Goal: Task Accomplishment & Management: Manage account settings

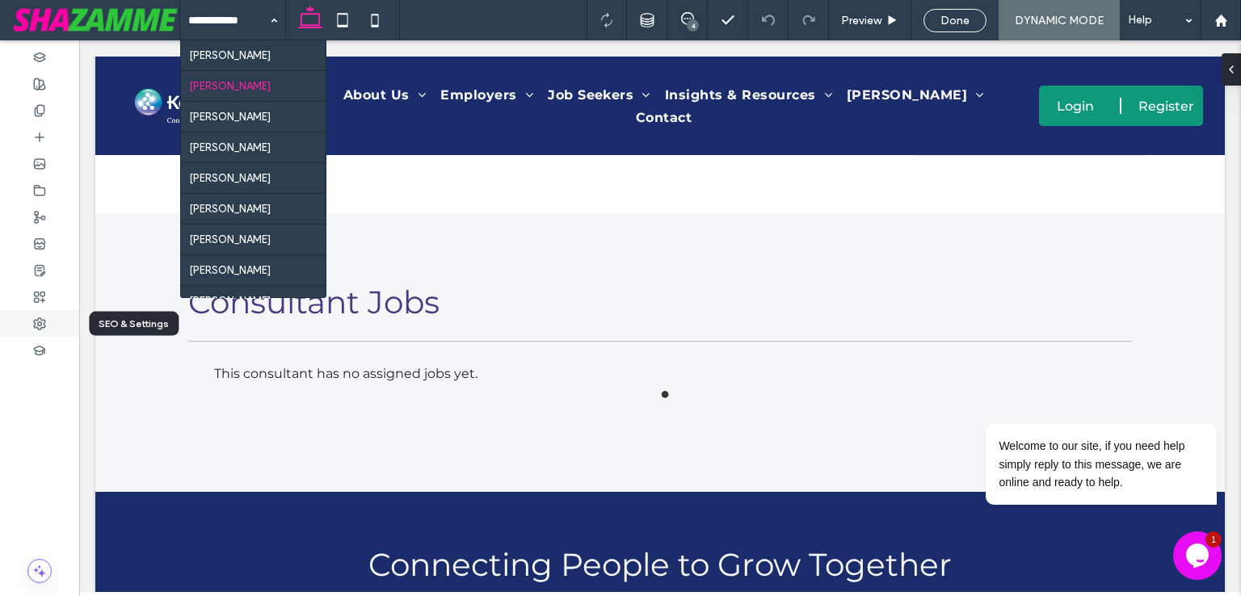
click at [47, 318] on div at bounding box center [39, 323] width 79 height 27
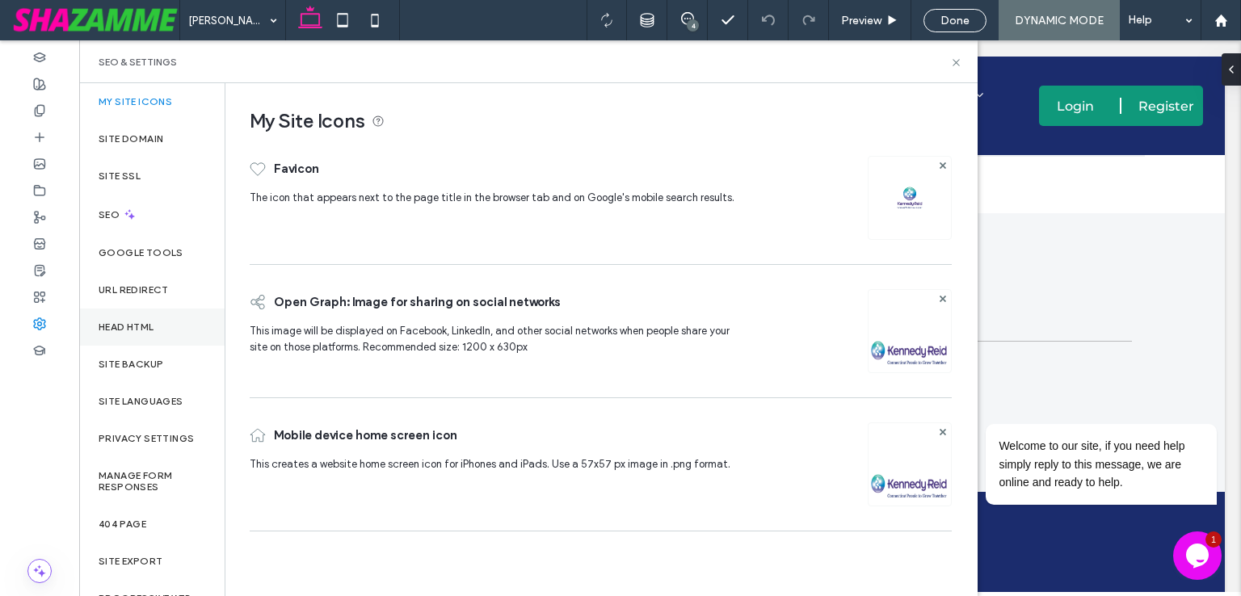
click at [166, 338] on div "Head HTML" at bounding box center [151, 327] width 145 height 37
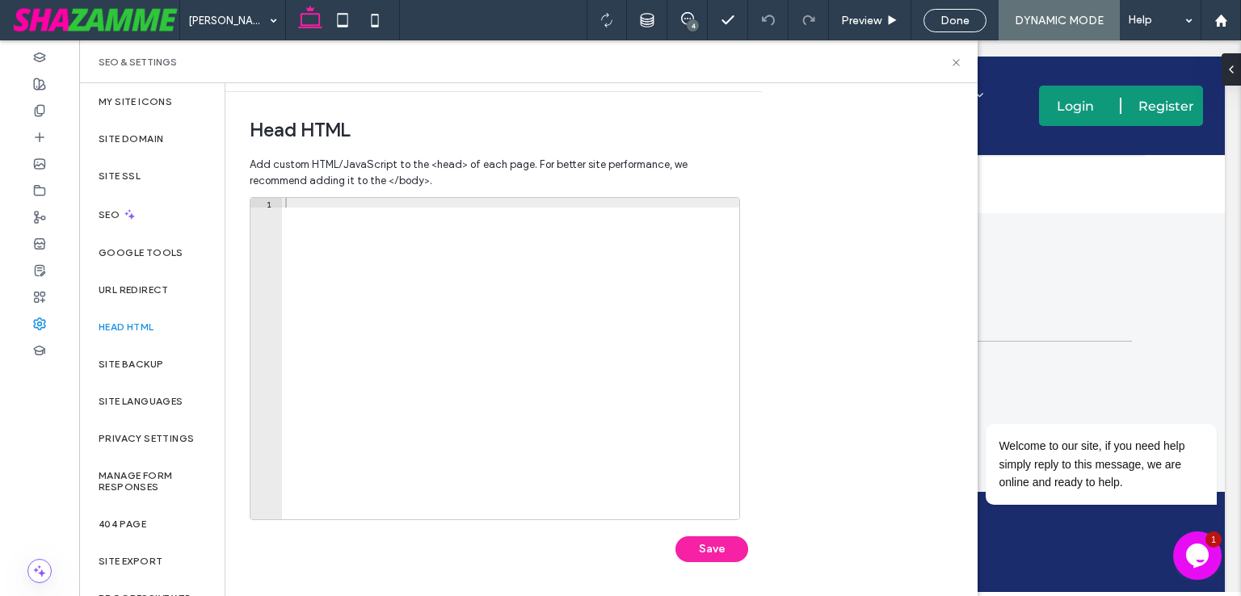
scroll to position [107, 0]
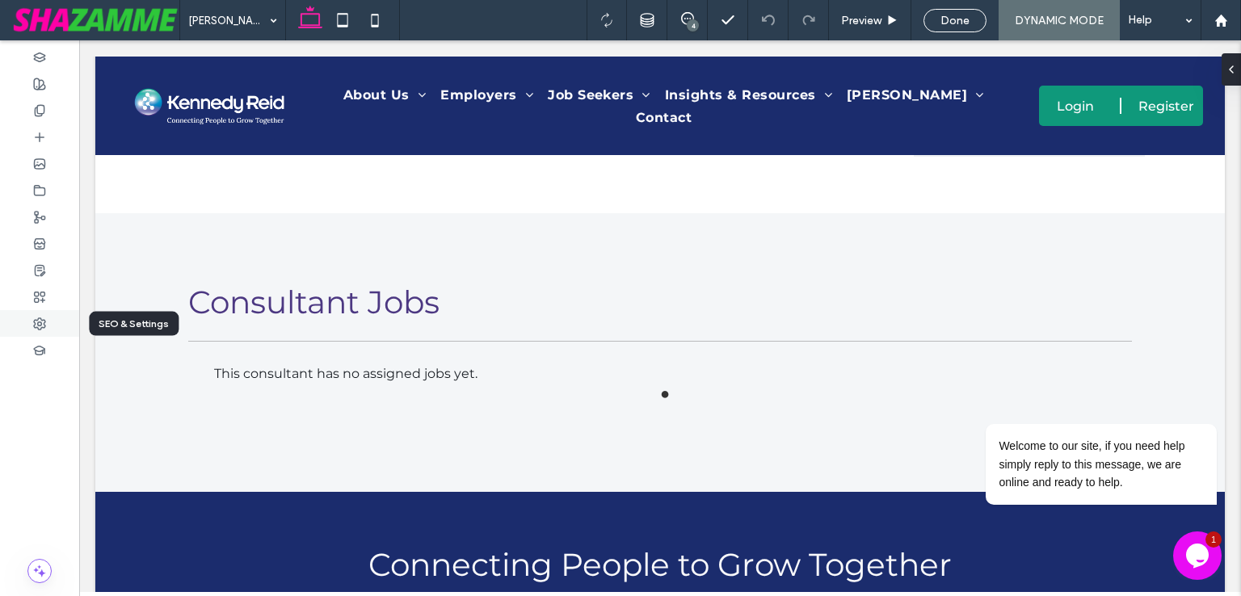
click at [52, 321] on div at bounding box center [39, 323] width 79 height 27
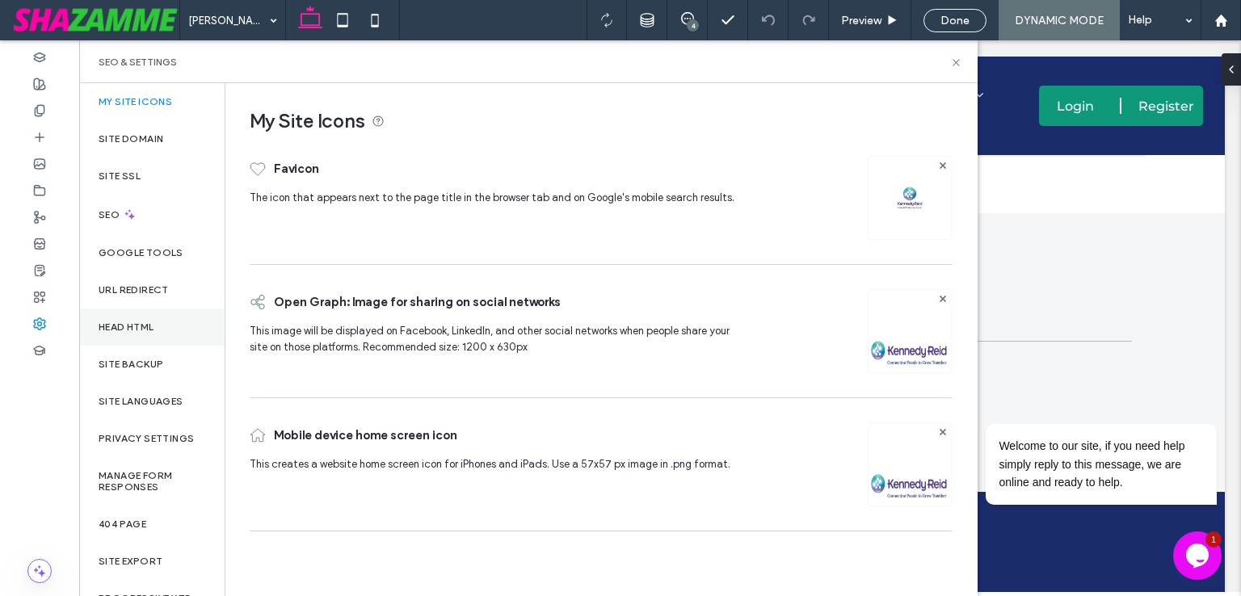
click at [148, 334] on div "Head HTML" at bounding box center [151, 327] width 145 height 37
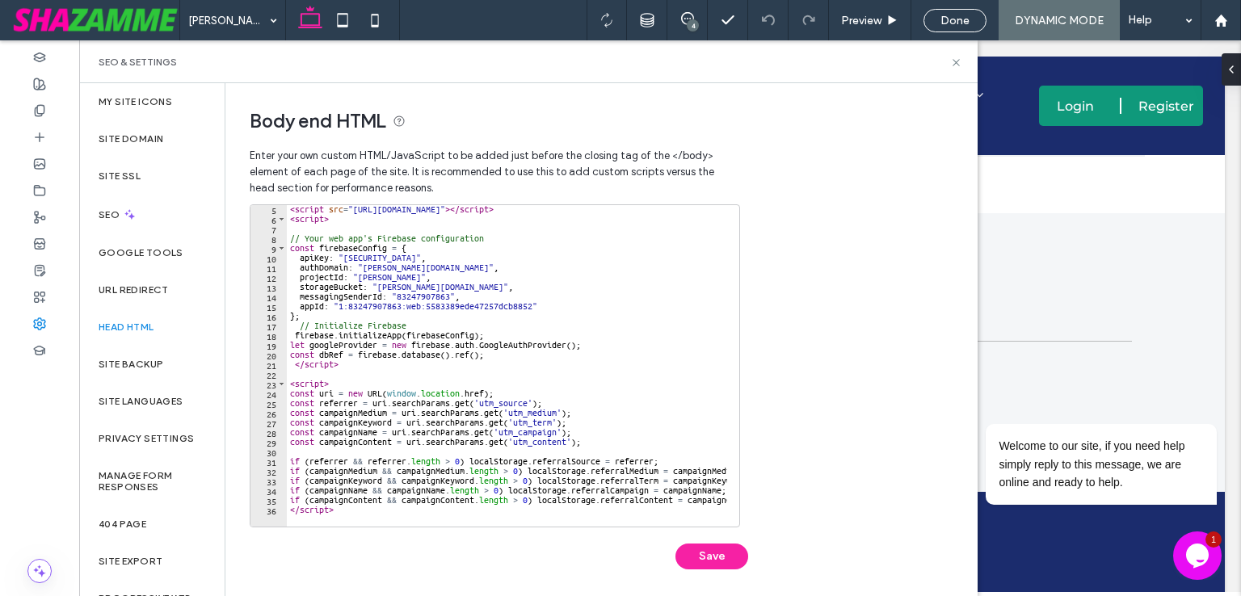
scroll to position [510, 0]
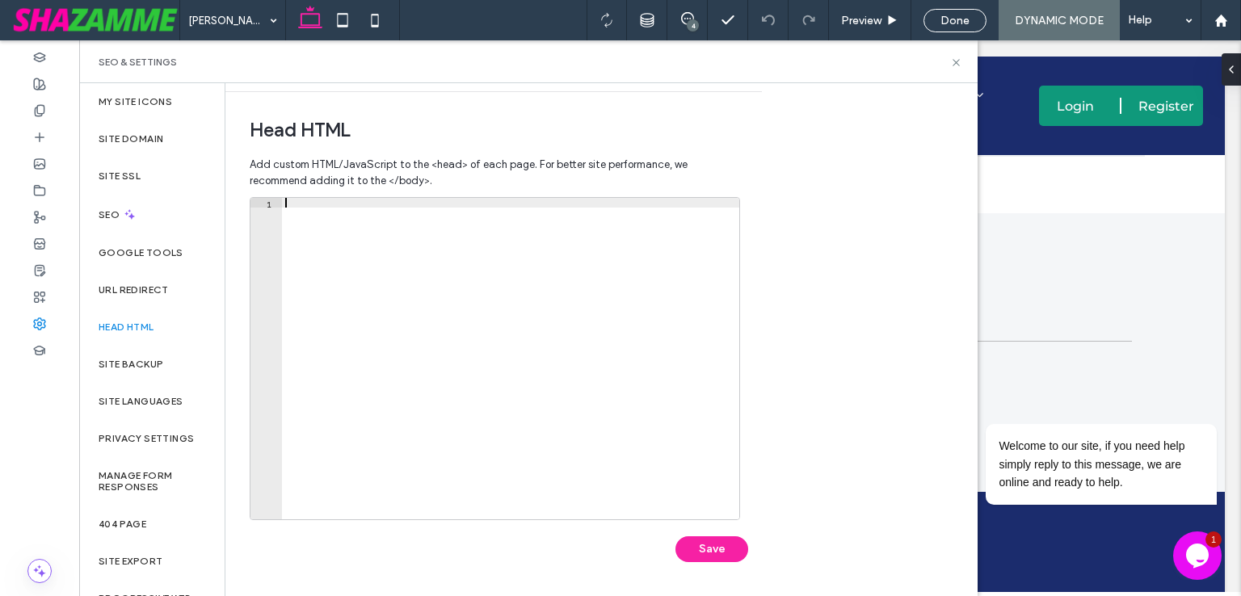
click at [478, 283] on div at bounding box center [510, 368] width 457 height 341
paste textarea "*********"
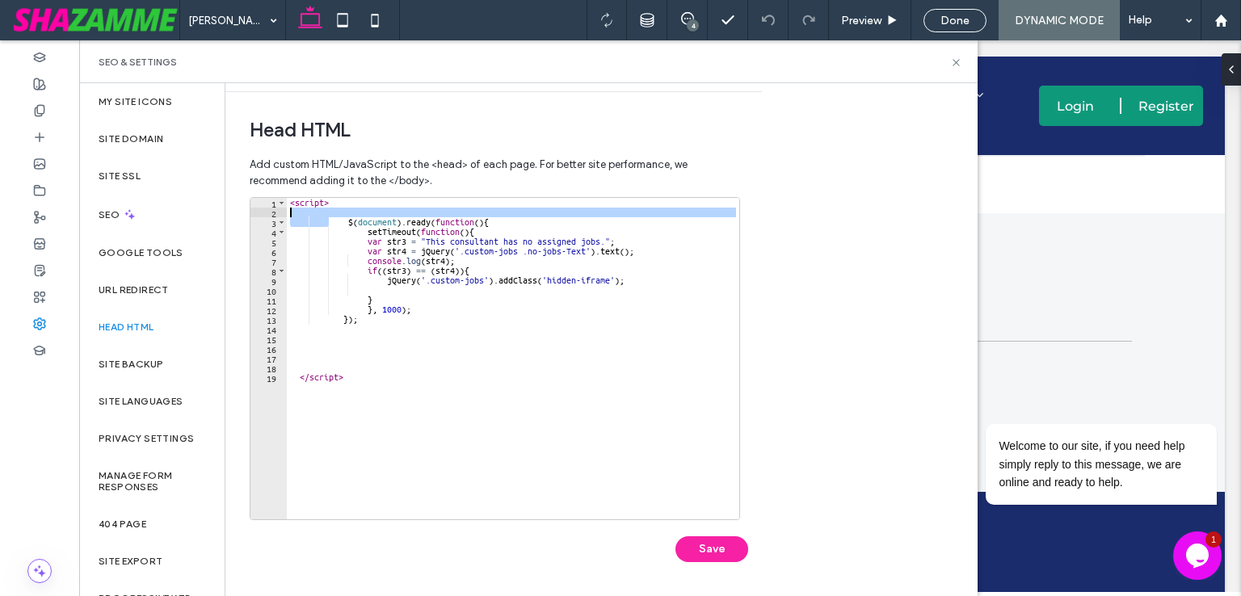
drag, startPoint x: 344, startPoint y: 219, endPoint x: 297, endPoint y: 212, distance: 47.4
click at [297, 212] on div "< script > $ ( document ) . ready ( function ( ) { setTimeout ( function ( ) { …" at bounding box center [513, 368] width 452 height 341
type textarea "**********"
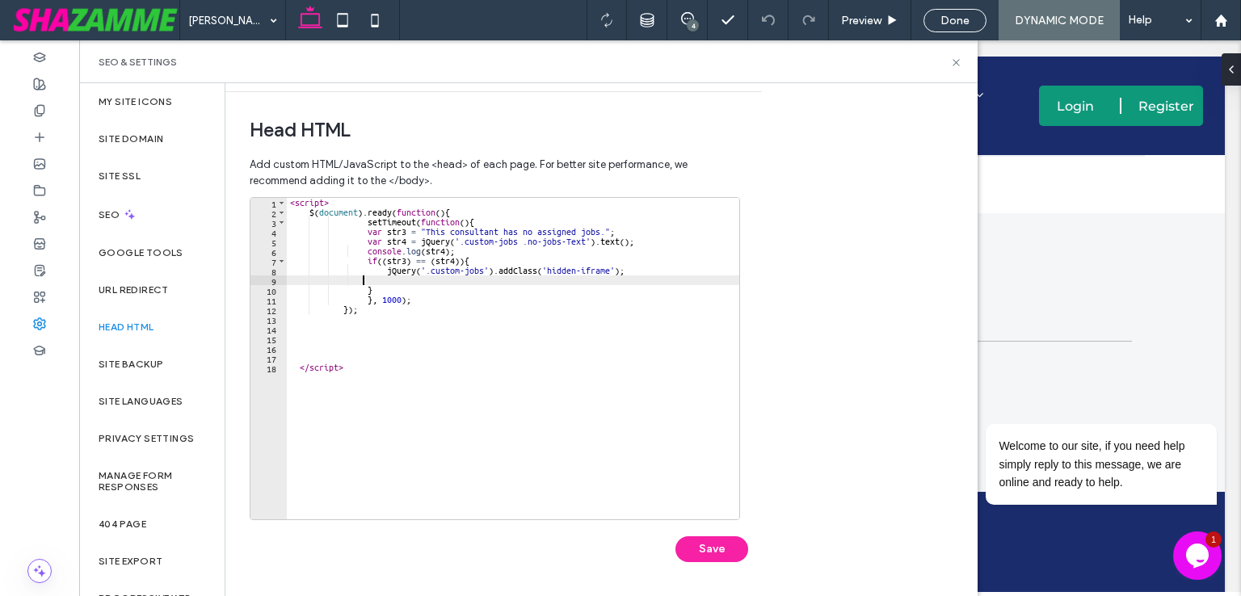
click at [384, 279] on div "< script > $ ( document ) . ready ( function ( ) { setTimeout ( function ( ) { …" at bounding box center [513, 368] width 452 height 341
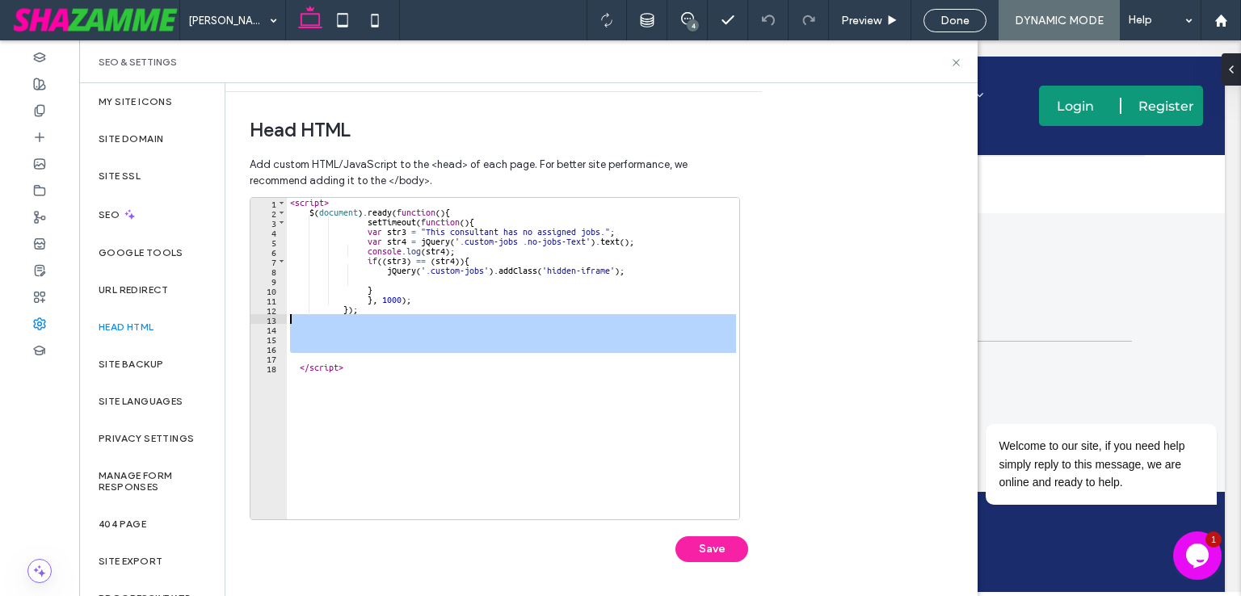
drag, startPoint x: 321, startPoint y: 354, endPoint x: 268, endPoint y: 317, distance: 64.5
click at [268, 317] on div "1 2 3 4 5 6 7 8 9 10 11 12 13 14 15 16 17 18 < script > $ ( document ) . ready …" at bounding box center [495, 358] width 490 height 323
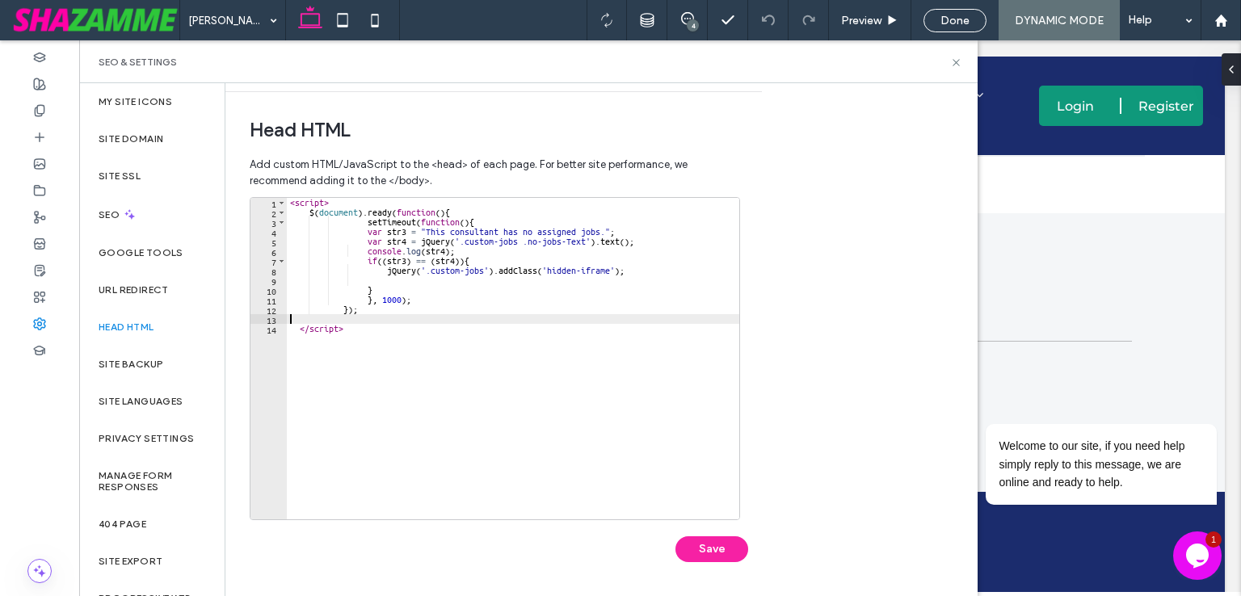
type textarea "***"
click at [629, 304] on div "< script > $ ( document ) . ready ( function ( ) { setTimeout ( function ( ) { …" at bounding box center [513, 368] width 452 height 341
click at [943, 20] on span "Done" at bounding box center [954, 21] width 29 height 14
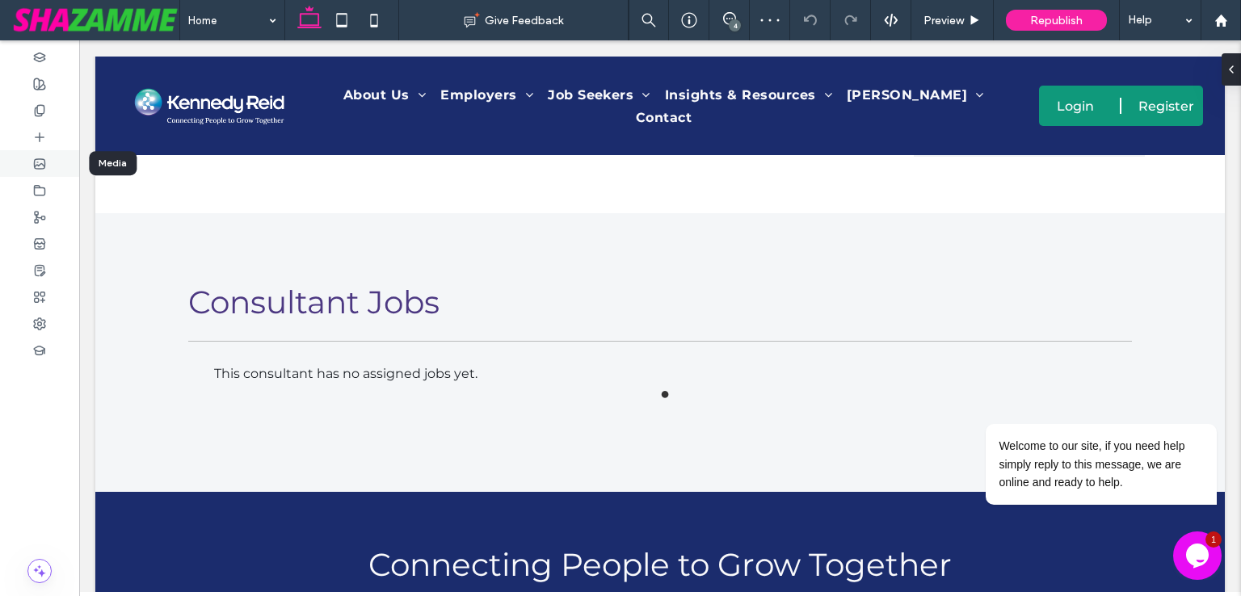
click at [47, 162] on div at bounding box center [39, 163] width 79 height 27
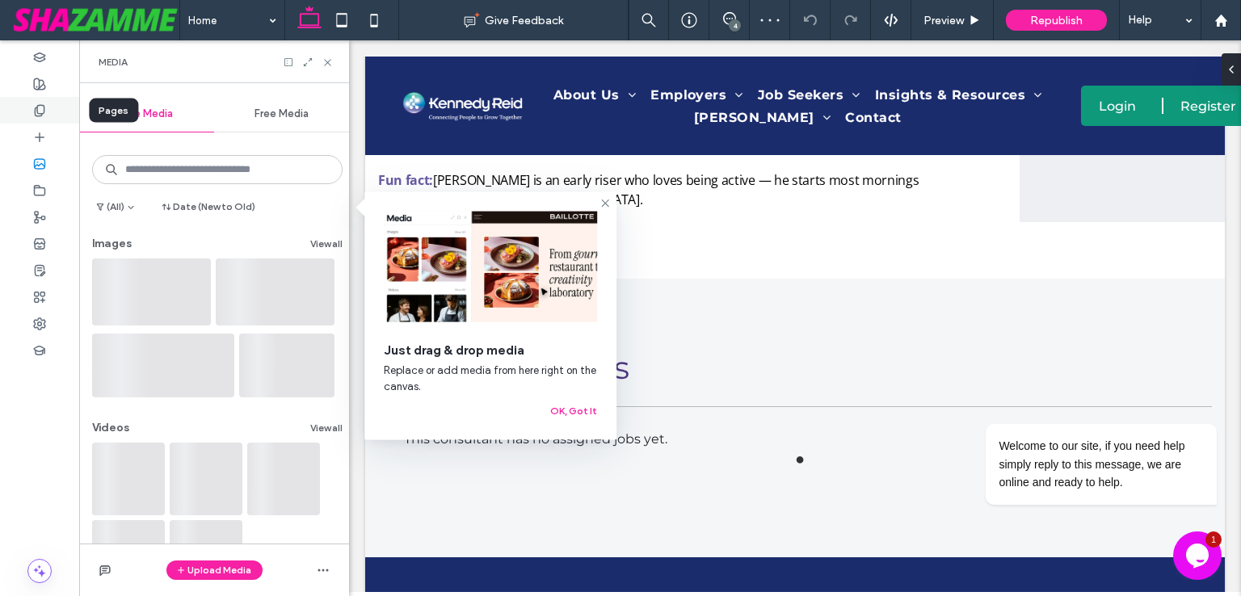
click at [39, 110] on icon at bounding box center [39, 110] width 13 height 13
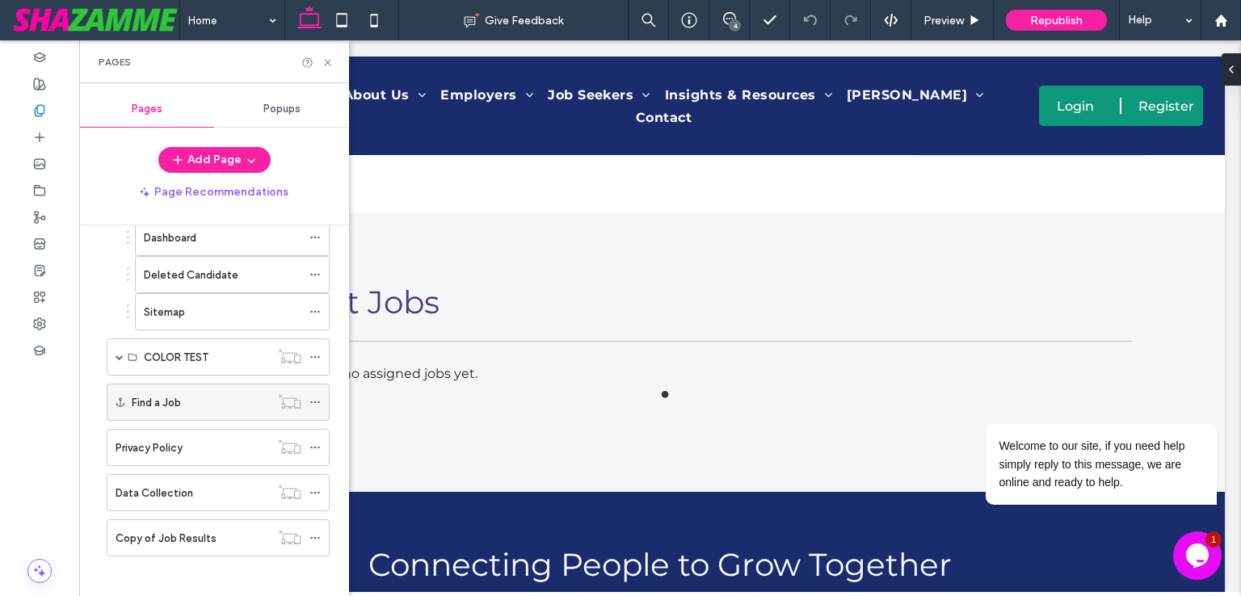
scroll to position [281, 0]
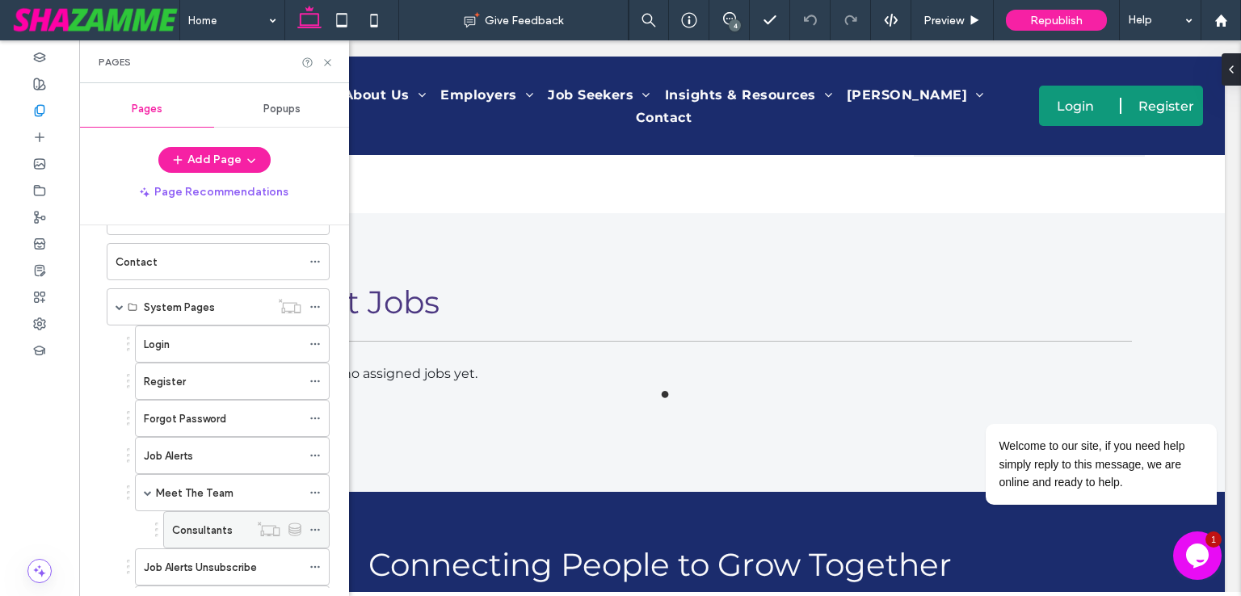
click at [206, 523] on label "Consultants" at bounding box center [202, 530] width 61 height 28
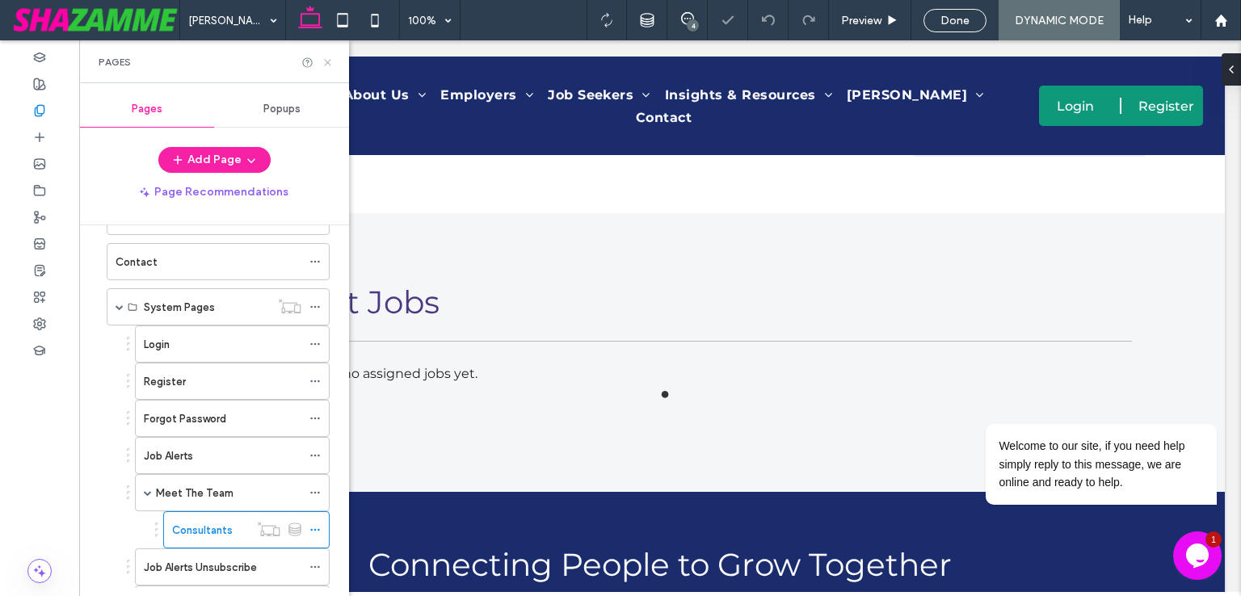
click at [330, 65] on icon at bounding box center [327, 63] width 12 height 12
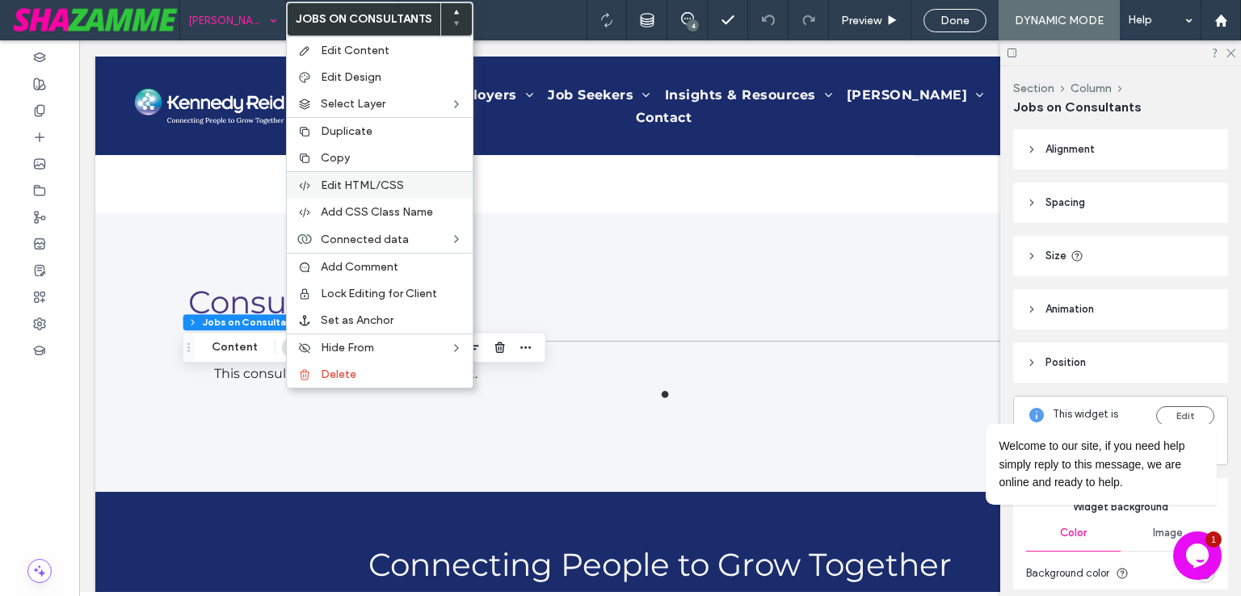
click at [351, 184] on span "Edit HTML/CSS" at bounding box center [362, 185] width 83 height 14
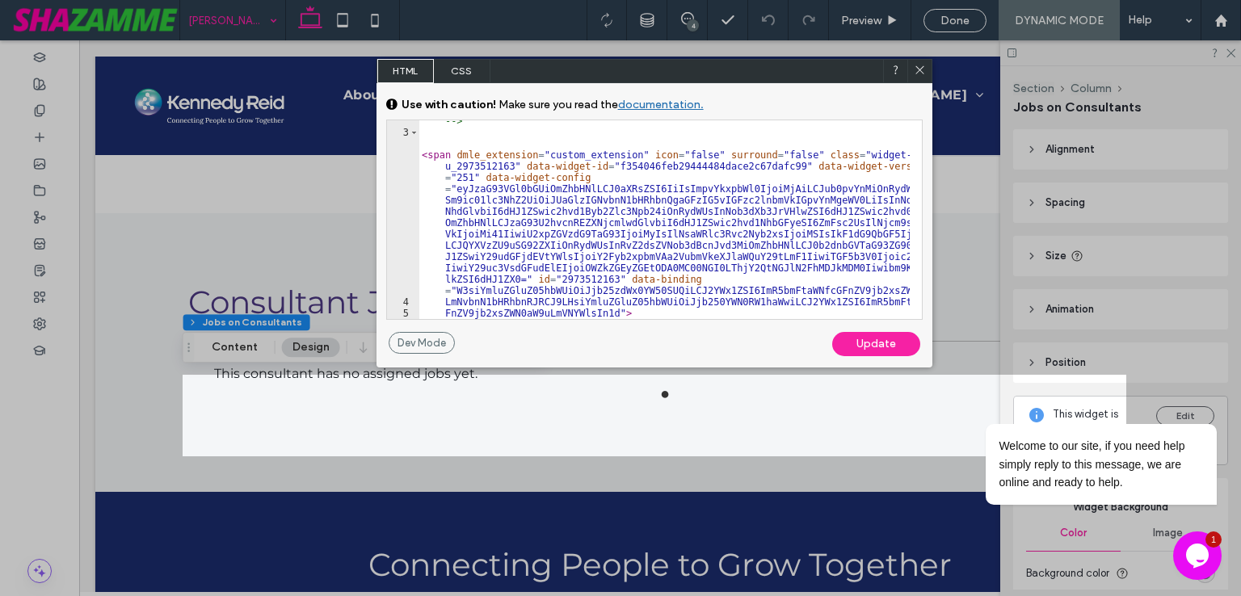
scroll to position [39, 0]
click at [915, 69] on icon at bounding box center [919, 70] width 12 height 12
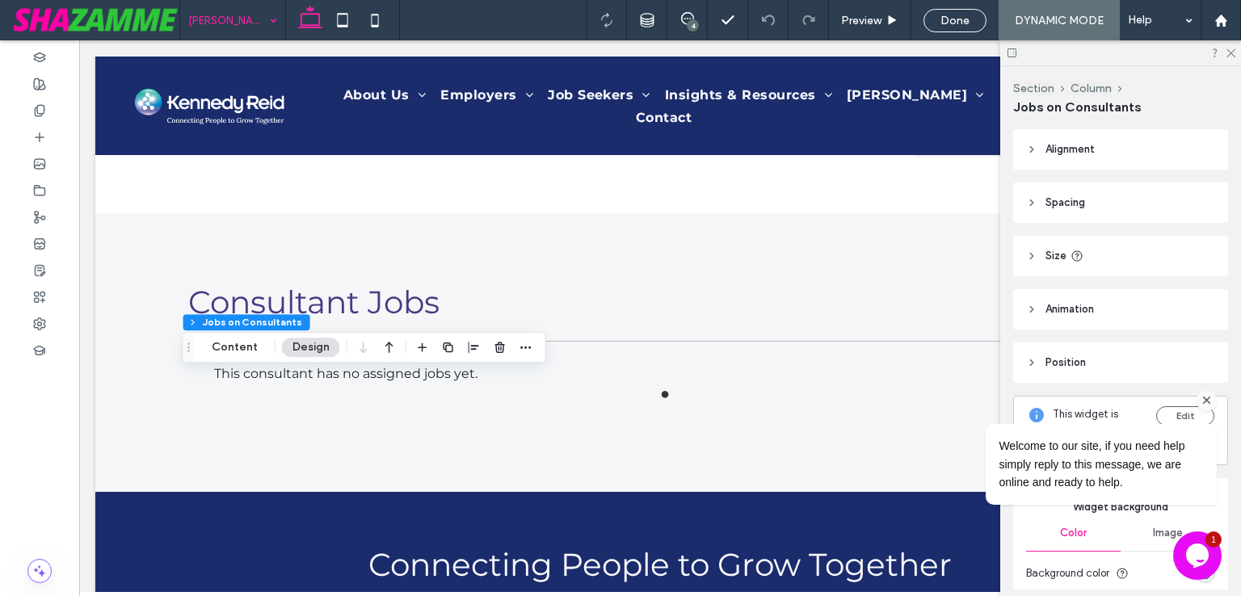
click at [1204, 397] on icon "Chat attention grabber" at bounding box center [1206, 400] width 15 height 15
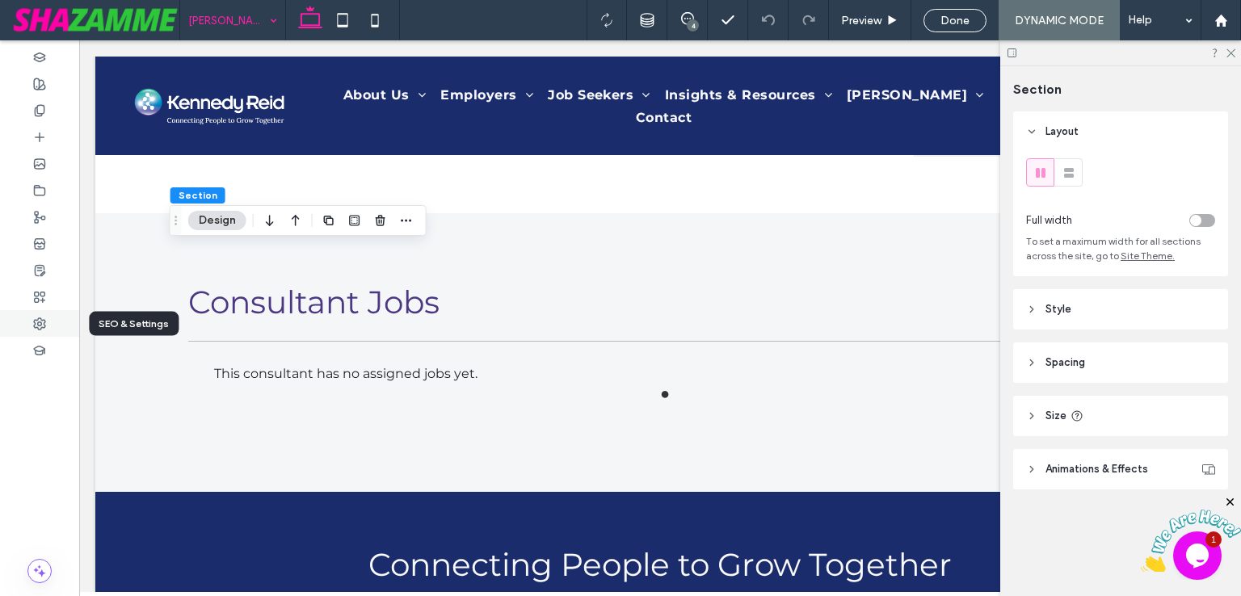
click at [48, 330] on div at bounding box center [39, 323] width 79 height 27
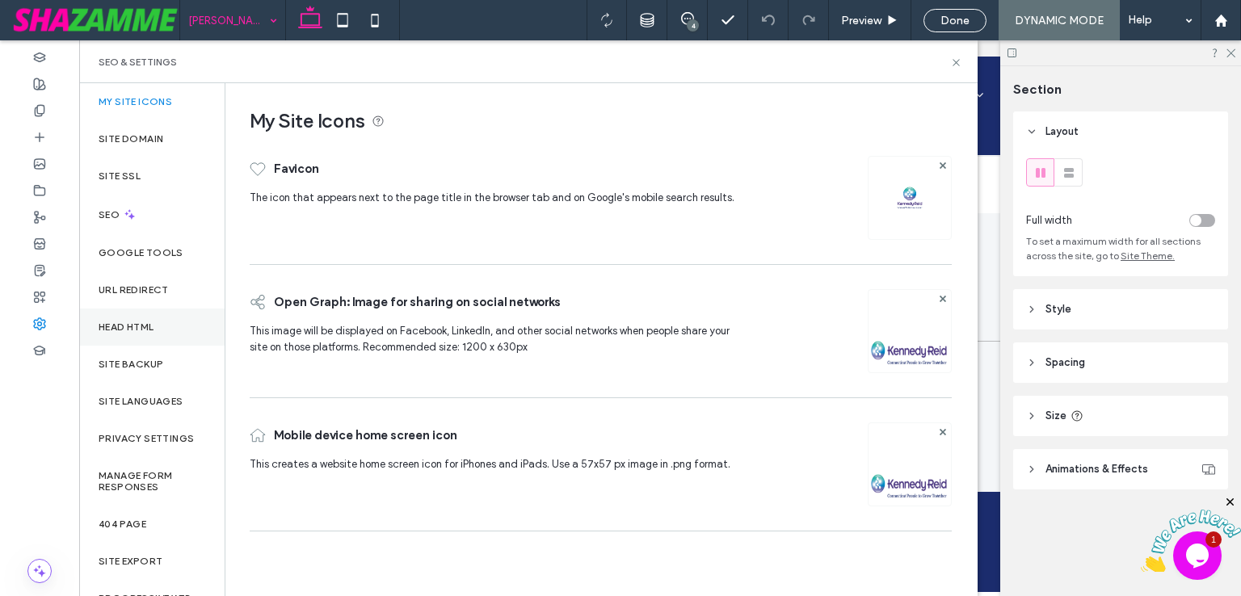
click at [157, 328] on div "Head HTML" at bounding box center [151, 327] width 145 height 37
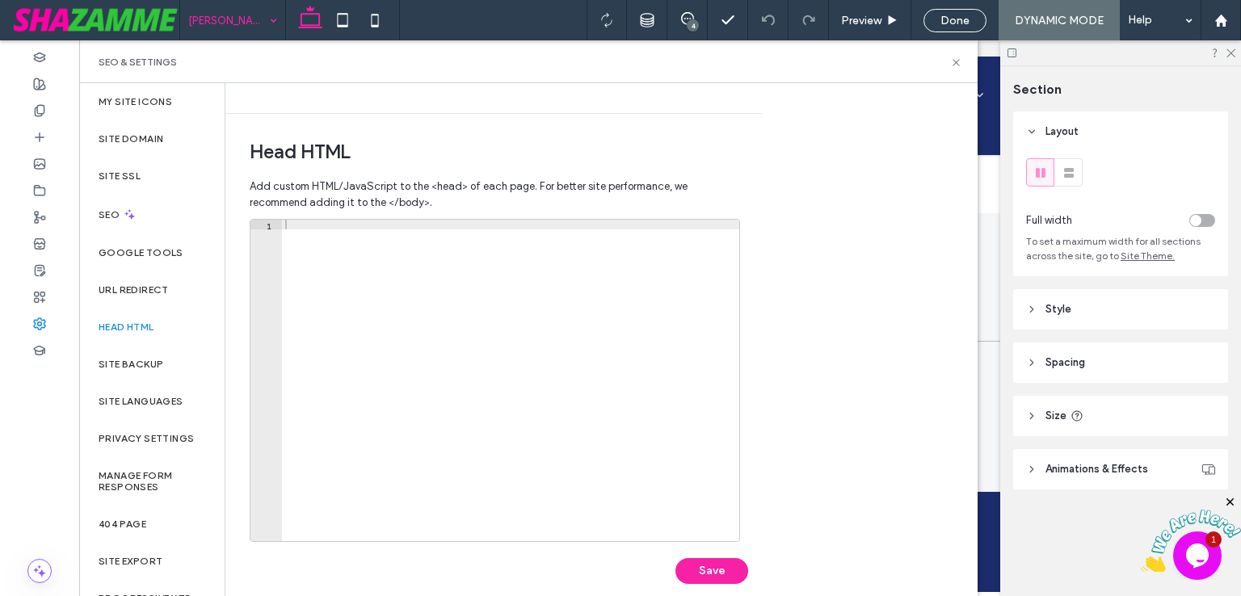
scroll to position [510, 0]
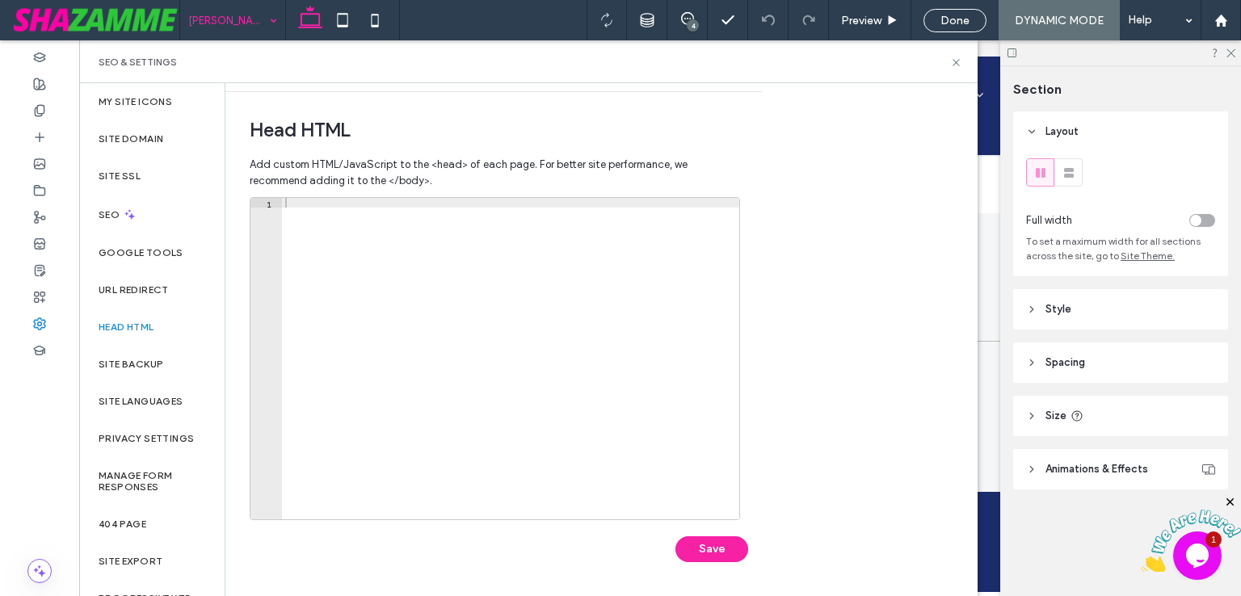
click at [784, 270] on div "Body end HTML Enter your own custom HTML/​JavaScript to be added just before th…" at bounding box center [601, 339] width 752 height 513
click at [567, 297] on div at bounding box center [510, 368] width 457 height 341
paste textarea "*********"
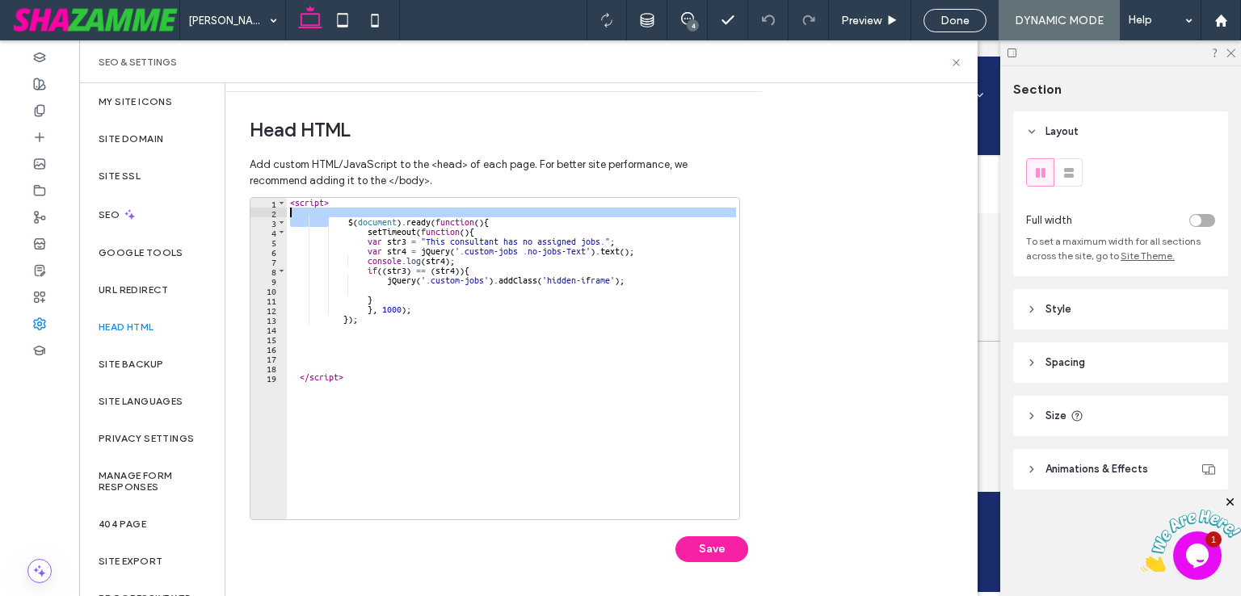
drag, startPoint x: 343, startPoint y: 217, endPoint x: 220, endPoint y: 215, distance: 123.6
click at [220, 215] on div "My Site Icons Site Domain Site SSL SEO Google Tools URL Redirect Head HTML Site…" at bounding box center [528, 339] width 898 height 513
type textarea "**********"
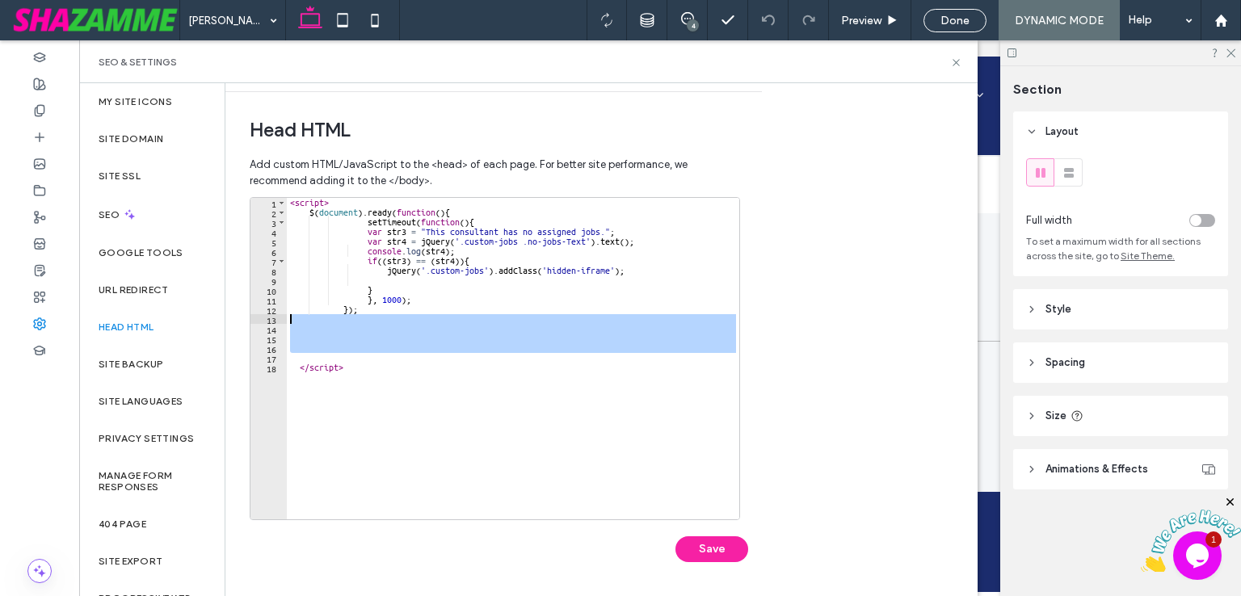
drag, startPoint x: 304, startPoint y: 355, endPoint x: 254, endPoint y: 317, distance: 62.7
click at [254, 317] on div "**********" at bounding box center [495, 358] width 490 height 323
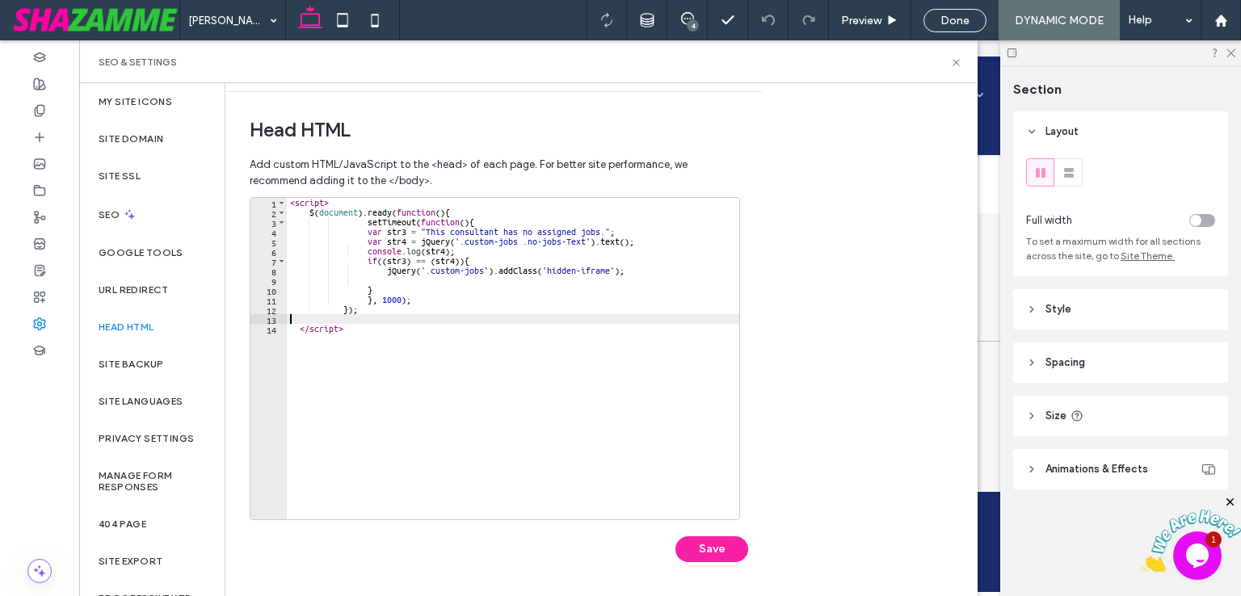
click at [293, 324] on div "< script > $ ( document ) . ready ( function ( ) { setTimeout ( function ( ) { …" at bounding box center [513, 368] width 452 height 341
click at [297, 330] on div "< script > $ ( document ) . ready ( function ( ) { setTimeout ( function ( ) { …" at bounding box center [513, 368] width 452 height 341
click at [362, 381] on div "< script > $ ( document ) . ready ( function ( ) { setTimeout ( function ( ) { …" at bounding box center [513, 368] width 452 height 341
click at [364, 225] on div "< script > $ ( document ) . ready ( function ( ) { setTimeout ( function ( ) { …" at bounding box center [513, 368] width 452 height 341
click at [367, 227] on div "< script > $ ( document ) . ready ( function ( ) { setTimeout ( function ( ) { …" at bounding box center [513, 368] width 452 height 341
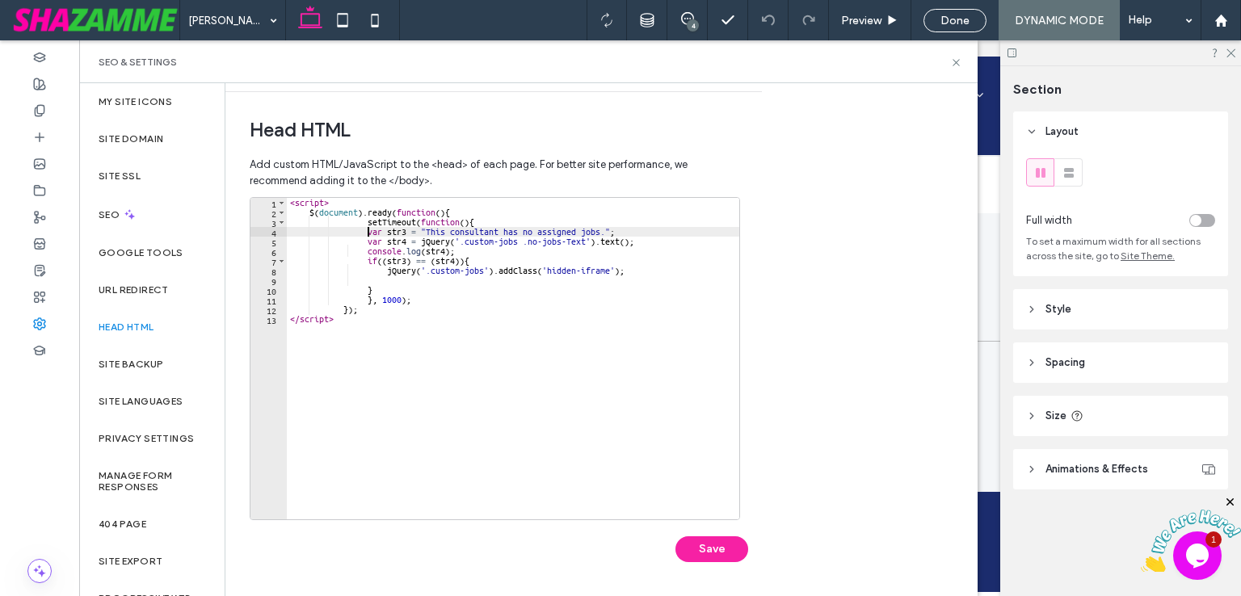
click at [364, 225] on div "< script > $ ( document ) . ready ( function ( ) { setTimeout ( function ( ) { …" at bounding box center [513, 368] width 452 height 341
drag, startPoint x: 365, startPoint y: 223, endPoint x: 334, endPoint y: 224, distance: 30.7
click at [334, 224] on div "< script > $ ( document ) . ready ( function ( ) { setTimeout ( function ( ) { …" at bounding box center [513, 368] width 452 height 341
drag, startPoint x: 368, startPoint y: 233, endPoint x: 335, endPoint y: 233, distance: 33.1
click at [335, 233] on div "< script > $ ( document ) . ready ( function ( ) { setTimeout ( function ( ) { …" at bounding box center [513, 368] width 452 height 341
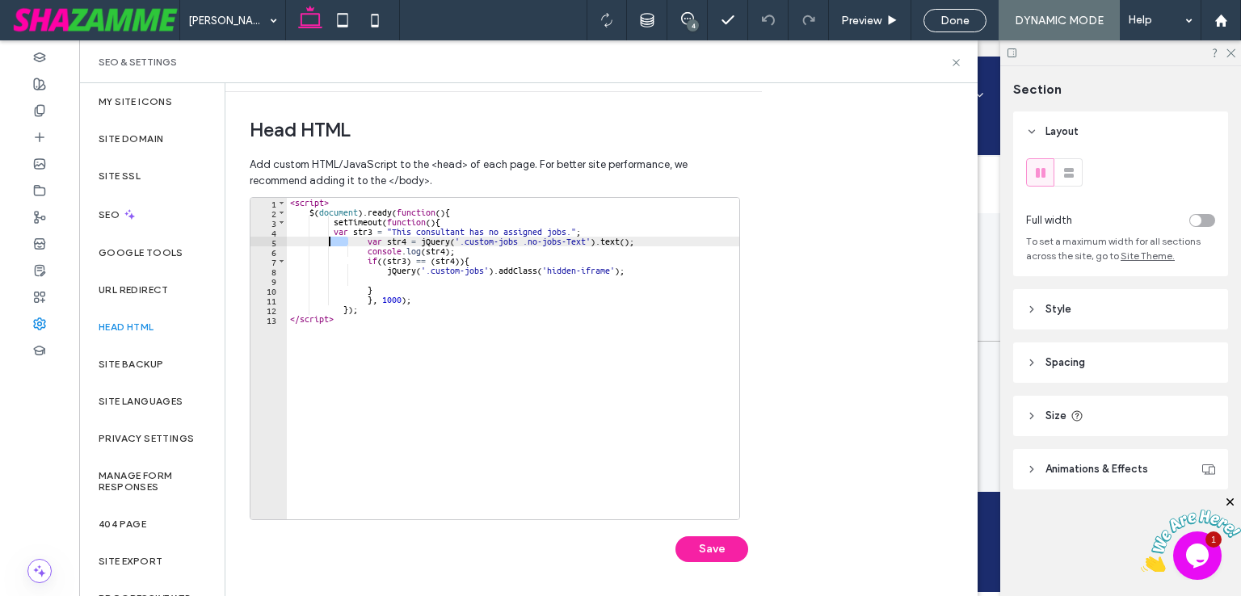
drag, startPoint x: 364, startPoint y: 246, endPoint x: 330, endPoint y: 245, distance: 33.9
click at [330, 245] on div "< script > $ ( document ) . ready ( function ( ) { setTimeout ( function ( ) { …" at bounding box center [513, 368] width 452 height 341
drag, startPoint x: 365, startPoint y: 243, endPoint x: 333, endPoint y: 243, distance: 32.3
click at [333, 243] on div "< script > $ ( document ) . ready ( function ( ) { setTimeout ( function ( ) { …" at bounding box center [513, 368] width 452 height 341
drag, startPoint x: 367, startPoint y: 253, endPoint x: 333, endPoint y: 253, distance: 34.7
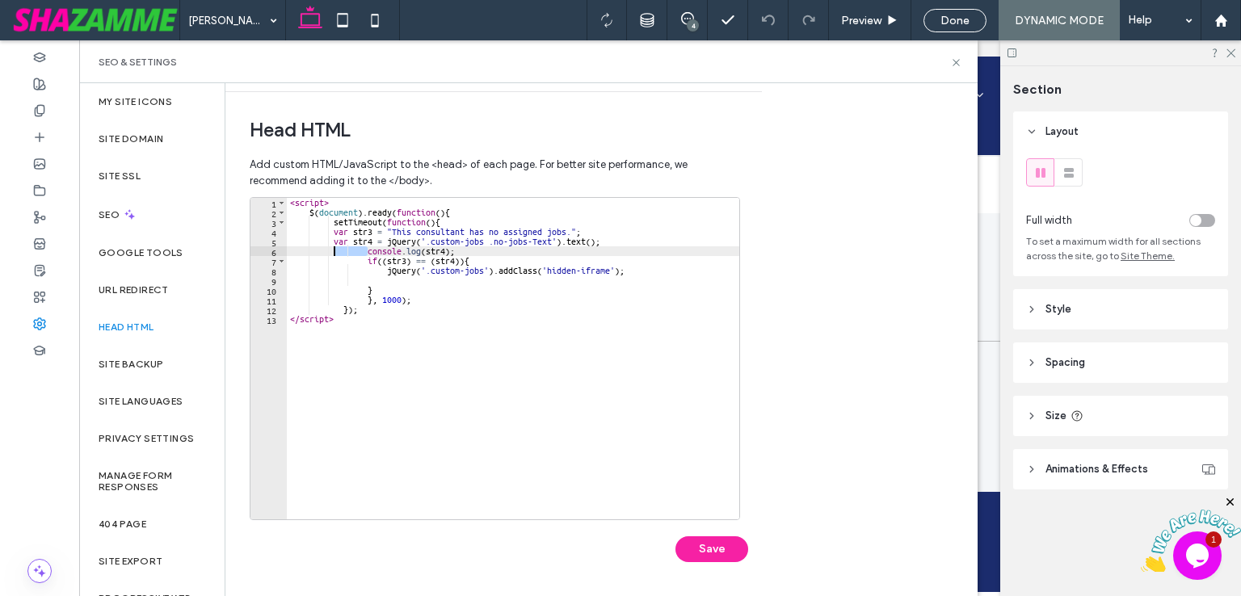
click at [333, 253] on div "< script > $ ( document ) . ready ( function ( ) { setTimeout ( function ( ) { …" at bounding box center [513, 368] width 452 height 341
drag, startPoint x: 367, startPoint y: 261, endPoint x: 334, endPoint y: 261, distance: 33.1
click at [334, 261] on div "< script > $ ( document ) . ready ( function ( ) { setTimeout ( function ( ) { …" at bounding box center [513, 368] width 452 height 341
drag, startPoint x: 388, startPoint y: 271, endPoint x: 334, endPoint y: 271, distance: 53.3
click at [334, 271] on div "< script > $ ( document ) . ready ( function ( ) { setTimeout ( function ( ) { …" at bounding box center [513, 368] width 452 height 341
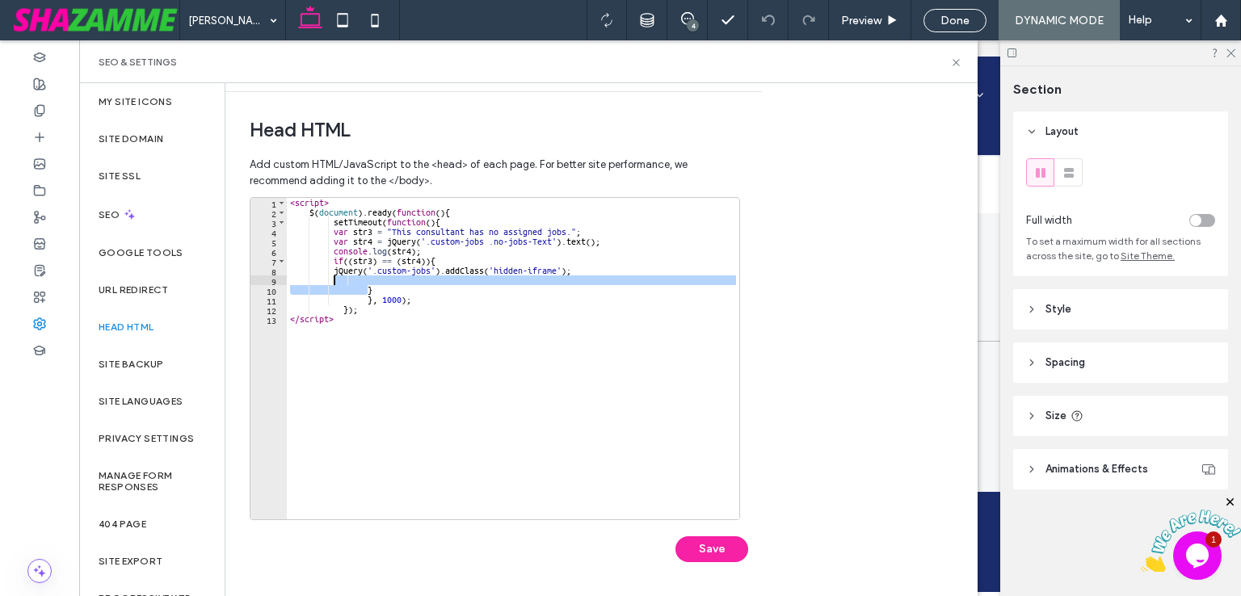
drag, startPoint x: 365, startPoint y: 286, endPoint x: 334, endPoint y: 279, distance: 31.5
click at [334, 279] on div "< script > $ ( document ) . ready ( function ( ) { setTimeout ( function ( ) { …" at bounding box center [513, 368] width 452 height 341
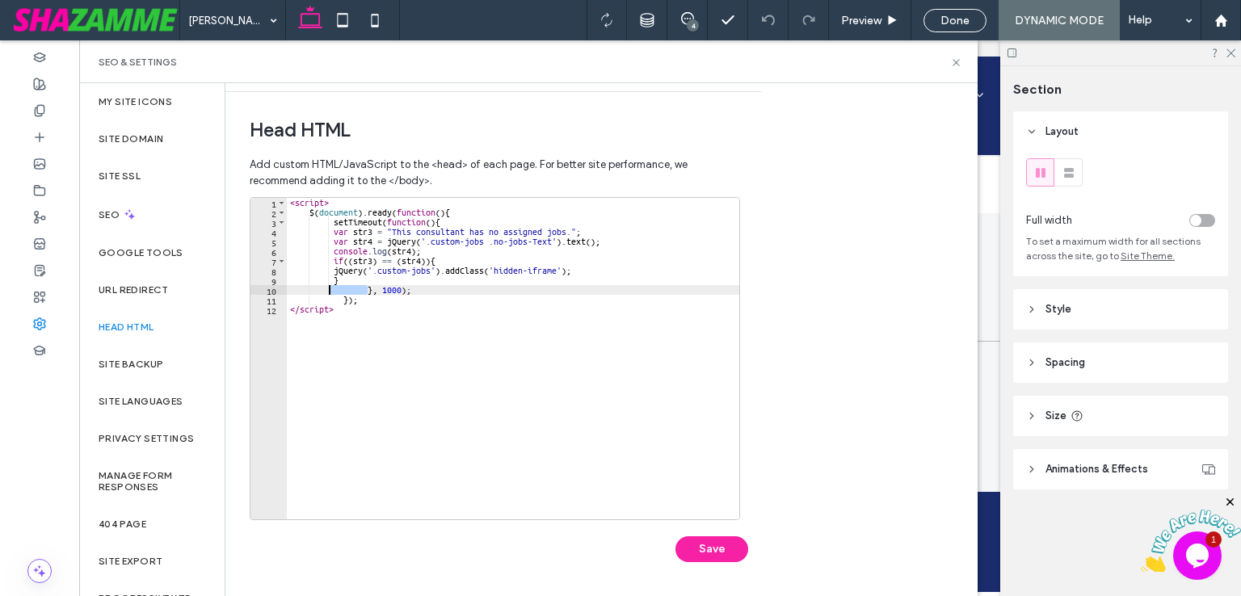
drag, startPoint x: 365, startPoint y: 291, endPoint x: 327, endPoint y: 286, distance: 38.3
click at [327, 286] on div "< script > $ ( document ) . ready ( function ( ) { setTimeout ( function ( ) { …" at bounding box center [513, 368] width 452 height 341
click at [475, 330] on div "< script > $ ( document ) . ready ( function ( ) { setTimeout ( function ( ) { …" at bounding box center [513, 368] width 452 height 341
drag, startPoint x: 340, startPoint y: 300, endPoint x: 313, endPoint y: 300, distance: 26.7
click at [313, 300] on div "< script > $ ( document ) . ready ( function ( ) { setTimeout ( function ( ) { …" at bounding box center [513, 368] width 452 height 341
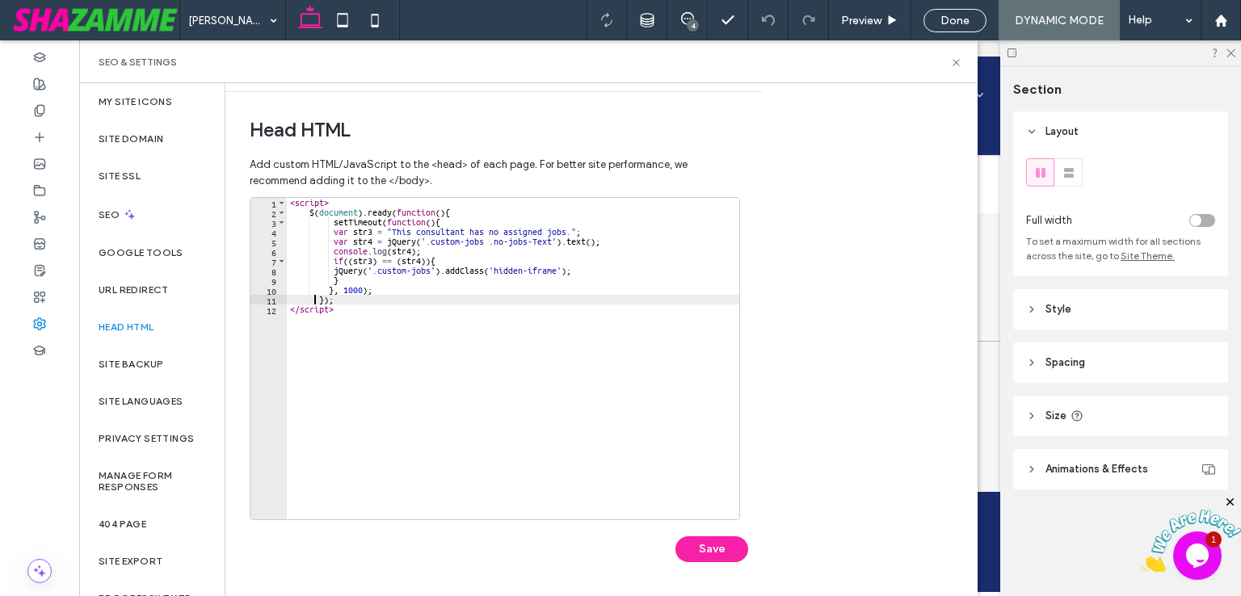
click at [317, 303] on div "< script > $ ( document ) . ready ( function ( ) { setTimeout ( function ( ) { …" at bounding box center [513, 368] width 452 height 341
drag, startPoint x: 441, startPoint y: 343, endPoint x: 431, endPoint y: 344, distance: 9.7
click at [439, 346] on div "< script > $ ( document ) . ready ( function ( ) { setTimeout ( function ( ) { …" at bounding box center [513, 368] width 452 height 341
type textarea "*********"
click at [498, 333] on div "< script > $ ( document ) . ready ( function ( ) { setTimeout ( function ( ) { …" at bounding box center [513, 368] width 452 height 341
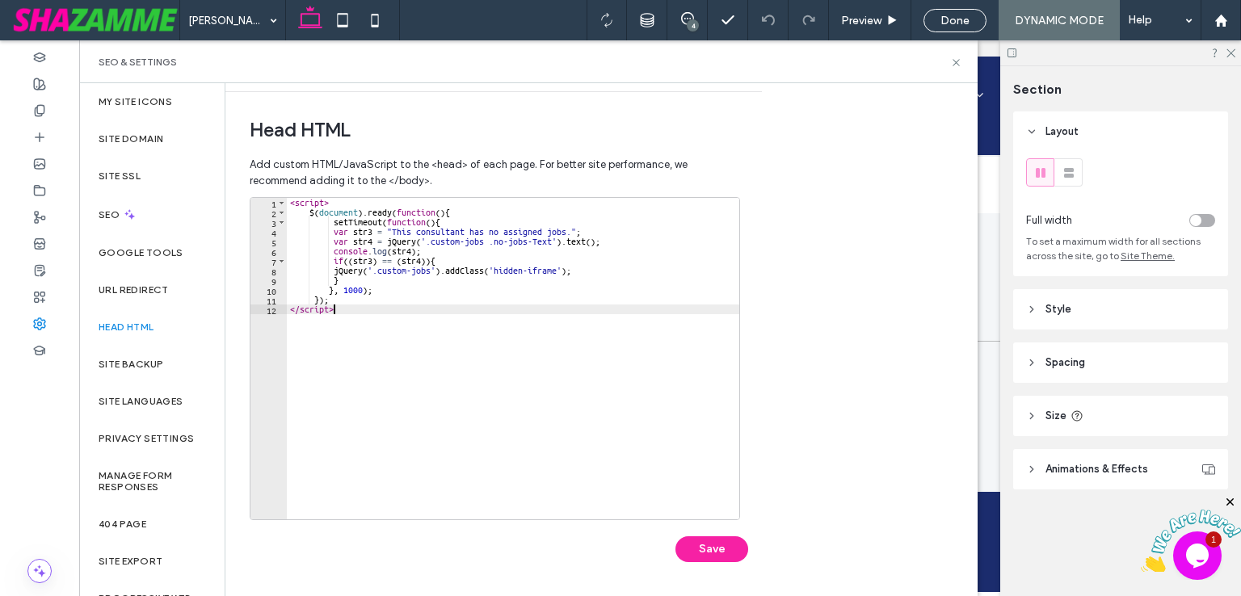
click at [397, 345] on div "< script > $ ( document ) . ready ( function ( ) { setTimeout ( function ( ) { …" at bounding box center [513, 368] width 452 height 341
paste textarea "***"
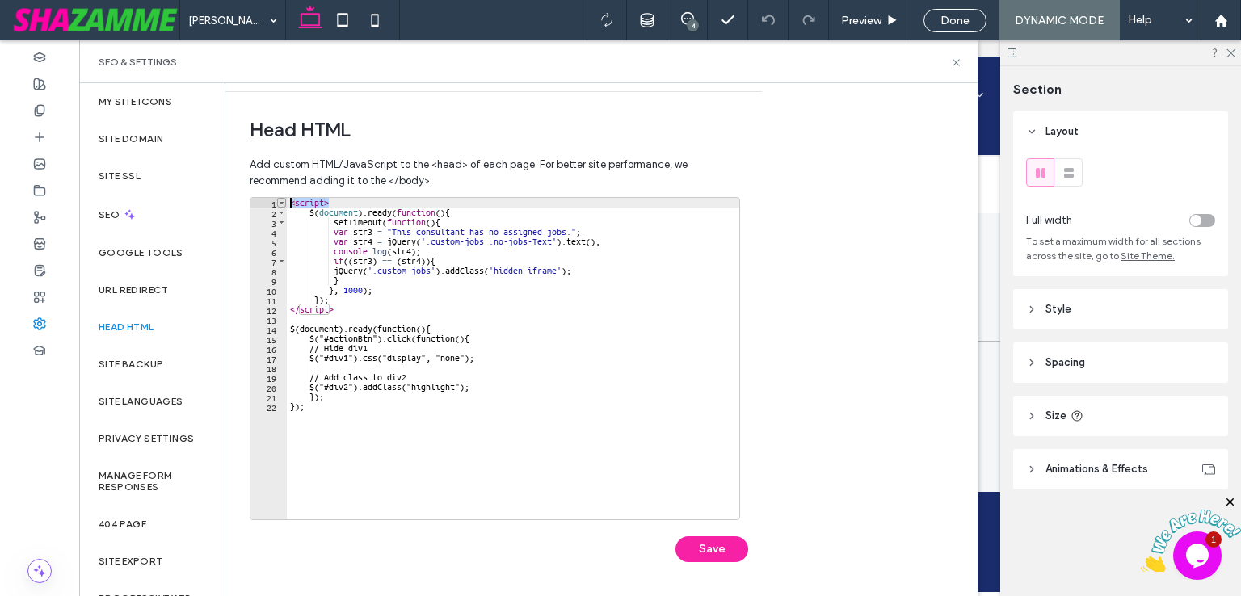
drag, startPoint x: 328, startPoint y: 204, endPoint x: 284, endPoint y: 199, distance: 43.9
click at [284, 199] on div "*** 1 2 3 4 5 6 7 8 9 10 11 12 13 14 15 16 17 18 19 20 21 22 < script > $ ( doc…" at bounding box center [495, 358] width 490 height 323
type textarea "********"
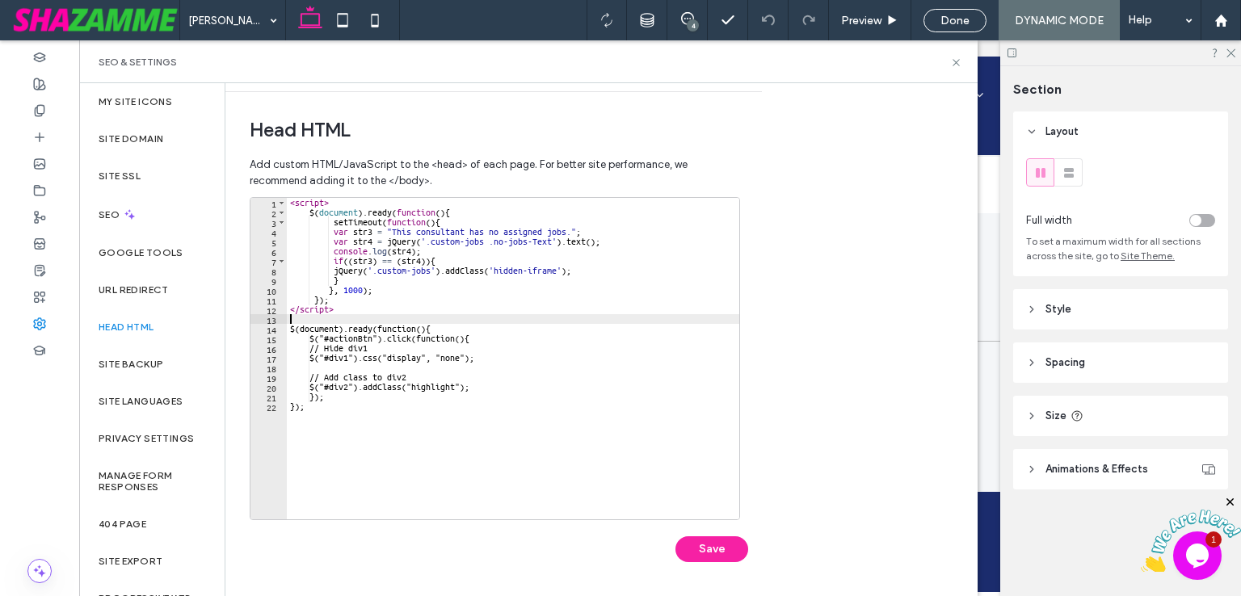
click at [297, 321] on div "< script > $ ( document ) . ready ( function ( ) { setTimeout ( function ( ) { …" at bounding box center [513, 368] width 452 height 341
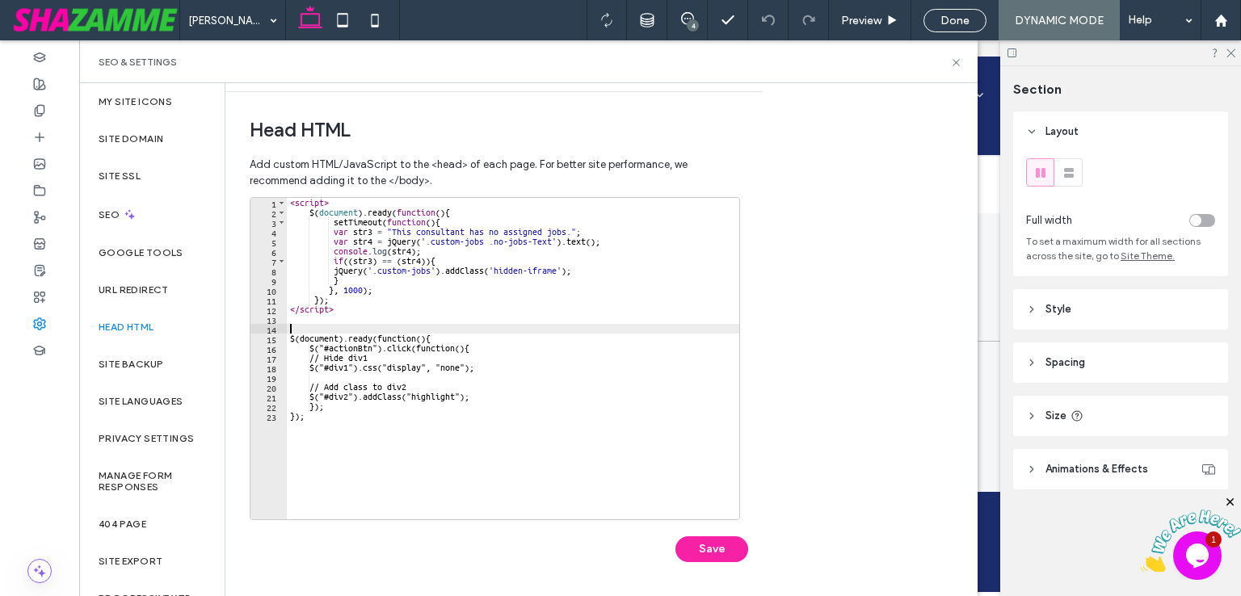
paste textarea "********"
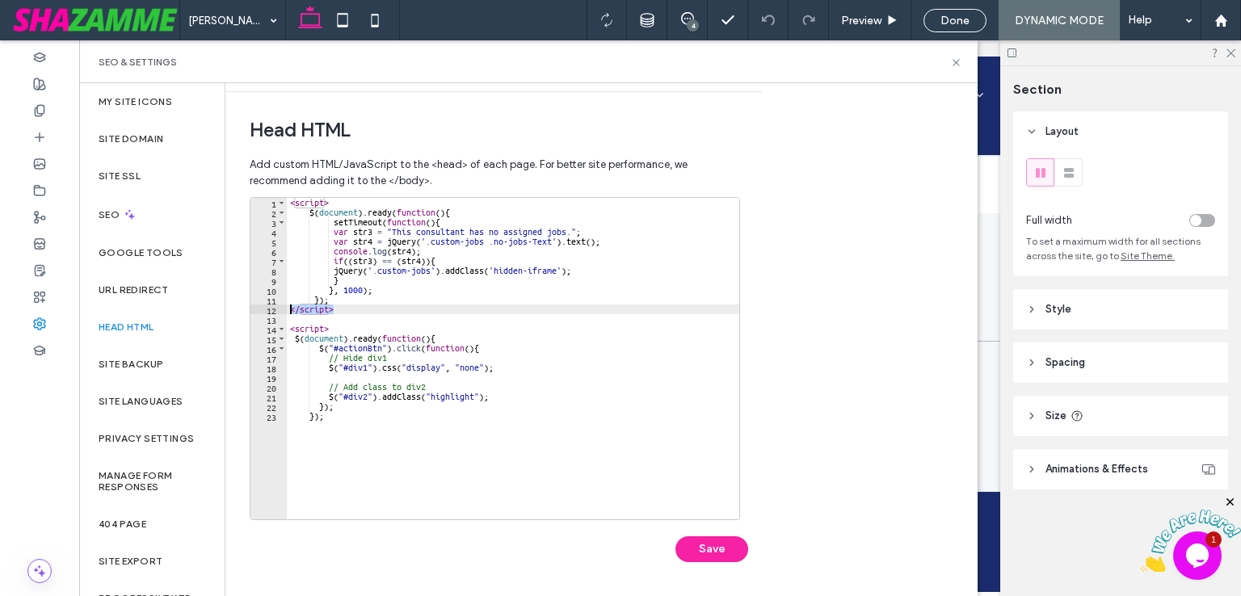
drag, startPoint x: 349, startPoint y: 308, endPoint x: 267, endPoint y: 309, distance: 82.4
click at [267, 309] on div "******** 1 2 3 4 5 6 7 8 9 10 11 12 13 14 15 16 17 18 19 20 21 22 23 < script >…" at bounding box center [495, 358] width 490 height 323
click at [294, 427] on div "< script > $ ( document ) . ready ( function ( ) { setTimeout ( function ( ) { …" at bounding box center [513, 368] width 452 height 341
type textarea "***"
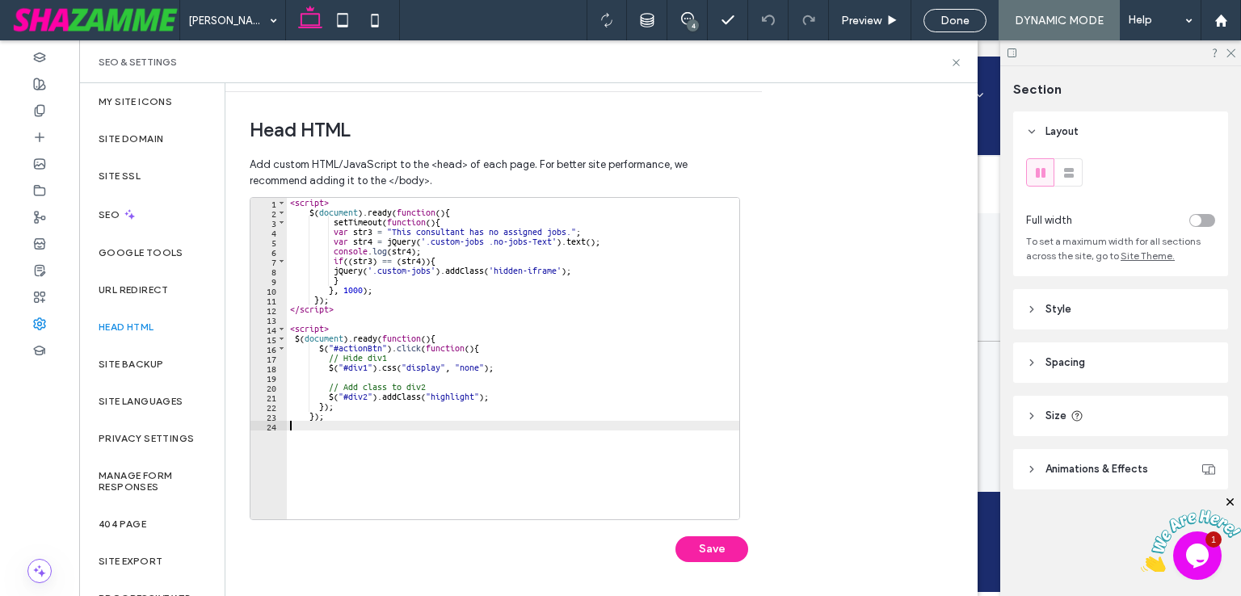
paste textarea "*********"
click at [480, 347] on div "< script > $ ( document ) . ready ( function ( ) { setTimeout ( function ( ) { …" at bounding box center [513, 368] width 452 height 341
type textarea "**********"
drag, startPoint x: 488, startPoint y: 348, endPoint x: 270, endPoint y: 348, distance: 218.1
click at [270, 348] on div "**********" at bounding box center [495, 358] width 490 height 323
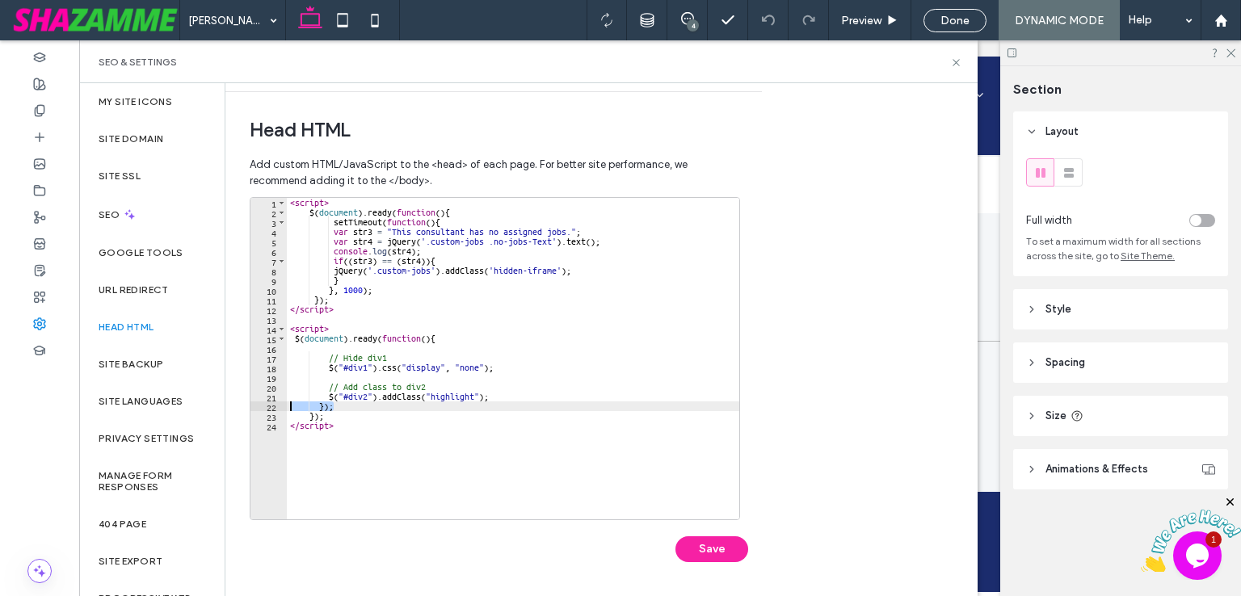
drag, startPoint x: 279, startPoint y: 408, endPoint x: 249, endPoint y: 410, distance: 30.8
click at [249, 410] on div "Head HTML Add custom HTML/JavaScript to the <head> of each page. For better sit…" at bounding box center [487, 343] width 524 height 502
type textarea "***"
click at [319, 346] on div "< script > $ ( document ) . ready ( function ( ) { setTimeout ( function ( ) { …" at bounding box center [513, 368] width 452 height 341
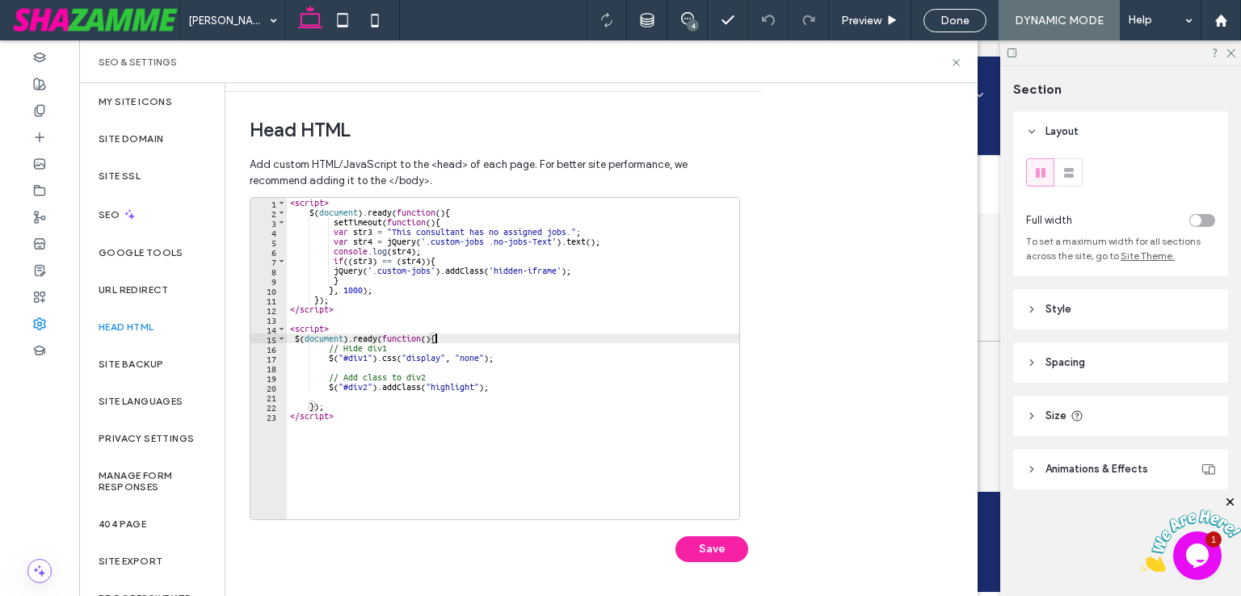
click at [330, 388] on div "< script > $ ( document ) . ready ( function ( ) { setTimeout ( function ( ) { …" at bounding box center [513, 368] width 452 height 341
type textarea "**********"
click at [317, 395] on div "< script > $ ( document ) . ready ( function ( ) { setTimeout ( function ( ) { …" at bounding box center [513, 368] width 452 height 341
click at [360, 358] on div "< script > $ ( document ) . ready ( function ( ) { setTimeout ( function ( ) { …" at bounding box center [513, 368] width 452 height 341
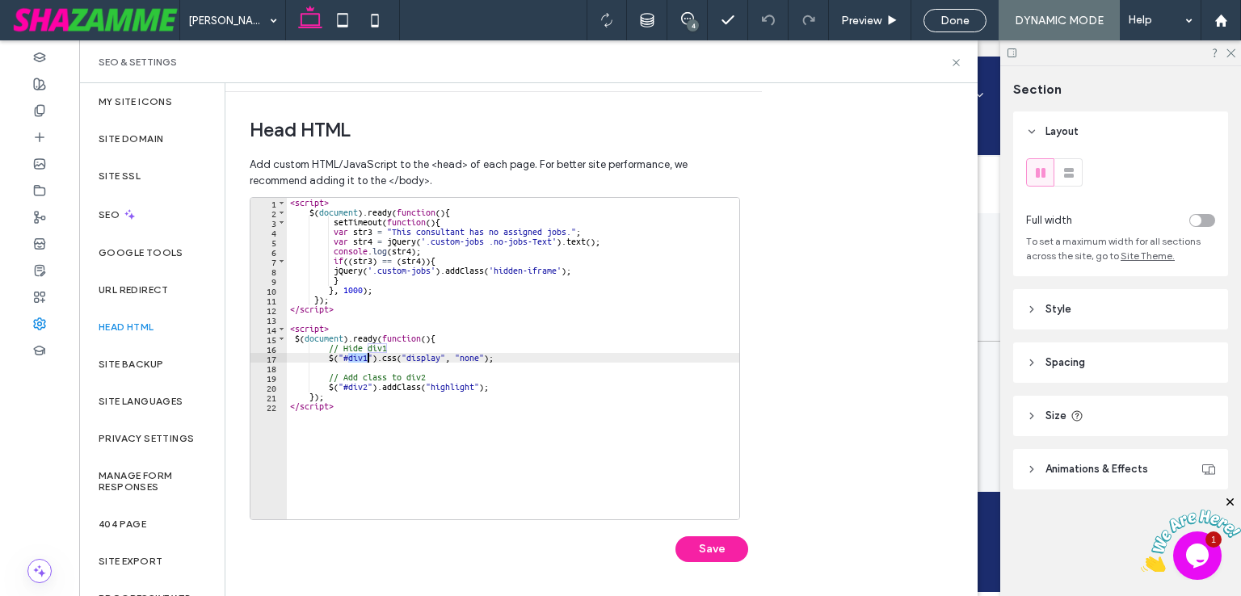
paste textarea "**********"
click at [349, 359] on div "< script > $ ( document ) . ready ( function ( ) { setTimeout ( function ( ) { …" at bounding box center [513, 368] width 452 height 341
click at [349, 271] on div "< script > $ ( document ) . ready ( function ( ) { setTimeout ( function ( ) { …" at bounding box center [513, 368] width 452 height 341
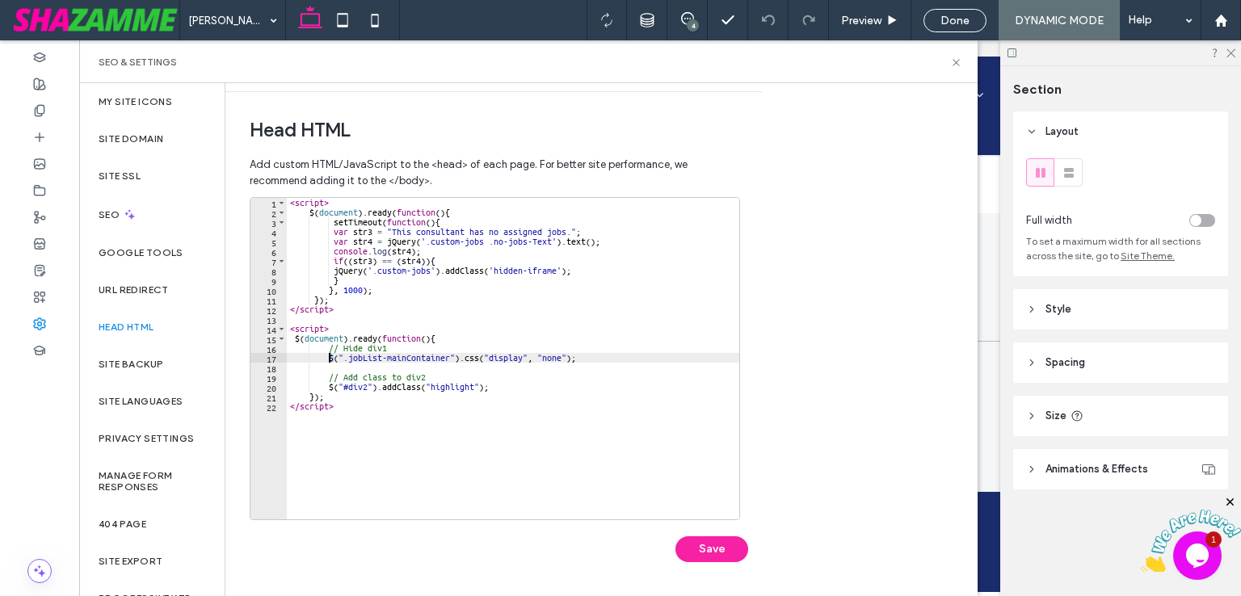
click at [327, 360] on div "< script > $ ( document ) . ready ( function ( ) { setTimeout ( function ( ) { …" at bounding box center [513, 368] width 452 height 341
paste textarea "*****"
click at [332, 384] on div "< script > $ ( document ) . ready ( function ( ) { setTimeout ( function ( ) { …" at bounding box center [513, 368] width 452 height 341
paste textarea "*****"
click at [380, 385] on div "< script > $ ( document ) . ready ( function ( ) { setTimeout ( function ( ) { …" at bounding box center [513, 368] width 452 height 341
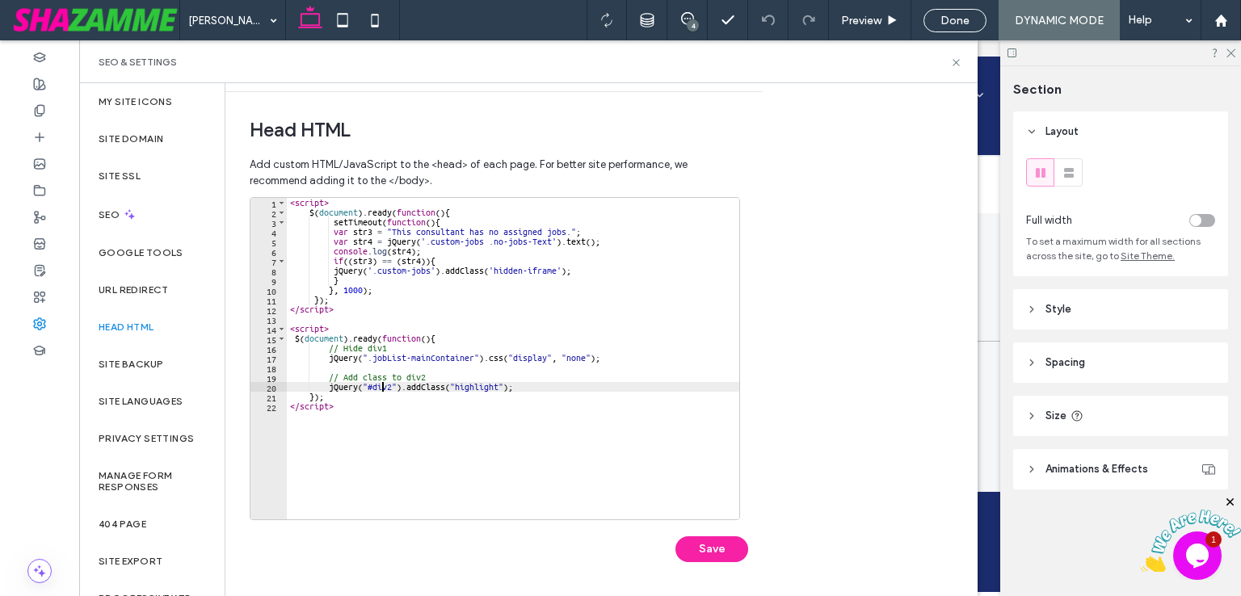
click at [380, 385] on div "< script > $ ( document ) . ready ( function ( ) { setTimeout ( function ( ) { …" at bounding box center [513, 368] width 452 height 341
paste textarea "******"
type textarea "**********"
click at [706, 546] on button "Save" at bounding box center [711, 549] width 73 height 26
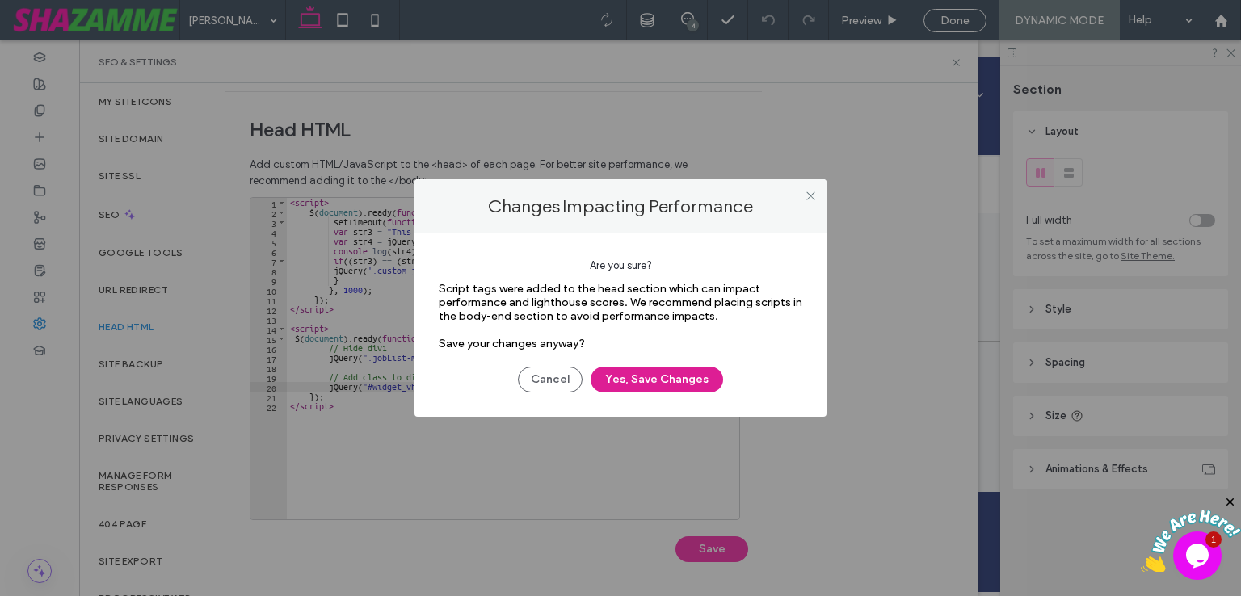
click at [656, 376] on button "Yes, Save Changes" at bounding box center [656, 380] width 132 height 26
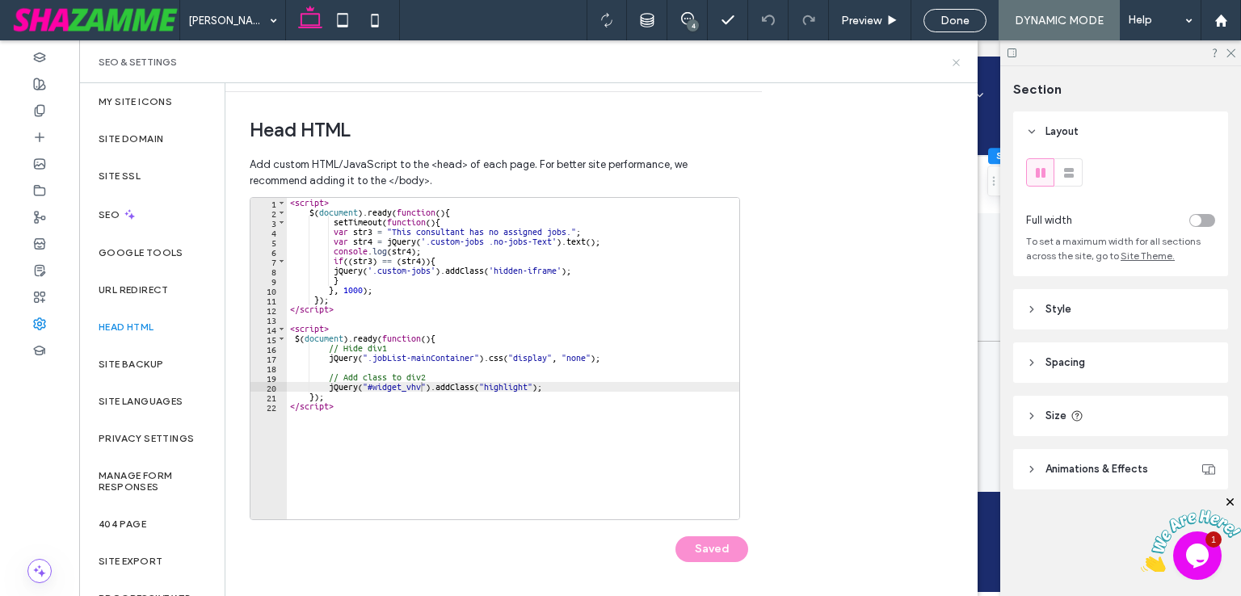
click at [955, 62] on icon at bounding box center [956, 63] width 12 height 12
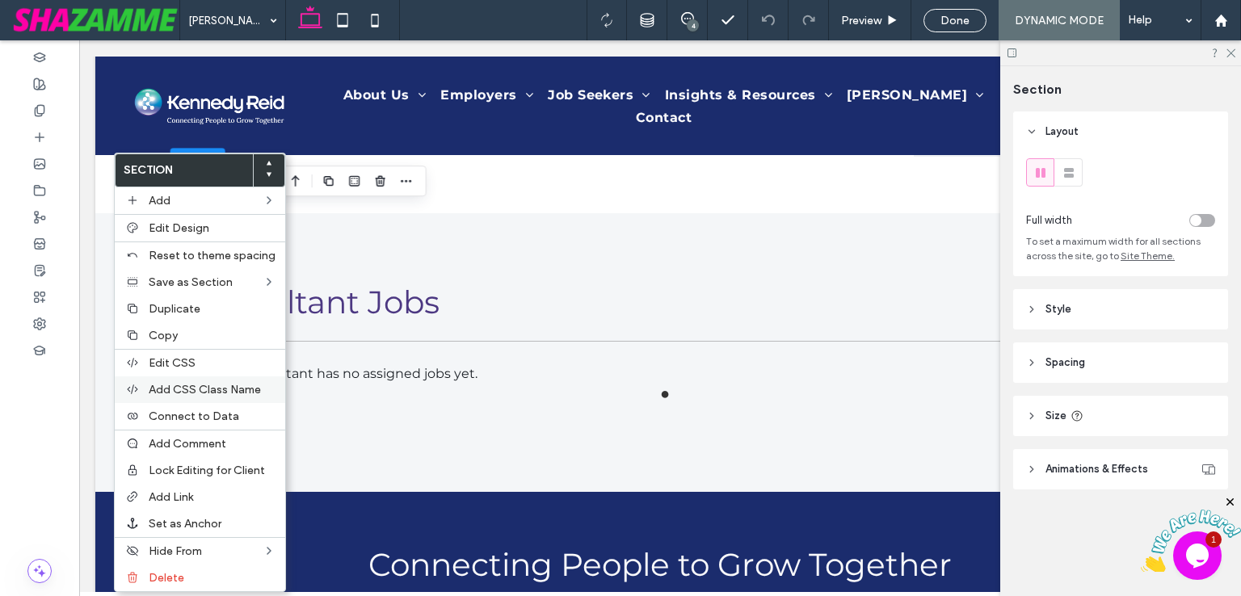
click at [200, 386] on span "Add CSS Class Name" at bounding box center [205, 390] width 112 height 14
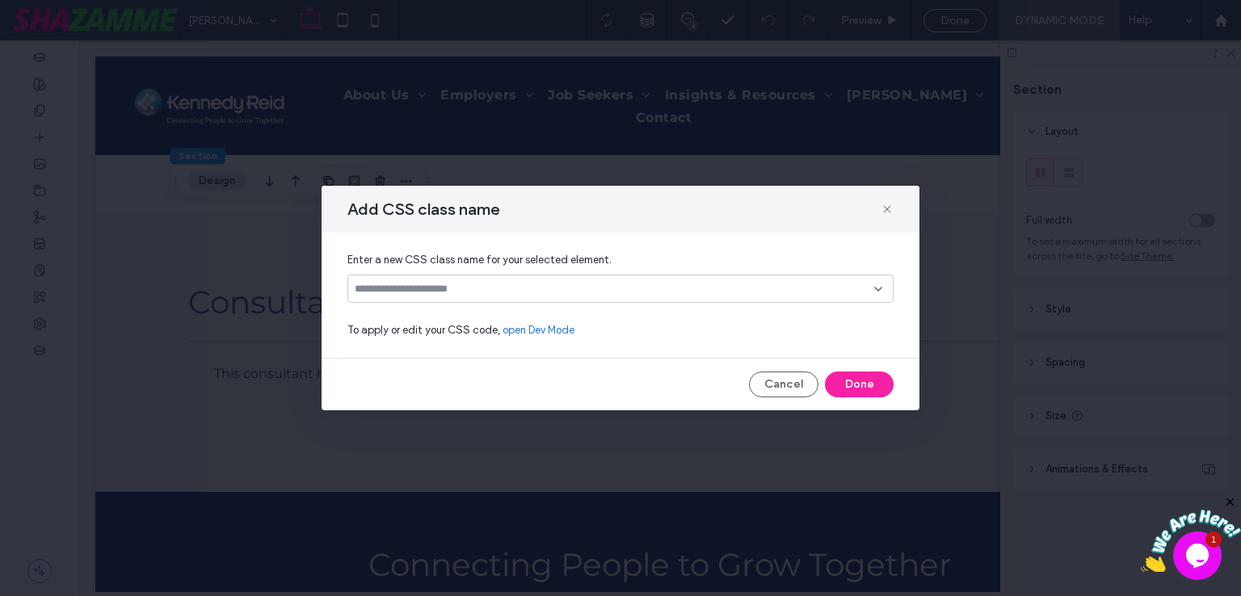
click at [452, 290] on input at bounding box center [614, 289] width 519 height 13
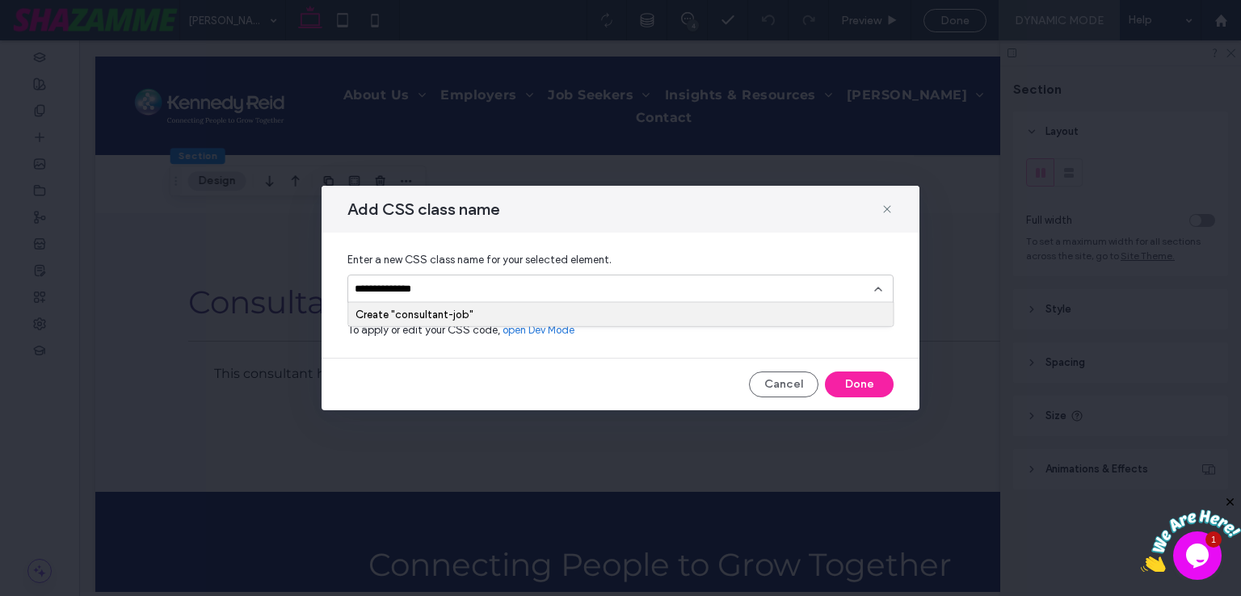
type input "**********"
click at [858, 376] on button "Done" at bounding box center [859, 385] width 69 height 26
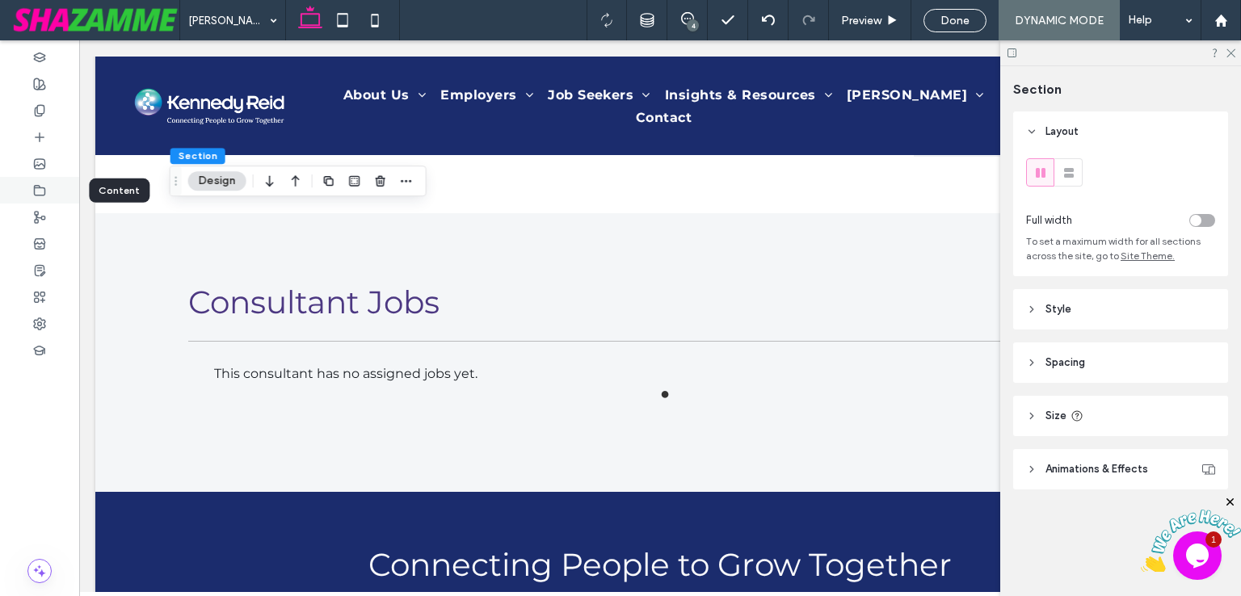
click at [38, 198] on div at bounding box center [39, 190] width 79 height 27
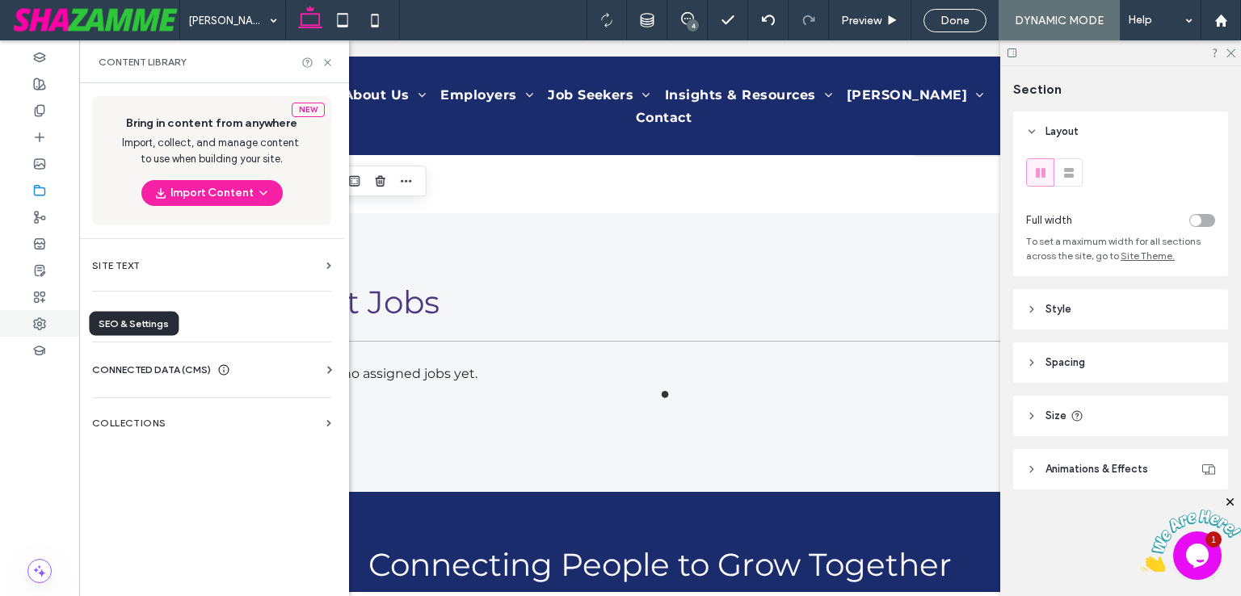
click at [31, 314] on div at bounding box center [39, 323] width 79 height 27
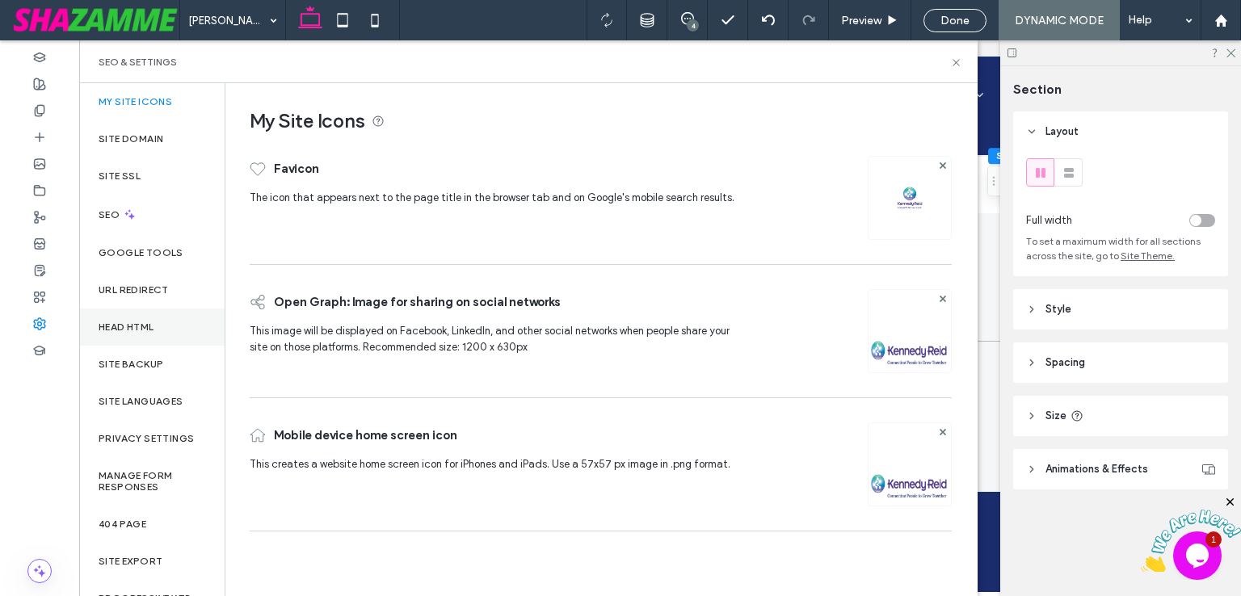
click at [173, 328] on div "Head HTML" at bounding box center [151, 327] width 145 height 37
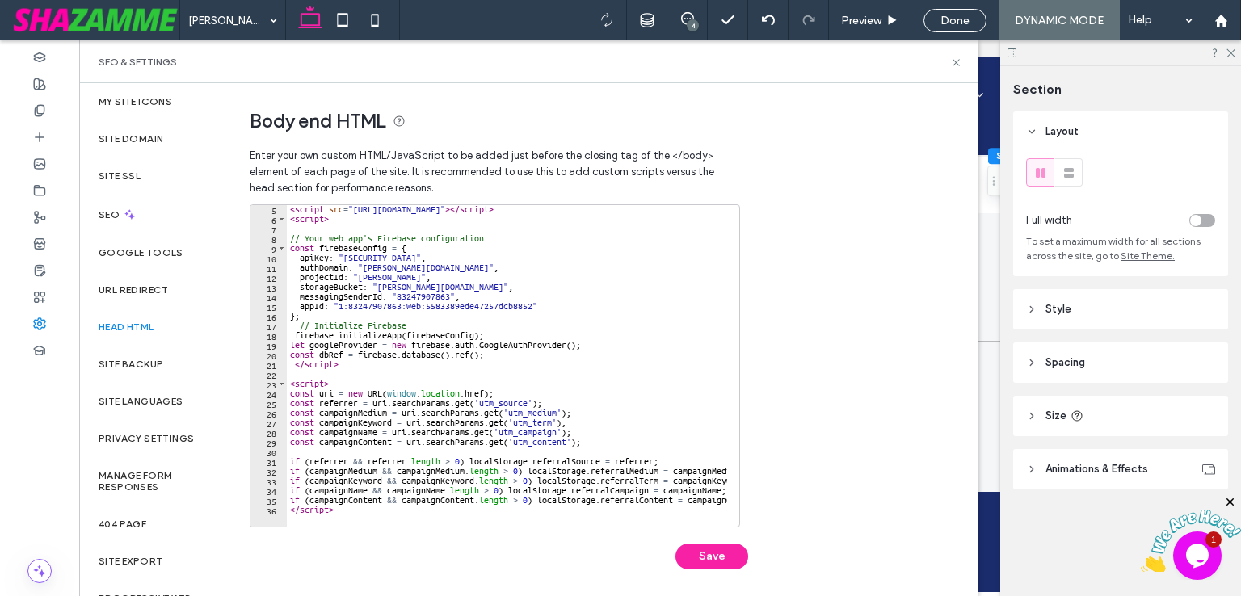
scroll to position [404, 0]
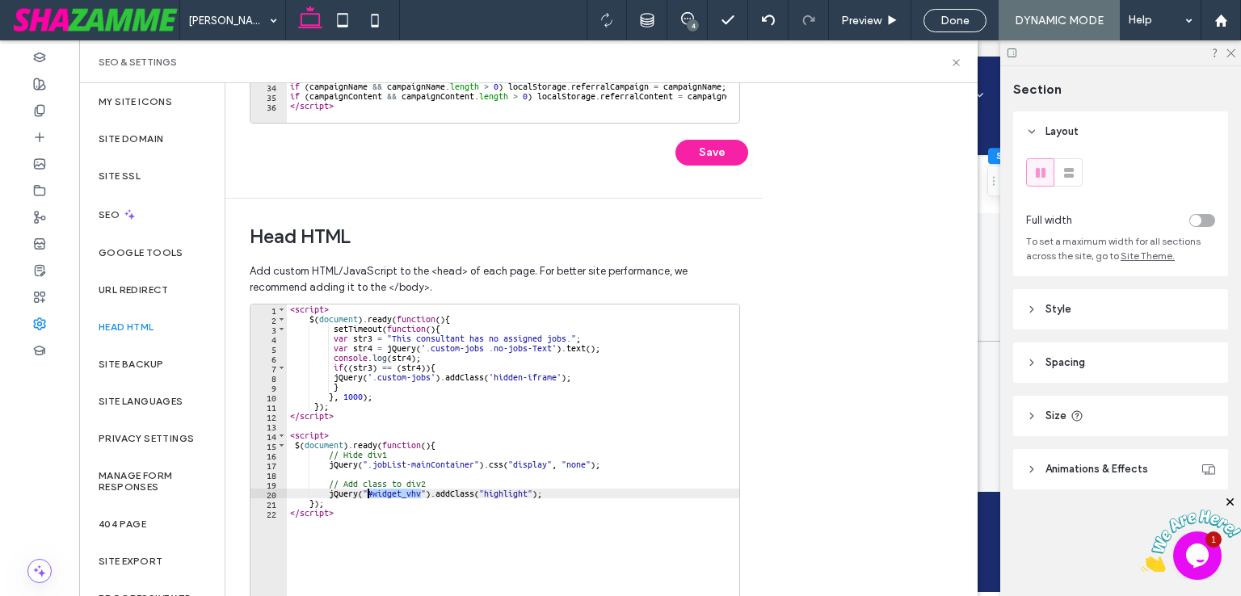
drag, startPoint x: 420, startPoint y: 495, endPoint x: 367, endPoint y: 495, distance: 52.5
click at [367, 495] on div "< script > $ ( document ) . ready ( function ( ) { setTimeout ( function ( ) { …" at bounding box center [513, 474] width 452 height 341
paste textarea "**********"
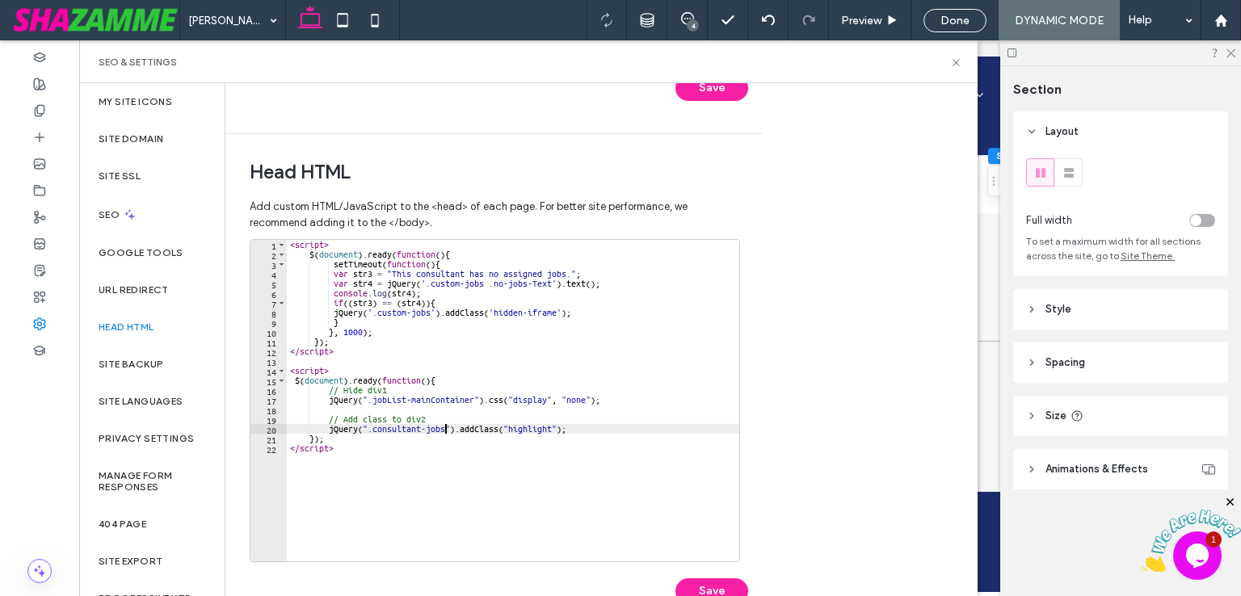
scroll to position [510, 0]
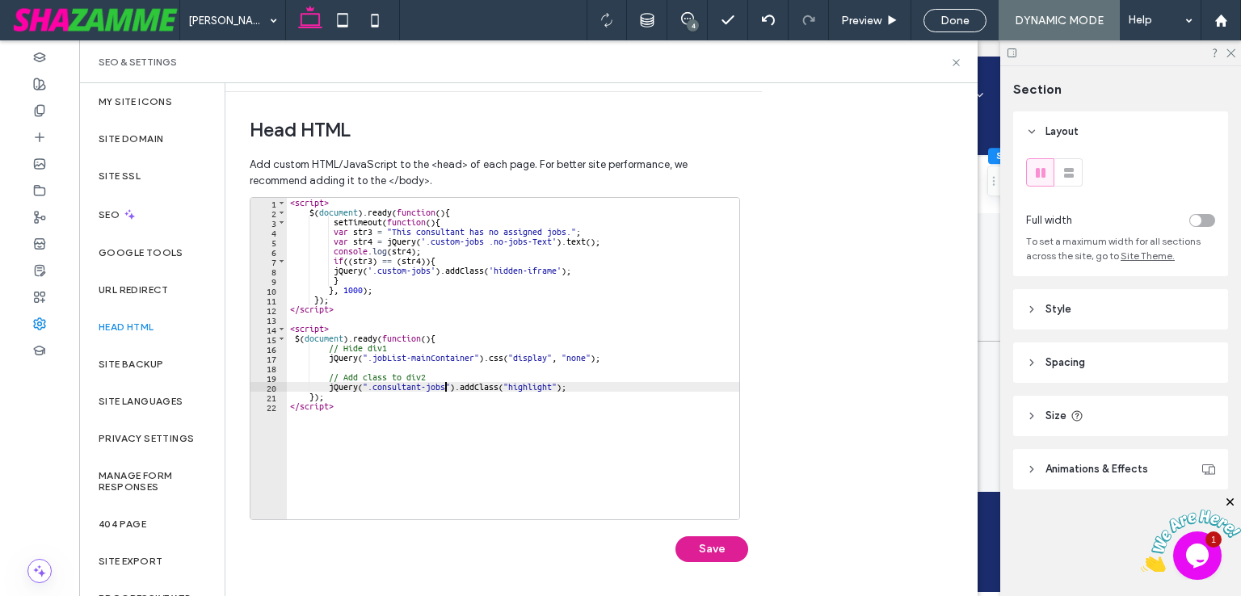
click at [730, 548] on button "Save" at bounding box center [711, 549] width 73 height 26
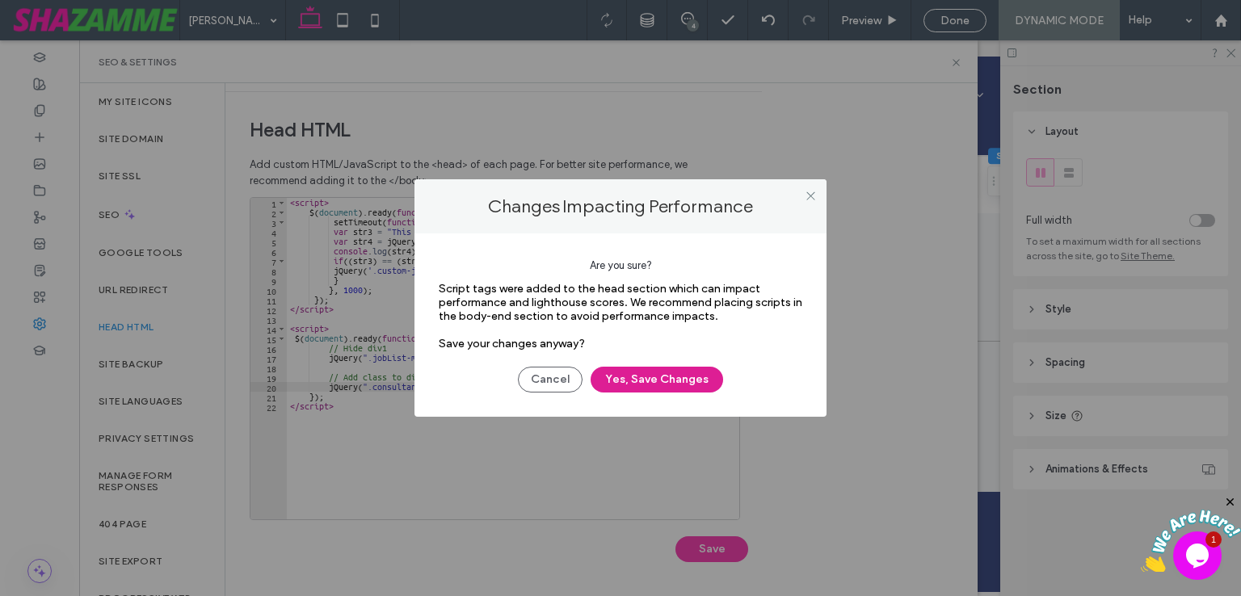
click at [653, 379] on button "Yes, Save Changes" at bounding box center [656, 380] width 132 height 26
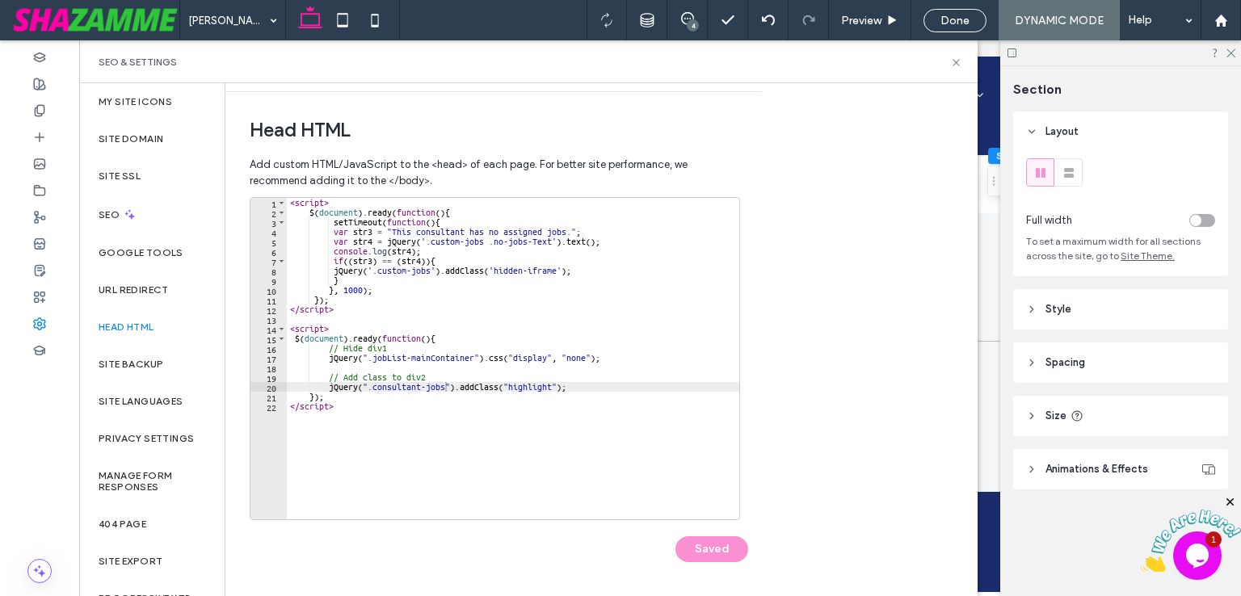
click at [522, 388] on div "< script > $ ( document ) . ready ( function ( ) { setTimeout ( function ( ) { …" at bounding box center [513, 368] width 452 height 341
click at [509, 388] on div "< script > $ ( document ) . ready ( function ( ) { setTimeout ( function ( ) { …" at bounding box center [513, 368] width 452 height 341
type textarea "**********"
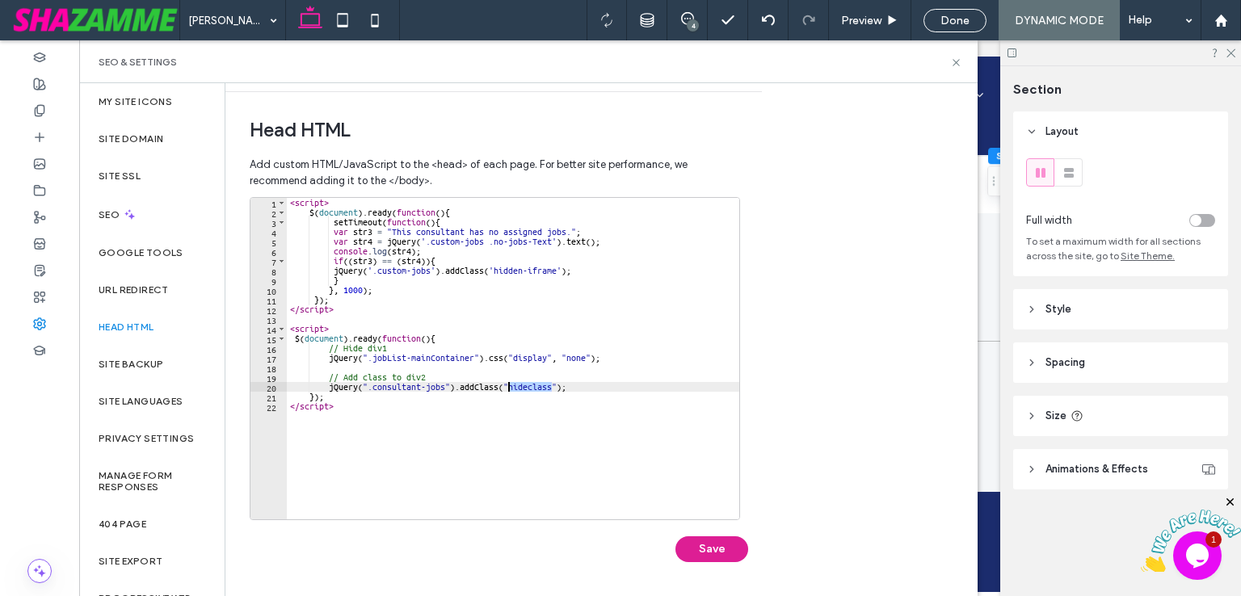
click at [730, 547] on button "Save" at bounding box center [711, 549] width 73 height 26
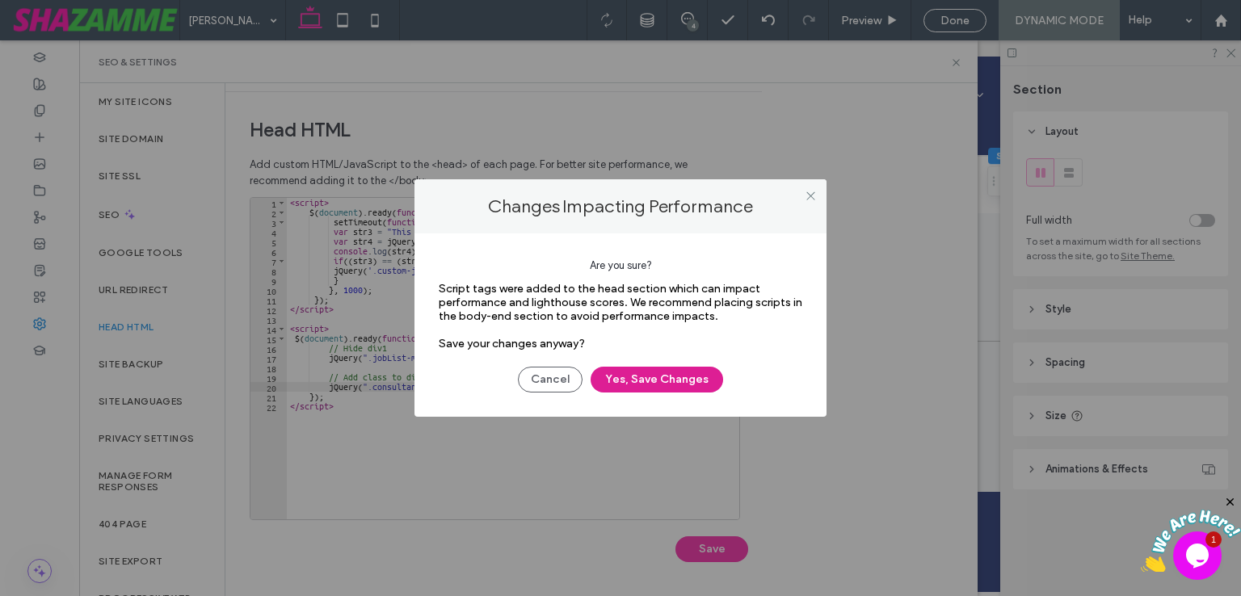
click at [628, 374] on button "Yes, Save Changes" at bounding box center [656, 380] width 132 height 26
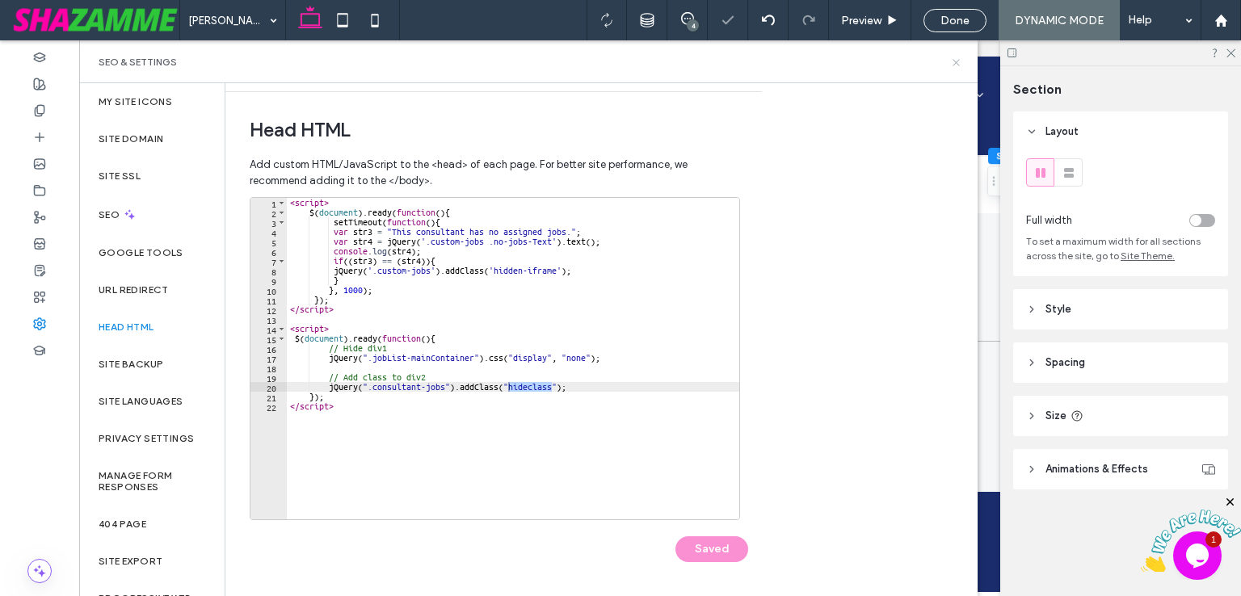
click at [953, 65] on use at bounding box center [955, 62] width 6 height 6
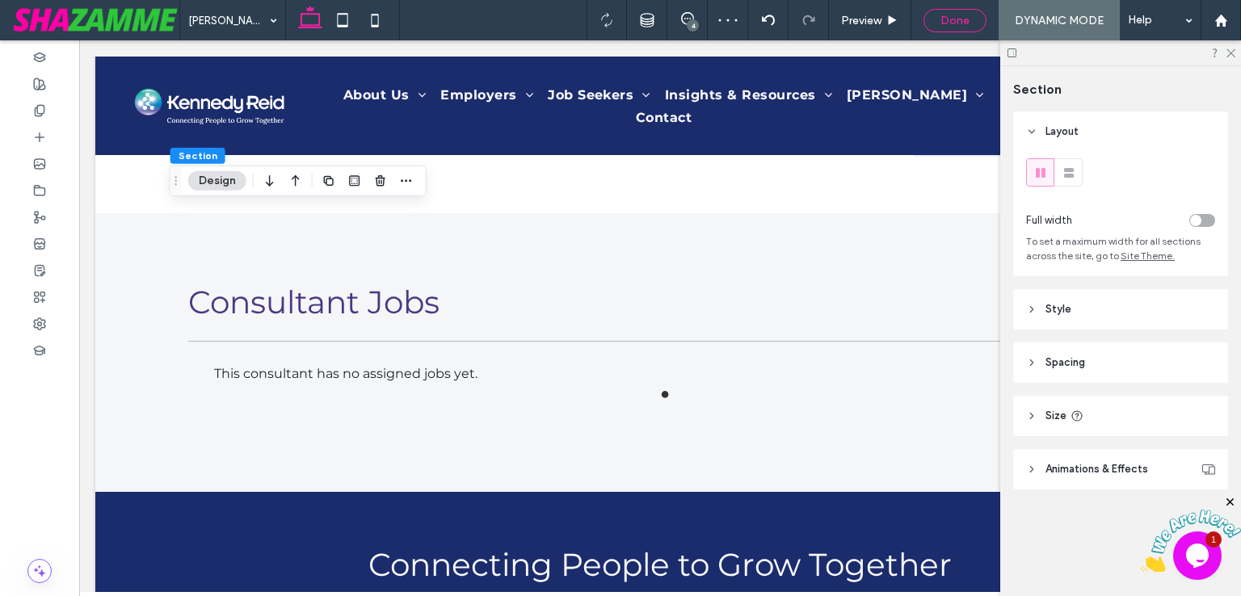
click at [934, 25] on div "Done" at bounding box center [954, 21] width 61 height 14
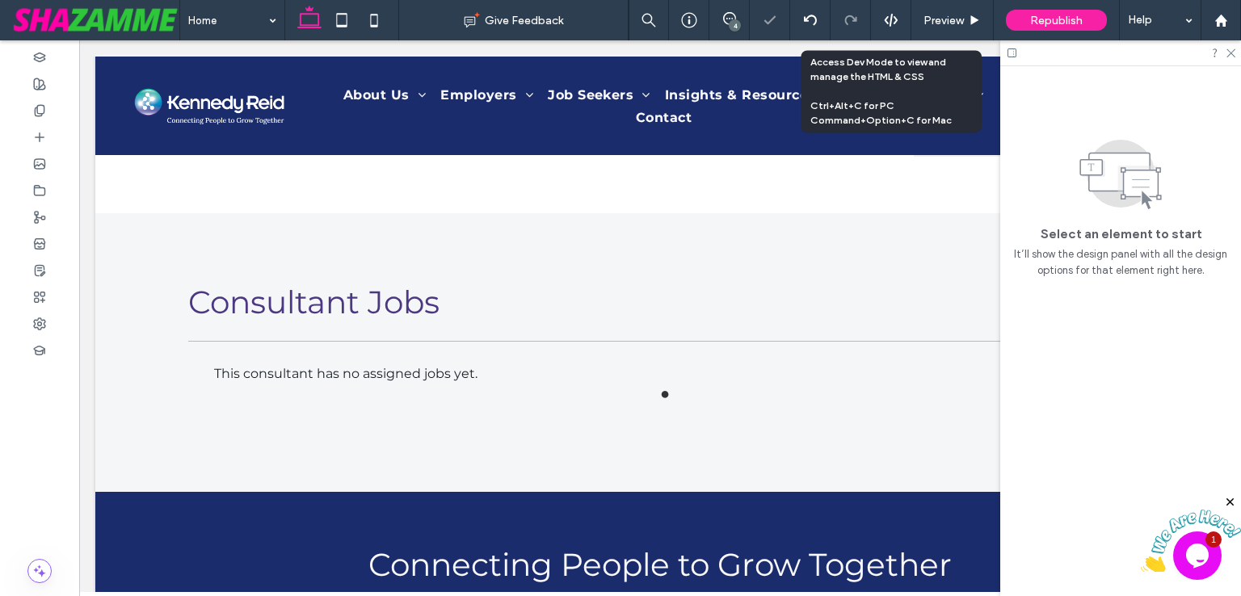
click at [890, 20] on use at bounding box center [890, 20] width 13 height 13
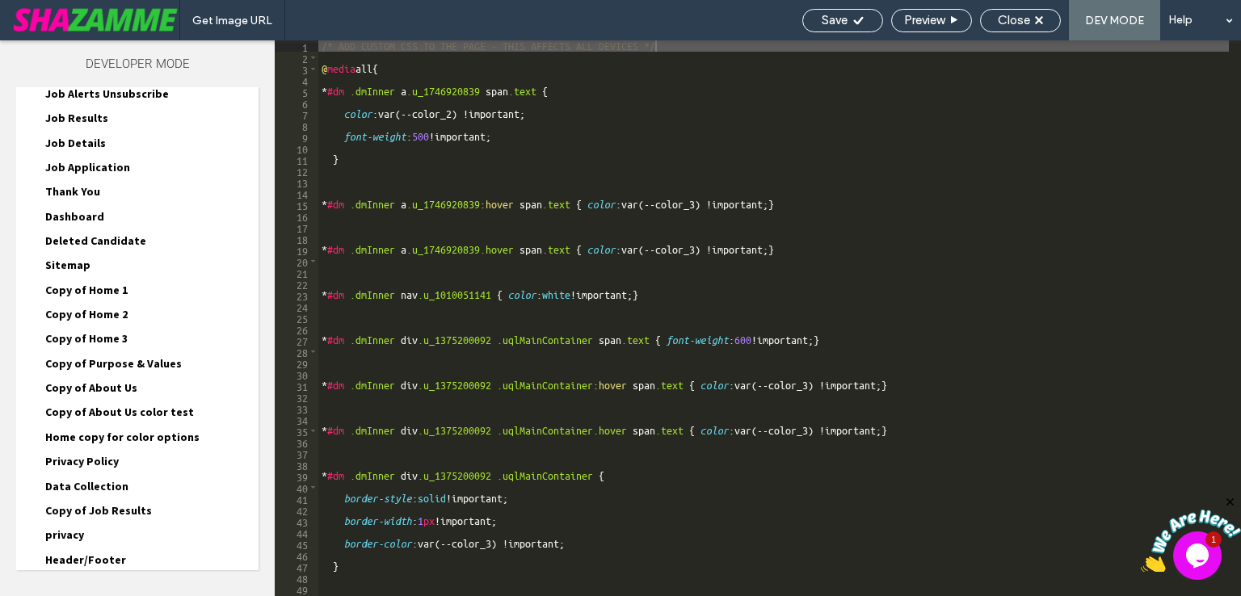
click at [113, 584] on div "Site HTML/CSS" at bounding box center [137, 604] width 242 height 40
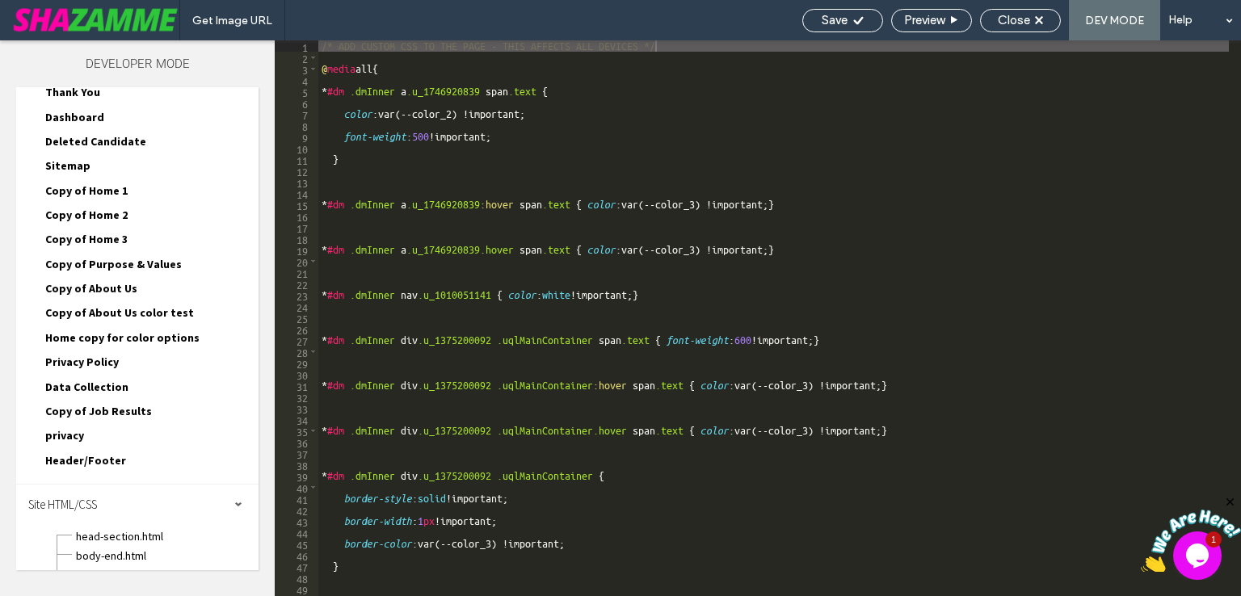
scroll to position [1474, 0]
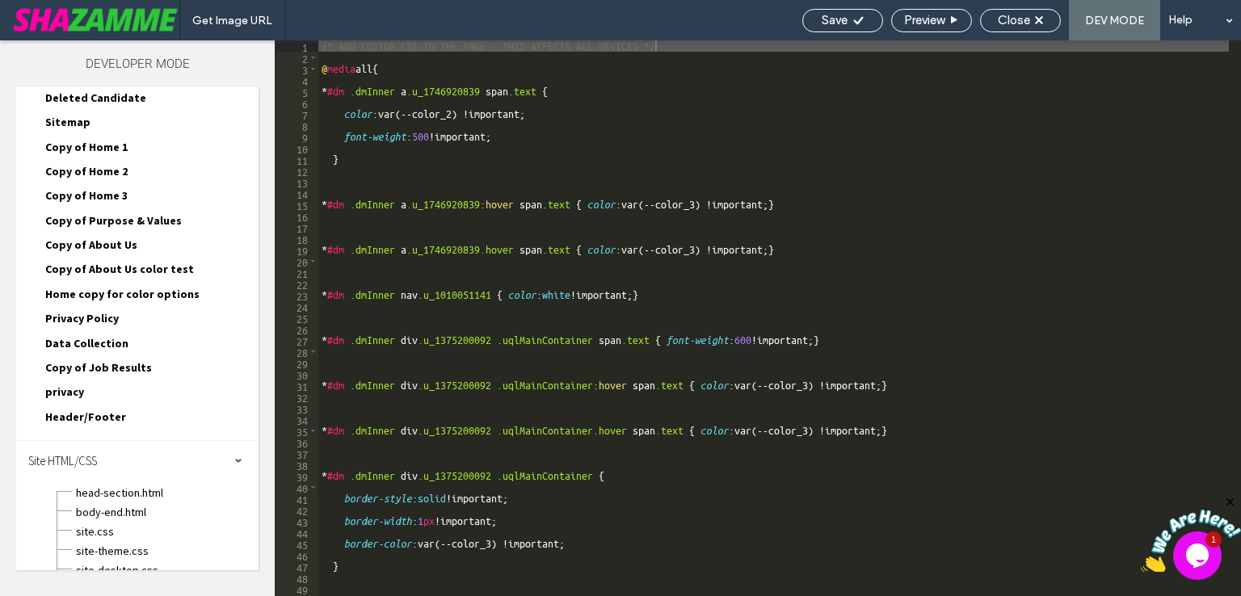
click at [103, 520] on div "site.css" at bounding box center [166, 529] width 183 height 19
click at [103, 523] on span "site.css" at bounding box center [166, 531] width 183 height 16
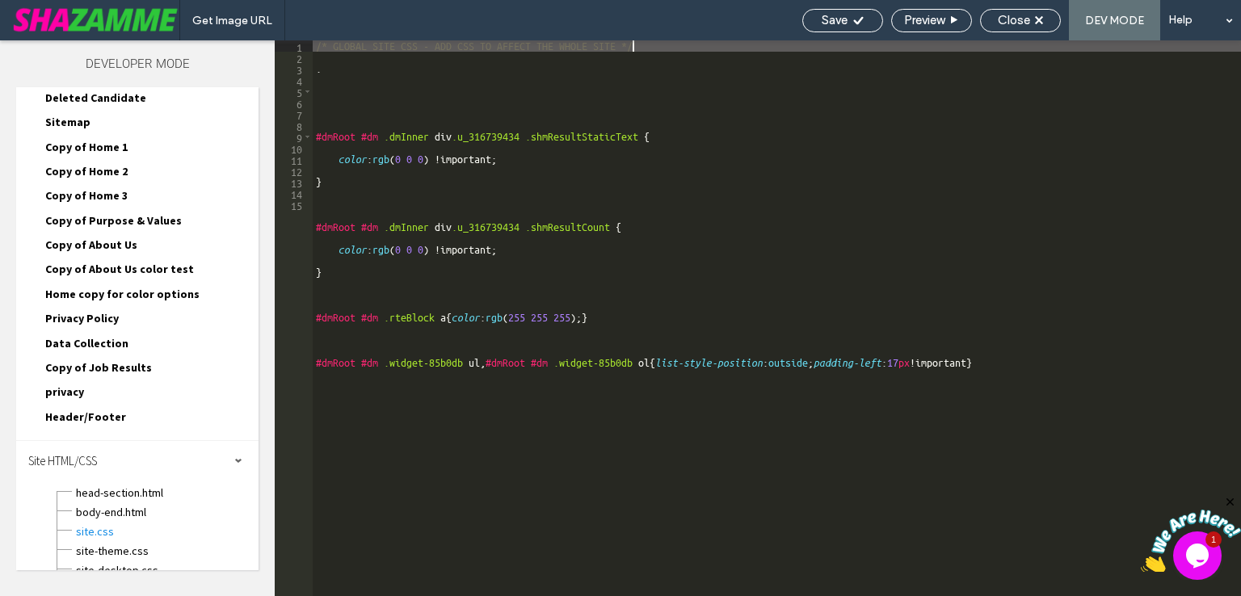
click at [464, 401] on div "/* GLOBAL SITE CSS - ADD CSS TO AFFECT THE WHOLE SITE */ . #dmRoot #dm .dmInner…" at bounding box center [777, 329] width 928 height 578
type textarea "**********"
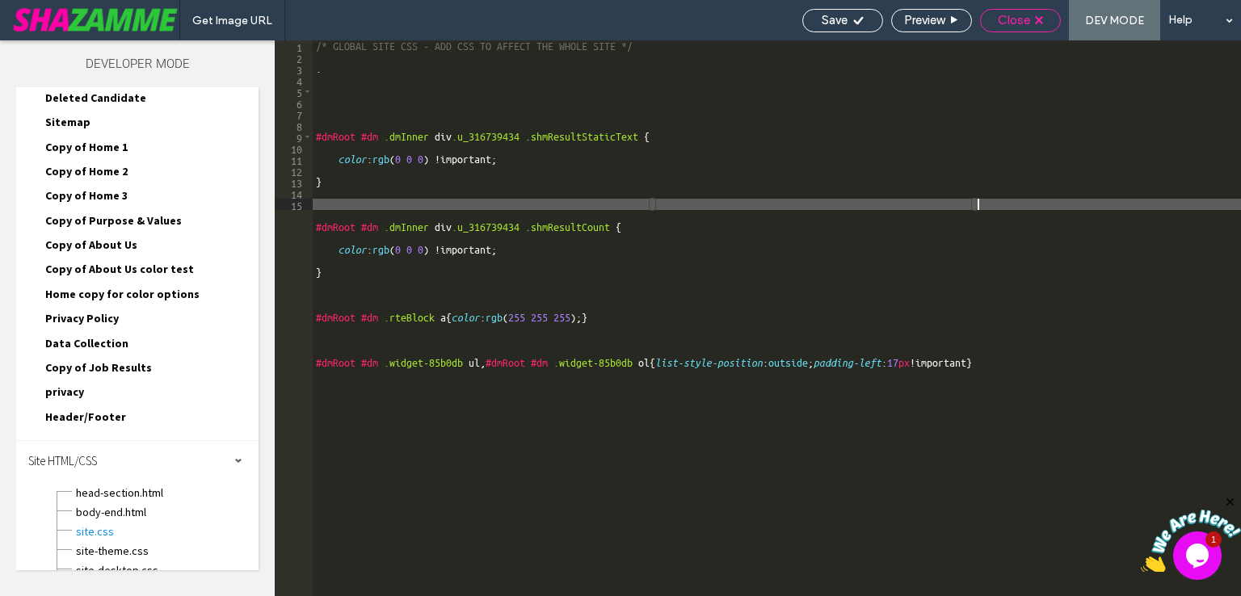
drag, startPoint x: 1060, startPoint y: 23, endPoint x: 1049, endPoint y: 19, distance: 11.6
click at [1057, 23] on div "Close" at bounding box center [1020, 20] width 79 height 15
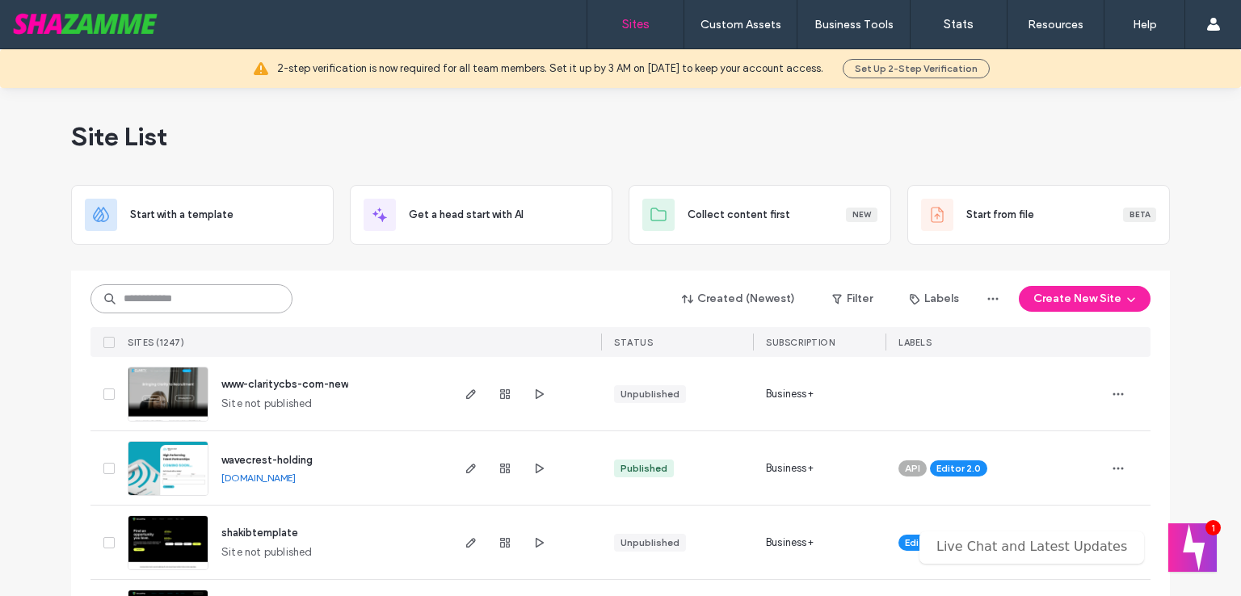
click at [209, 295] on input at bounding box center [191, 298] width 202 height 29
type input "*****"
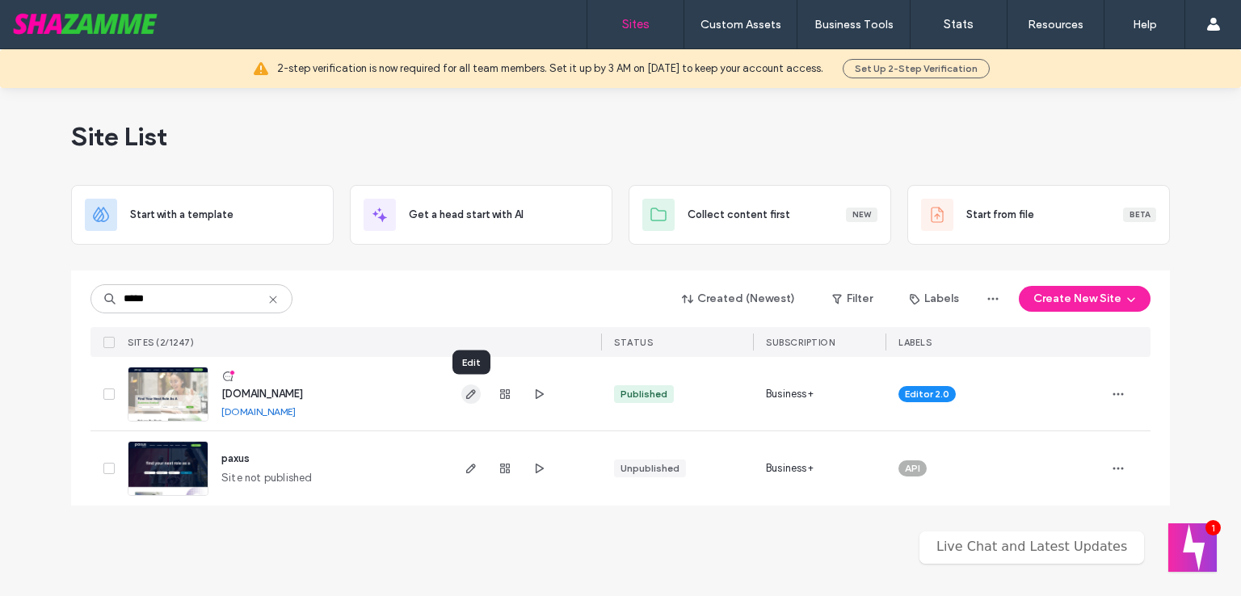
click at [470, 392] on use "button" at bounding box center [471, 394] width 10 height 10
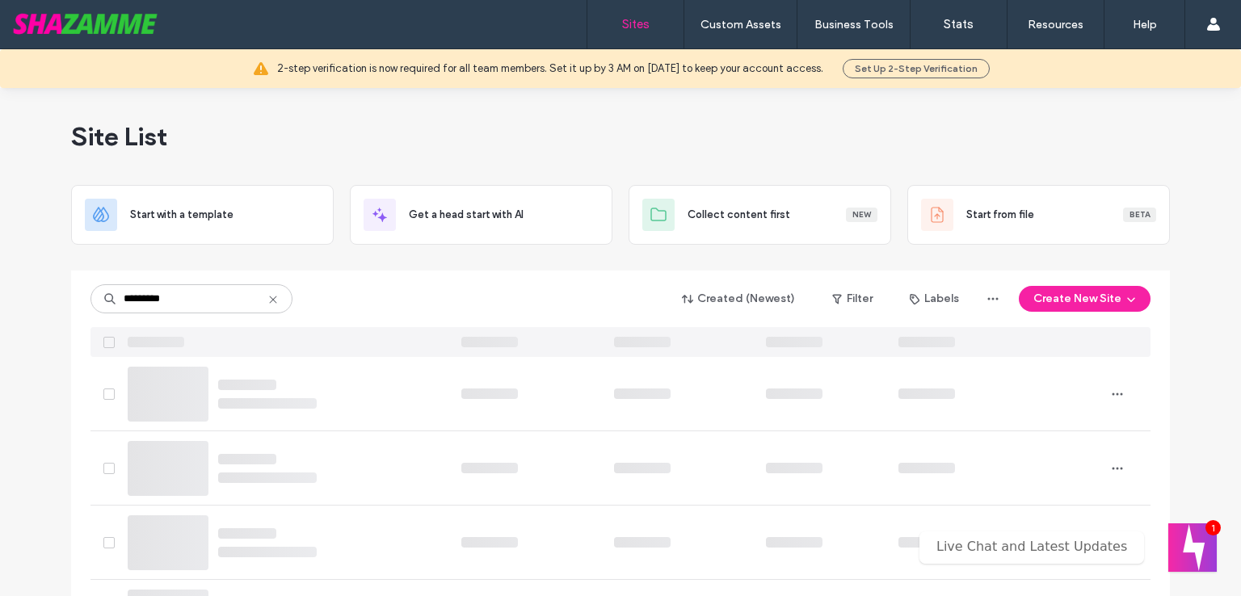
type input "*********"
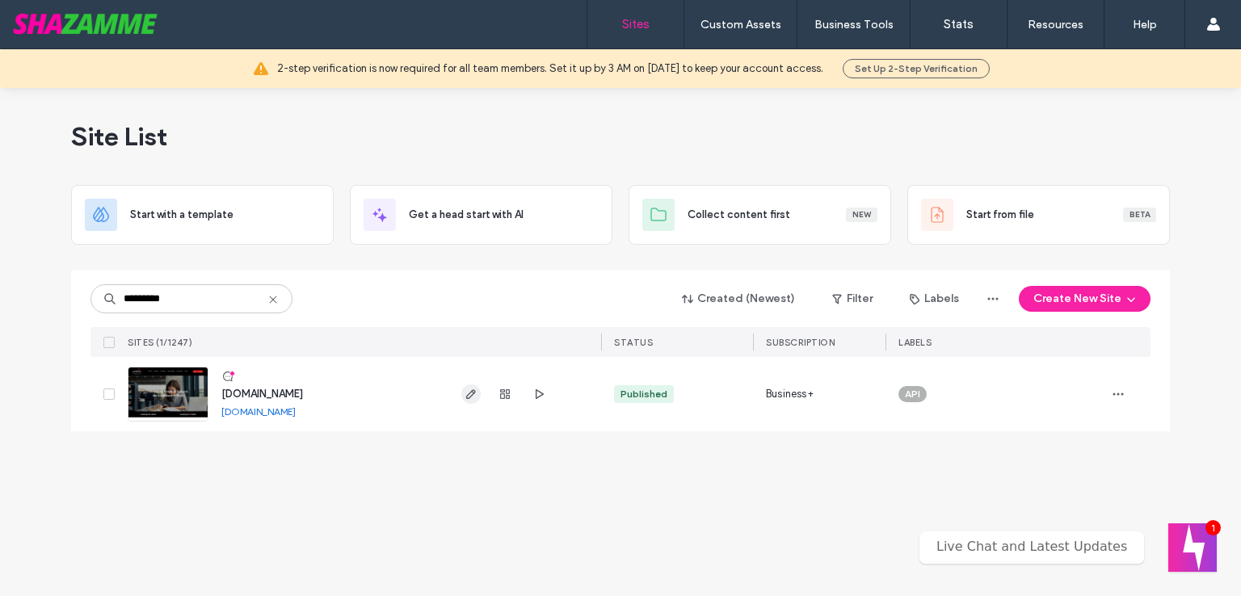
click at [468, 395] on icon "button" at bounding box center [470, 394] width 13 height 13
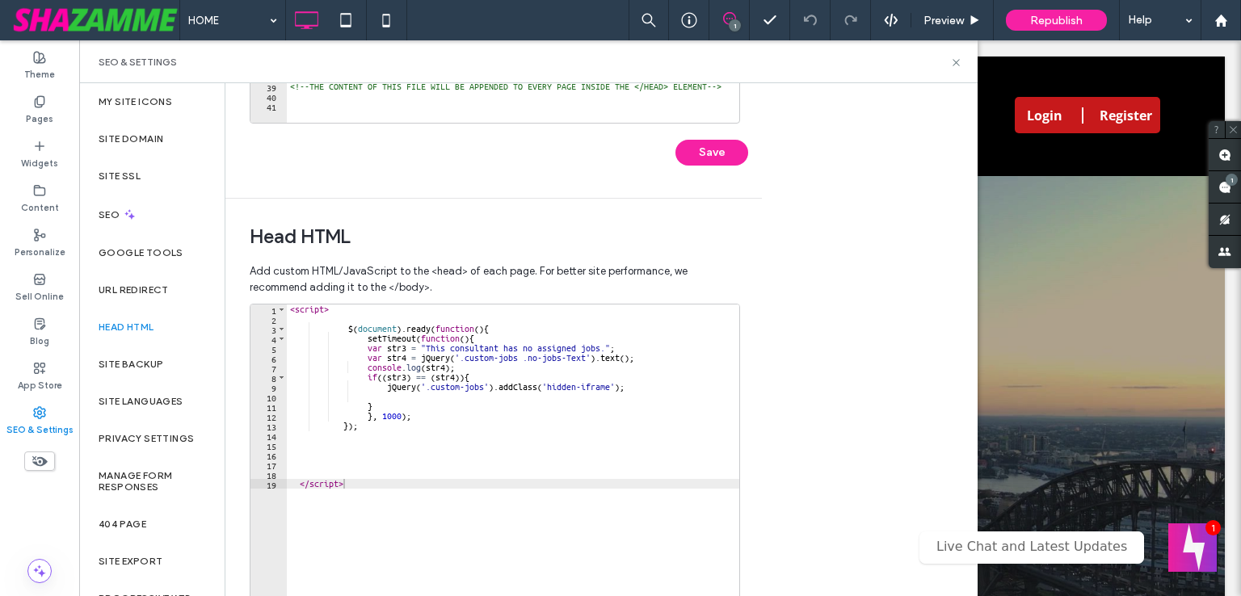
click at [351, 472] on div "< script > $ ( document ) . ready ( function ( ) { setTimeout ( function ( ) { …" at bounding box center [513, 474] width 452 height 341
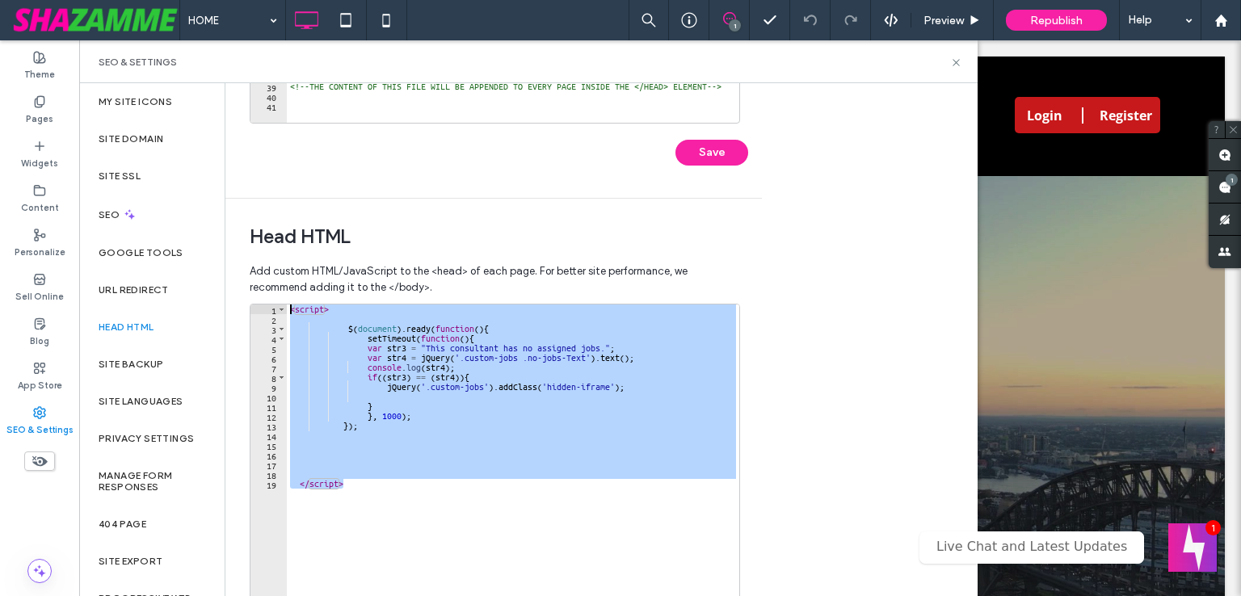
drag, startPoint x: 351, startPoint y: 485, endPoint x: 265, endPoint y: 305, distance: 199.8
click at [265, 305] on div "1 2 3 4 5 6 7 8 9 10 11 12 13 14 15 16 17 18 19 < script > $ ( document ) . rea…" at bounding box center [495, 465] width 490 height 323
type textarea "********"
click at [431, 478] on div "< script > $ ( document ) . ready ( function ( ) { setTimeout ( function ( ) { …" at bounding box center [513, 464] width 452 height 321
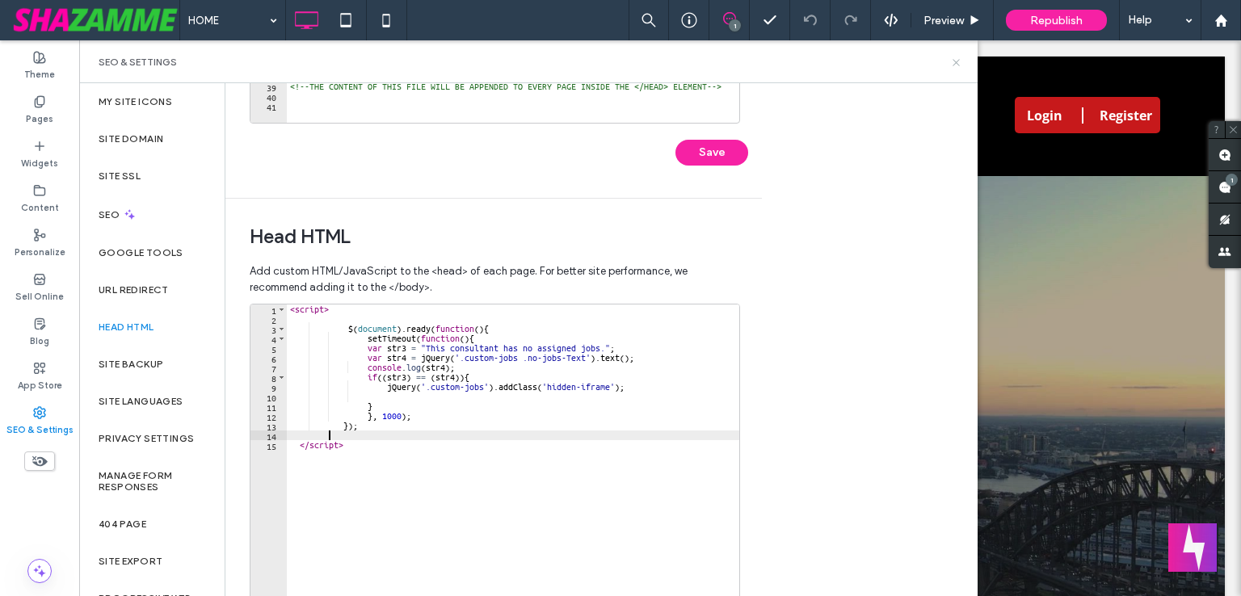
click at [956, 58] on icon at bounding box center [956, 63] width 12 height 12
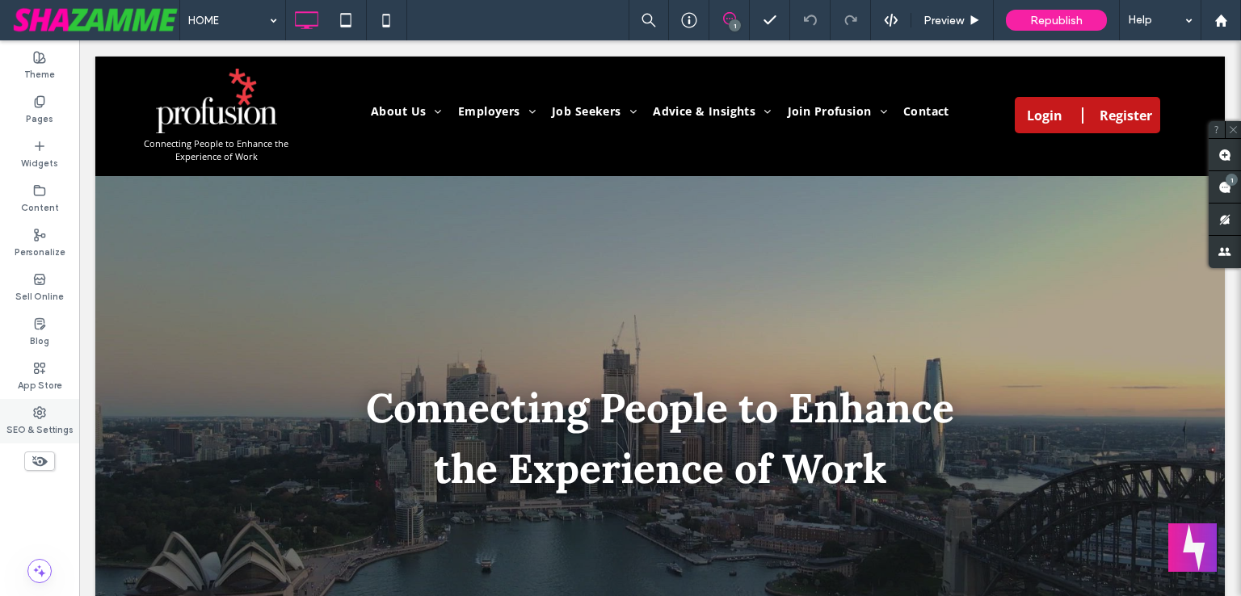
click at [43, 422] on label "SEO & Settings" at bounding box center [39, 428] width 67 height 18
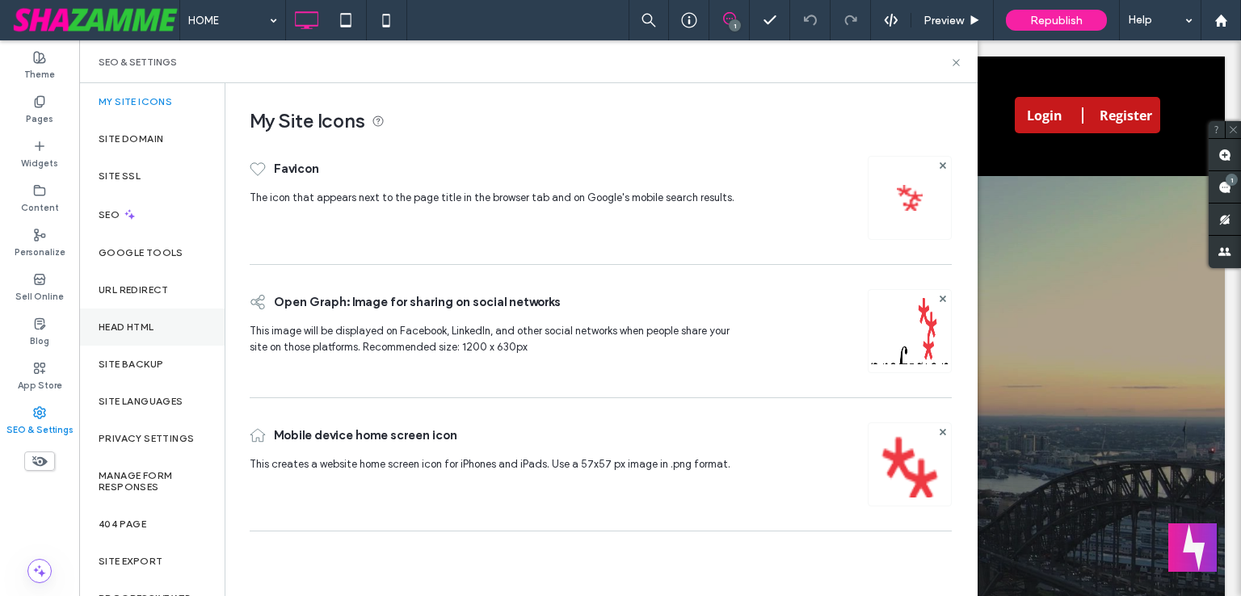
click at [129, 335] on div "Head HTML" at bounding box center [151, 327] width 145 height 37
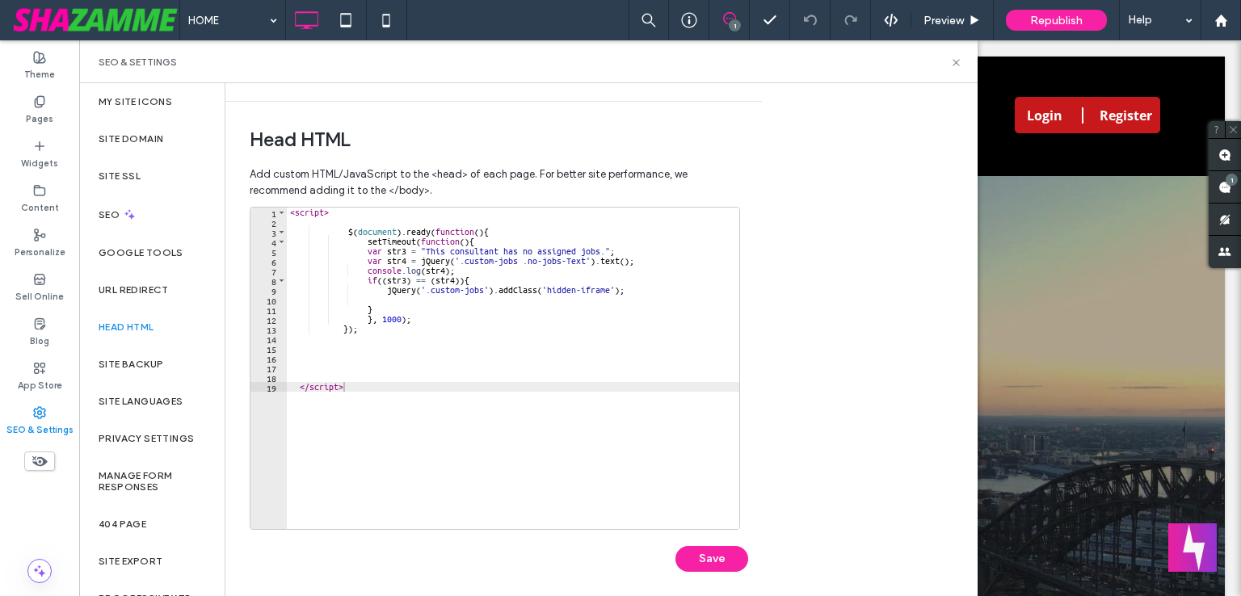
scroll to position [510, 0]
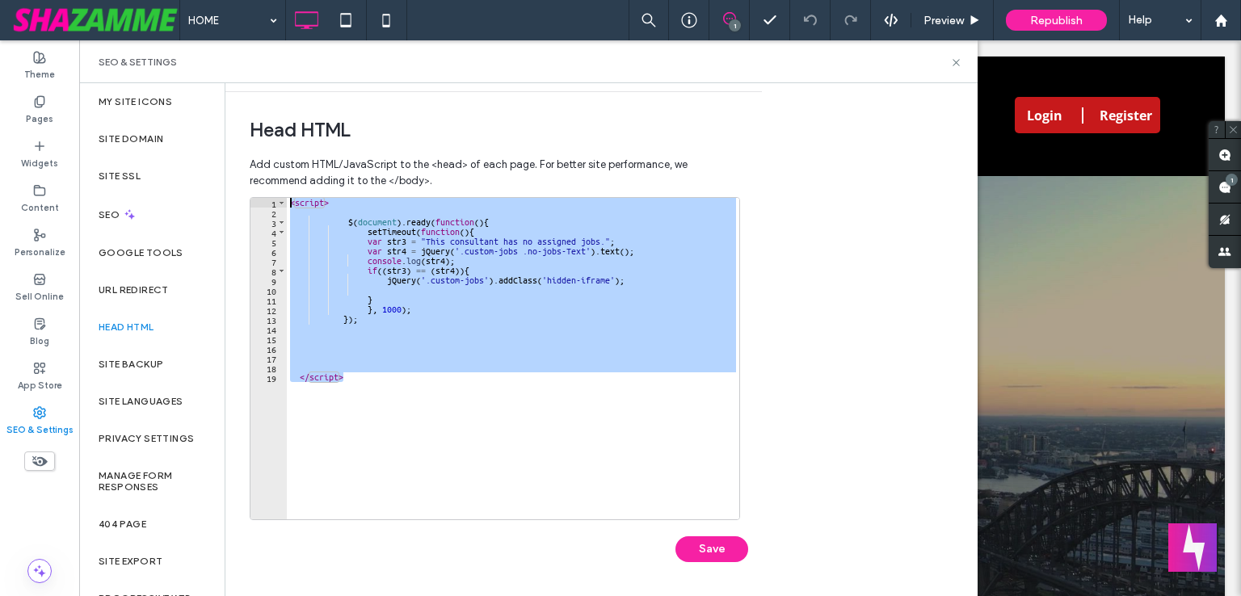
drag, startPoint x: 396, startPoint y: 393, endPoint x: 237, endPoint y: 201, distance: 248.4
click at [237, 201] on div "Head HTML Add custom HTML/JavaScript to the <head> of each page. For better sit…" at bounding box center [487, 343] width 524 height 502
type textarea "********"
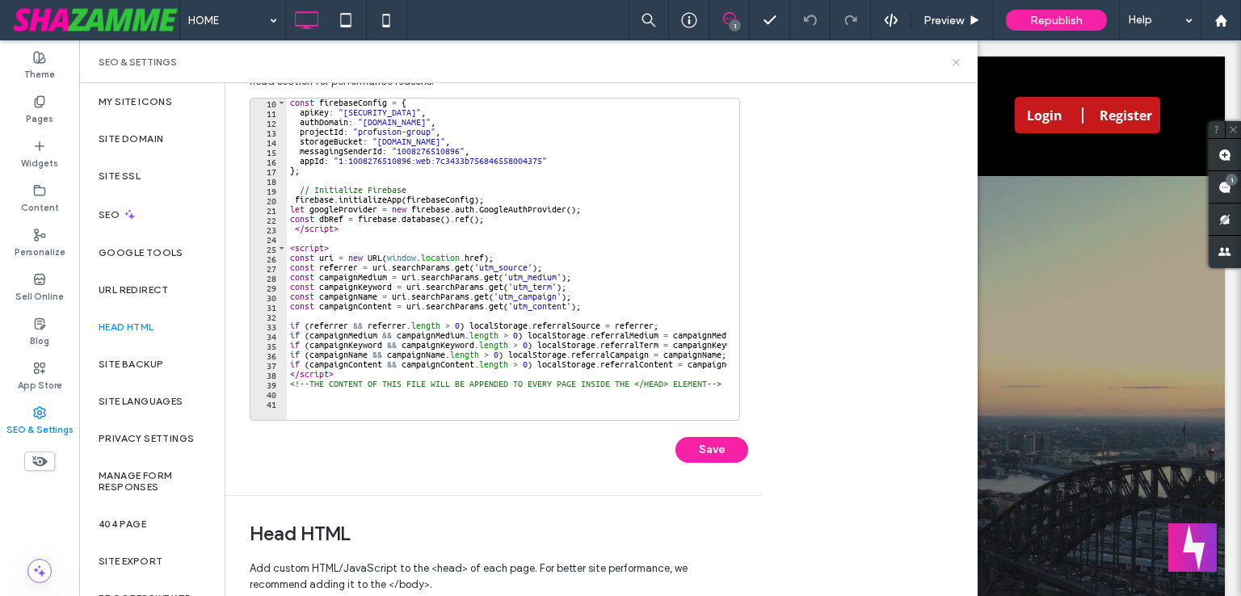
click at [959, 58] on icon at bounding box center [956, 63] width 12 height 12
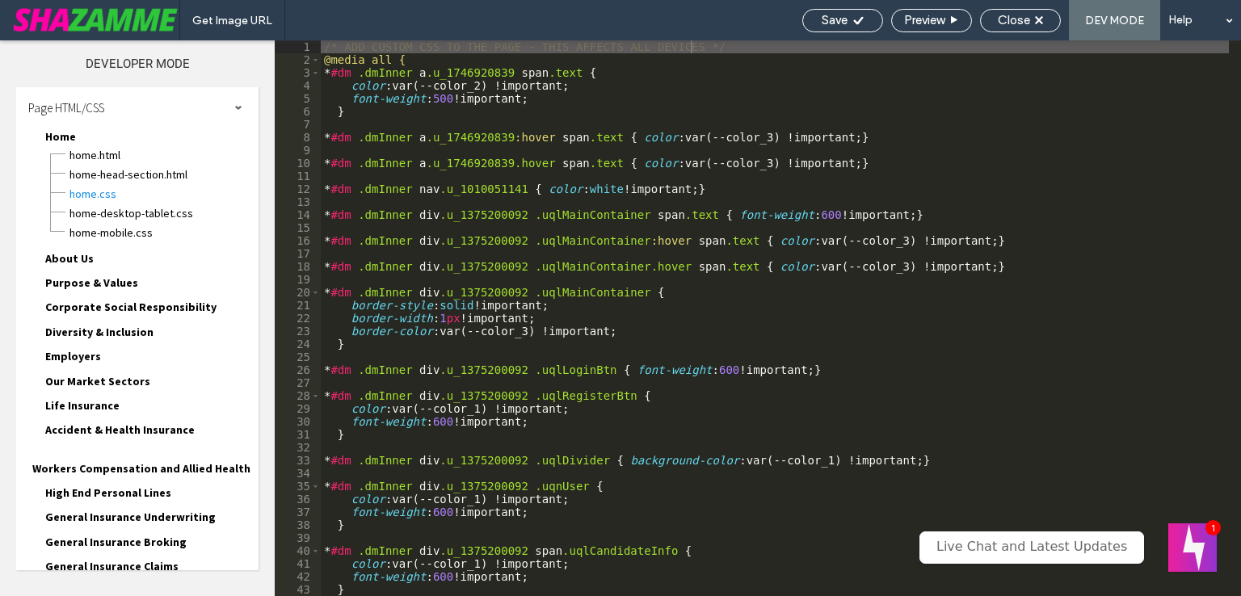
drag, startPoint x: 136, startPoint y: 556, endPoint x: 114, endPoint y: 464, distance: 94.6
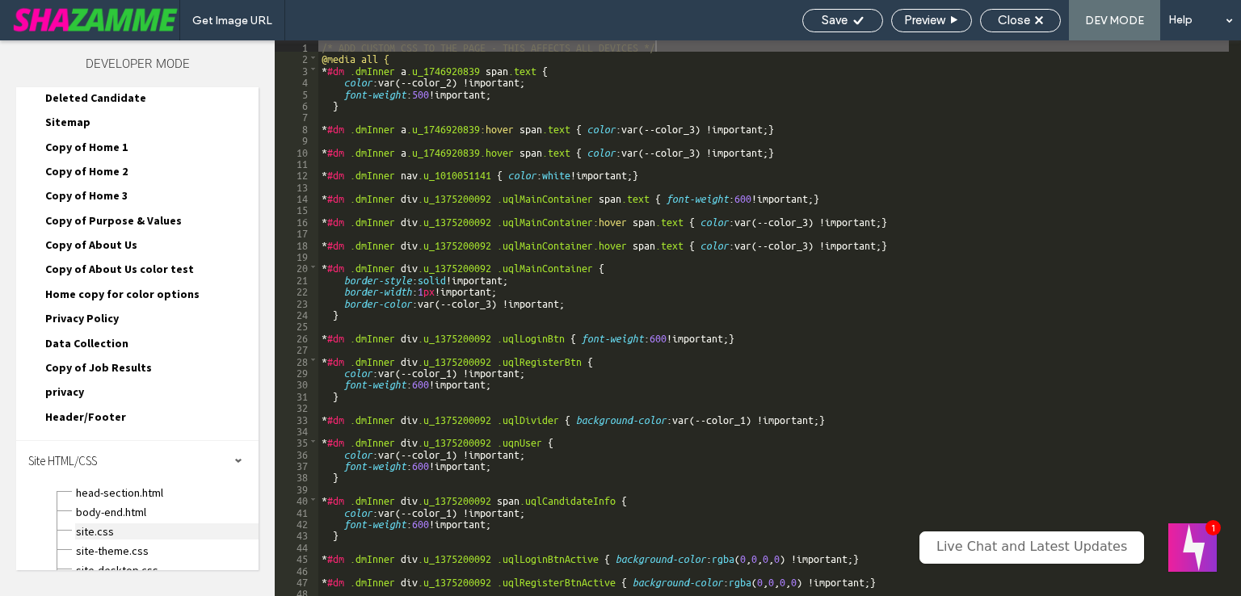
click at [131, 523] on span "site.css" at bounding box center [166, 531] width 183 height 16
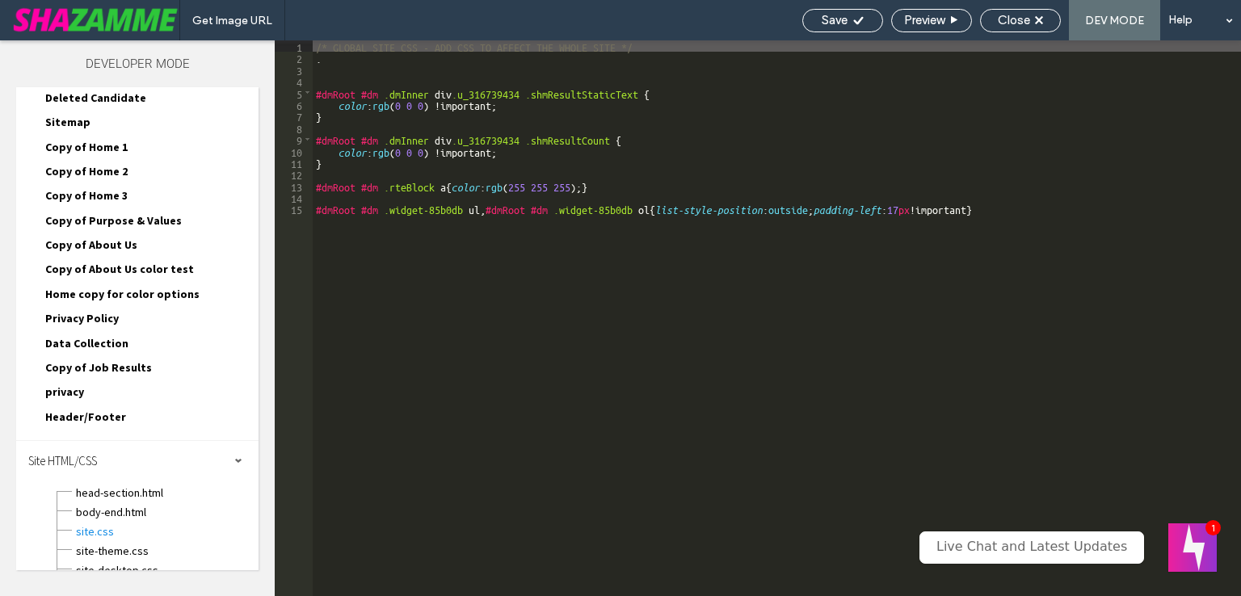
click at [516, 319] on div "/* GLOBAL SITE CSS - ADD CSS TO AFFECT THE WHOLE SITE */ . #dmRoot #dm .dmInner…" at bounding box center [777, 329] width 928 height 579
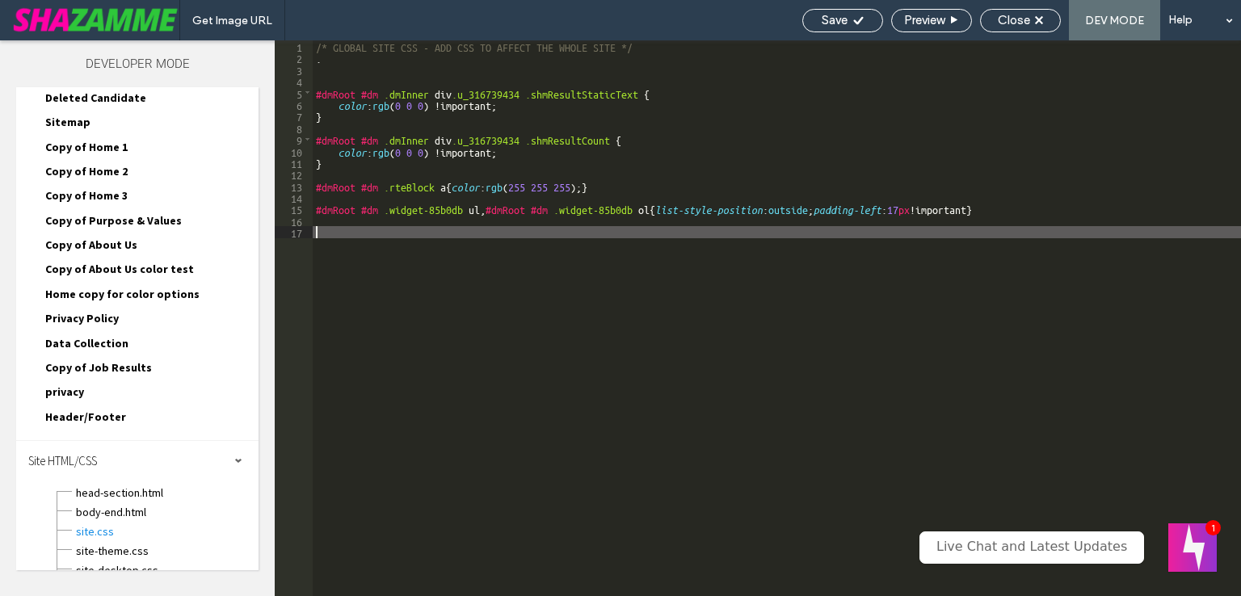
paste textarea
click at [313, 230] on div "/* GLOBAL SITE CSS - ADD CSS TO AFFECT THE WHOLE SITE */ . #dmRoot #dm .dmInner…" at bounding box center [777, 329] width 928 height 579
click at [380, 233] on div "/* GLOBAL SITE CSS - ADD CSS TO AFFECT THE WHOLE SITE */ . #dmRoot #dm .dmInner…" at bounding box center [777, 329] width 928 height 579
type textarea "**"
click at [822, 19] on span "Save" at bounding box center [834, 20] width 26 height 15
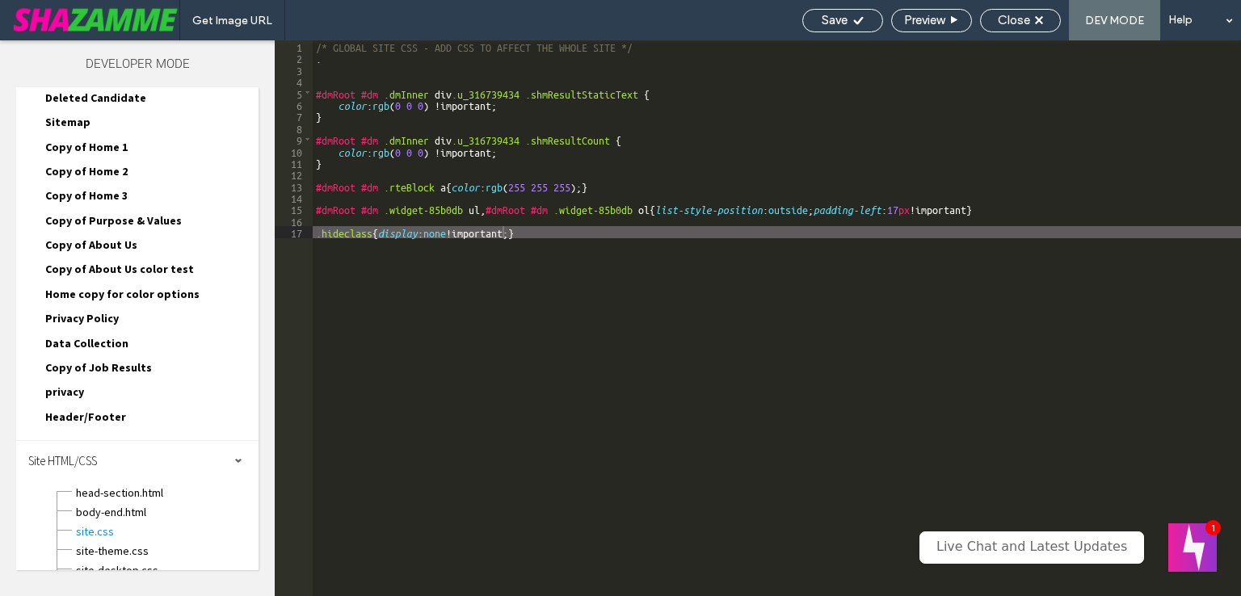
click at [837, 20] on div at bounding box center [620, 298] width 1241 height 596
click at [837, 20] on span "Save" at bounding box center [834, 20] width 26 height 15
click at [1045, 23] on div "Close" at bounding box center [1020, 20] width 79 height 15
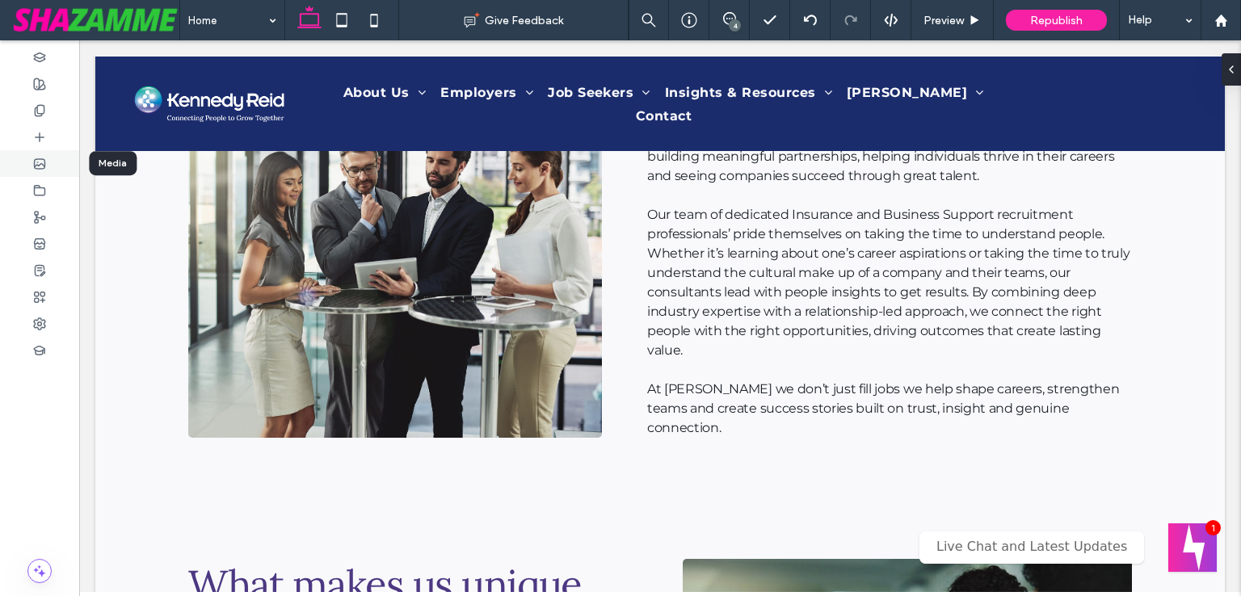
scroll to position [813, 0]
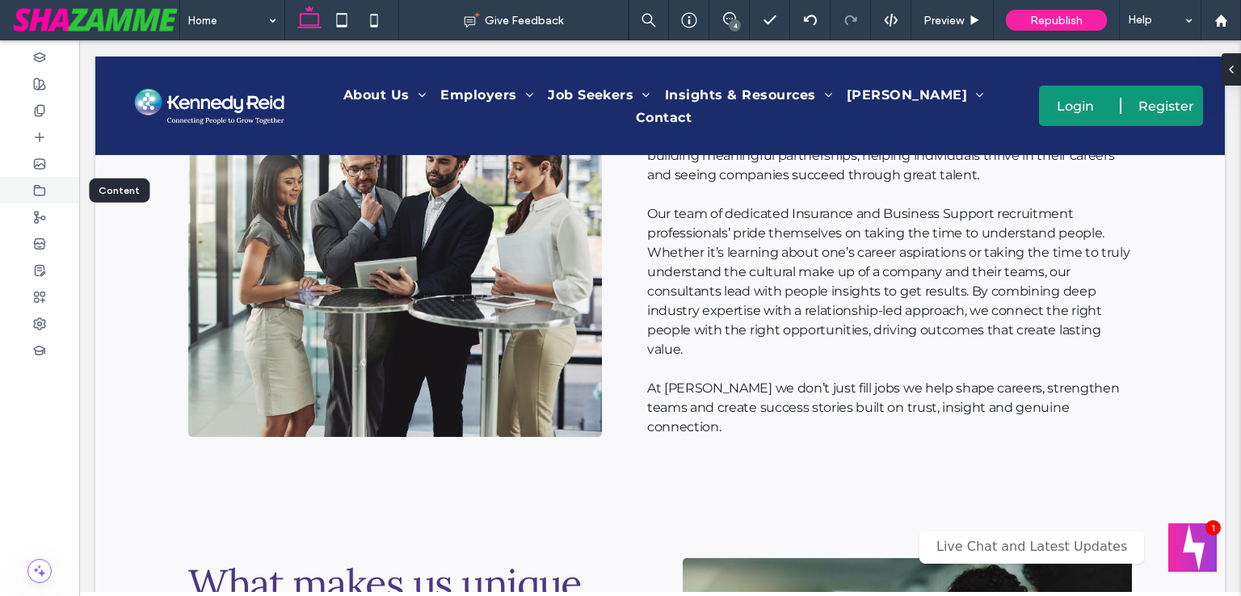
click at [36, 188] on icon at bounding box center [39, 190] width 13 height 13
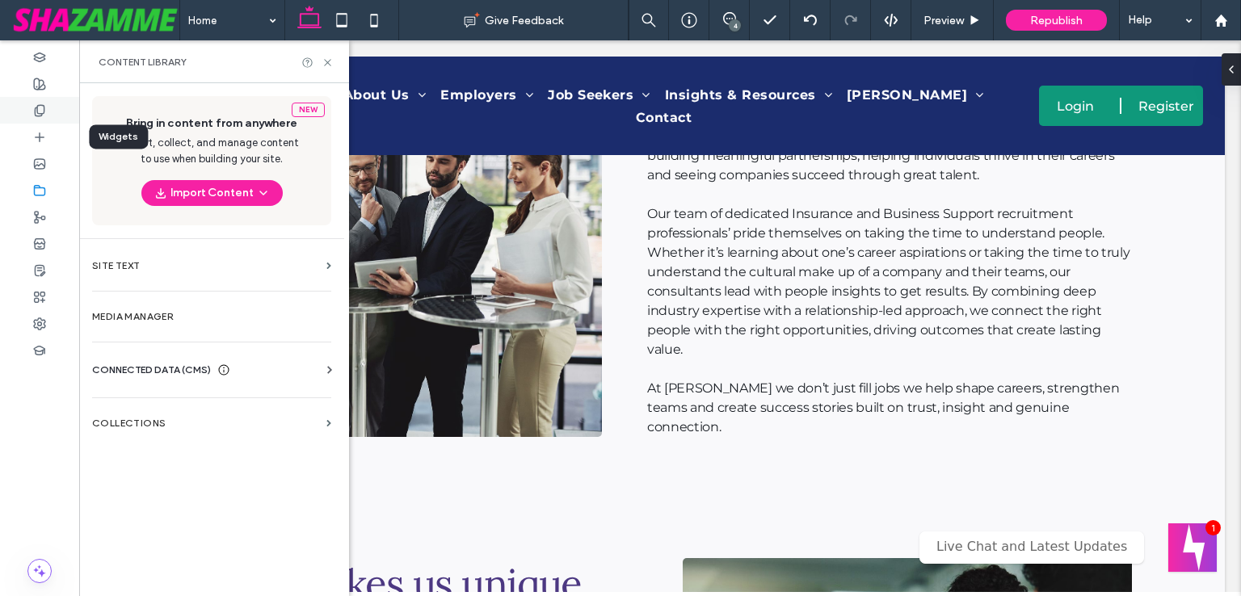
click at [35, 107] on use at bounding box center [39, 110] width 9 height 10
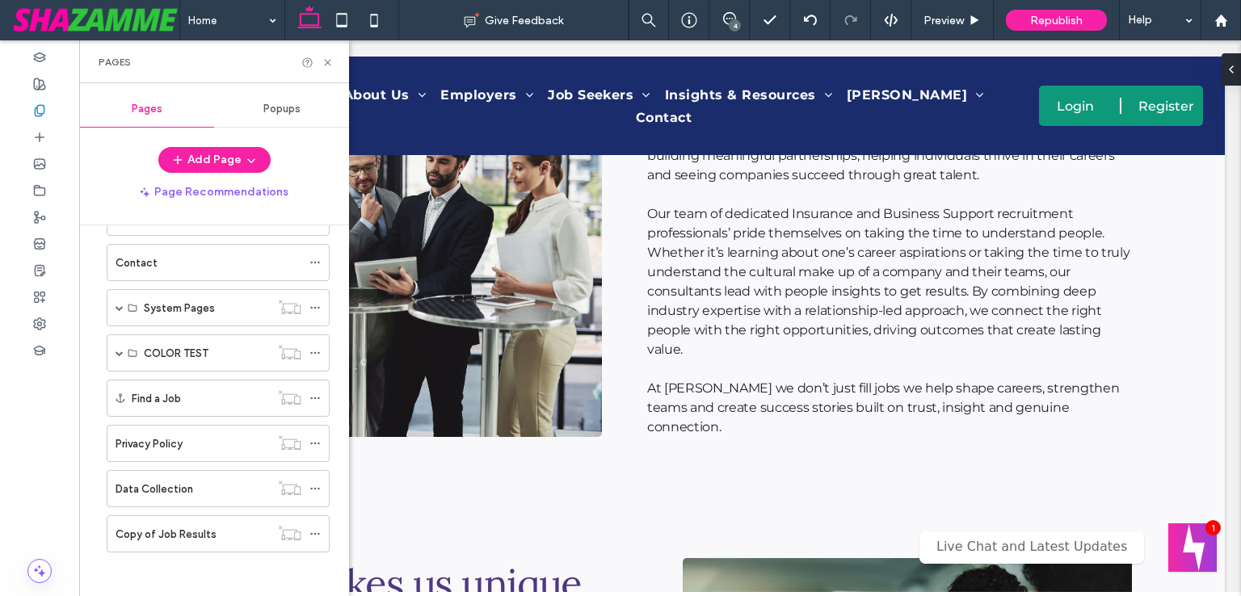
scroll to position [0, 0]
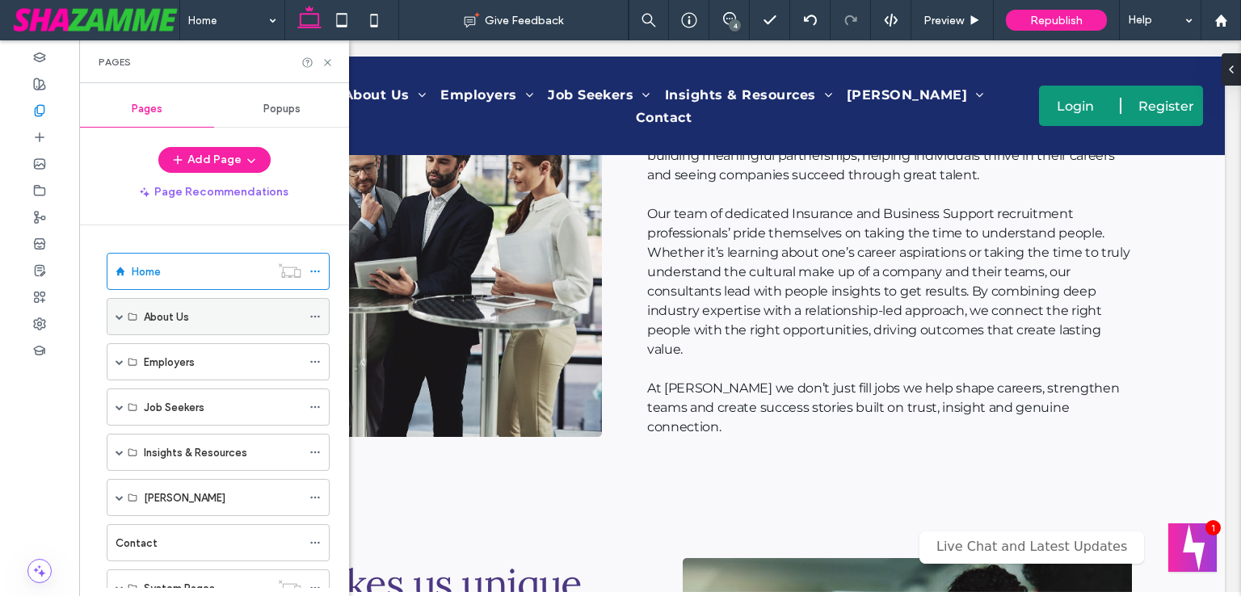
click at [116, 317] on span at bounding box center [119, 317] width 8 height 8
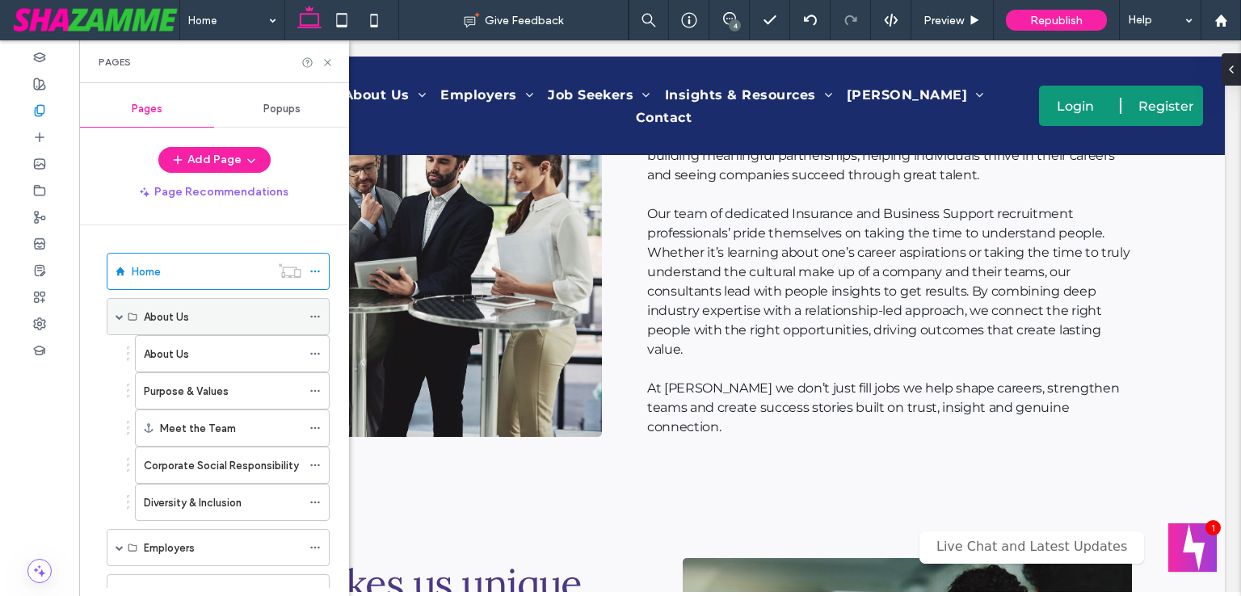
click at [121, 313] on span at bounding box center [119, 317] width 8 height 8
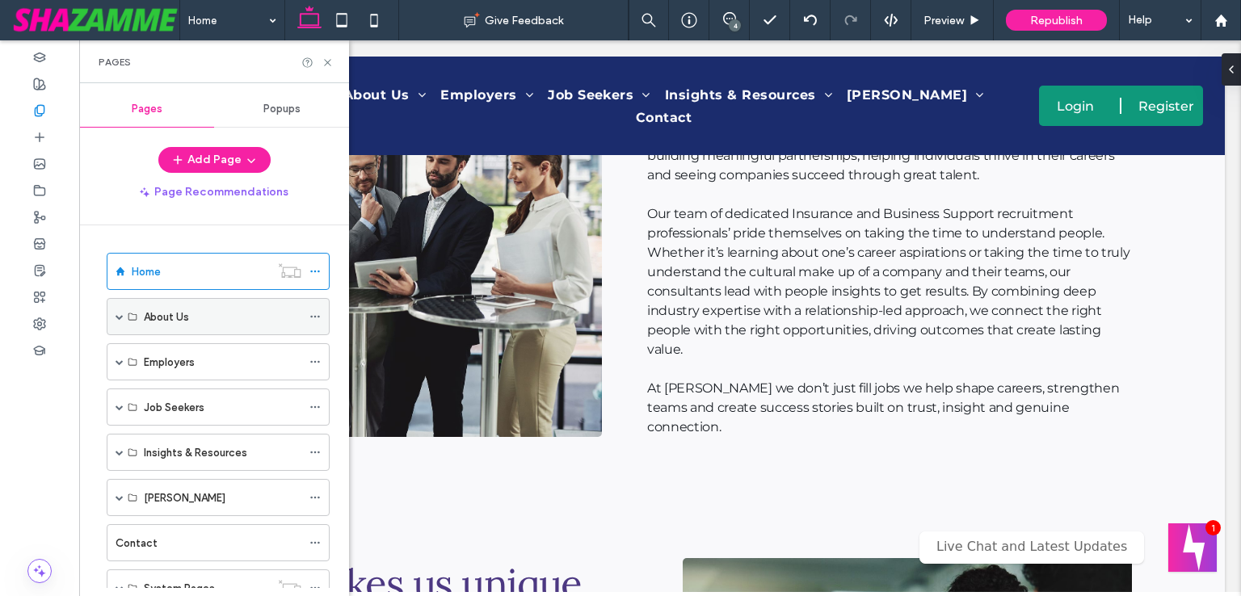
click at [115, 317] on span at bounding box center [119, 317] width 8 height 8
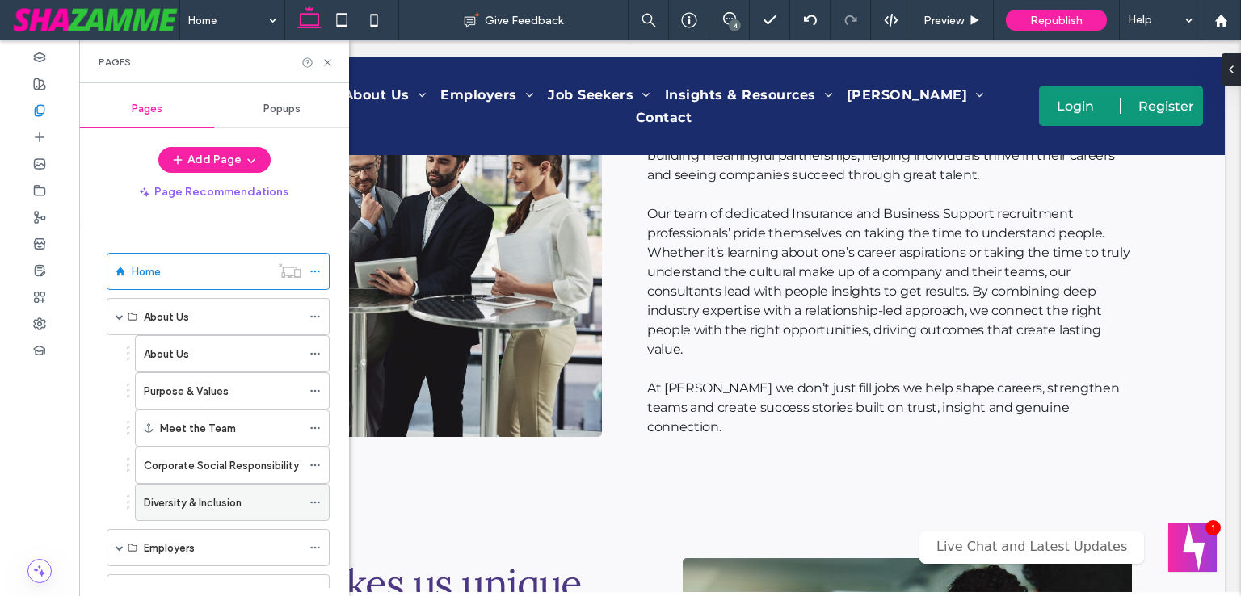
scroll to position [464, 0]
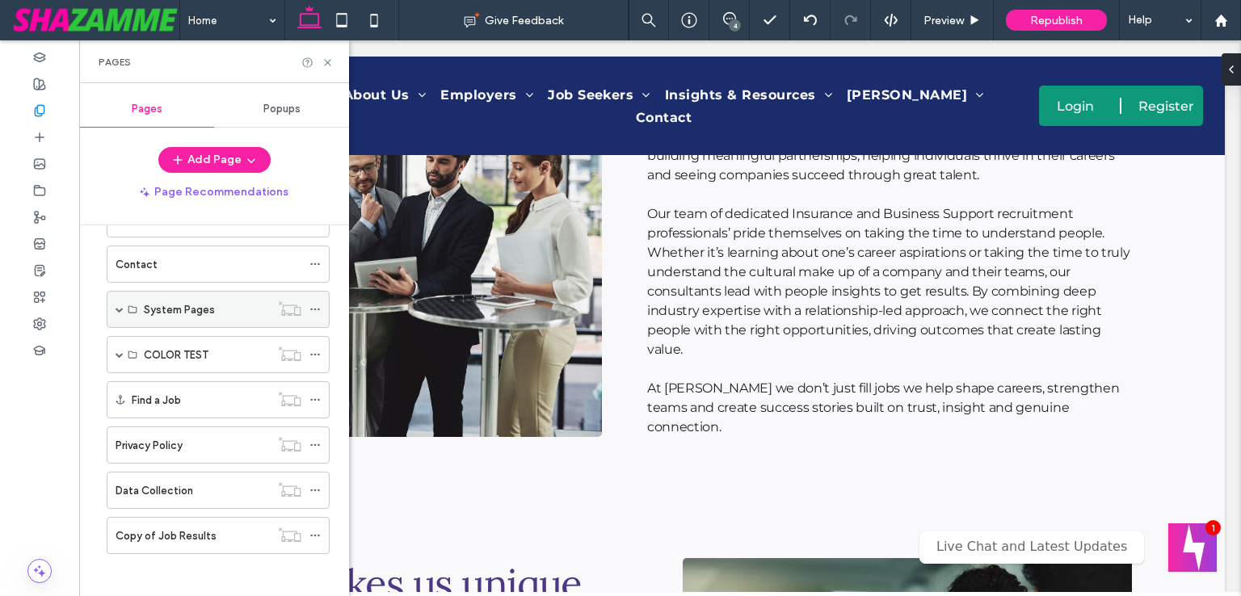
click at [119, 308] on span at bounding box center [119, 309] width 8 height 8
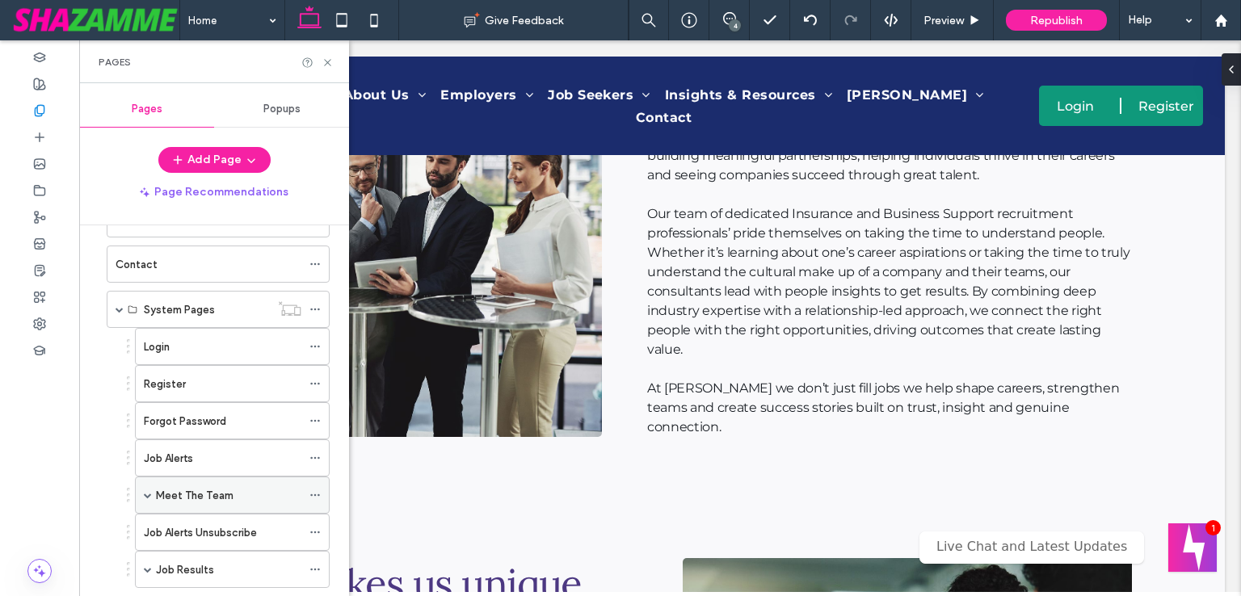
click at [205, 497] on label "Meet The Team" at bounding box center [195, 495] width 78 height 28
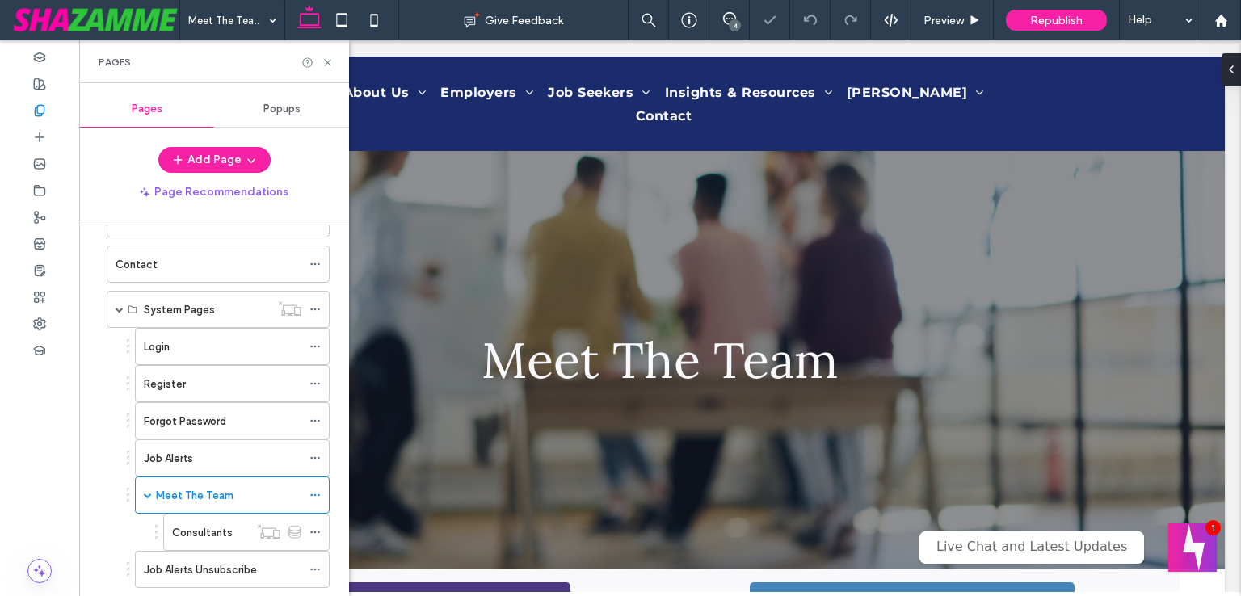
click at [191, 525] on label "Consultants" at bounding box center [202, 533] width 61 height 28
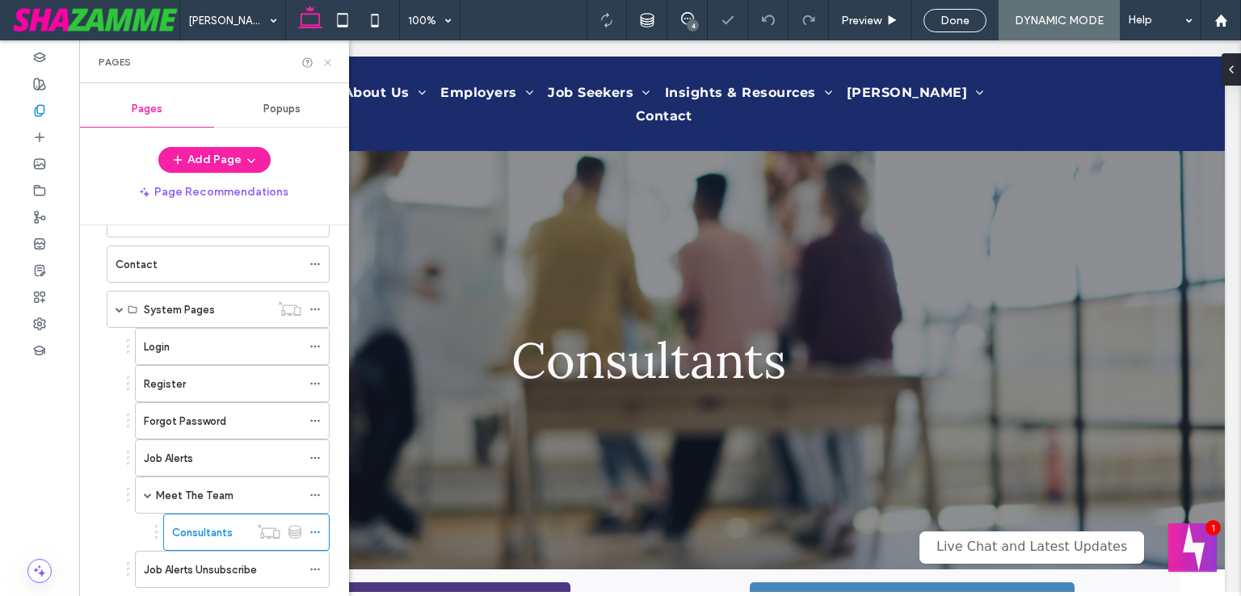
click at [330, 62] on icon at bounding box center [327, 63] width 12 height 12
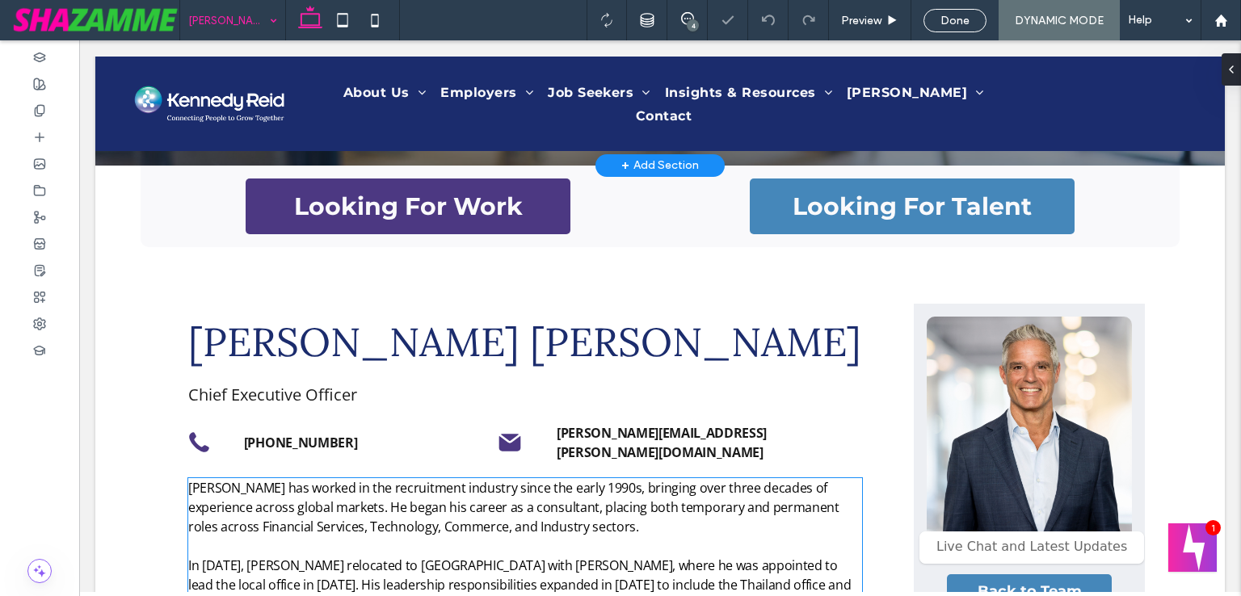
scroll to position [808, 0]
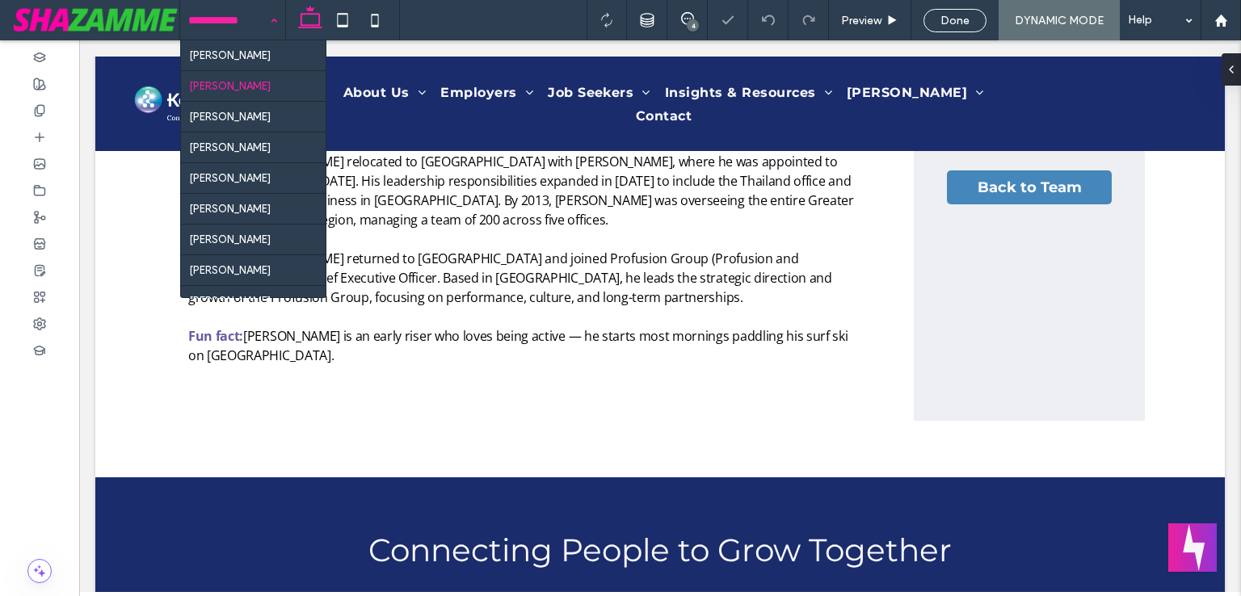
click at [226, 30] on input at bounding box center [228, 20] width 81 height 40
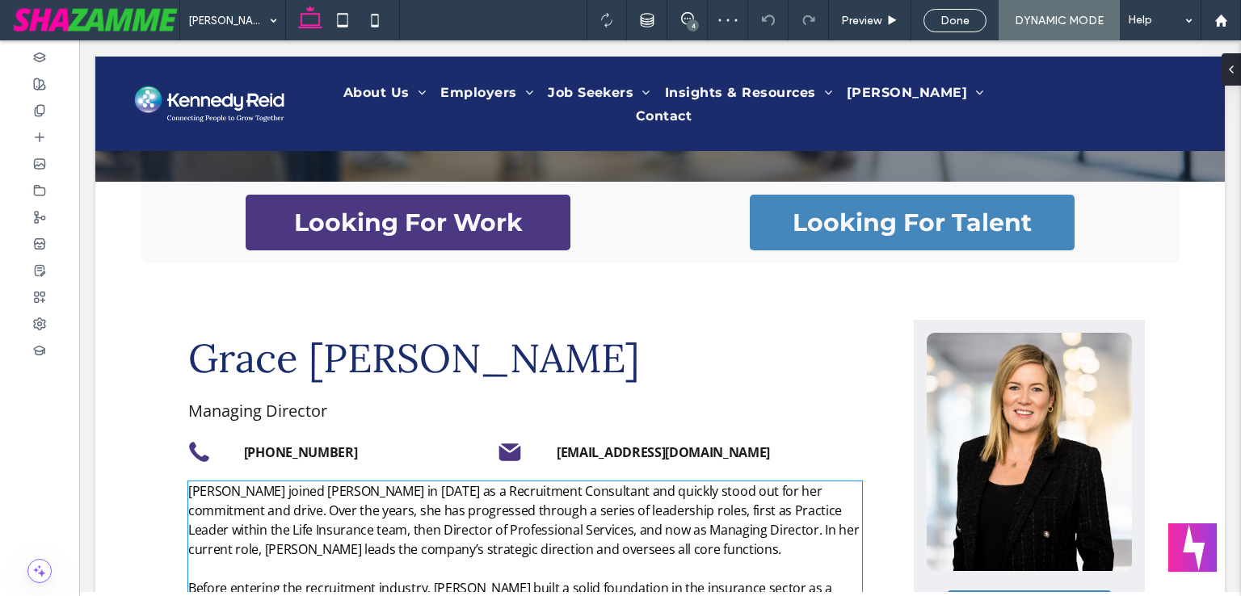
scroll to position [792, 0]
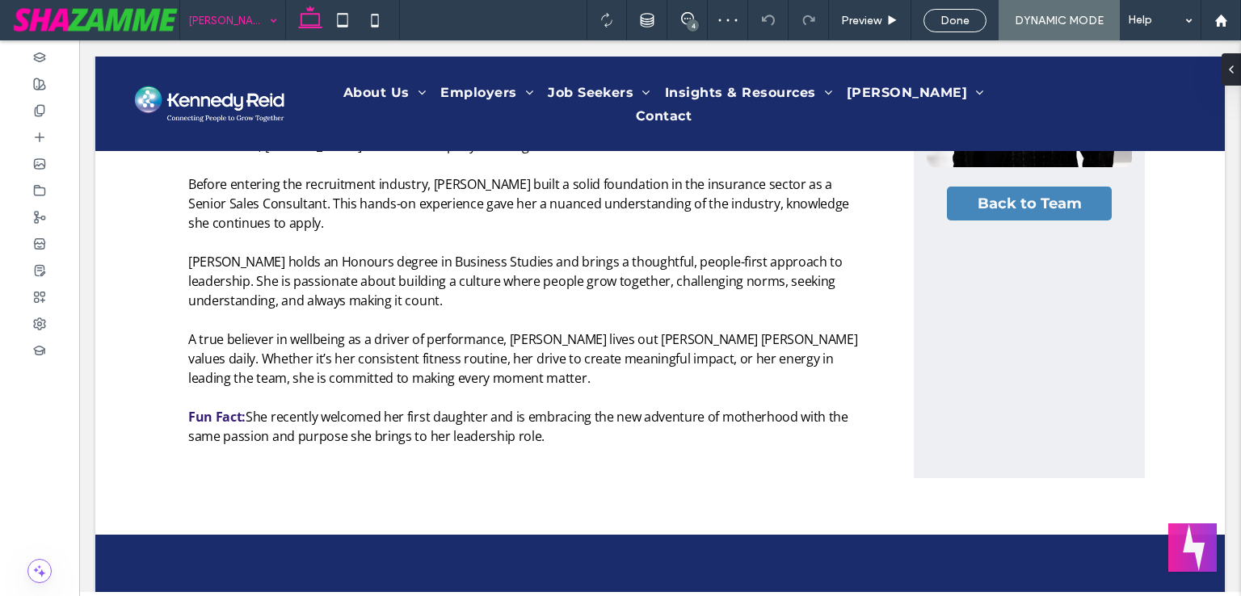
click at [247, 20] on input at bounding box center [228, 20] width 81 height 40
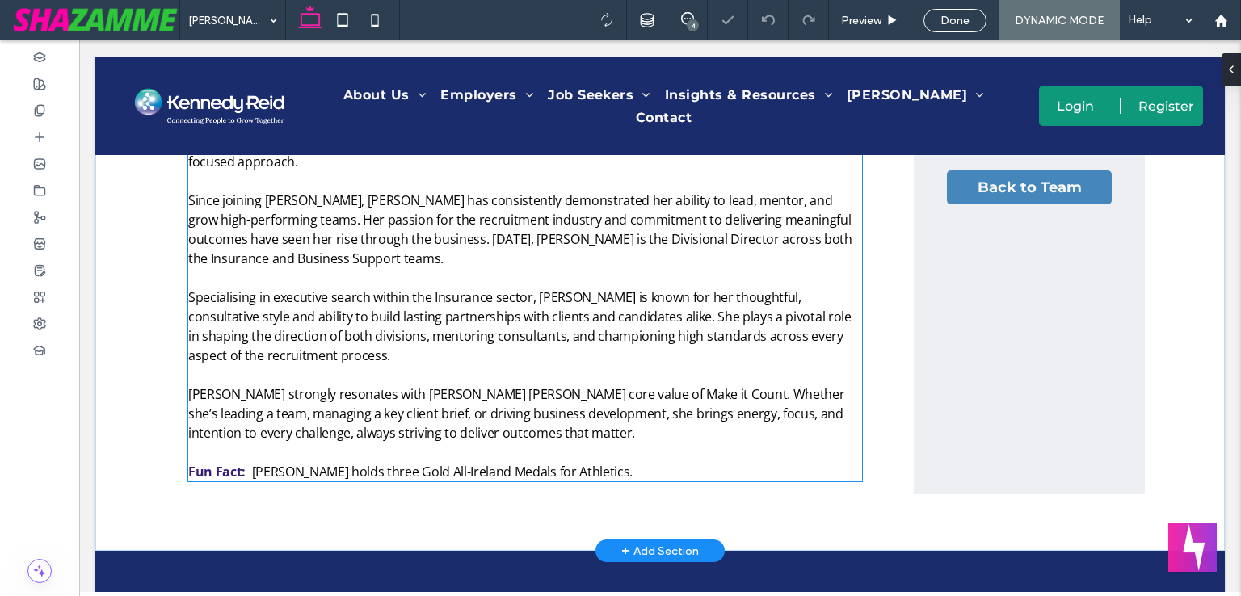
scroll to position [408, 0]
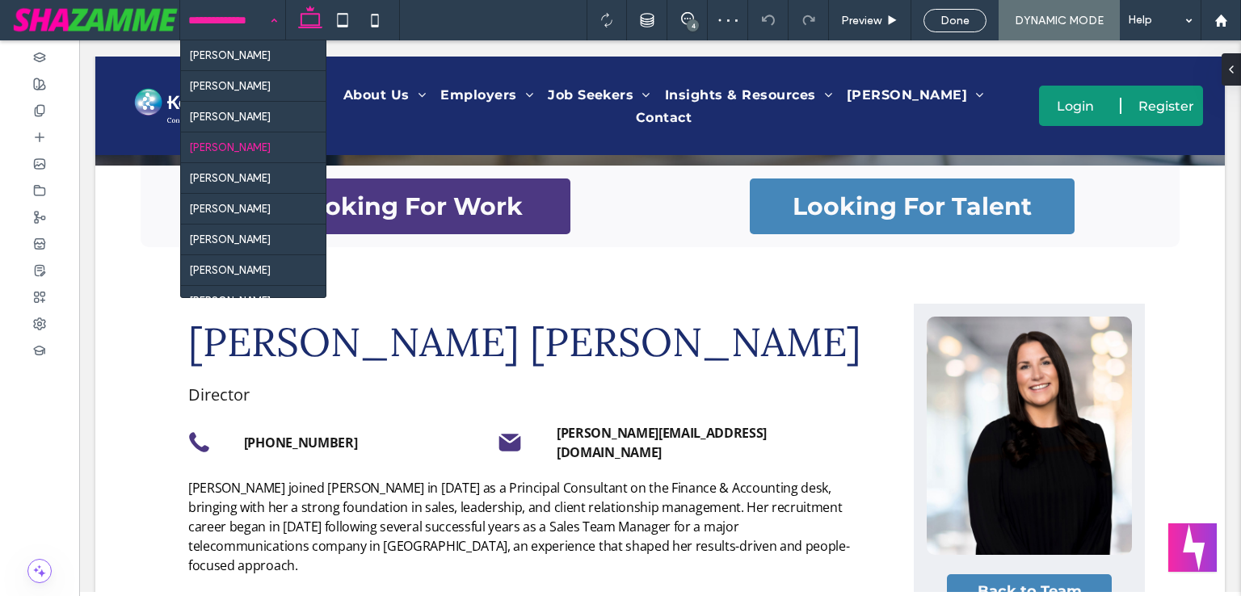
click at [238, 30] on input at bounding box center [228, 20] width 81 height 40
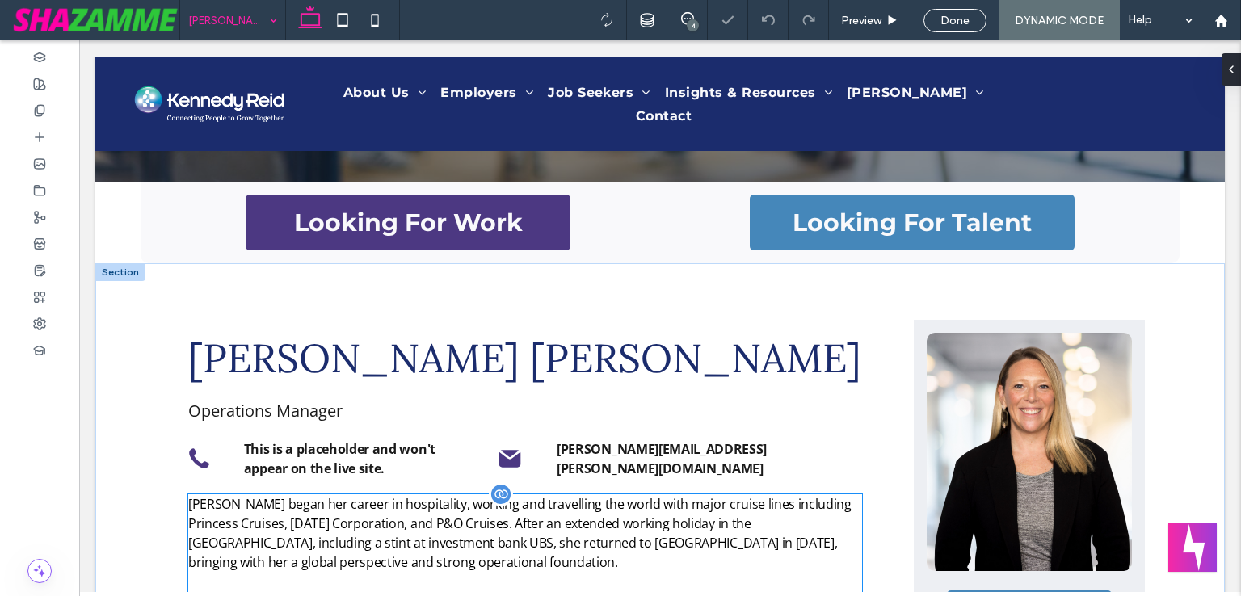
scroll to position [792, 0]
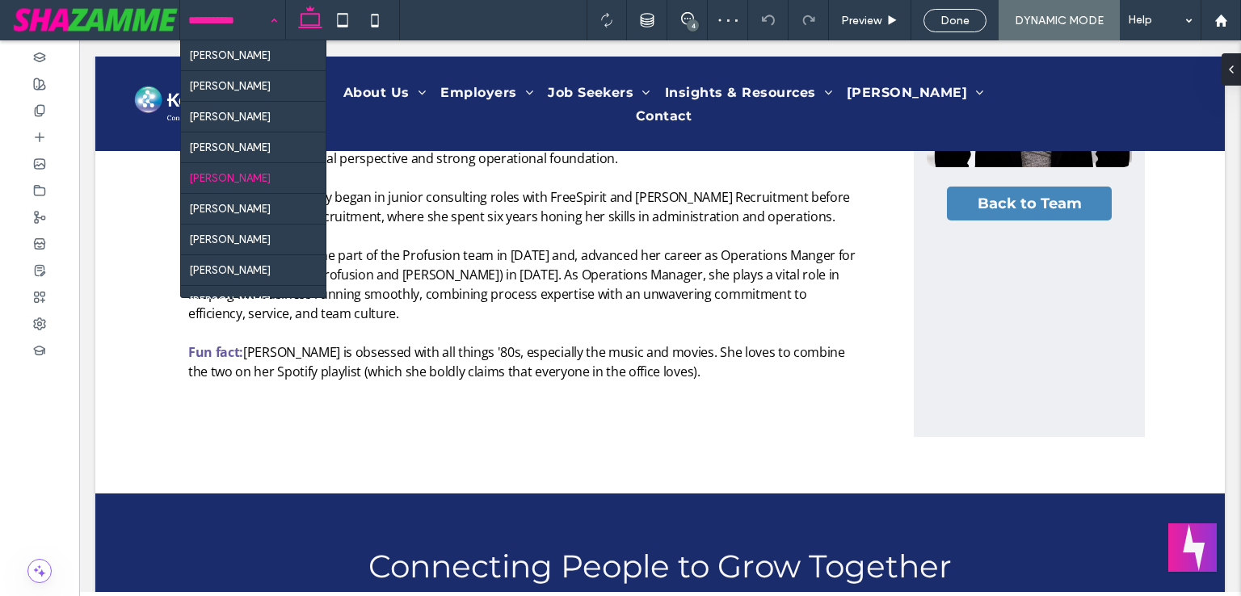
click at [241, 25] on input at bounding box center [228, 20] width 81 height 40
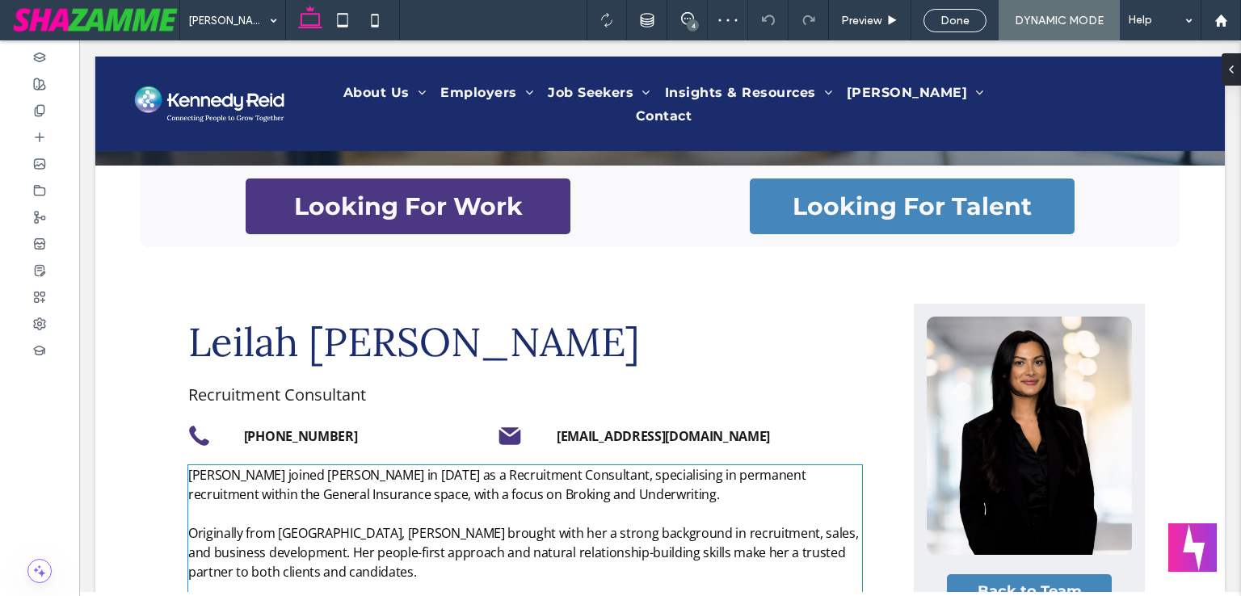
scroll to position [808, 0]
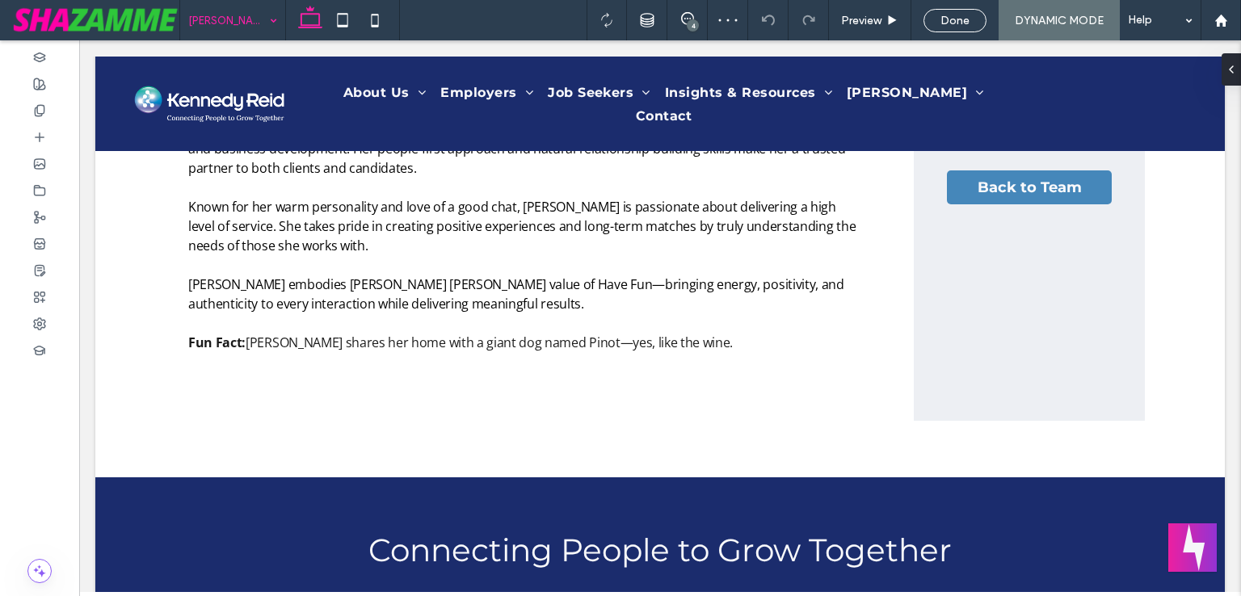
click at [226, 22] on input at bounding box center [228, 20] width 81 height 40
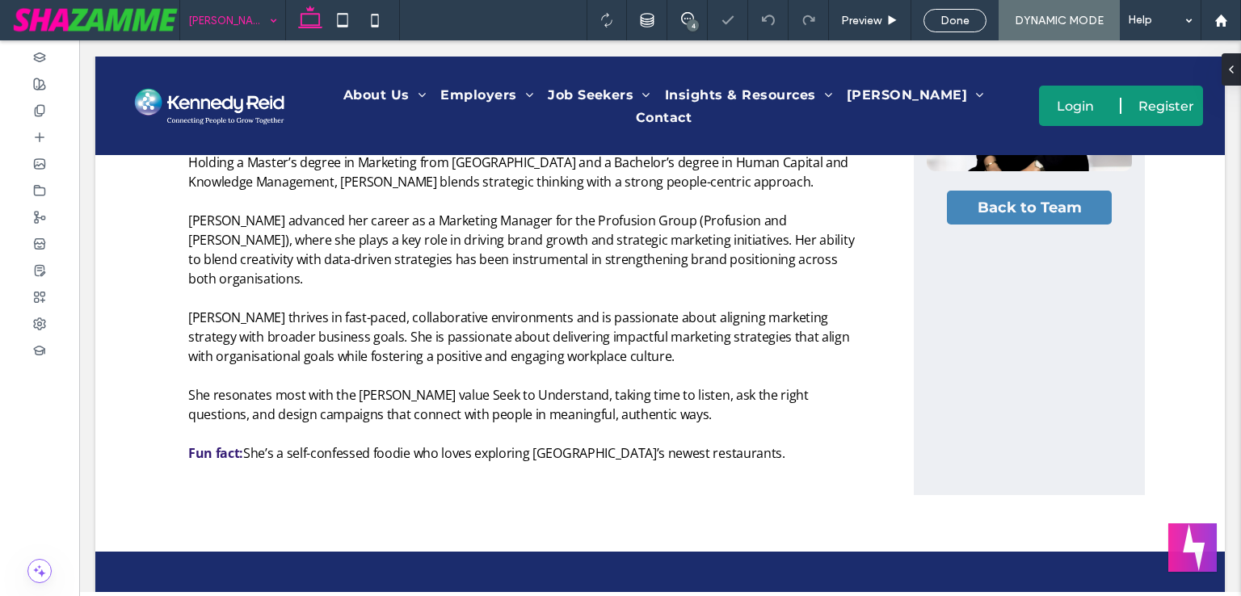
scroll to position [797, 0]
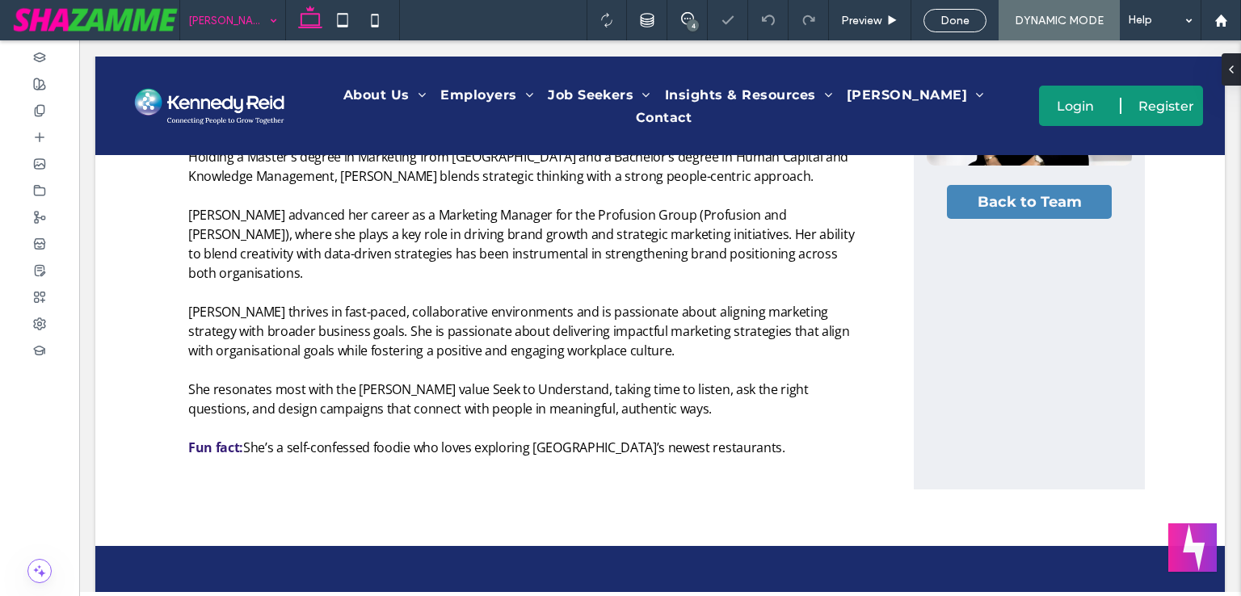
click at [229, 17] on input at bounding box center [228, 20] width 81 height 40
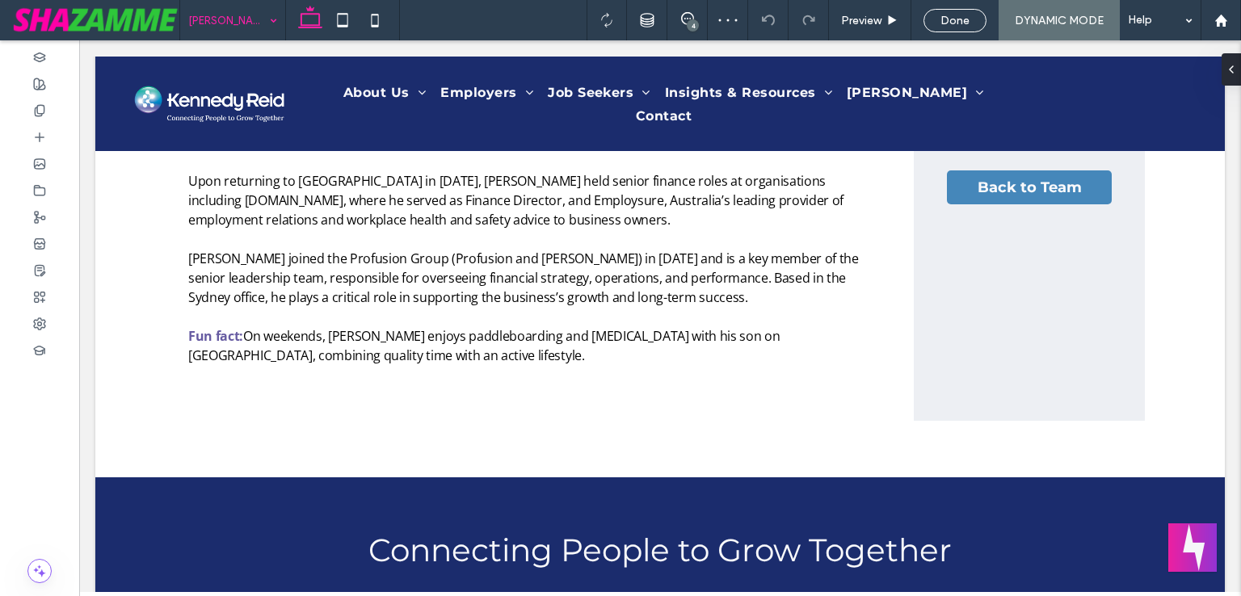
scroll to position [812, 0]
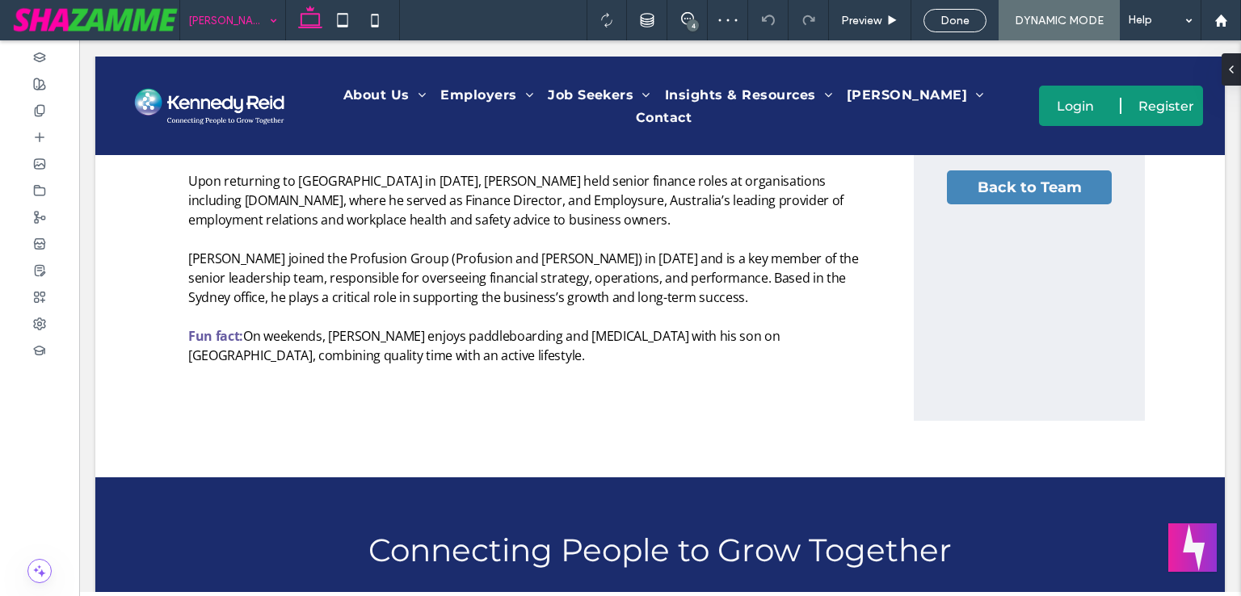
click at [225, 30] on input at bounding box center [228, 20] width 81 height 40
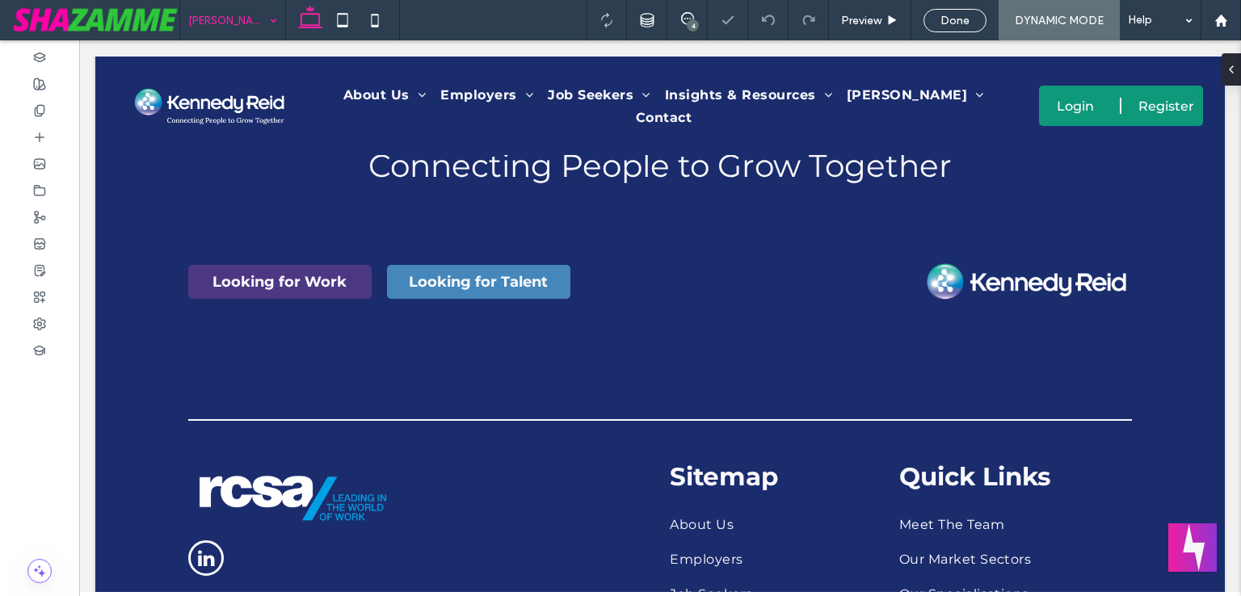
scroll to position [1216, 0]
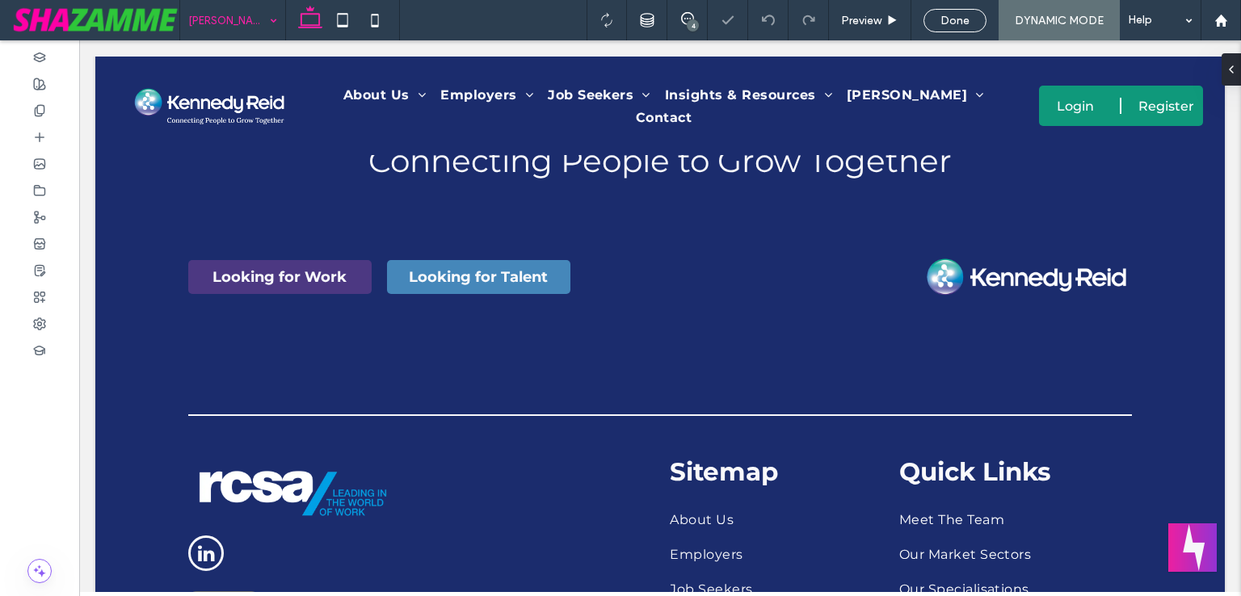
click at [248, 27] on input at bounding box center [228, 20] width 81 height 40
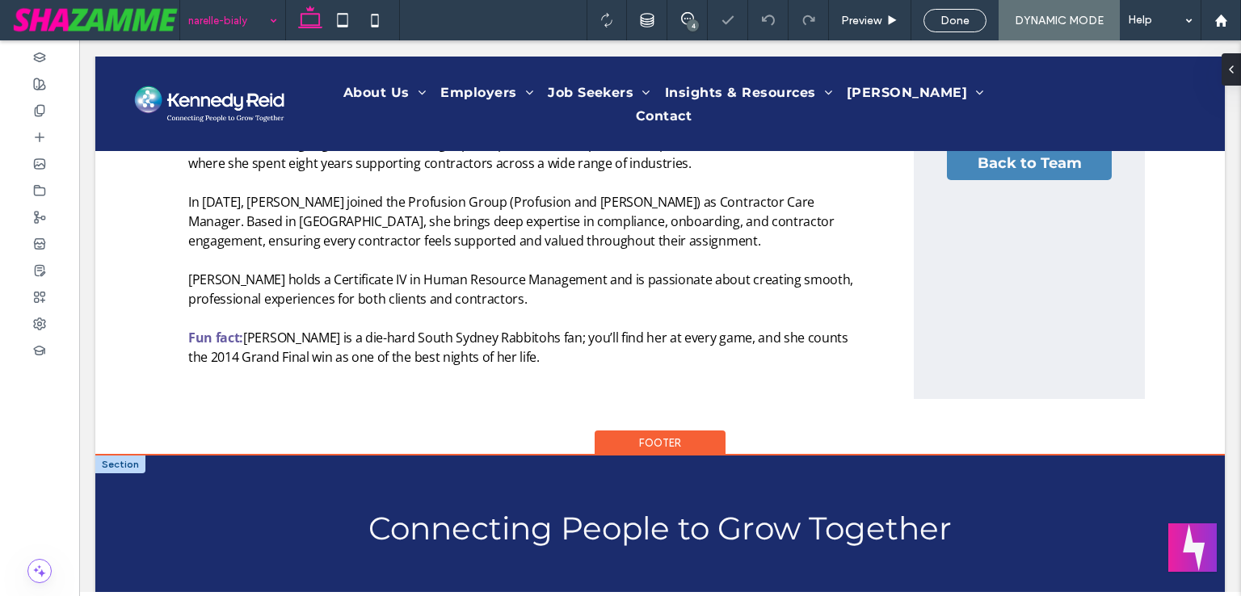
scroll to position [808, 0]
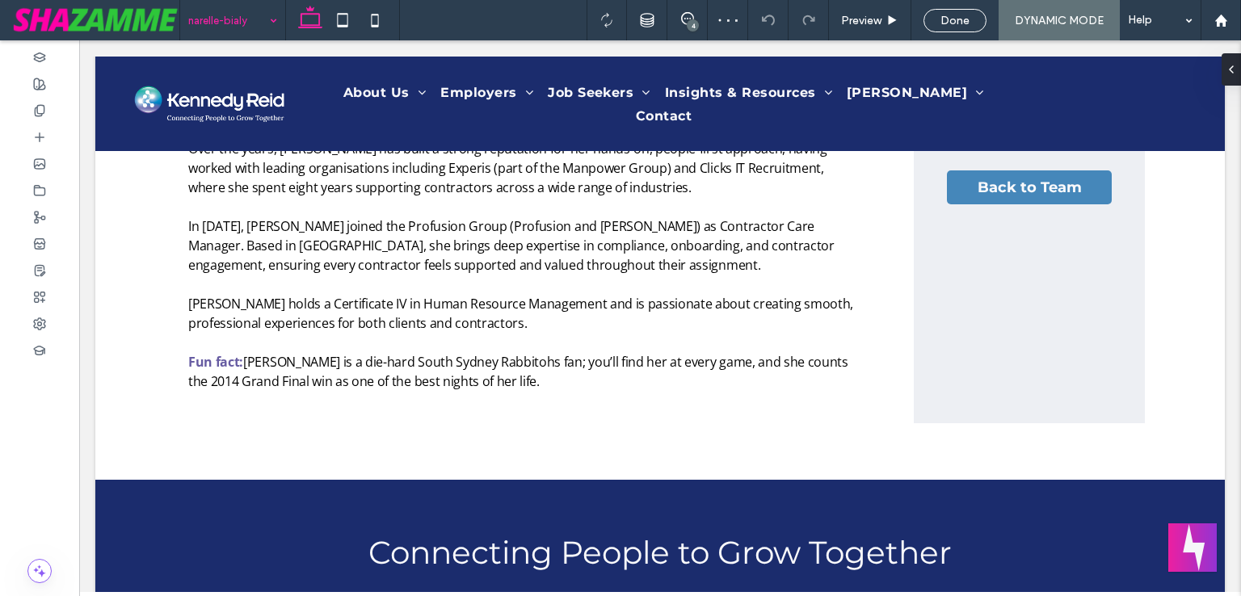
click at [238, 26] on input at bounding box center [228, 20] width 81 height 40
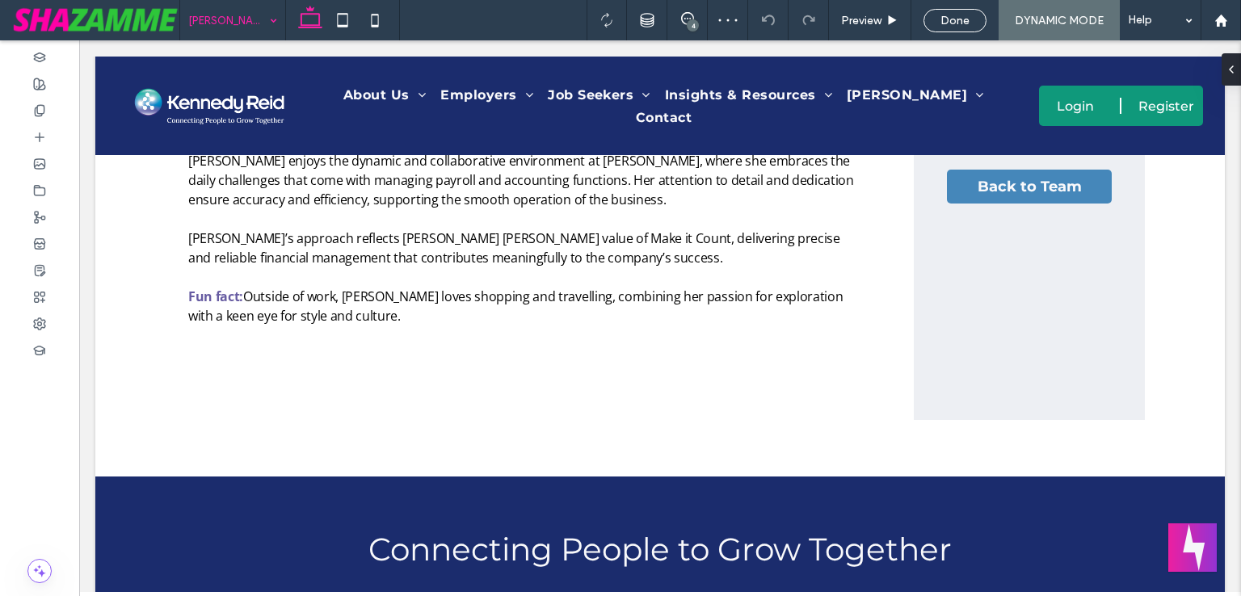
click at [200, 33] on input at bounding box center [228, 20] width 81 height 40
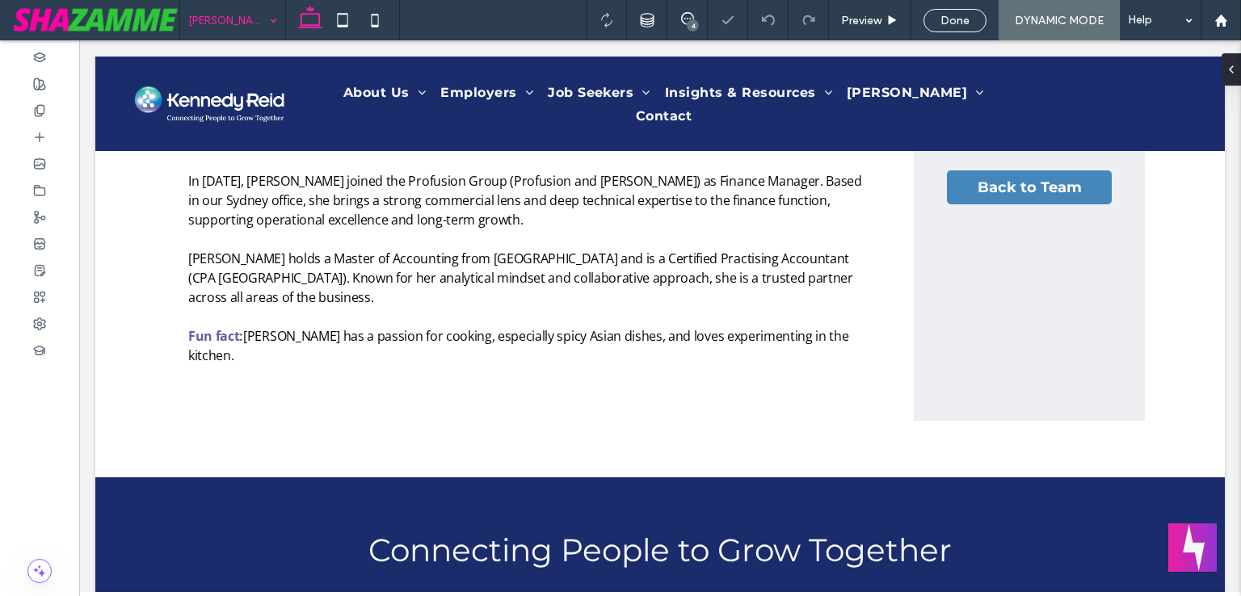
click at [227, 29] on input at bounding box center [228, 20] width 81 height 40
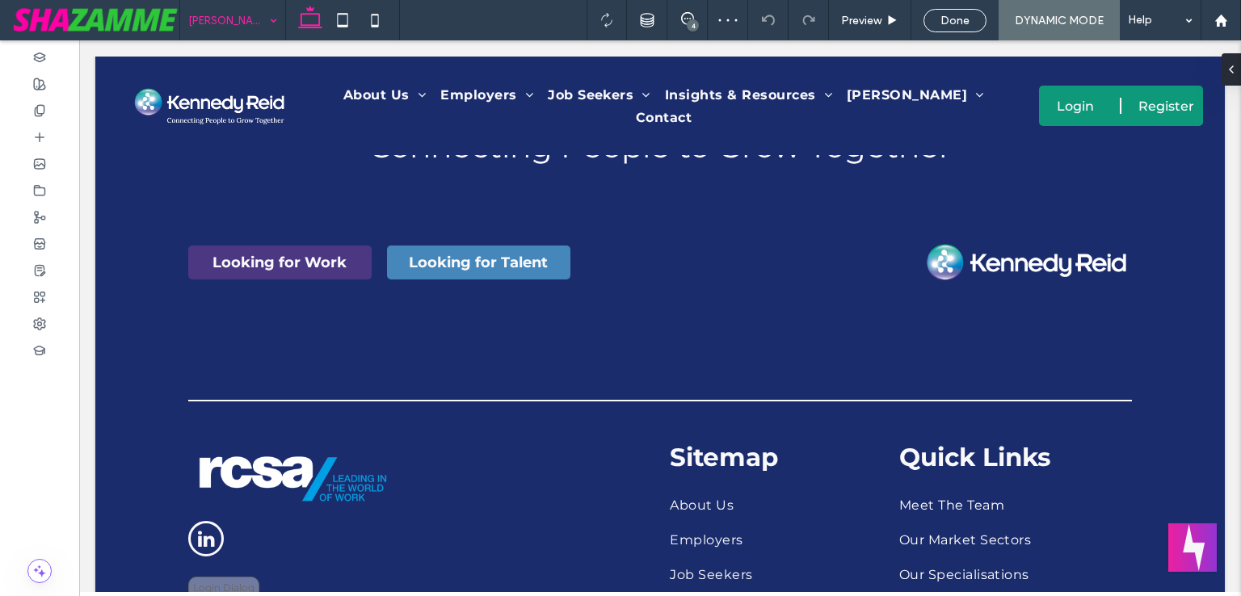
click at [258, 21] on input at bounding box center [228, 20] width 81 height 40
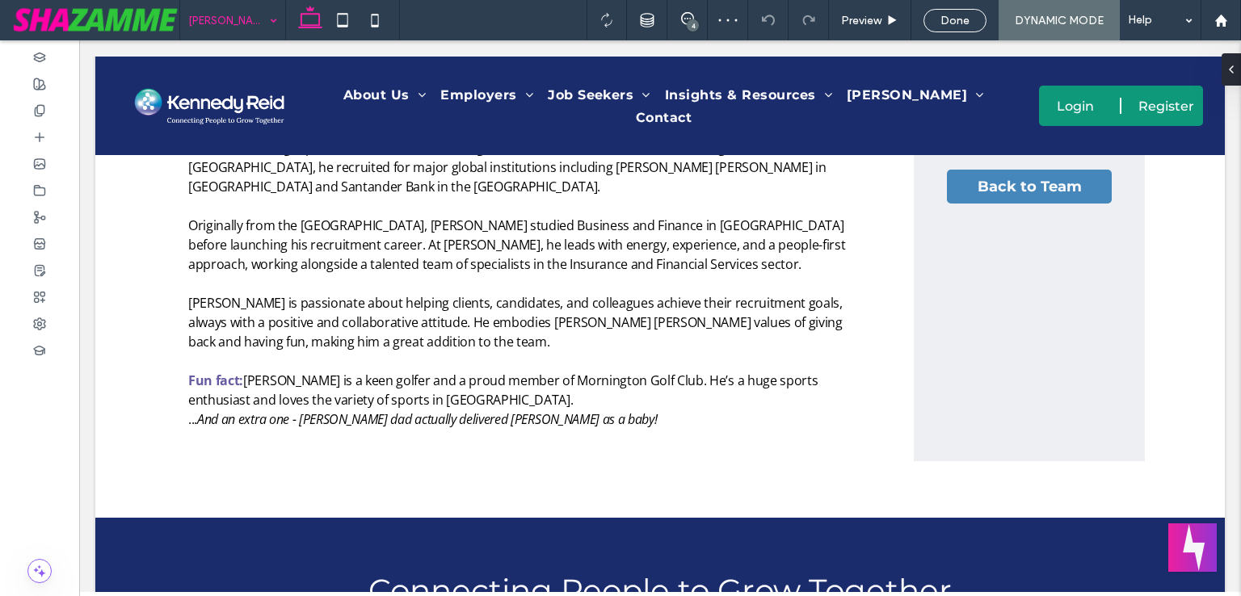
click at [262, 18] on div "james-gildea" at bounding box center [232, 20] width 105 height 40
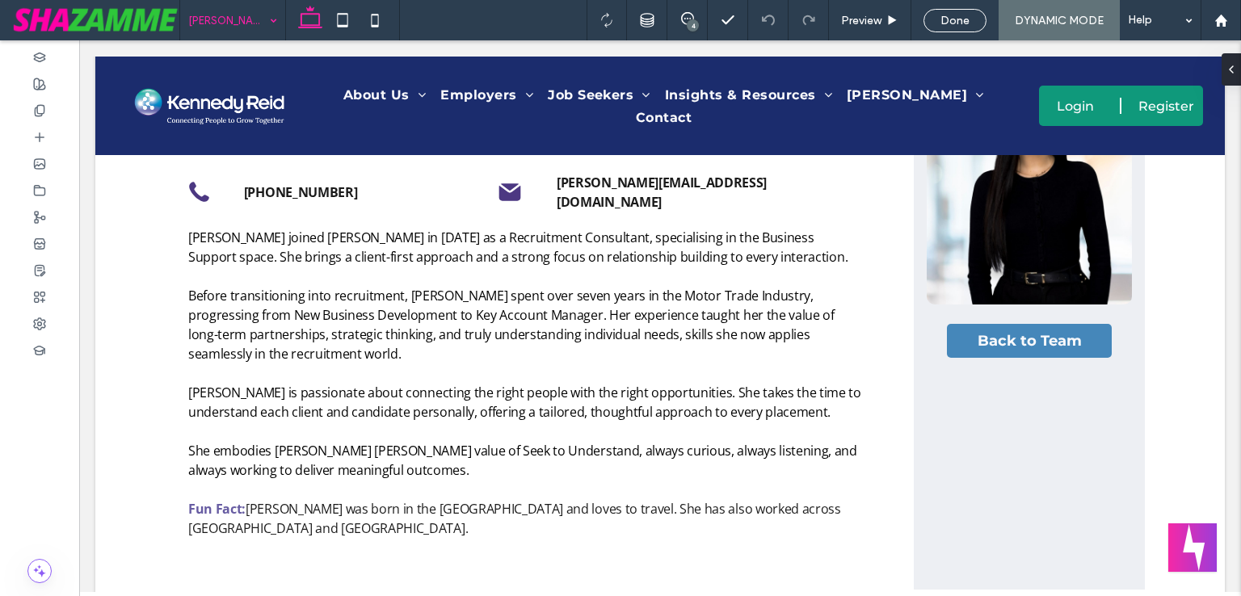
click at [261, 21] on input at bounding box center [228, 20] width 81 height 40
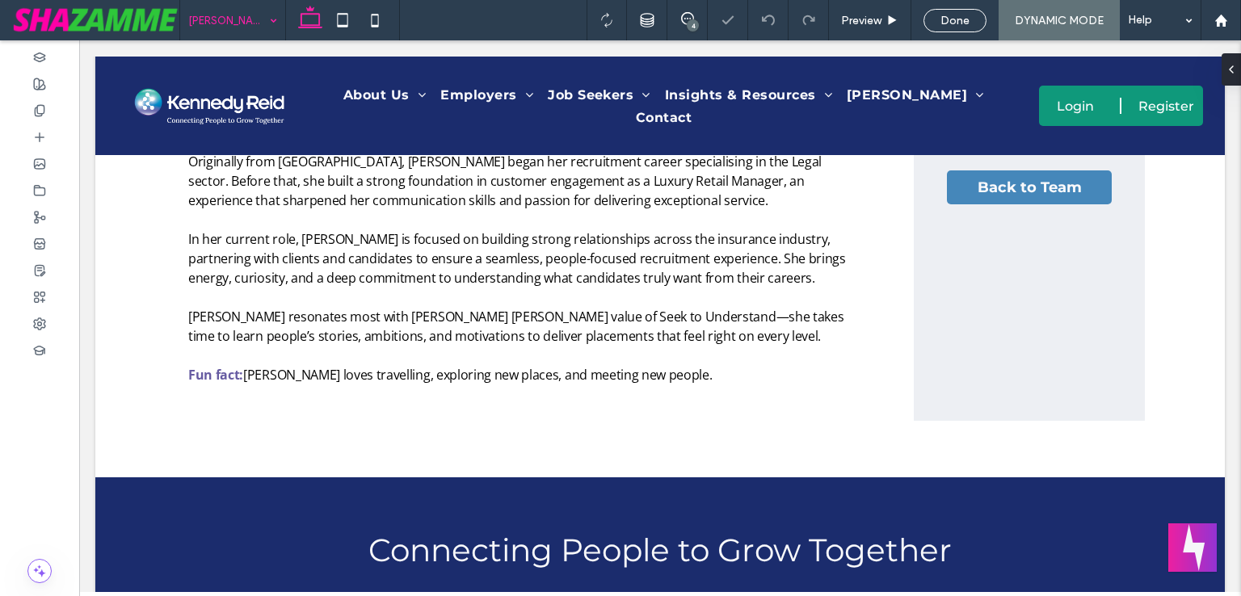
click at [252, 30] on input at bounding box center [228, 20] width 81 height 40
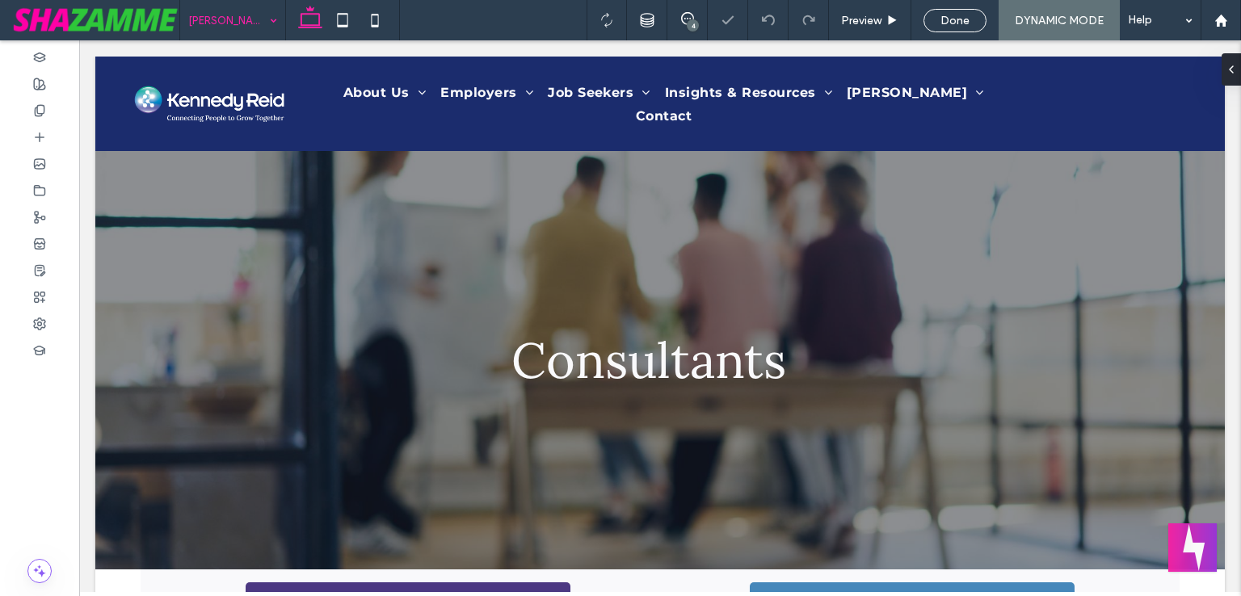
click at [220, 24] on input at bounding box center [228, 20] width 81 height 40
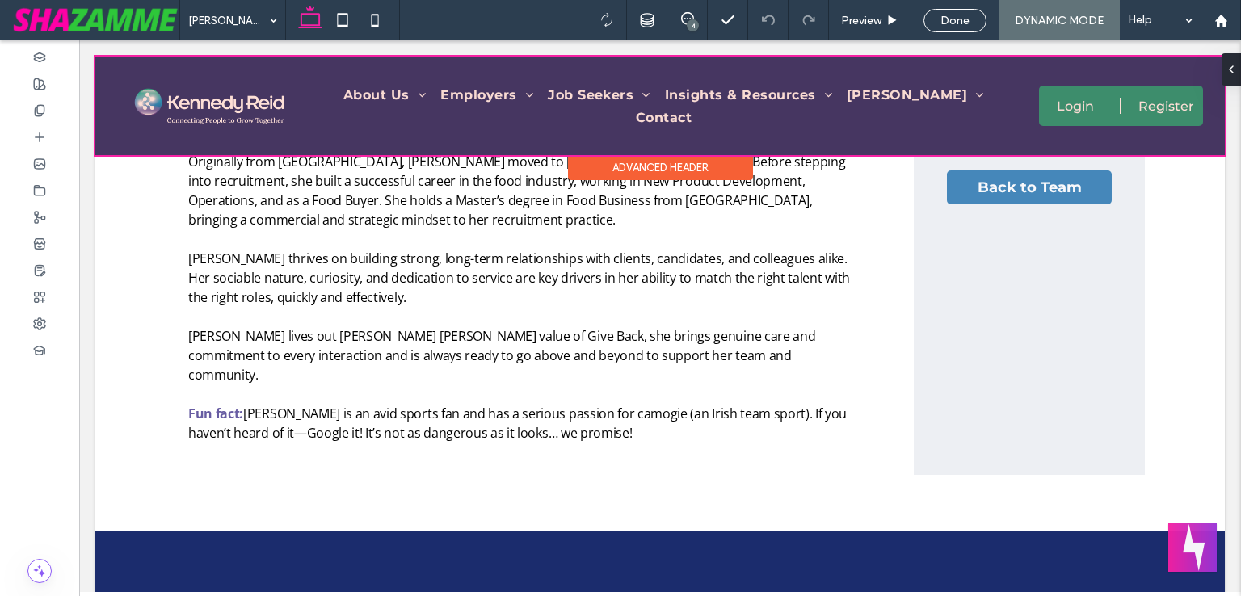
click at [405, 100] on div at bounding box center [659, 106] width 1129 height 99
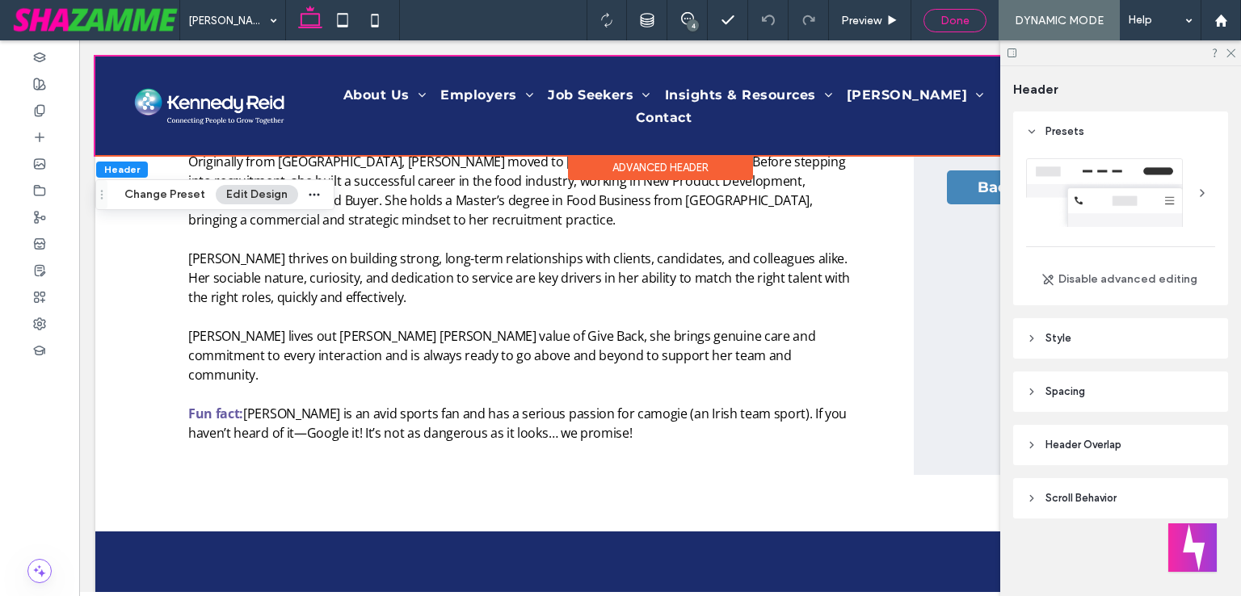
drag, startPoint x: 943, startPoint y: 20, endPoint x: 761, endPoint y: 36, distance: 183.2
click at [943, 20] on span "Done" at bounding box center [954, 21] width 29 height 14
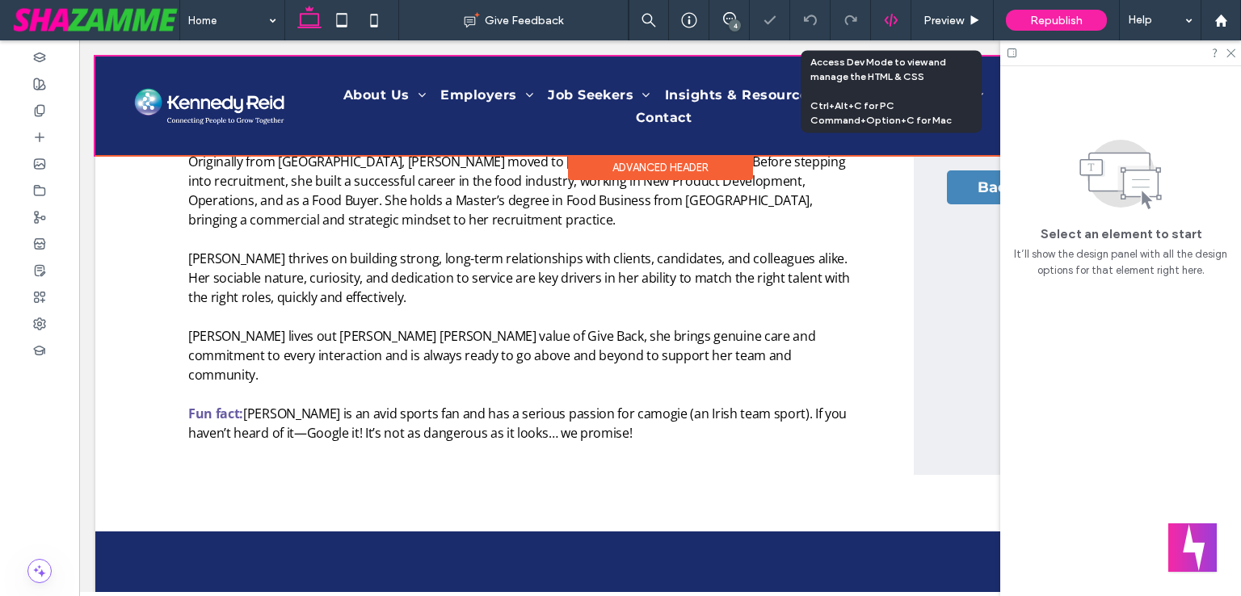
click at [891, 23] on use at bounding box center [890, 20] width 13 height 13
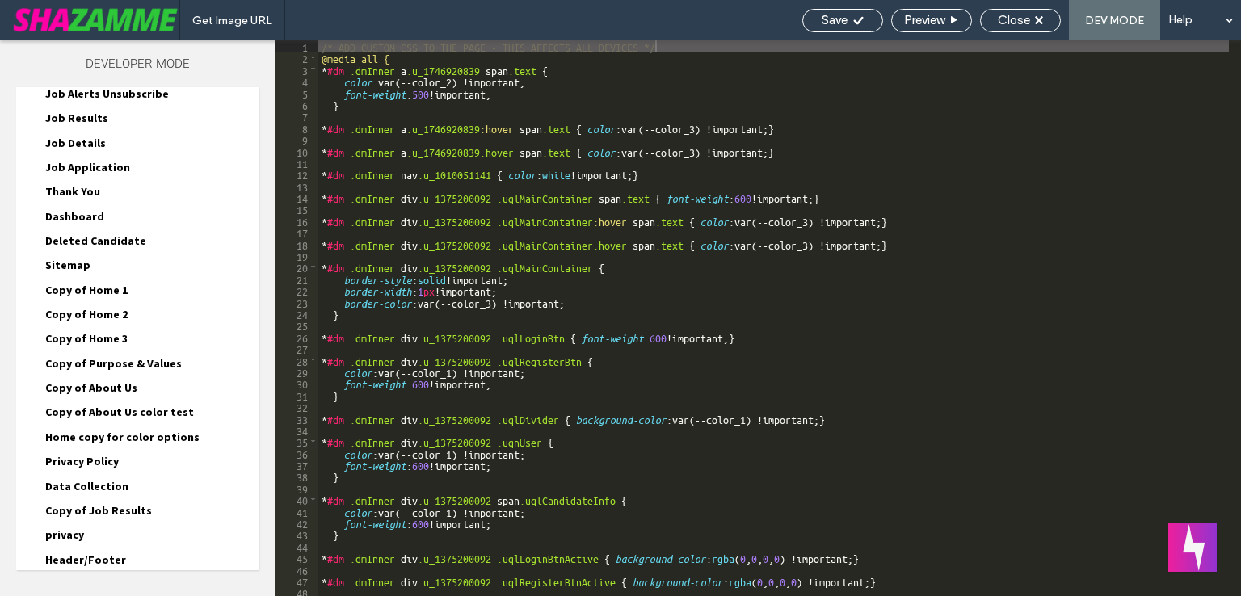
click at [153, 584] on div "Site HTML/CSS" at bounding box center [137, 604] width 242 height 40
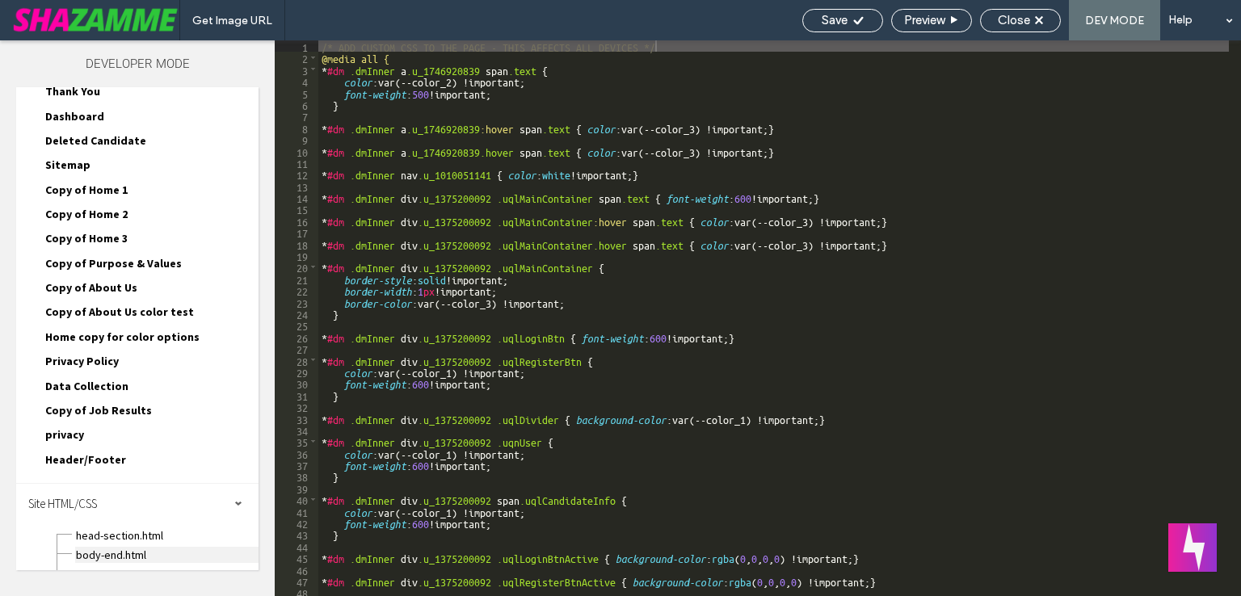
scroll to position [1474, 0]
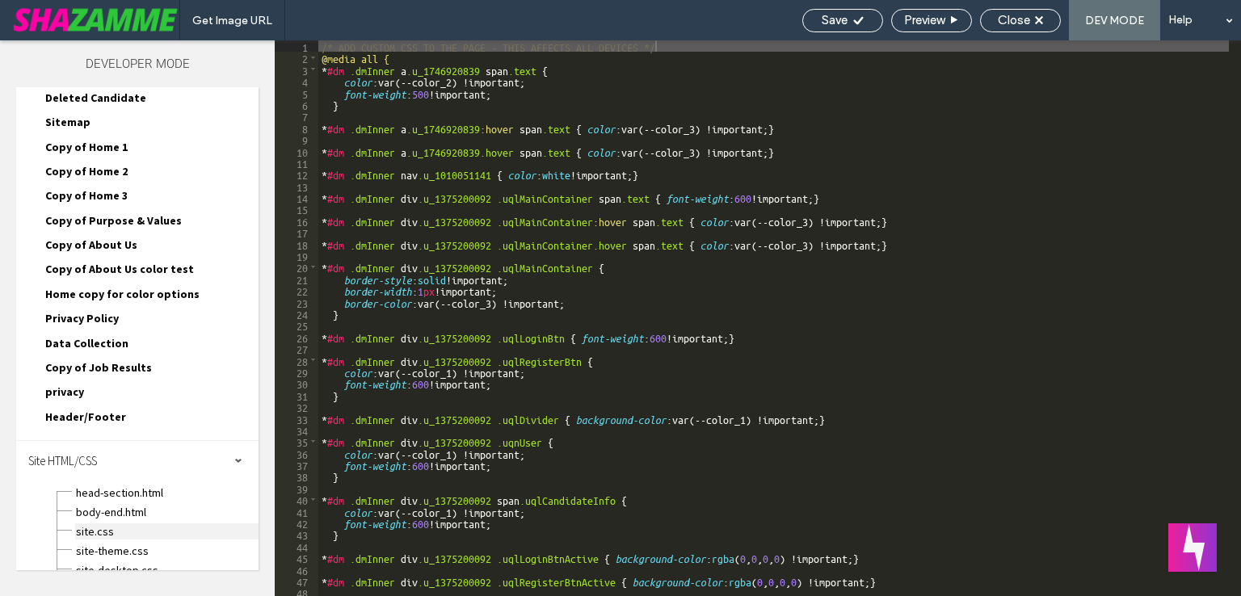
click at [152, 523] on span "site.css" at bounding box center [166, 531] width 183 height 16
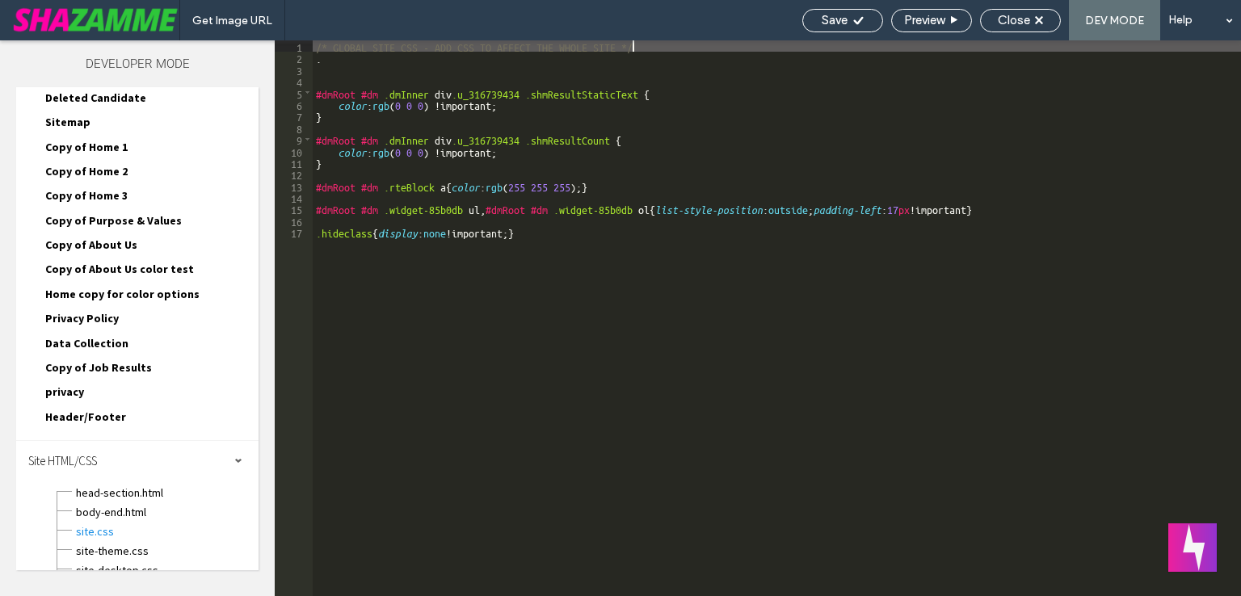
click at [314, 230] on div "/* GLOBAL SITE CSS - ADD CSS TO AFFECT THE WHOLE SITE */ . #dmRoot #dm .dmInner…" at bounding box center [777, 329] width 928 height 579
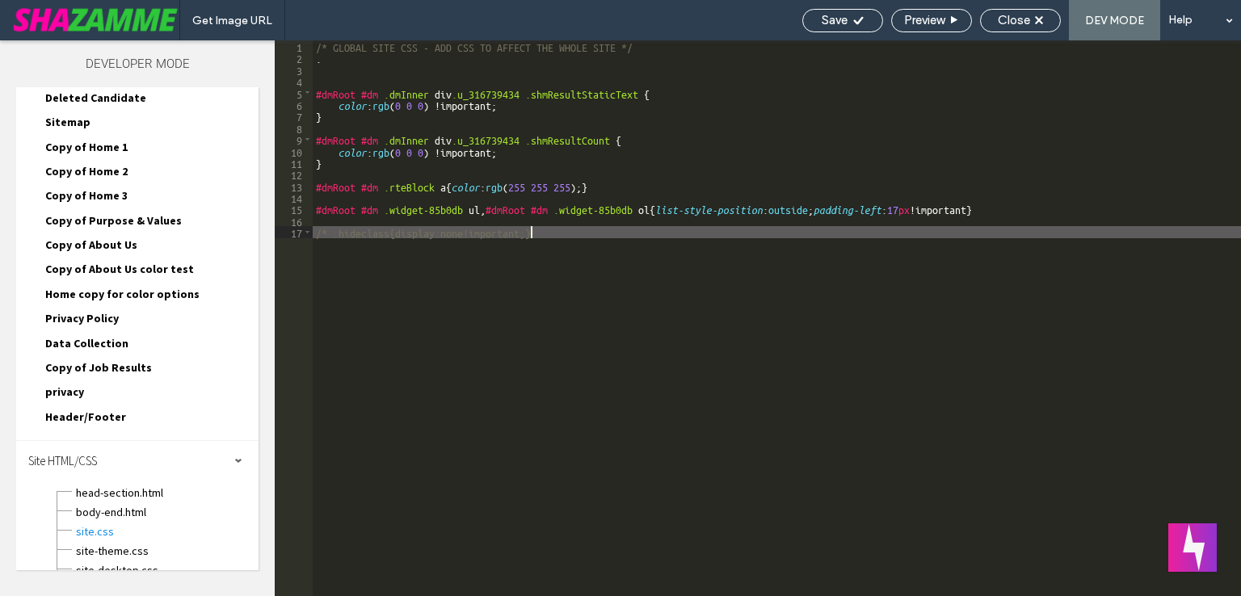
click at [582, 236] on div "/* GLOBAL SITE CSS - ADD CSS TO AFFECT THE WHOLE SITE */ . #dmRoot #dm .dmInner…" at bounding box center [777, 329] width 928 height 579
type textarea "**"
click at [838, 15] on span "Save" at bounding box center [834, 20] width 26 height 15
click at [1032, 27] on div "Close" at bounding box center [1020, 20] width 79 height 15
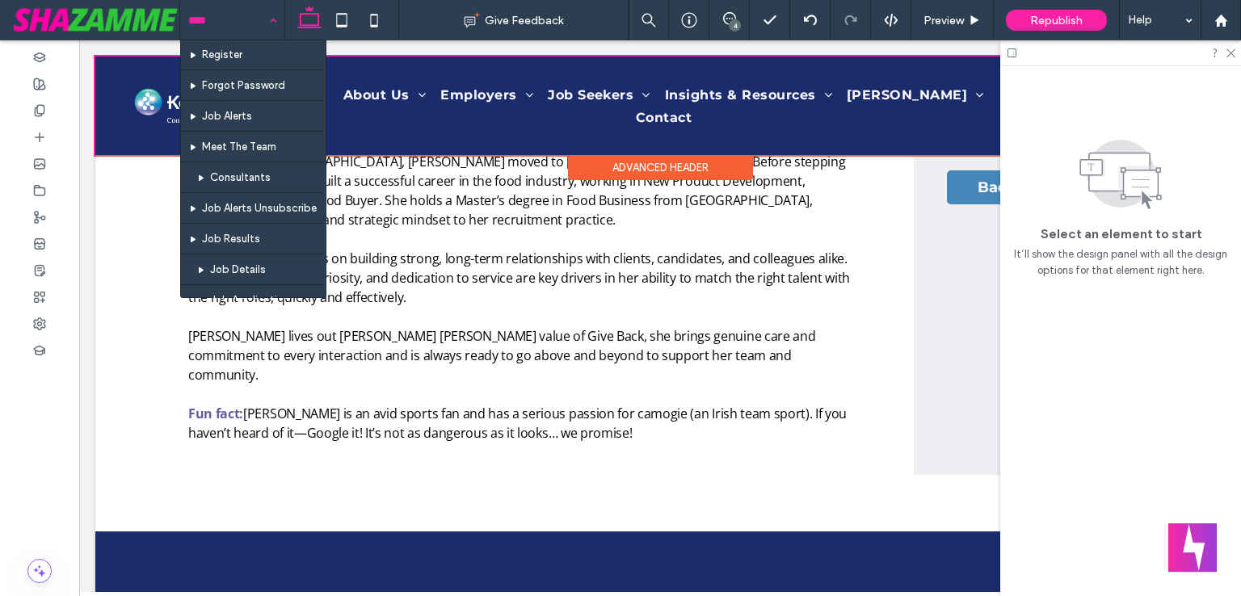
scroll to position [1333, 0]
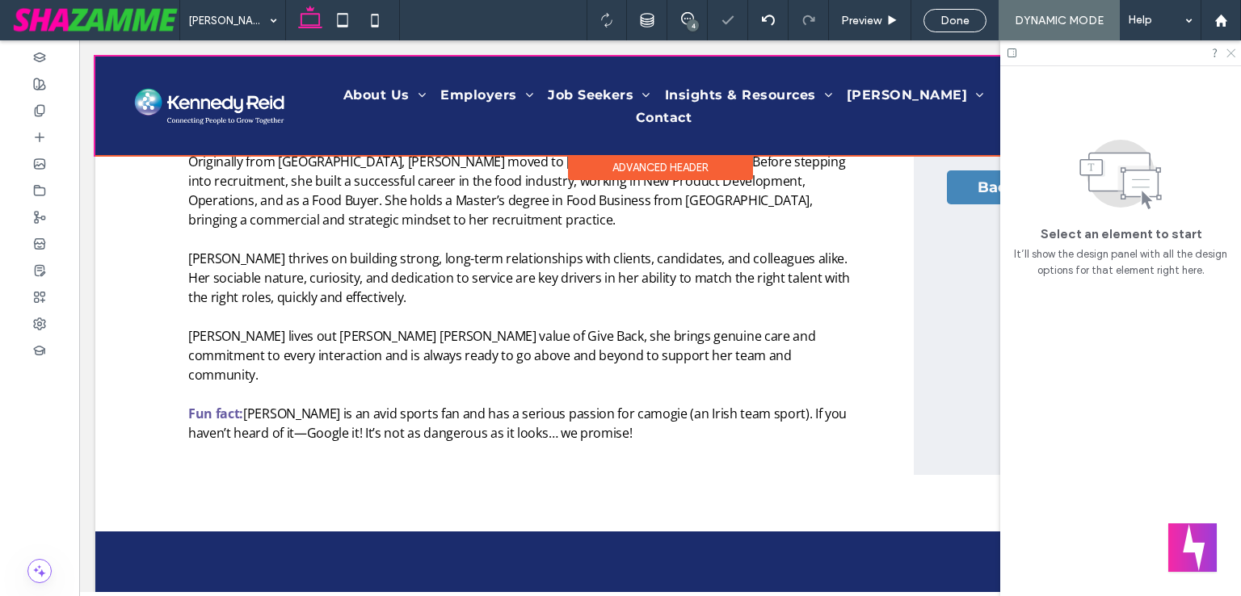
click at [1228, 53] on icon at bounding box center [1229, 52] width 10 height 10
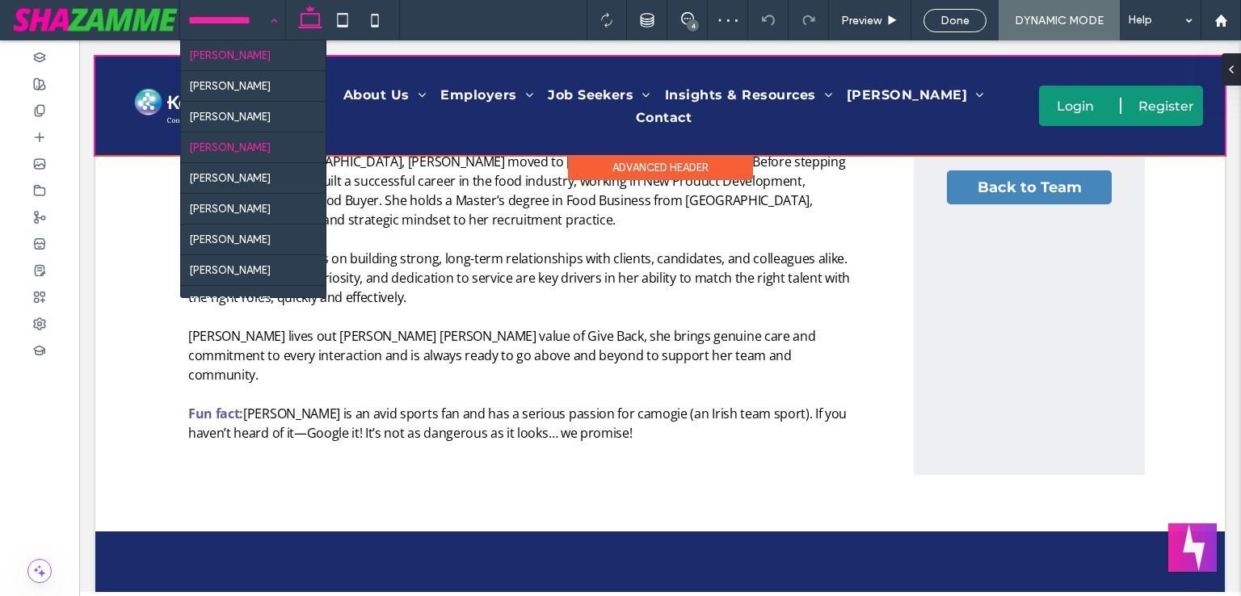
scroll to position [274, 0]
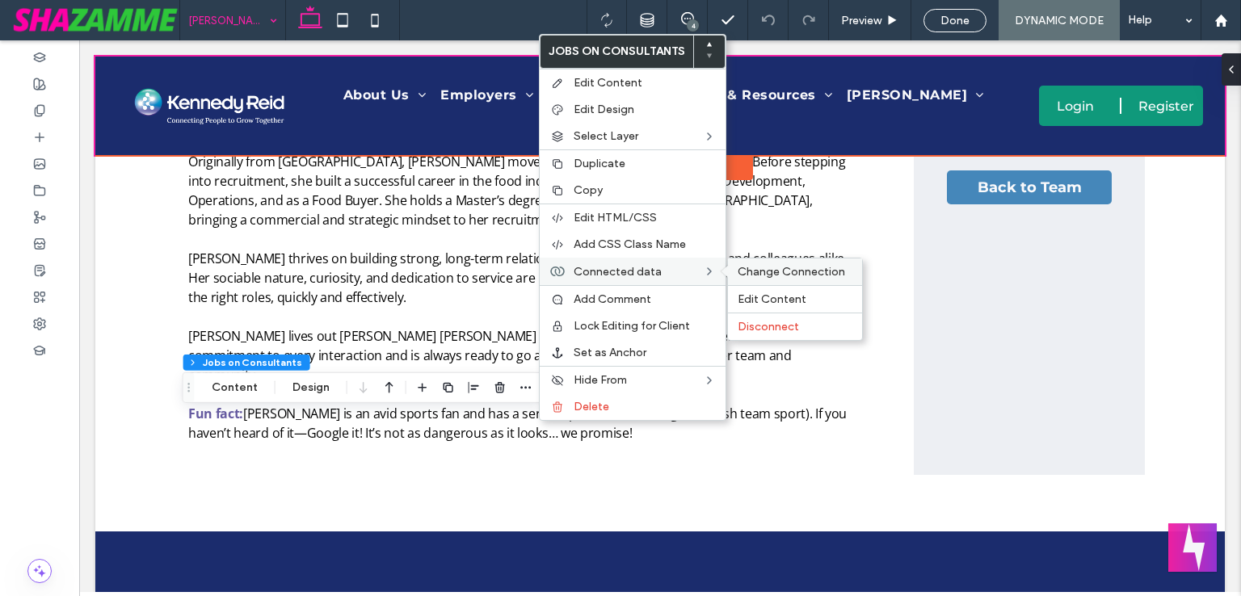
click at [766, 275] on span "Change Connection" at bounding box center [790, 272] width 107 height 14
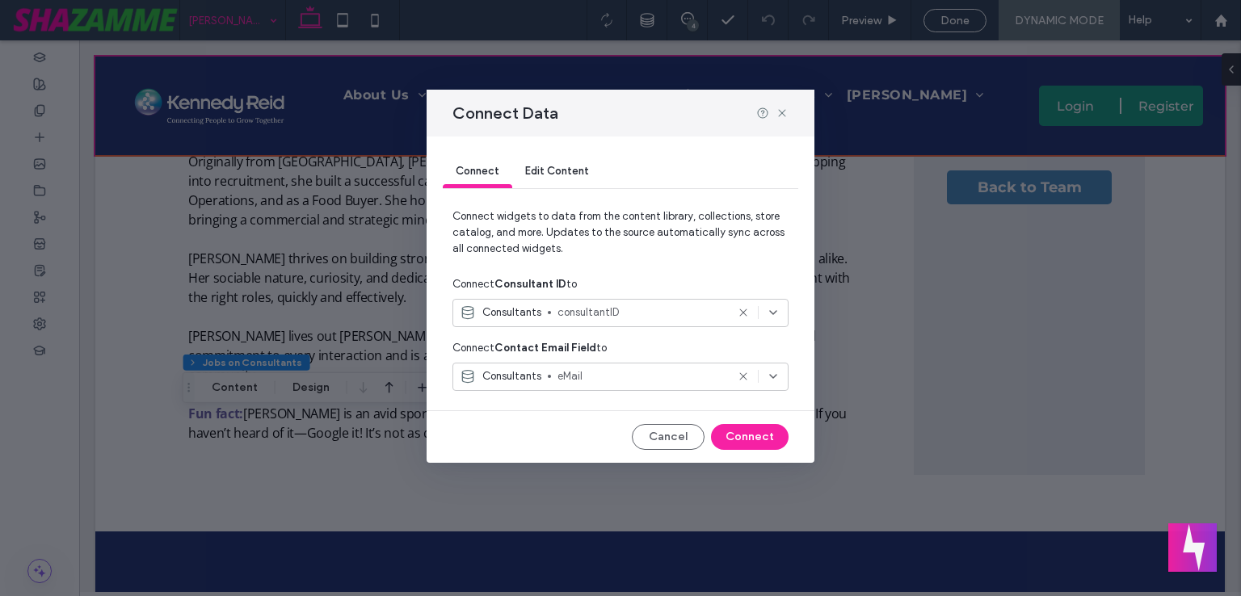
click at [673, 314] on span "consultantID" at bounding box center [641, 312] width 168 height 16
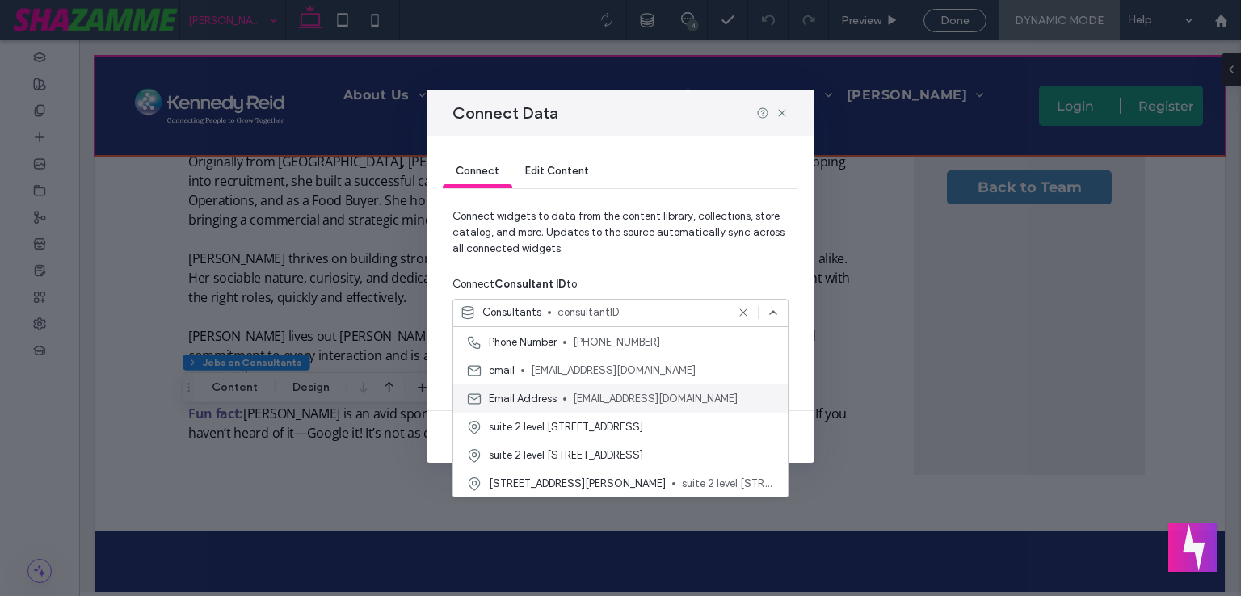
scroll to position [88, 0]
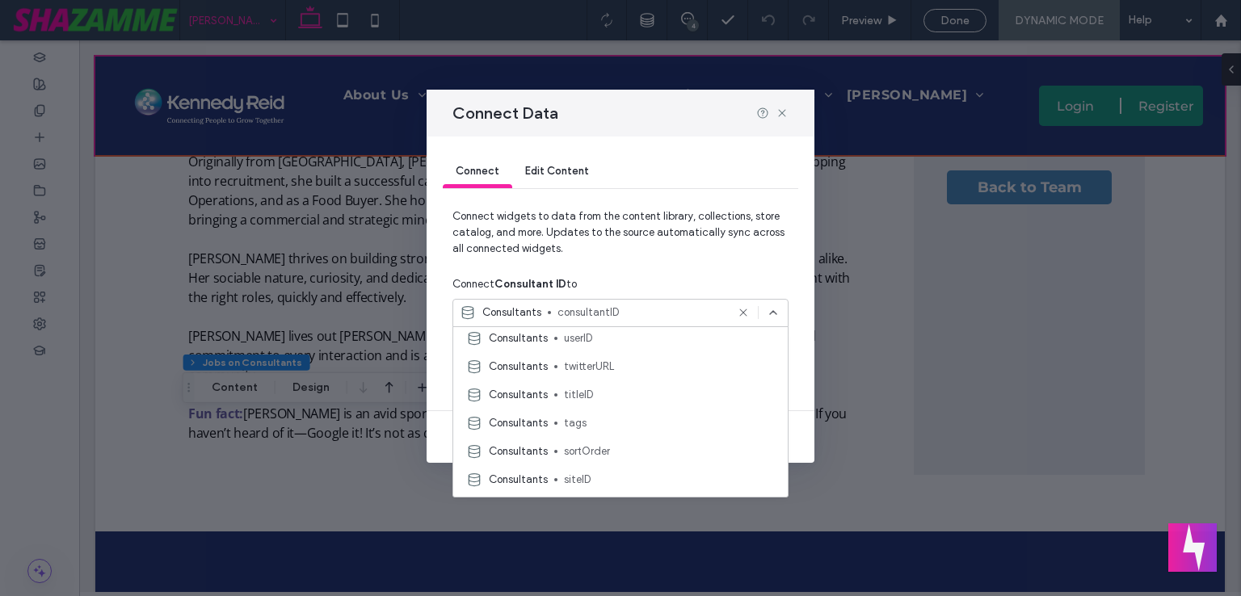
click at [588, 315] on span "consultantID" at bounding box center [641, 312] width 168 height 16
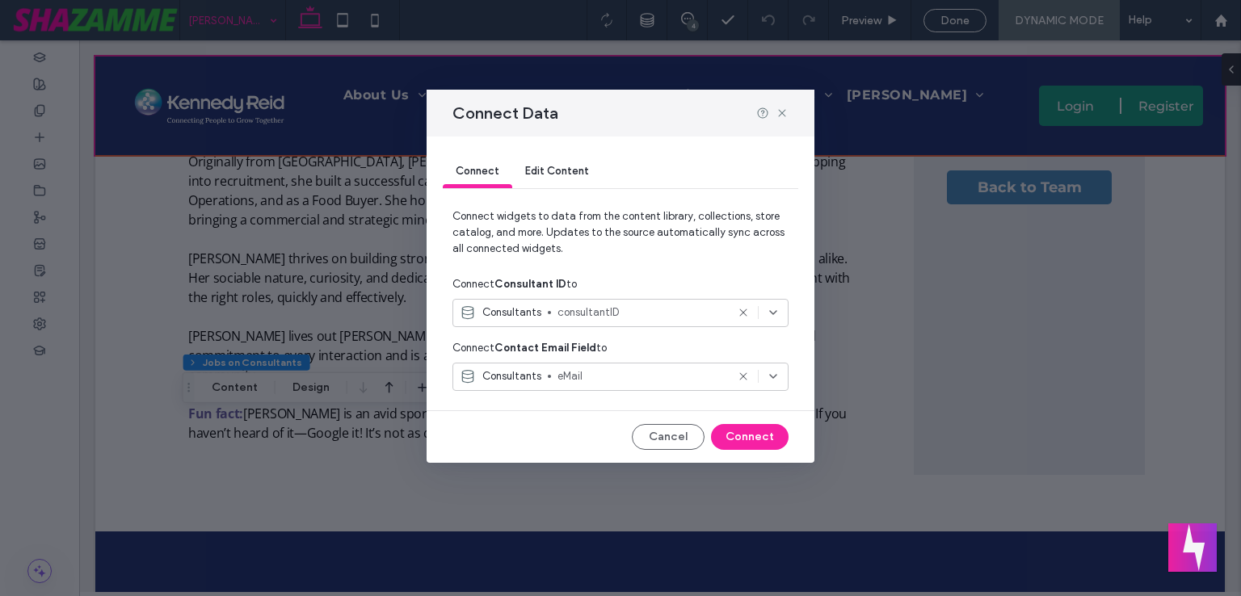
click at [640, 381] on span "eMail" at bounding box center [641, 376] width 168 height 16
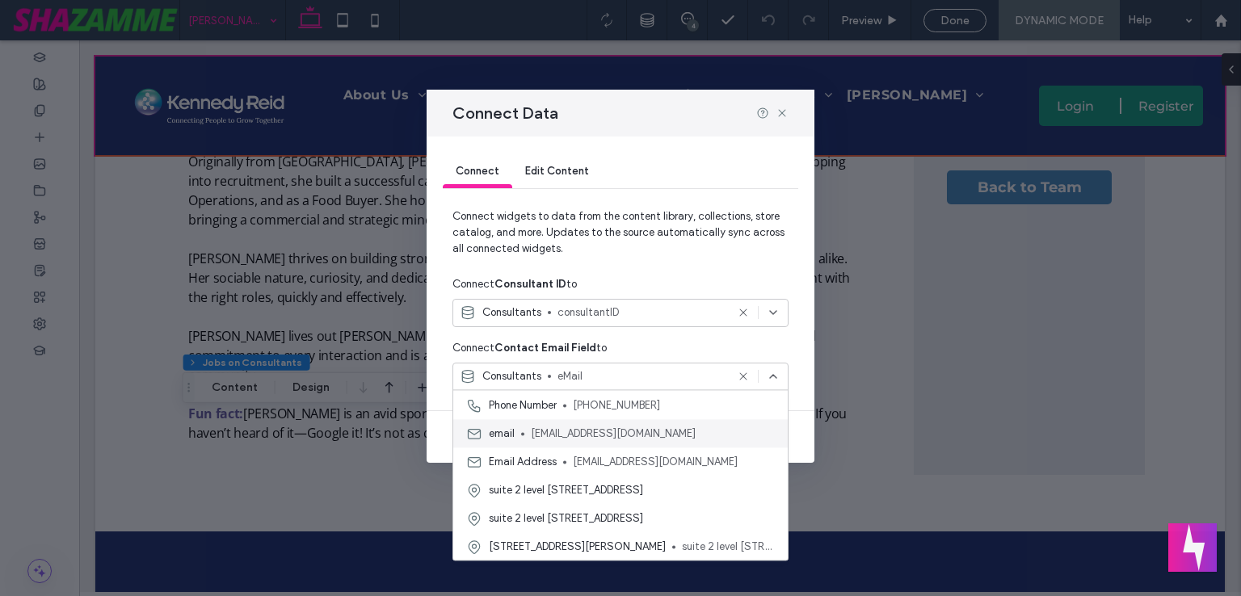
scroll to position [896, 0]
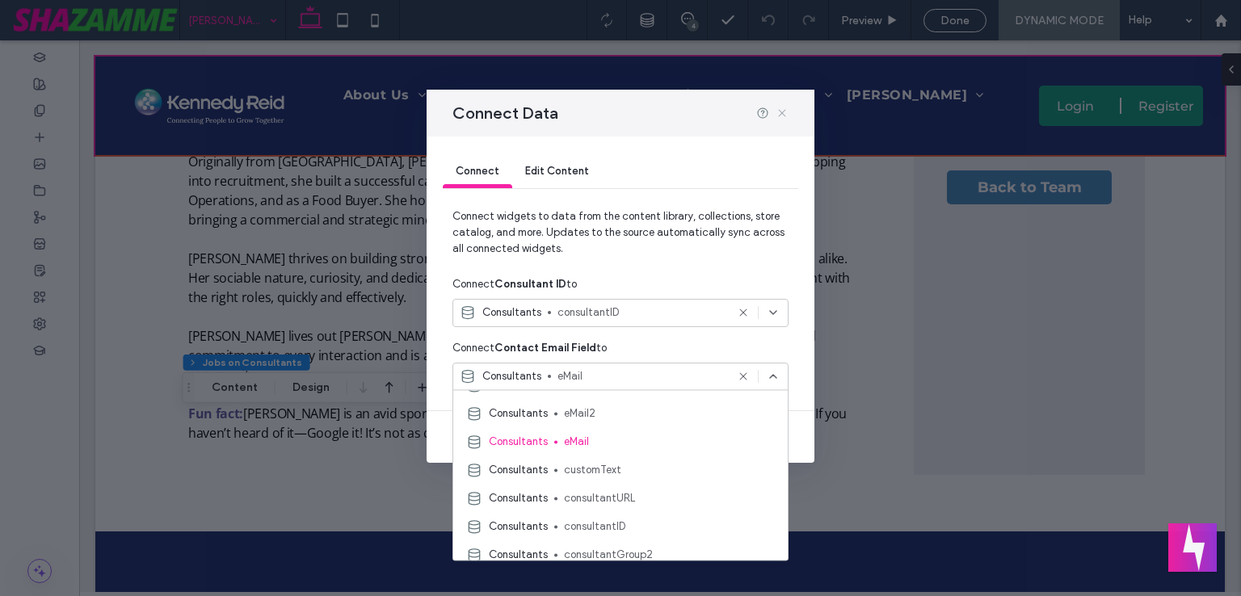
click at [779, 111] on icon at bounding box center [781, 113] width 13 height 13
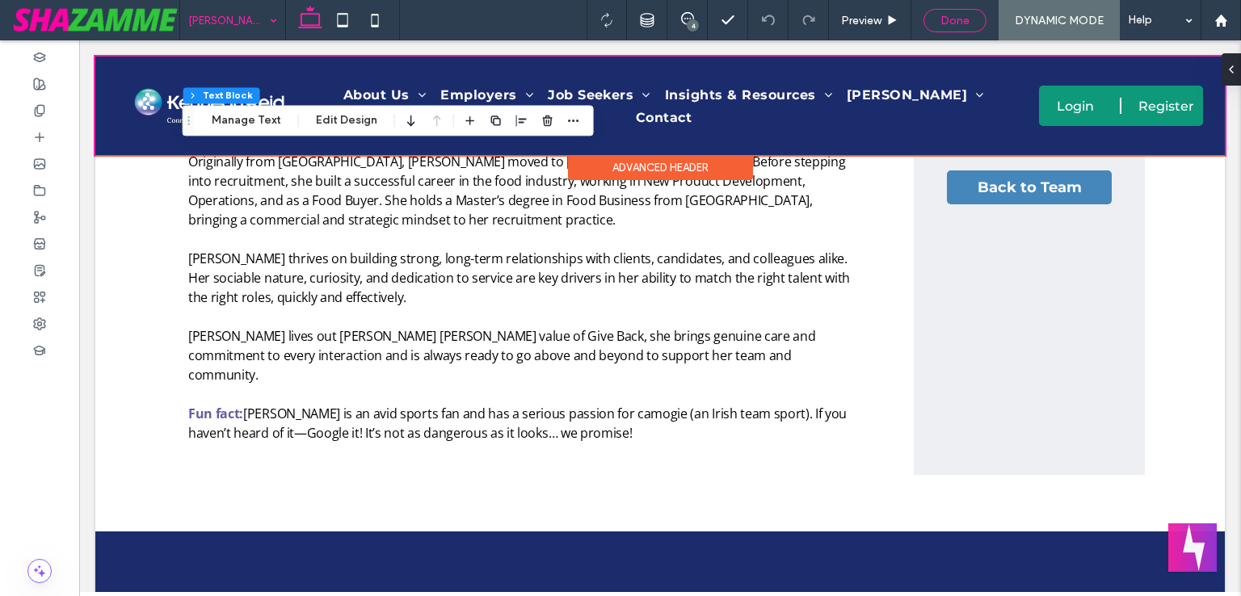
click at [955, 19] on span "Done" at bounding box center [954, 21] width 29 height 14
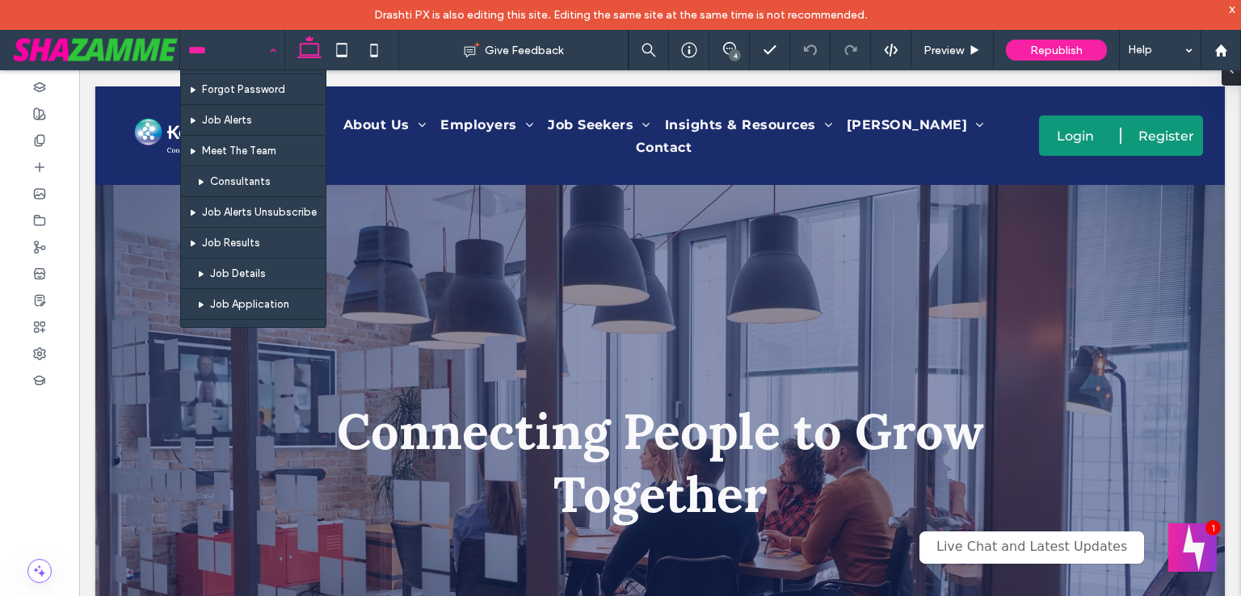
scroll to position [1390, 0]
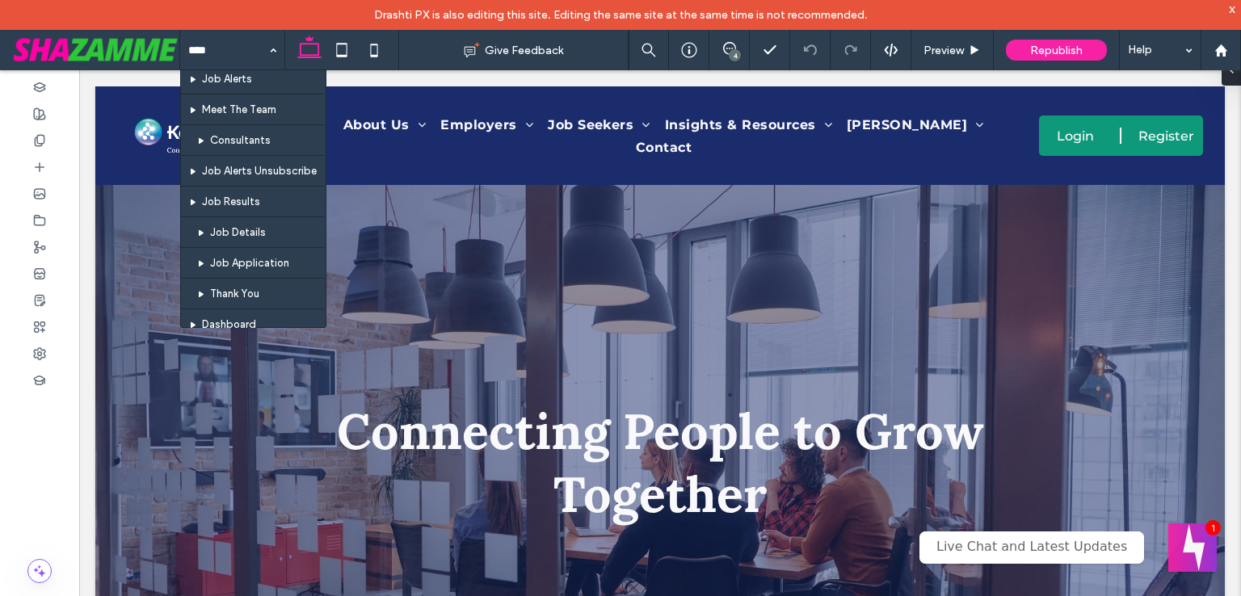
drag, startPoint x: 262, startPoint y: 174, endPoint x: 324, endPoint y: 183, distance: 62.0
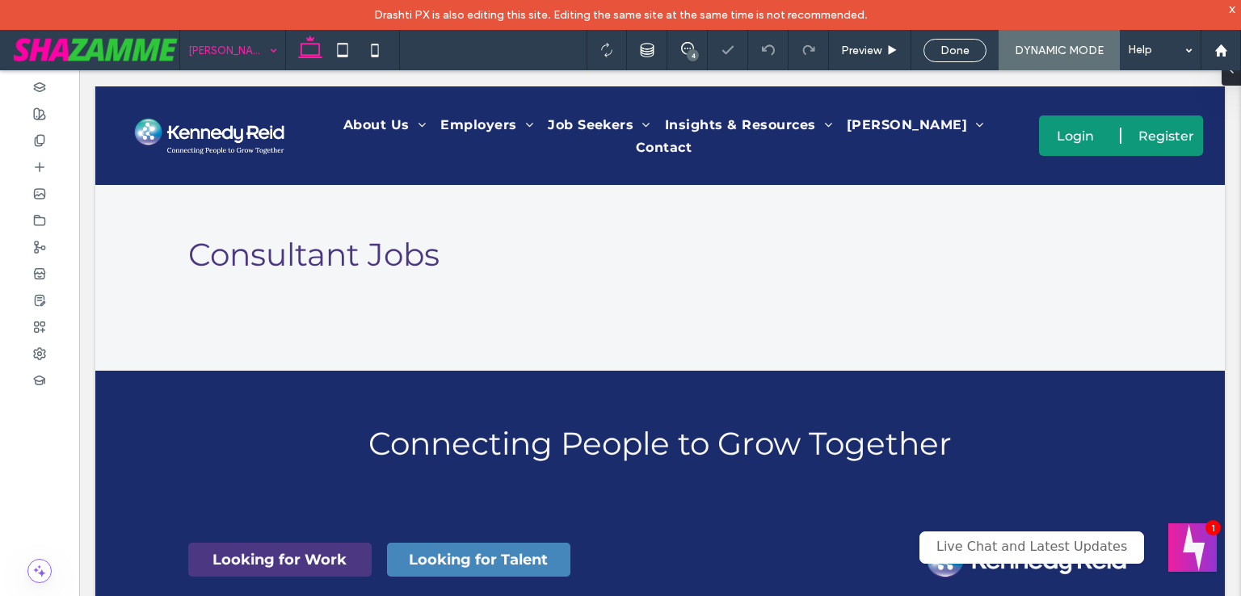
scroll to position [1161, 0]
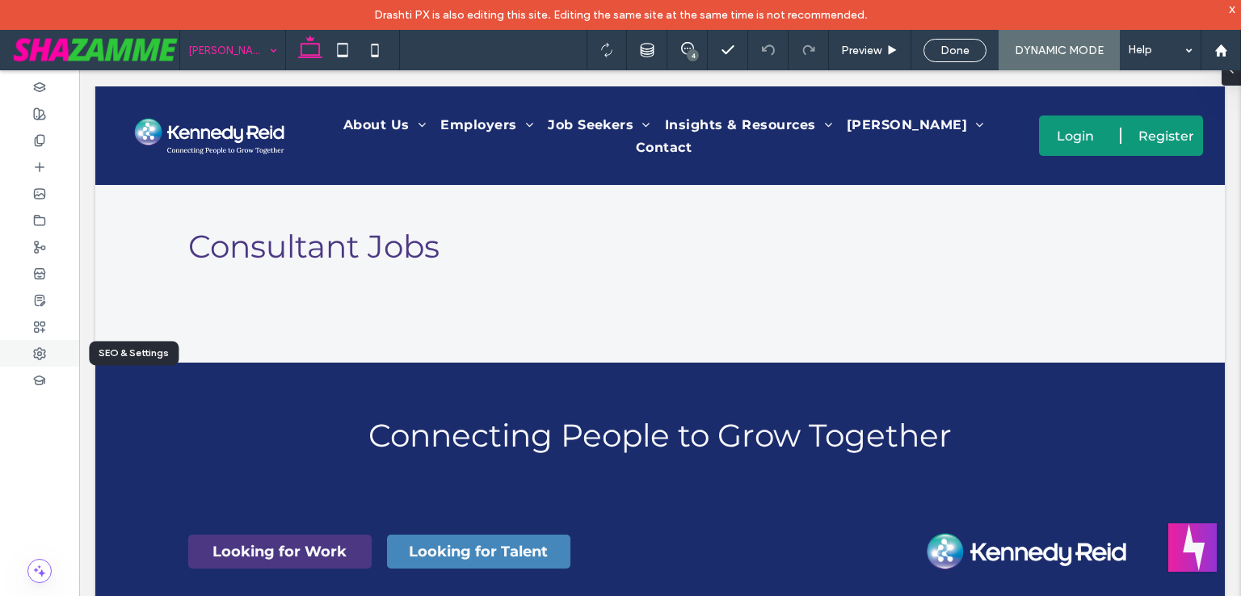
click at [38, 350] on icon at bounding box center [39, 353] width 13 height 13
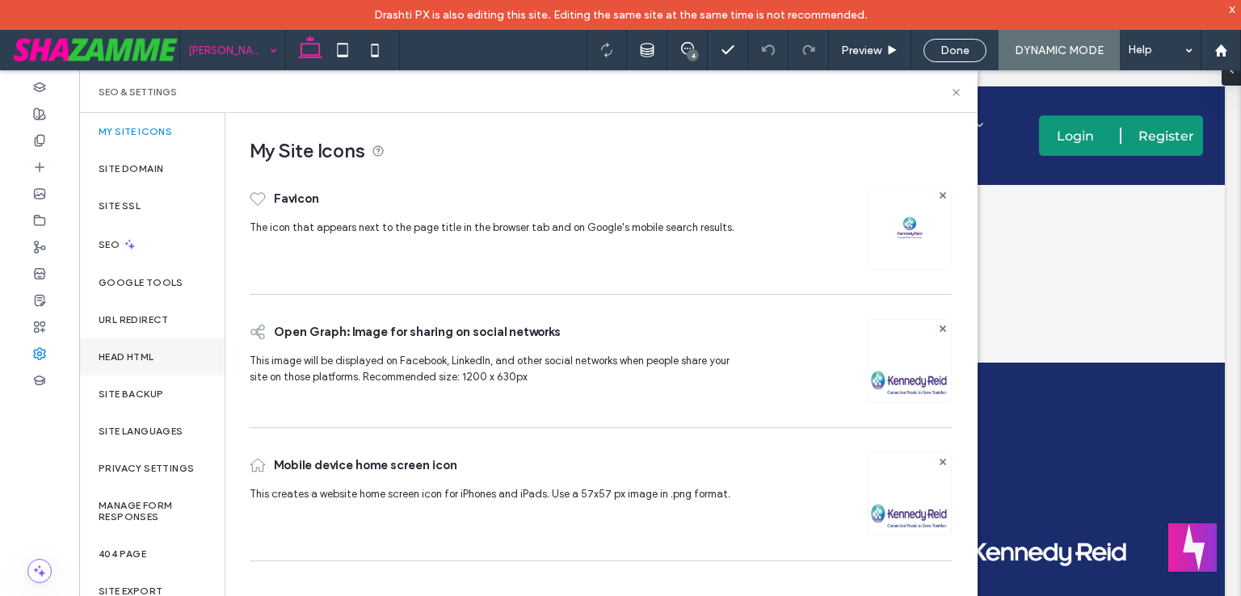
click at [141, 363] on div "Head HTML" at bounding box center [151, 356] width 145 height 37
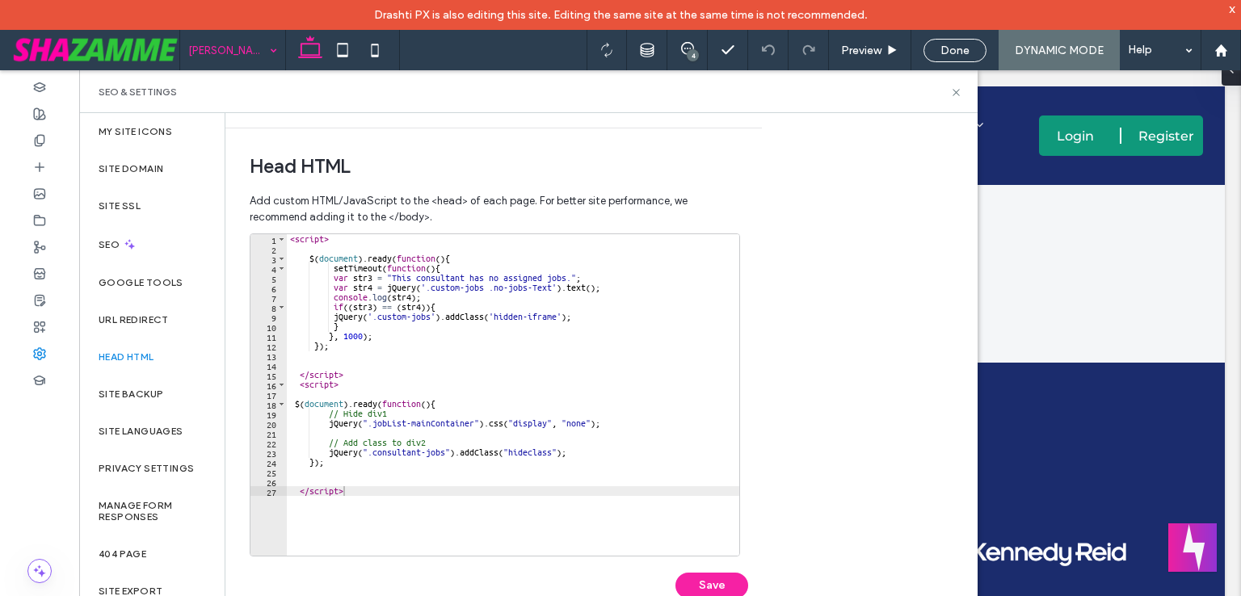
scroll to position [510, 0]
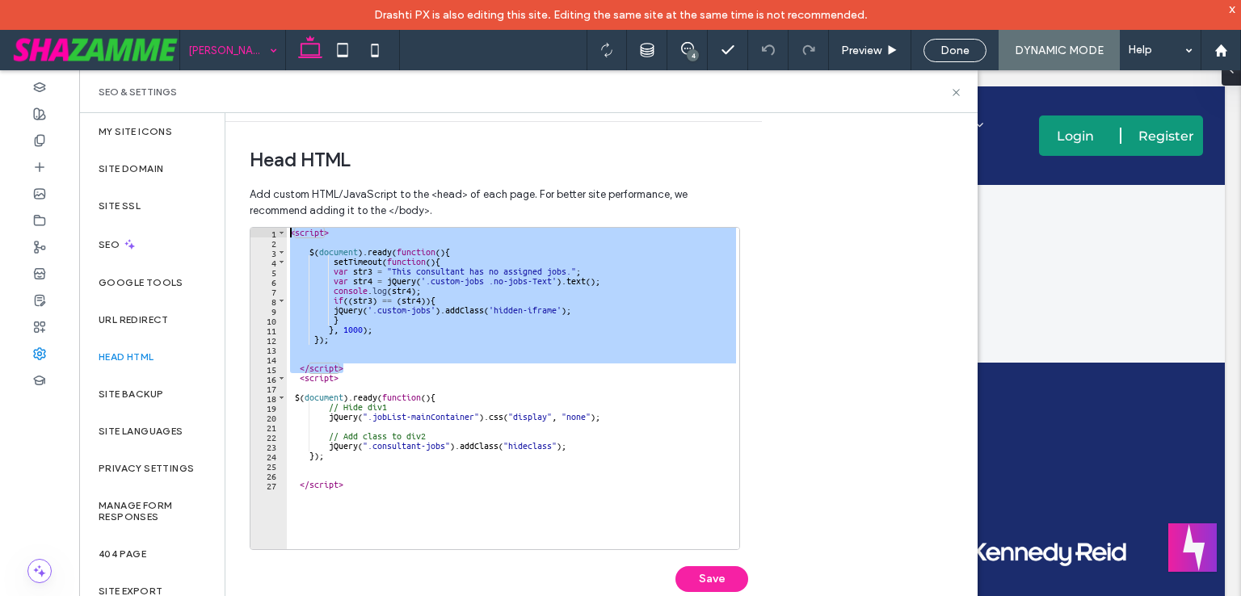
drag, startPoint x: 352, startPoint y: 369, endPoint x: 250, endPoint y: 232, distance: 171.4
click at [250, 232] on div "********* 1 2 3 4 5 6 7 8 9 10 11 12 13 14 15 16 17 18 19 20 21 22 23 24 25 26 …" at bounding box center [495, 388] width 490 height 323
type textarea "********"
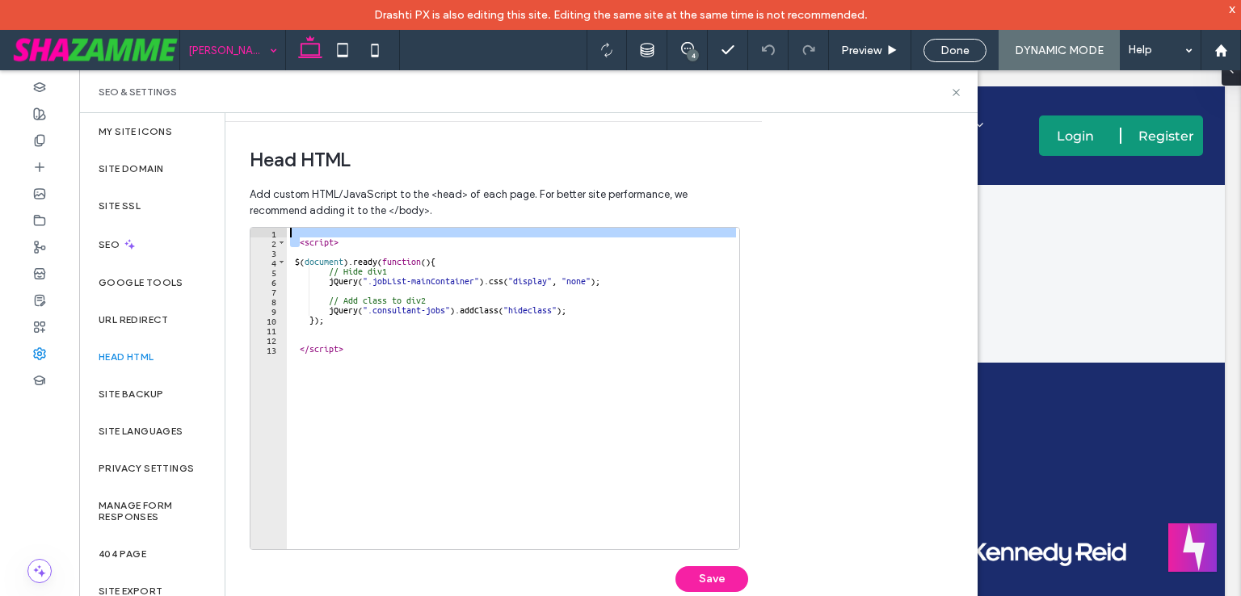
drag, startPoint x: 299, startPoint y: 241, endPoint x: 275, endPoint y: 230, distance: 26.7
click at [275, 230] on div "1 2 3 4 5 6 7 8 9 10 11 12 13 < script > $ ( document ) . ready ( function ( ) …" at bounding box center [495, 388] width 490 height 323
type textarea "********"
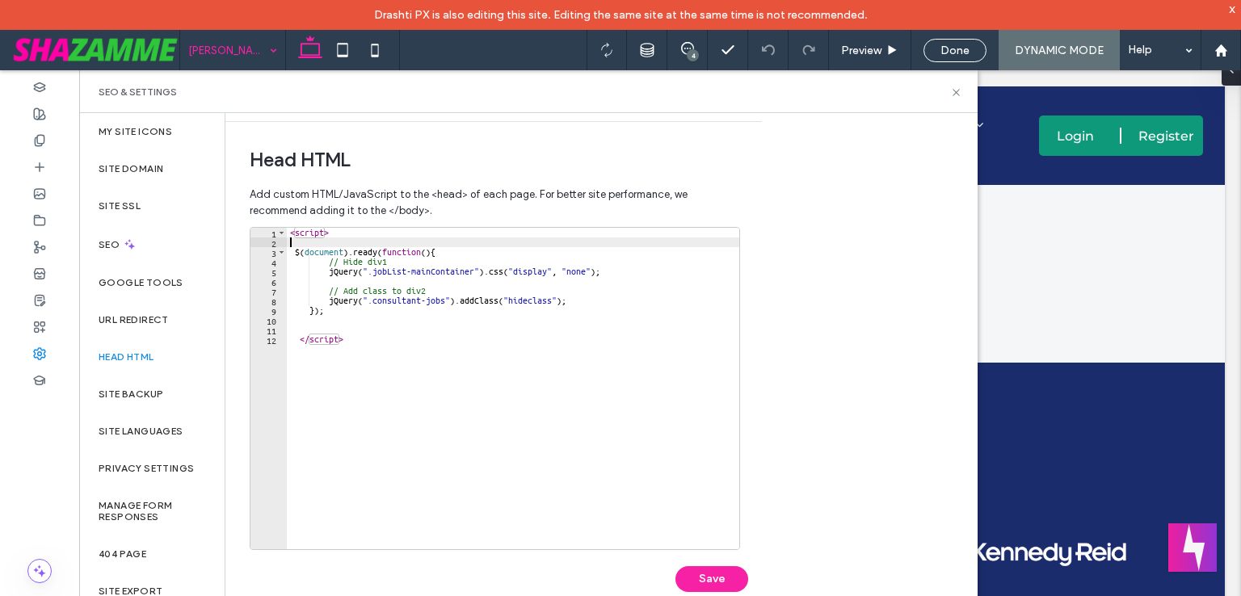
click at [297, 241] on div "< script > $ ( document ) . ready ( function ( ) { // Hide div1 jQuery ( ".jobL…" at bounding box center [513, 398] width 452 height 341
type textarea "********"
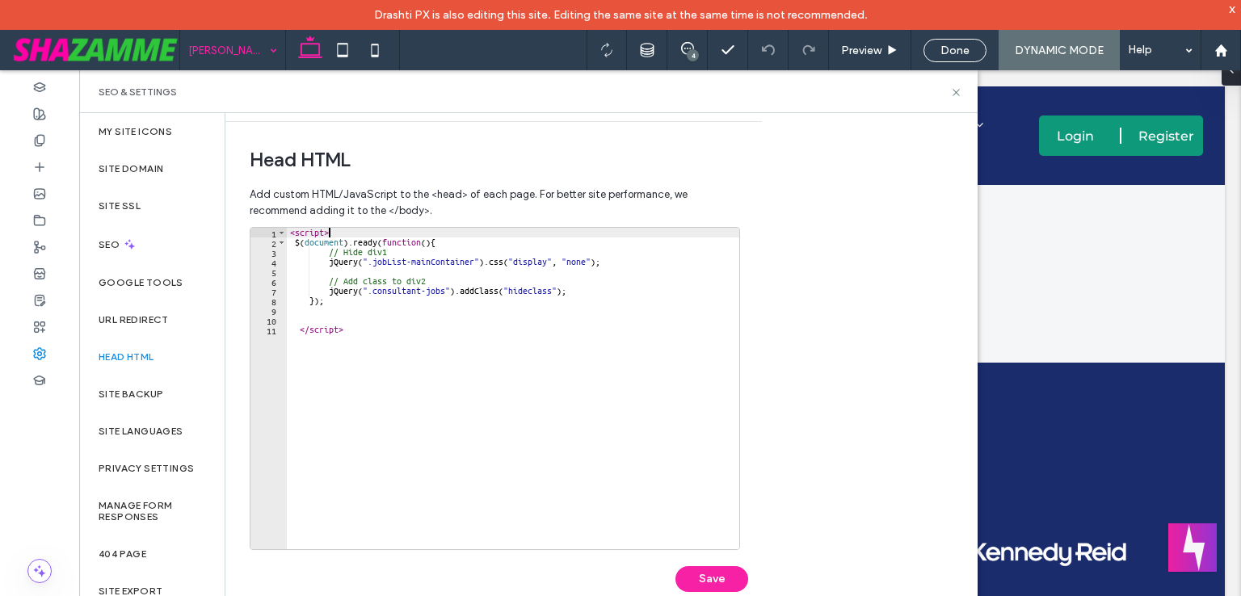
click at [348, 271] on div "< script > $ ( document ) . ready ( function ( ) { // Hide div1 jQuery ( ".jobL…" at bounding box center [513, 398] width 452 height 341
drag, startPoint x: 318, startPoint y: 270, endPoint x: 274, endPoint y: 269, distance: 44.4
click at [274, 269] on div "1 2 3 4 5 6 7 8 9 10 11 < script > $ ( document ) . ready ( function ( ) { // H…" at bounding box center [495, 388] width 490 height 323
type textarea "**********"
click at [301, 313] on div "< script > $ ( document ) . ready ( function ( ) { // Hide div1 jQuery ( ".jobL…" at bounding box center [513, 398] width 452 height 341
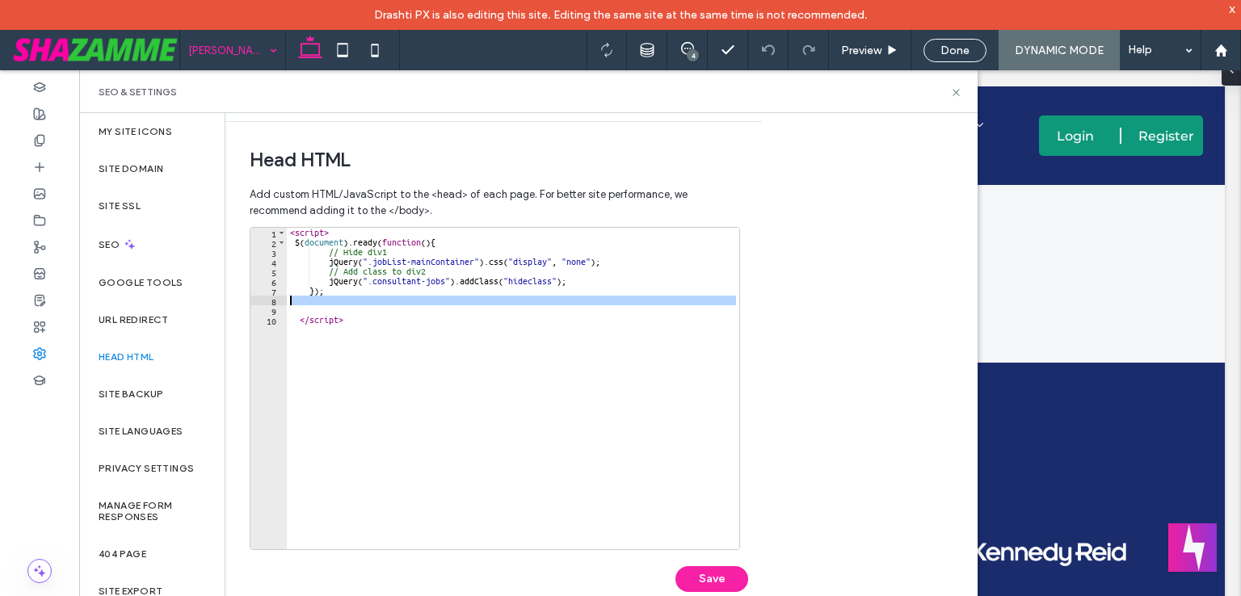
drag, startPoint x: 301, startPoint y: 311, endPoint x: 268, endPoint y: 300, distance: 34.7
click at [268, 300] on div "1 2 3 4 5 6 7 8 9 10 < script > $ ( document ) . ready ( function ( ) { // Hide…" at bounding box center [495, 388] width 490 height 323
click at [287, 307] on div "< script > $ ( document ) . ready ( function ( ) { // Hide div1 jQuery ( ".jobL…" at bounding box center [513, 388] width 452 height 321
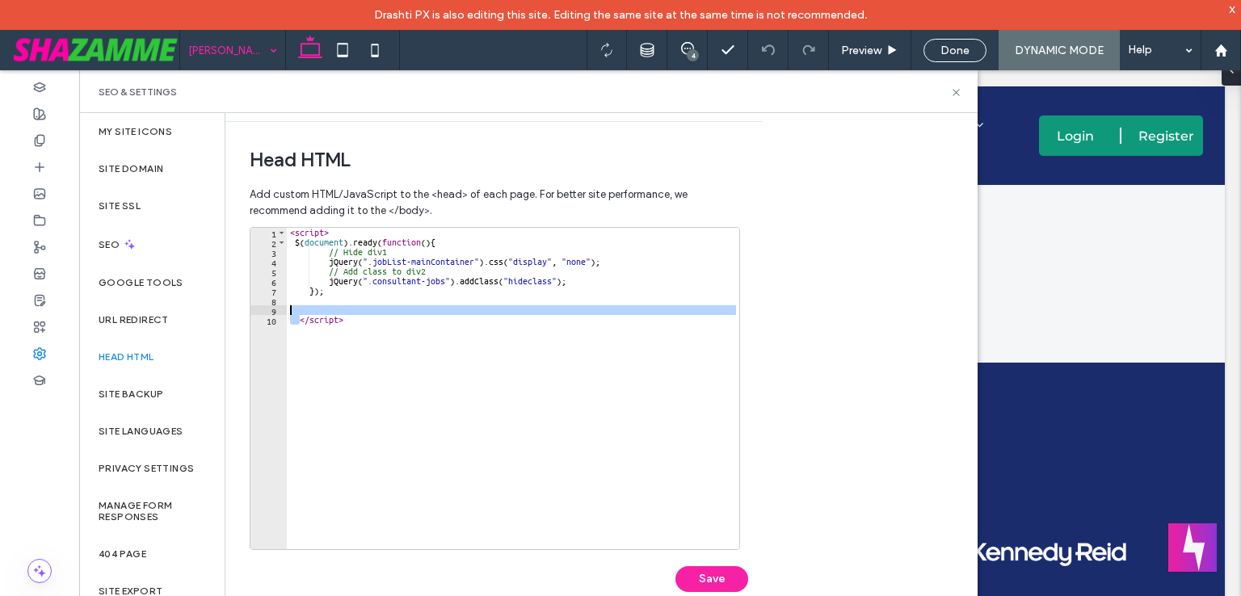
drag, startPoint x: 297, startPoint y: 315, endPoint x: 282, endPoint y: 309, distance: 16.4
click at [282, 309] on div "1 2 3 4 5 6 7 8 9 10 < script > $ ( document ) . ready ( function ( ) { // Hide…" at bounding box center [495, 388] width 490 height 323
type textarea "*********"
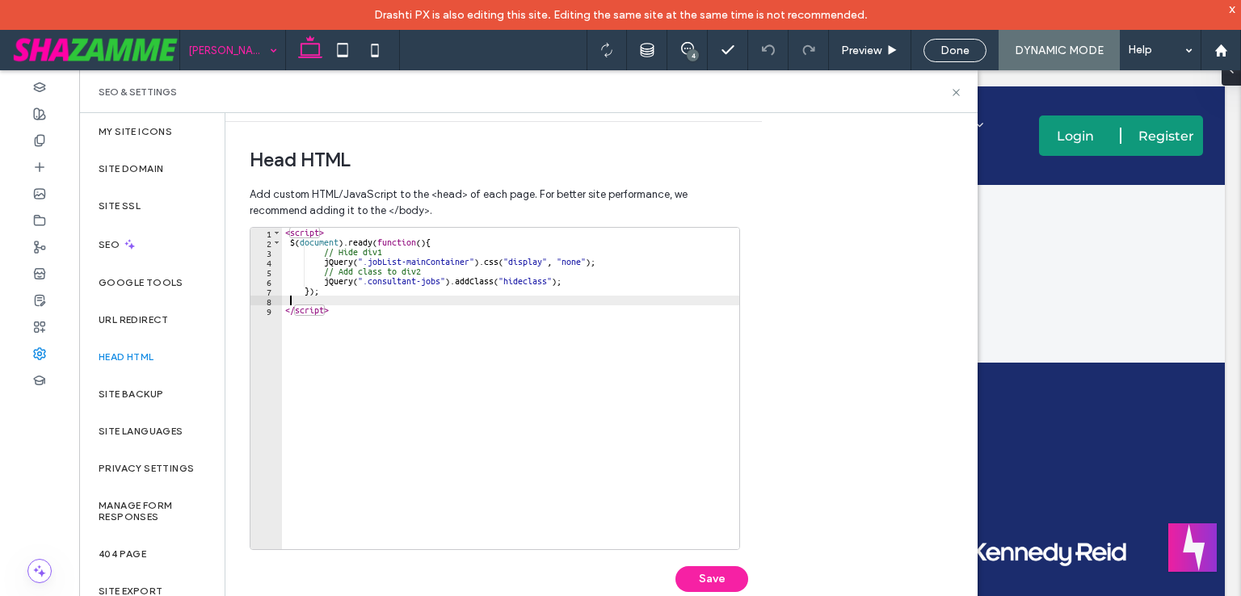
click at [288, 304] on div "< script > $ ( document ) . ready ( function ( ) { // Hide div1 jQuery ( ".jobL…" at bounding box center [510, 398] width 457 height 341
click at [320, 266] on div "< script > $ ( document ) . ready ( function ( ) { // Hide div1 jQuery ( ".jobL…" at bounding box center [510, 398] width 457 height 341
click at [711, 586] on button "Save" at bounding box center [711, 579] width 73 height 26
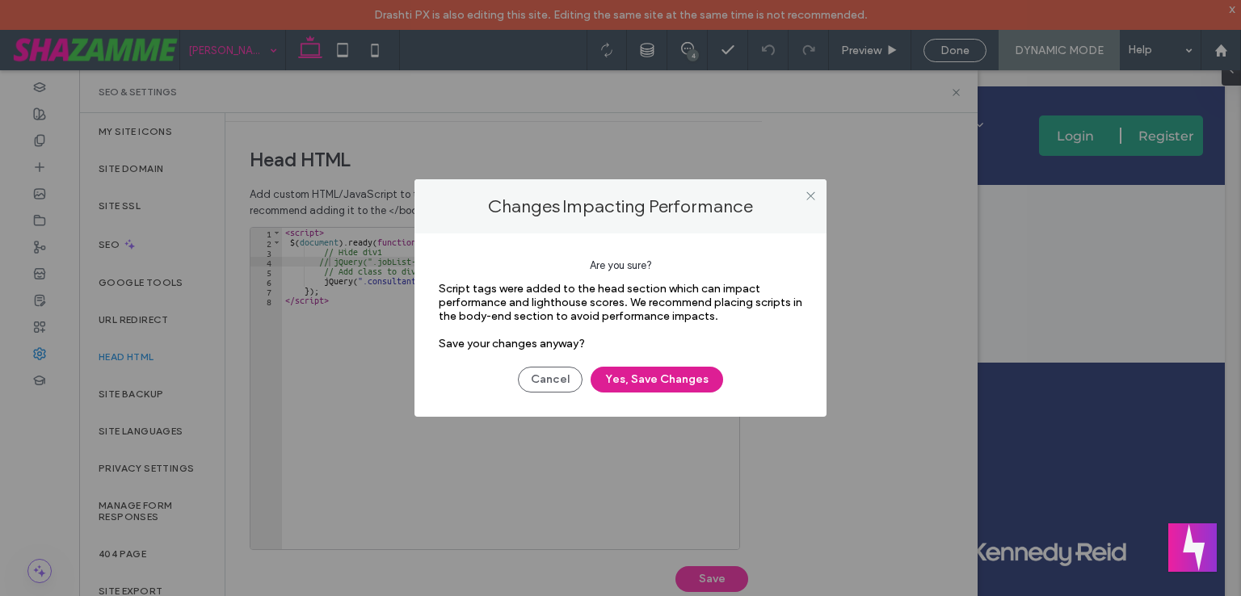
click at [673, 369] on button "Yes, Save Changes" at bounding box center [656, 380] width 132 height 26
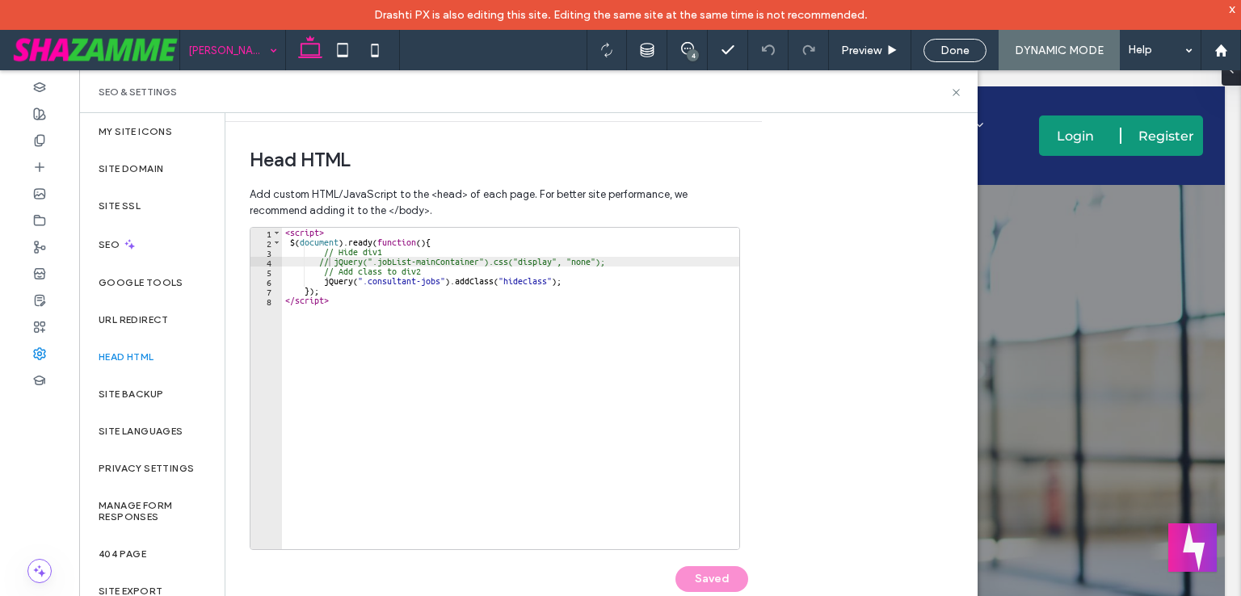
scroll to position [0, 0]
type textarea "*********"
click at [375, 317] on div "< script > $ ( document ) . ready ( function ( ) { // Hide div1 // jQuery(".job…" at bounding box center [510, 398] width 457 height 341
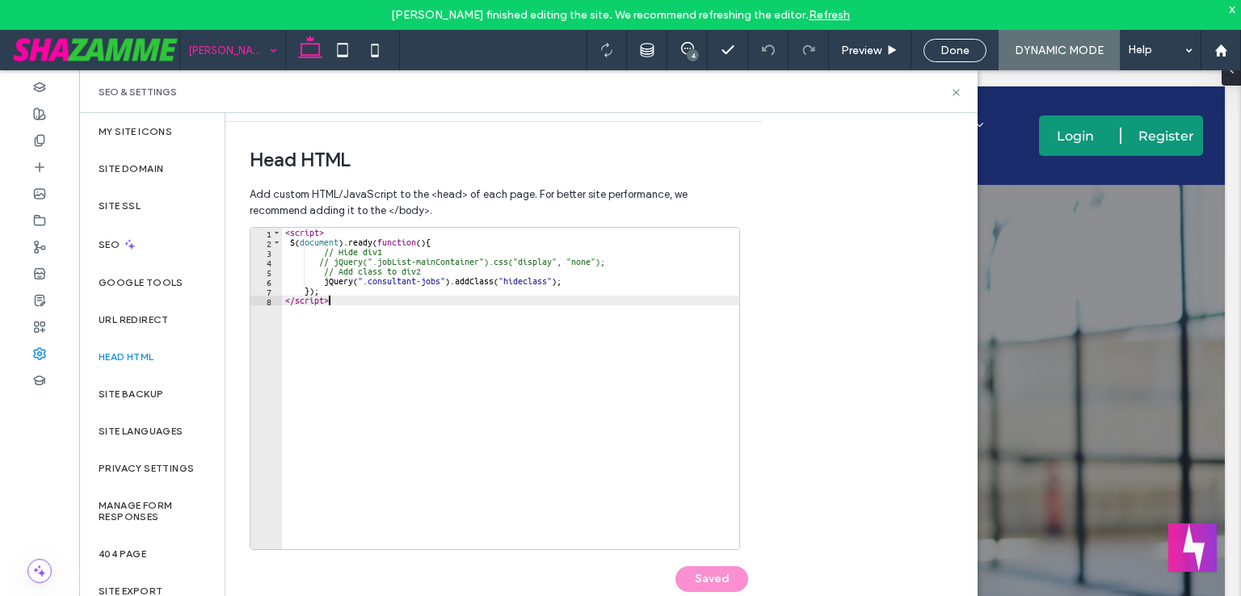
click at [393, 319] on div "< script > $ ( document ) . ready ( function ( ) { // Hide div1 // jQuery(".job…" at bounding box center [510, 398] width 457 height 341
click at [393, 359] on div "< script > $ ( document ) . ready ( function ( ) { // Hide div1 // jQuery(".job…" at bounding box center [510, 398] width 457 height 341
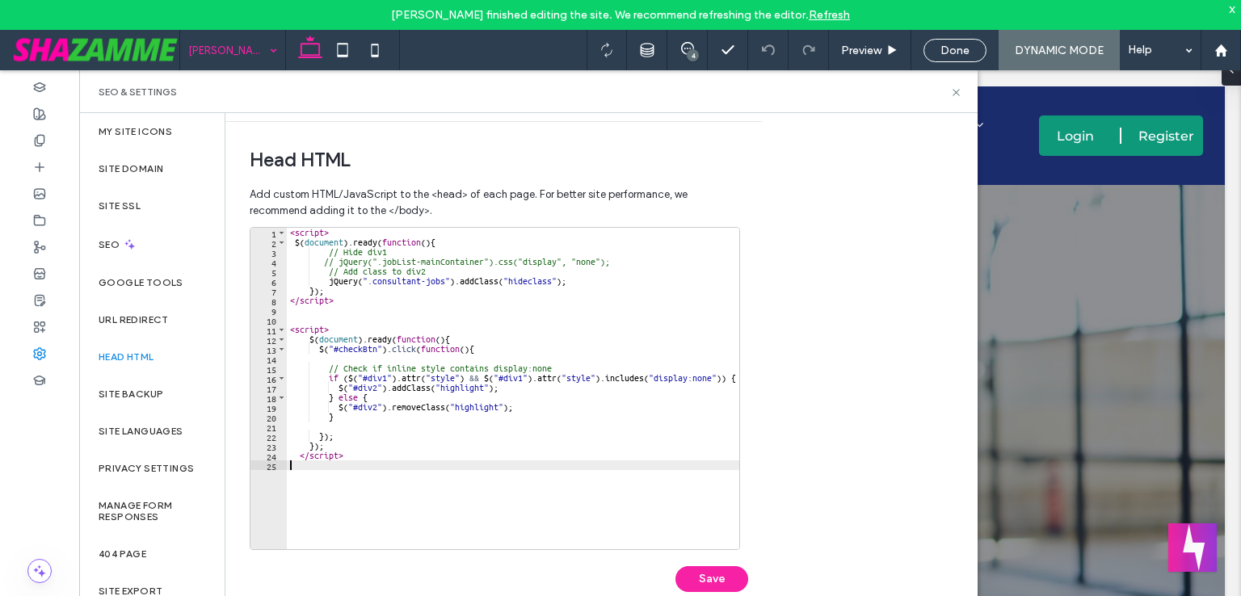
click at [472, 345] on div "< script > $ ( document ) . ready ( function ( ) { // Hide div1 // jQuery(".job…" at bounding box center [513, 398] width 452 height 341
type textarea "**********"
drag, startPoint x: 484, startPoint y: 349, endPoint x: 255, endPoint y: 346, distance: 228.6
click at [255, 346] on div "**********" at bounding box center [495, 388] width 490 height 323
drag, startPoint x: 343, startPoint y: 437, endPoint x: 278, endPoint y: 431, distance: 65.7
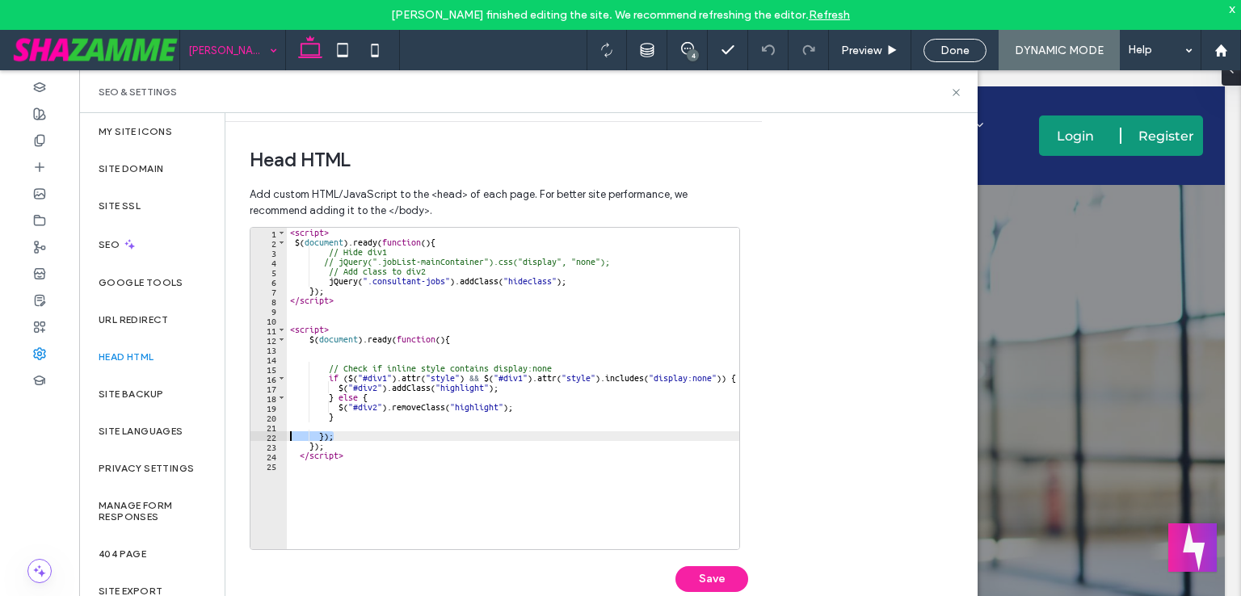
click at [278, 431] on div "1 2 3 4 5 6 7 8 9 10 11 12 13 14 15 16 17 18 19 20 21 22 23 24 25 < script > $ …" at bounding box center [495, 388] width 490 height 323
type textarea "***"
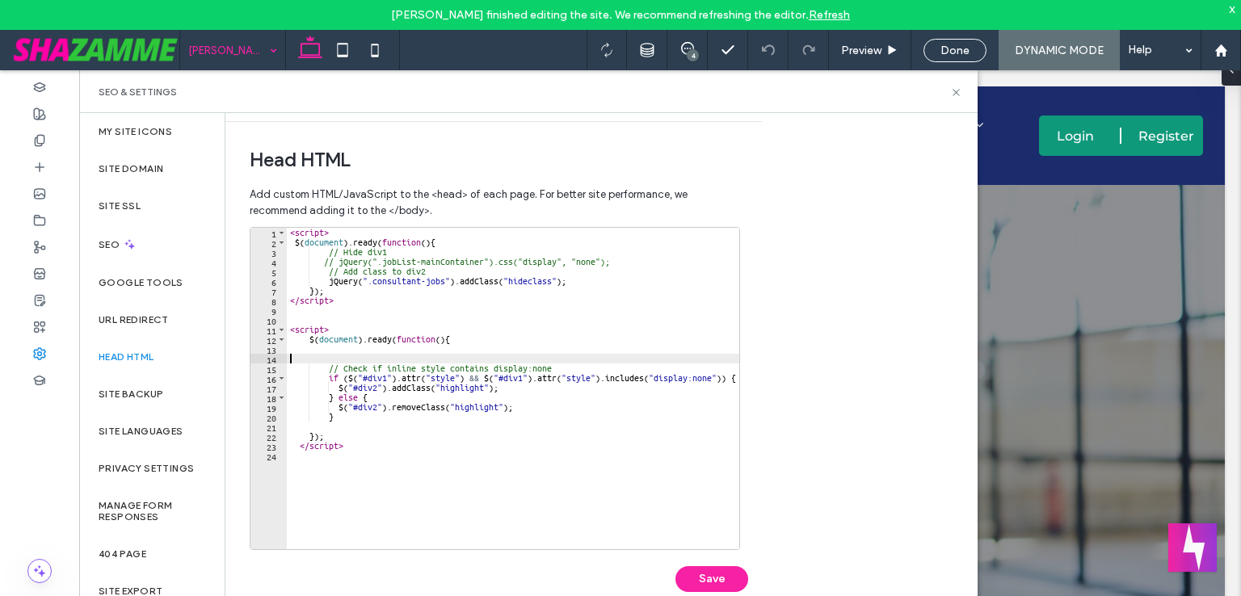
click at [323, 357] on div "< script > $ ( document ) . ready ( function ( ) { // Hide div1 // jQuery(".job…" at bounding box center [513, 398] width 452 height 341
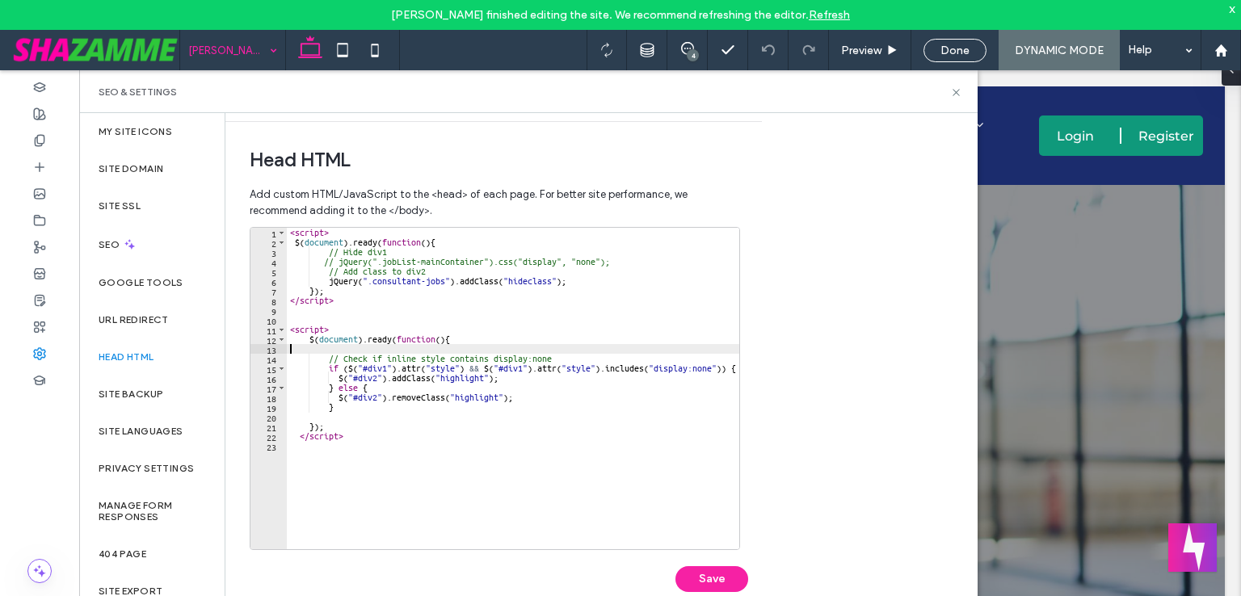
click at [322, 408] on div "< script > $ ( document ) . ready ( function ( ) { // Hide div1 // jQuery(".job…" at bounding box center [513, 398] width 452 height 341
type textarea "*"
click at [320, 409] on div "< script > $ ( document ) . ready ( function ( ) { // Hide div1 // jQuery(".job…" at bounding box center [513, 398] width 452 height 341
click at [312, 414] on div "< script > $ ( document ) . ready ( function ( ) { // Hide div1 // jQuery(".job…" at bounding box center [513, 398] width 452 height 341
drag, startPoint x: 380, startPoint y: 367, endPoint x: 364, endPoint y: 363, distance: 16.7
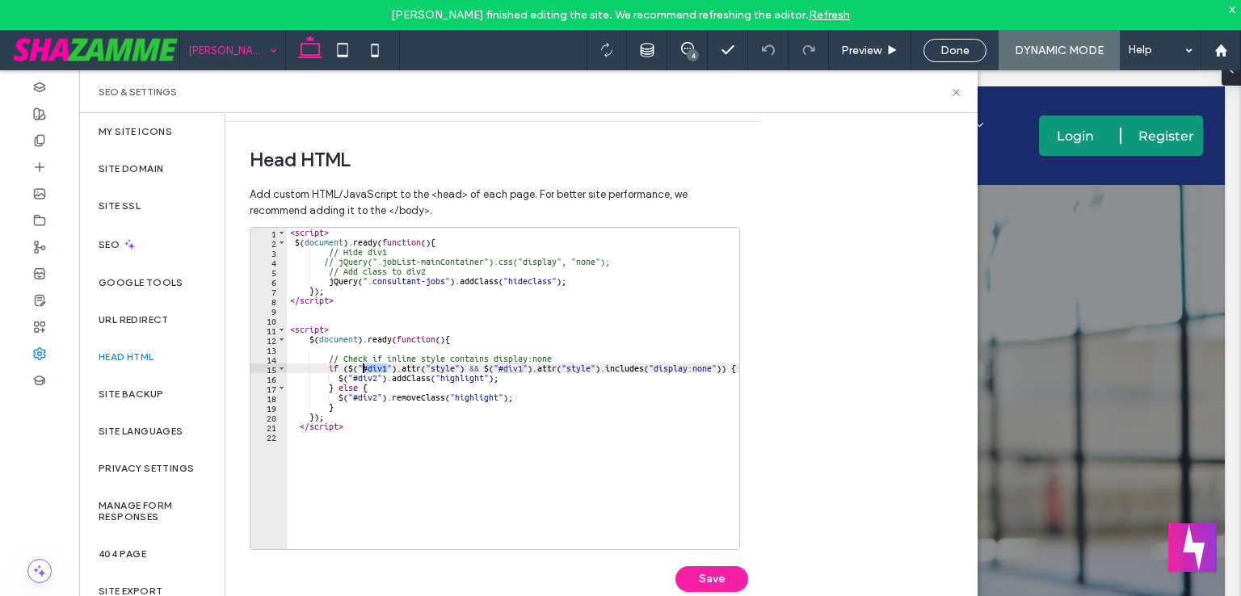
click at [364, 363] on div "< script > $ ( document ) . ready ( function ( ) { // Hide div1 // jQuery(".job…" at bounding box center [513, 398] width 452 height 341
paste textarea "**********"
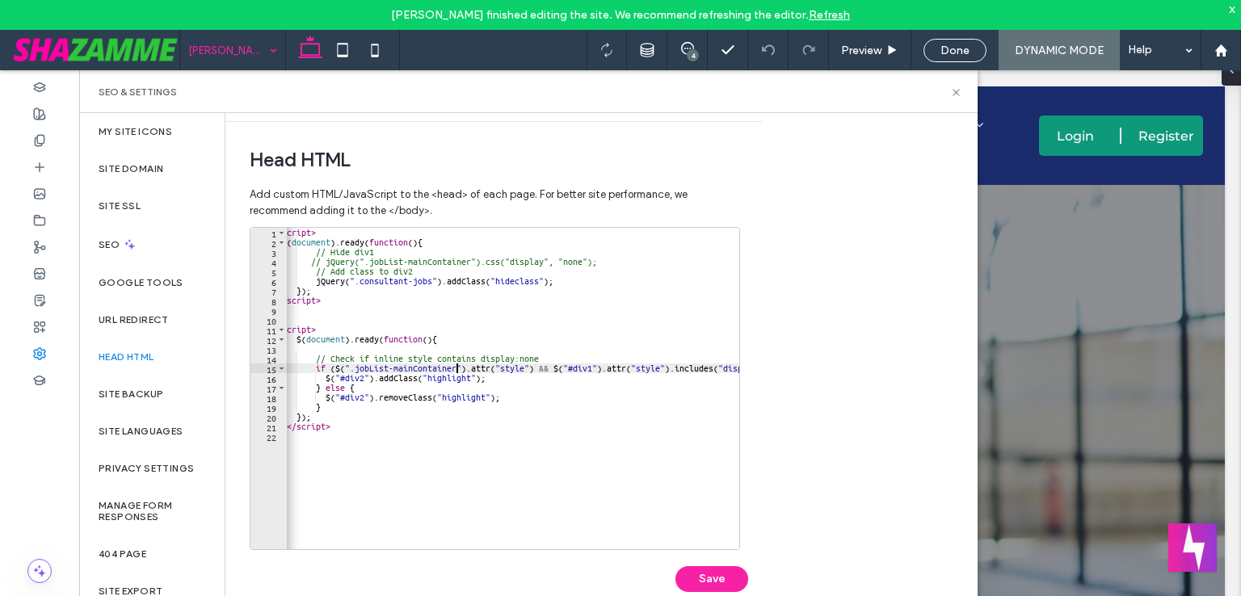
scroll to position [0, 44]
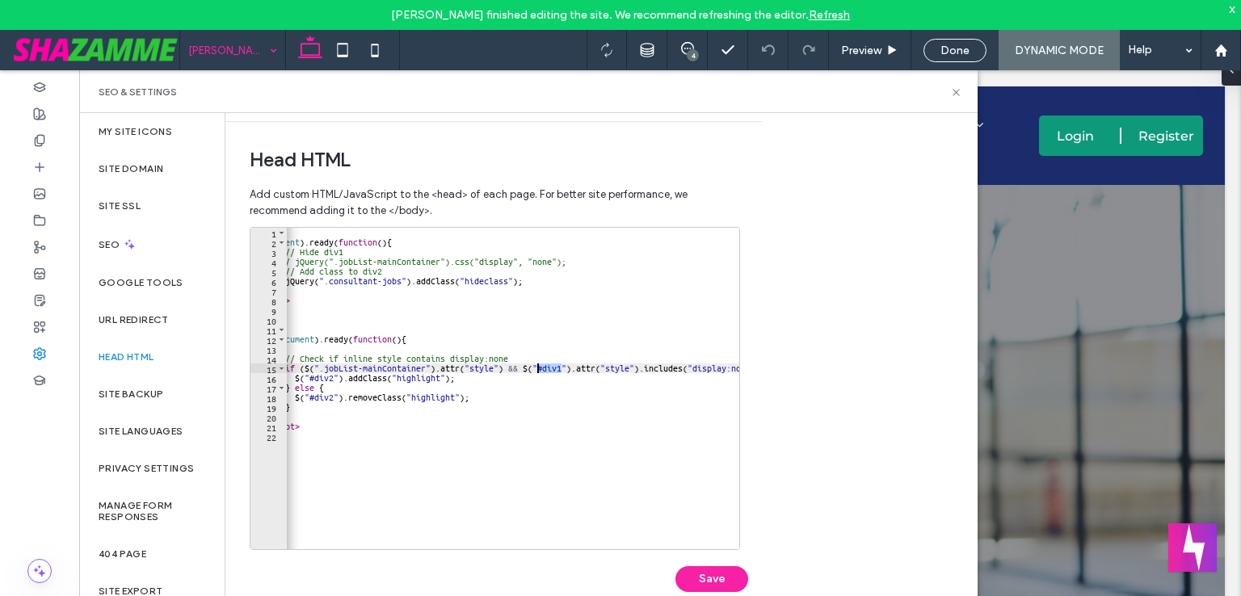
drag, startPoint x: 562, startPoint y: 370, endPoint x: 537, endPoint y: 366, distance: 25.4
click at [537, 366] on div "< script > $ ( document ) . ready ( function ( ) { // Hide div1 // jQuery(".job…" at bounding box center [510, 392] width 535 height 329
paste textarea "**********"
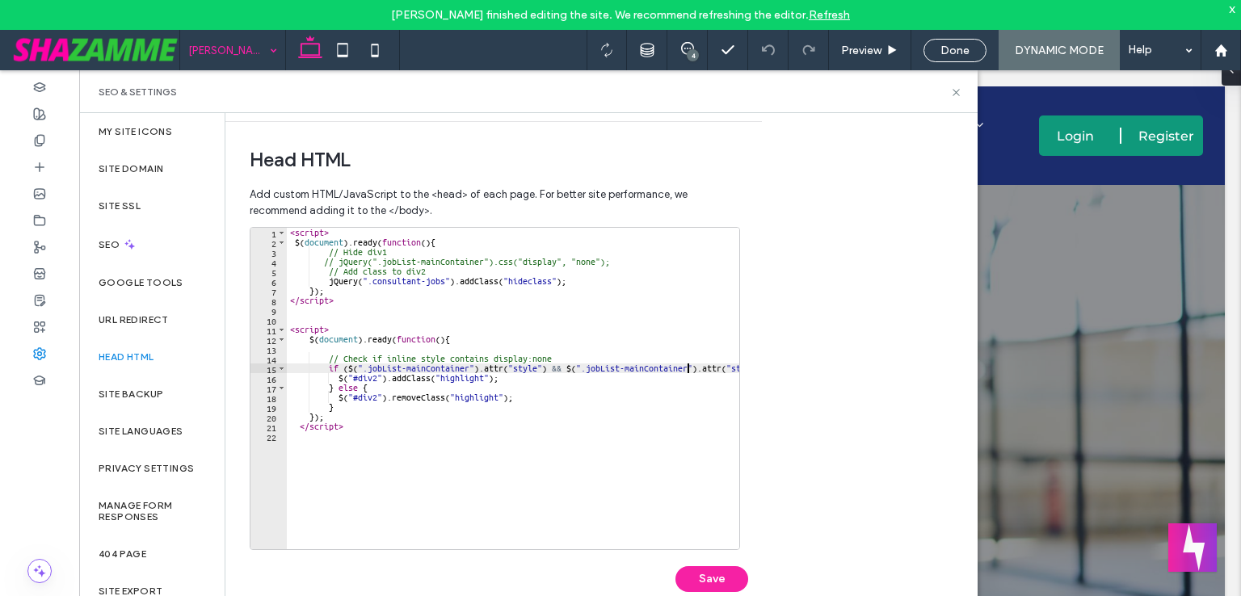
scroll to position [0, 0]
drag, startPoint x: 443, startPoint y: 285, endPoint x: 365, endPoint y: 280, distance: 77.7
click at [365, 280] on div "< script > $ ( document ) . ready ( function ( ) { // Hide div1 // jQuery(".job…" at bounding box center [595, 392] width 617 height 329
drag, startPoint x: 377, startPoint y: 376, endPoint x: 349, endPoint y: 374, distance: 28.4
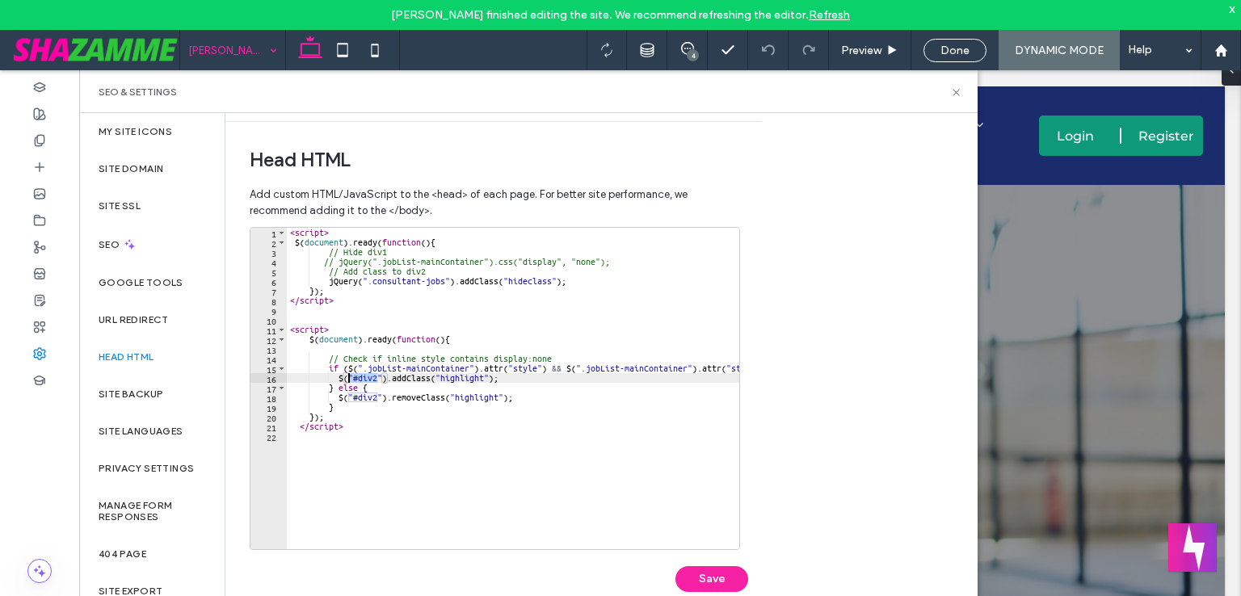
click at [349, 374] on div "< script > $ ( document ) . ready ( function ( ) { // Hide div1 // jQuery(".job…" at bounding box center [595, 392] width 617 height 329
paste textarea "**********"
drag, startPoint x: 375, startPoint y: 399, endPoint x: 351, endPoint y: 399, distance: 23.4
click at [351, 399] on div "< script > $ ( document ) . ready ( function ( ) { // Hide div1 // jQuery(".job…" at bounding box center [595, 392] width 617 height 329
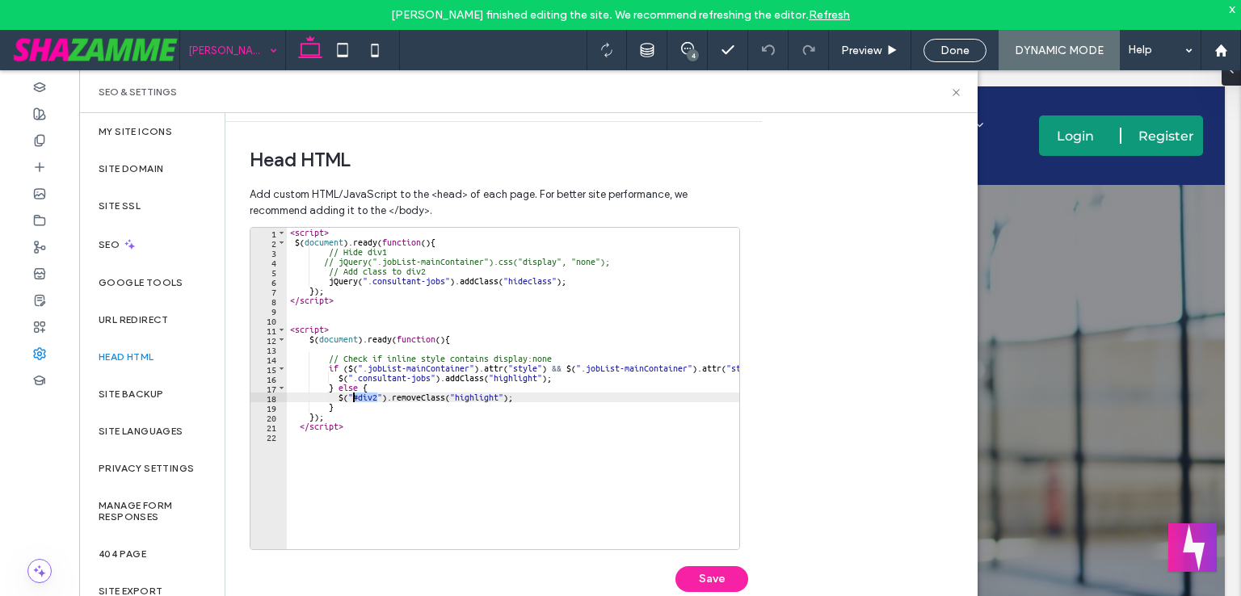
paste textarea "**********"
click at [519, 285] on div "< script > $ ( document ) . ready ( function ( ) { // Hide div1 // jQuery(".job…" at bounding box center [595, 392] width 617 height 329
click at [516, 376] on div "< script > $ ( document ) . ready ( function ( ) { // Hide div1 // jQuery(".job…" at bounding box center [595, 392] width 617 height 329
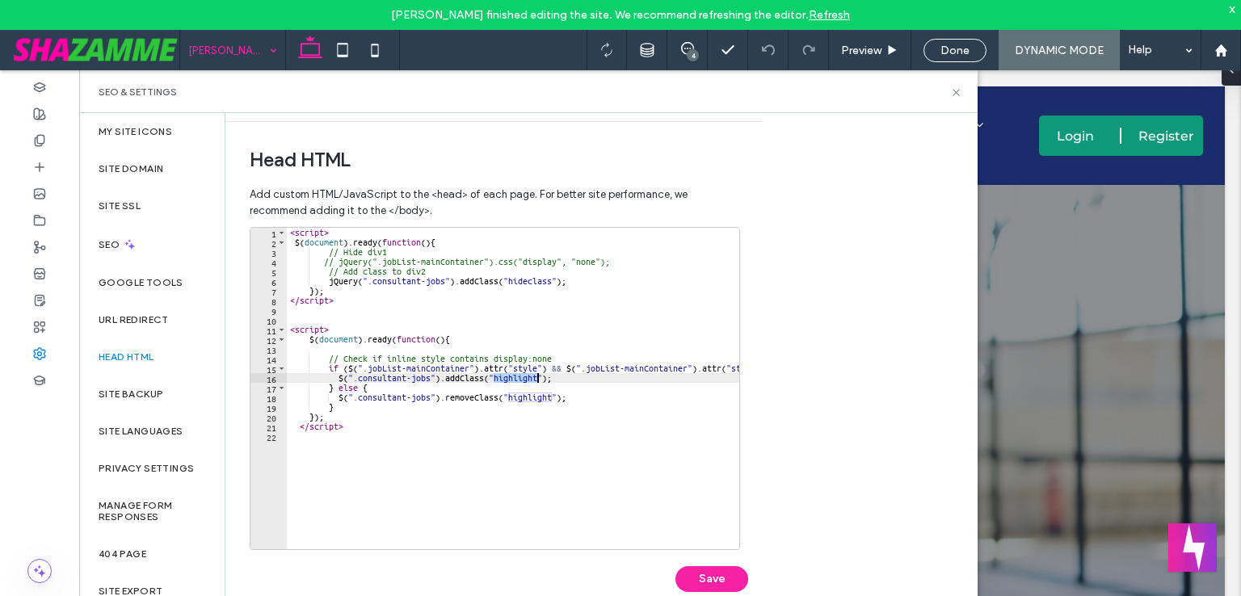
paste textarea "Cursor at row 16"
click at [529, 398] on div "< script > $ ( document ) . ready ( function ( ) { // Hide div1 // jQuery(".job…" at bounding box center [595, 392] width 617 height 329
paste textarea "Cursor at row 18"
click at [709, 577] on button "Save" at bounding box center [711, 579] width 73 height 26
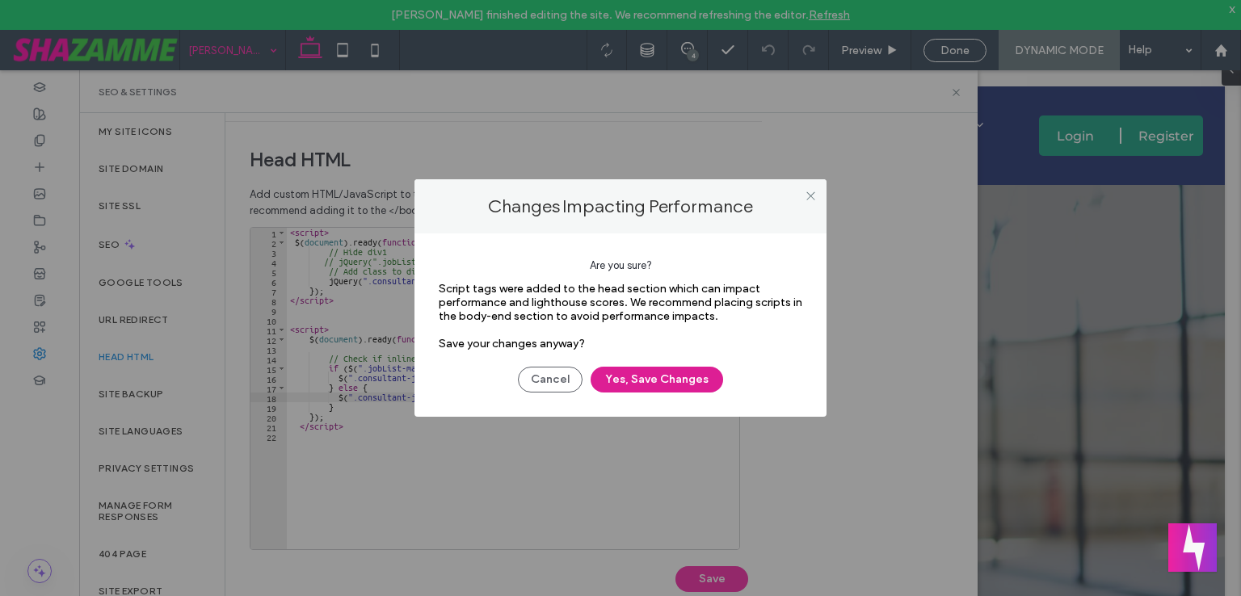
click at [664, 381] on button "Yes, Save Changes" at bounding box center [656, 380] width 132 height 26
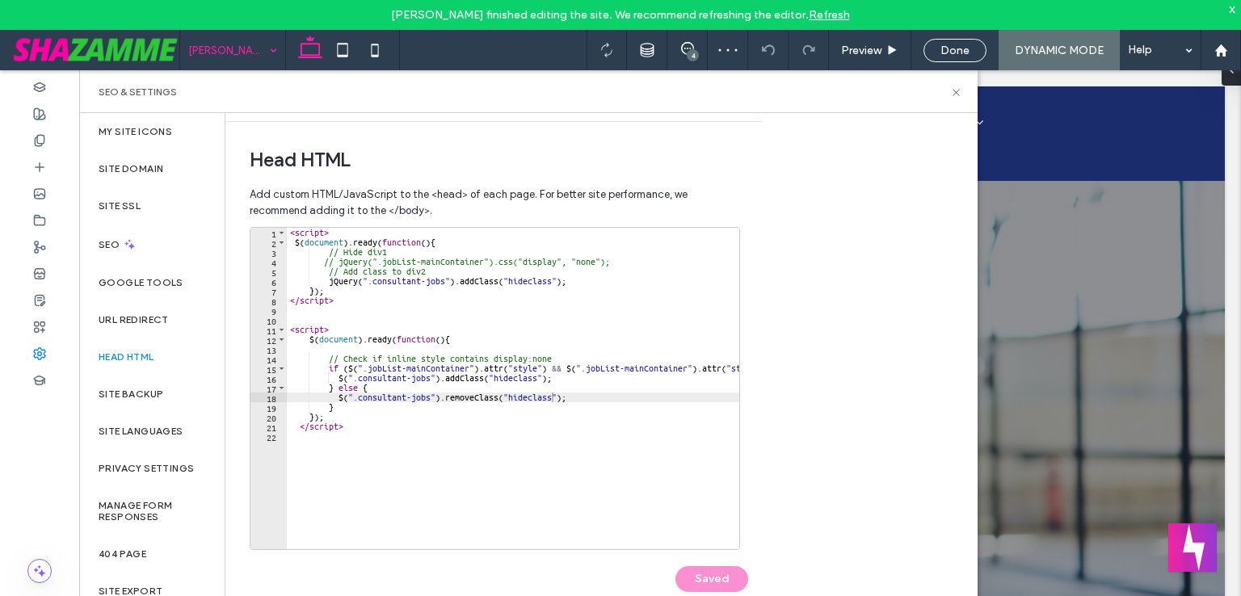
scroll to position [0, 0]
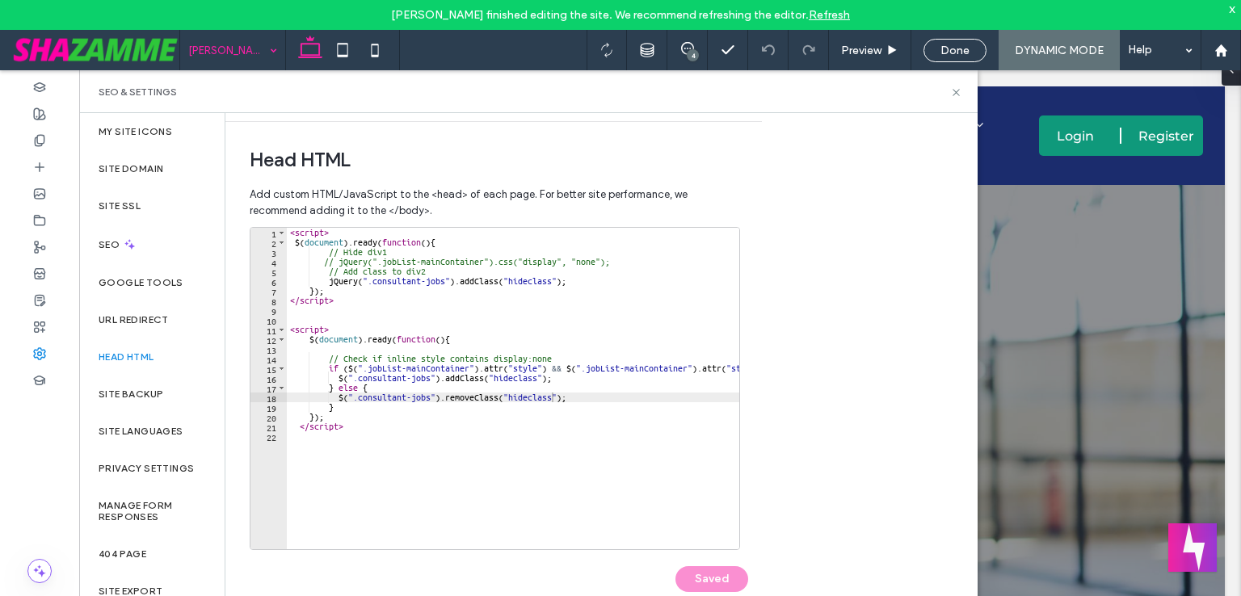
click at [546, 421] on div "< script > $ ( document ) . ready ( function ( ) { // Hide div1 // jQuery(".job…" at bounding box center [595, 392] width 617 height 329
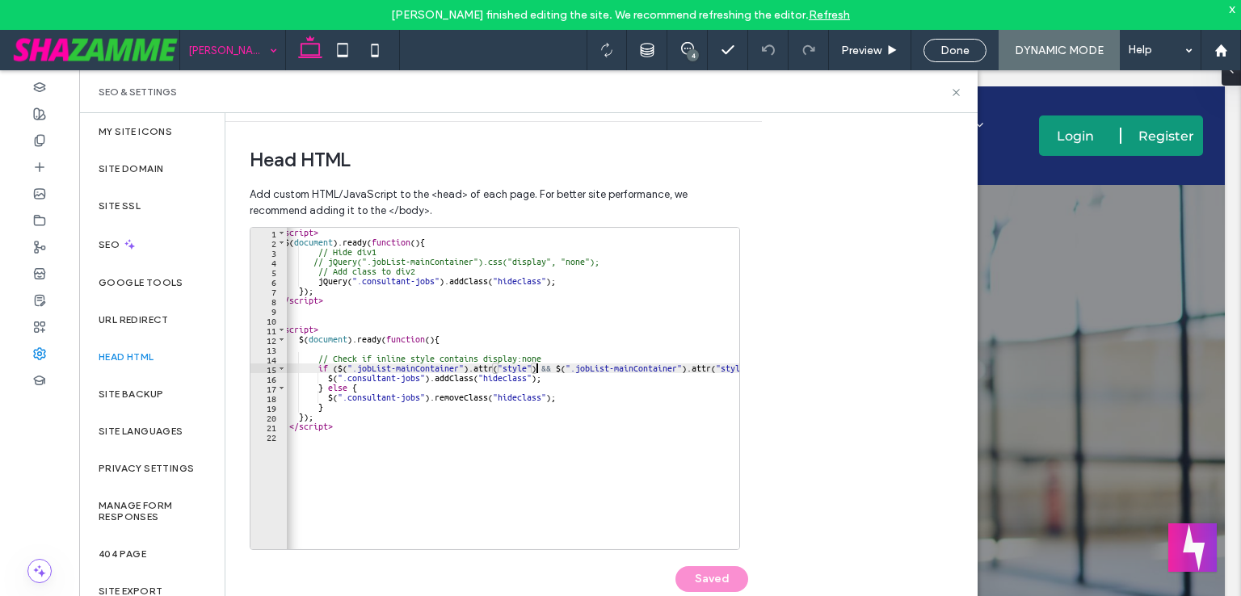
click at [536, 372] on div "< script > $ ( document ) . ready ( function ( ) { // Hide div1 // jQuery(".job…" at bounding box center [584, 392] width 617 height 329
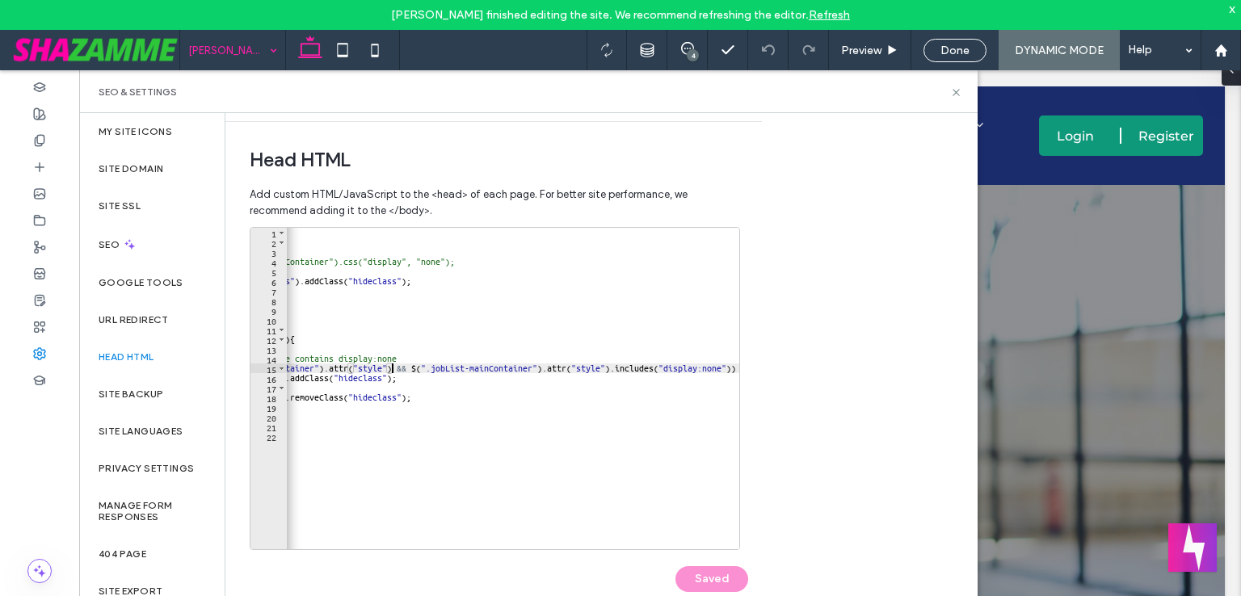
scroll to position [0, 165]
click at [601, 369] on div "< script > $ ( document ) . ready ( function ( ) { // Hide div1 // jQuery(".job…" at bounding box center [430, 392] width 617 height 329
type textarea "**********"
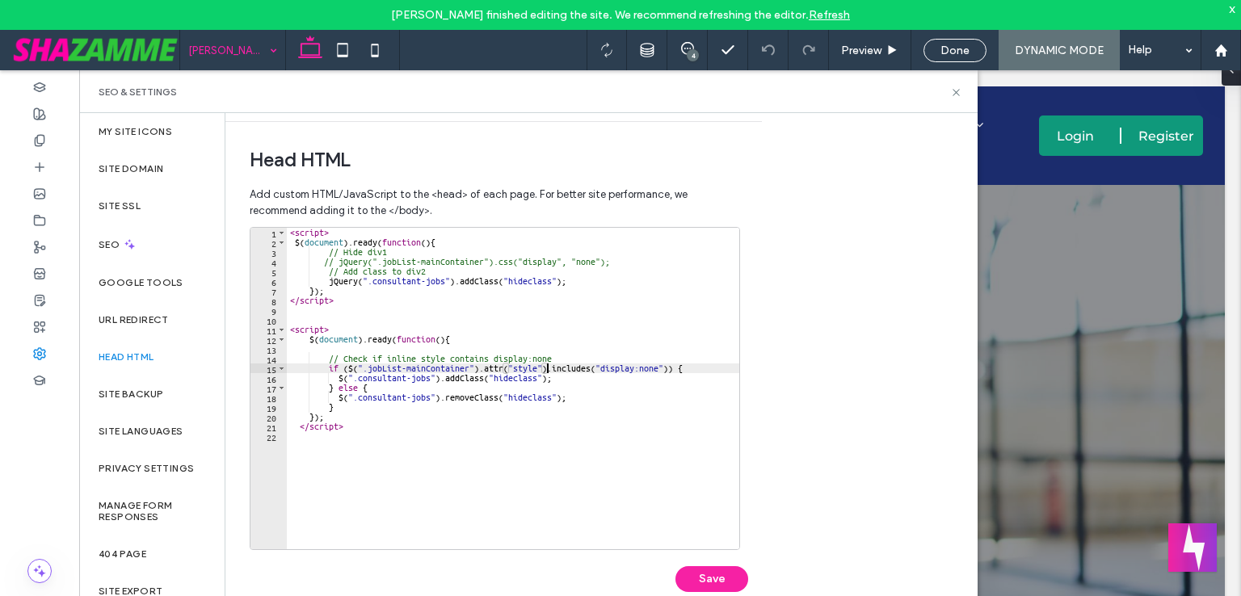
click at [569, 436] on div "< script > $ ( document ) . ready ( function ( ) { // Hide div1 // jQuery(".job…" at bounding box center [513, 398] width 452 height 341
click at [343, 283] on div "< script > $ ( document ) . ready ( function ( ) { // Hide div1 // jQuery(".job…" at bounding box center [513, 398] width 452 height 341
click at [349, 370] on div "< script > $ ( document ) . ready ( function ( ) { // Hide div1 // jQuery(".job…" at bounding box center [513, 398] width 452 height 341
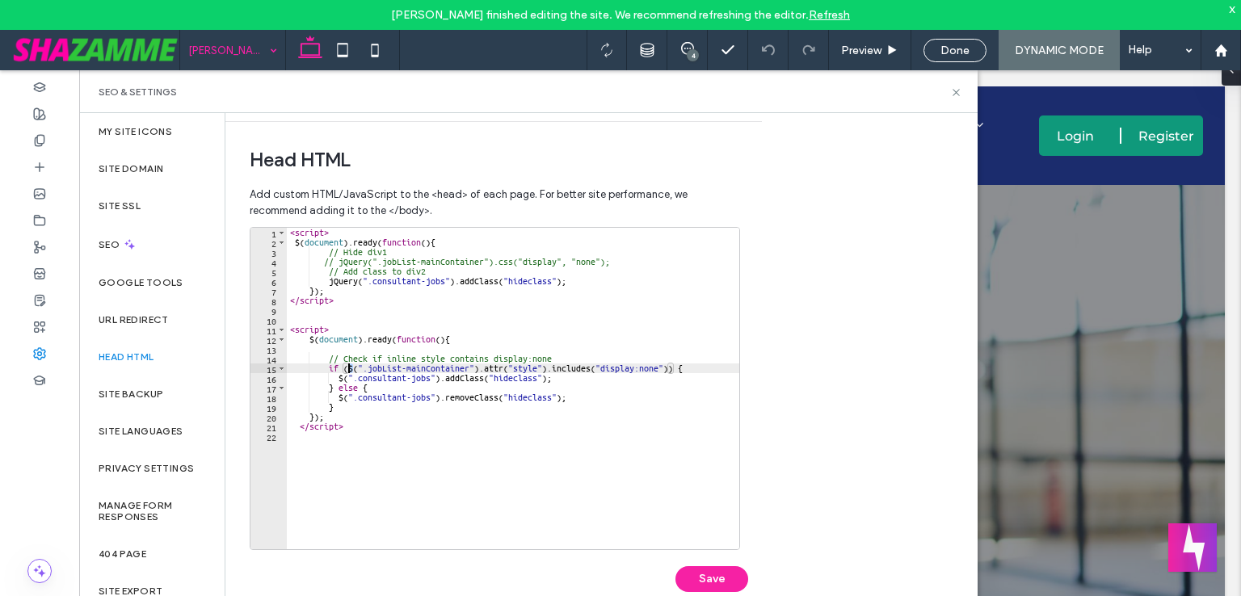
paste textarea "*****"
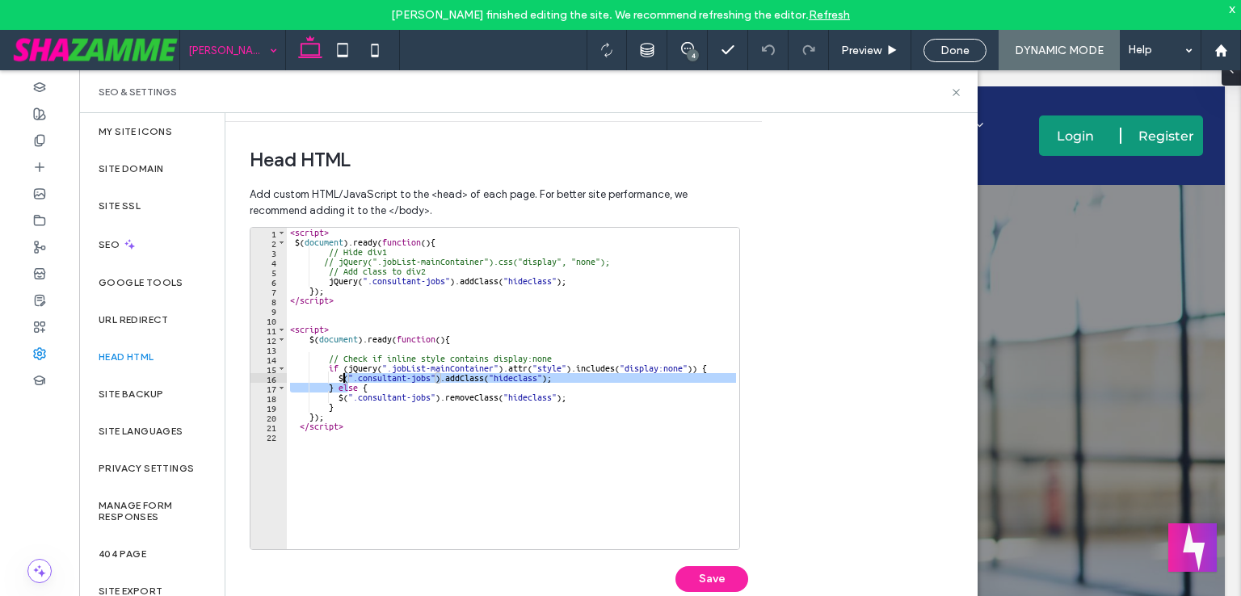
click at [344, 382] on div "< script > $ ( document ) . ready ( function ( ) { // Hide div1 // jQuery(".job…" at bounding box center [513, 398] width 452 height 341
click at [344, 376] on div "< script > $ ( document ) . ready ( function ( ) { // Hide div1 // jQuery(".job…" at bounding box center [513, 388] width 452 height 321
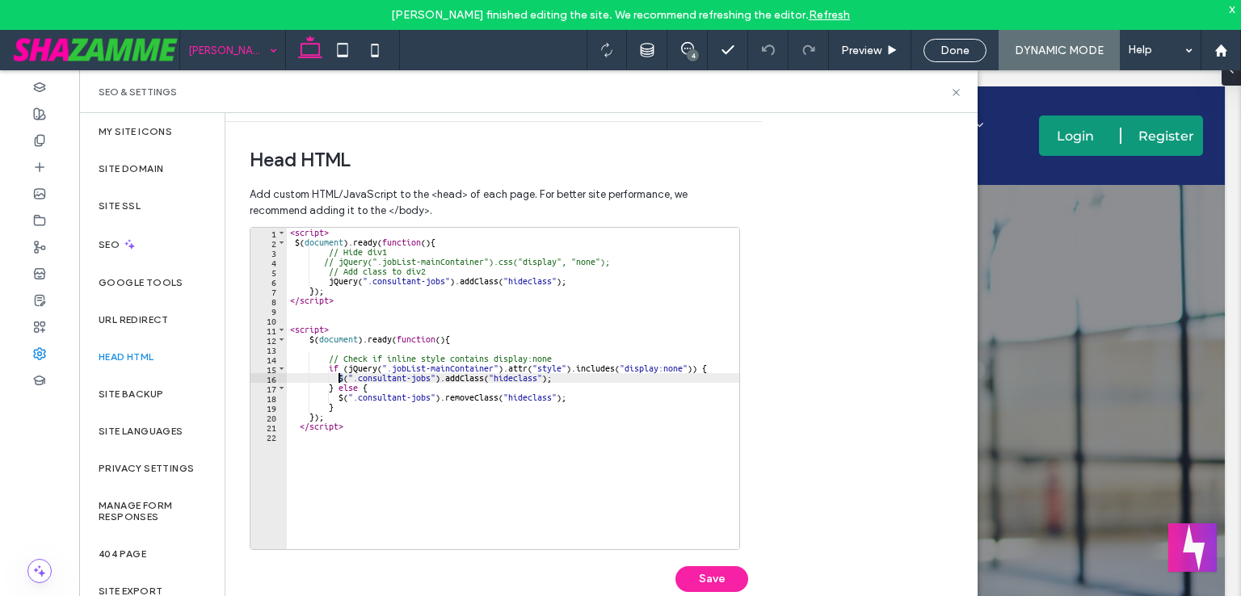
click at [339, 377] on div "< script > $ ( document ) . ready ( function ( ) { // Hide div1 // jQuery(".job…" at bounding box center [513, 398] width 452 height 341
paste textarea "*****"
click at [337, 397] on div "< script > $ ( document ) . ready ( function ( ) { // Hide div1 // jQuery(".job…" at bounding box center [513, 398] width 452 height 341
paste textarea "*****"
type textarea "**********"
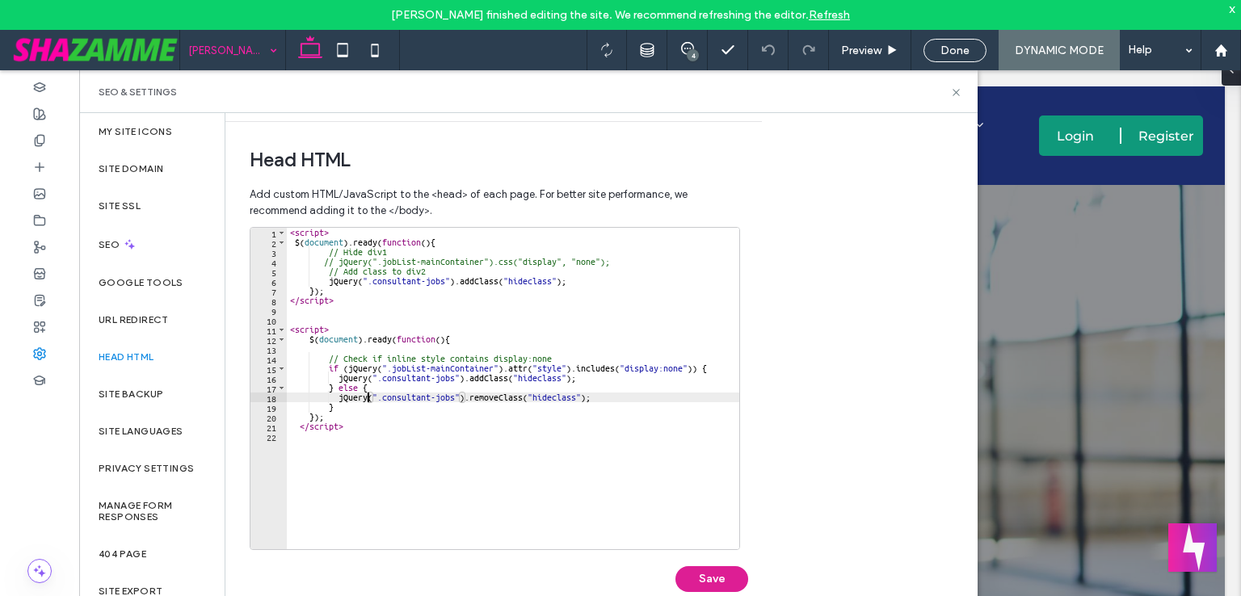
click at [692, 572] on button "Save" at bounding box center [711, 579] width 73 height 26
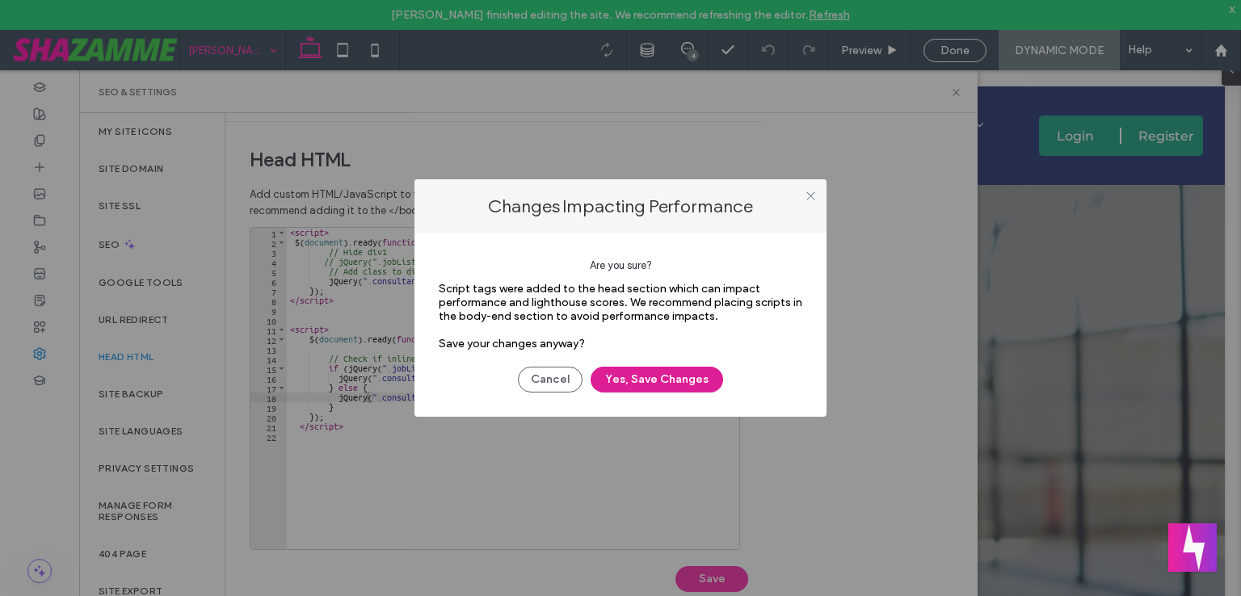
click at [650, 382] on button "Yes, Save Changes" at bounding box center [656, 380] width 132 height 26
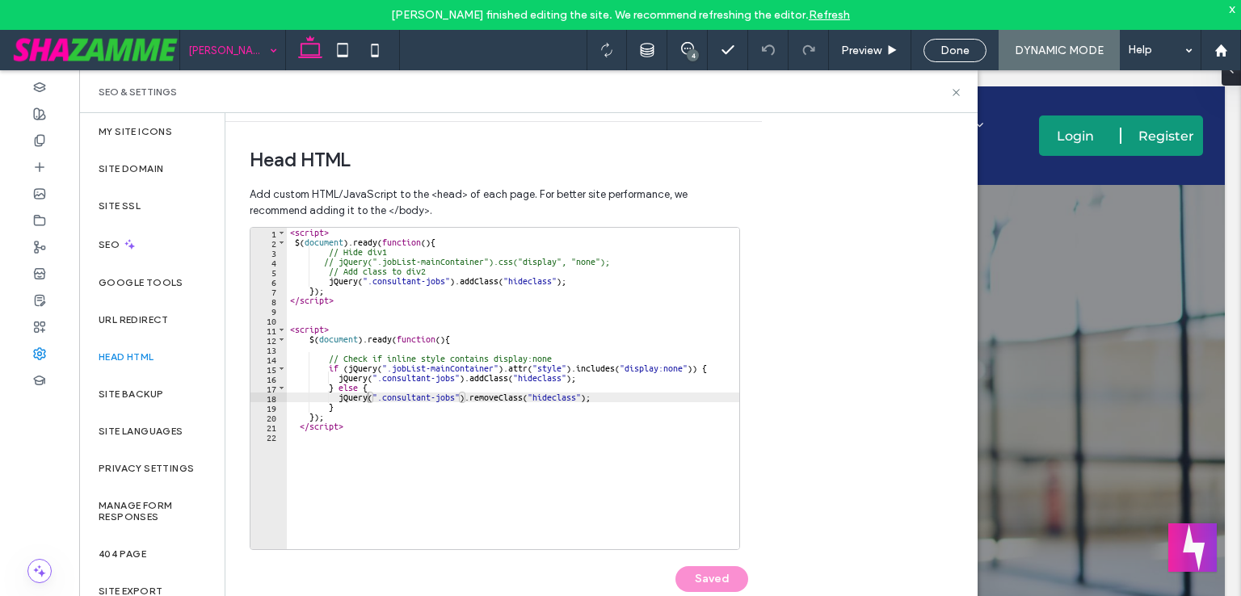
click at [633, 463] on div "< script > $ ( document ) . ready ( function ( ) { // Hide div1 // jQuery(".job…" at bounding box center [513, 398] width 452 height 341
click at [388, 414] on div "< script > $ ( document ) . ready ( function ( ) { // Hide div1 // jQuery(".job…" at bounding box center [513, 398] width 452 height 341
drag, startPoint x: 702, startPoint y: 369, endPoint x: 326, endPoint y: 367, distance: 375.6
click at [326, 367] on div "< script > $ ( document ) . ready ( function ( ) { // Hide div1 // jQuery(".job…" at bounding box center [513, 398] width 452 height 341
click at [563, 359] on div "< script > $ ( document ) . ready ( function ( ) { // Hide div1 // jQuery(".job…" at bounding box center [513, 398] width 452 height 341
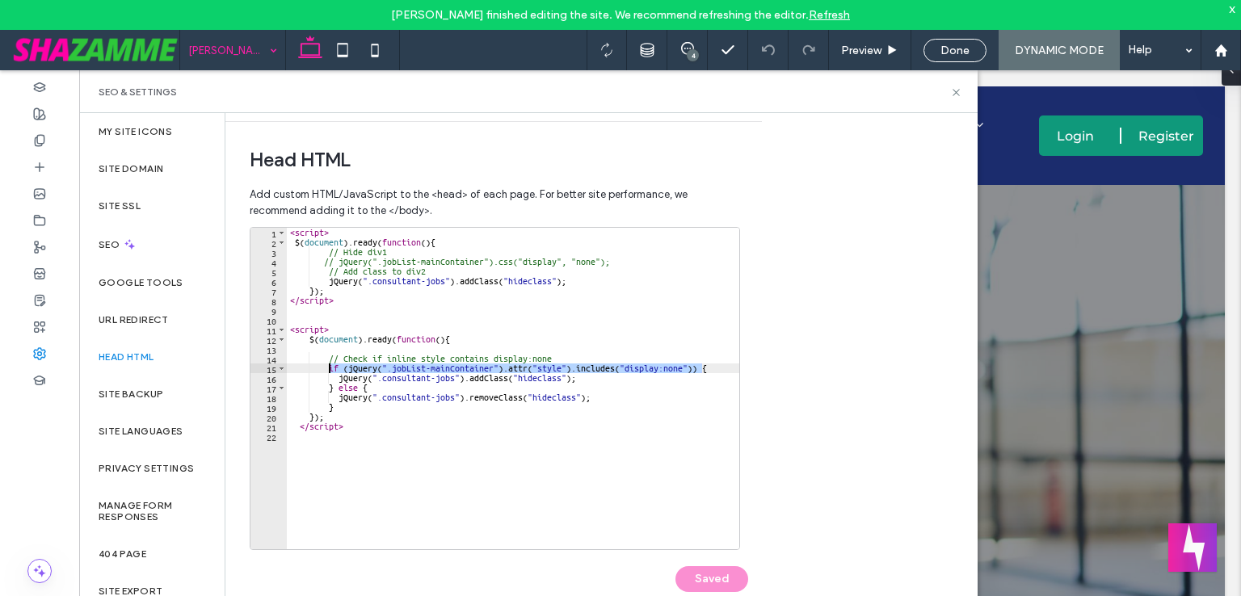
type textarea "**********"
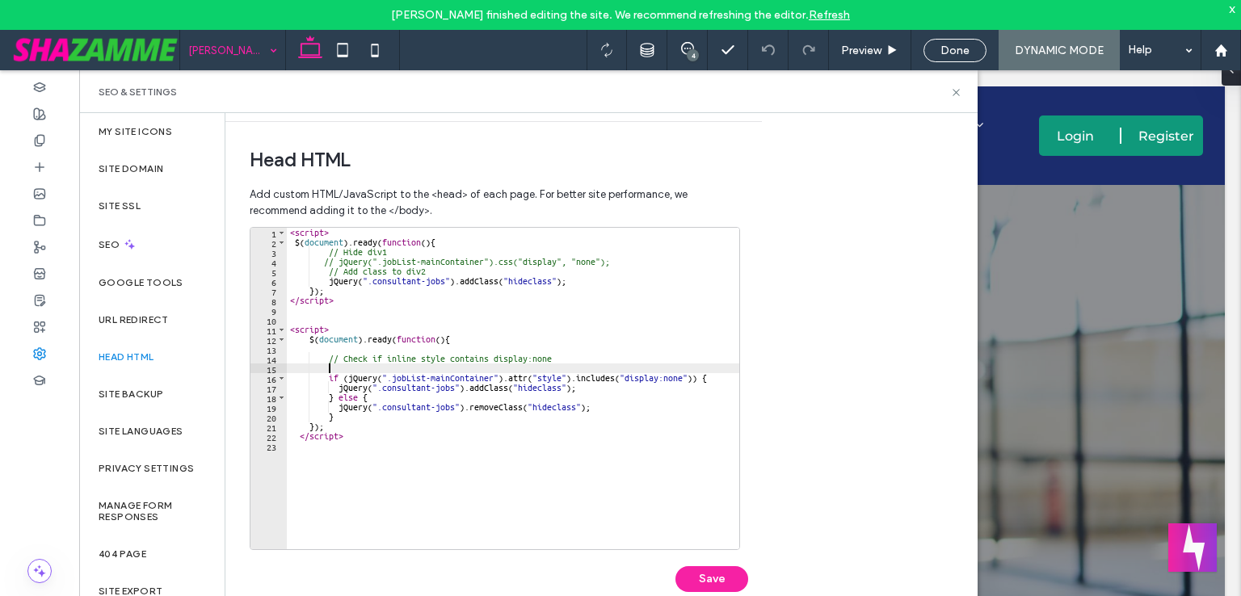
scroll to position [0, 2]
paste textarea "**********"
drag, startPoint x: 491, startPoint y: 379, endPoint x: 388, endPoint y: 376, distance: 103.4
click at [388, 376] on div "< script > $ ( document ) . ready ( function ( ) { // Hide div1 // jQuery(".job…" at bounding box center [513, 398] width 452 height 341
click at [387, 367] on div "< script > $ ( document ) . ready ( function ( ) { // Hide div1 // jQuery(".job…" at bounding box center [513, 398] width 452 height 341
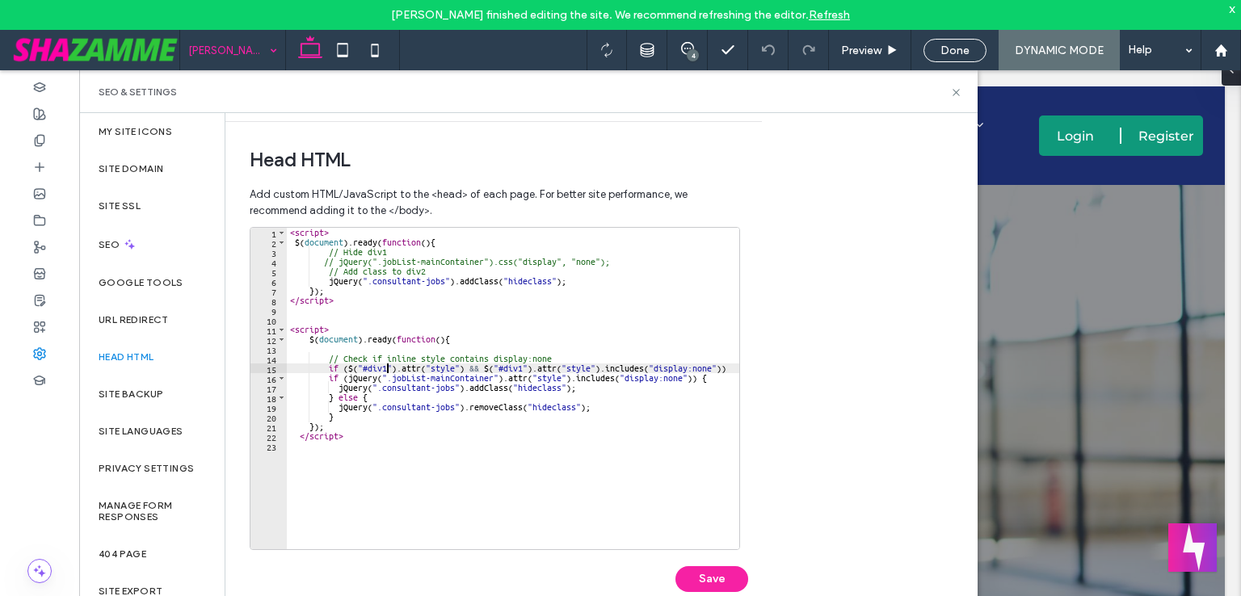
click at [362, 363] on div "< script > $ ( document ) . ready ( function ( ) { // Hide div1 // jQuery(".job…" at bounding box center [513, 398] width 452 height 341
paste textarea "**********"
click at [603, 365] on div "< script > $ ( document ) . ready ( function ( ) { // Hide div1 // jQuery(".job…" at bounding box center [549, 392] width 525 height 329
click at [577, 365] on div "< script > $ ( document ) . ready ( function ( ) { // Hide div1 // jQuery(".job…" at bounding box center [549, 392] width 525 height 329
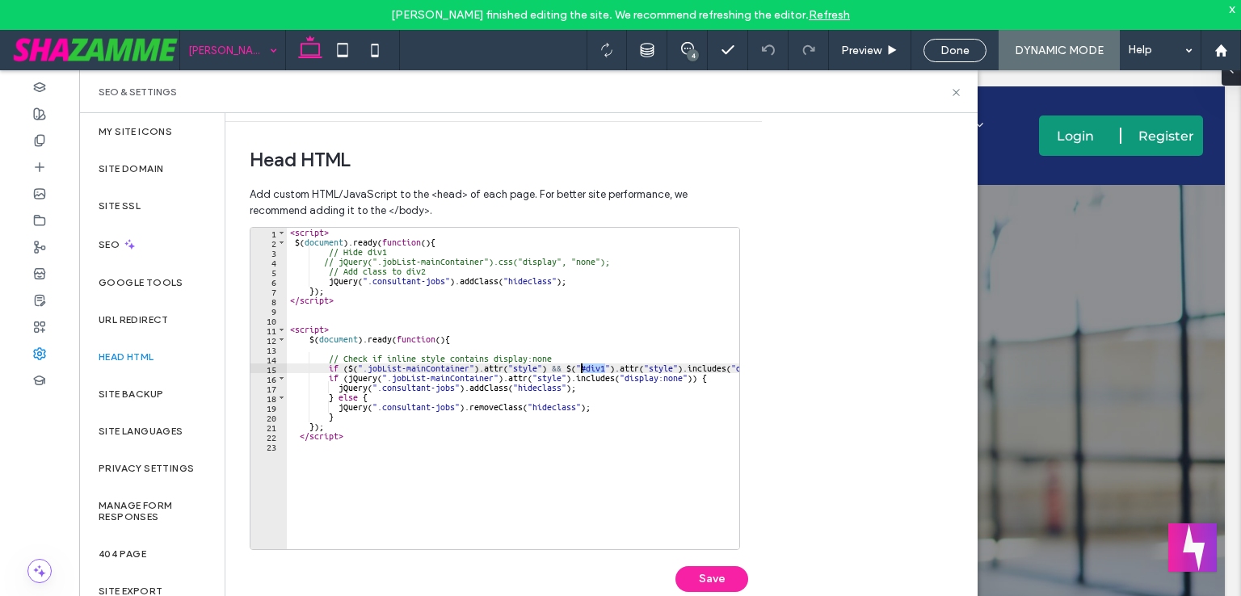
paste textarea "**********"
drag, startPoint x: 709, startPoint y: 379, endPoint x: 268, endPoint y: 379, distance: 441.0
click at [268, 379] on div "**********" at bounding box center [495, 388] width 490 height 323
type textarea "**********"
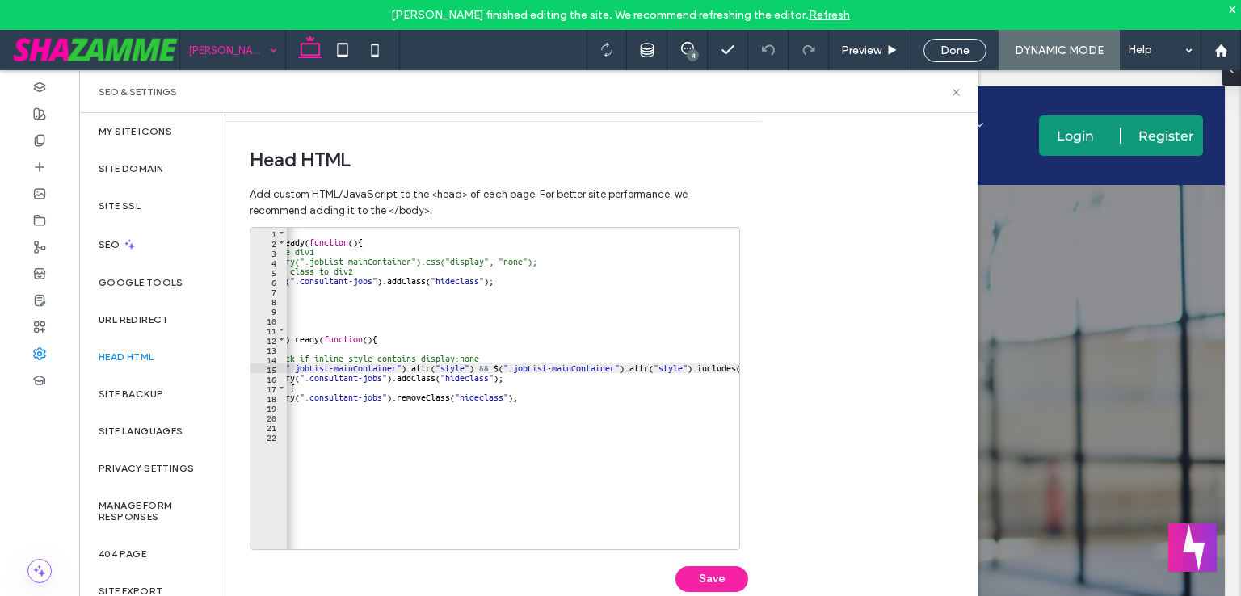
scroll to position [0, 0]
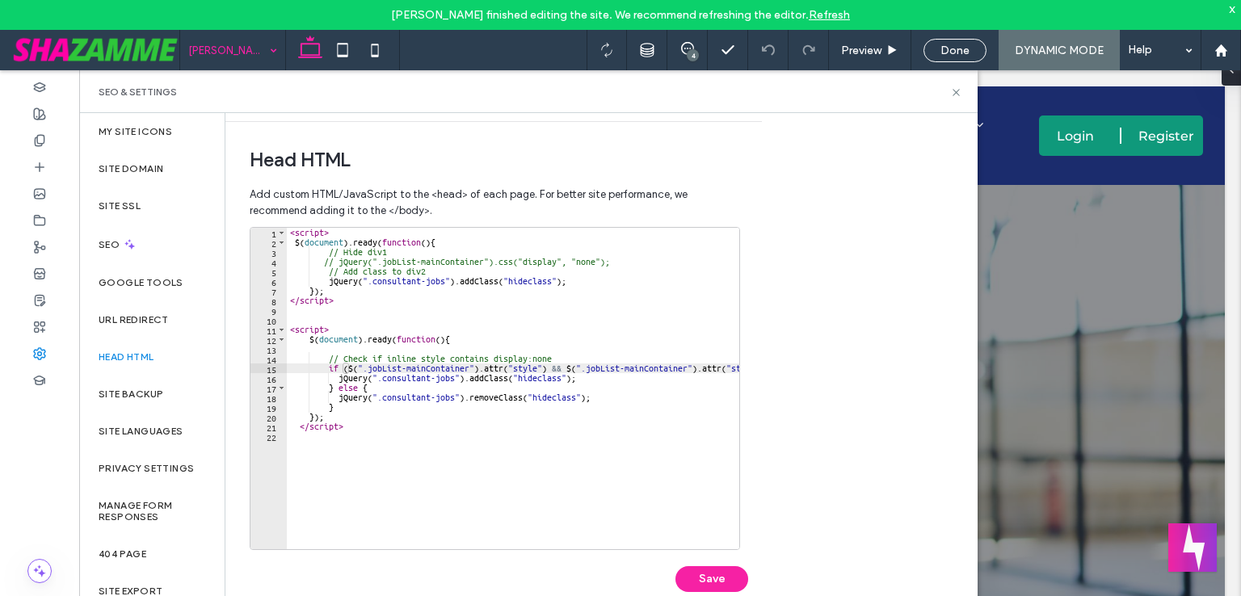
type textarea "**********"
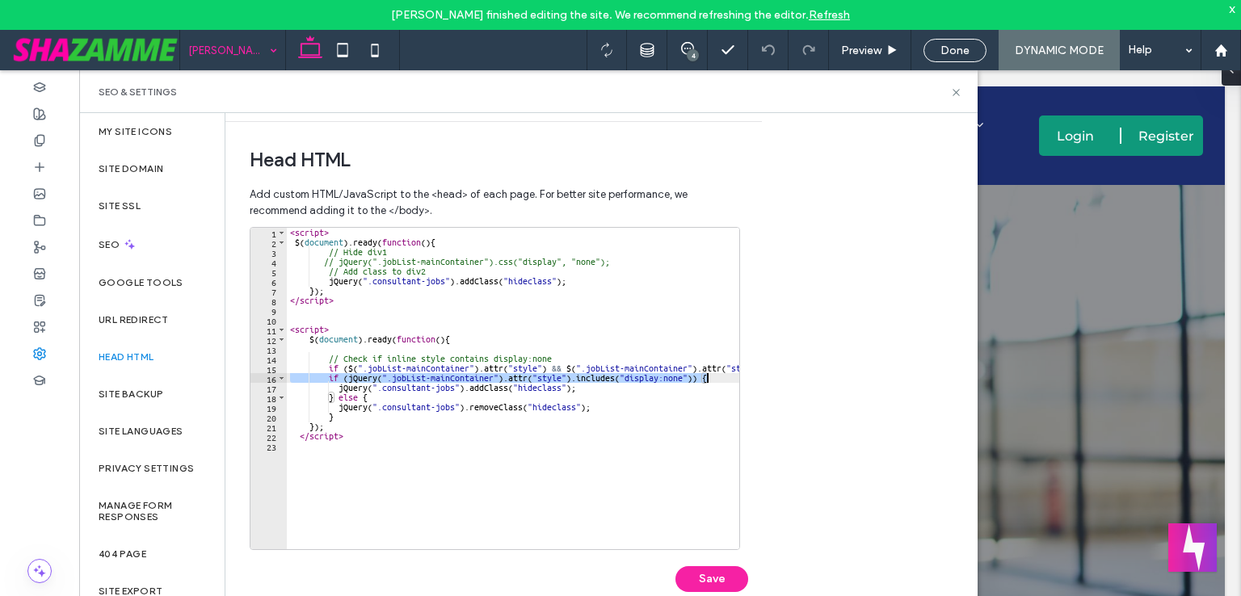
click at [663, 485] on div "< script > $ ( document ) . ready ( function ( ) { // Hide div1 // jQuery(".job…" at bounding box center [590, 392] width 607 height 329
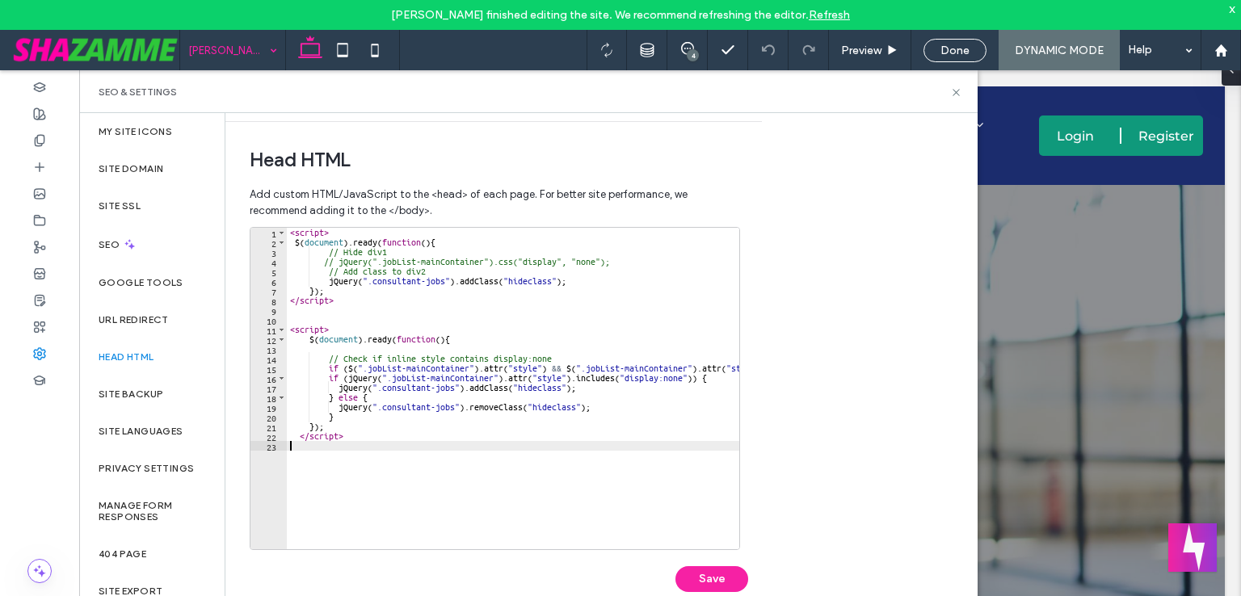
scroll to position [0, 155]
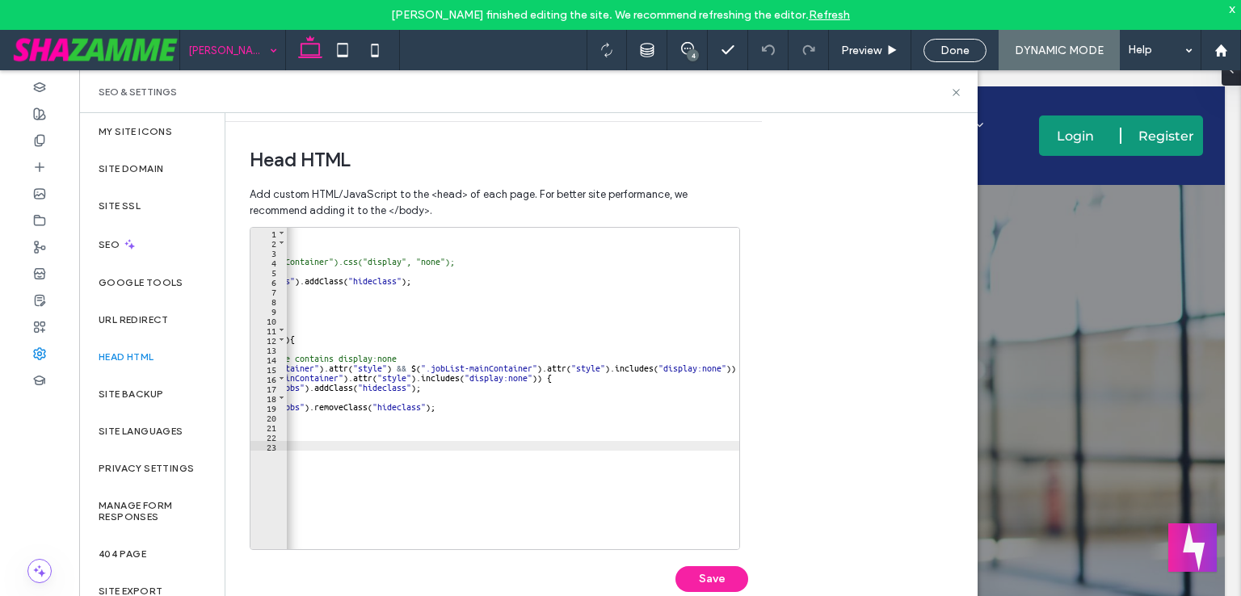
click at [736, 367] on div "< script > $ ( document ) . ready ( function ( ) { // Hide div1 // jQuery(".job…" at bounding box center [435, 392] width 607 height 329
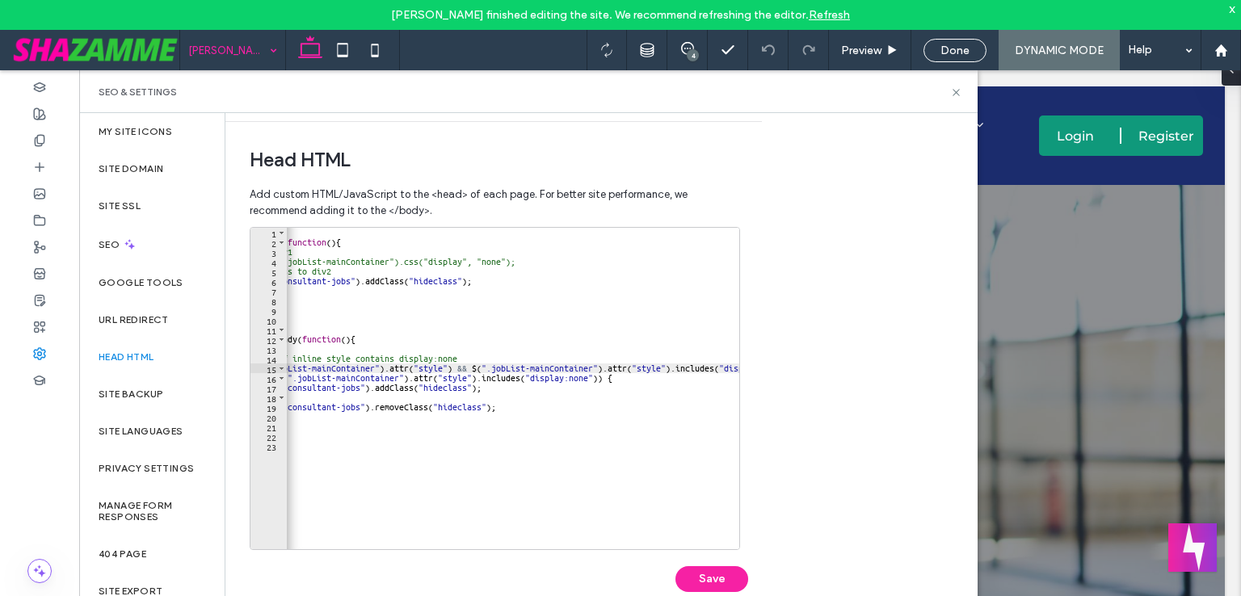
scroll to position [0, 0]
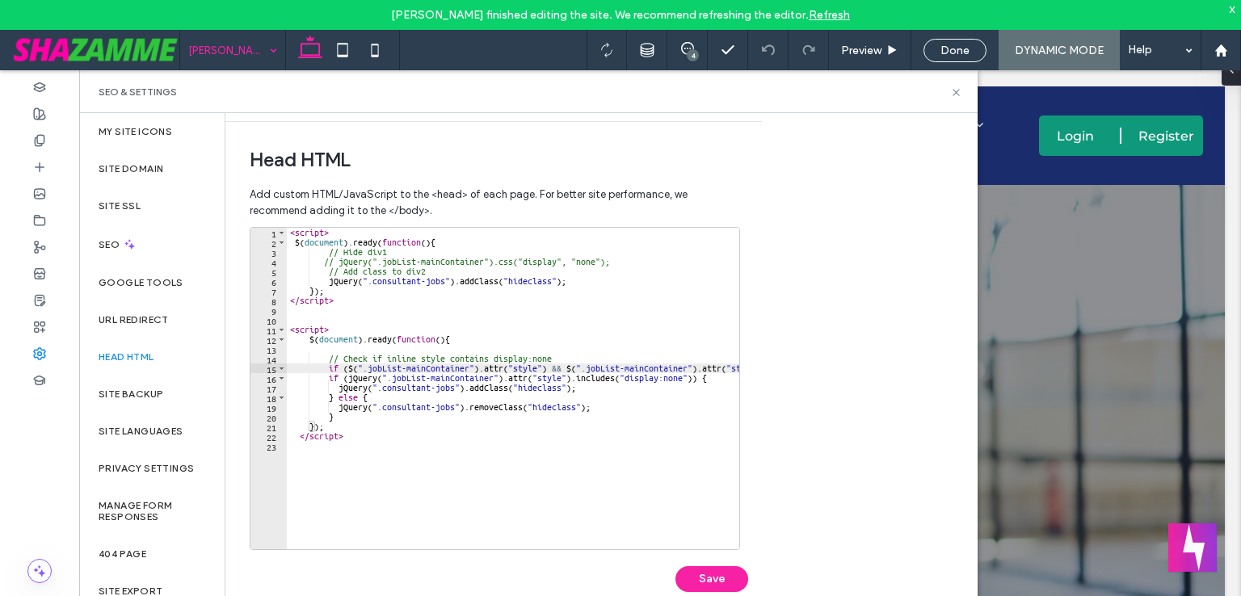
click at [716, 382] on div "< script > $ ( document ) . ready ( function ( ) { // Hide div1 // jQuery(".job…" at bounding box center [593, 392] width 612 height 329
type textarea "**********"
drag, startPoint x: 717, startPoint y: 380, endPoint x: 288, endPoint y: 382, distance: 429.7
click at [288, 382] on div "< script > $ ( document ) . ready ( function ( ) { // Hide div1 // jQuery(".job…" at bounding box center [593, 392] width 612 height 329
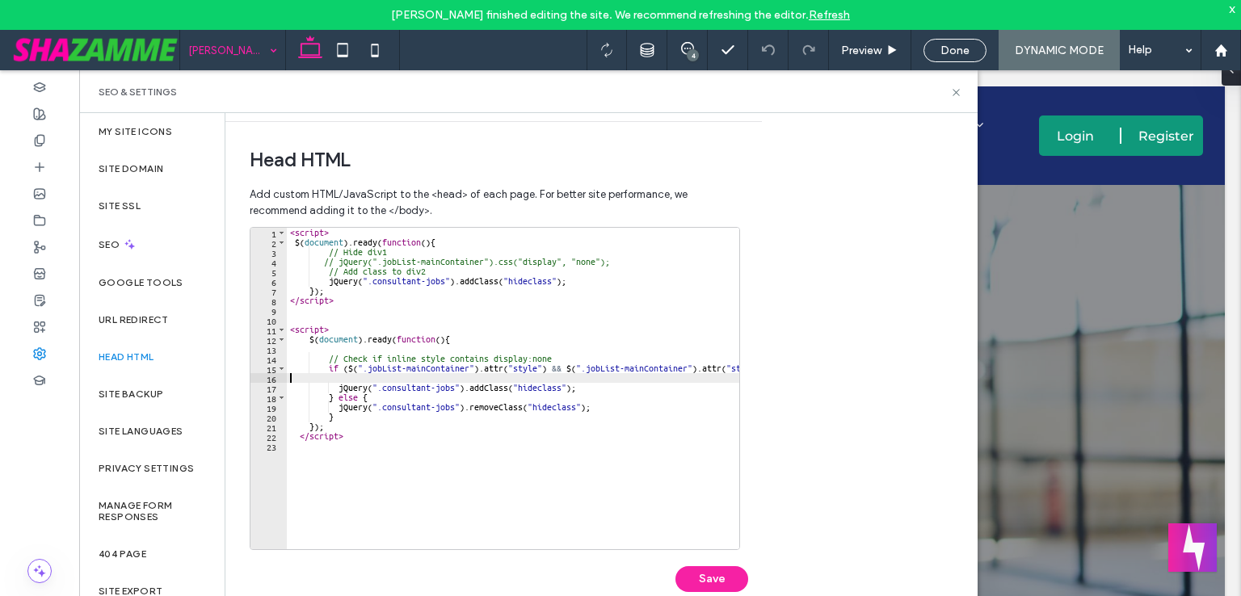
scroll to position [0, 0]
type textarea "**********"
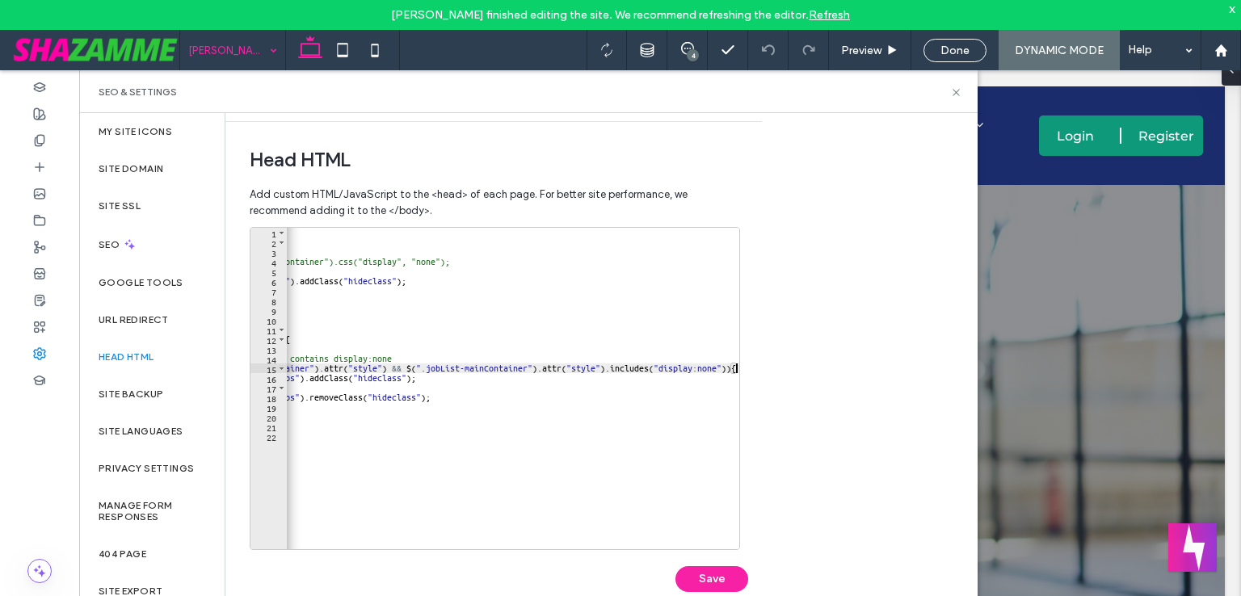
scroll to position [0, 160]
drag, startPoint x: 624, startPoint y: 496, endPoint x: 705, endPoint y: 422, distance: 109.2
click at [624, 496] on div "< script > $ ( document ) . ready ( function ( ) { // Hide div1 // jQuery(".job…" at bounding box center [433, 392] width 612 height 329
click at [734, 368] on div "< script > $ ( document ) . ready ( function ( ) { // Hide div1 // jQuery(".job…" at bounding box center [433, 392] width 612 height 329
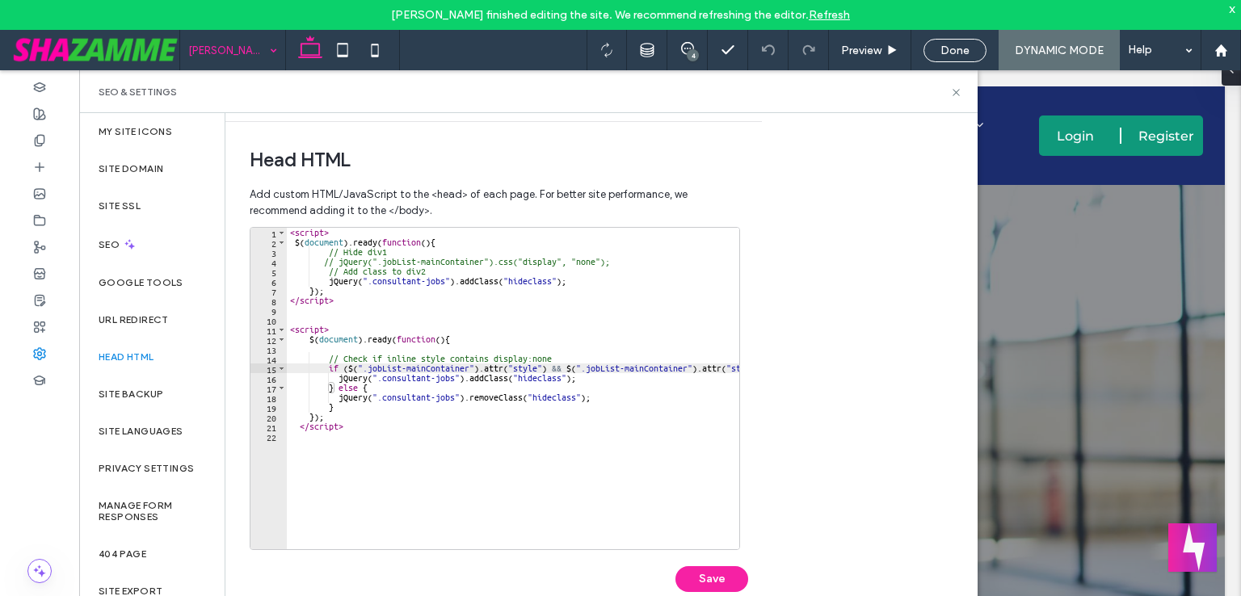
scroll to position [0, 0]
click at [565, 418] on div "< script > $ ( document ) . ready ( function ( ) { // Hide div1 // jQuery(".job…" at bounding box center [593, 392] width 612 height 329
click at [349, 379] on div "< script > $ ( document ) . ready ( function ( ) { // Hide div1 // jQuery(".job…" at bounding box center [593, 392] width 612 height 329
click at [349, 366] on div "< script > $ ( document ) . ready ( function ( ) { // Hide div1 // jQuery(".job…" at bounding box center [593, 392] width 612 height 329
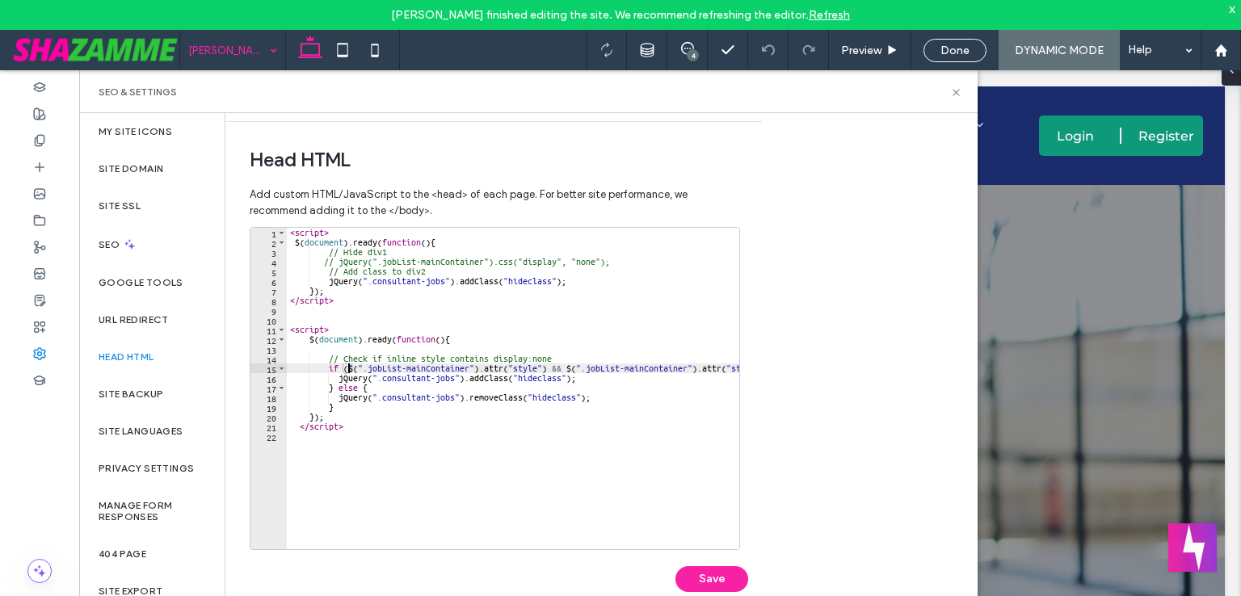
paste textarea "*****"
click at [594, 369] on div "< script > $ ( document ) . ready ( function ( ) { // Hide div1 // jQuery(".job…" at bounding box center [605, 392] width 636 height 329
paste textarea "*****"
type textarea "**********"
click at [708, 575] on button "Save" at bounding box center [711, 579] width 73 height 26
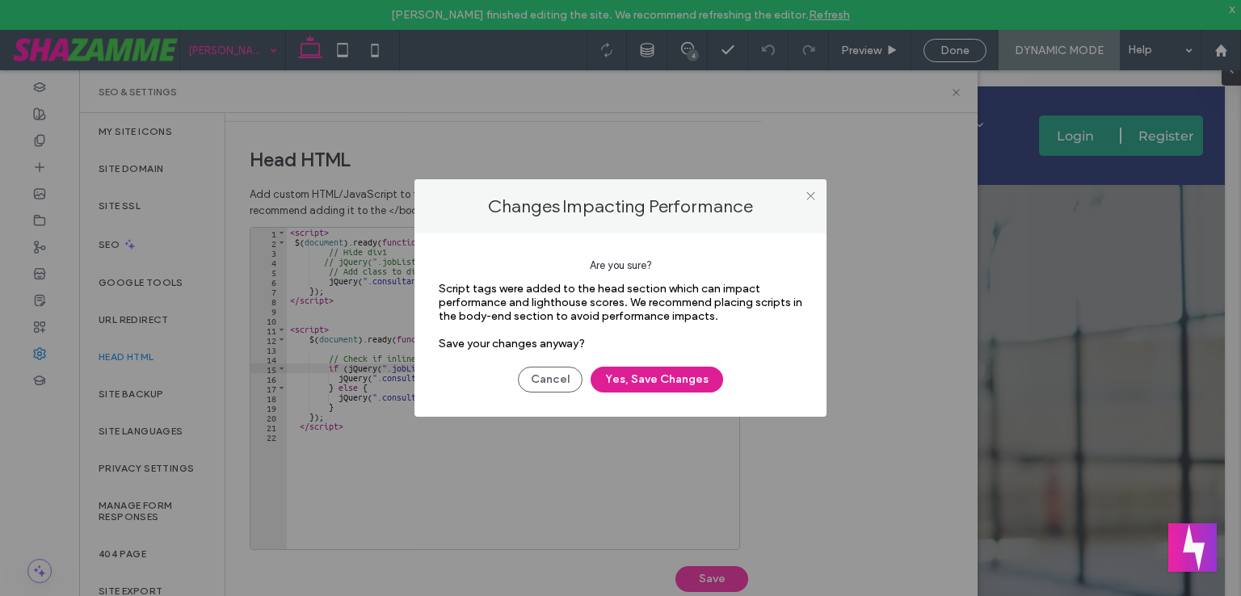
click at [692, 379] on button "Yes, Save Changes" at bounding box center [656, 380] width 132 height 26
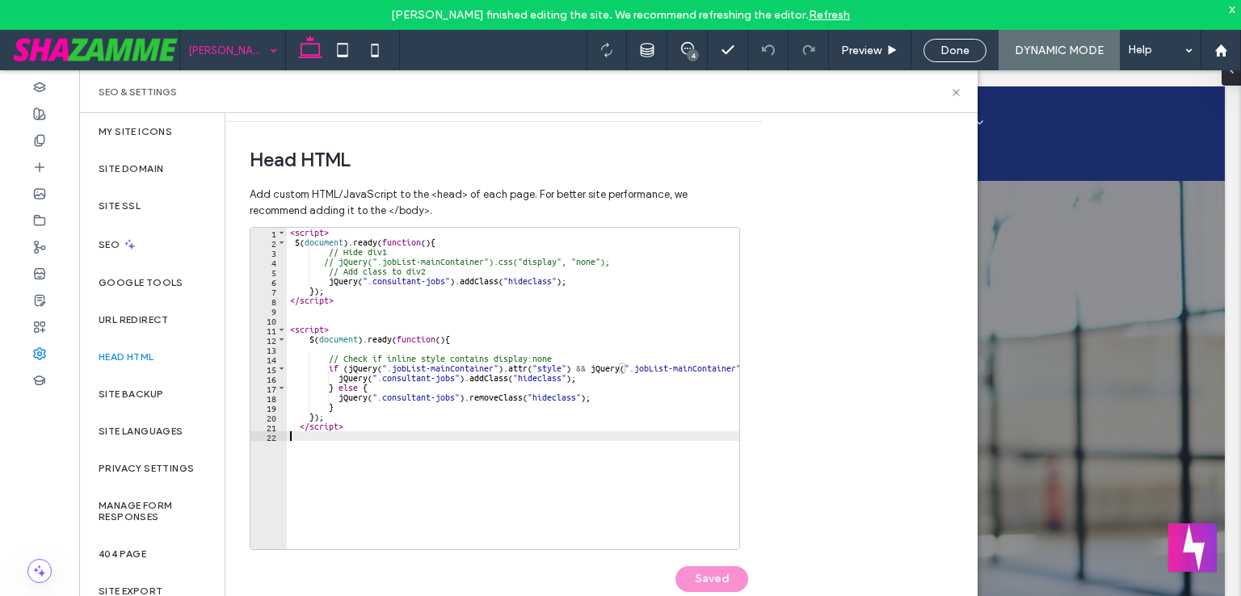
click at [468, 433] on div "< script > $ ( document ) . ready ( function ( ) { // Hide div1 // jQuery(".job…" at bounding box center [617, 392] width 661 height 329
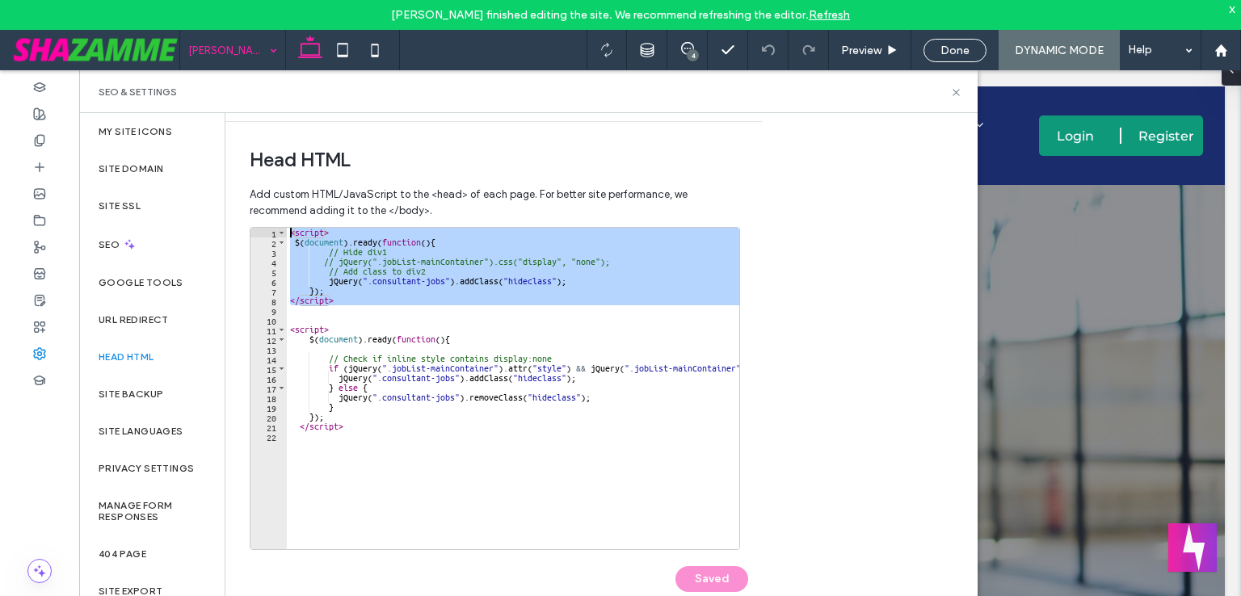
drag, startPoint x: 342, startPoint y: 308, endPoint x: 246, endPoint y: 224, distance: 128.3
click at [246, 224] on div "Head HTML Add custom HTML/JavaScript to the <head> of each page. For better sit…" at bounding box center [487, 373] width 524 height 502
type textarea "**********"
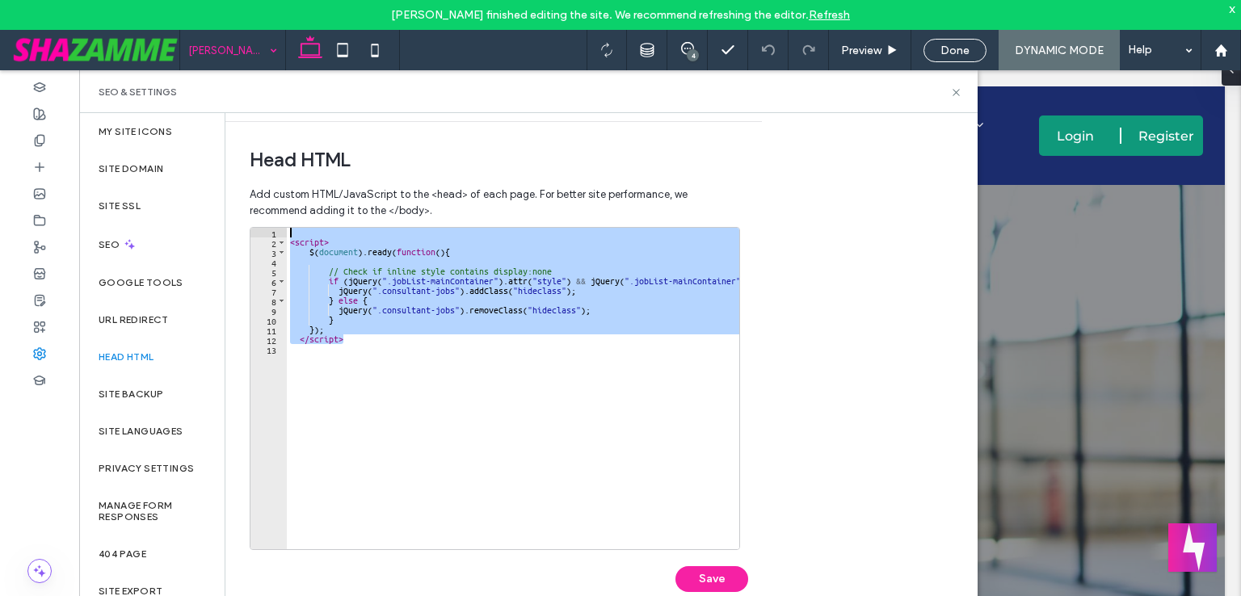
drag, startPoint x: 359, startPoint y: 342, endPoint x: 267, endPoint y: 237, distance: 139.7
click at [267, 237] on div "1 2 3 4 5 6 7 8 9 10 11 12 13 < script > $ ( document ) . ready ( function ( ) …" at bounding box center [495, 388] width 490 height 323
type textarea "********"
click at [330, 409] on div "< script > $ ( document ) . ready ( function ( ) { // Check if inline style con…" at bounding box center [617, 392] width 661 height 329
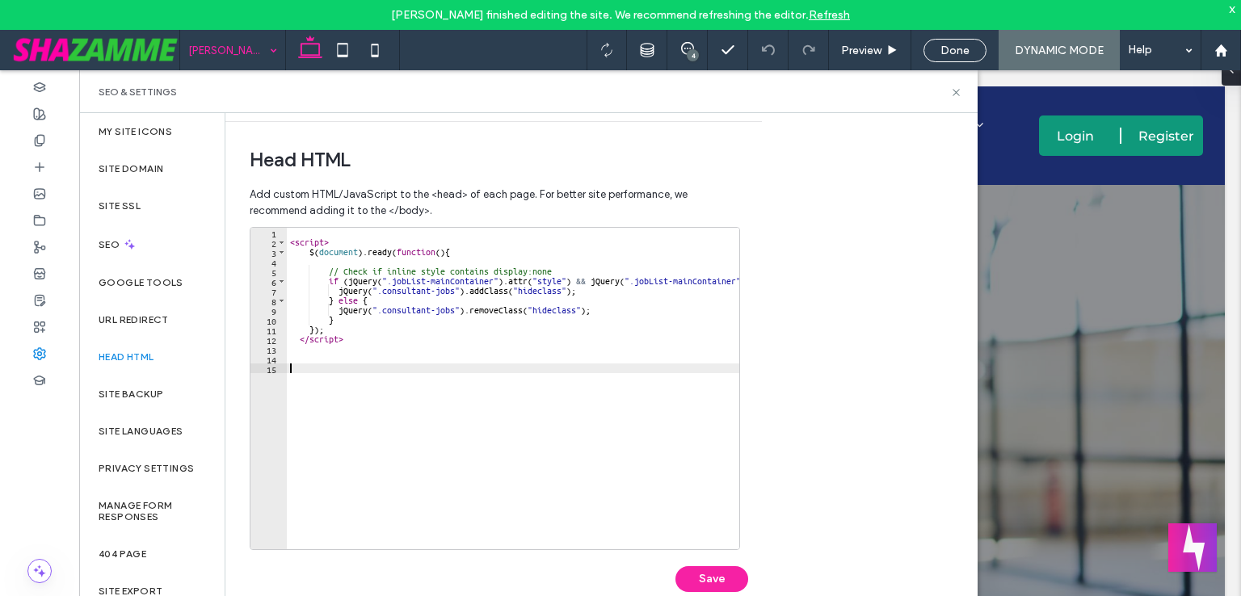
paste textarea "*********"
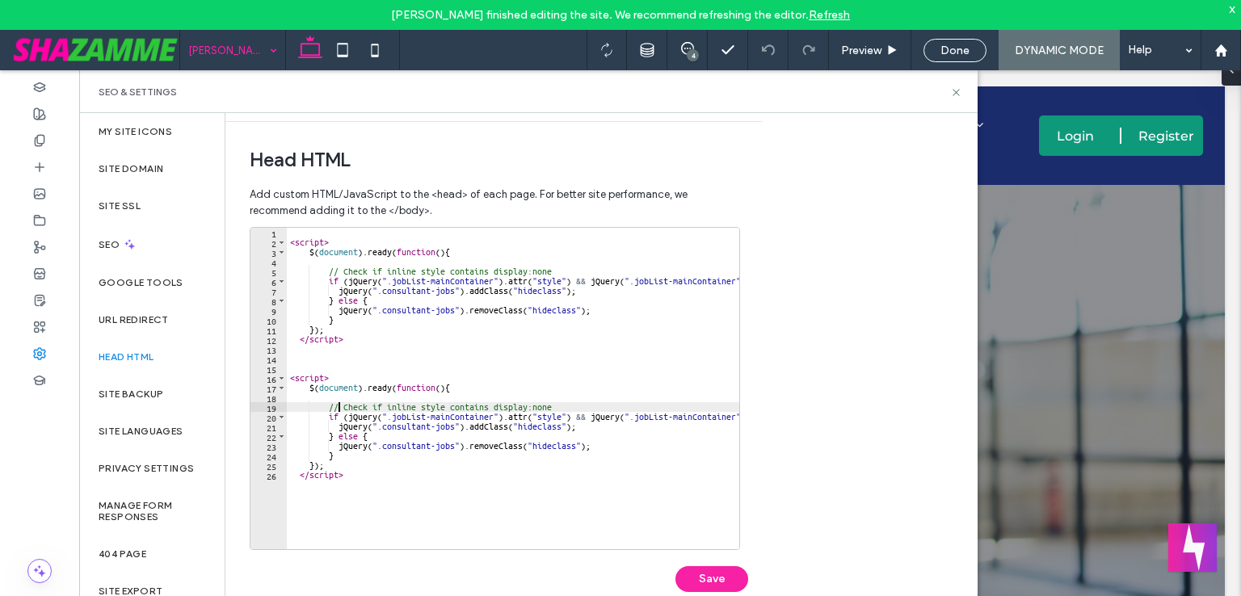
click at [340, 410] on div "< script > $ ( document ) . ready ( function ( ) { // Check if inline style con…" at bounding box center [617, 392] width 661 height 329
click at [346, 436] on div "< script > $ ( document ) . ready ( function ( ) { // Check if inline style con…" at bounding box center [617, 392] width 661 height 329
click at [367, 436] on div "< script > $ ( document ) . ready ( function ( ) { // Check if inline style con…" at bounding box center [617, 392] width 661 height 329
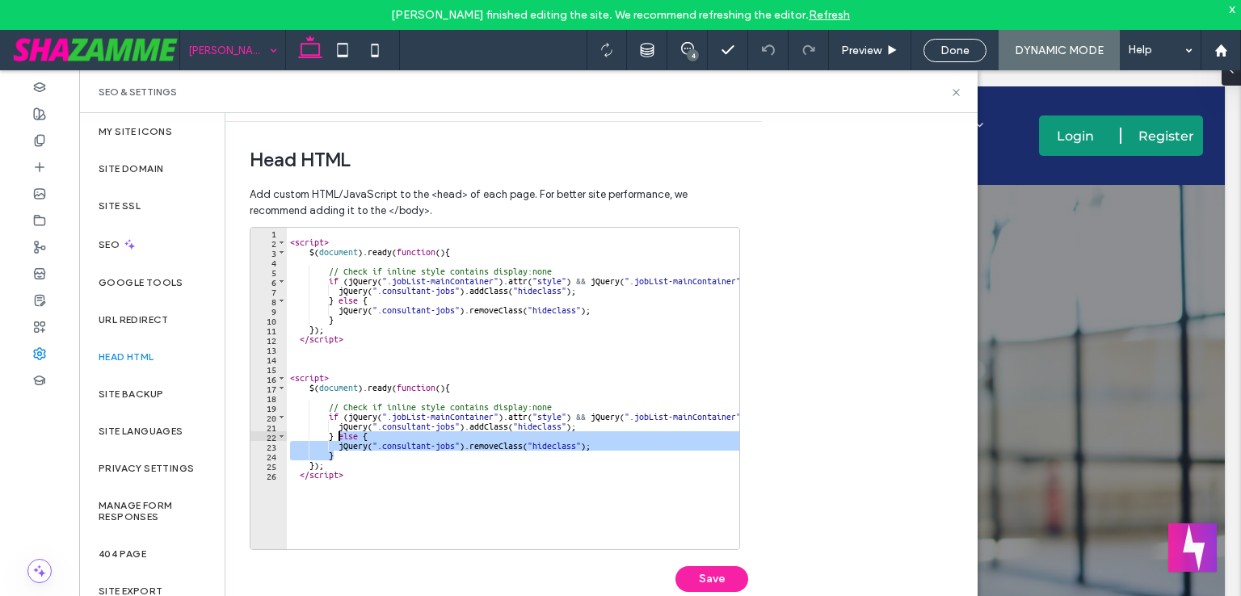
drag, startPoint x: 338, startPoint y: 456, endPoint x: 337, endPoint y: 440, distance: 16.2
click at [337, 440] on div "< script > $ ( document ) . ready ( function ( ) { // Check if inline style con…" at bounding box center [617, 392] width 661 height 329
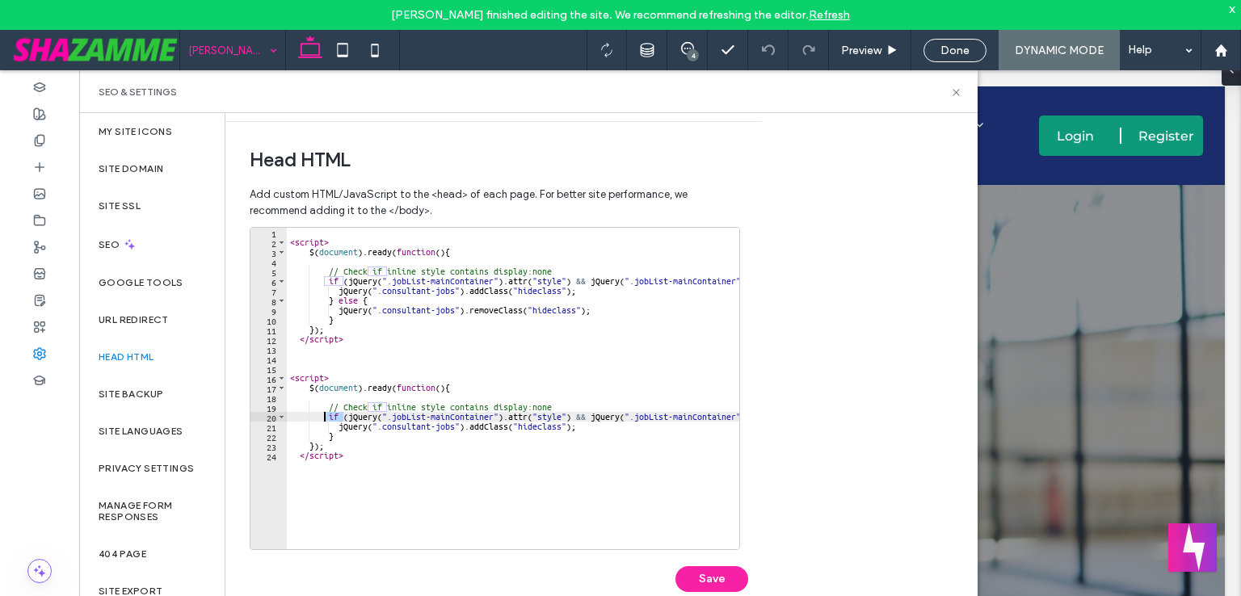
drag, startPoint x: 344, startPoint y: 417, endPoint x: 325, endPoint y: 417, distance: 19.4
click at [325, 417] on div "< script > $ ( document ) . ready ( function ( ) { // Check if inline style con…" at bounding box center [617, 392] width 661 height 329
click at [330, 443] on div "< script > $ ( document ) . ready ( function ( ) { // Check if inline style con…" at bounding box center [617, 392] width 661 height 329
drag, startPoint x: 347, startPoint y: 416, endPoint x: 443, endPoint y: 476, distance: 113.2
click at [329, 418] on div "< script > $ ( document ) . ready ( function ( ) { // Check if inline style con…" at bounding box center [617, 392] width 661 height 329
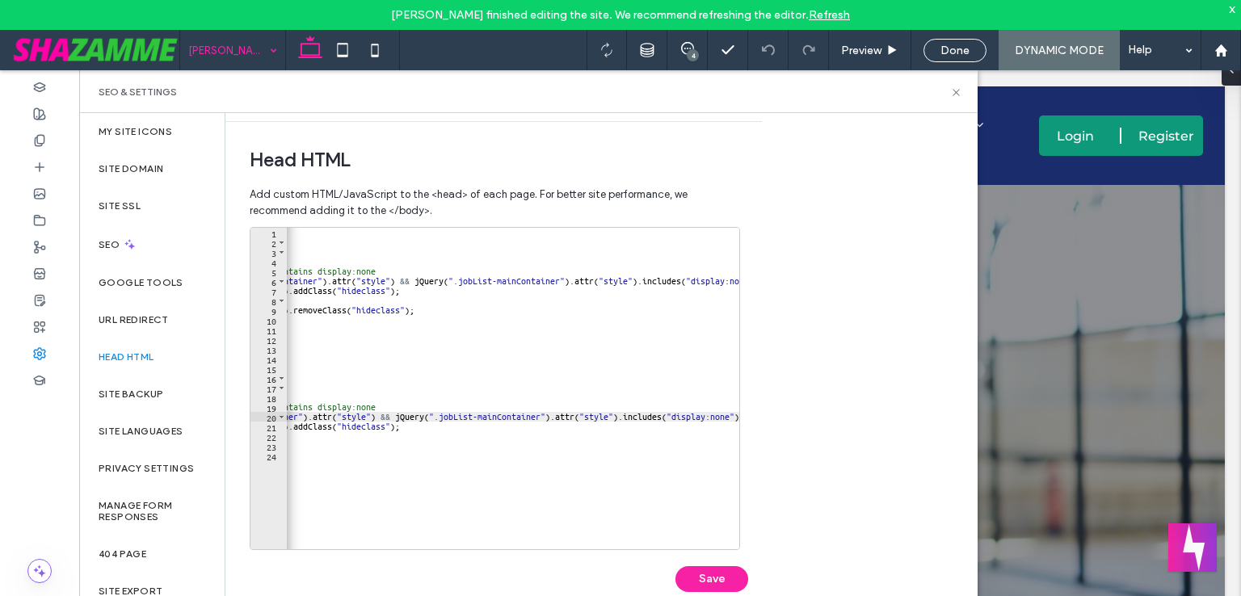
scroll to position [0, 208]
click at [724, 414] on div "< script > $ ( document ) . ready ( function ( ) { // Check if inline style con…" at bounding box center [408, 392] width 661 height 329
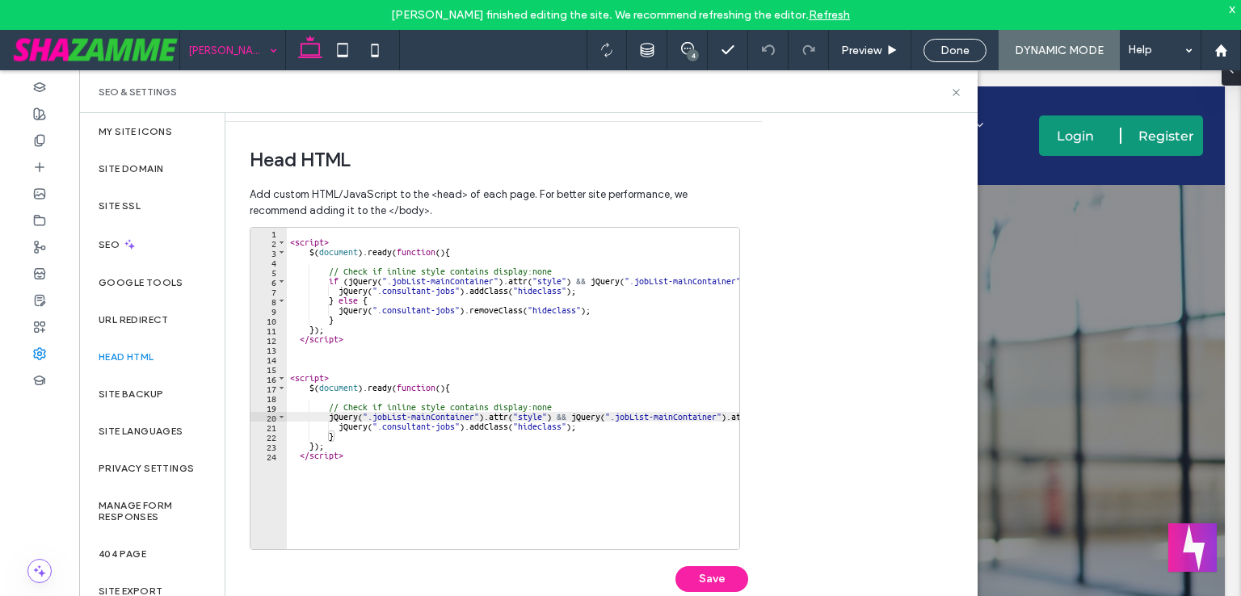
scroll to position [0, 0]
click at [412, 502] on div "< script > $ ( document ) . ready ( function ( ) { // Check if inline style con…" at bounding box center [617, 392] width 661 height 329
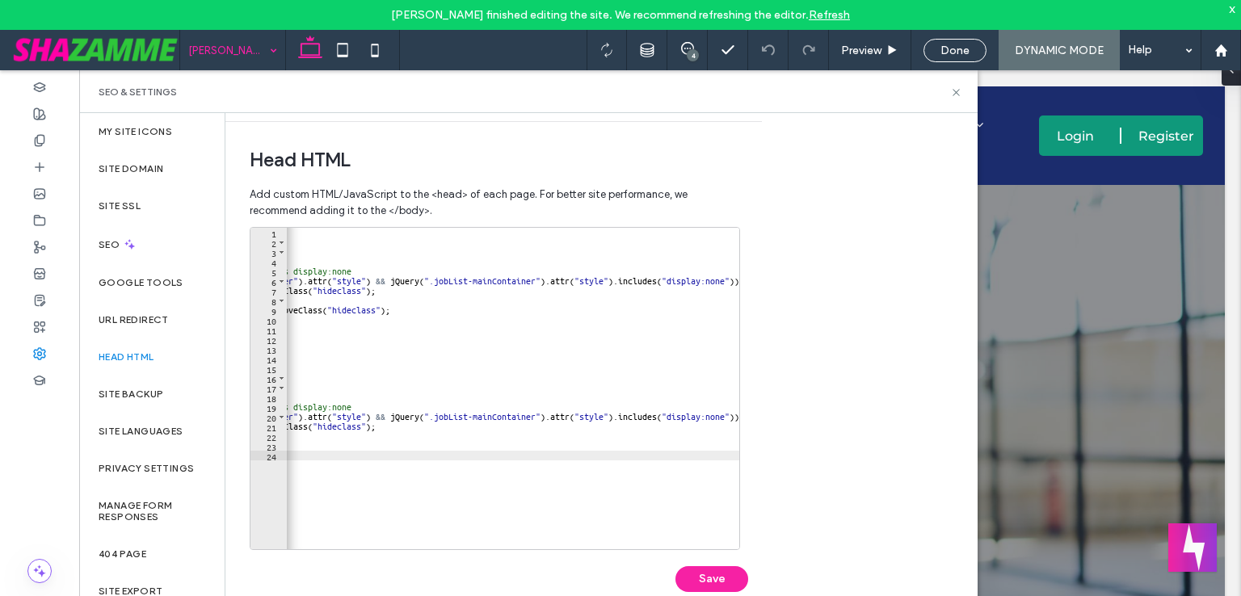
scroll to position [0, 208]
click at [730, 415] on div "< script > $ ( document ) . ready ( function ( ) { // Check if inline style con…" at bounding box center [408, 392] width 661 height 329
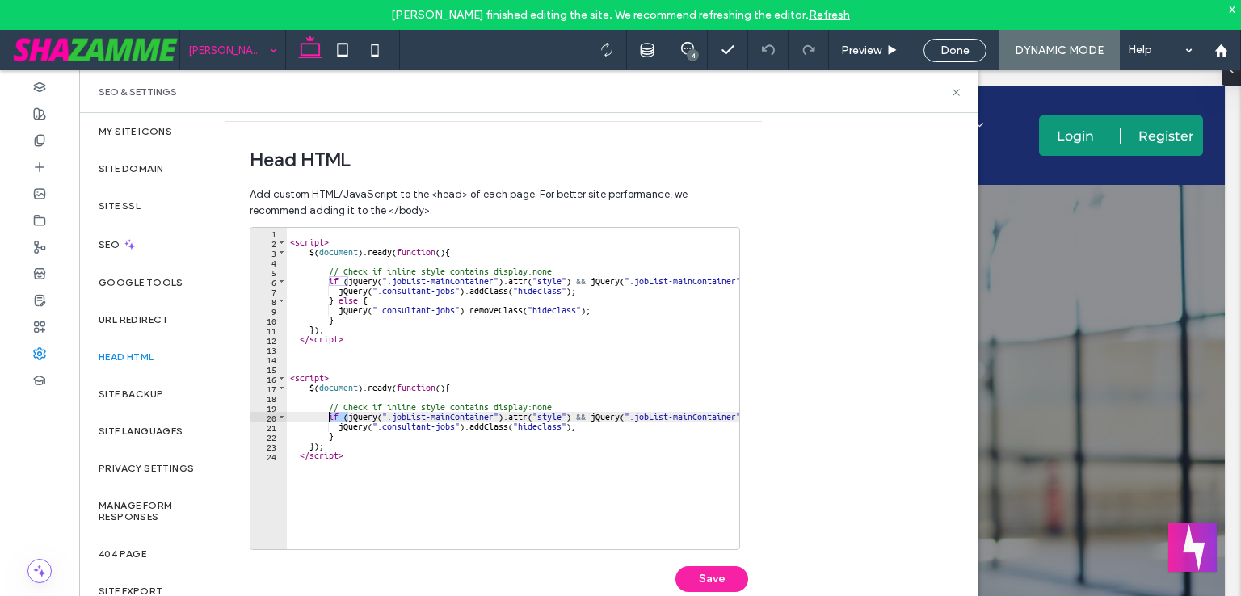
drag, startPoint x: 347, startPoint y: 415, endPoint x: 328, endPoint y: 414, distance: 19.4
click at [328, 414] on div "< script > $ ( document ) . ready ( function ( ) { // Check if inline style con…" at bounding box center [617, 392] width 661 height 329
click at [291, 243] on div "< script > $ ( document ) . ready ( function ( ) { // Check if inline style con…" at bounding box center [617, 392] width 661 height 329
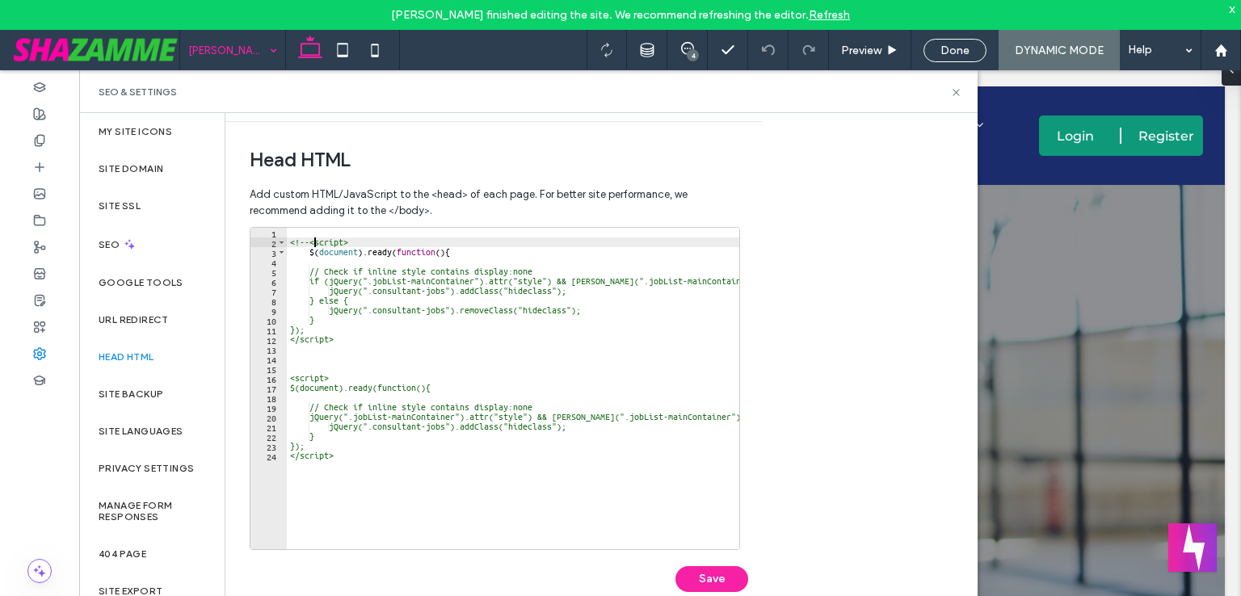
click at [390, 330] on div "<!-- <script> $ ( document ) . ready ( function ( ) { // Check if inline style …" at bounding box center [617, 392] width 661 height 329
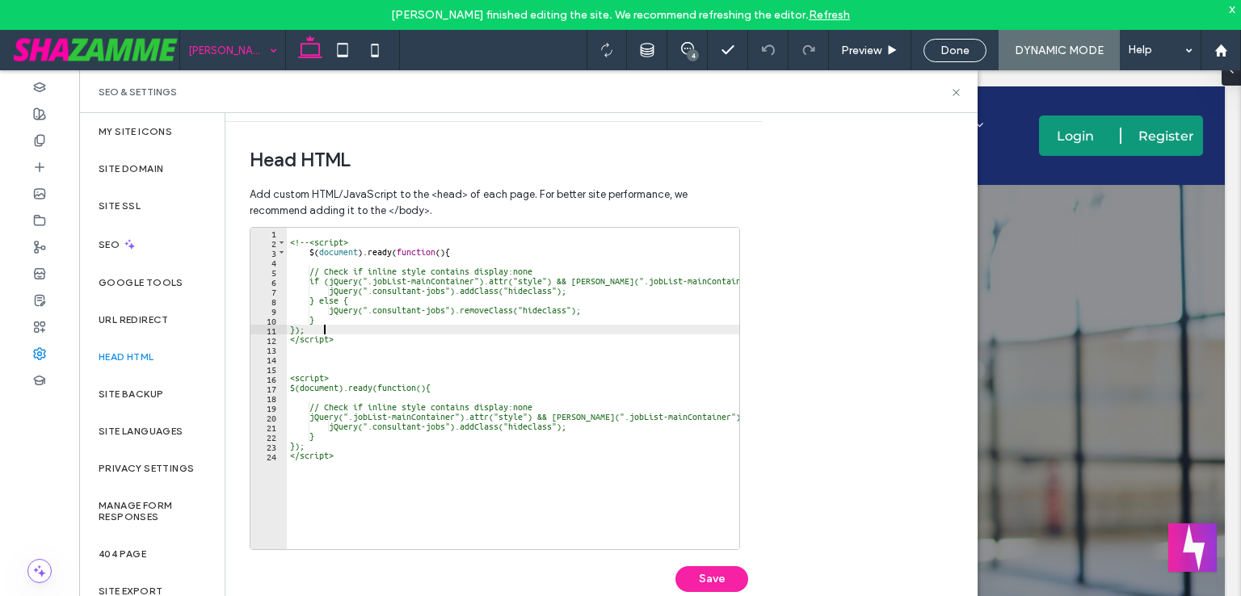
click at [388, 340] on div "<!-- <script> $ ( document ) . ready ( function ( ) { // Check if inline style …" at bounding box center [617, 392] width 661 height 329
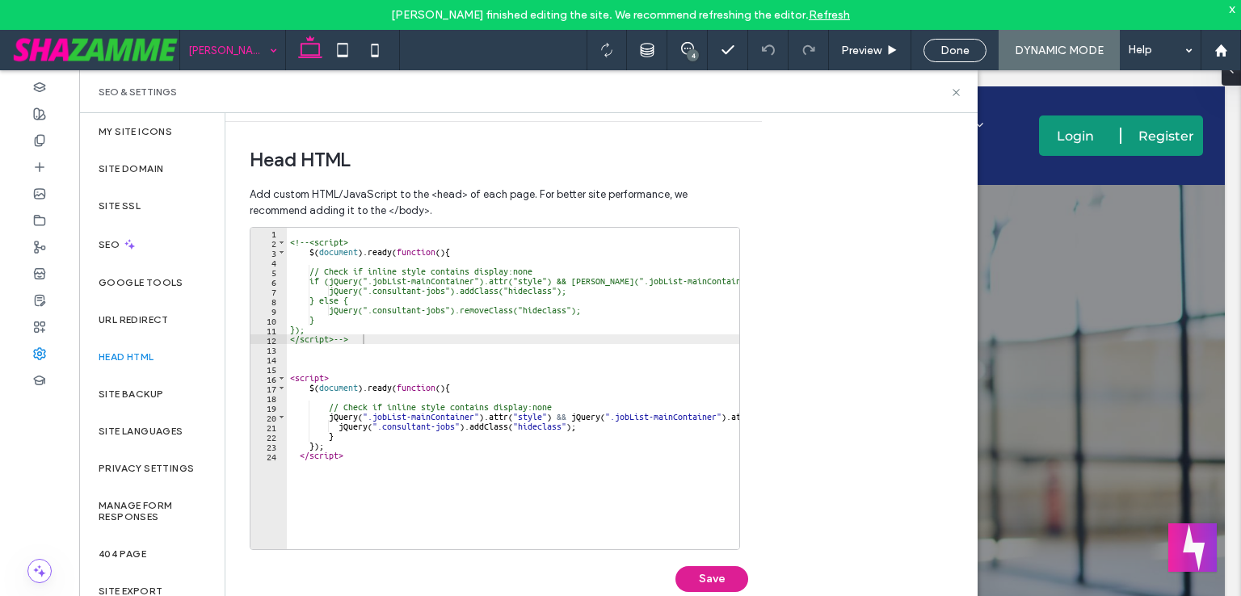
click at [686, 575] on button "Save" at bounding box center [711, 579] width 73 height 26
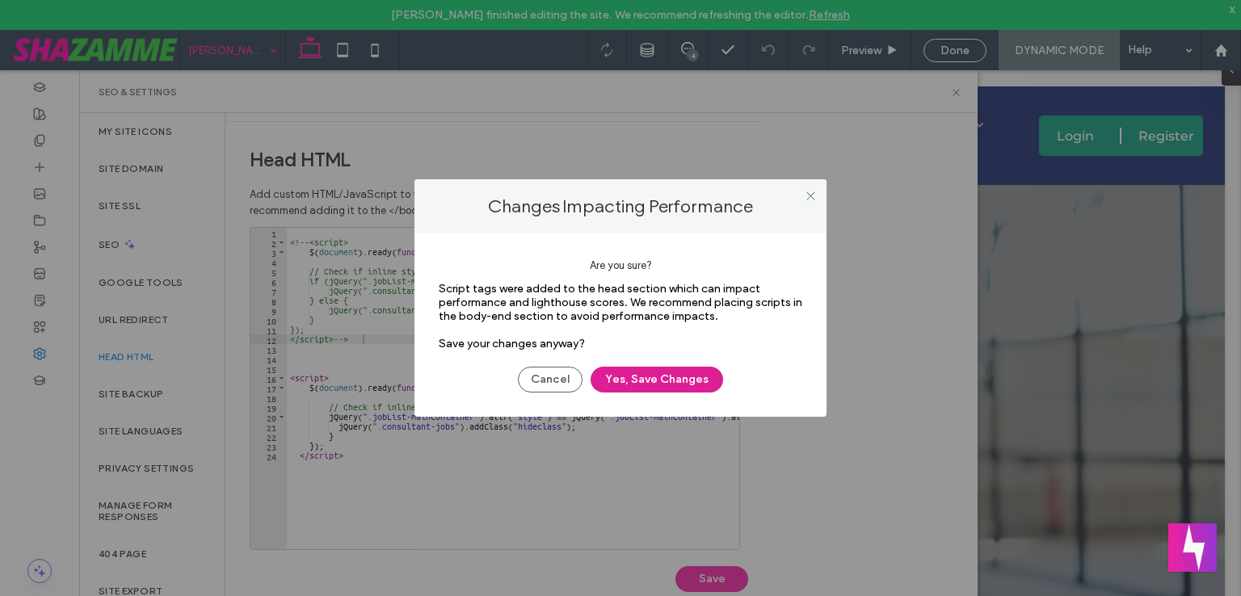
click at [678, 381] on button "Yes, Save Changes" at bounding box center [656, 380] width 132 height 26
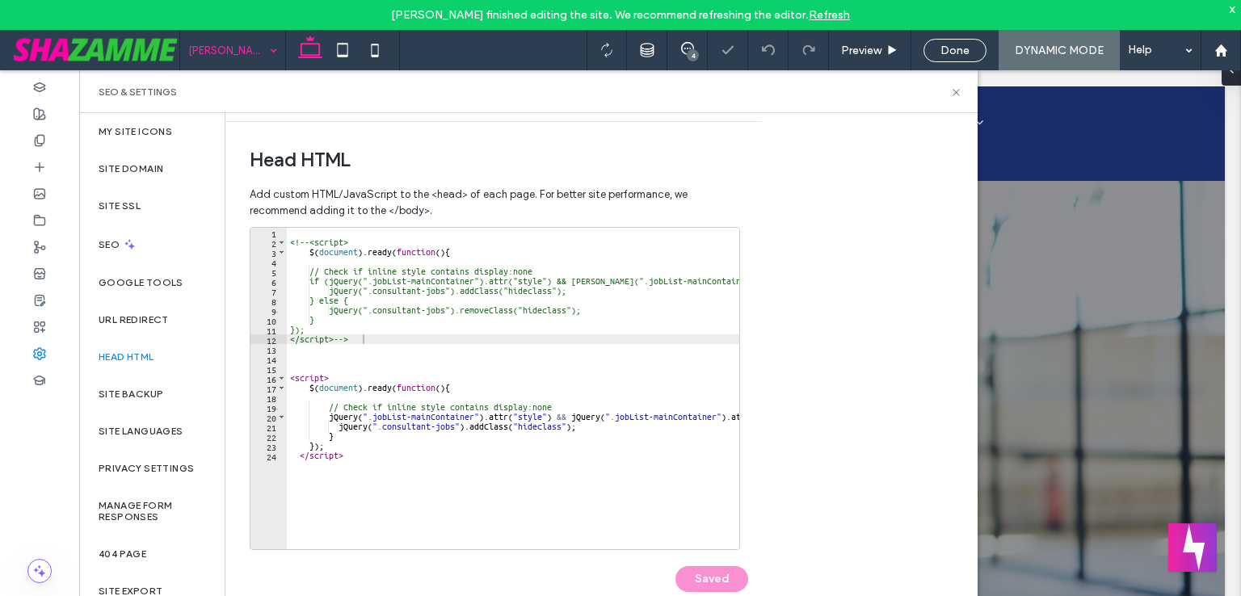
scroll to position [0, 0]
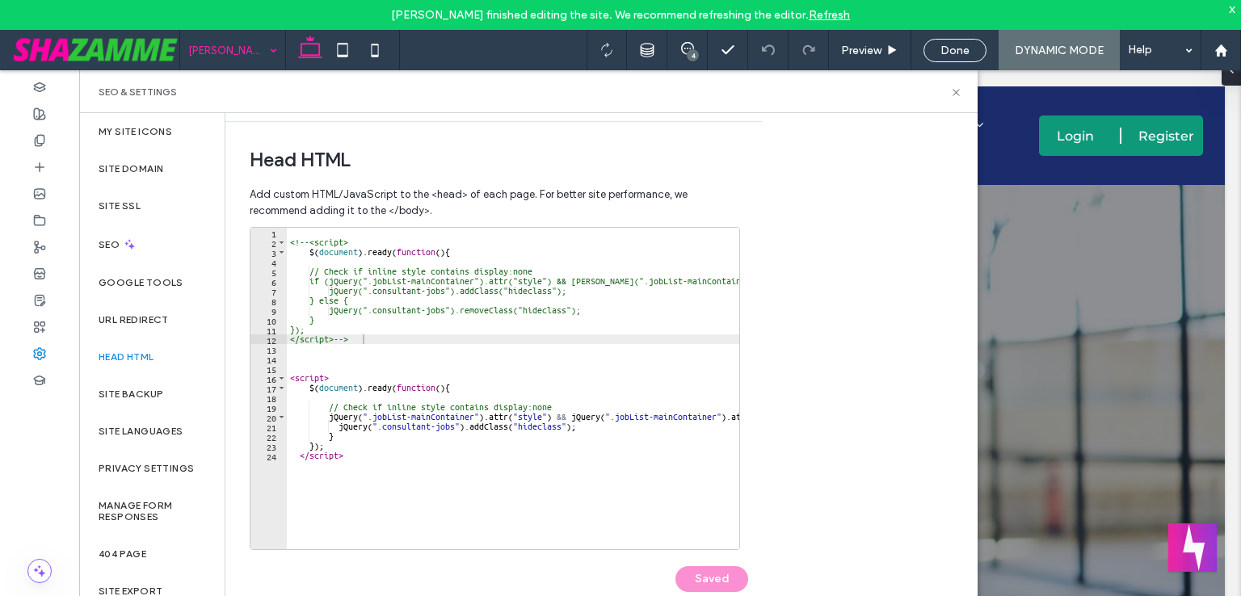
type textarea "**********"
click at [471, 430] on div "<!-- <script> $ ( document ) . ready ( function ( ) { // Check if inline style …" at bounding box center [617, 392] width 661 height 329
click at [338, 396] on div "<!-- <script> $ ( document ) . ready ( function ( ) { // Check if inline style …" at bounding box center [617, 392] width 661 height 329
type textarea "**********"
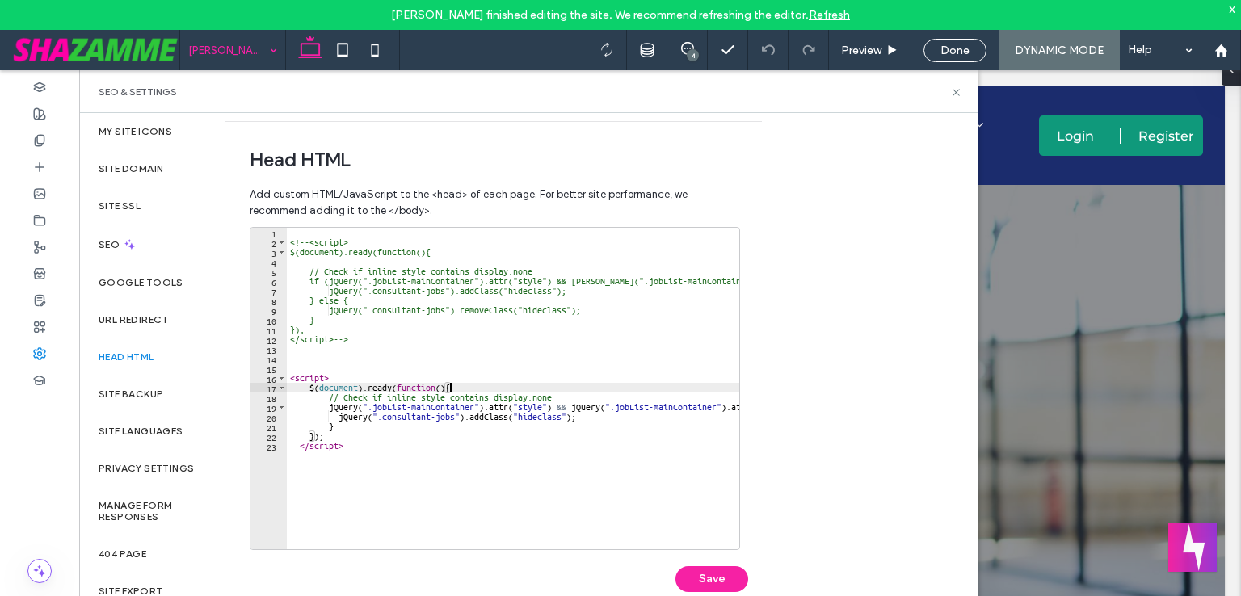
click at [319, 360] on div "<!-- <script> $(document).ready(function(){ // Check if inline style contains d…" at bounding box center [617, 392] width 661 height 329
click at [473, 380] on div "<!-- <script> $(document).ready(function(){ // Check if inline style contains d…" at bounding box center [617, 392] width 661 height 329
click at [464, 387] on div "<!-- <script> $(document).ready(function(){ // Check if inline style contains d…" at bounding box center [617, 392] width 661 height 329
type textarea "**********"
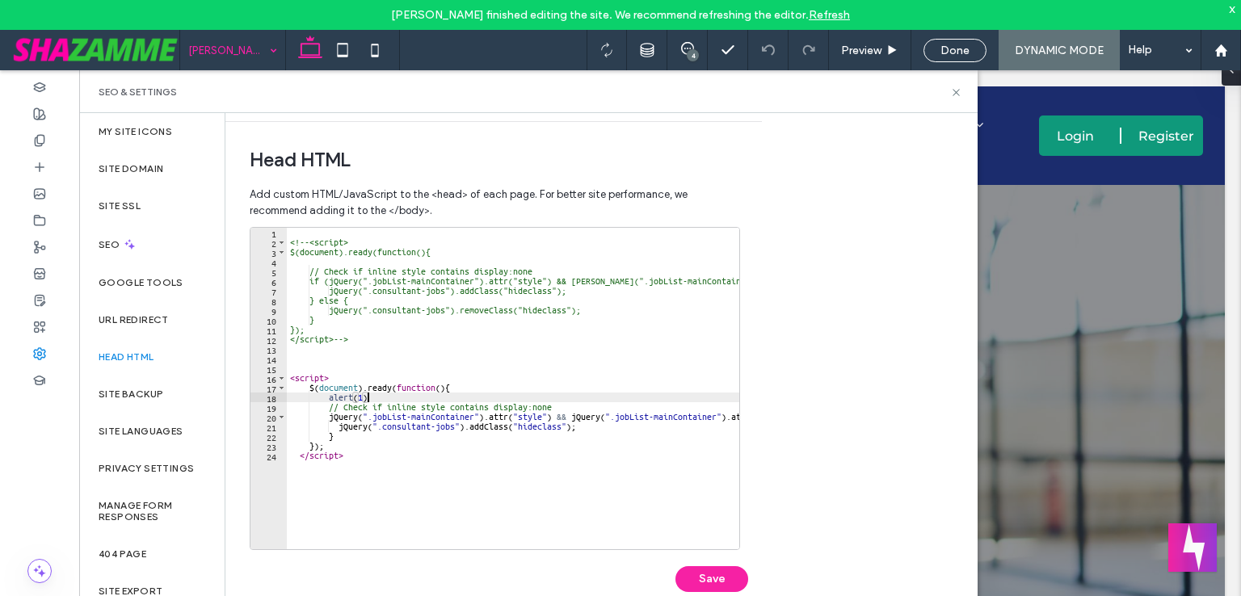
scroll to position [0, 6]
click at [730, 573] on button "Save" at bounding box center [711, 579] width 73 height 26
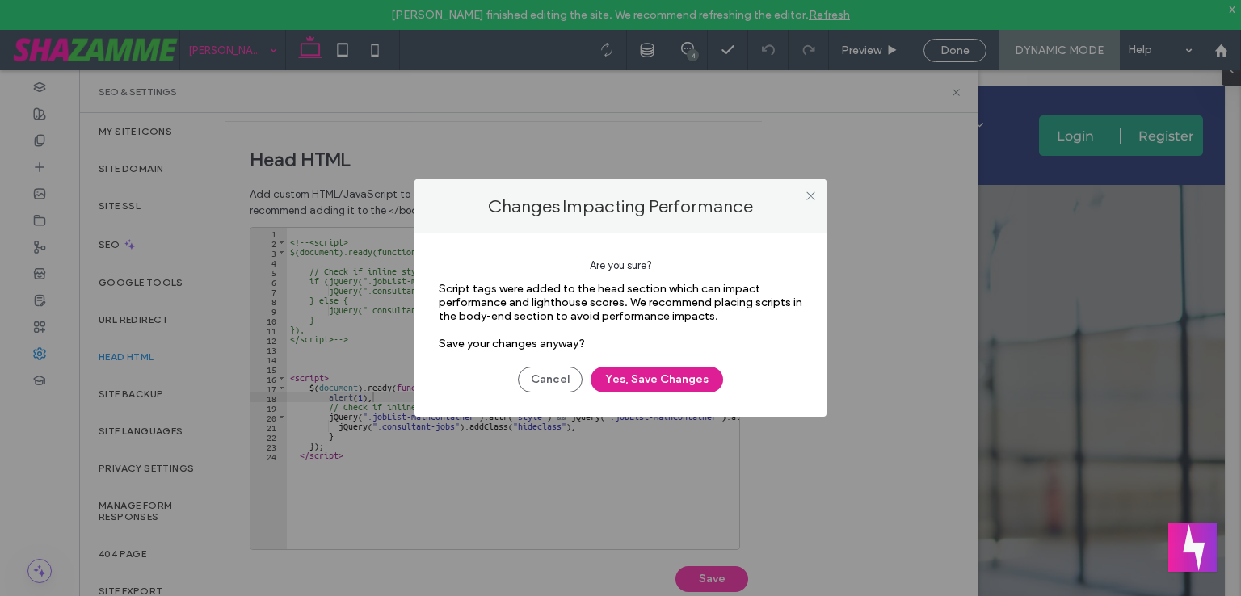
click at [673, 380] on button "Yes, Save Changes" at bounding box center [656, 380] width 132 height 26
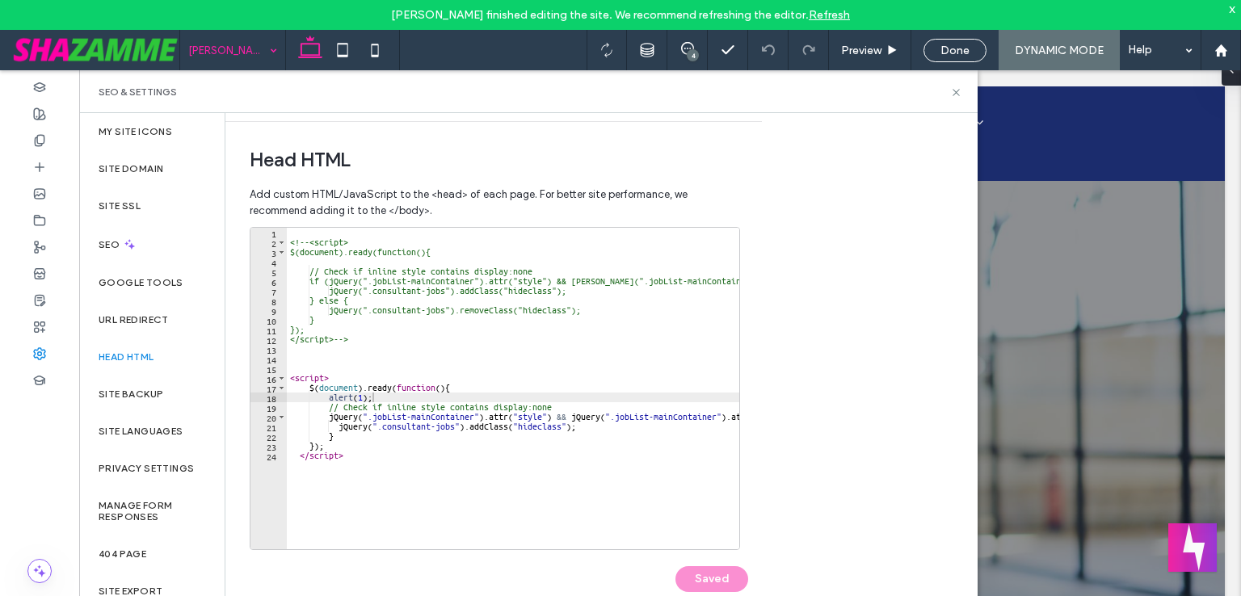
scroll to position [0, 0]
click at [353, 393] on div "<!-- <script> $(document).ready(function(){ // Check if inline style contains d…" at bounding box center [617, 392] width 661 height 329
click at [359, 392] on div "<!-- <script> $(document).ready(function(){ // Check if inline style contains d…" at bounding box center [617, 392] width 661 height 329
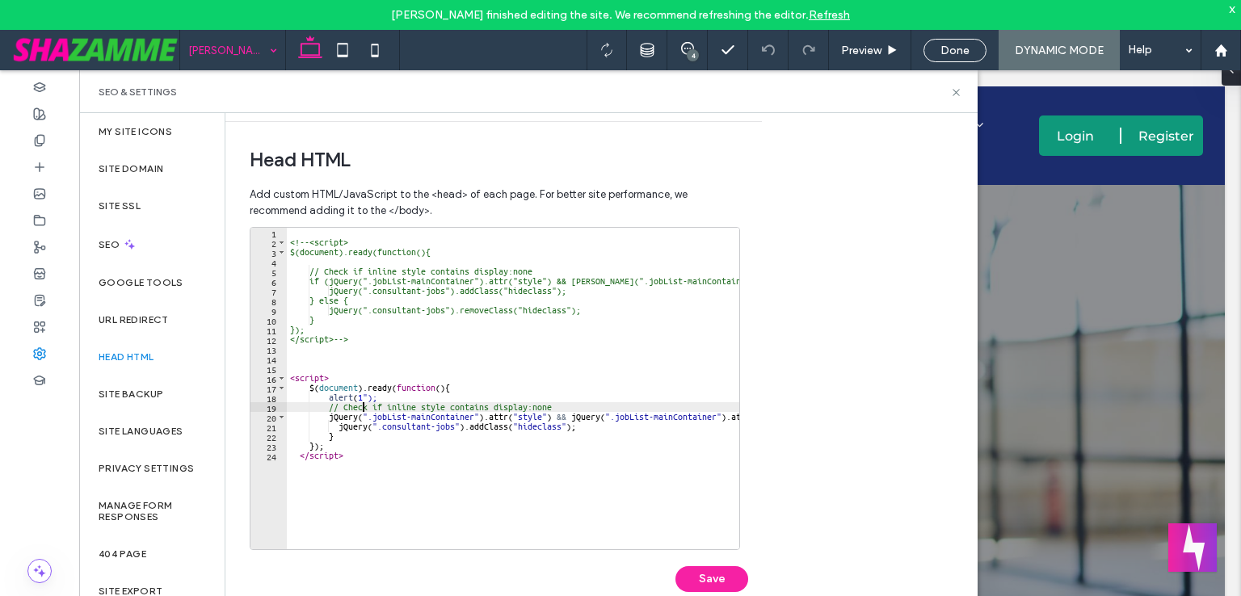
click at [358, 393] on div "<!-- <script> $(document).ready(function(){ // Check if inline style contains d…" at bounding box center [617, 392] width 661 height 329
click at [702, 573] on button "Save" at bounding box center [711, 579] width 73 height 26
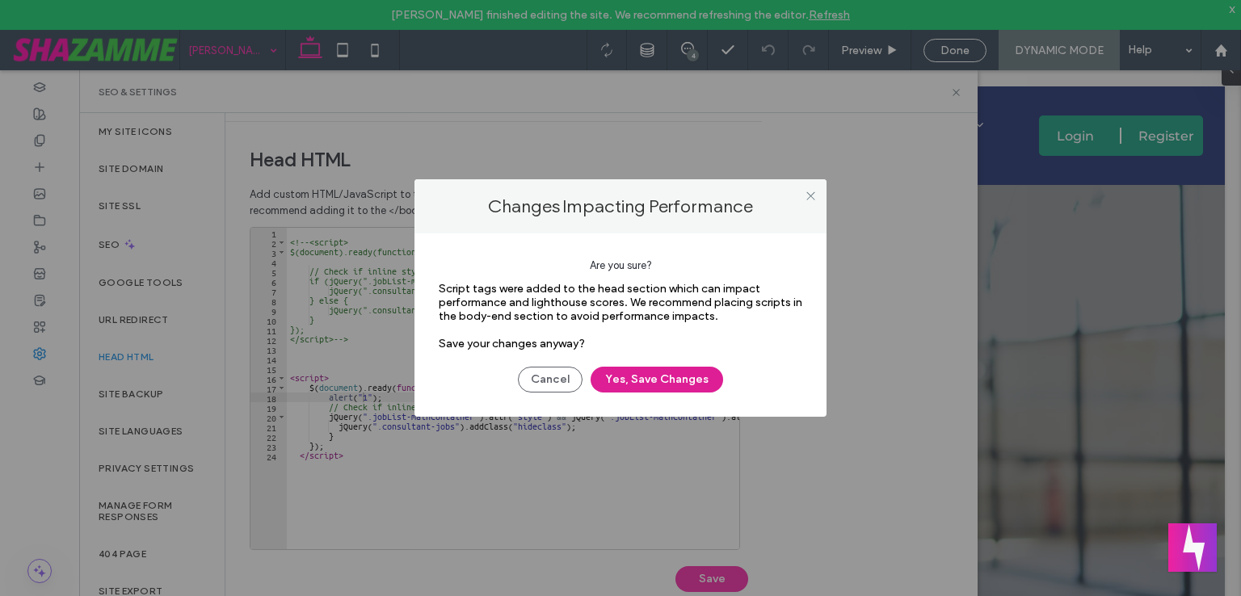
click at [661, 380] on button "Yes, Save Changes" at bounding box center [656, 380] width 132 height 26
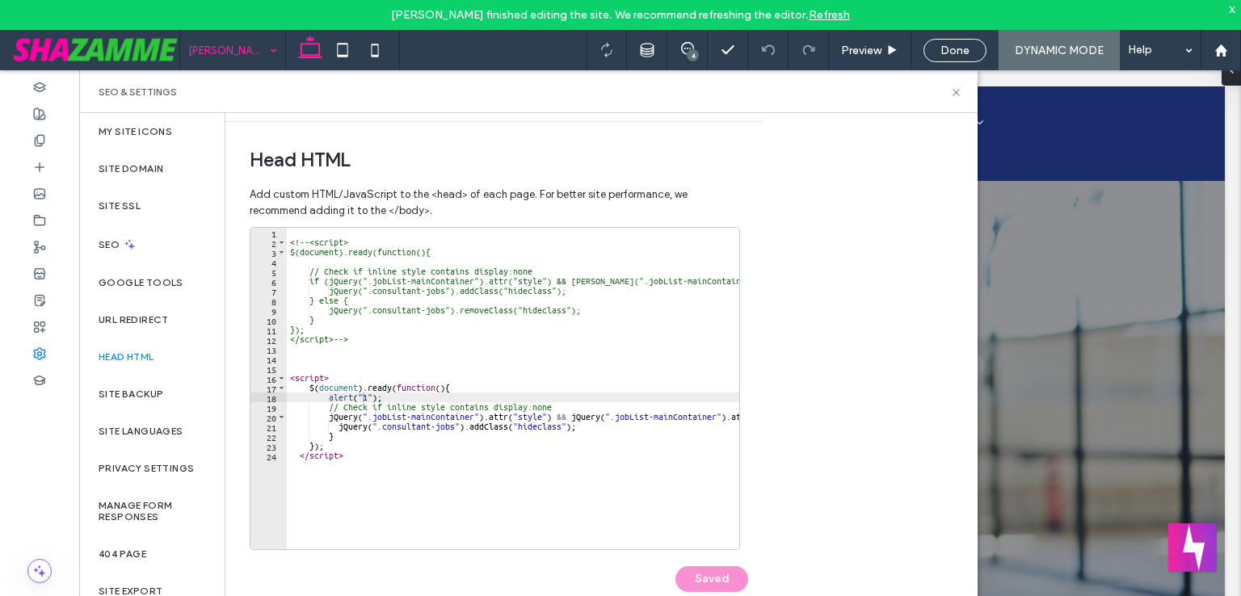
scroll to position [0, 0]
click at [382, 447] on div "<!-- <script> $(document).ready(function(){ // Check if inline style contains d…" at bounding box center [617, 392] width 661 height 329
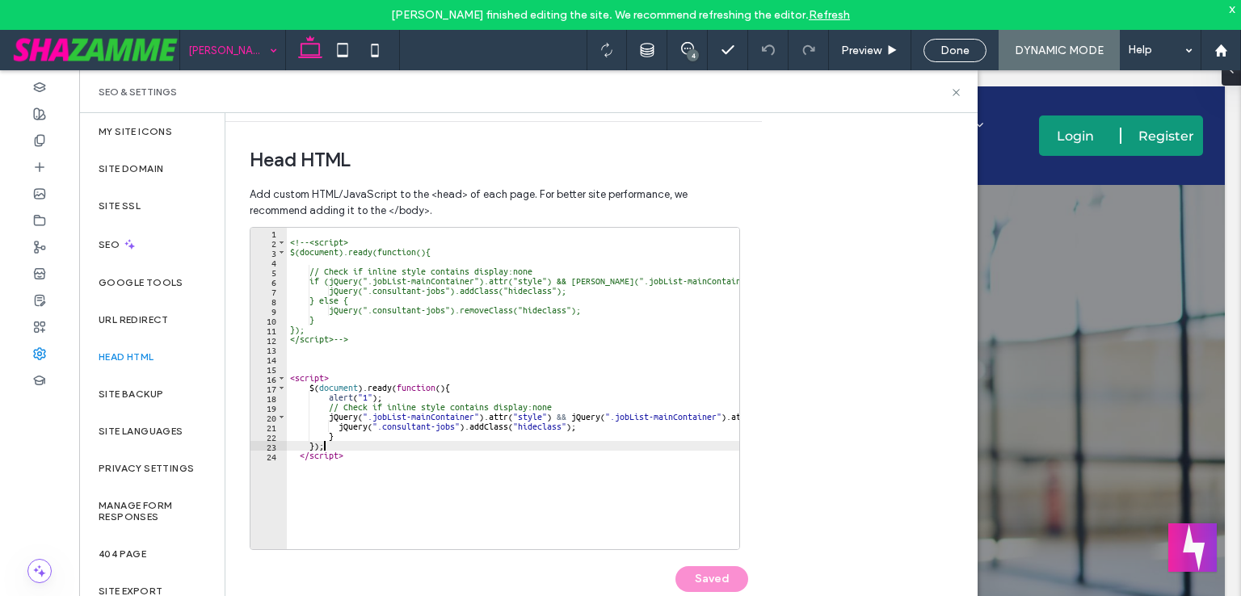
click at [326, 282] on div "<!-- <script> $(document).ready(function(){ // Check if inline style contains d…" at bounding box center [617, 392] width 661 height 329
drag, startPoint x: 368, startPoint y: 337, endPoint x: 343, endPoint y: 337, distance: 25.0
click at [343, 337] on div "<!-- <script> $(document).ready(function(){ // Check if inline style contains d…" at bounding box center [617, 392] width 661 height 329
type textarea "*********"
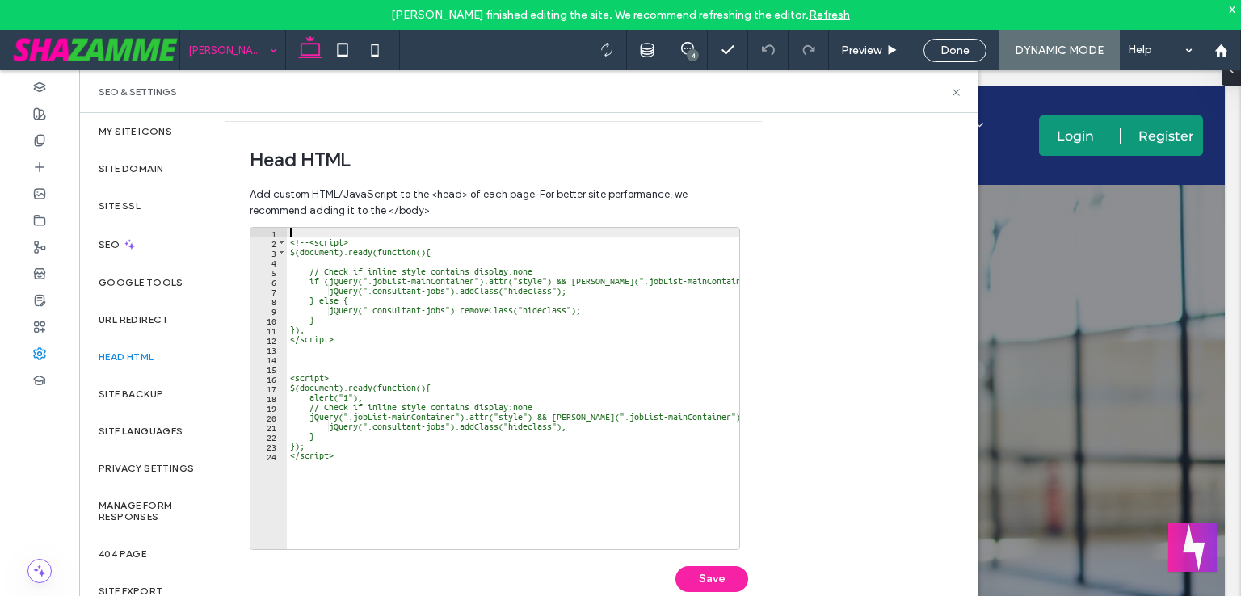
drag, startPoint x: 355, startPoint y: 237, endPoint x: 319, endPoint y: 243, distance: 36.9
click at [282, 228] on div "********* 1 2 3 4 5 6 7 8 9 10 11 12 13 14 15 16 17 18 19 20 21 22 23 24 <!-- <…" at bounding box center [495, 388] width 490 height 323
drag, startPoint x: 376, startPoint y: 241, endPoint x: 308, endPoint y: 241, distance: 67.8
click at [308, 241] on div "<!-- <script> $(document).ready(function(){ // Check if inline style contains d…" at bounding box center [617, 392] width 661 height 329
click at [314, 250] on div "<!-- <script> $(document).ready(function(){ // Check if inline style contains d…" at bounding box center [617, 392] width 661 height 329
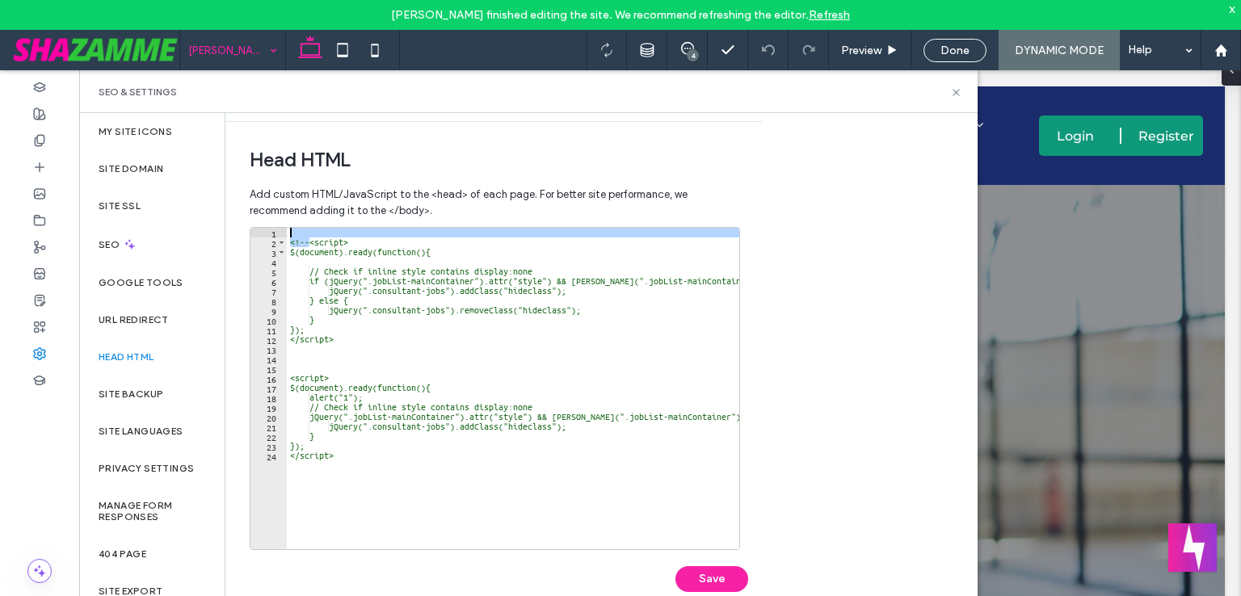
drag, startPoint x: 309, startPoint y: 242, endPoint x: 288, endPoint y: 230, distance: 24.2
click at [288, 230] on div "<!-- <script> $(document).ready(function(){ // Check if inline style contains d…" at bounding box center [617, 392] width 661 height 329
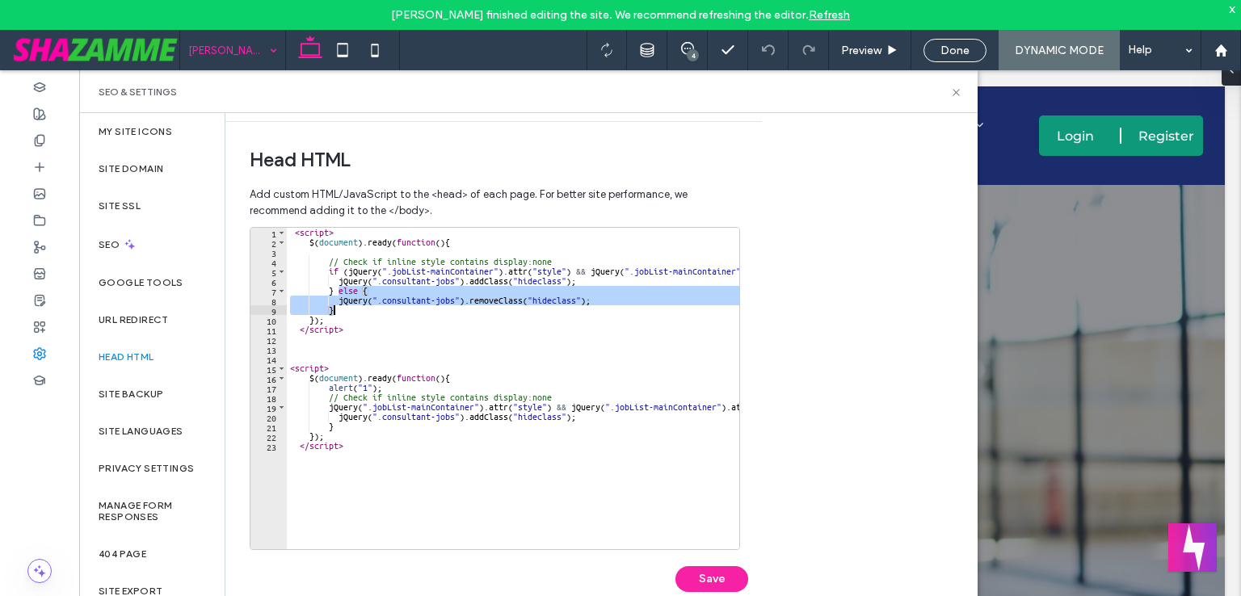
drag, startPoint x: 338, startPoint y: 288, endPoint x: 349, endPoint y: 311, distance: 25.3
click at [349, 311] on div "< script > $ ( document ) . ready ( function ( ) { // Check if inline style con…" at bounding box center [617, 392] width 661 height 329
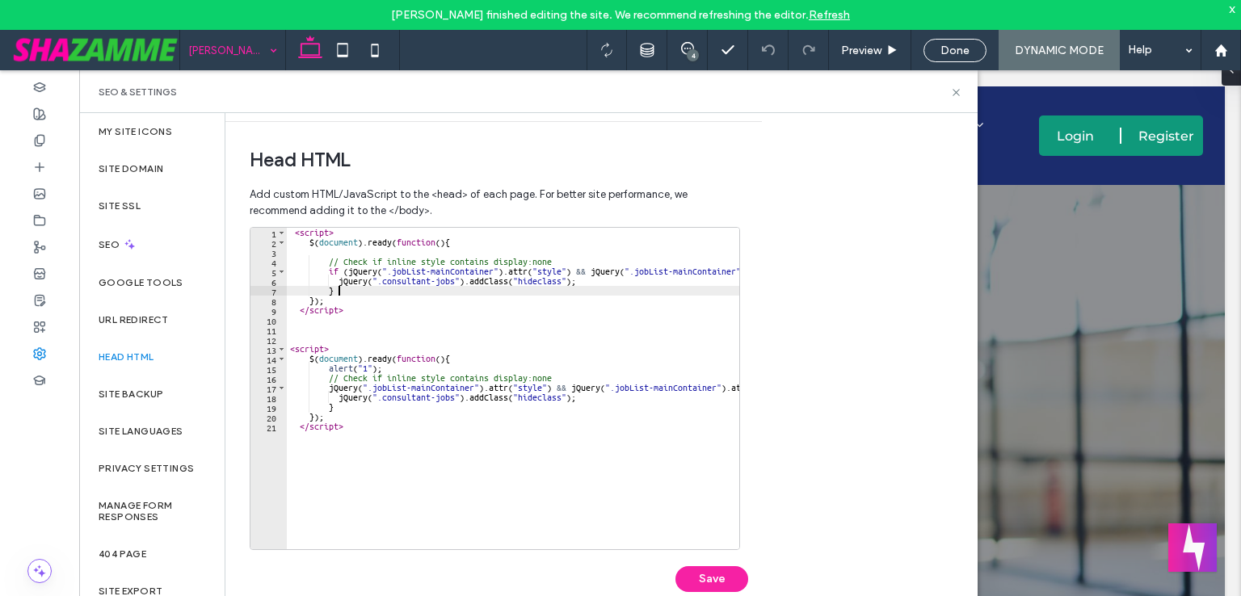
type textarea "*"
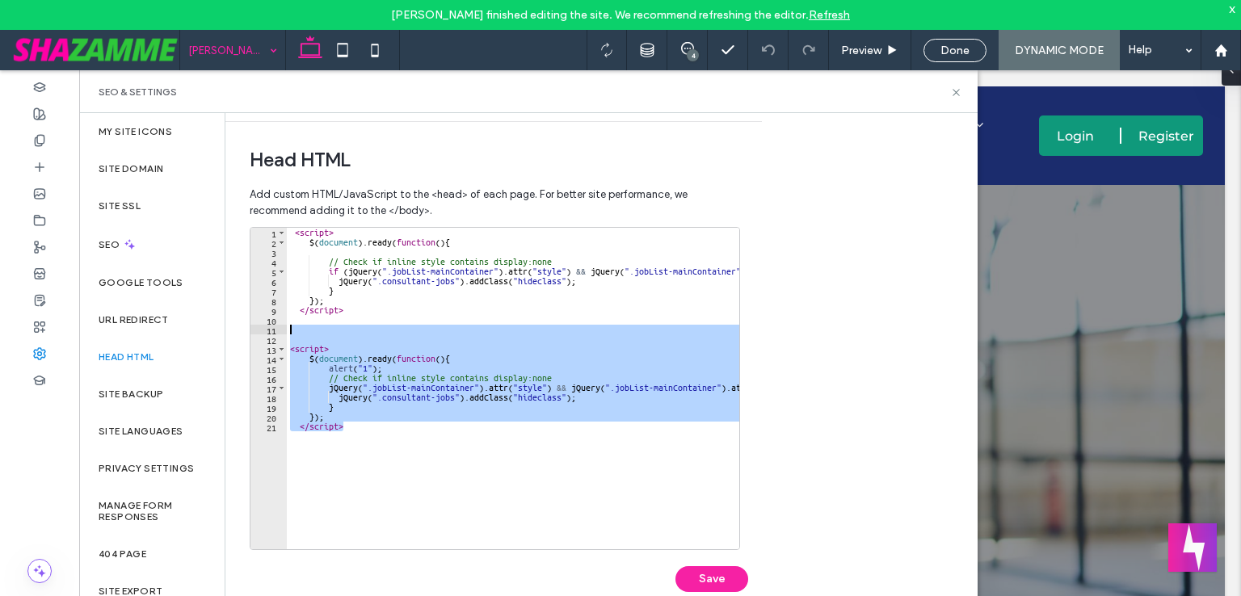
drag, startPoint x: 351, startPoint y: 424, endPoint x: 268, endPoint y: 332, distance: 123.5
click at [268, 332] on div "* 1 2 3 4 5 6 7 8 9 10 11 12 13 14 15 16 17 18 19 20 21 < script > $ ( document…" at bounding box center [495, 388] width 490 height 323
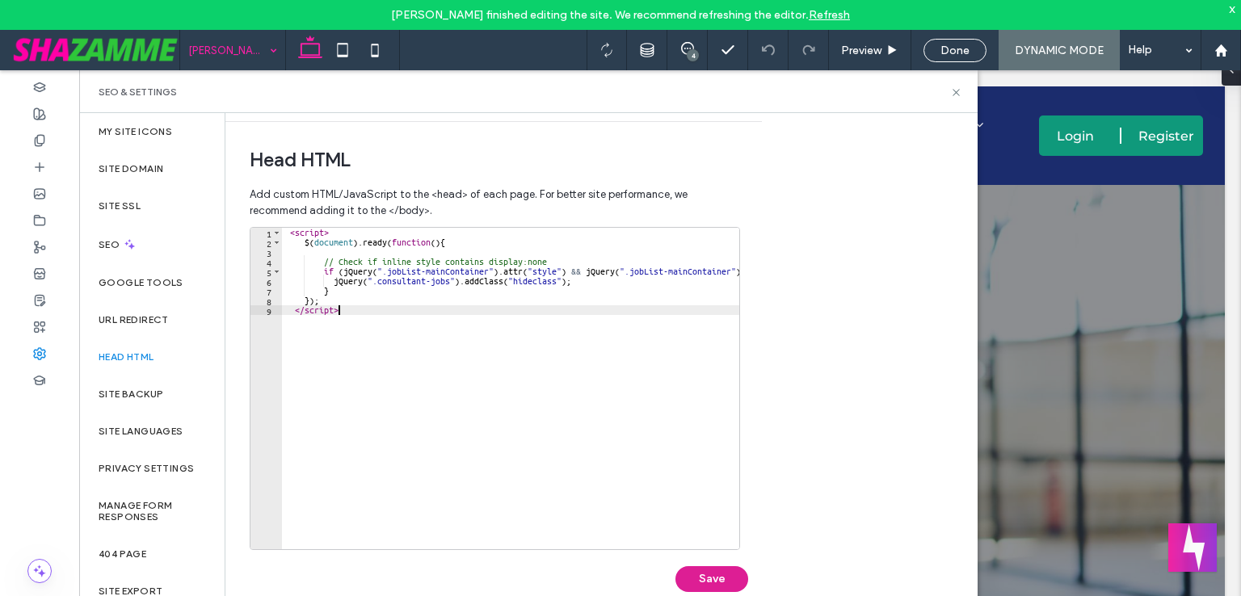
click at [708, 569] on button "Save" at bounding box center [711, 579] width 73 height 26
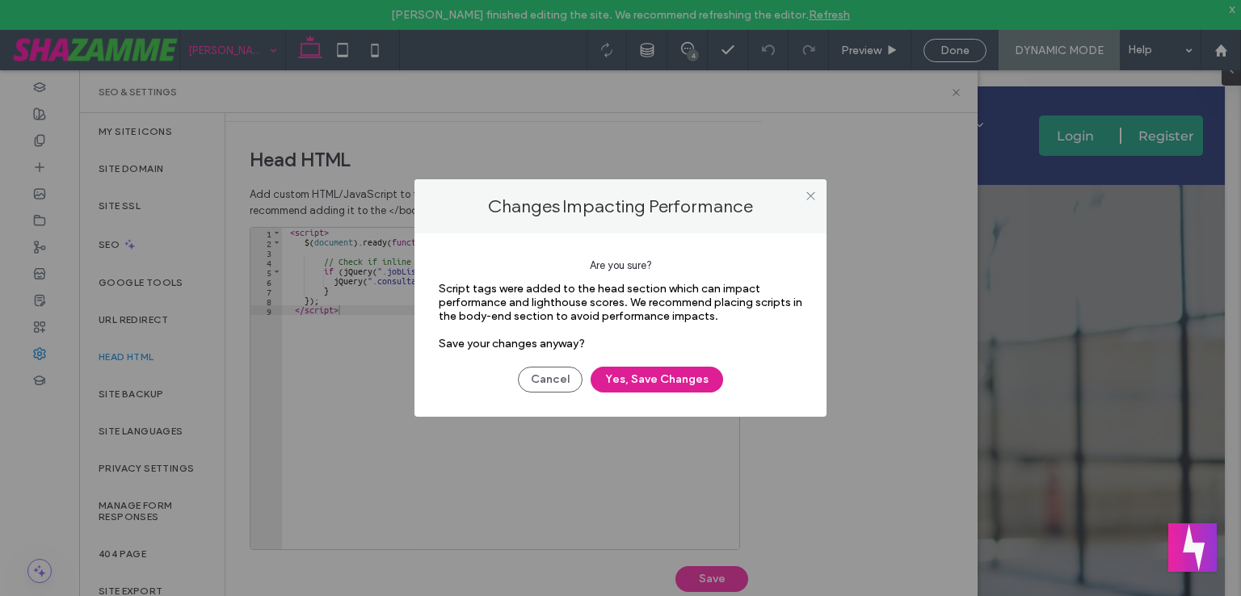
click at [676, 387] on button "Yes, Save Changes" at bounding box center [656, 380] width 132 height 26
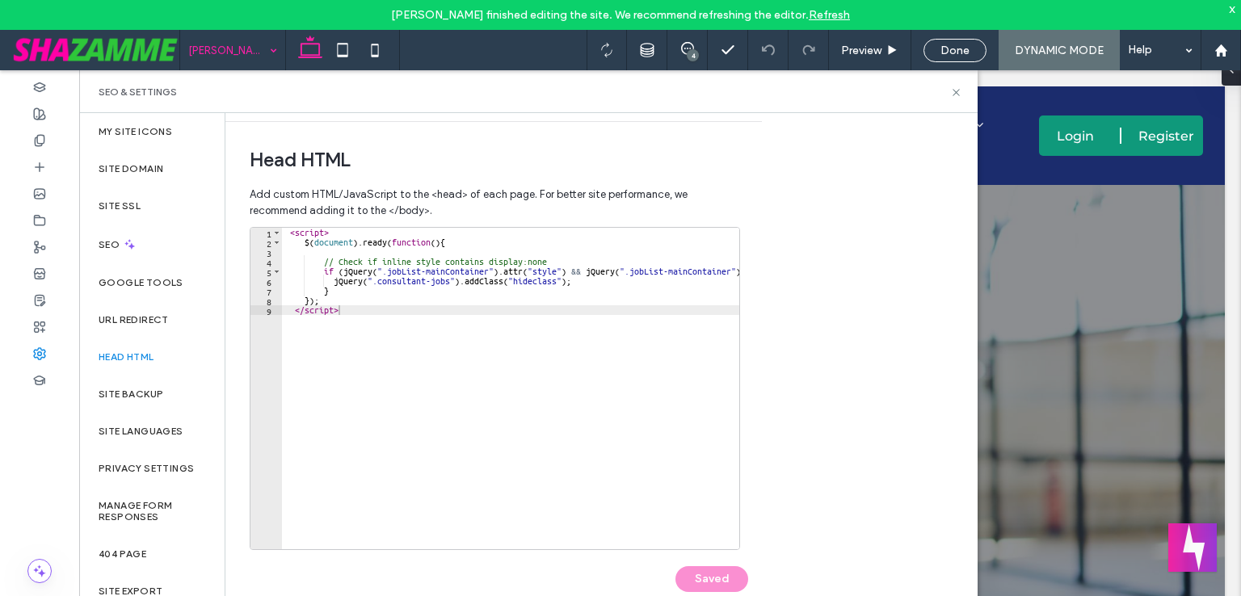
click at [408, 351] on div "< script > $ ( document ) . ready ( function ( ) { // Check if inline style con…" at bounding box center [612, 392] width 661 height 329
click at [466, 418] on div "< script > $ ( document ) . ready ( function ( ) { // Check if inline style con…" at bounding box center [612, 392] width 661 height 329
click at [489, 272] on div "< script > $ ( document ) . ready ( function ( ) { // Check if inline style con…" at bounding box center [612, 392] width 661 height 329
click at [384, 271] on div "< script > $ ( document ) . ready ( function ( ) { // Check if inline style con…" at bounding box center [612, 392] width 661 height 329
paste textarea "Cursor at row 9"
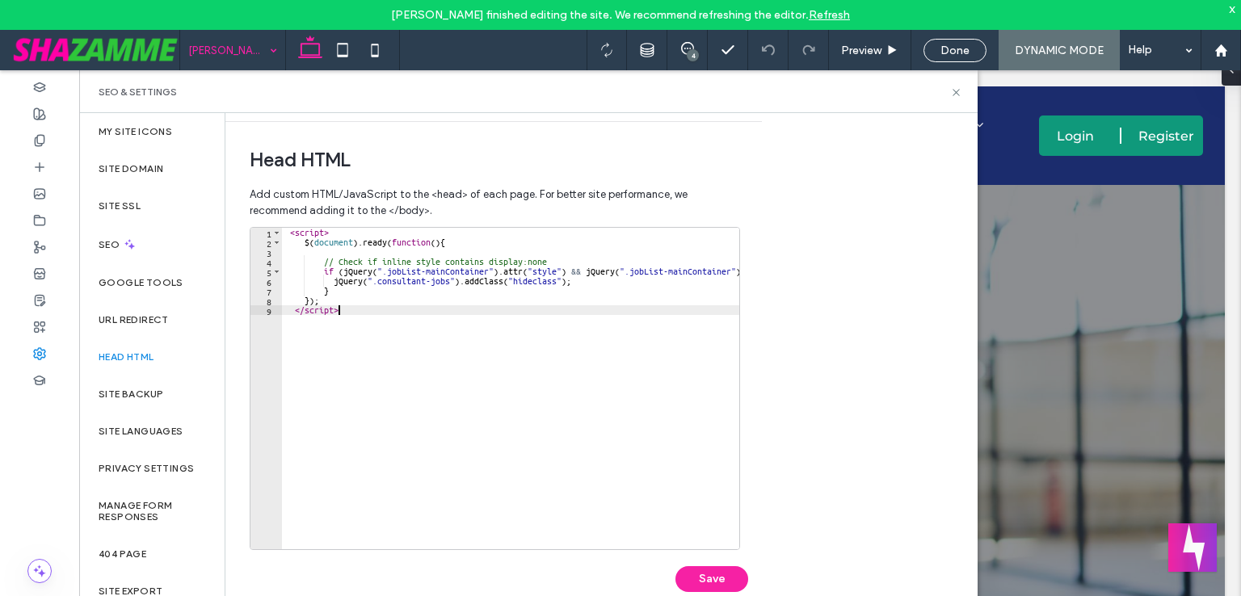
click at [551, 353] on div "< script > $ ( document ) . ready ( function ( ) { // Check if inline style con…" at bounding box center [612, 392] width 661 height 329
type textarea "*********"
click at [937, 48] on div "Done" at bounding box center [954, 51] width 61 height 14
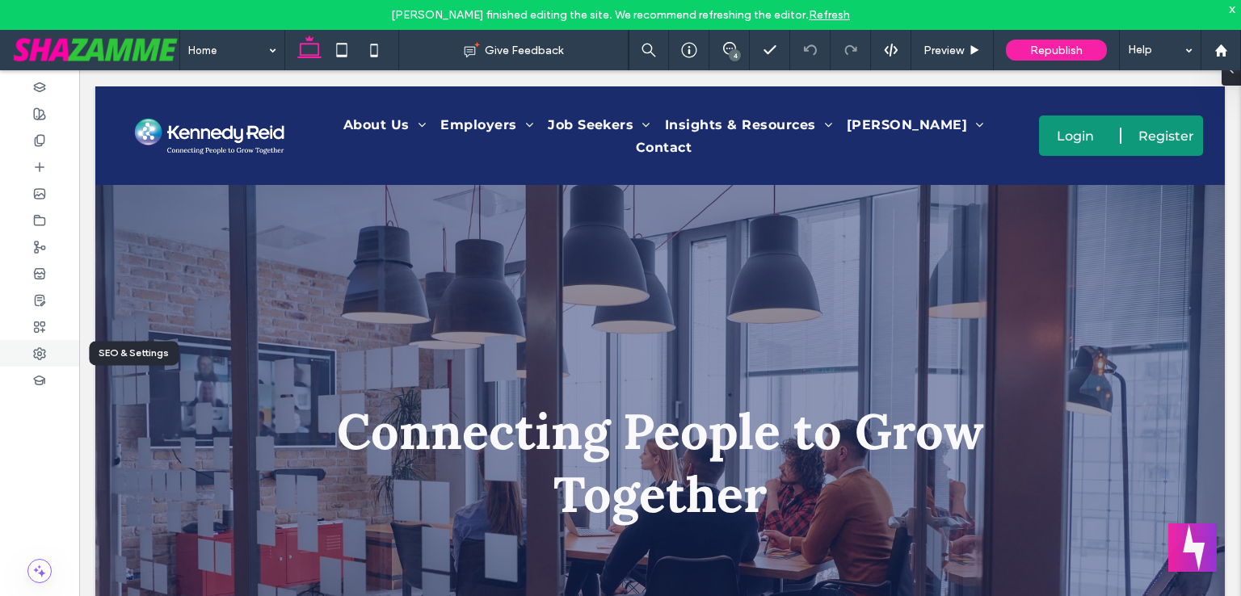
click at [40, 351] on icon at bounding box center [39, 353] width 13 height 13
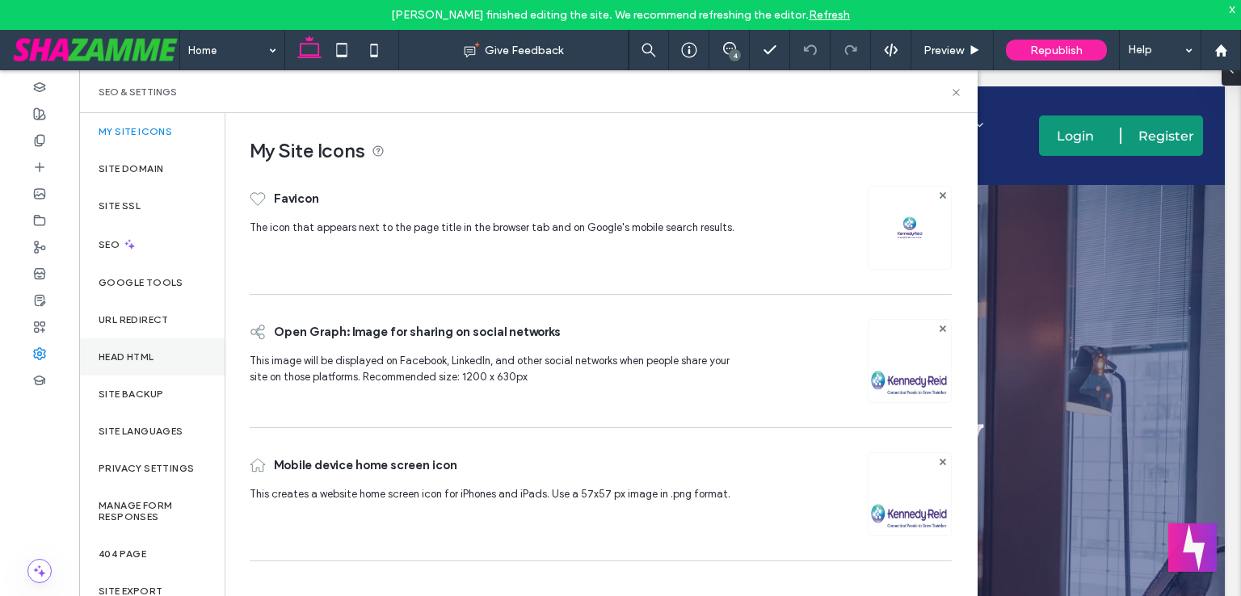
click at [158, 369] on div "Head HTML" at bounding box center [151, 356] width 145 height 37
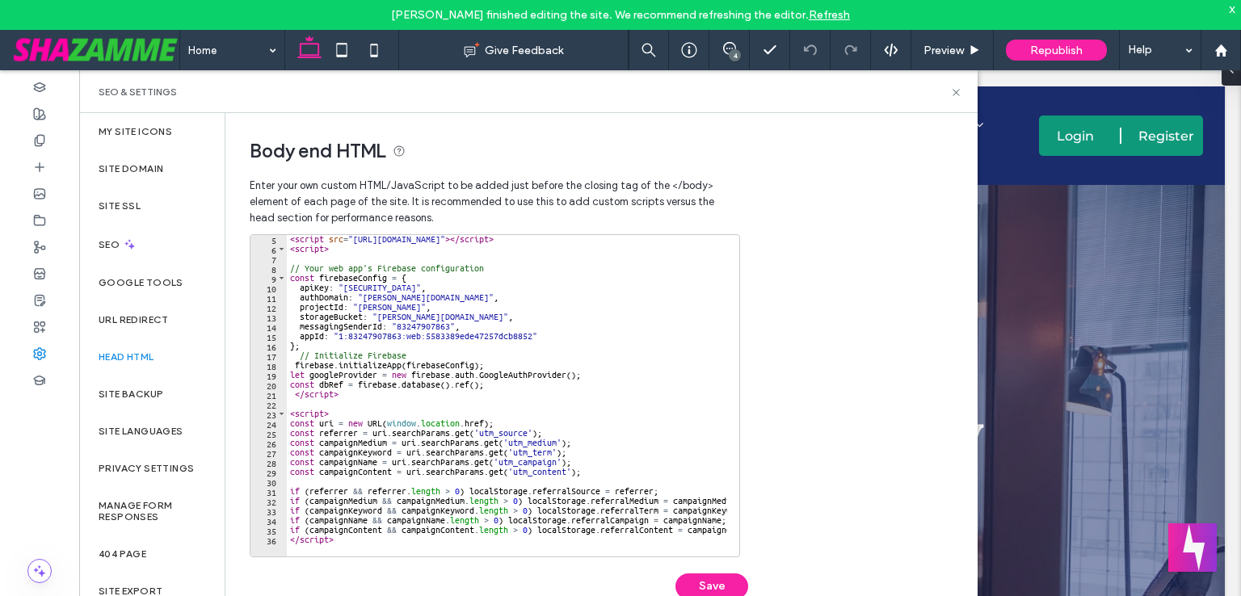
scroll to position [404, 0]
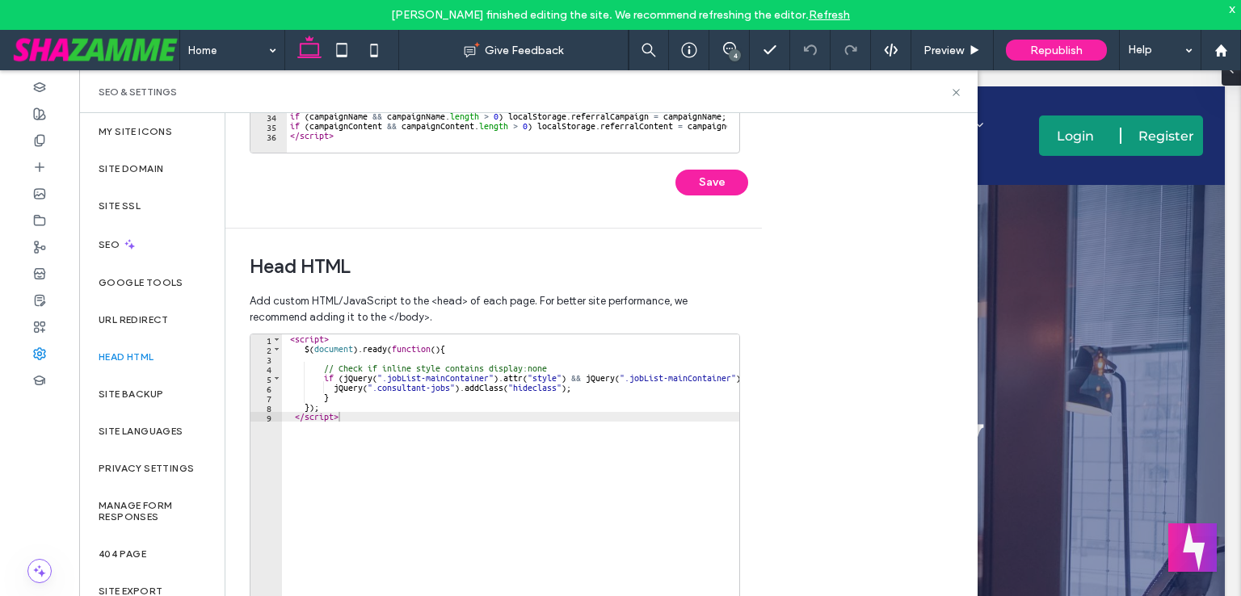
click at [346, 380] on div "< script > $ ( document ) . ready ( function ( ) { // Check if inline style con…" at bounding box center [612, 504] width 661 height 341
click at [581, 374] on div "< script > $ ( document ) . ready ( function ( ) { // Check if inline style con…" at bounding box center [600, 498] width 636 height 329
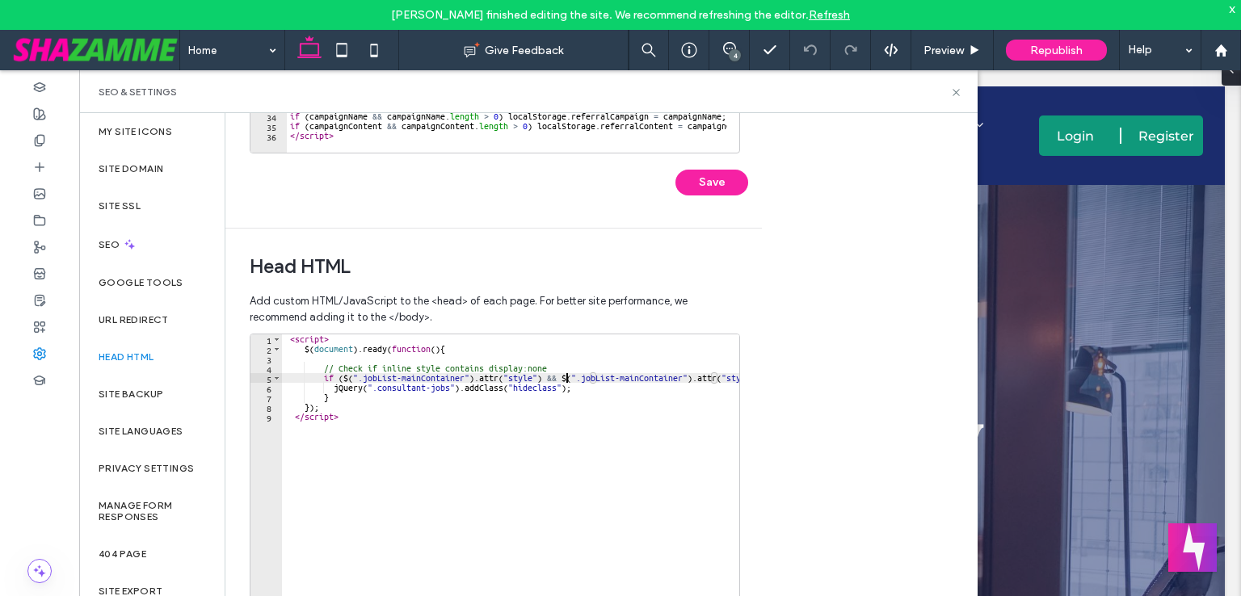
scroll to position [0, 23]
click at [351, 394] on div "< script > $ ( document ) . ready ( function ( ) { // Check if inline style con…" at bounding box center [588, 498] width 612 height 329
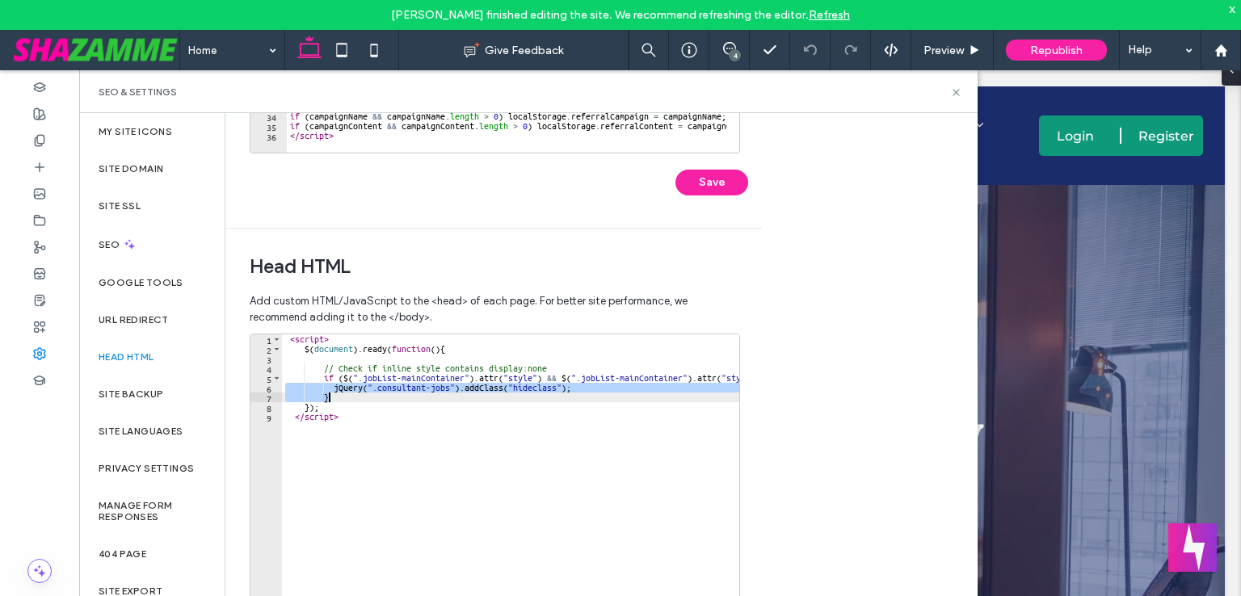
click at [351, 394] on div "< script > $ ( document ) . ready ( function ( ) { // Check if inline style con…" at bounding box center [588, 498] width 612 height 329
click at [351, 385] on div "< script > $ ( document ) . ready ( function ( ) { // Check if inline style con…" at bounding box center [510, 494] width 457 height 321
click at [351, 385] on div "< script > $ ( document ) . ready ( function ( ) { // Check if inline style con…" at bounding box center [588, 498] width 612 height 329
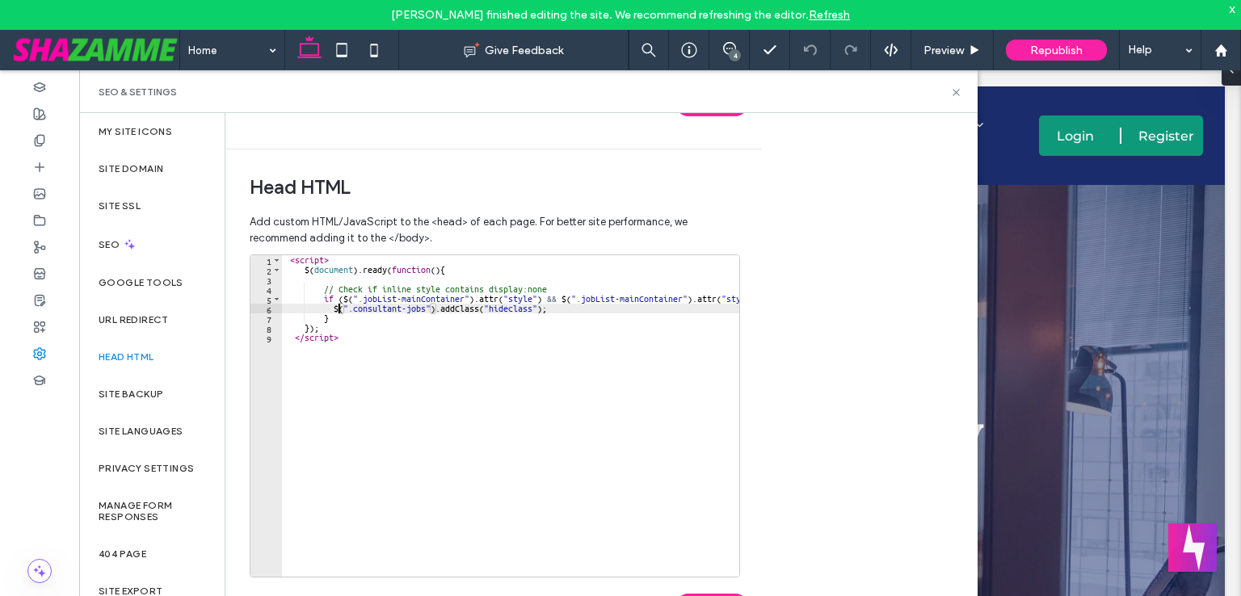
scroll to position [510, 0]
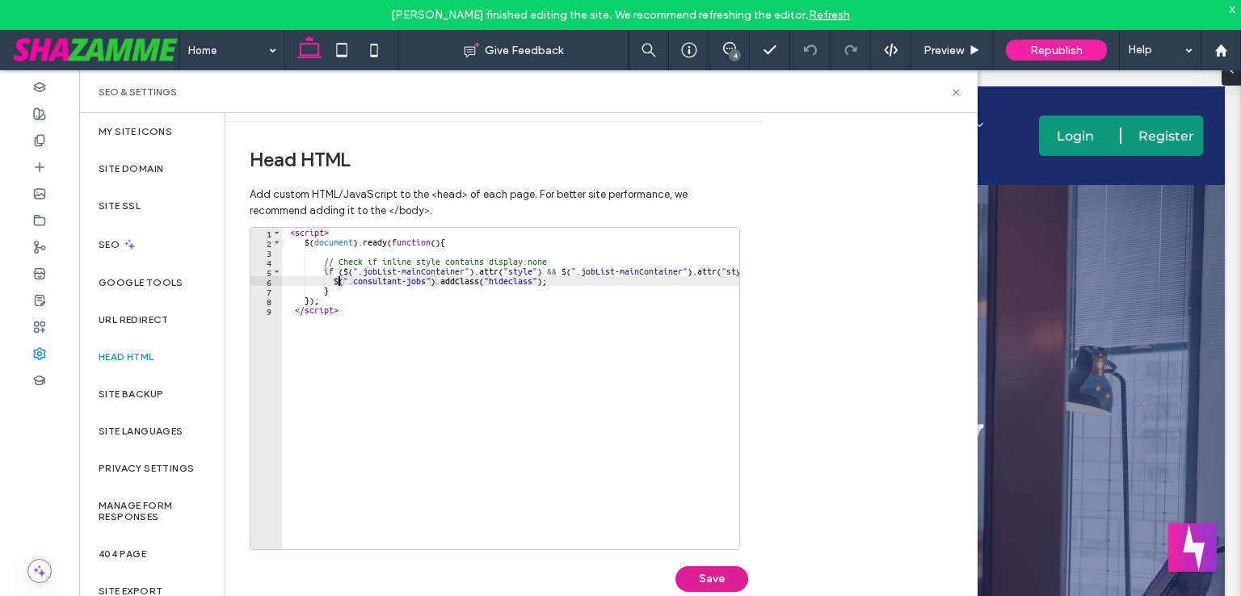
click at [721, 579] on button "Save" at bounding box center [711, 579] width 73 height 26
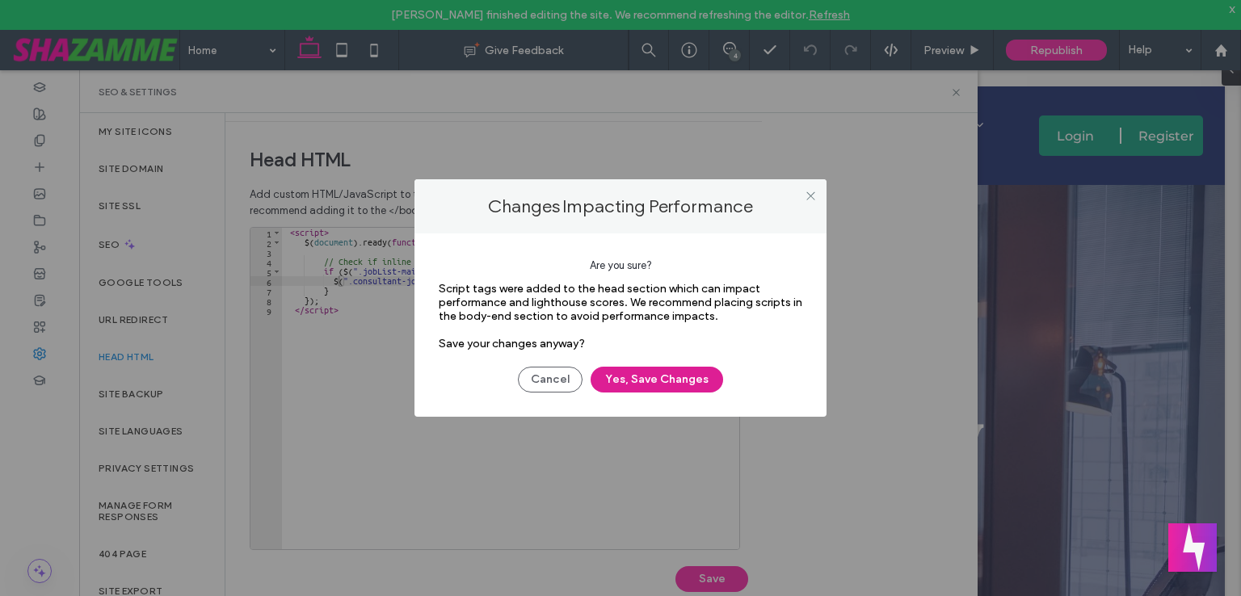
click at [640, 372] on button "Yes, Save Changes" at bounding box center [656, 380] width 132 height 26
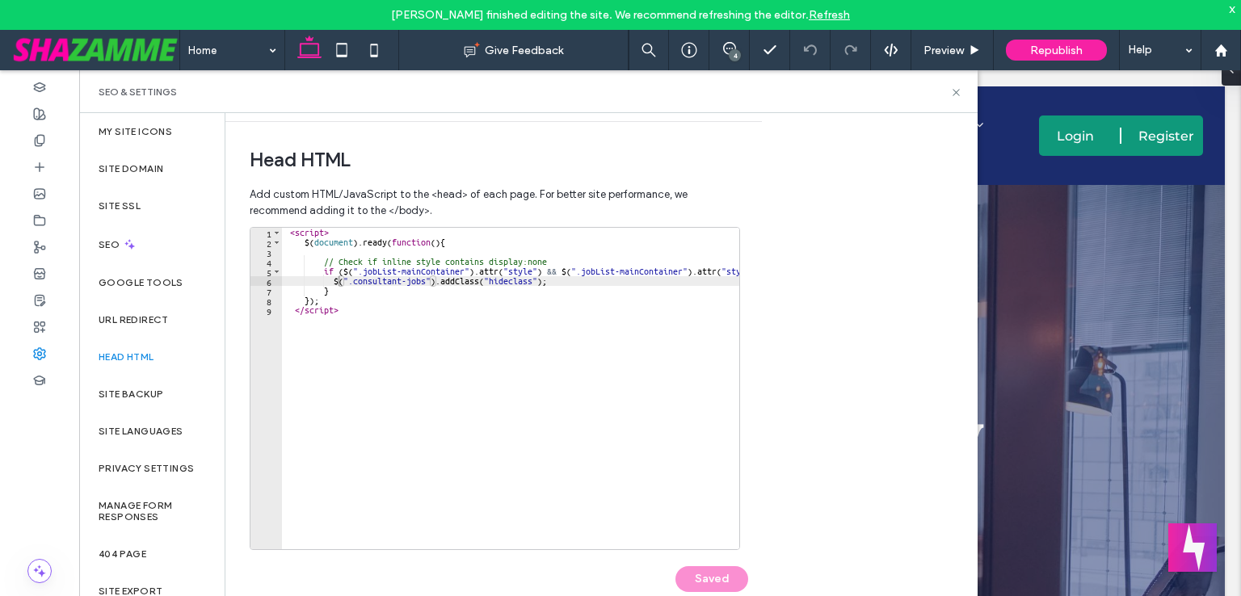
type textarea "*********"
click at [443, 443] on div "< script > $ ( document ) . ready ( function ( ) { // Check if inline style con…" at bounding box center [588, 392] width 612 height 329
paste textarea "*********"
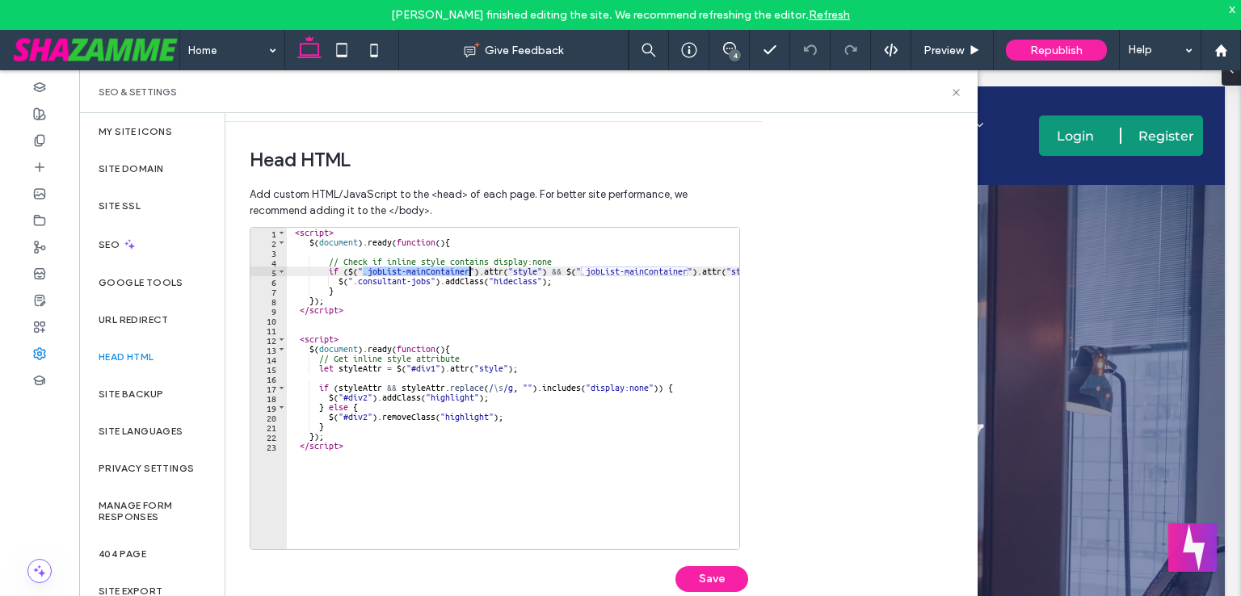
drag, startPoint x: 363, startPoint y: 270, endPoint x: 467, endPoint y: 268, distance: 103.4
click at [467, 268] on div "< script > $ ( document ) . ready ( function ( ) { // Check if inline style con…" at bounding box center [593, 392] width 612 height 329
drag, startPoint x: 435, startPoint y: 367, endPoint x: 410, endPoint y: 366, distance: 25.1
click at [410, 366] on div "< script > $ ( document ) . ready ( function ( ) { // Check if inline style con…" at bounding box center [593, 392] width 612 height 329
paste textarea "**********"
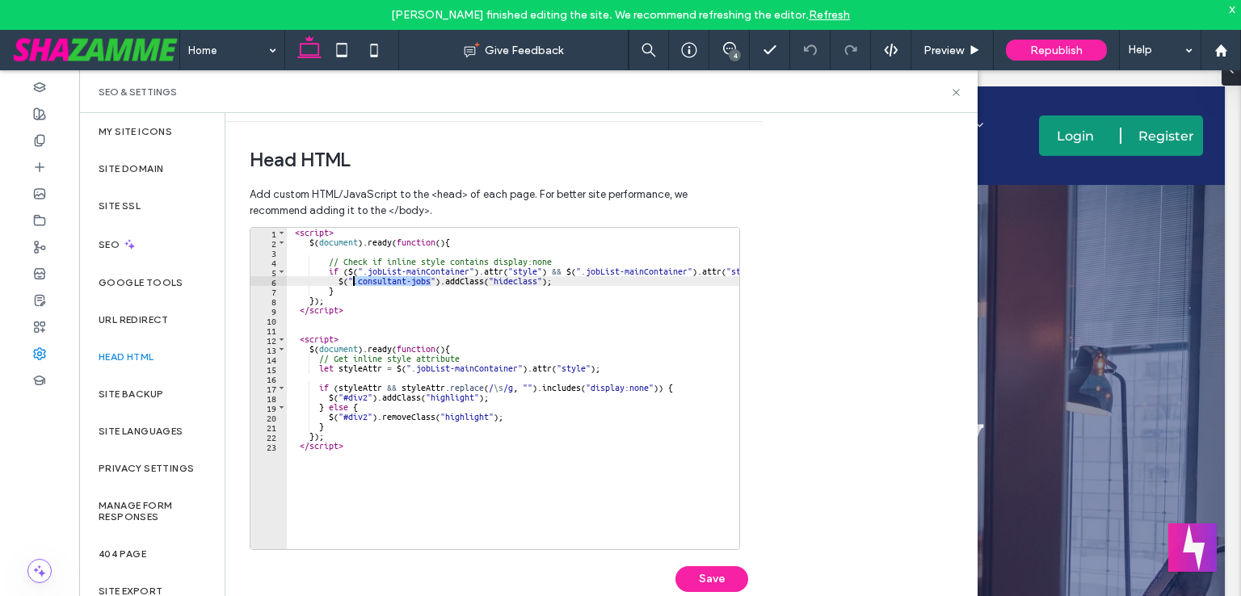
drag, startPoint x: 429, startPoint y: 281, endPoint x: 354, endPoint y: 283, distance: 75.2
click at [354, 283] on div "< script > $ ( document ) . ready ( function ( ) { // Check if inline style con…" at bounding box center [593, 392] width 612 height 329
drag, startPoint x: 367, startPoint y: 399, endPoint x: 342, endPoint y: 398, distance: 24.2
click at [342, 398] on div "< script > $ ( document ) . ready ( function ( ) { // Check if inline style con…" at bounding box center [593, 392] width 612 height 329
paste textarea "**********"
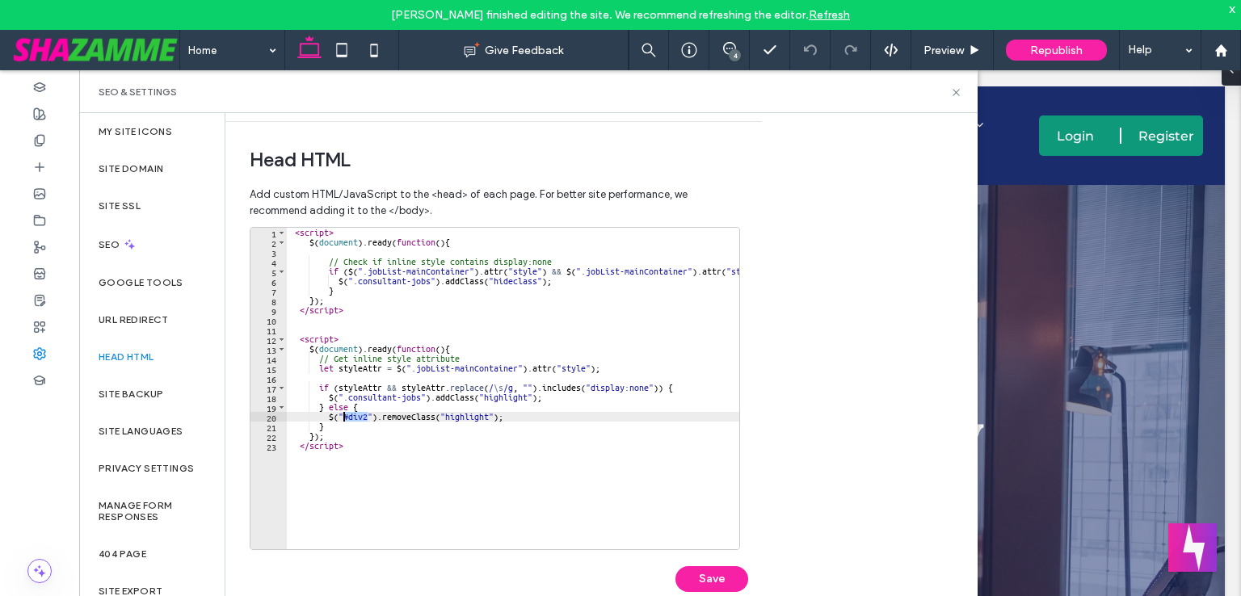
drag, startPoint x: 367, startPoint y: 418, endPoint x: 344, endPoint y: 414, distance: 23.6
click at [344, 414] on div "< script > $ ( document ) . ready ( function ( ) { // Check if inline style con…" at bounding box center [593, 392] width 612 height 329
paste textarea "**********"
click at [701, 570] on button "Save" at bounding box center [711, 579] width 73 height 26
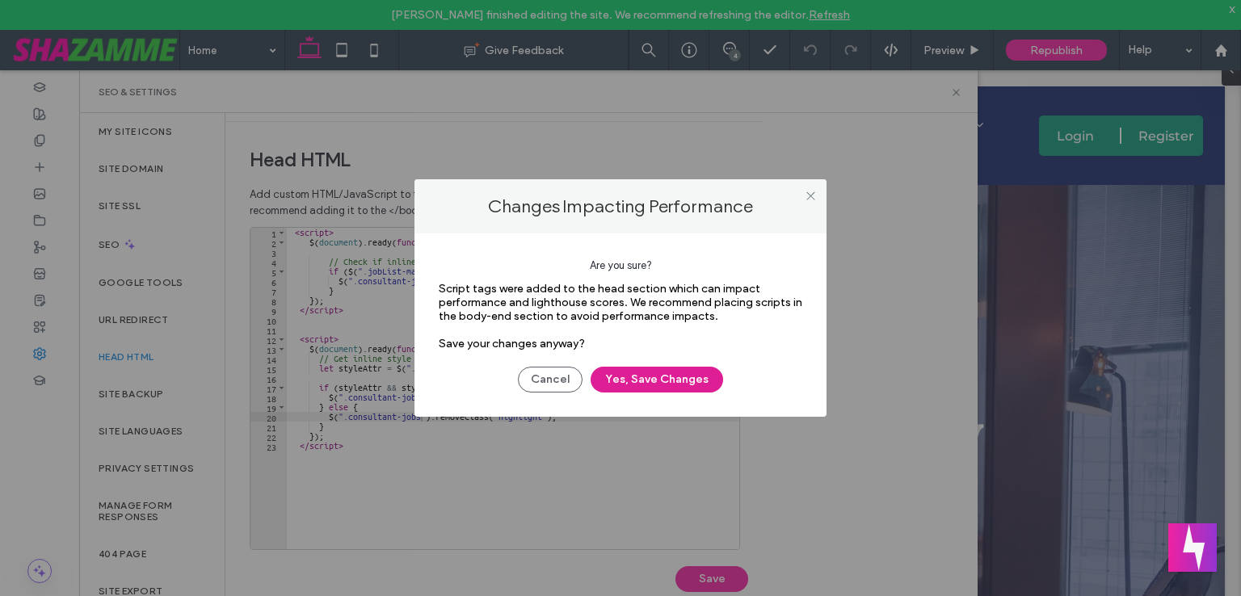
click at [643, 379] on button "Yes, Save Changes" at bounding box center [656, 380] width 132 height 26
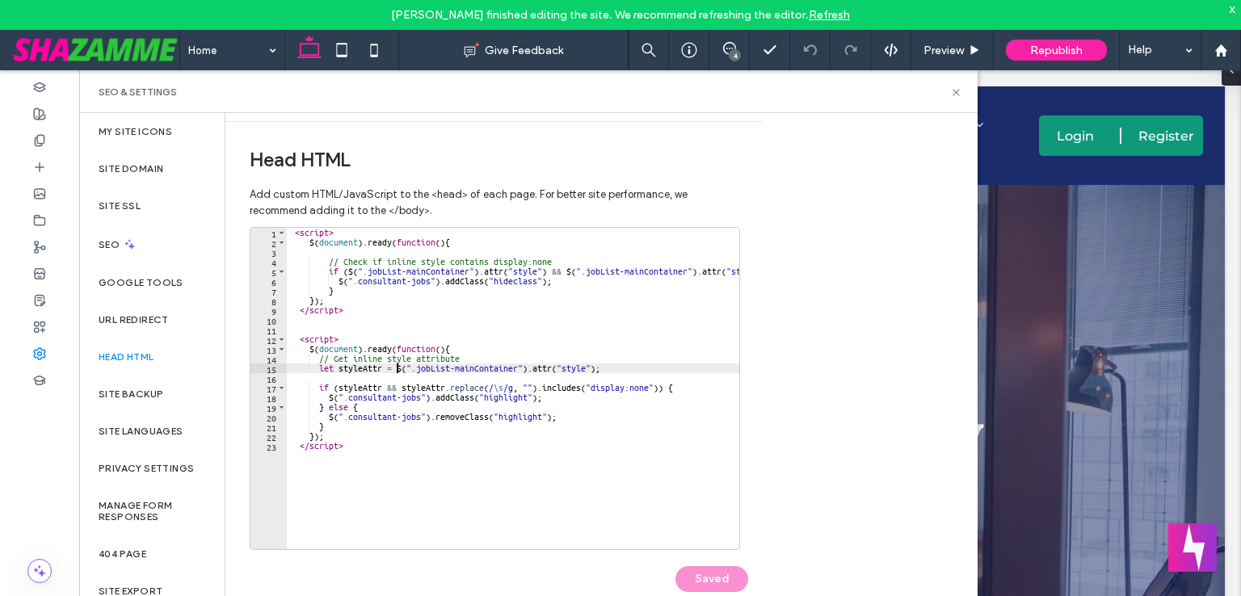
click at [398, 368] on div "< script > $ ( document ) . ready ( function ( ) { // Check if inline style con…" at bounding box center [593, 392] width 612 height 329
click at [397, 369] on div "< script > $ ( document ) . ready ( function ( ) { // Check if inline style con…" at bounding box center [593, 392] width 612 height 329
click at [399, 369] on div "< script > $ ( document ) . ready ( function ( ) { // Check if inline style con…" at bounding box center [513, 388] width 452 height 321
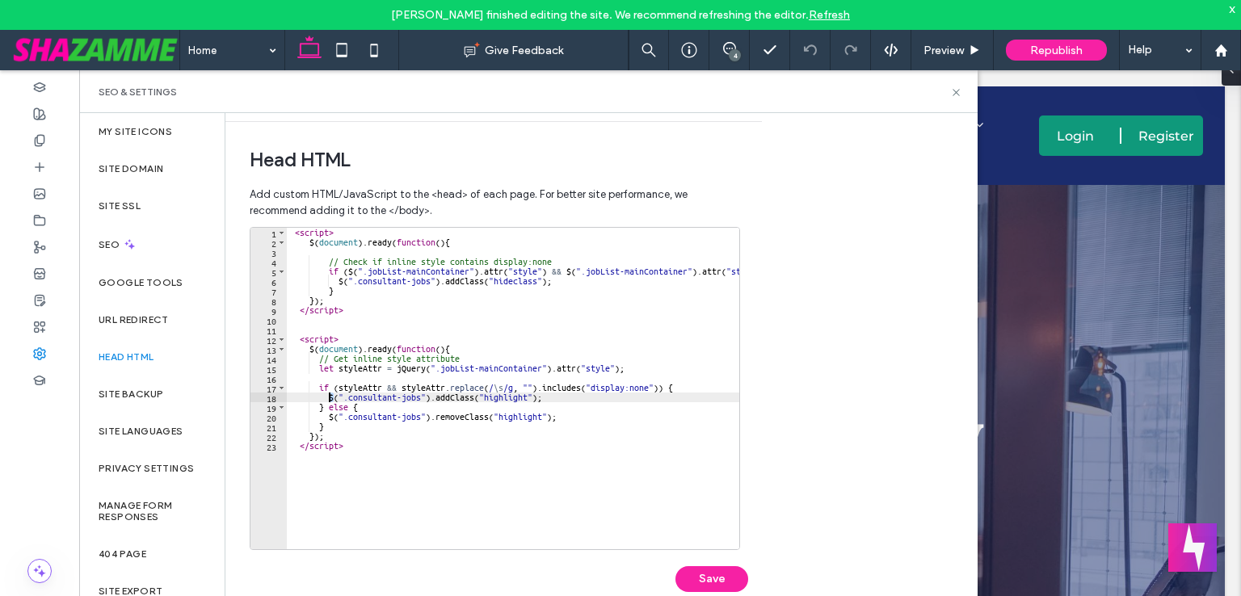
click at [330, 400] on div "< script > $ ( document ) . ready ( function ( ) { // Check if inline style con…" at bounding box center [593, 392] width 612 height 329
paste textarea "**********"
type textarea "**********"
click at [431, 382] on div "< script > $ ( document ) . ready ( function ( ) { // Check if inline style con…" at bounding box center [593, 392] width 612 height 329
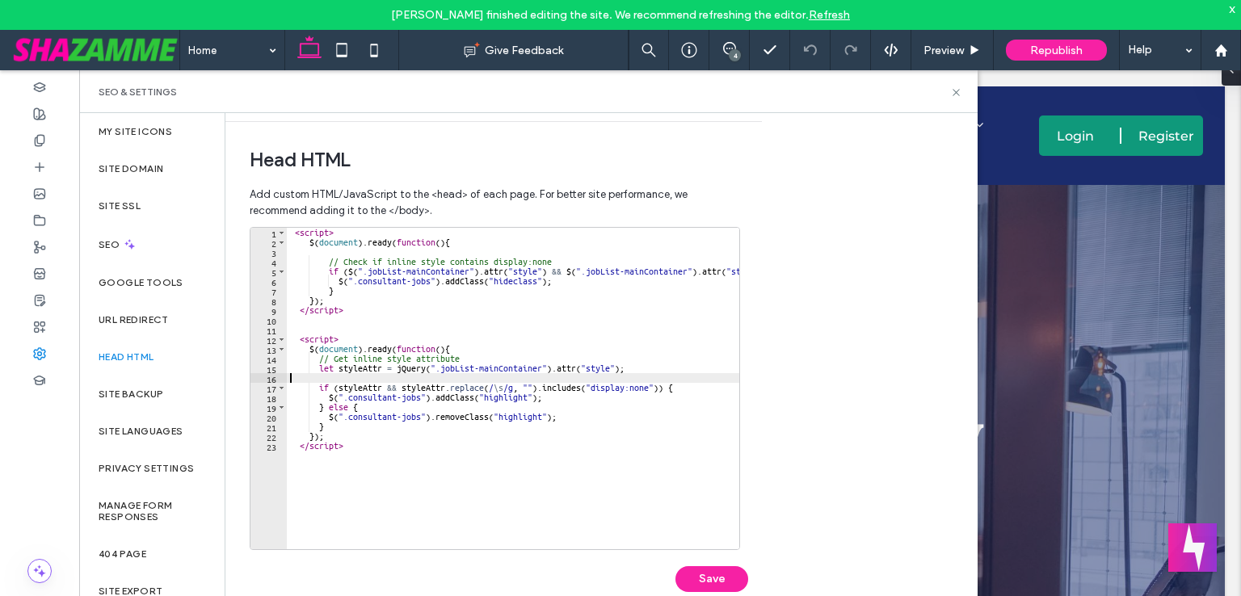
click at [426, 368] on div "< script > $ ( document ) . ready ( function ( ) { // Check if inline style con…" at bounding box center [593, 392] width 612 height 329
click at [395, 372] on div "< script > $ ( document ) . ready ( function ( ) { // Check if inline style con…" at bounding box center [593, 392] width 612 height 329
click at [328, 395] on div "< script > $ ( document ) . ready ( function ( ) { // Check if inline style con…" at bounding box center [593, 392] width 612 height 329
paste textarea "*****"
click at [329, 418] on div "< script > $ ( document ) . ready ( function ( ) { // Check if inline style con…" at bounding box center [593, 392] width 612 height 329
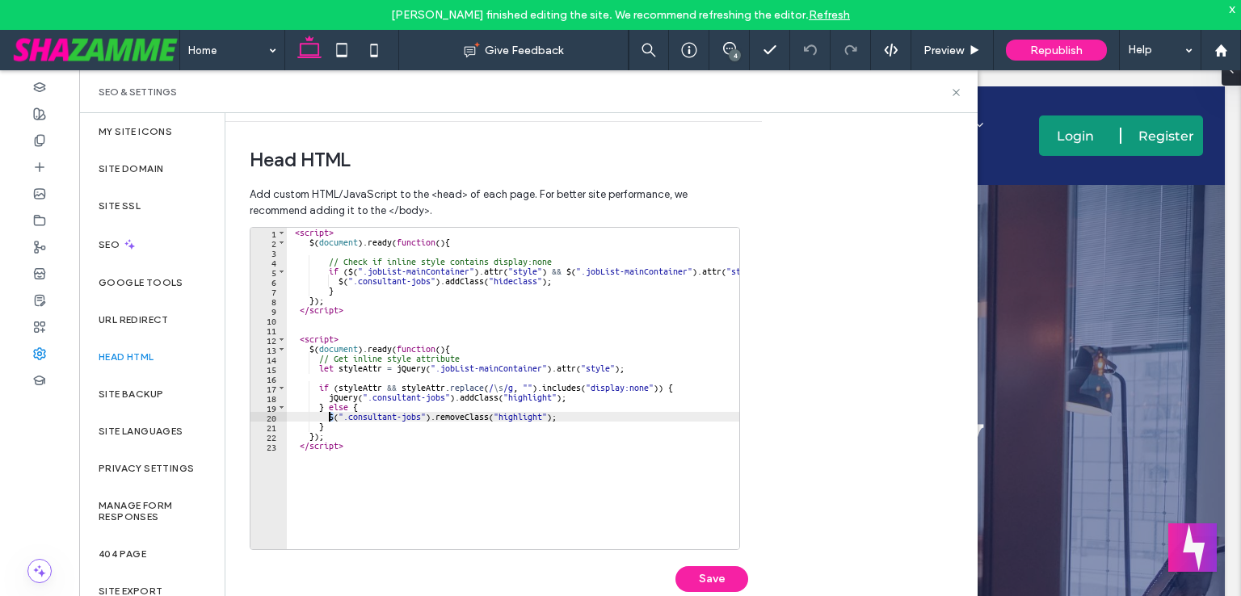
paste textarea "*****"
click at [707, 570] on button "Save" at bounding box center [711, 579] width 73 height 26
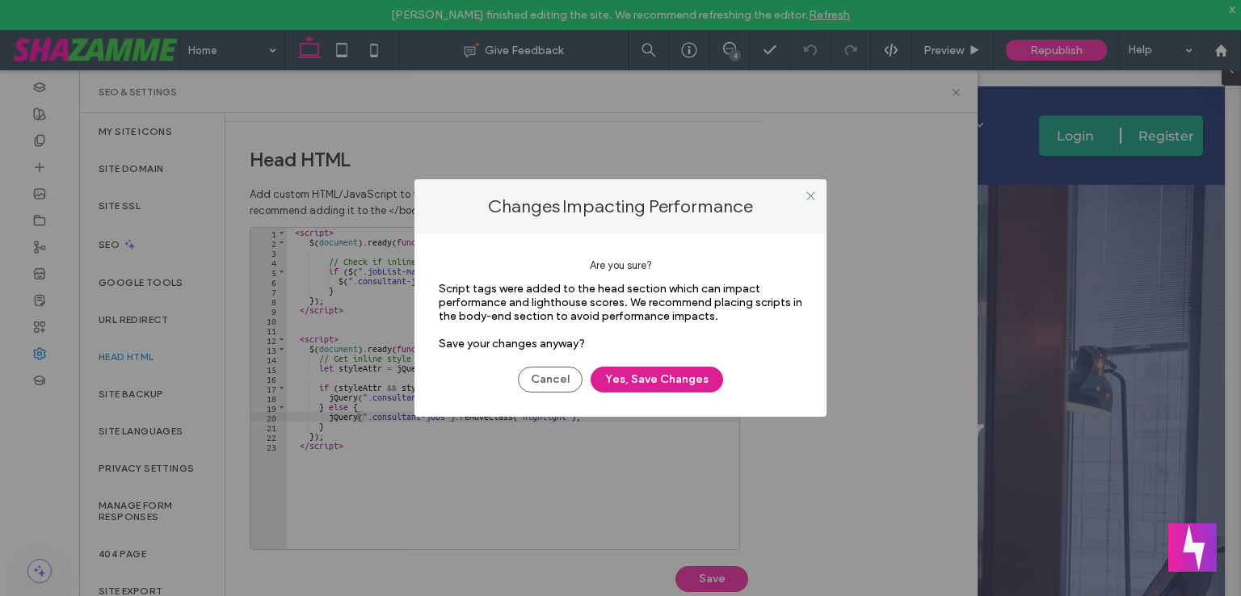
click at [699, 376] on button "Yes, Save Changes" at bounding box center [656, 380] width 132 height 26
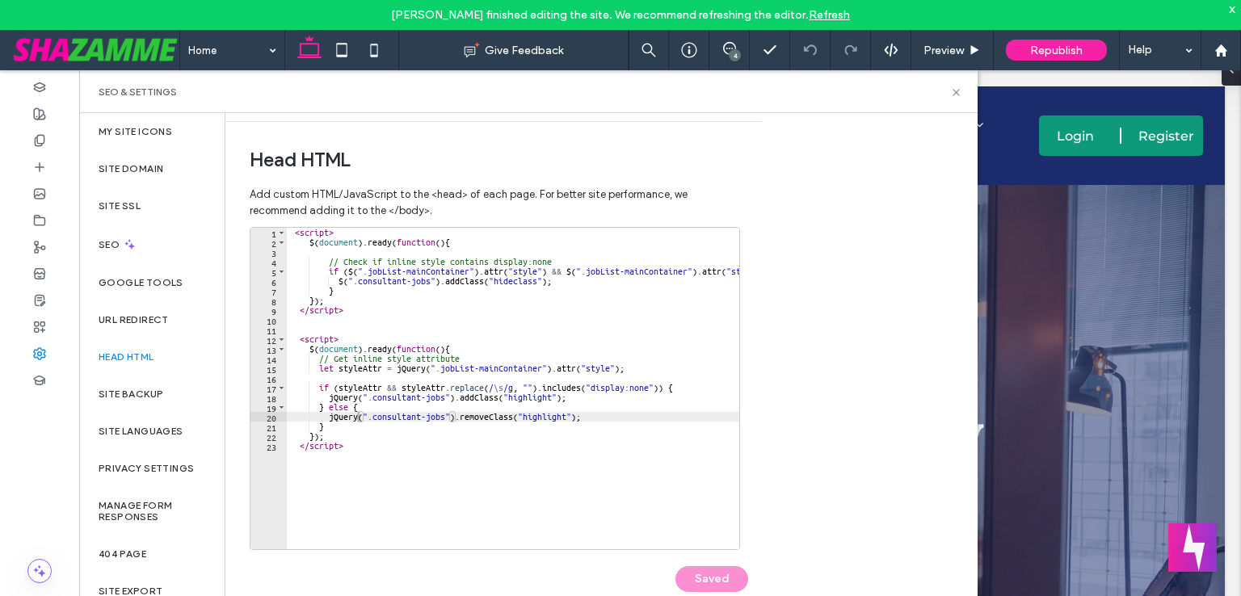
click at [386, 466] on div "< script > $ ( document ) . ready ( function ( ) { // Check if inline style con…" at bounding box center [593, 392] width 612 height 329
click at [347, 403] on div "< script > $ ( document ) . ready ( function ( ) { // Check if inline style con…" at bounding box center [593, 392] width 612 height 329
click at [343, 400] on div "< script > $ ( document ) . ready ( function ( ) { // Check if inline style con…" at bounding box center [593, 392] width 612 height 329
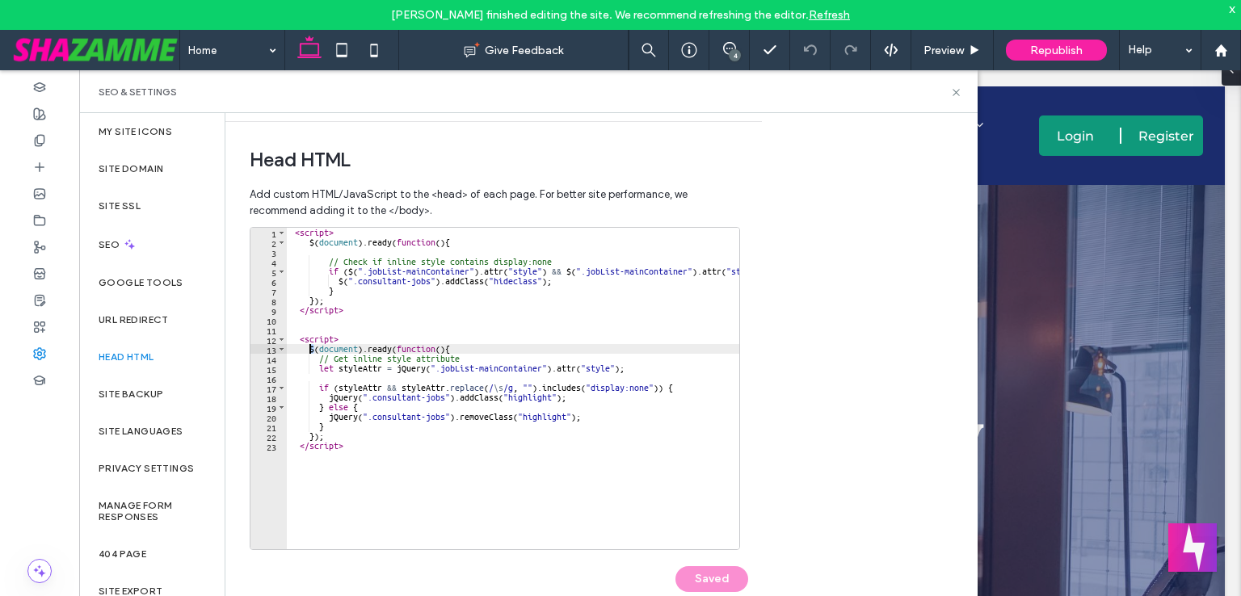
click at [309, 346] on div "< script > $ ( document ) . ready ( function ( ) { // Check if inline style con…" at bounding box center [593, 392] width 612 height 329
paste textarea "*****"
click at [717, 583] on button "Save" at bounding box center [711, 579] width 73 height 26
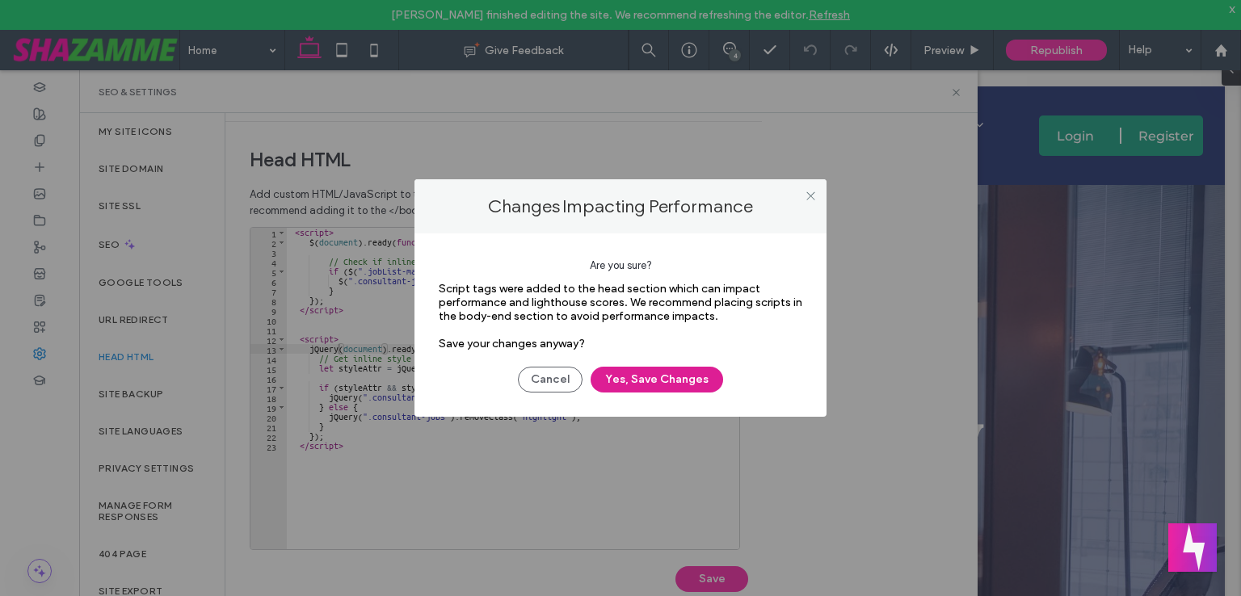
click at [677, 388] on button "Yes, Save Changes" at bounding box center [656, 380] width 132 height 26
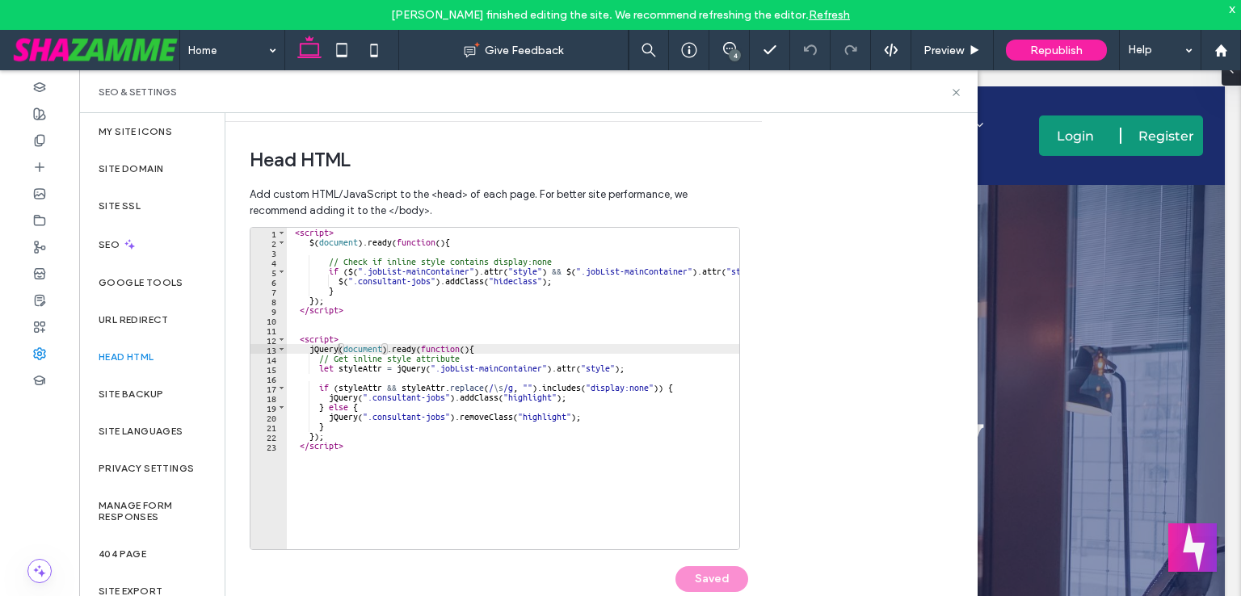
click at [488, 357] on div "< script > $ ( document ) . ready ( function ( ) { // Check if inline style con…" at bounding box center [593, 392] width 612 height 329
click at [509, 351] on div "< script > $ ( document ) . ready ( function ( ) { // Check if inline style con…" at bounding box center [593, 392] width 612 height 329
type textarea "**********"
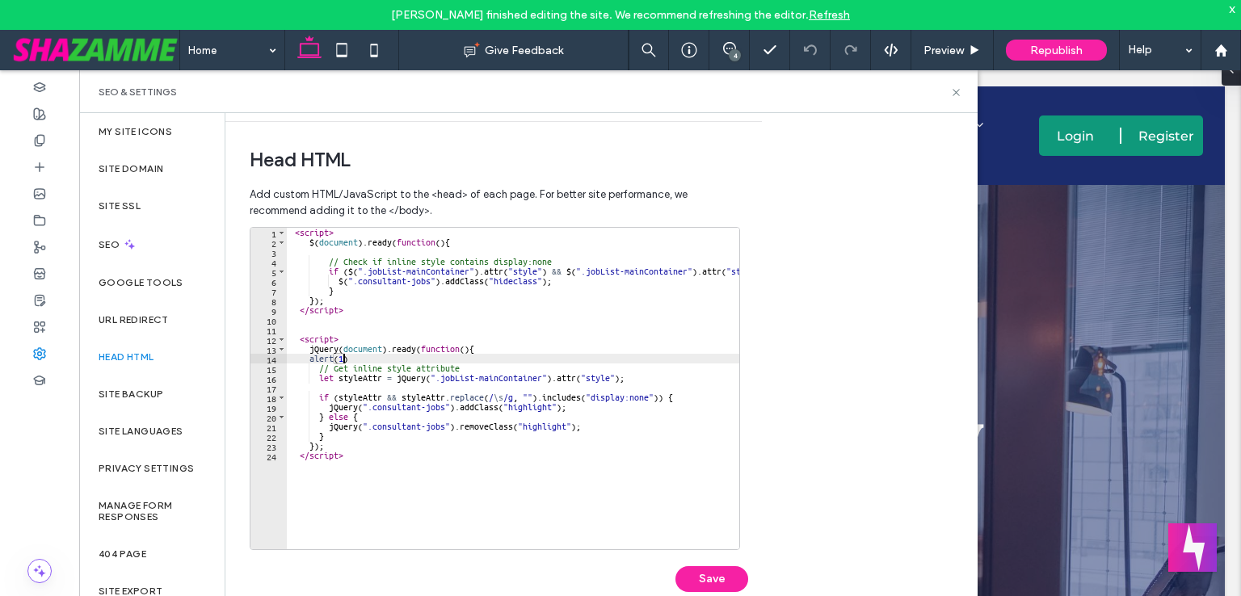
scroll to position [0, 3]
type textarea "*********"
click at [724, 572] on button "Save" at bounding box center [711, 579] width 73 height 26
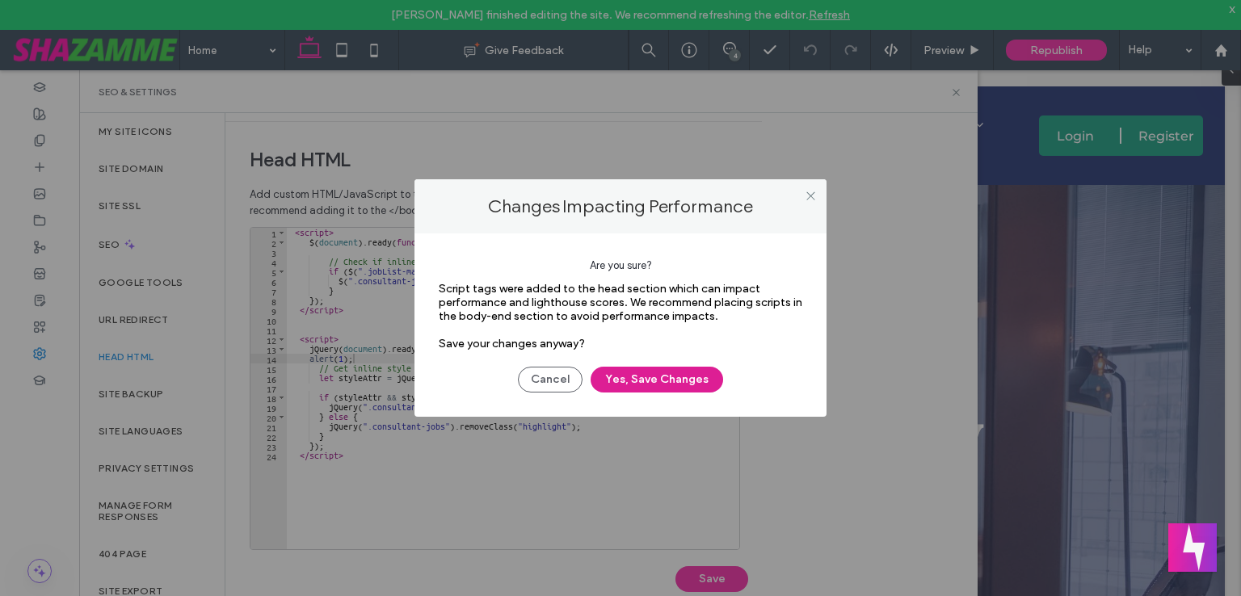
click at [653, 373] on button "Yes, Save Changes" at bounding box center [656, 380] width 132 height 26
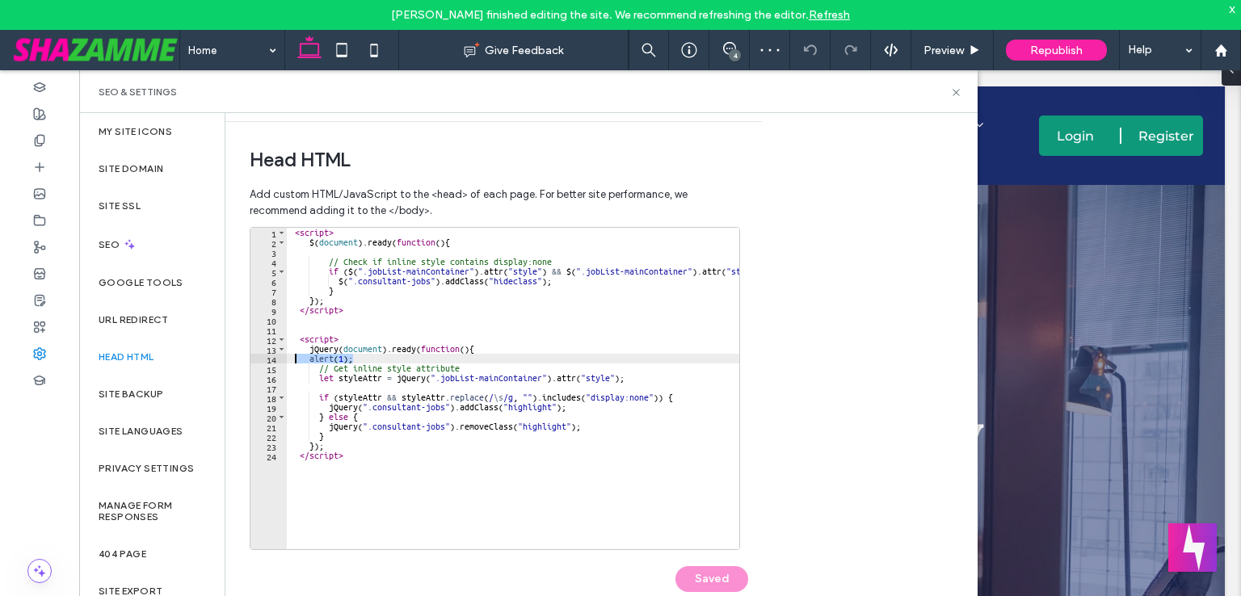
click at [296, 360] on div "< script > $ ( document ) . ready ( function ( ) { // Check if inline style con…" at bounding box center [513, 388] width 452 height 321
click at [359, 360] on div "< script > $ ( document ) . ready ( function ( ) { // Check if inline style con…" at bounding box center [593, 392] width 612 height 329
drag, startPoint x: 361, startPoint y: 359, endPoint x: 306, endPoint y: 360, distance: 54.9
click at [306, 360] on div "< script > $ ( document ) . ready ( function ( ) { // Check if inline style con…" at bounding box center [593, 392] width 612 height 329
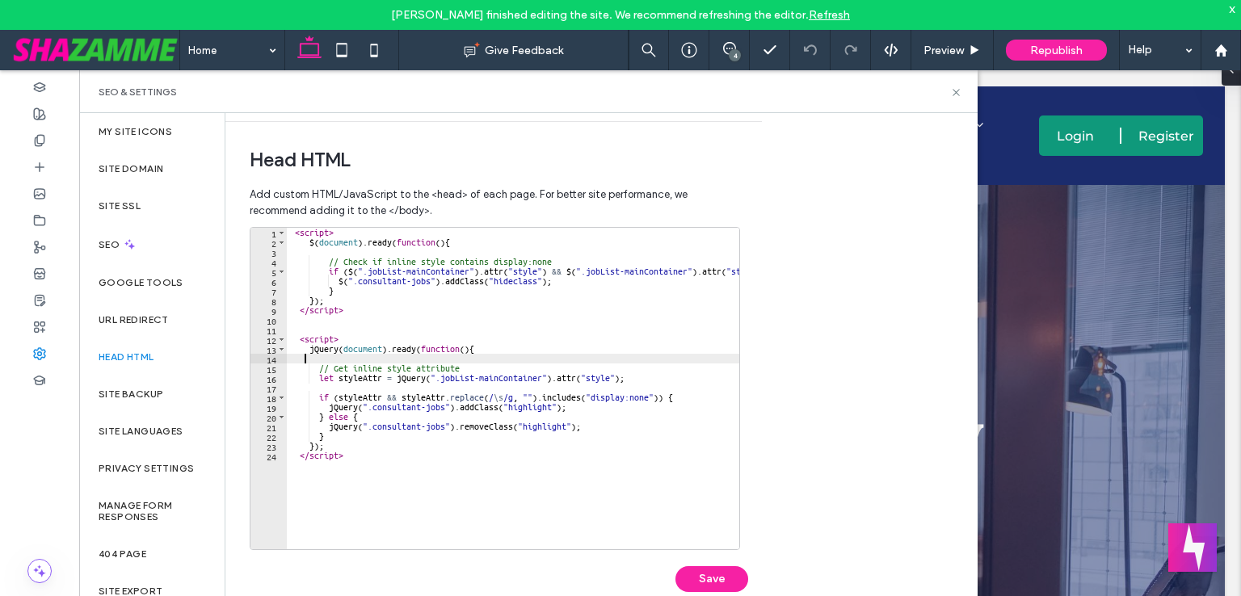
click at [351, 389] on div "< script > $ ( document ) . ready ( function ( ) { // Check if inline style con…" at bounding box center [593, 392] width 612 height 329
paste textarea "*********"
type textarea "*********"
click at [699, 577] on button "Save" at bounding box center [711, 579] width 73 height 26
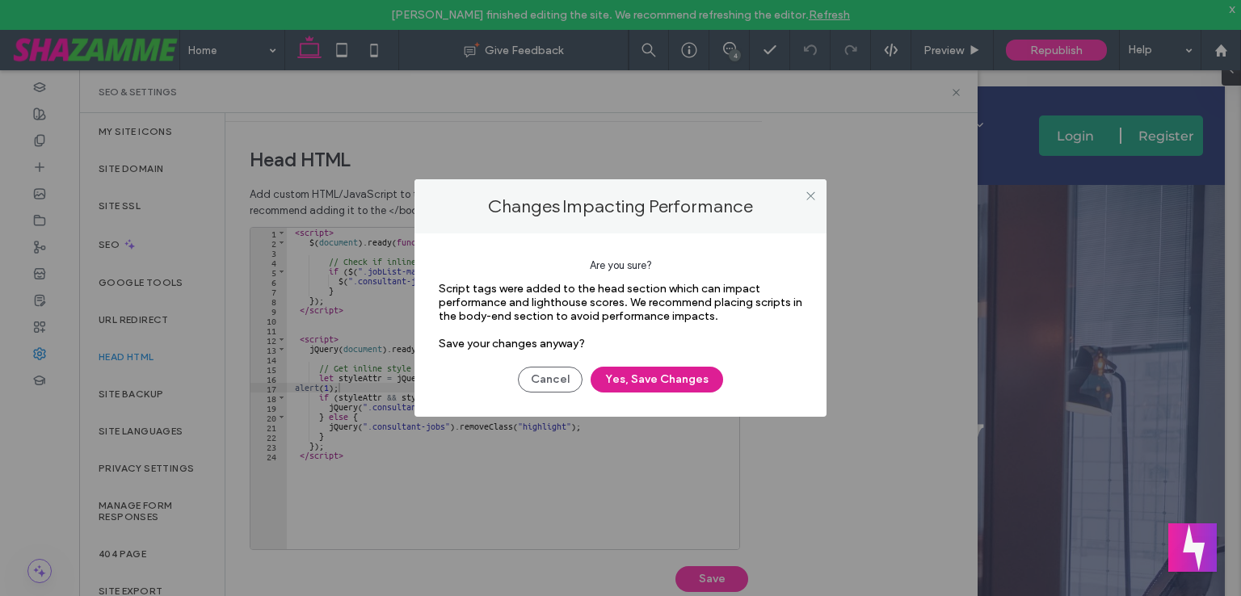
click at [642, 376] on button "Yes, Save Changes" at bounding box center [656, 380] width 132 height 26
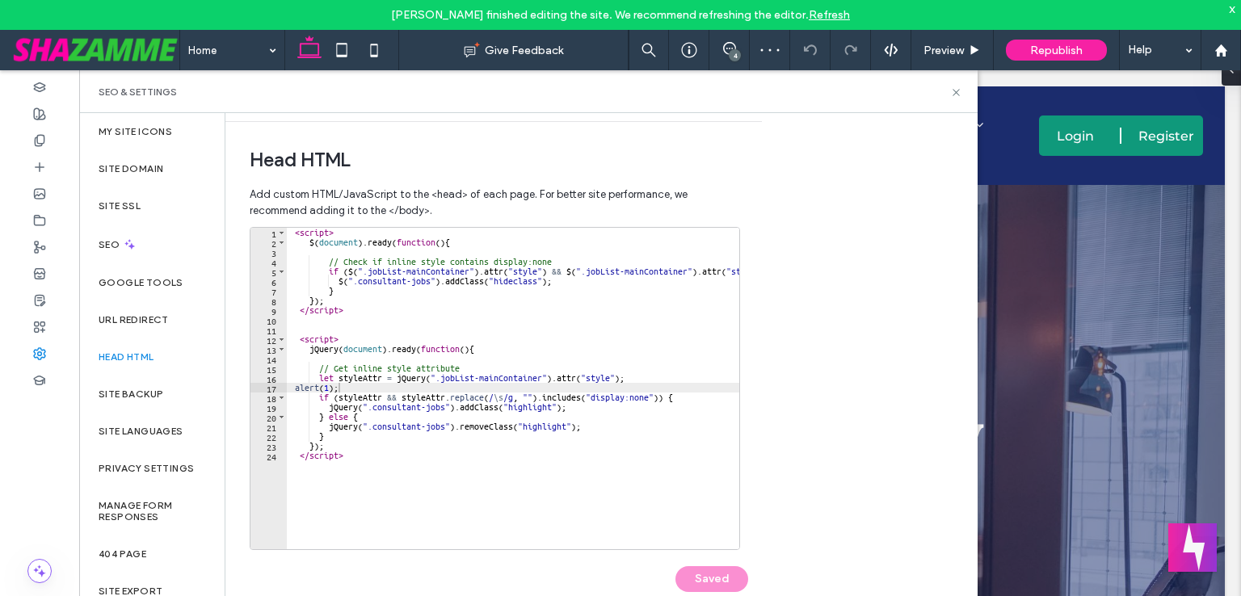
click at [346, 388] on div "< script > $ ( document ) . ready ( function ( ) { // Check if inline style con…" at bounding box center [593, 392] width 612 height 329
click at [296, 387] on div "< script > $ ( document ) . ready ( function ( ) { // Check if inline style con…" at bounding box center [593, 392] width 612 height 329
click at [691, 398] on div "< script > $ ( document ) . ready ( function ( ) { // Check if inline style con…" at bounding box center [593, 392] width 612 height 329
type textarea "**********"
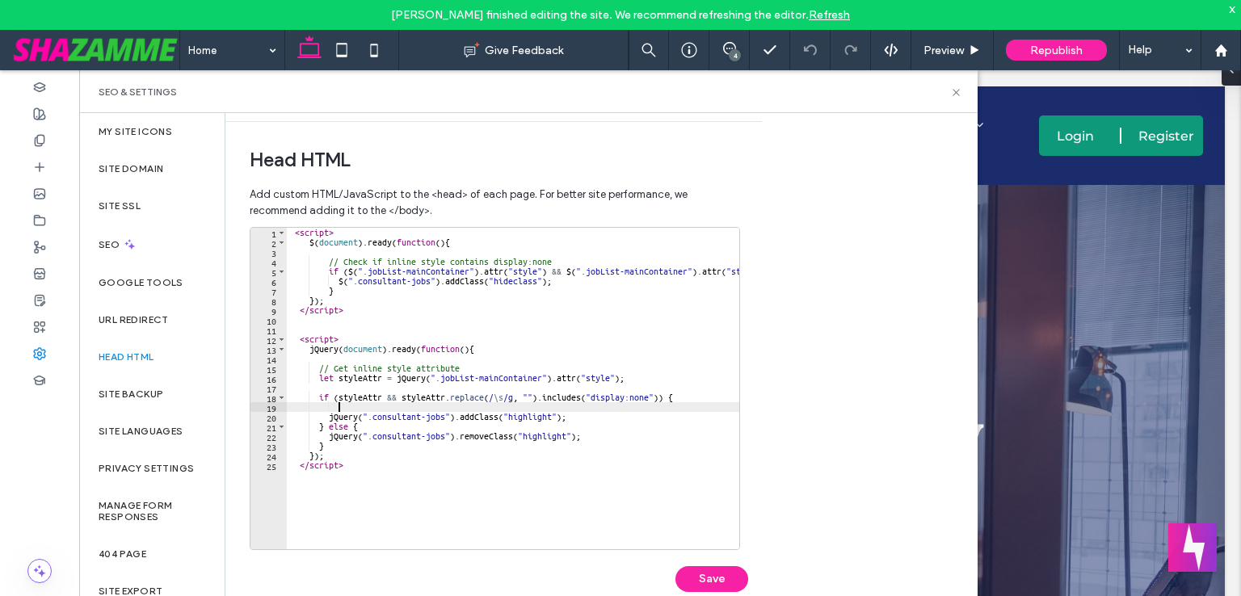
paste textarea "*********"
click at [722, 574] on button "Save" at bounding box center [711, 579] width 73 height 26
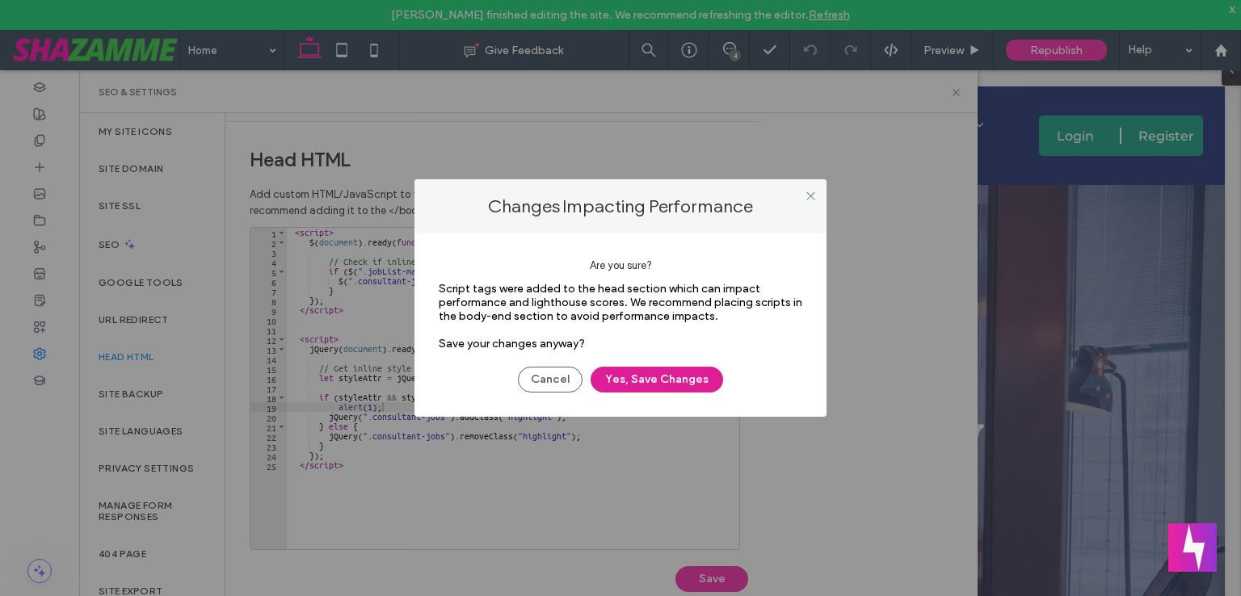
click at [691, 376] on button "Yes, Save Changes" at bounding box center [656, 380] width 132 height 26
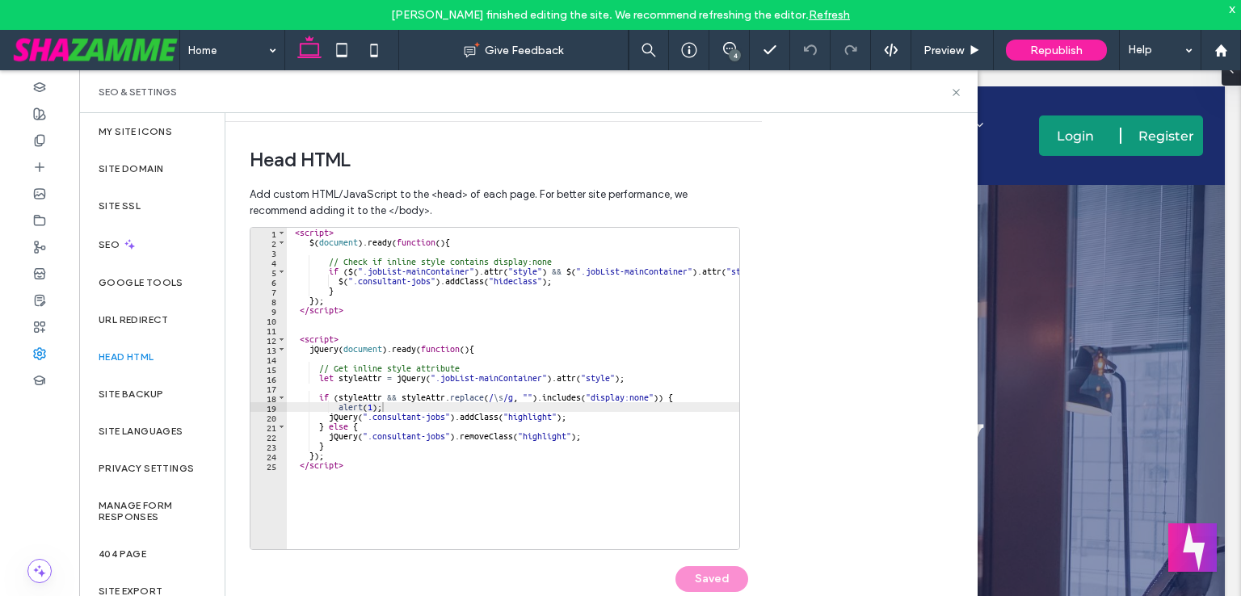
click at [346, 414] on div "< script > $ ( document ) . ready ( function ( ) { // Check if inline style con…" at bounding box center [593, 392] width 612 height 329
click at [351, 271] on div "< script > $ ( document ) . ready ( function ( ) { // Check if inline style con…" at bounding box center [593, 392] width 612 height 329
type textarea "**********"
click at [378, 327] on div "< script > $ ( document ) . ready ( function ( ) { // Check if inline style con…" at bounding box center [593, 392] width 612 height 329
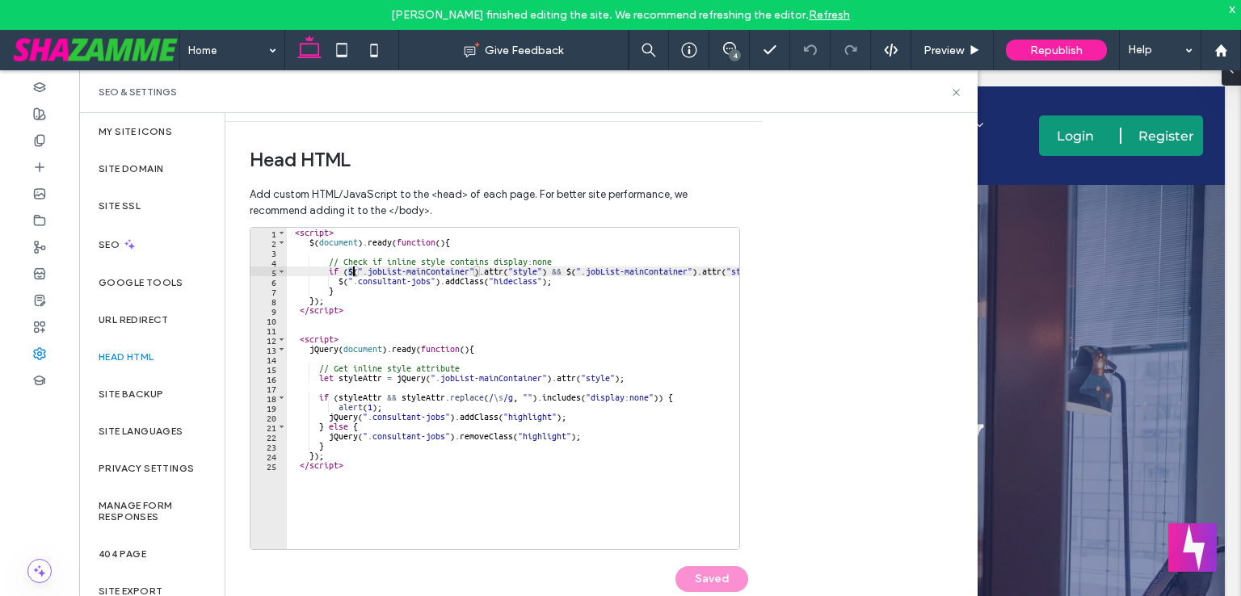
scroll to position [0, 0]
click at [321, 349] on div "< script > $ ( document ) . ready ( function ( ) { // Check if inline style con…" at bounding box center [593, 392] width 612 height 329
click at [311, 245] on div "< script > $ ( document ) . ready ( function ( ) { // Check if inline style con…" at bounding box center [593, 392] width 612 height 329
paste textarea "*****"
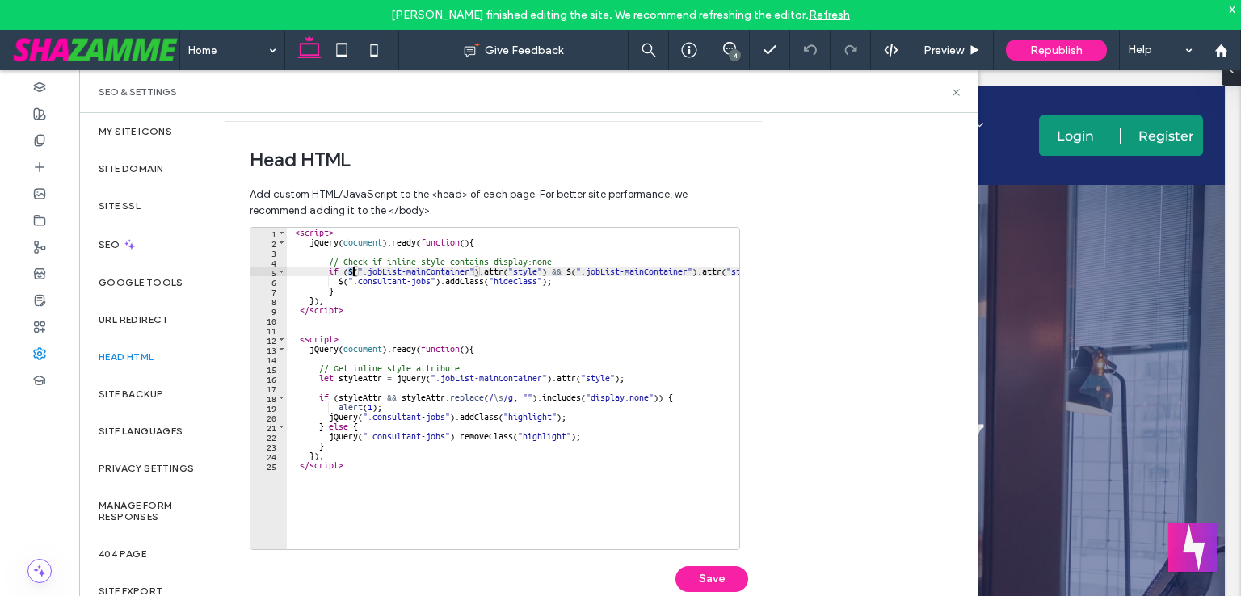
click at [351, 271] on div "< script > jQuery ( document ) . ready ( function ( ) { // Check if inline styl…" at bounding box center [593, 392] width 612 height 329
paste textarea "*****"
click at [594, 268] on div "< script > jQuery ( document ) . ready ( function ( ) { // Check if inline styl…" at bounding box center [605, 392] width 636 height 329
paste textarea "*****"
click at [341, 280] on div "< script > jQuery ( document ) . ready ( function ( ) { // Check if inline styl…" at bounding box center [617, 392] width 661 height 329
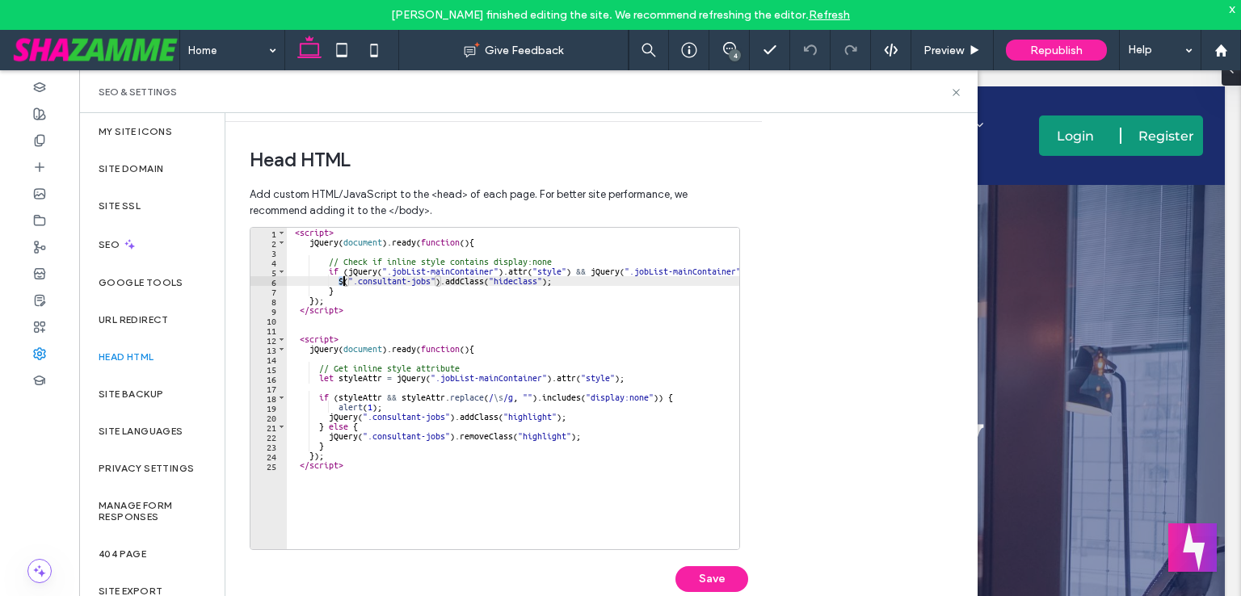
paste textarea "*****"
click at [450, 443] on div "< script > jQuery ( document ) . ready ( function ( ) { // Check if inline styl…" at bounding box center [617, 392] width 661 height 329
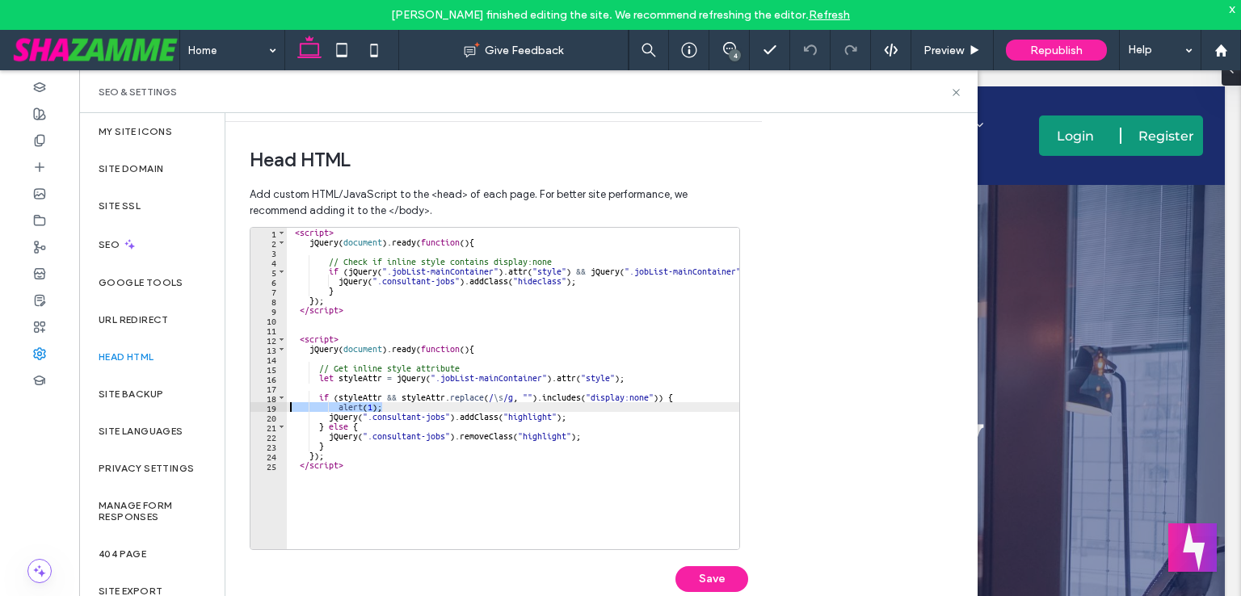
drag, startPoint x: 381, startPoint y: 405, endPoint x: 281, endPoint y: 405, distance: 100.2
click at [281, 405] on div "* 1 2 3 4 5 6 7 8 9 10 11 12 13 14 15 16 17 18 19 20 21 22 23 24 25 < script > …" at bounding box center [495, 388] width 490 height 323
type textarea "*********"
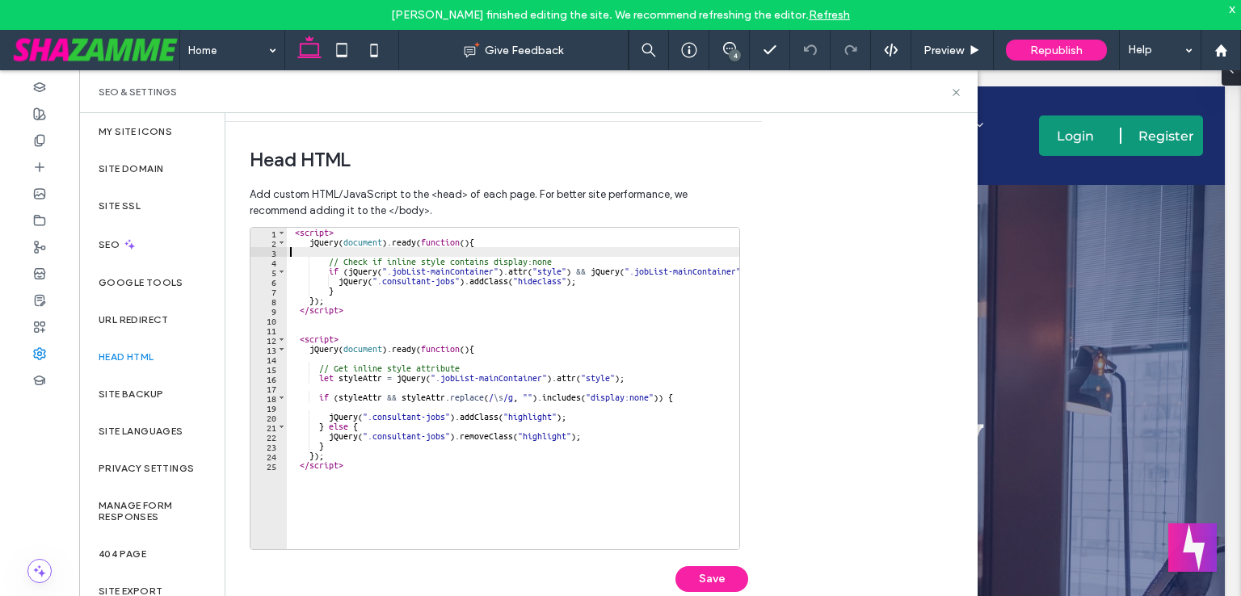
click at [387, 249] on div "< script > jQuery ( document ) . ready ( function ( ) { // Check if inline styl…" at bounding box center [617, 392] width 661 height 329
paste textarea "*********"
type textarea "*********"
click at [724, 577] on button "Save" at bounding box center [711, 579] width 73 height 26
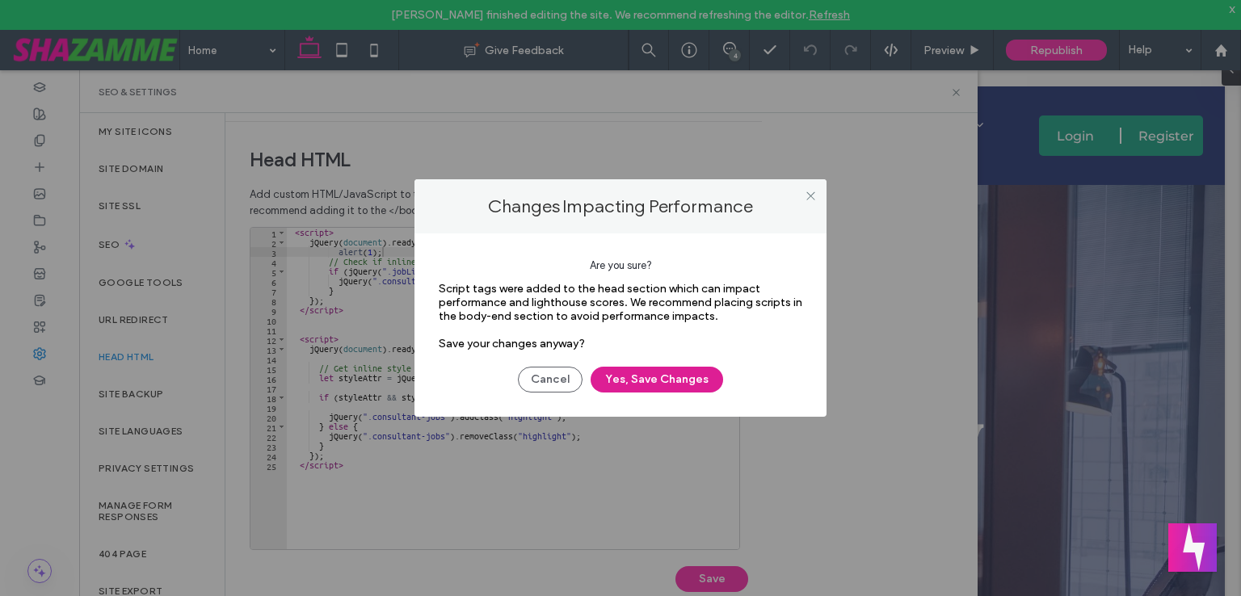
click at [630, 382] on button "Yes, Save Changes" at bounding box center [656, 380] width 132 height 26
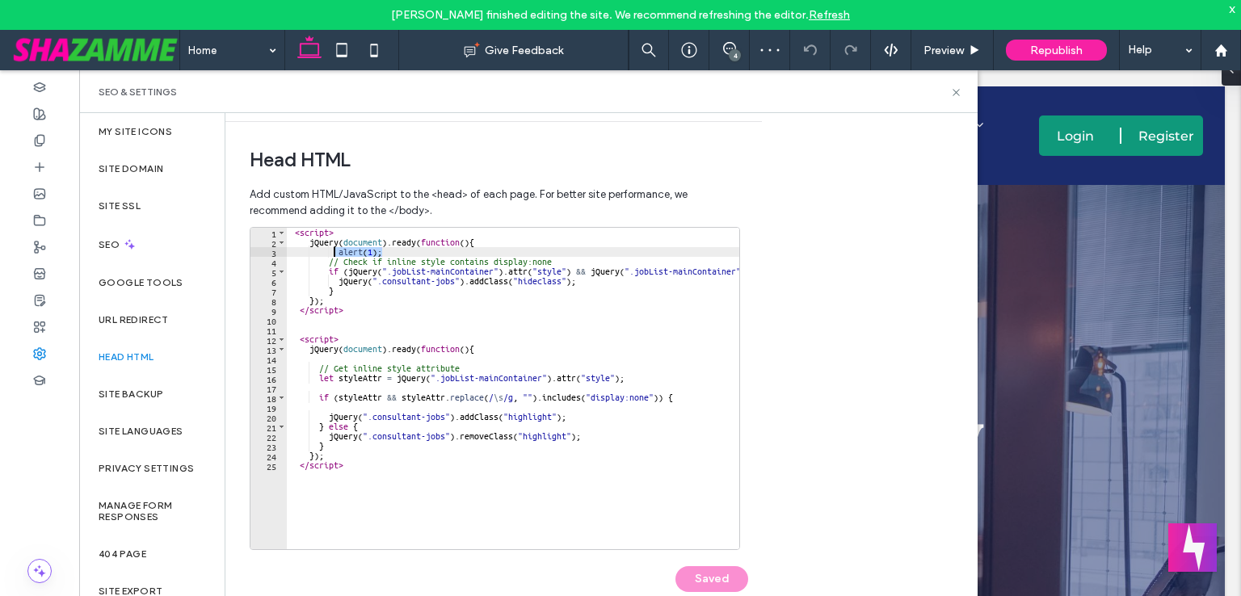
drag, startPoint x: 390, startPoint y: 253, endPoint x: 333, endPoint y: 248, distance: 57.5
click at [333, 248] on div "< script > jQuery ( document ) . ready ( function ( ) { alert ( 1 ) ; // Check …" at bounding box center [617, 392] width 661 height 329
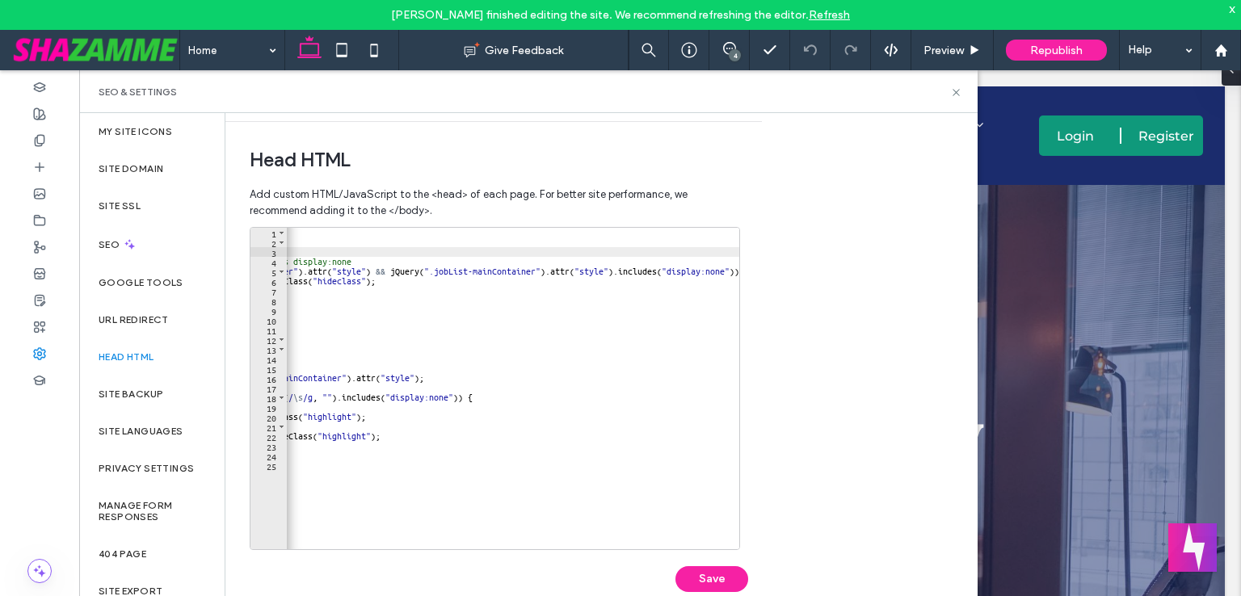
scroll to position [0, 208]
click at [738, 271] on div "< script > jQuery ( document ) . ready ( function ( ) { // Check if inline styl…" at bounding box center [408, 392] width 661 height 329
type textarea "**********"
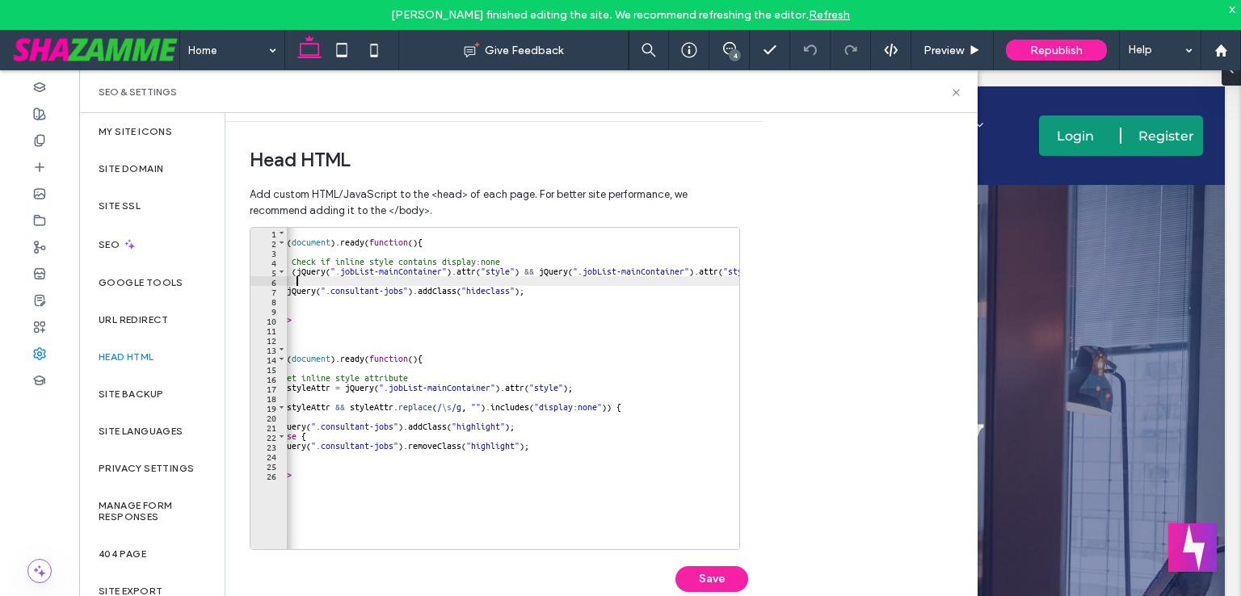
paste textarea "*********"
click at [709, 576] on button "Save" at bounding box center [711, 579] width 73 height 26
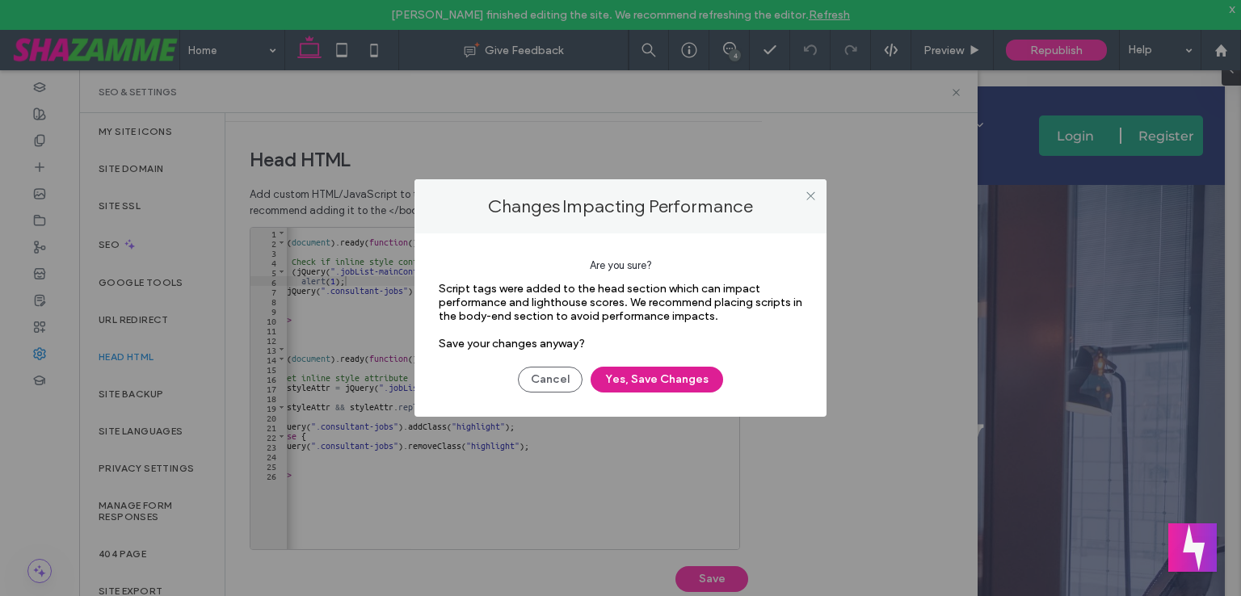
click at [695, 384] on button "Yes, Save Changes" at bounding box center [656, 380] width 132 height 26
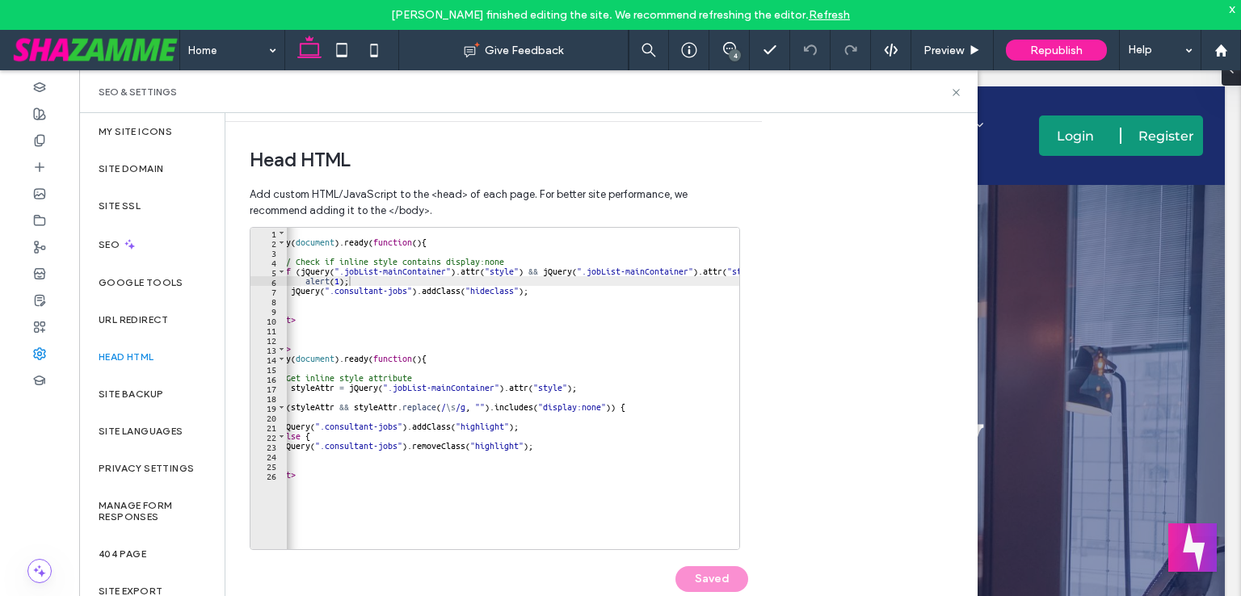
scroll to position [0, 0]
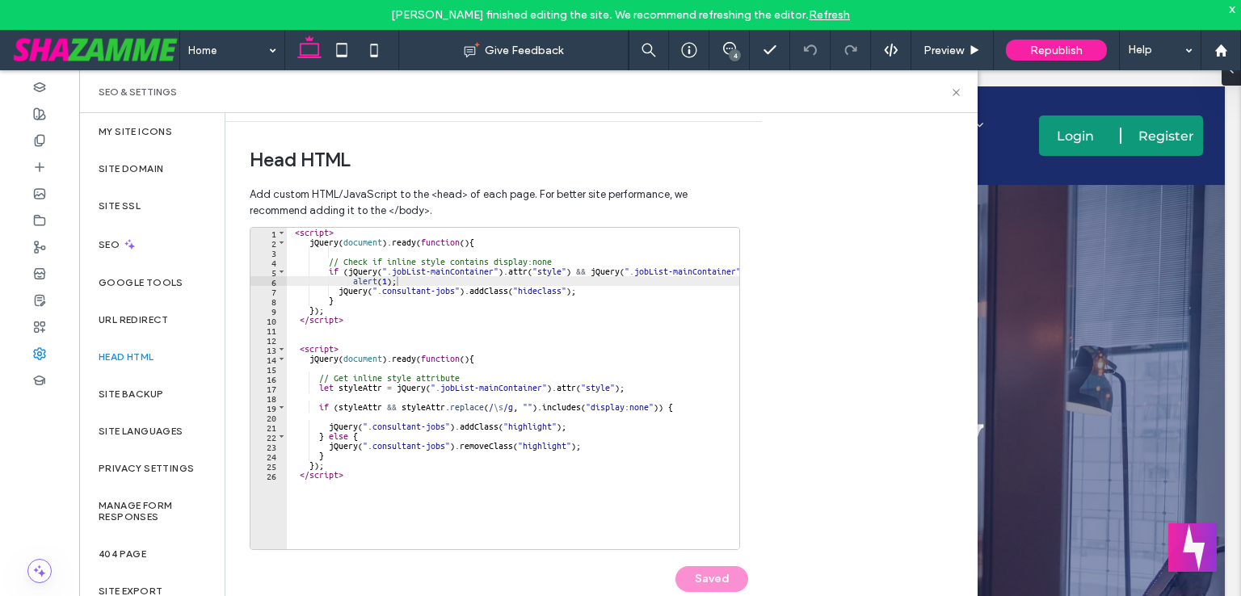
click at [378, 321] on div "< script > jQuery ( document ) . ready ( function ( ) { // Check if inline styl…" at bounding box center [617, 392] width 661 height 329
click at [359, 476] on div "< script > jQuery ( document ) . ready ( function ( ) { // Check if inline styl…" at bounding box center [617, 392] width 661 height 329
click at [345, 464] on div "< script > jQuery ( document ) . ready ( function ( ) { // Check if inline styl…" at bounding box center [617, 392] width 661 height 329
type textarea "***"
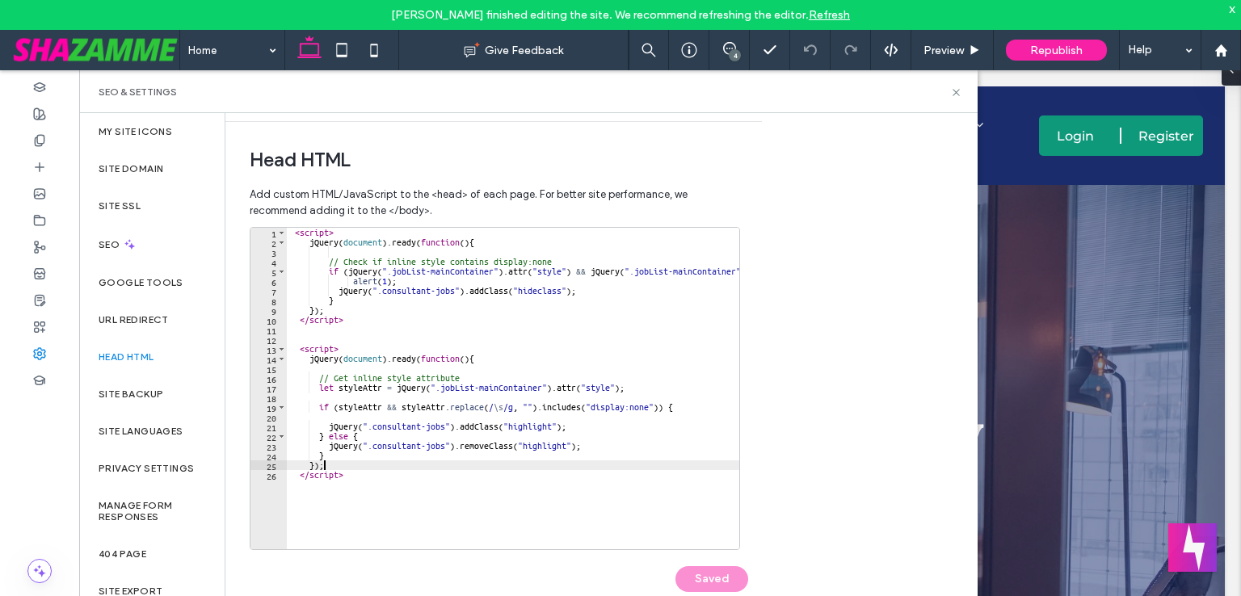
scroll to position [0, 2]
click at [380, 313] on div "< script > jQuery ( document ) . ready ( function ( ) { // Check if inline styl…" at bounding box center [617, 392] width 661 height 329
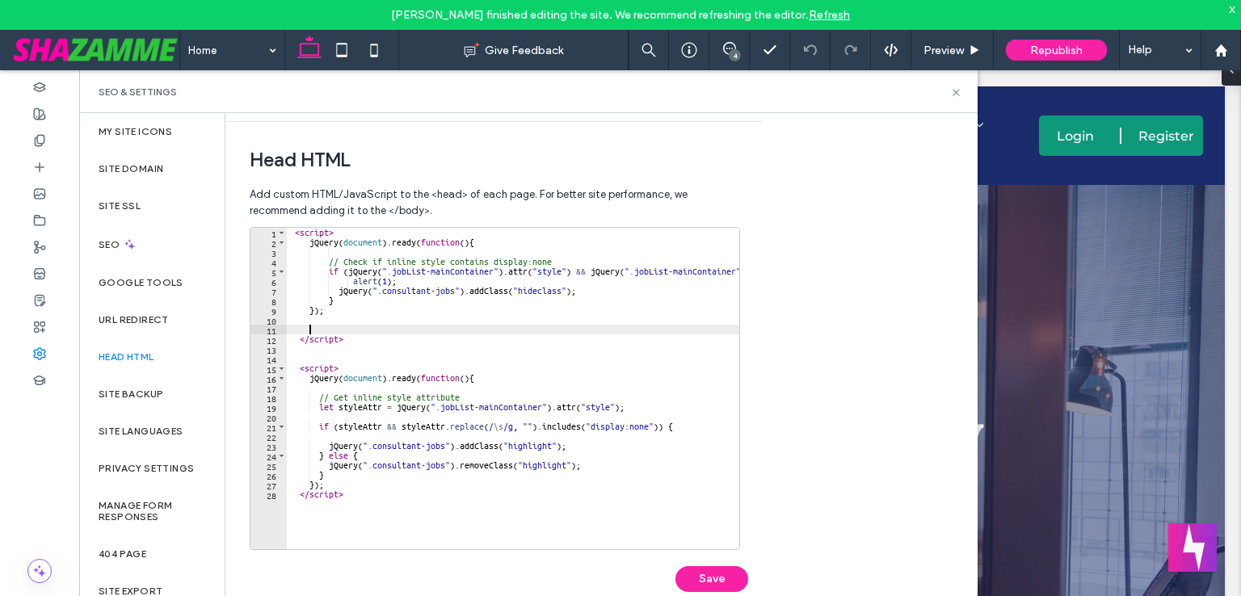
paste textarea "***"
type textarea "***"
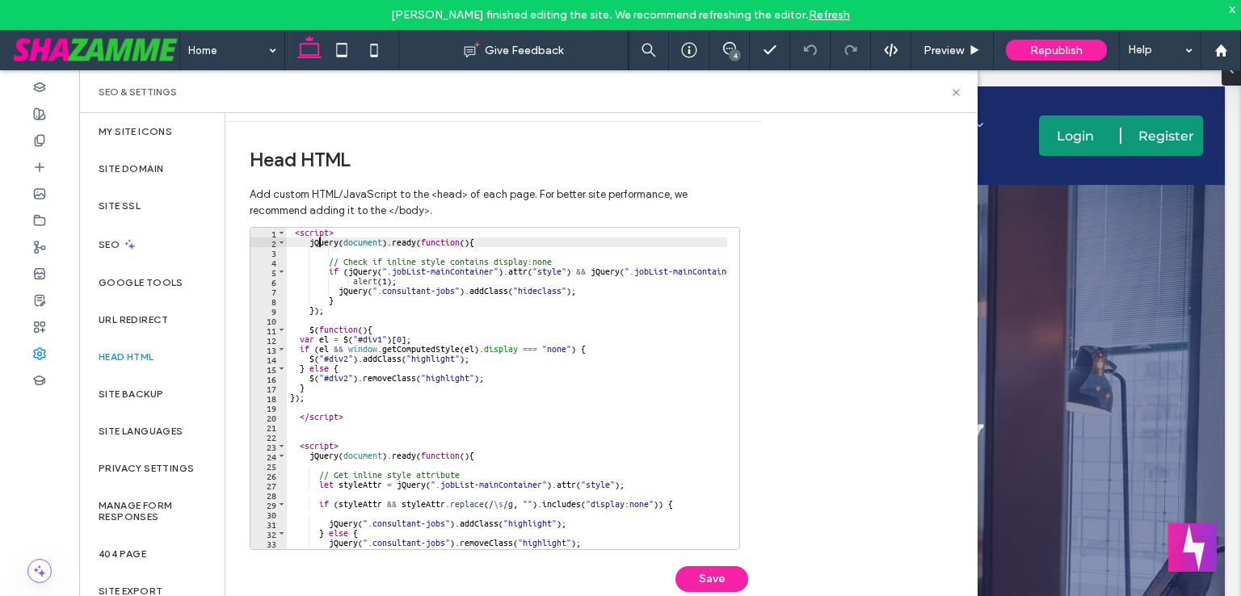
click at [320, 243] on div "< script > jQuery ( document ) . ready ( function ( ) { // Check if inline styl…" at bounding box center [617, 392] width 661 height 329
click at [309, 328] on div "< script > jQuery ( document ) . ready ( function ( ) { // Check if inline styl…" at bounding box center [617, 392] width 661 height 329
paste textarea "*****"
click at [346, 342] on div "< script > jQuery ( document ) . ready ( function ( ) { // Check if inline styl…" at bounding box center [617, 392] width 661 height 329
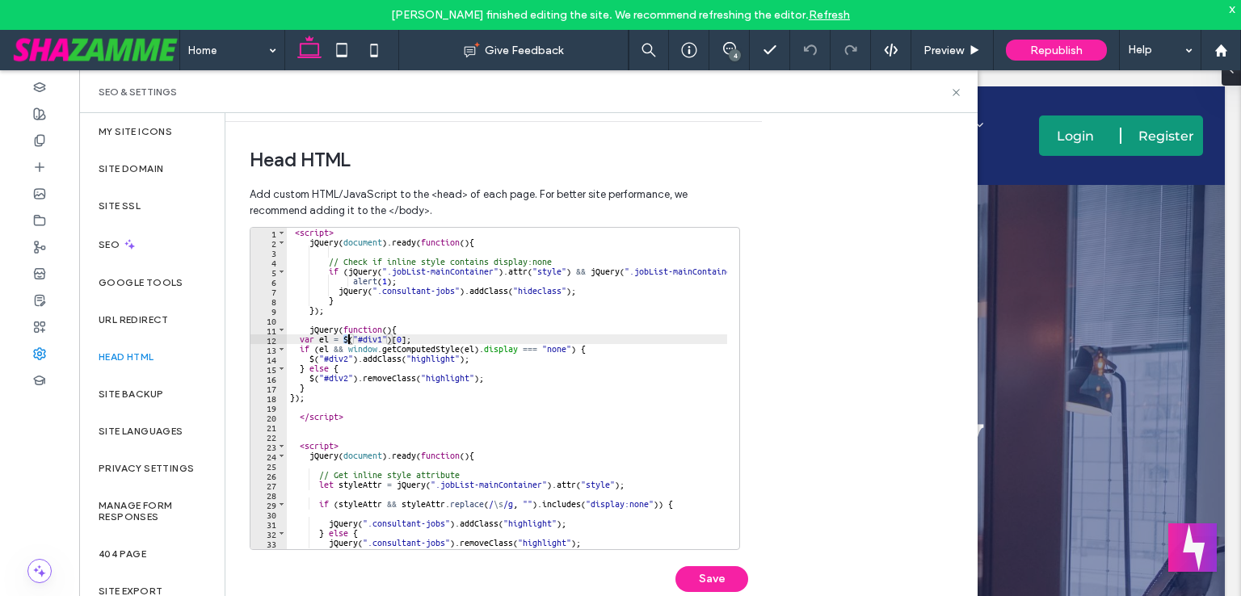
paste textarea "*****"
click at [515, 372] on div "< script > jQuery ( document ) . ready ( function ( ) { // Check if inline styl…" at bounding box center [617, 392] width 661 height 329
click at [310, 359] on div "< script > jQuery ( document ) . ready ( function ( ) { // Check if inline styl…" at bounding box center [617, 392] width 661 height 329
paste textarea "*****"
click at [312, 381] on div "< script > jQuery ( document ) . ready ( function ( ) { // Check if inline styl…" at bounding box center [617, 392] width 661 height 329
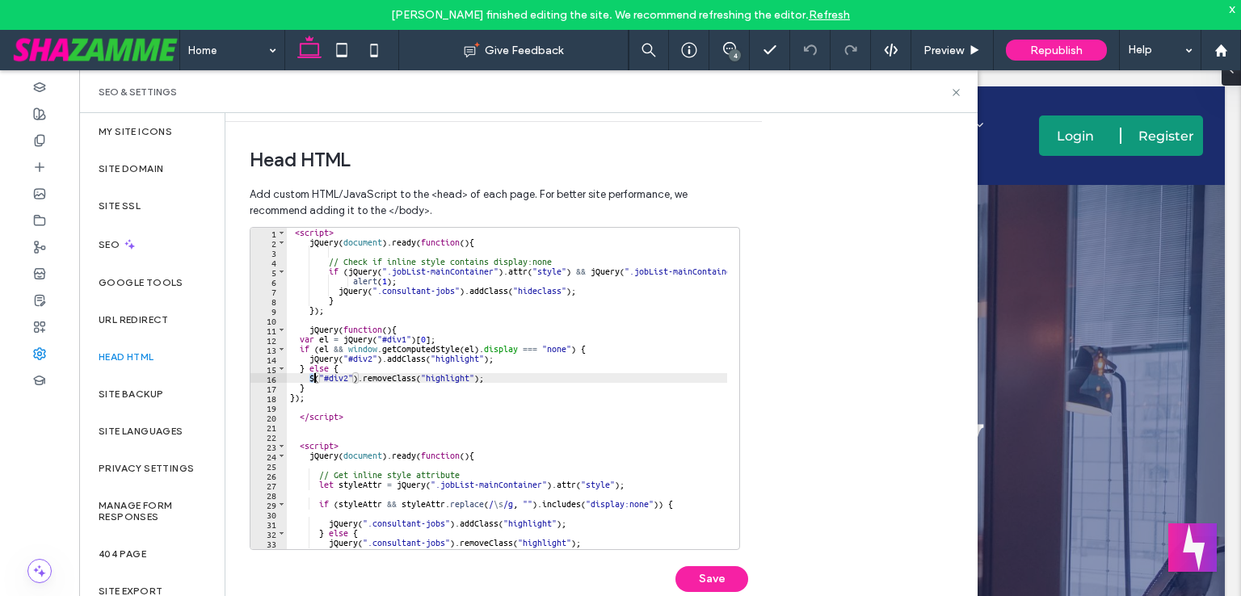
paste textarea "*****"
type textarea "**********"
click at [394, 437] on div "< script > jQuery ( document ) . ready ( function ( ) { // Check if inline styl…" at bounding box center [617, 392] width 661 height 329
click at [387, 274] on div "< script > jQuery ( document ) . ready ( function ( ) { // Check if inline styl…" at bounding box center [617, 392] width 661 height 329
click at [491, 269] on div "< script > jQuery ( document ) . ready ( function ( ) { // Check if inline styl…" at bounding box center [617, 392] width 661 height 329
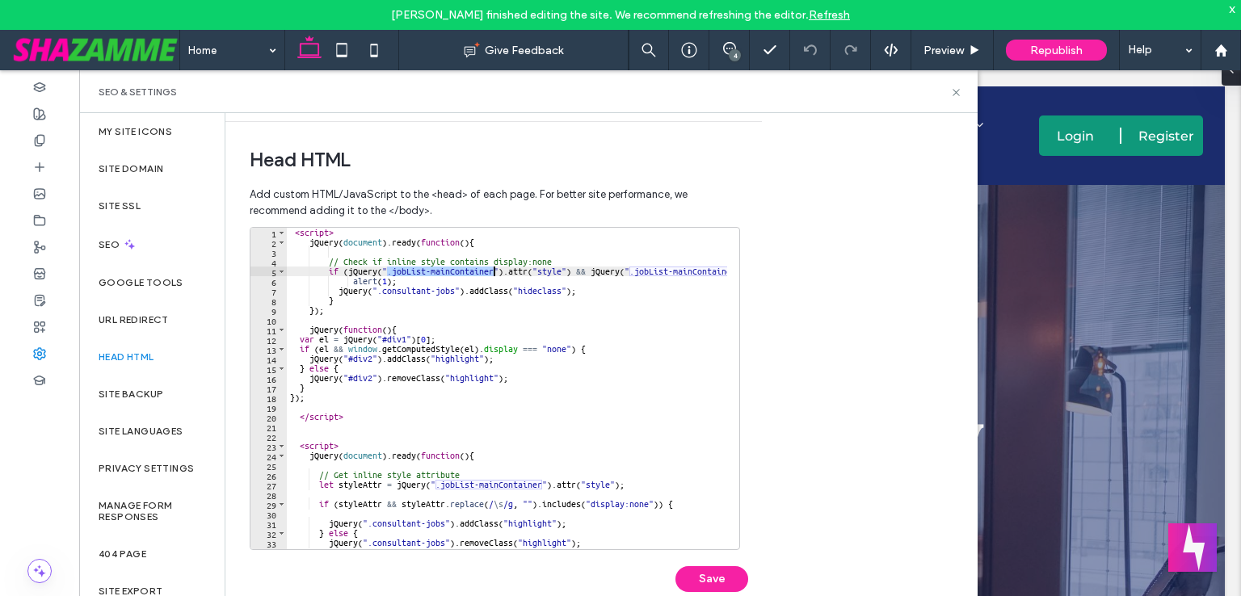
click at [401, 338] on div "< script > jQuery ( document ) . ready ( function ( ) { // Check if inline styl…" at bounding box center [617, 392] width 661 height 329
click at [404, 338] on div "< script > jQuery ( document ) . ready ( function ( ) { // Check if inline styl…" at bounding box center [617, 392] width 661 height 329
click at [381, 338] on div "< script > jQuery ( document ) . ready ( function ( ) { // Check if inline styl…" at bounding box center [617, 392] width 661 height 329
paste textarea "**********"
click at [453, 289] on div "< script > jQuery ( document ) . ready ( function ( ) { // Check if inline styl…" at bounding box center [617, 392] width 661 height 329
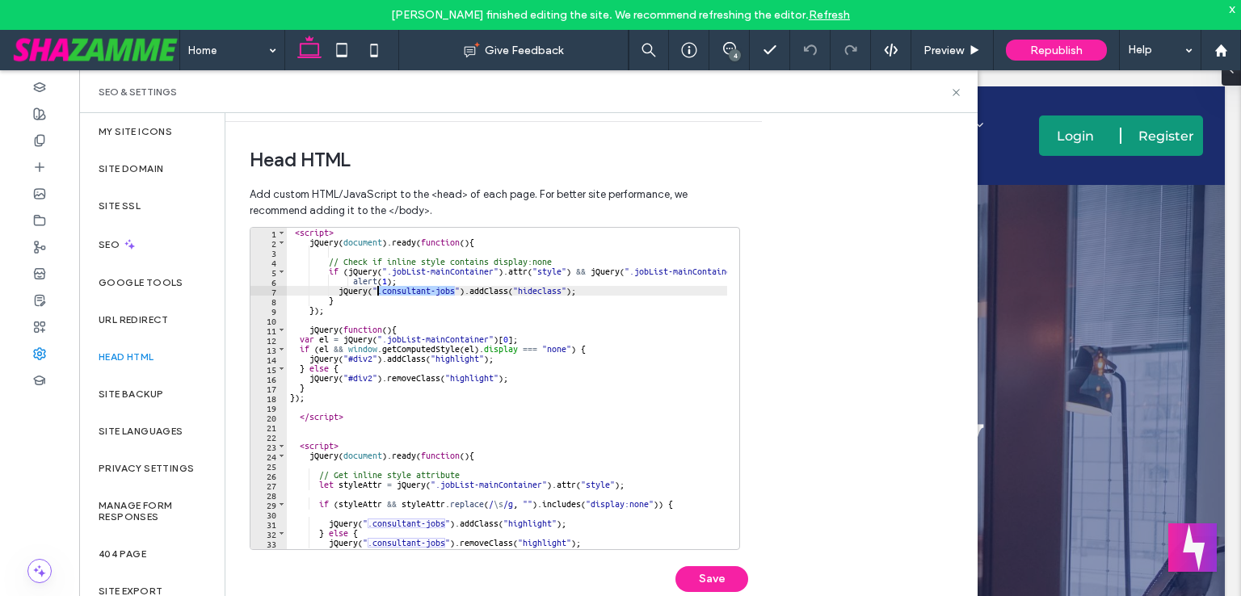
click at [377, 292] on div "< script > jQuery ( document ) . ready ( function ( ) { // Check if inline styl…" at bounding box center [617, 392] width 661 height 329
click at [374, 357] on div "< script > jQuery ( document ) . ready ( function ( ) { // Check if inline styl…" at bounding box center [617, 392] width 661 height 329
click at [347, 359] on div "< script > jQuery ( document ) . ready ( function ( ) { // Check if inline styl…" at bounding box center [617, 392] width 661 height 329
paste textarea "**********"
click at [373, 376] on div "< script > jQuery ( document ) . ready ( function ( ) { // Check if inline styl…" at bounding box center [617, 392] width 661 height 329
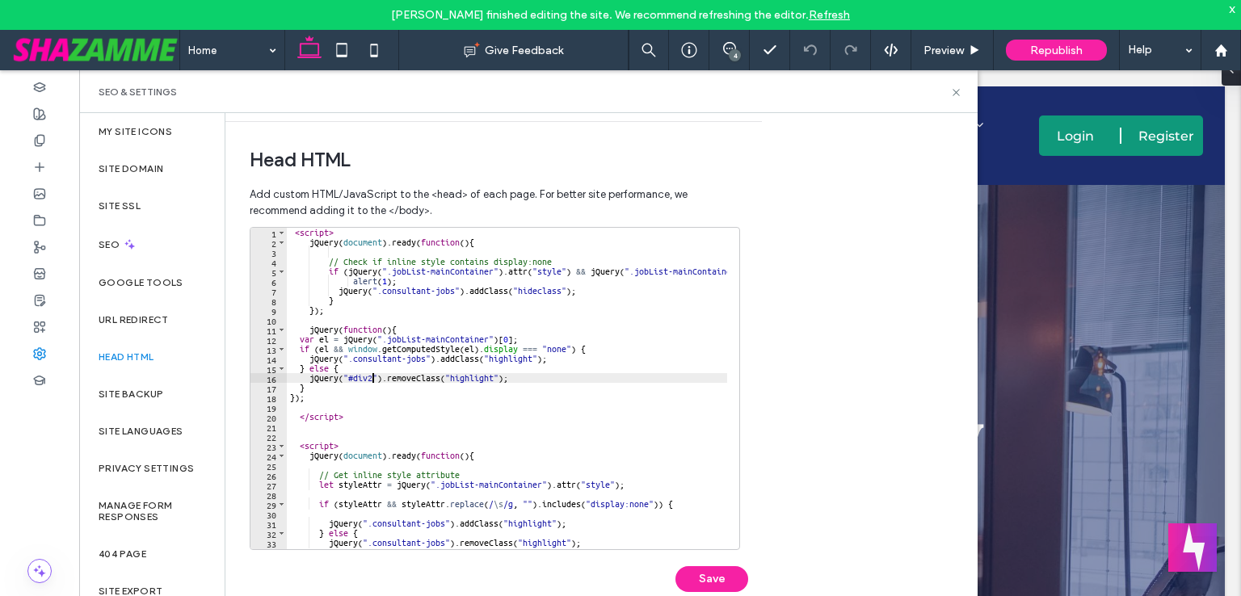
click at [346, 378] on div "< script > jQuery ( document ) . ready ( function ( ) { // Check if inline styl…" at bounding box center [617, 392] width 661 height 329
paste textarea "**********"
click at [707, 577] on button "Save" at bounding box center [711, 579] width 73 height 26
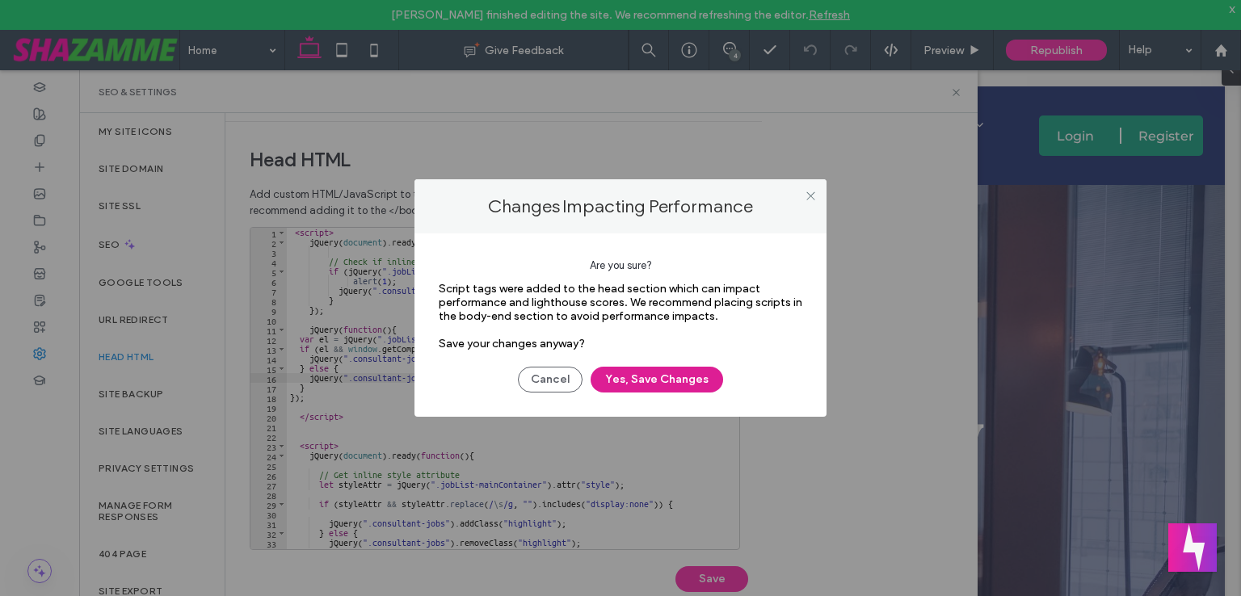
click at [653, 382] on button "Yes, Save Changes" at bounding box center [656, 380] width 132 height 26
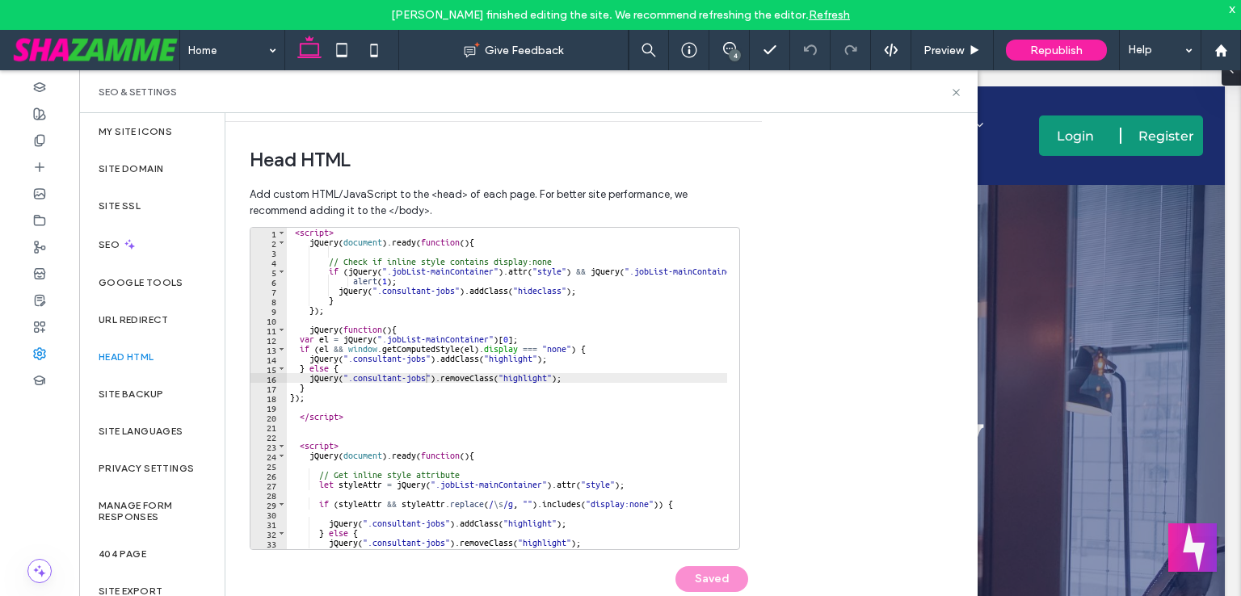
click at [310, 328] on div "< script > jQuery ( document ) . ready ( function ( ) { // Check if inline styl…" at bounding box center [617, 392] width 661 height 329
click at [321, 331] on div "< script > jQuery ( document ) . ready ( function ( ) { // Check if inline styl…" at bounding box center [617, 392] width 661 height 329
click at [731, 573] on button "Save" at bounding box center [711, 579] width 73 height 26
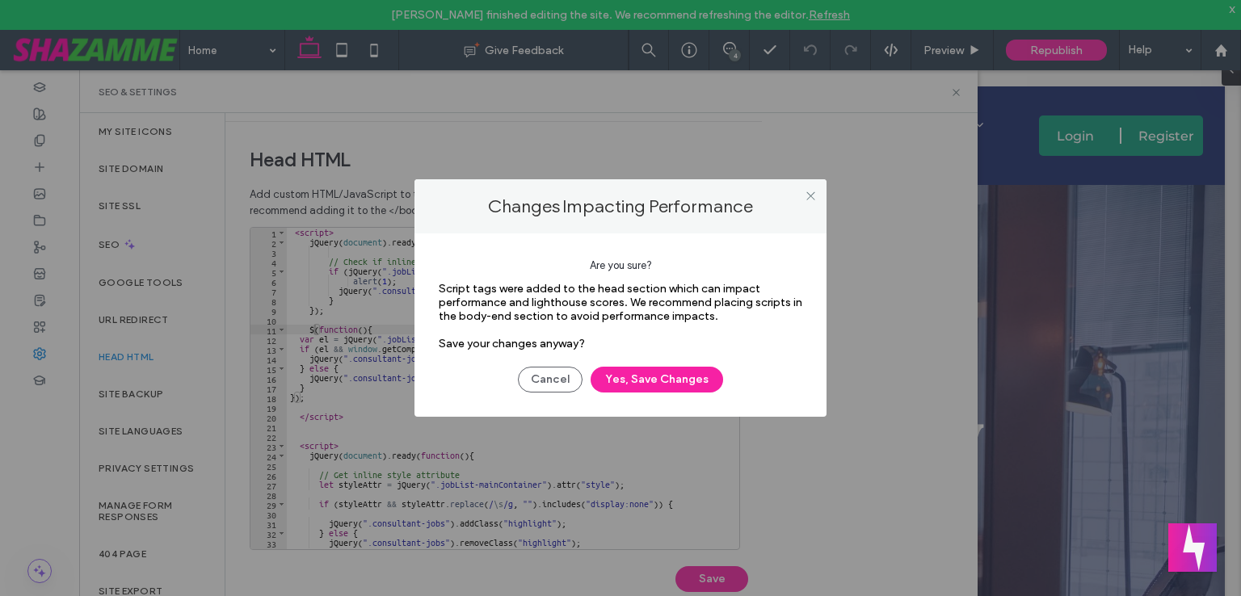
click at [641, 398] on div "Are you sure? Script tags were added to the head section which can impact perfo…" at bounding box center [620, 324] width 412 height 183
click at [645, 382] on button "Yes, Save Changes" at bounding box center [656, 380] width 132 height 26
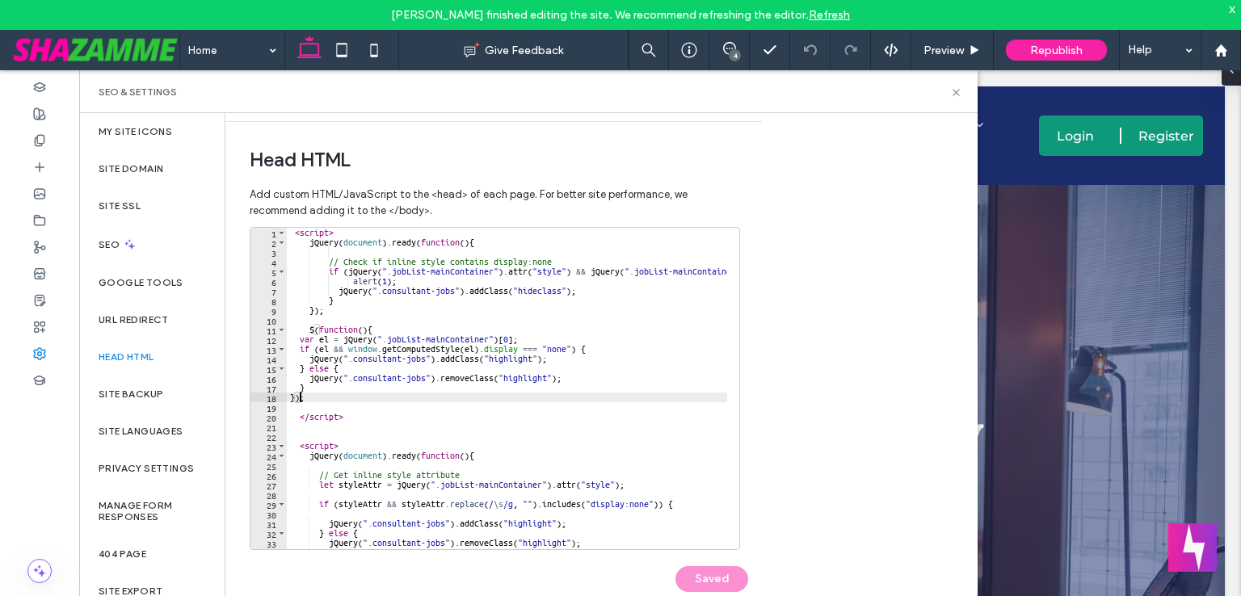
click at [299, 395] on div "< script > jQuery ( document ) . ready ( function ( ) { // Check if inline styl…" at bounding box center [617, 392] width 661 height 329
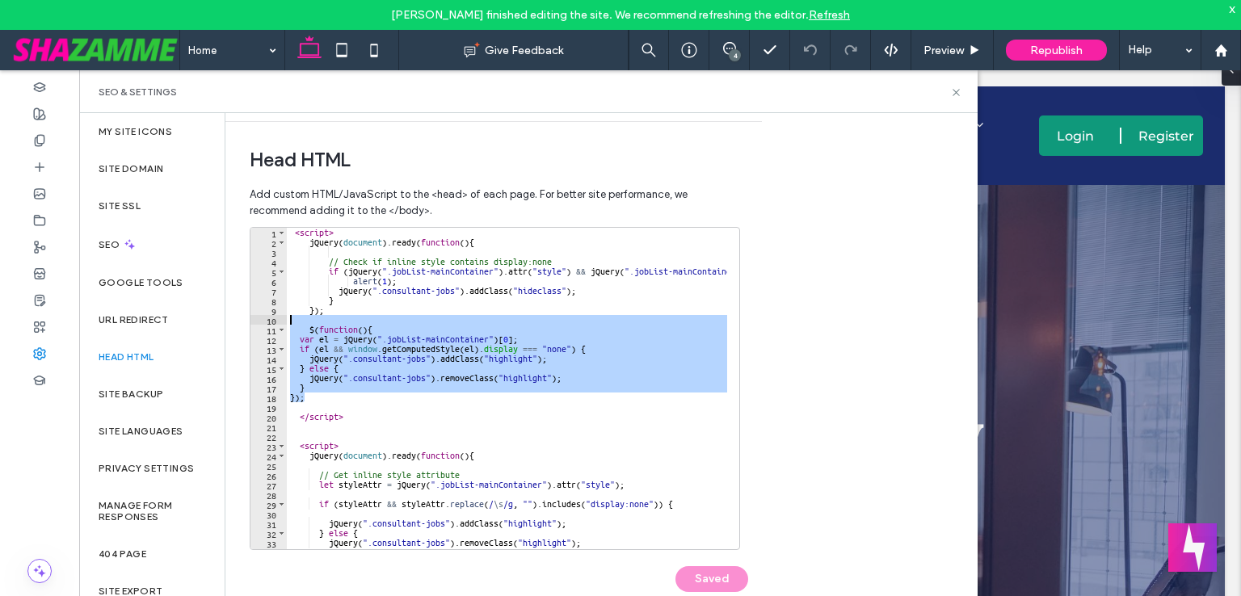
drag, startPoint x: 330, startPoint y: 394, endPoint x: 255, endPoint y: 323, distance: 102.8
click at [255, 323] on div "*** 1 2 3 4 5 6 7 8 9 10 11 12 13 14 15 16 17 18 19 20 21 22 23 24 25 26 27 28 …" at bounding box center [495, 388] width 490 height 323
type textarea "**********"
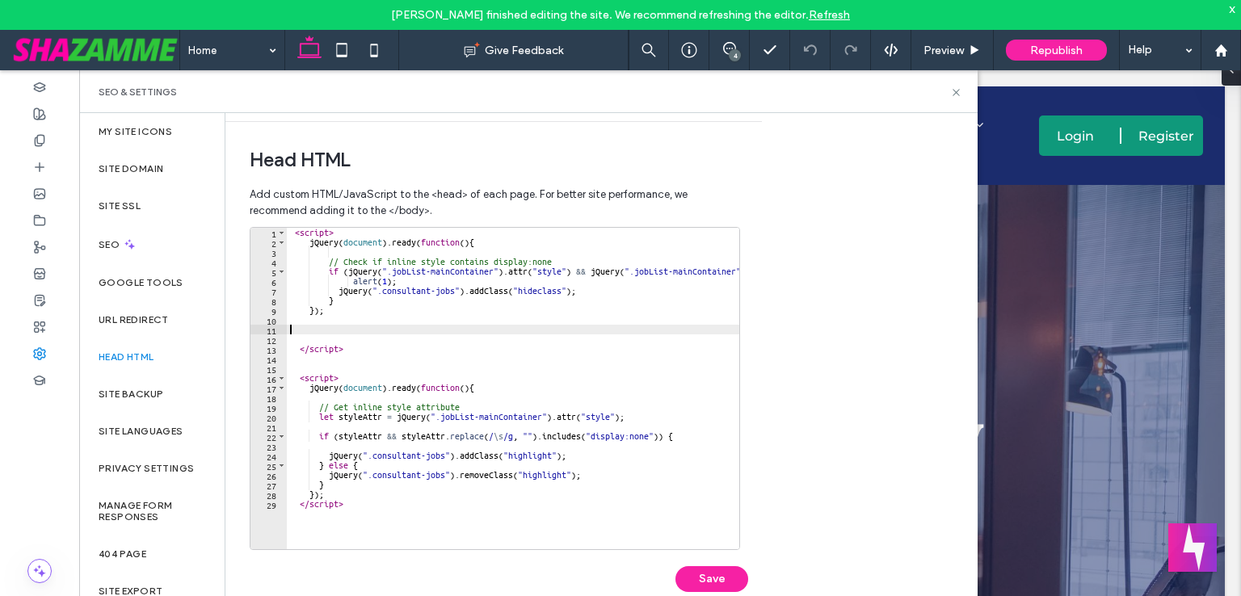
paste textarea "***"
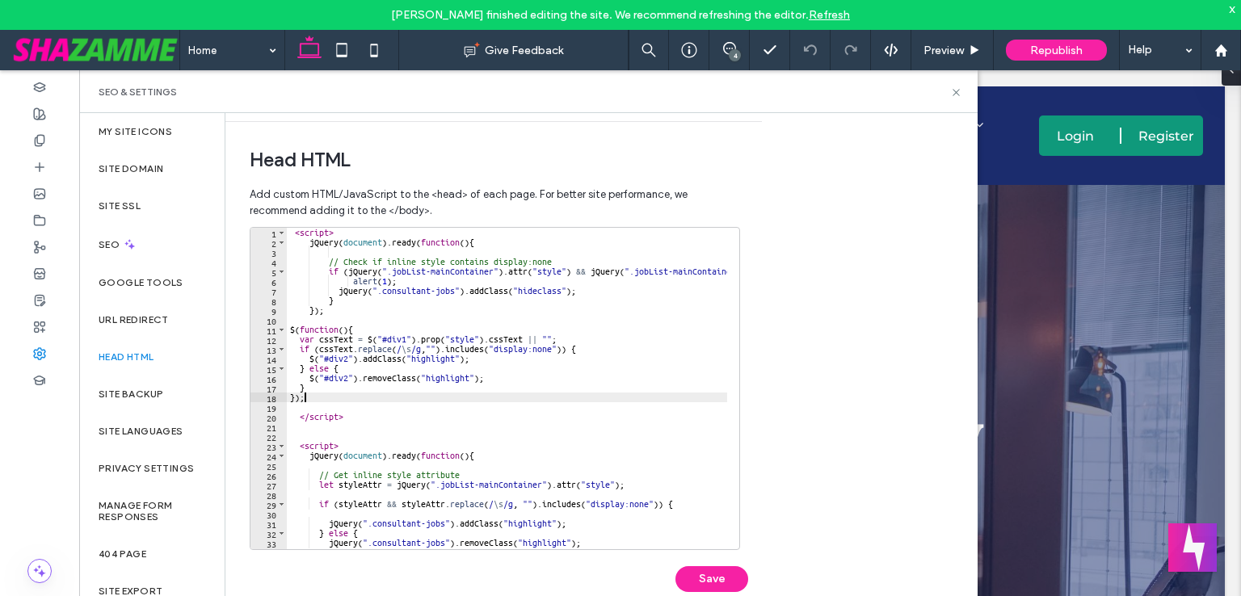
click at [321, 243] on div "< script > jQuery ( document ) . ready ( function ( ) { // Check if inline styl…" at bounding box center [617, 392] width 661 height 329
click at [372, 340] on div "< script > jQuery ( document ) . ready ( function ( ) { // Check if inline styl…" at bounding box center [617, 392] width 661 height 329
paste textarea "*****"
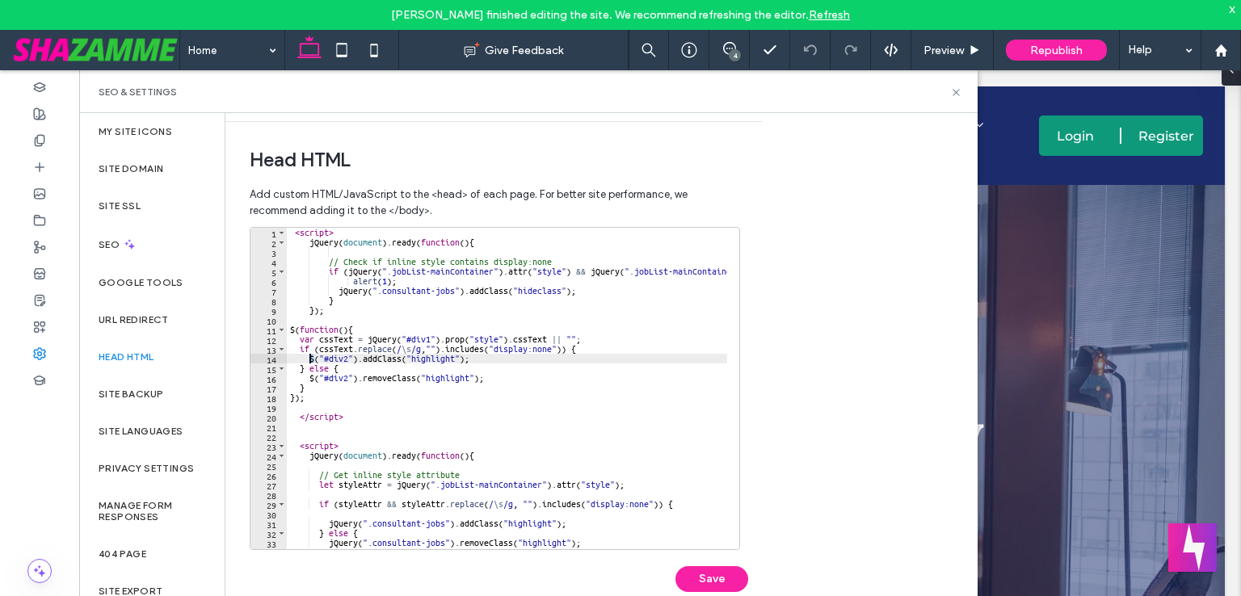
click at [309, 356] on div "< script > jQuery ( document ) . ready ( function ( ) { // Check if inline styl…" at bounding box center [617, 392] width 661 height 329
paste textarea "*****"
click at [309, 378] on div "< script > jQuery ( document ) . ready ( function ( ) { // Check if inline styl…" at bounding box center [617, 392] width 661 height 329
paste textarea "*****"
type textarea "**********"
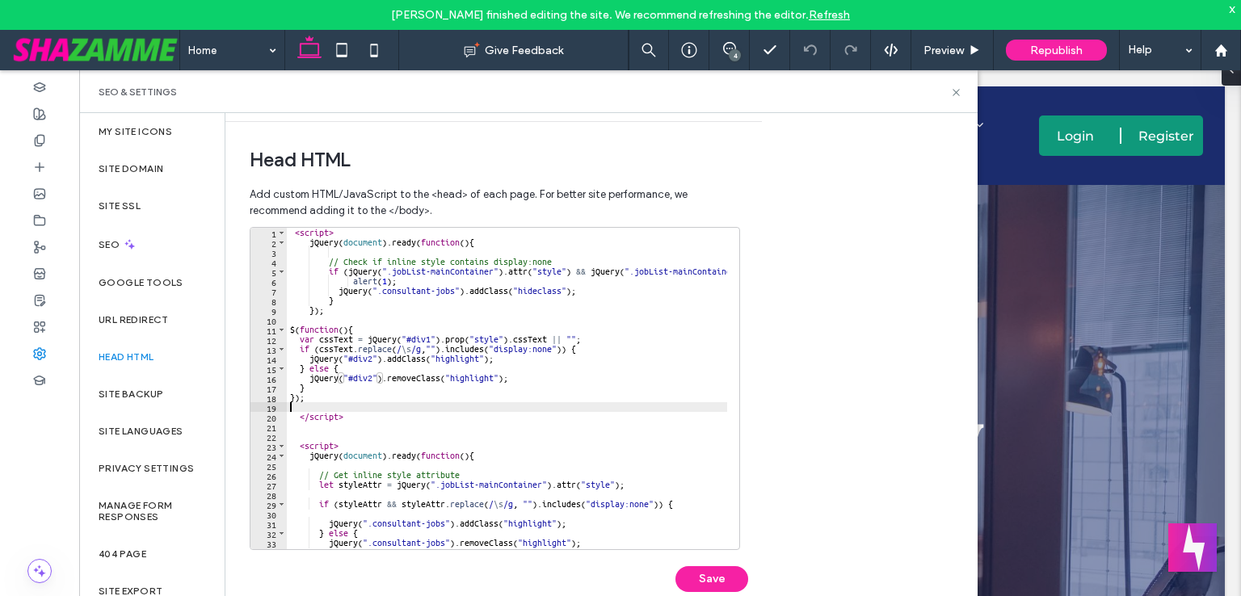
click at [538, 402] on div "< script > jQuery ( document ) . ready ( function ( ) { // Check if inline styl…" at bounding box center [617, 392] width 661 height 329
drag, startPoint x: 388, startPoint y: 271, endPoint x: 494, endPoint y: 273, distance: 106.6
click at [494, 273] on div "< script > jQuery ( document ) . ready ( function ( ) { // Check if inline styl…" at bounding box center [617, 392] width 661 height 329
click at [430, 340] on div "< script > jQuery ( document ) . ready ( function ( ) { // Check if inline styl…" at bounding box center [617, 392] width 661 height 329
click at [405, 338] on div "< script > jQuery ( document ) . ready ( function ( ) { // Check if inline styl…" at bounding box center [617, 392] width 661 height 329
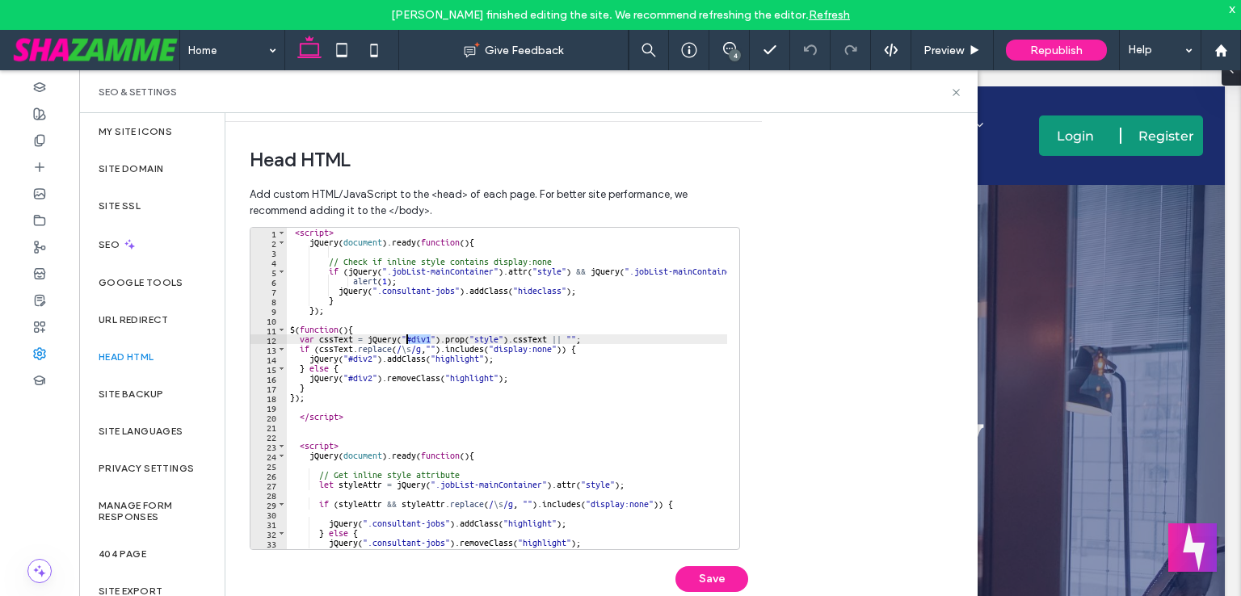
paste textarea "**********"
click at [452, 292] on div "< script > jQuery ( document ) . ready ( function ( ) { // Check if inline styl…" at bounding box center [617, 392] width 661 height 329
click at [376, 290] on div "< script > jQuery ( document ) . ready ( function ( ) { // Check if inline styl…" at bounding box center [617, 392] width 661 height 329
click at [372, 359] on div "< script > jQuery ( document ) . ready ( function ( ) { // Check if inline styl…" at bounding box center [617, 392] width 661 height 329
click at [349, 358] on div "< script > jQuery ( document ) . ready ( function ( ) { // Check if inline styl…" at bounding box center [617, 392] width 661 height 329
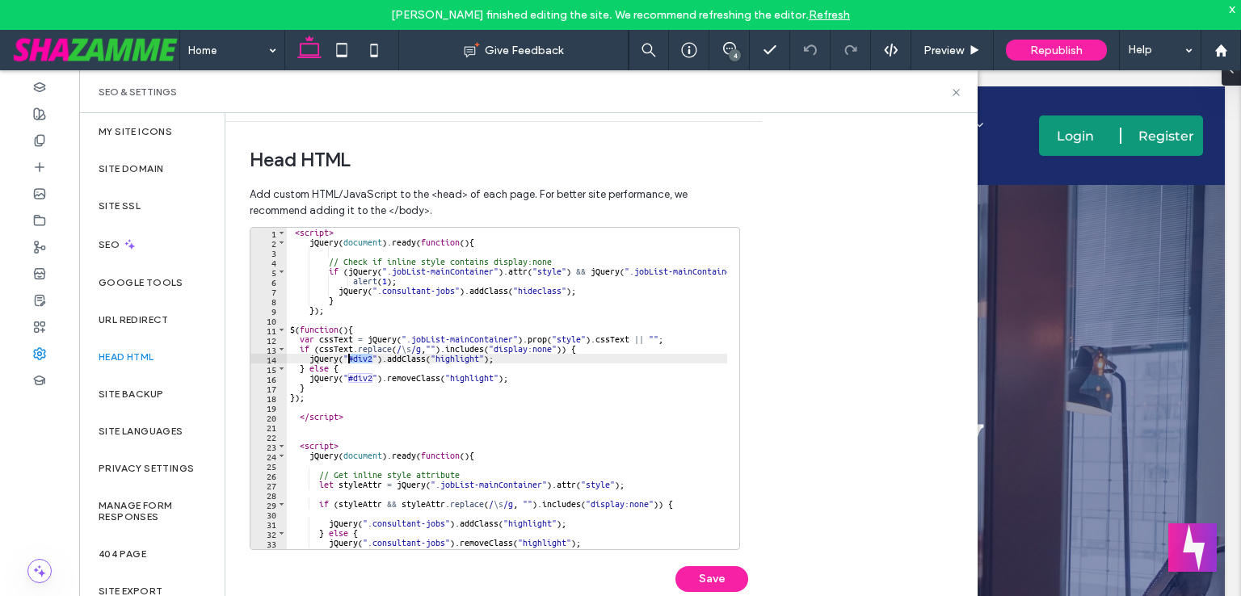
paste textarea "**********"
click at [372, 376] on div "< script > jQuery ( document ) . ready ( function ( ) { // Check if inline styl…" at bounding box center [617, 392] width 661 height 329
click at [349, 376] on div "< script > jQuery ( document ) . ready ( function ( ) { // Check if inline styl…" at bounding box center [617, 392] width 661 height 329
paste textarea "**********"
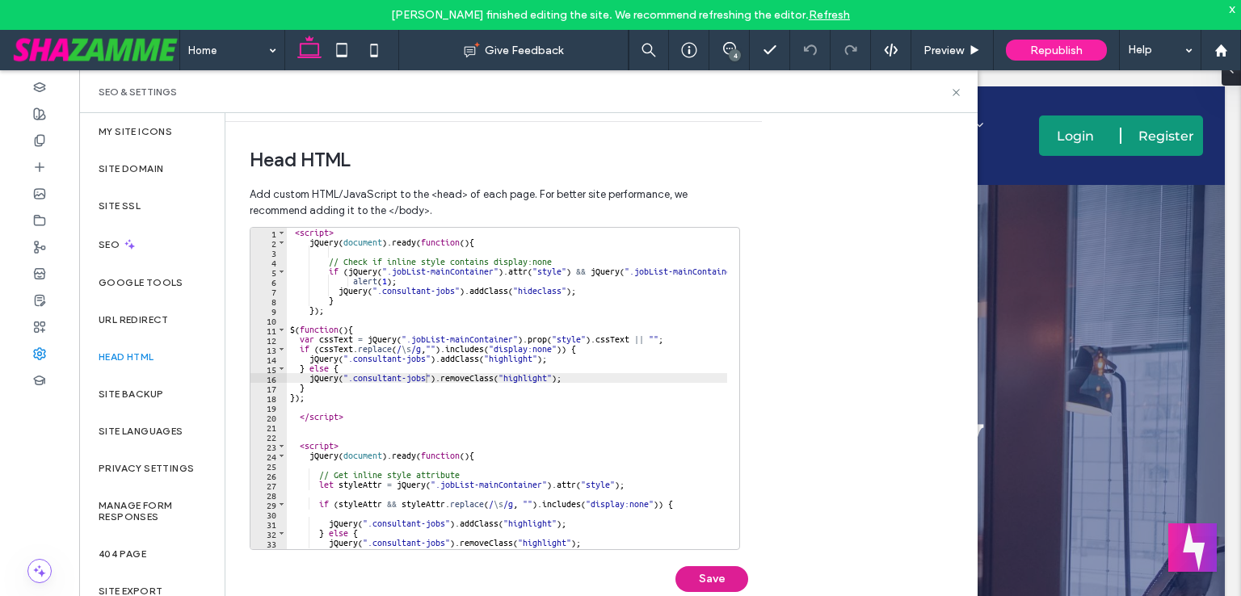
click at [717, 580] on button "Save" at bounding box center [711, 579] width 73 height 26
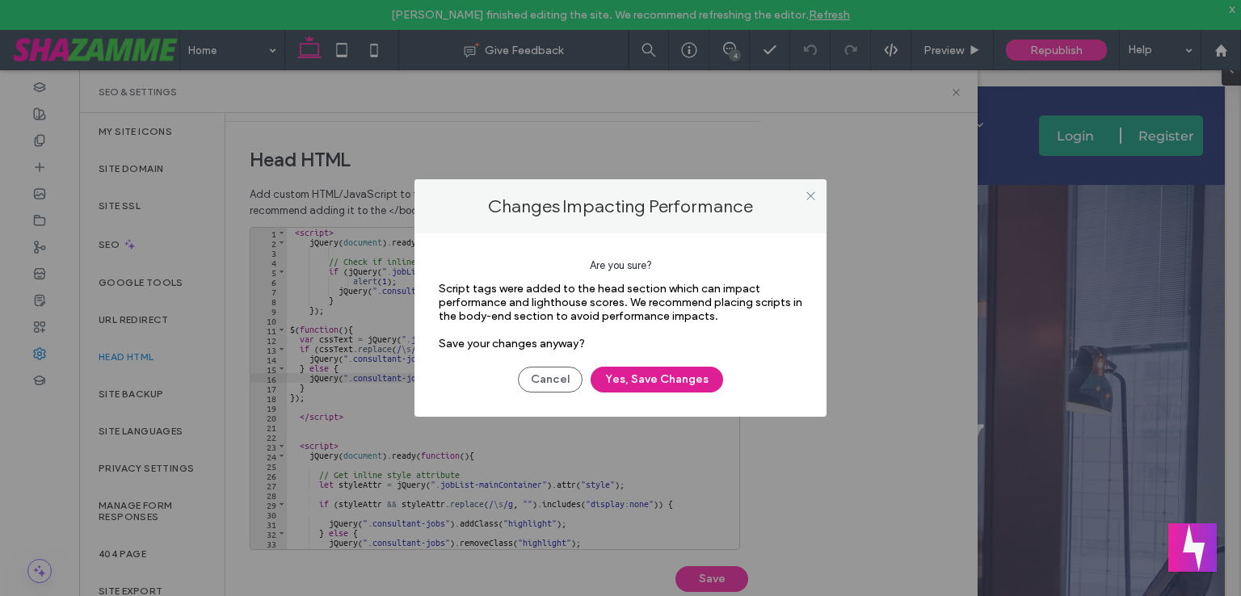
click at [669, 373] on button "Yes, Save Changes" at bounding box center [656, 380] width 132 height 26
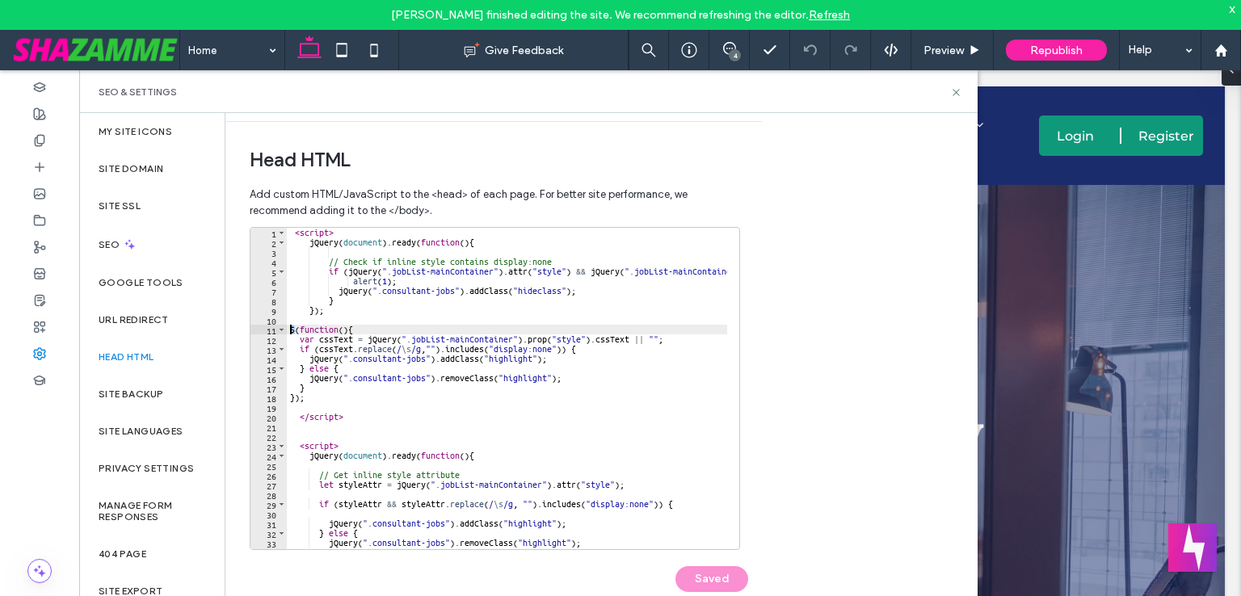
click at [291, 329] on div "< script > jQuery ( document ) . ready ( function ( ) { // Check if inline styl…" at bounding box center [617, 392] width 661 height 329
click at [384, 335] on div "< script > jQuery ( document ) . ready ( function ( ) { // Check if inline styl…" at bounding box center [617, 392] width 661 height 329
paste textarea "Cursor at row 12"
click at [319, 355] on div "< script > jQuery ( document ) . ready ( function ( ) { // Check if inline styl…" at bounding box center [617, 392] width 661 height 329
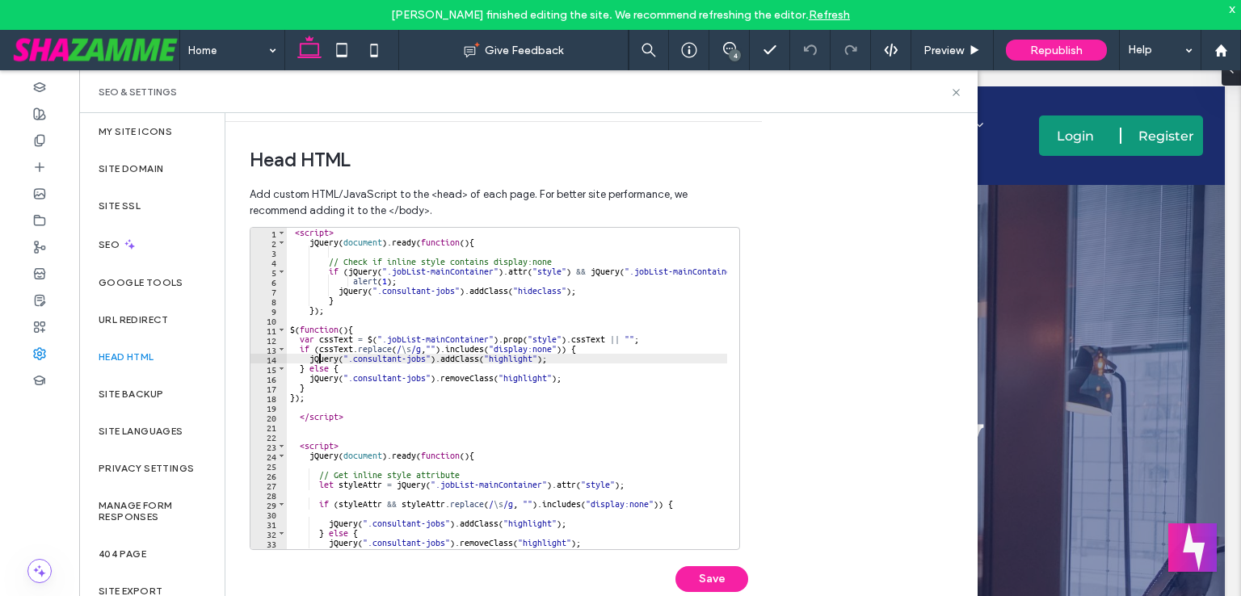
click at [319, 355] on div "< script > jQuery ( document ) . ready ( function ( ) { // Check if inline styl…" at bounding box center [617, 392] width 661 height 329
paste textarea "Cursor at row 14"
click at [323, 378] on div "< script > jQuery ( document ) . ready ( function ( ) { // Check if inline styl…" at bounding box center [617, 392] width 661 height 329
paste textarea "Cursor at row 16"
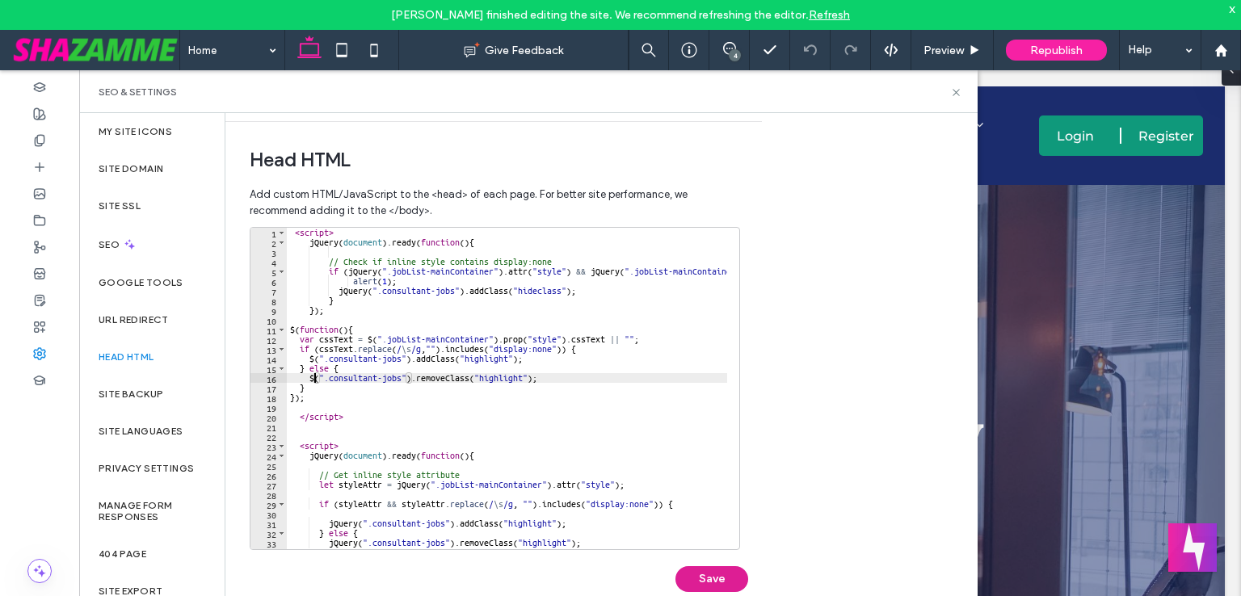
click at [708, 573] on button "Save" at bounding box center [711, 579] width 73 height 26
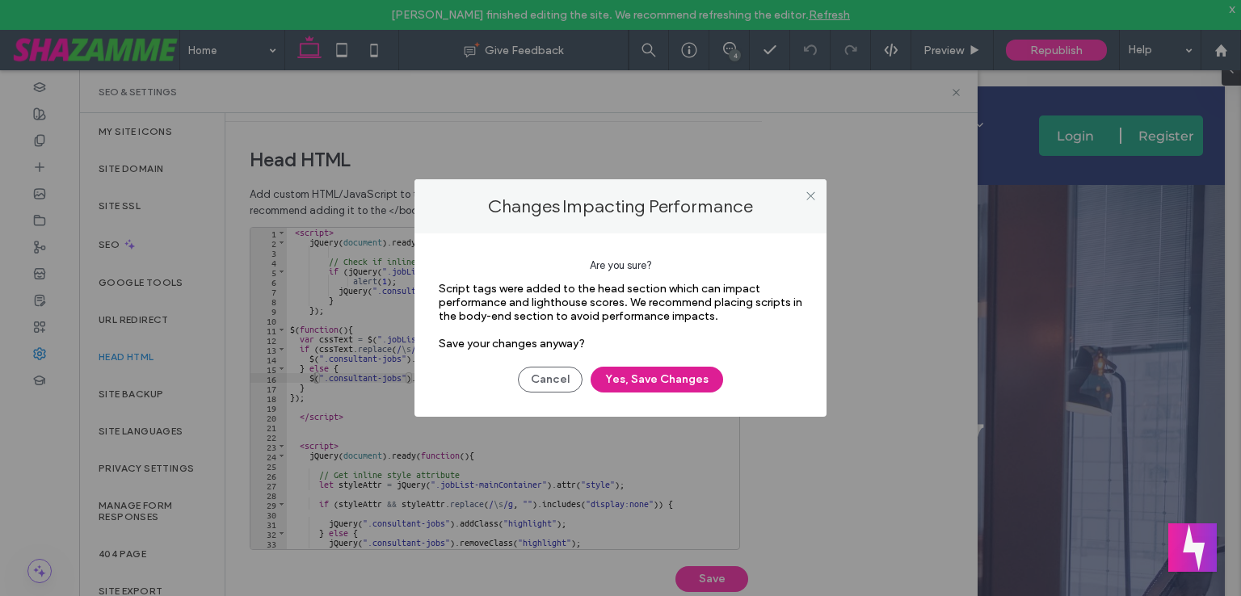
click at [661, 373] on button "Yes, Save Changes" at bounding box center [656, 380] width 132 height 26
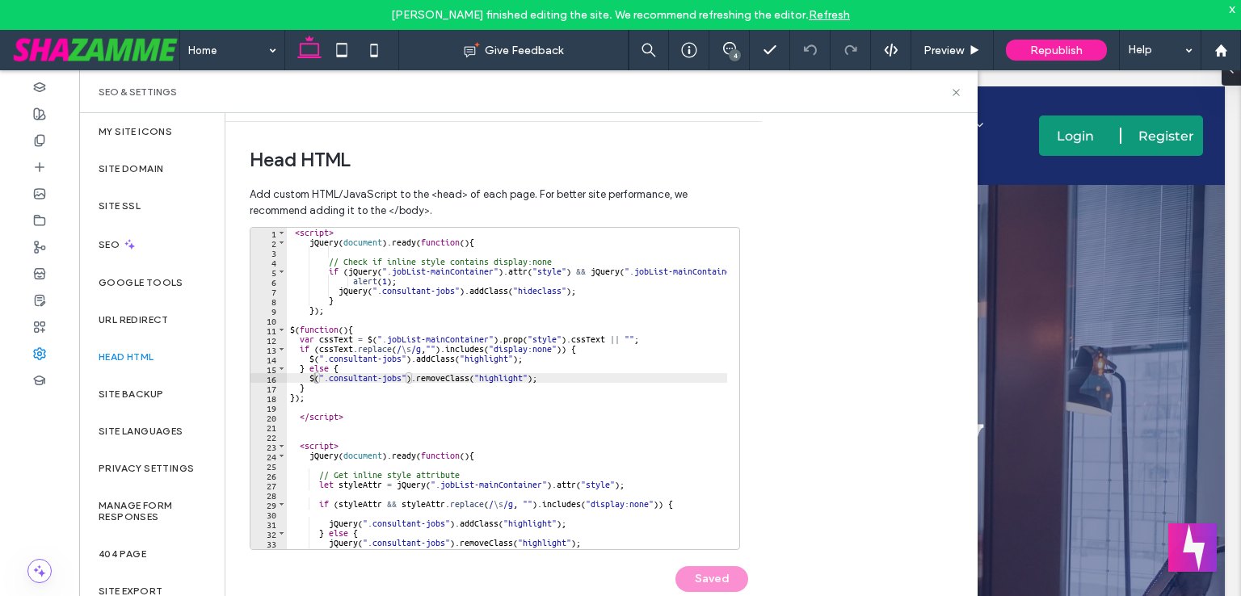
scroll to position [39, 0]
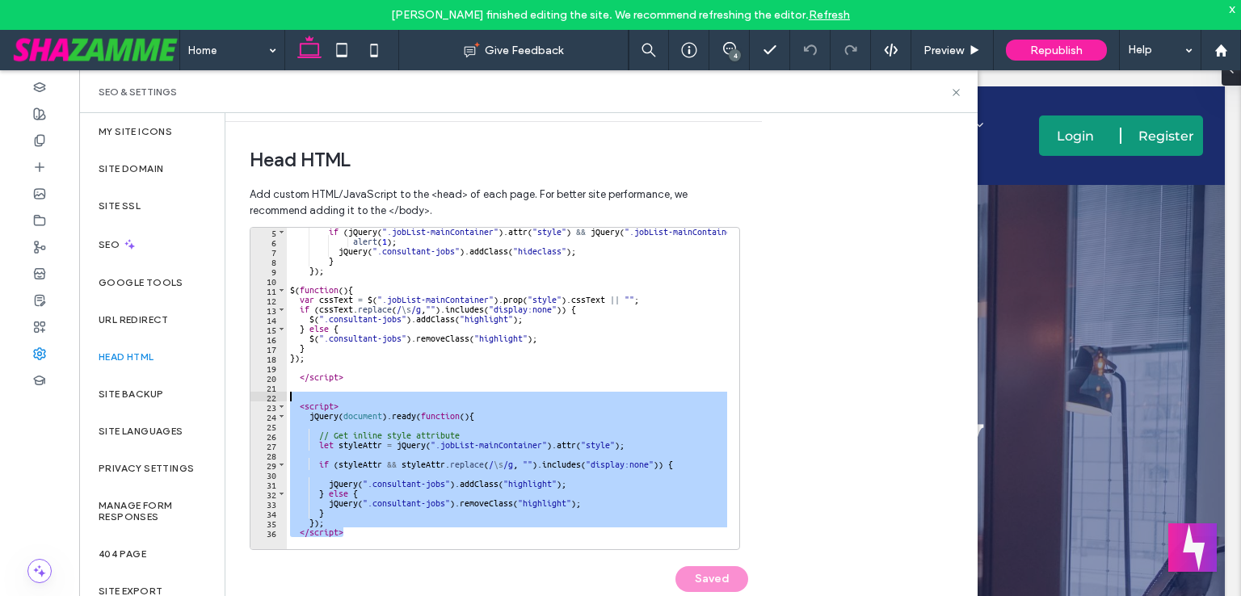
drag, startPoint x: 355, startPoint y: 531, endPoint x: 257, endPoint y: 400, distance: 164.4
click at [257, 400] on div "********* 5 6 7 8 9 10 11 12 13 14 15 16 17 18 19 20 21 22 23 24 25 26 27 28 29…" at bounding box center [495, 388] width 490 height 323
type textarea "********"
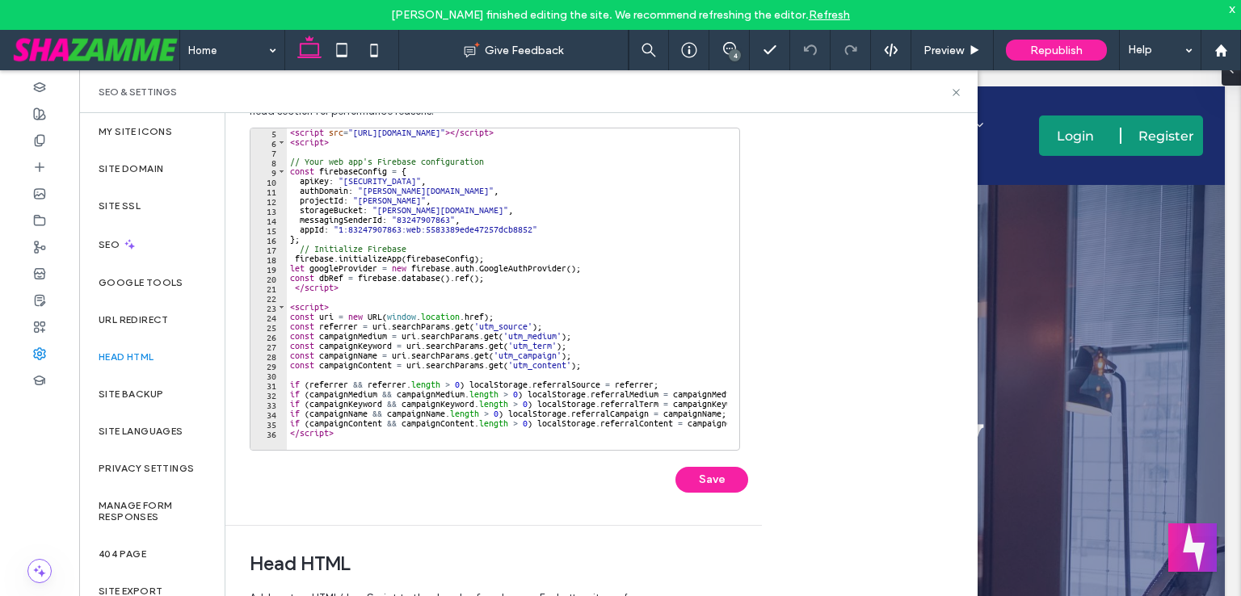
scroll to position [510, 0]
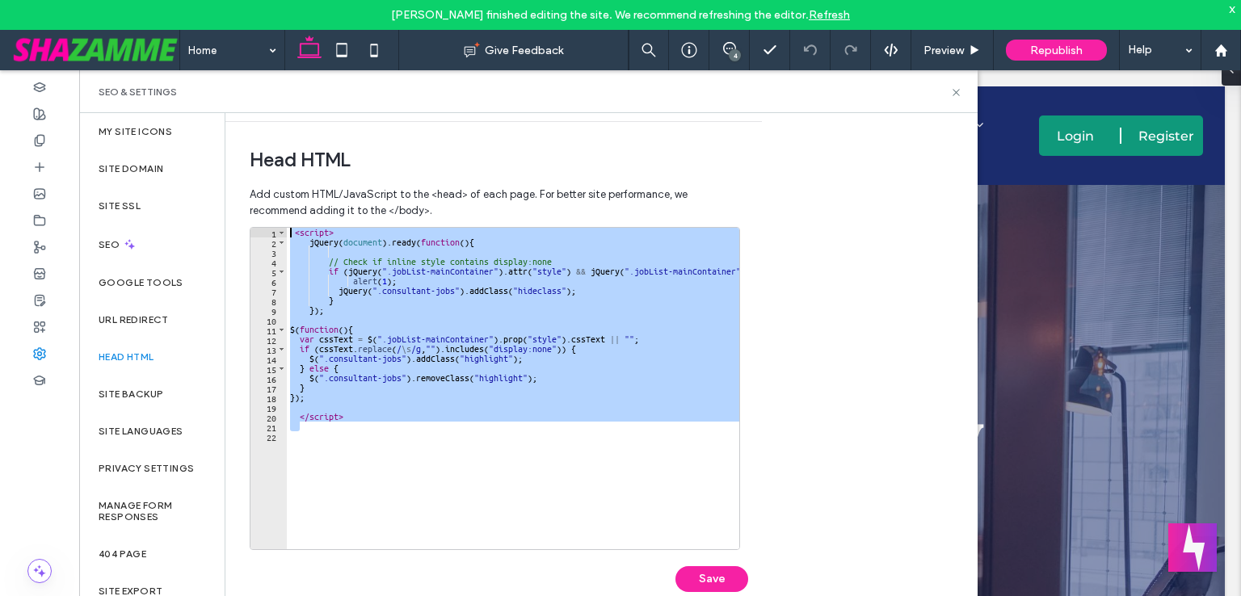
drag, startPoint x: 381, startPoint y: 426, endPoint x: 261, endPoint y: 229, distance: 230.9
click at [261, 229] on div "1 2 3 4 5 6 7 8 9 10 11 12 13 14 15 16 17 18 19 20 21 22 < script > jQuery ( do…" at bounding box center [495, 388] width 490 height 323
type textarea "**********"
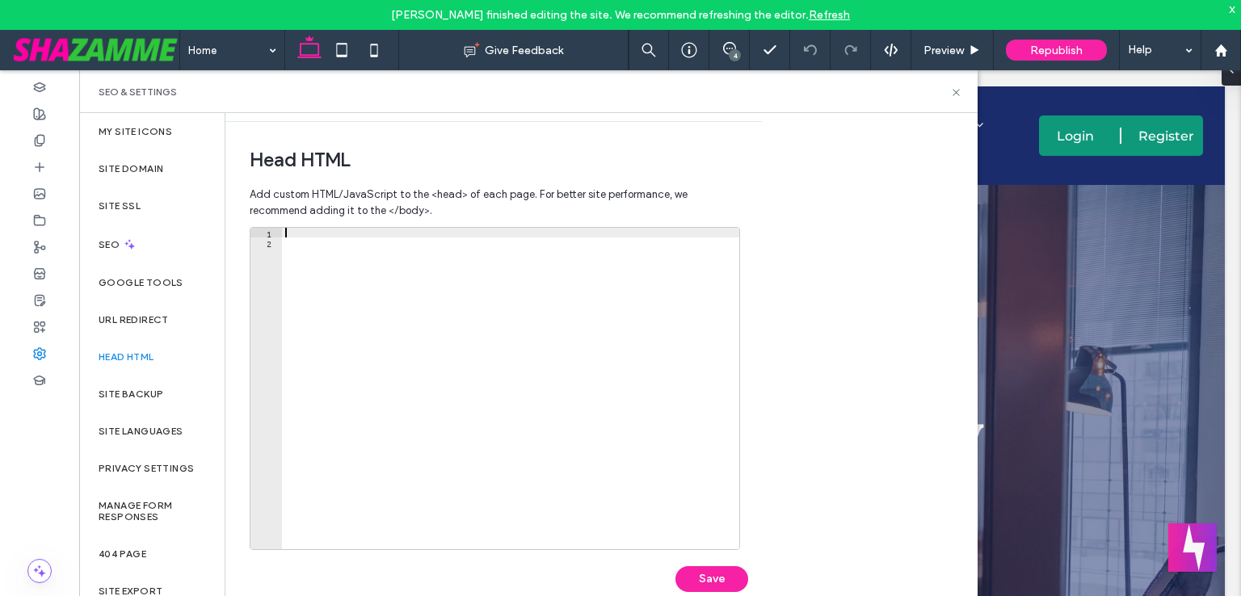
paste textarea "***"
type textarea "***"
type textarea "********"
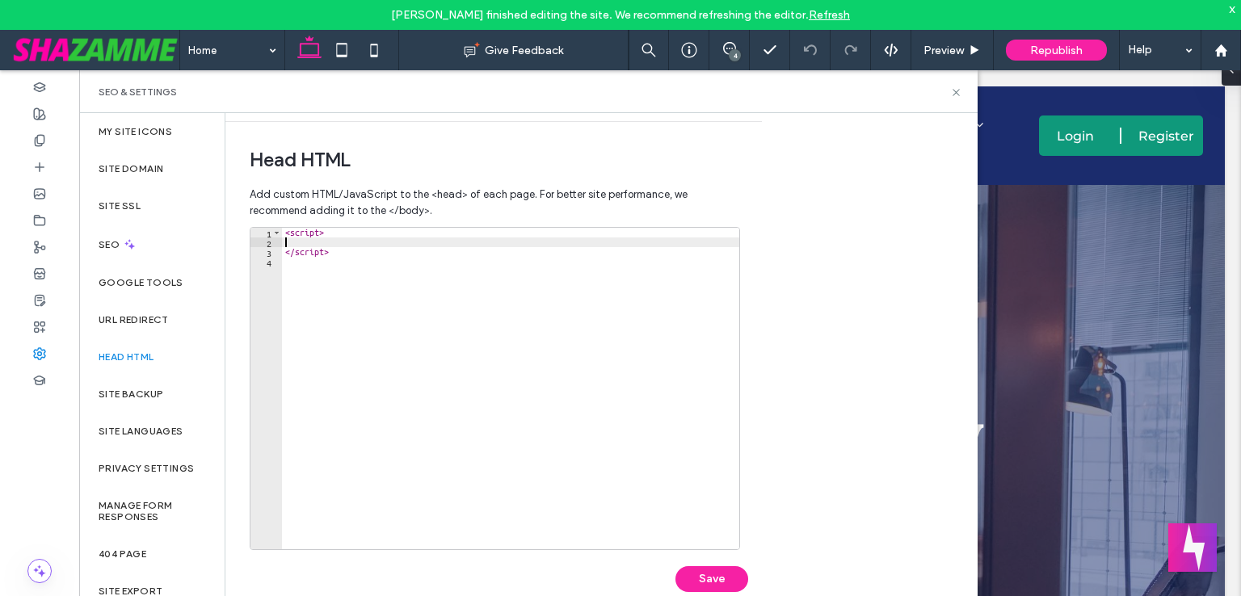
paste textarea "***"
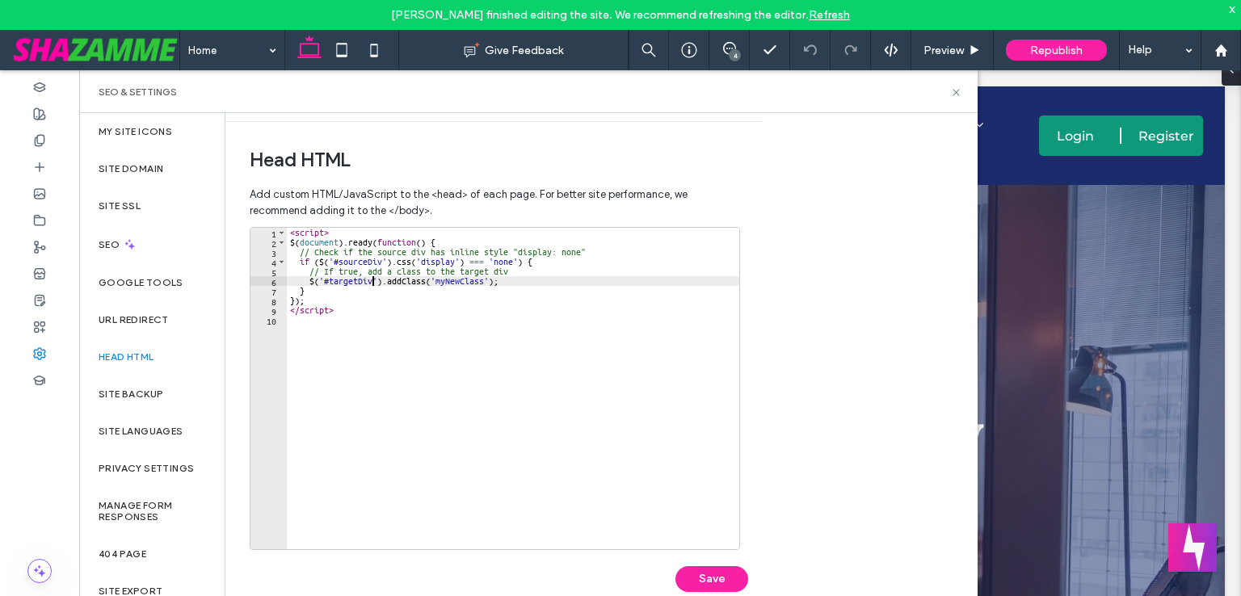
click at [373, 282] on div "< script > $ ( document ) . ready ( function ( ) { // Check if the source div h…" at bounding box center [513, 398] width 452 height 341
click at [323, 279] on div "< script > $ ( document ) . ready ( function ( ) { // Check if the source div h…" at bounding box center [513, 398] width 452 height 341
paste textarea "**********"
click at [380, 259] on div "< script > $ ( document ) . ready ( function ( ) { // Check if the source div h…" at bounding box center [513, 398] width 452 height 341
click at [330, 256] on div "< script > $ ( document ) . ready ( function ( ) { // Check if the source div h…" at bounding box center [513, 398] width 452 height 341
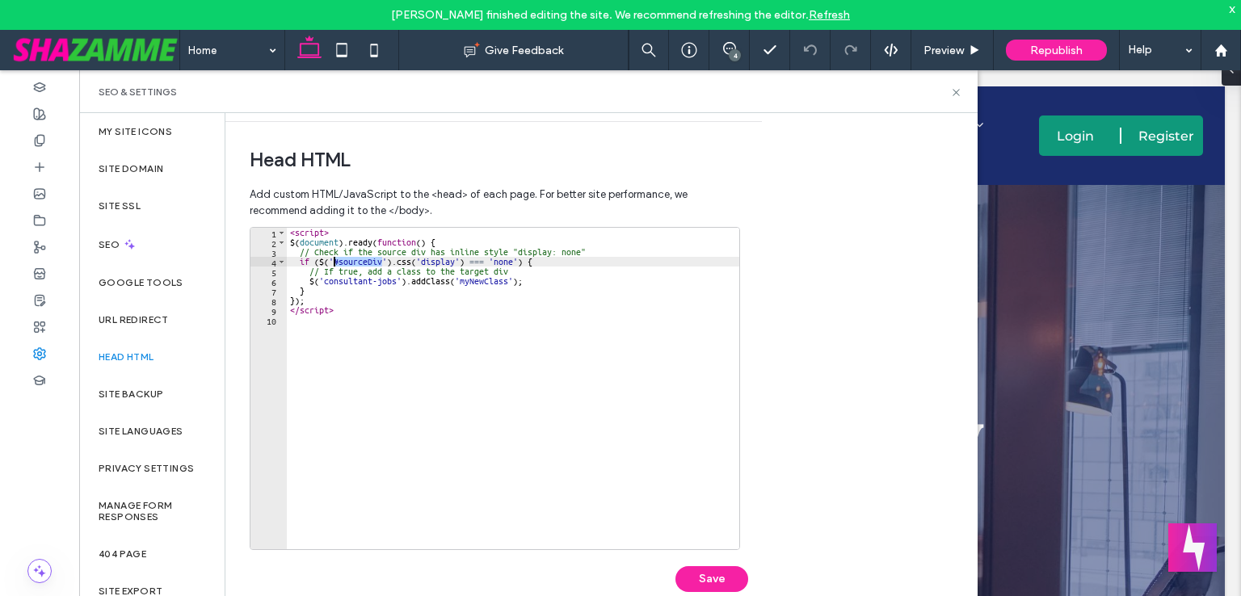
scroll to position [0, 3]
paste textarea "**********"
click at [723, 581] on button "Save" at bounding box center [711, 579] width 73 height 26
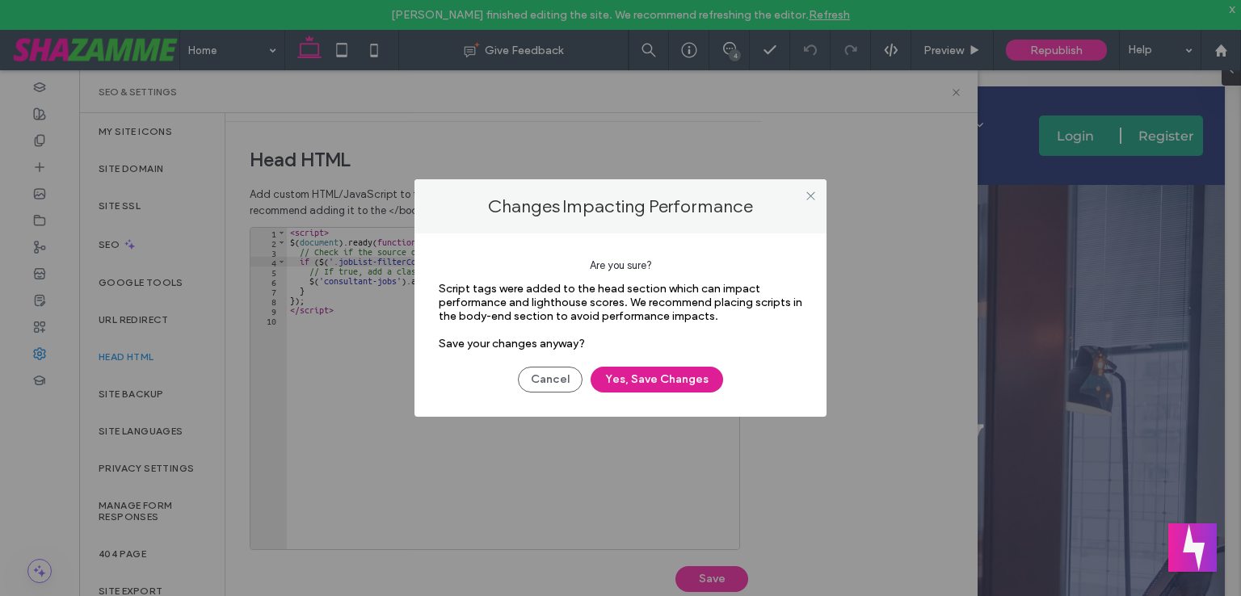
click at [636, 384] on button "Yes, Save Changes" at bounding box center [656, 380] width 132 height 26
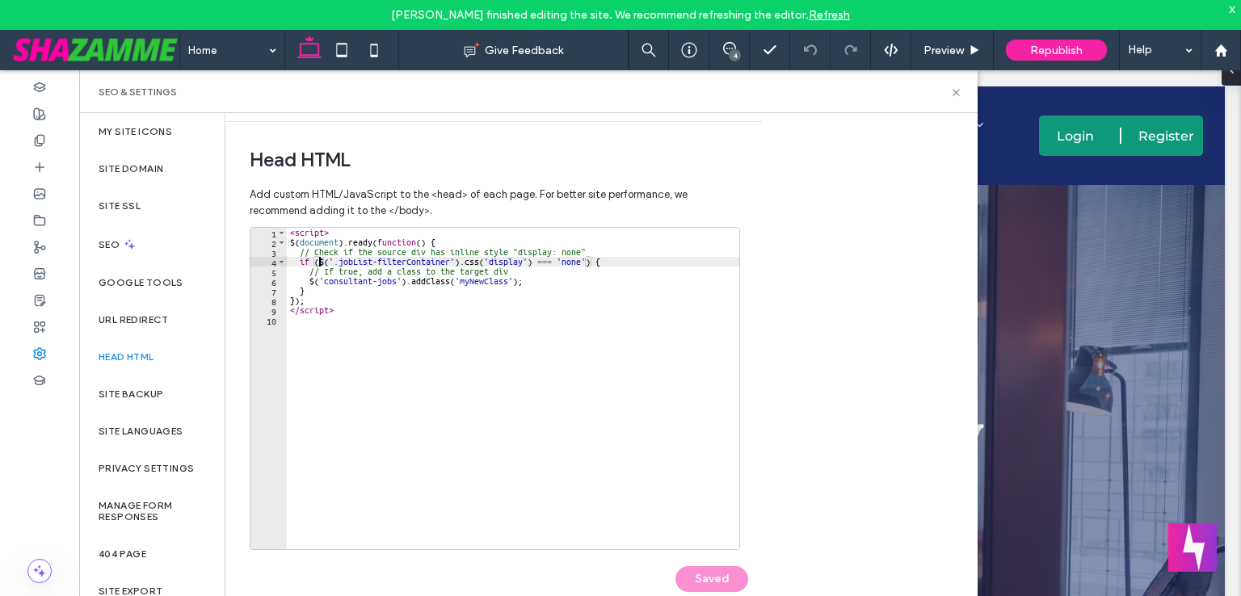
click at [319, 263] on div "< script > $ ( document ) . ready ( function ( ) { // Check if the source div h…" at bounding box center [513, 398] width 452 height 341
click at [315, 258] on div "< script > $ ( document ) . ready ( function ( ) { // Check if the source div h…" at bounding box center [513, 398] width 452 height 341
click at [406, 284] on div "< script > $ ( document ) . ready ( function ( ) { // Check if the source div h…" at bounding box center [513, 398] width 452 height 341
click at [339, 259] on div "< script > $ ( document ) . ready ( function ( ) { // Check if the source div h…" at bounding box center [513, 398] width 452 height 341
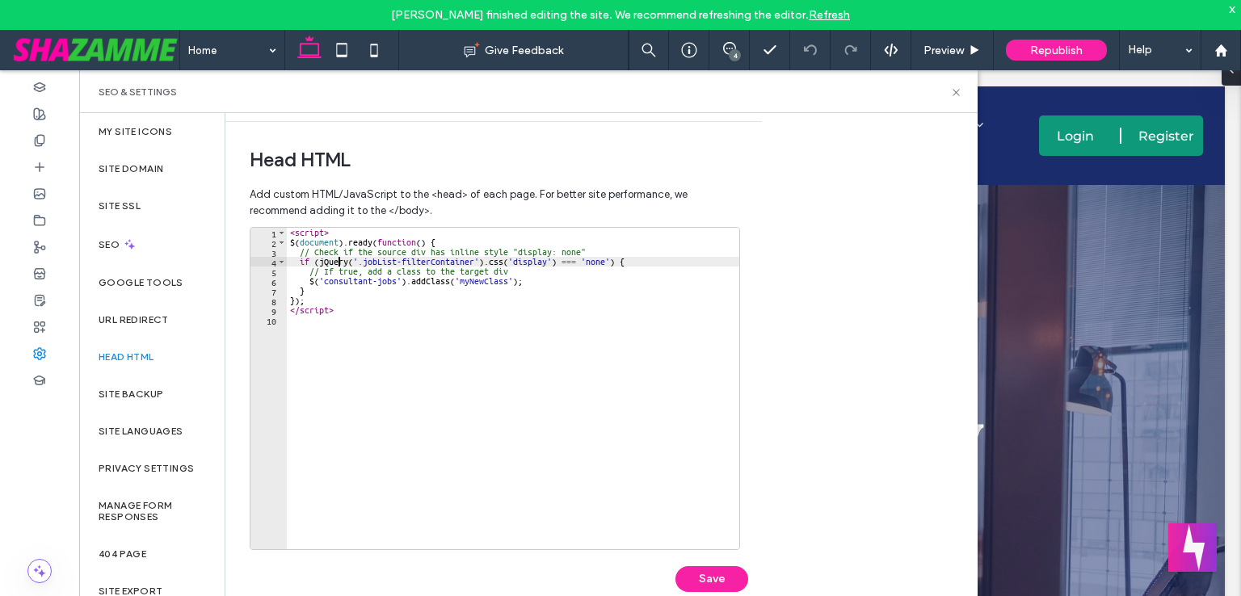
click at [339, 259] on div "< script > $ ( document ) . ready ( function ( ) { // Check if the source div h…" at bounding box center [513, 398] width 452 height 341
click at [310, 278] on div "< script > $ ( document ) . ready ( function ( ) { // Check if the source div h…" at bounding box center [513, 398] width 452 height 341
paste textarea "*****"
type textarea "**********"
click at [692, 576] on button "Save" at bounding box center [711, 579] width 73 height 26
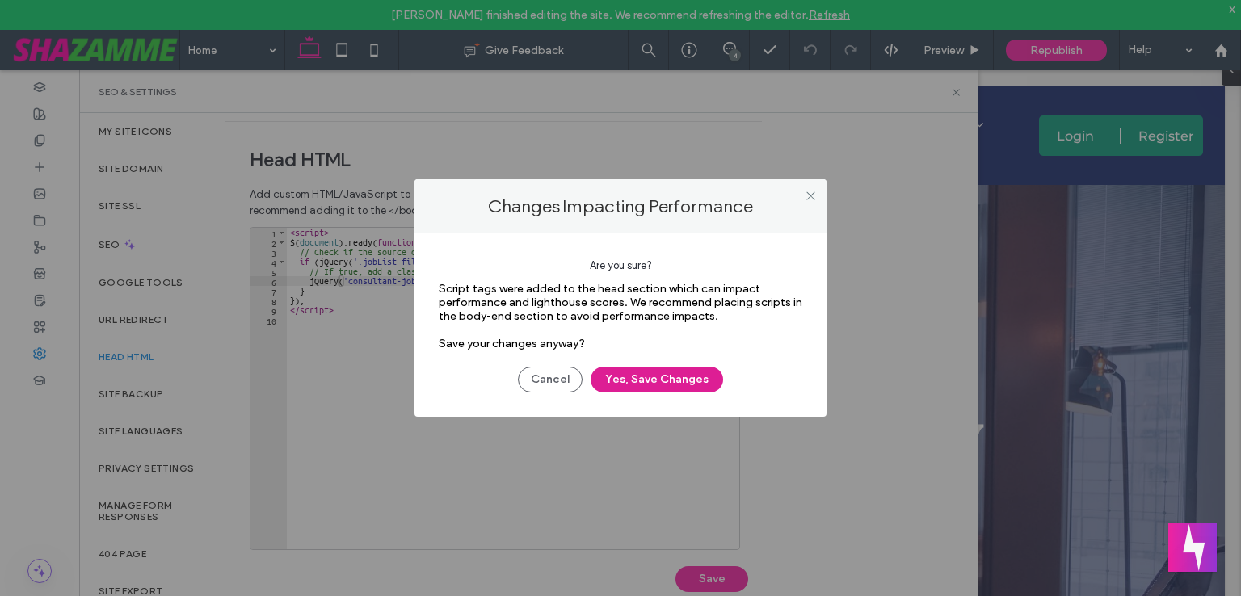
click at [682, 387] on button "Yes, Save Changes" at bounding box center [656, 380] width 132 height 26
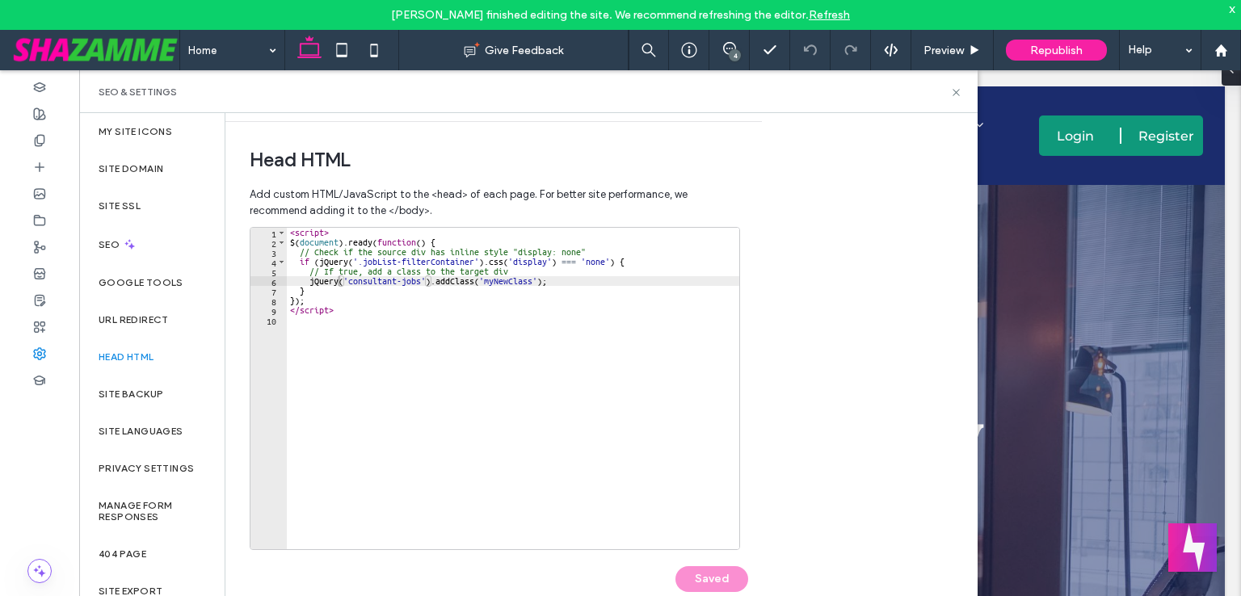
click at [449, 353] on div "< script > $ ( document ) . ready ( function ( ) { // Check if the source div h…" at bounding box center [513, 398] width 452 height 341
click at [338, 258] on div "< script > $ ( document ) . ready ( function ( ) { // Check if the source div h…" at bounding box center [513, 398] width 452 height 341
click at [293, 243] on div "< script > $ ( document ) . ready ( function ( ) { // Check if the source div h…" at bounding box center [513, 398] width 452 height 341
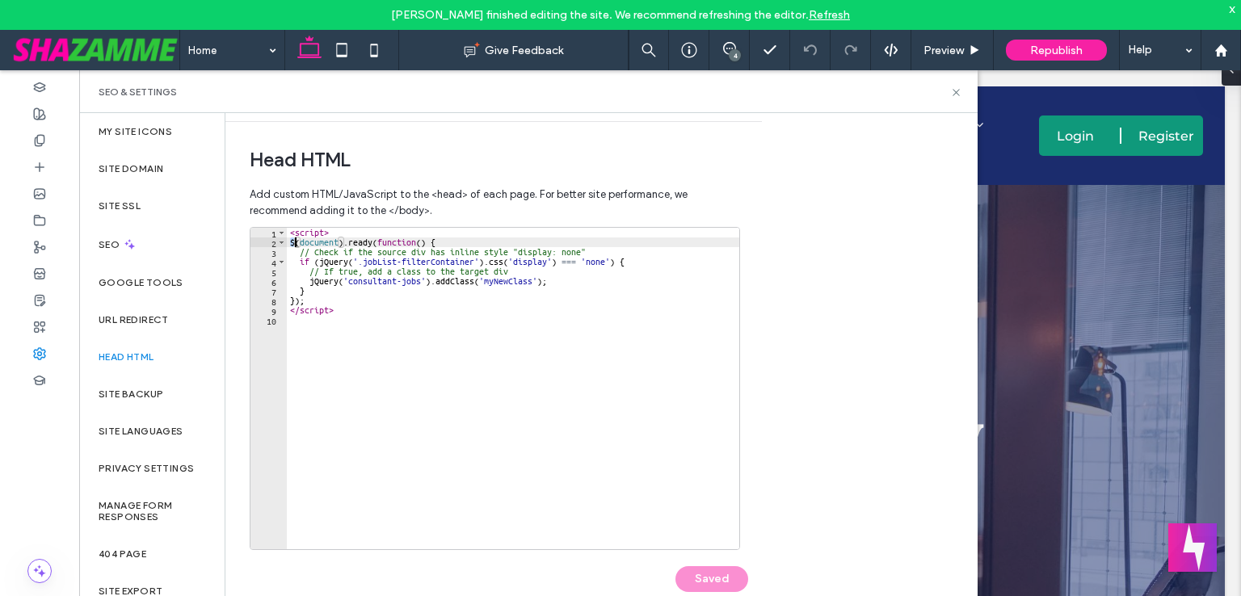
paste textarea "*****"
type textarea "**********"
click at [715, 575] on button "Save" at bounding box center [711, 579] width 73 height 26
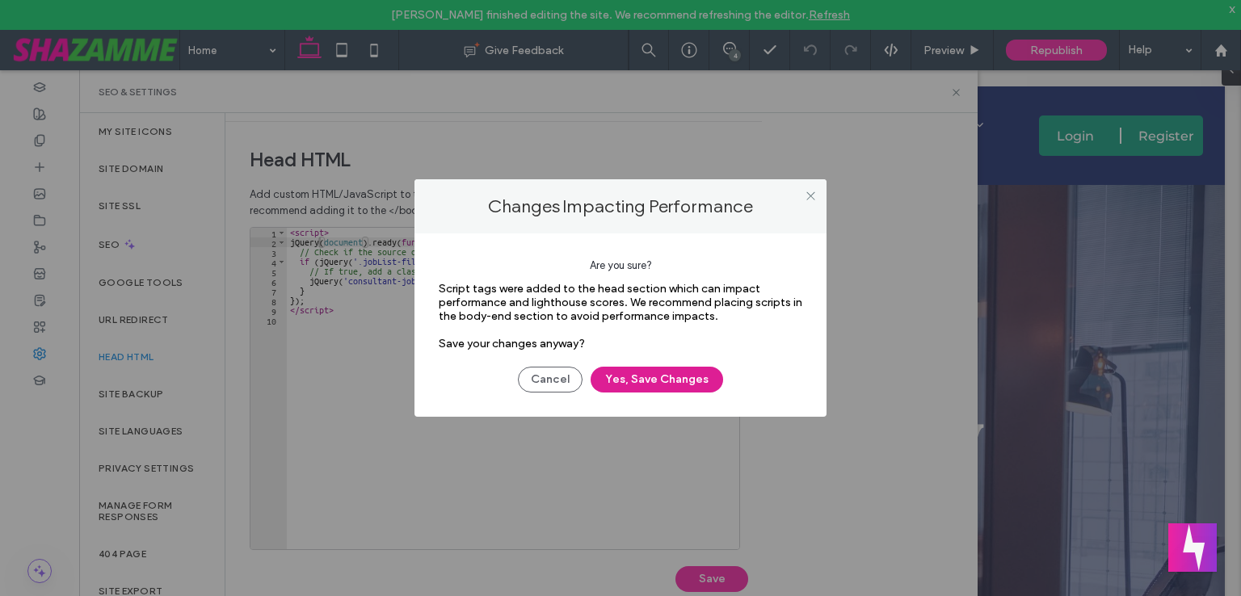
click at [674, 377] on button "Yes, Save Changes" at bounding box center [656, 380] width 132 height 26
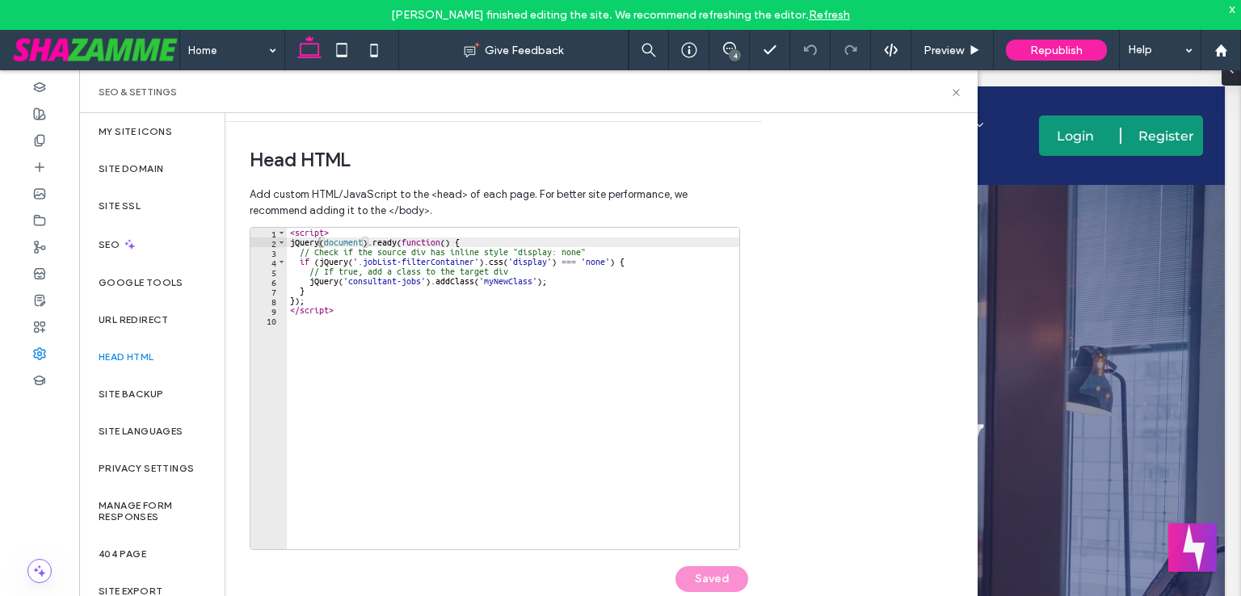
click at [492, 341] on div "< script > jQuery ( document ) . ready ( function ( ) { // Check if the source …" at bounding box center [513, 398] width 452 height 341
click at [307, 240] on div "< script > jQuery ( document ) . ready ( function ( ) { // Check if the source …" at bounding box center [513, 398] width 452 height 341
click at [731, 577] on button "Save" at bounding box center [711, 579] width 73 height 26
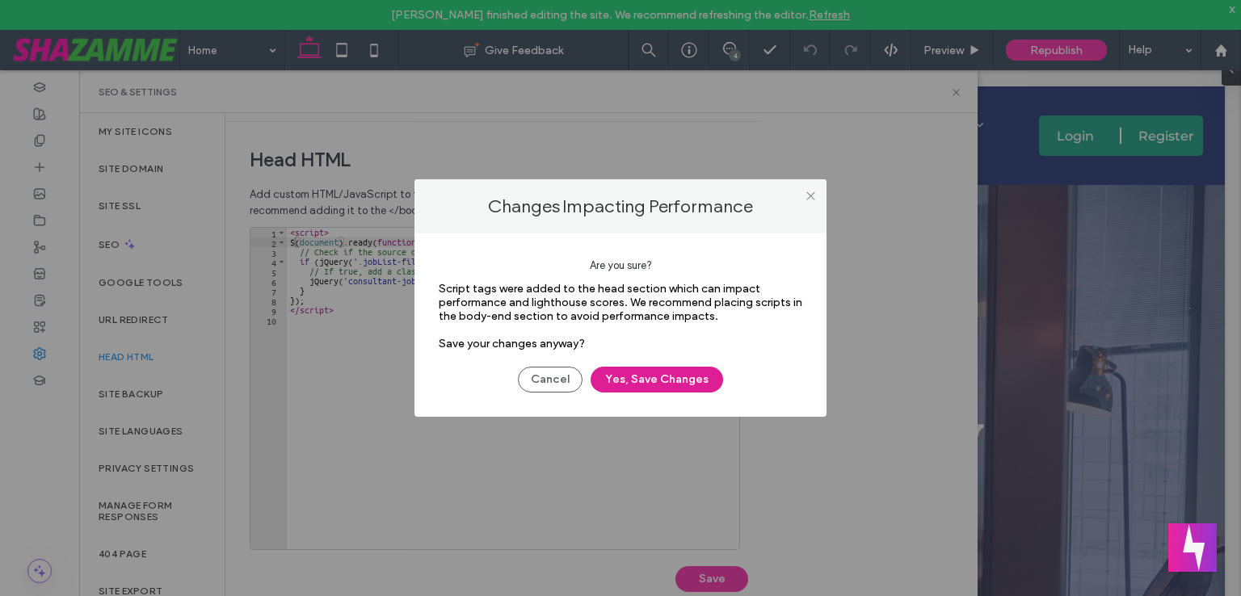
click at [674, 379] on button "Yes, Save Changes" at bounding box center [656, 380] width 132 height 26
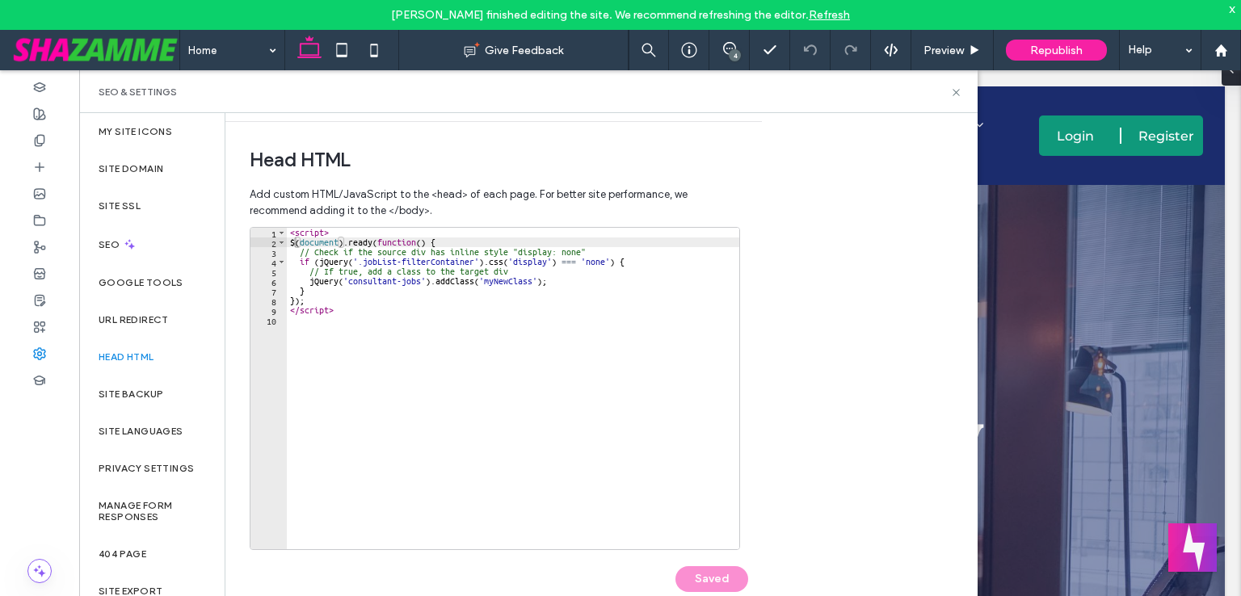
type textarea "**********"
click at [624, 262] on div "< script > $ ( document ) . ready ( function ( ) { // Check if the source div h…" at bounding box center [513, 398] width 452 height 341
click at [643, 263] on div "< script > $ ( document ) . ready ( function ( ) { // Check if the source div h…" at bounding box center [513, 398] width 452 height 341
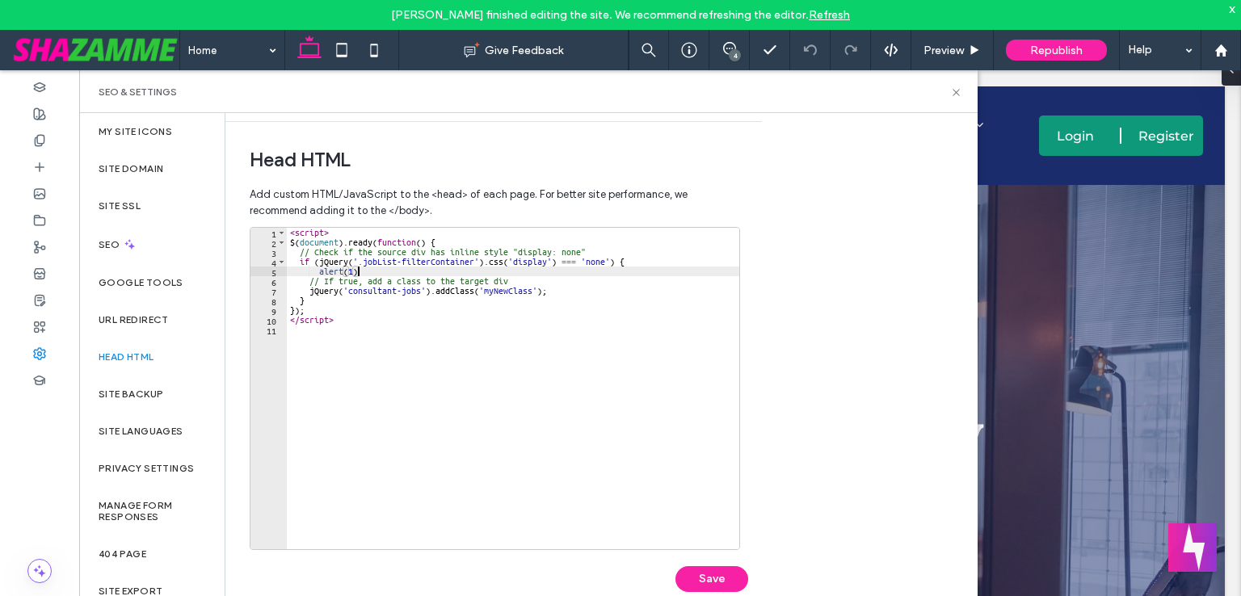
scroll to position [0, 5]
type textarea "*********"
click at [706, 579] on button "Save" at bounding box center [711, 579] width 73 height 26
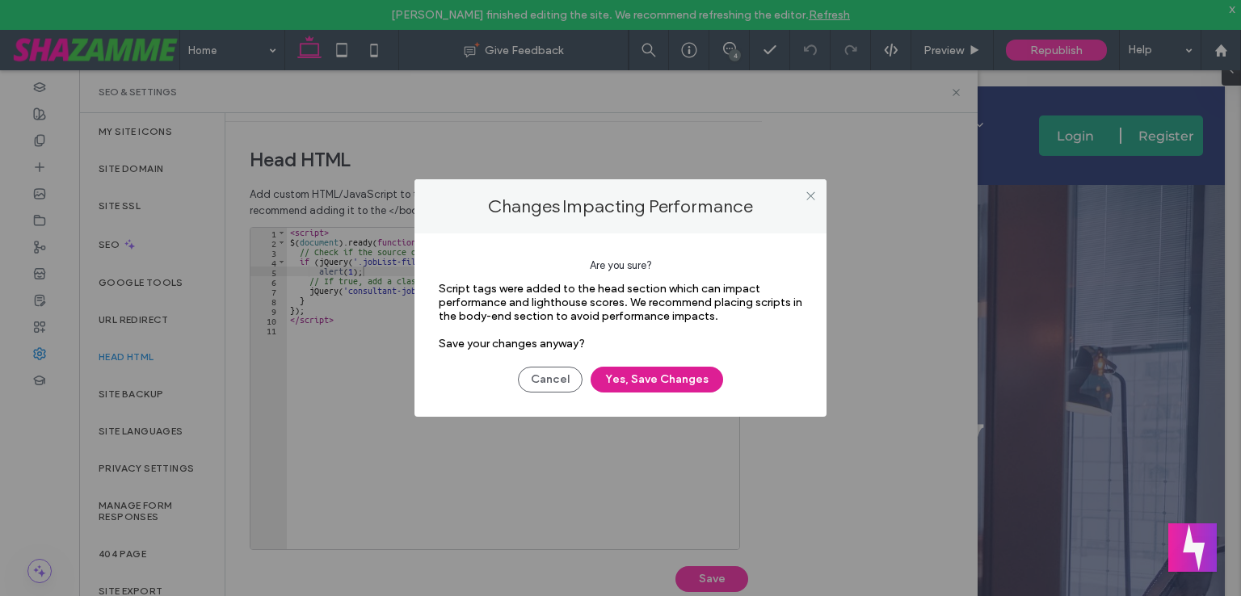
click at [622, 377] on button "Yes, Save Changes" at bounding box center [656, 380] width 132 height 26
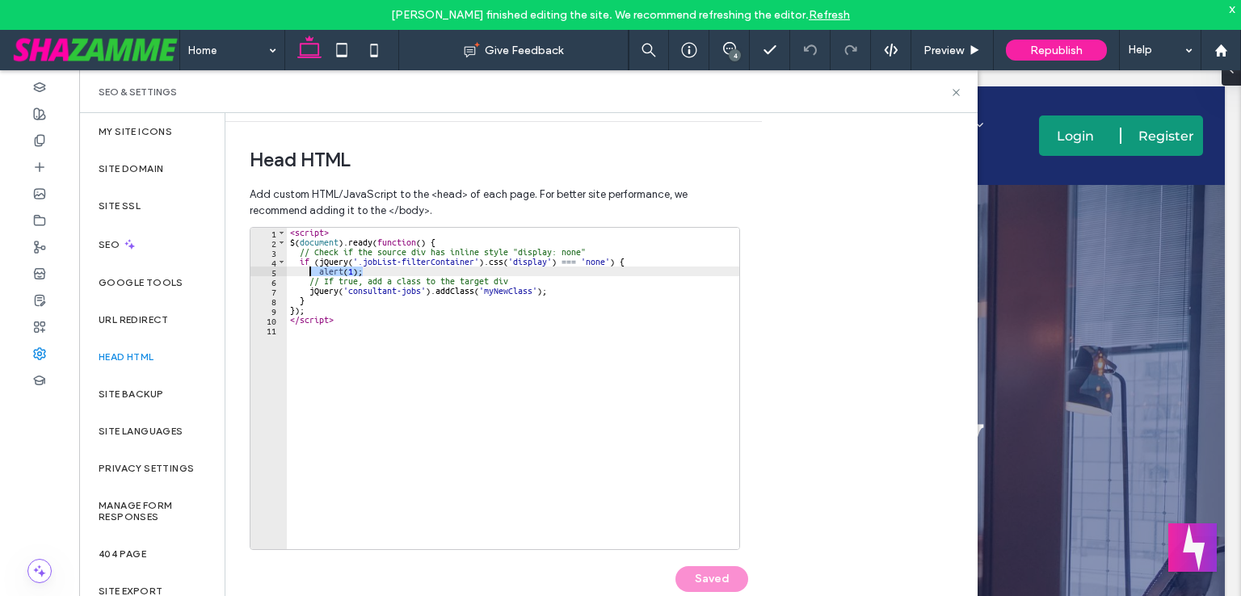
drag, startPoint x: 371, startPoint y: 272, endPoint x: 309, endPoint y: 272, distance: 61.4
click at [309, 272] on div "< script > $ ( document ) . ready ( function ( ) { // Check if the source div h…" at bounding box center [513, 398] width 452 height 341
click at [452, 440] on div "< script > $ ( document ) . ready ( function ( ) { // Check if the source div h…" at bounding box center [513, 398] width 452 height 341
paste textarea "*********"
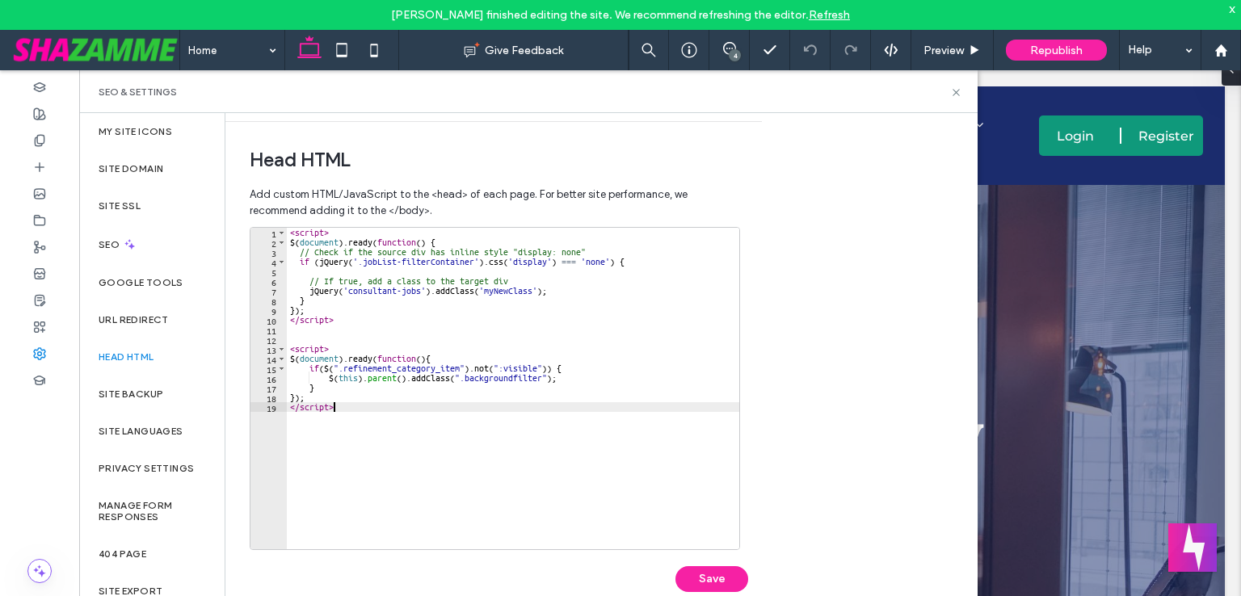
click at [323, 263] on div "< script > $ ( document ) . ready ( function ( ) { // Check if the source div h…" at bounding box center [513, 398] width 452 height 341
click at [328, 261] on div "< script > $ ( document ) . ready ( function ( ) { // Check if the source div h…" at bounding box center [513, 398] width 452 height 341
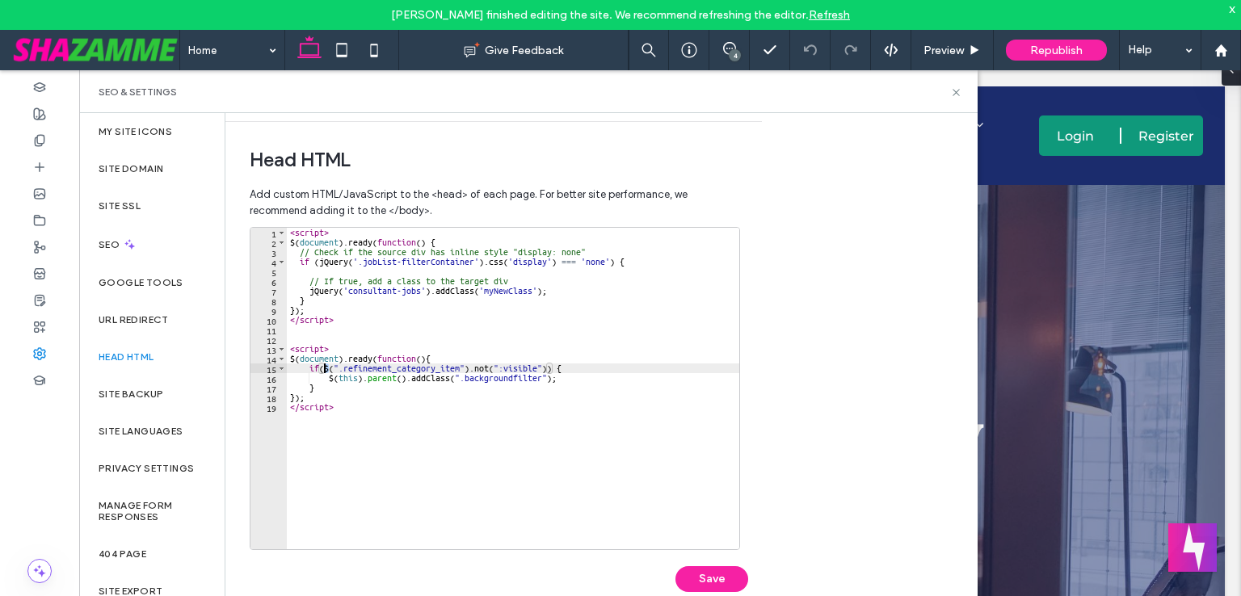
click at [325, 365] on div "< script > $ ( document ) . ready ( function ( ) { // Check if the source div h…" at bounding box center [513, 398] width 452 height 341
paste textarea "*****"
click at [330, 381] on div "< script > $ ( document ) . ready ( function ( ) { // Check if the source div h…" at bounding box center [513, 398] width 452 height 341
paste textarea "*****"
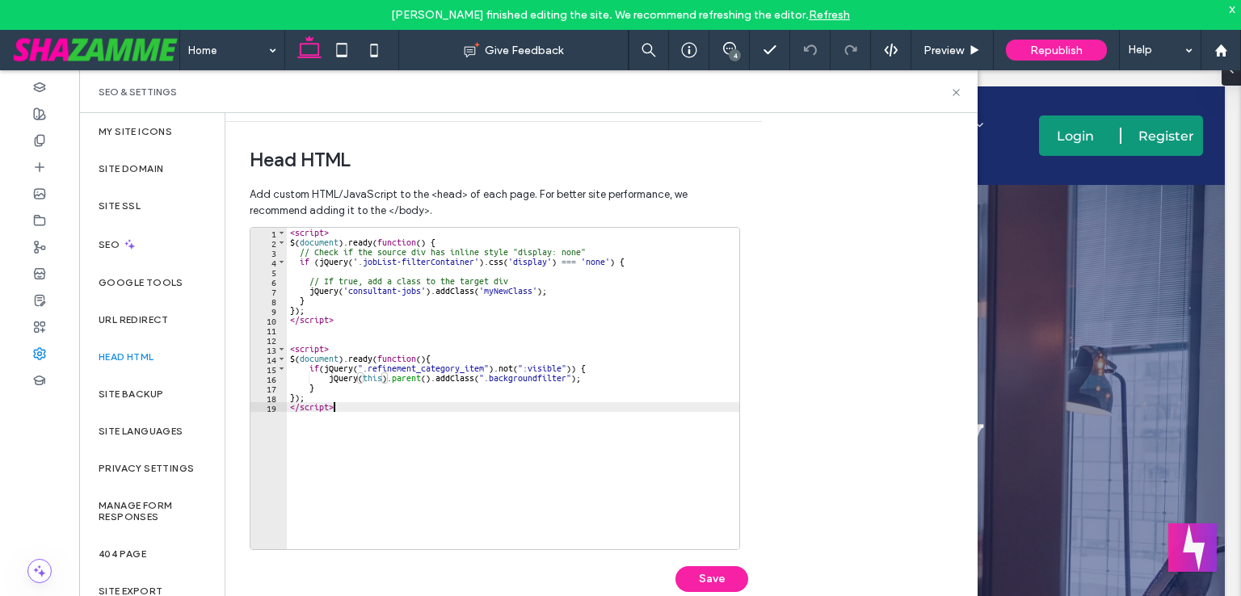
click at [374, 422] on div "< script > $ ( document ) . ready ( function ( ) { // Check if the source div h…" at bounding box center [513, 398] width 452 height 341
click at [474, 259] on div "< script > $ ( document ) . ready ( function ( ) { // Check if the source div h…" at bounding box center [513, 398] width 452 height 341
click at [361, 266] on div "< script > $ ( document ) . ready ( function ( ) { // Check if the source div h…" at bounding box center [513, 398] width 452 height 341
click at [362, 264] on div "< script > $ ( document ) . ready ( function ( ) { // Check if the source div h…" at bounding box center [513, 388] width 452 height 321
click at [357, 262] on div "< script > $ ( document ) . ready ( function ( ) { // Check if the source div h…" at bounding box center [513, 398] width 452 height 341
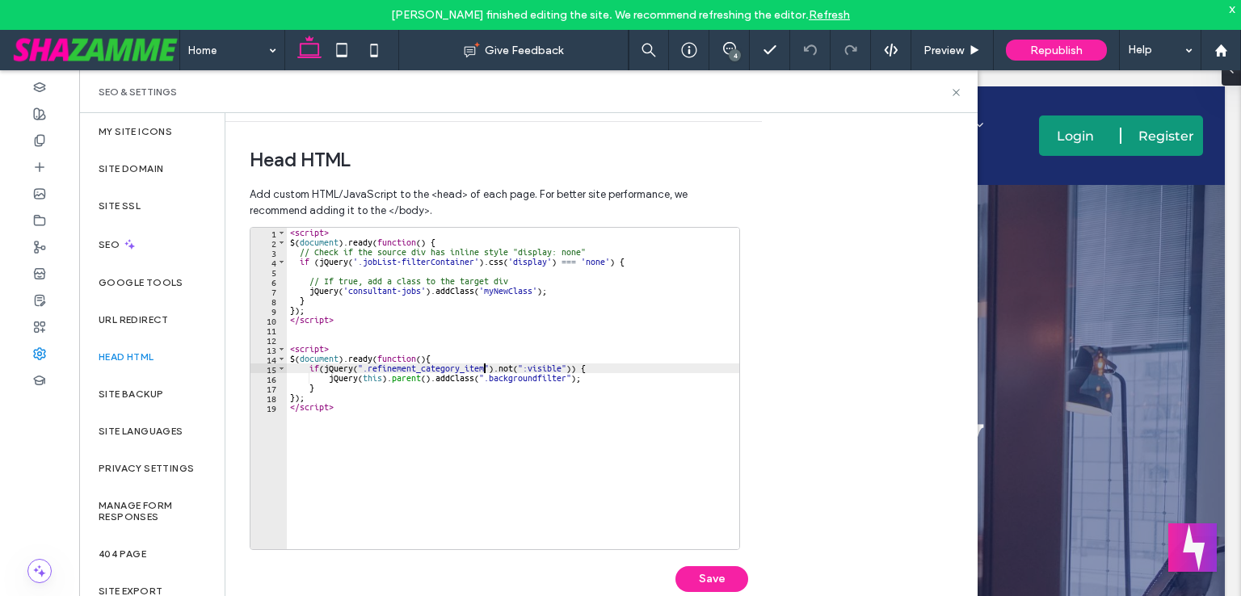
click at [481, 370] on div "< script > $ ( document ) . ready ( function ( ) { // Check if the source div h…" at bounding box center [513, 398] width 452 height 341
click at [364, 365] on div "< script > $ ( document ) . ready ( function ( ) { // Check if the source div h…" at bounding box center [513, 398] width 452 height 341
paste textarea "Cursor at row 15"
click at [422, 290] on div "< script > $ ( document ) . ready ( function ( ) { // Check if the source div h…" at bounding box center [513, 398] width 452 height 341
type textarea "**********"
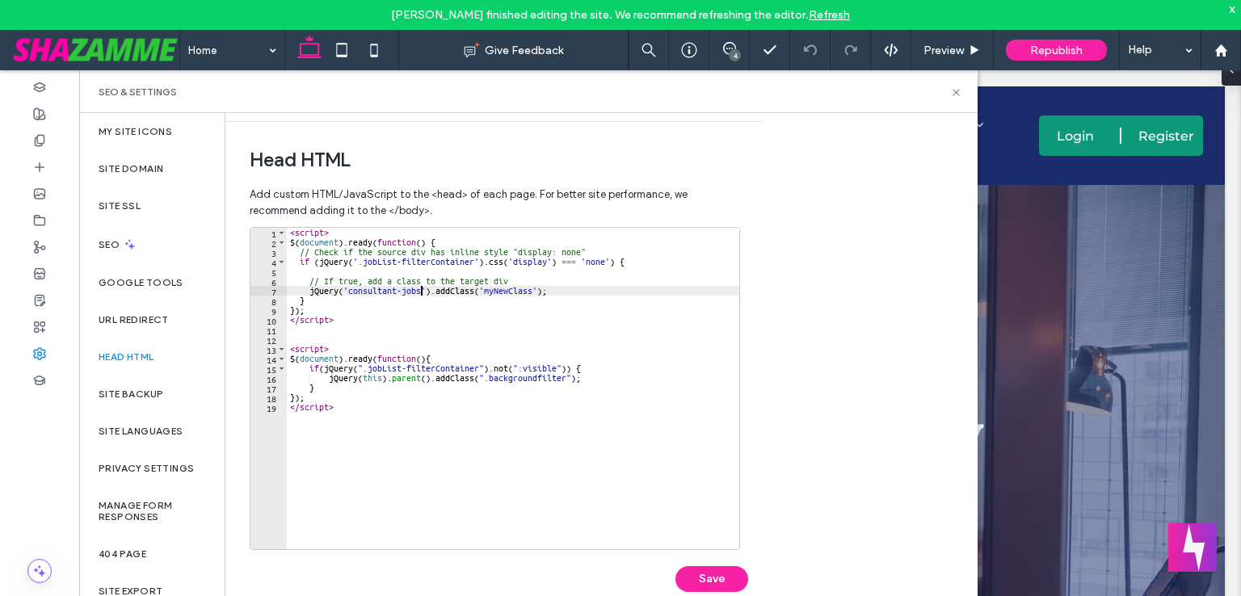
click at [351, 292] on div "< script > $ ( document ) . ready ( function ( ) { // Check if the source div h…" at bounding box center [513, 398] width 452 height 341
click at [349, 292] on div "< script > $ ( document ) . ready ( function ( ) { // Check if the source div h…" at bounding box center [513, 398] width 452 height 341
click at [418, 330] on div "< script > $ ( document ) . ready ( function ( ) { // Check if the source div h…" at bounding box center [513, 398] width 452 height 341
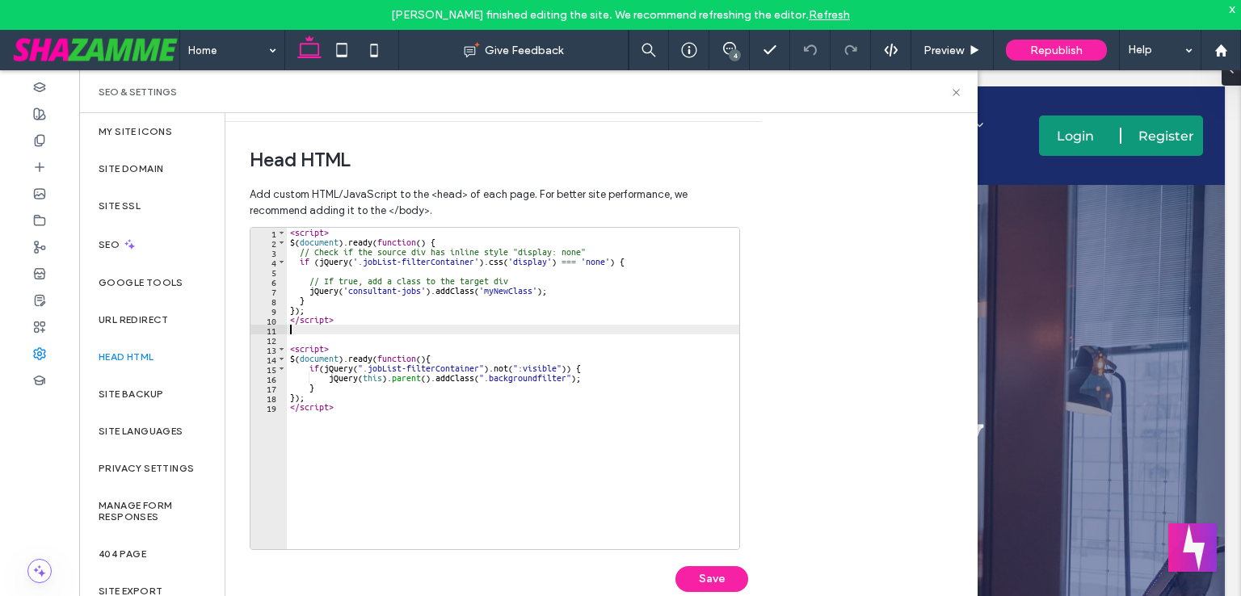
click at [349, 288] on div "< script > $ ( document ) . ready ( function ( ) { // Check if the source div h…" at bounding box center [513, 398] width 452 height 341
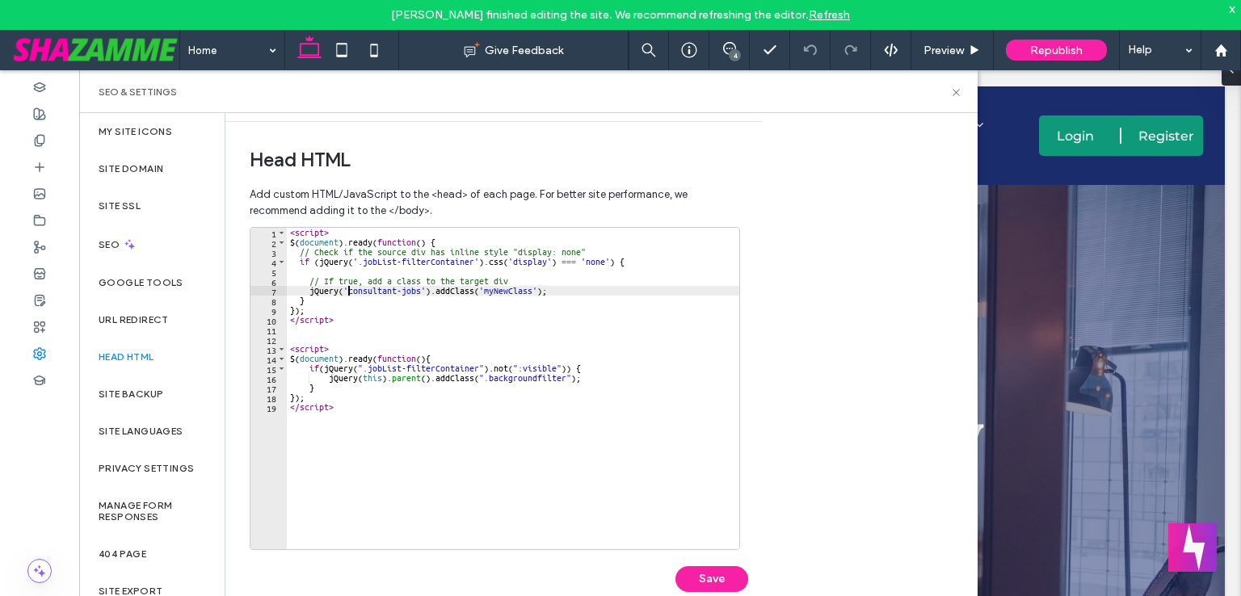
scroll to position [0, 6]
click at [737, 579] on button "Save" at bounding box center [711, 579] width 73 height 26
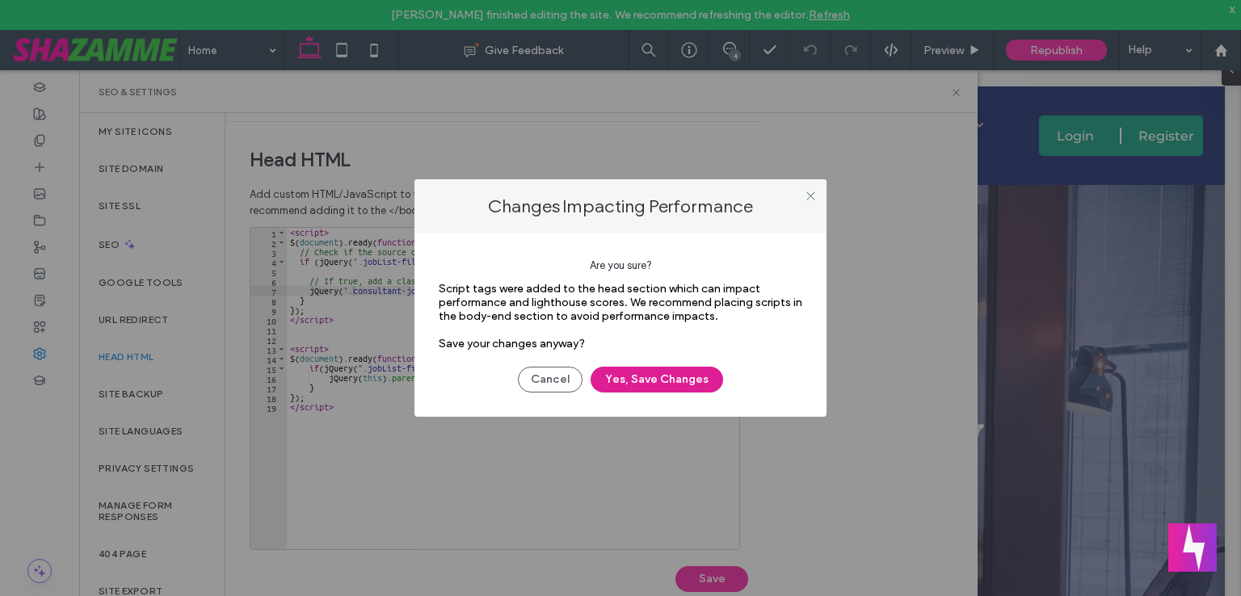
click at [634, 379] on button "Yes, Save Changes" at bounding box center [656, 380] width 132 height 26
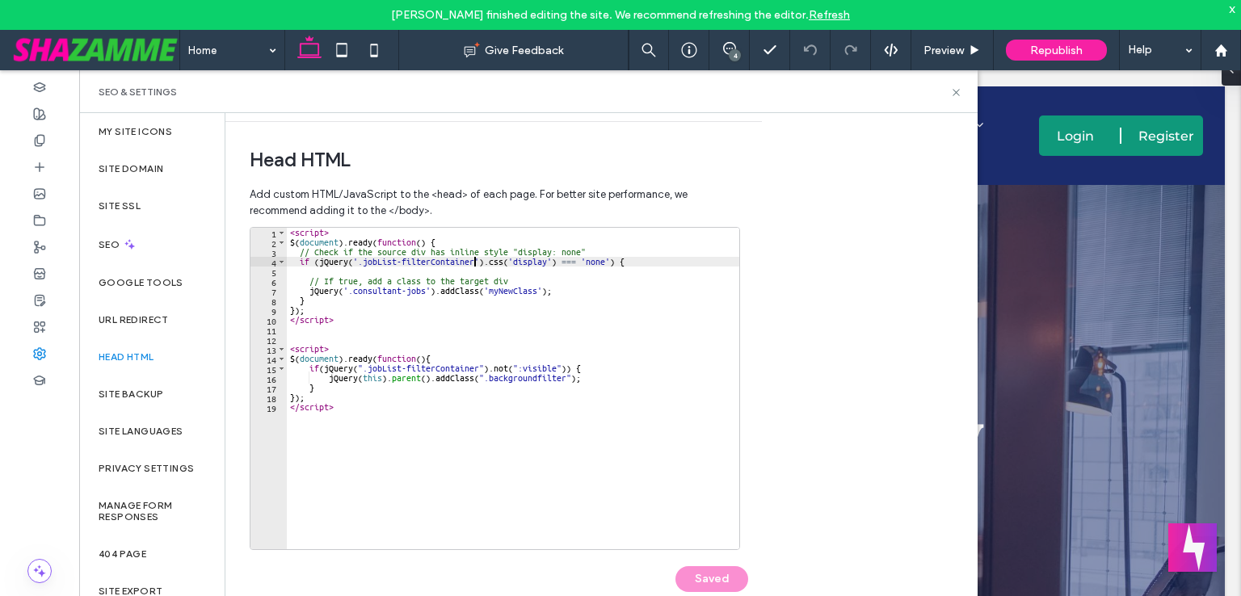
click at [473, 259] on div "< script > $ ( document ) . ready ( function ( ) { // Check if the source div h…" at bounding box center [513, 398] width 452 height 341
click at [362, 259] on div "< script > $ ( document ) . ready ( function ( ) { // Check if the source div h…" at bounding box center [513, 398] width 452 height 341
paste textarea "Cursor at row 4"
click at [691, 576] on button "Save" at bounding box center [711, 579] width 73 height 26
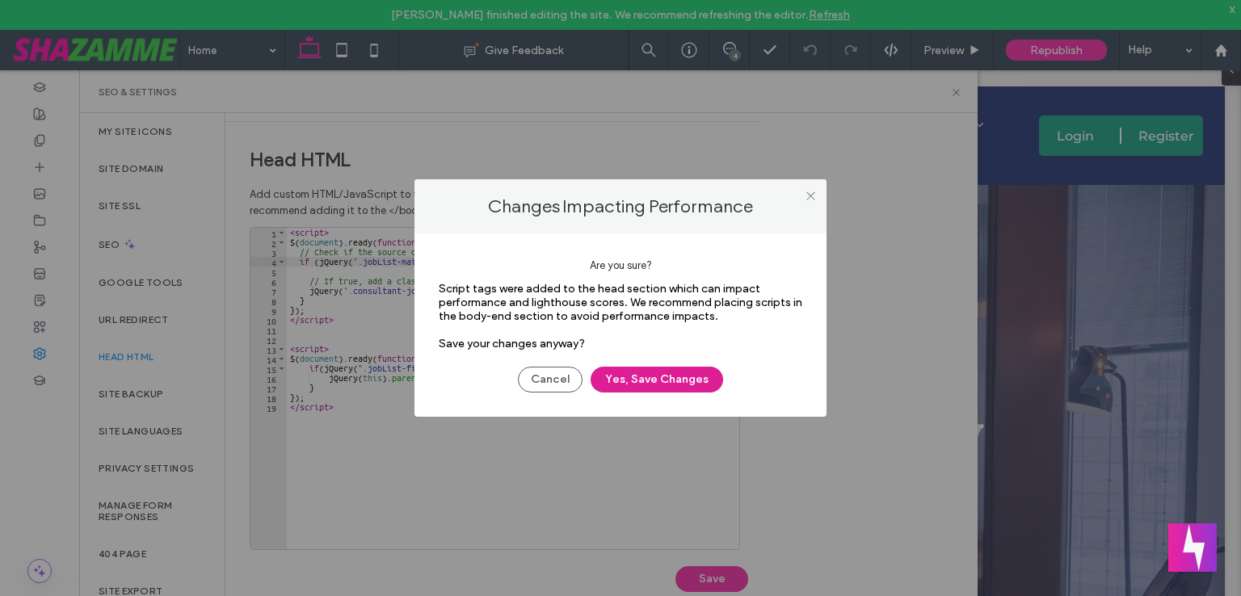
click at [669, 386] on button "Yes, Save Changes" at bounding box center [656, 380] width 132 height 26
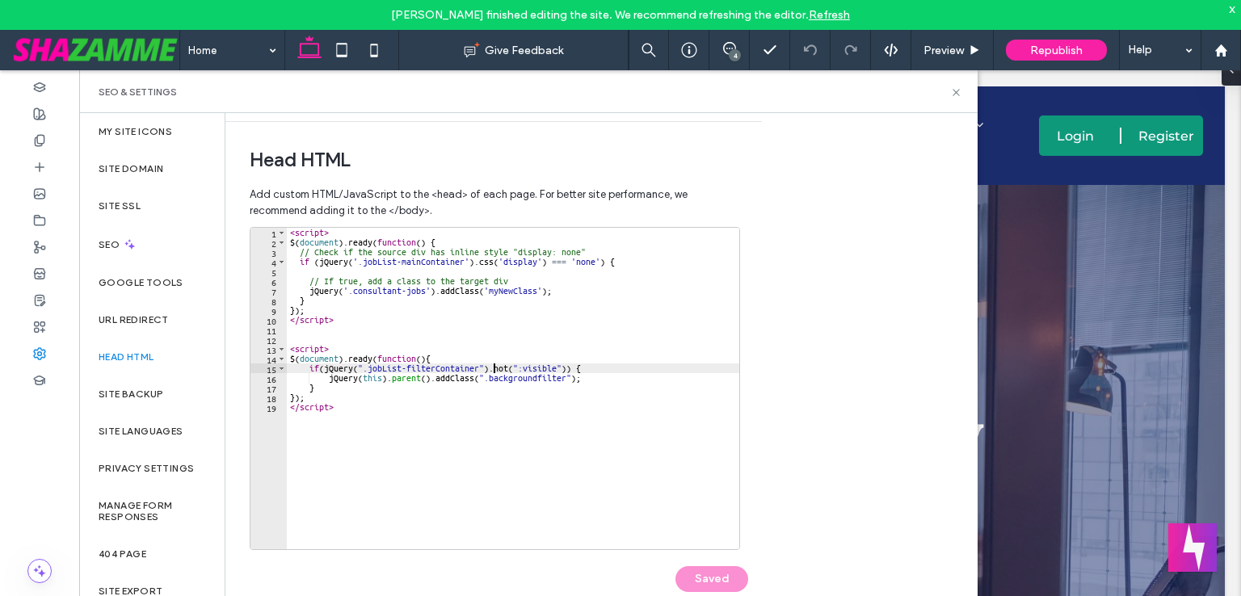
drag, startPoint x: 491, startPoint y: 369, endPoint x: 491, endPoint y: 309, distance: 60.6
click at [491, 369] on div "< script > $ ( document ) . ready ( function ( ) { // Check if the source div h…" at bounding box center [513, 398] width 452 height 341
click at [465, 261] on div "< script > $ ( document ) . ready ( function ( ) { // Check if the source div h…" at bounding box center [513, 398] width 452 height 341
click at [364, 261] on div "< script > $ ( document ) . ready ( function ( ) { // Check if the source div h…" at bounding box center [513, 398] width 452 height 341
paste textarea "**"
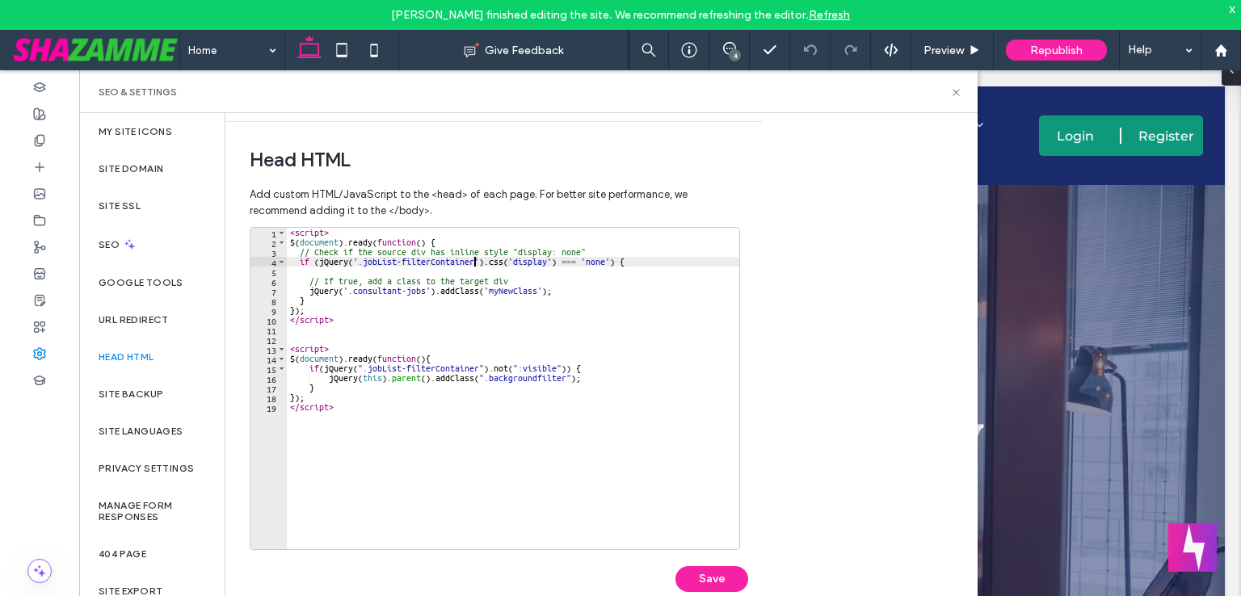
click at [485, 258] on div "< script > $ ( document ) . ready ( function ( ) { // Check if the source div h…" at bounding box center [513, 398] width 452 height 341
type textarea "**********"
click at [588, 337] on div "< script > $ ( document ) . ready ( function ( ) { // Check if the source div h…" at bounding box center [513, 398] width 452 height 341
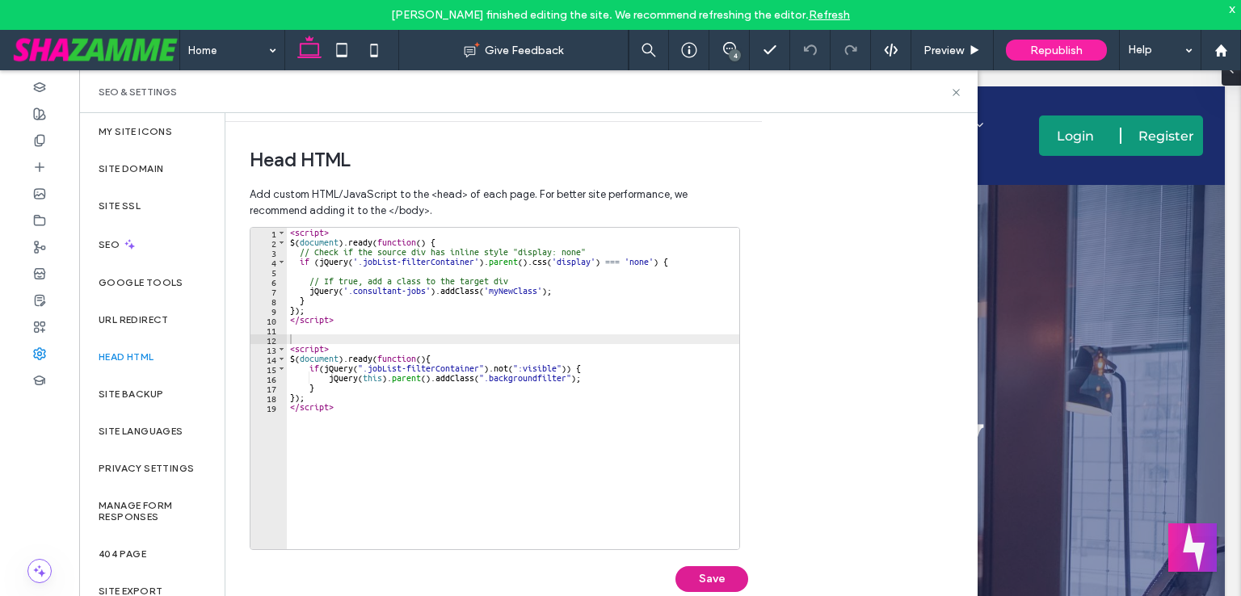
click at [693, 583] on button "Save" at bounding box center [711, 579] width 73 height 26
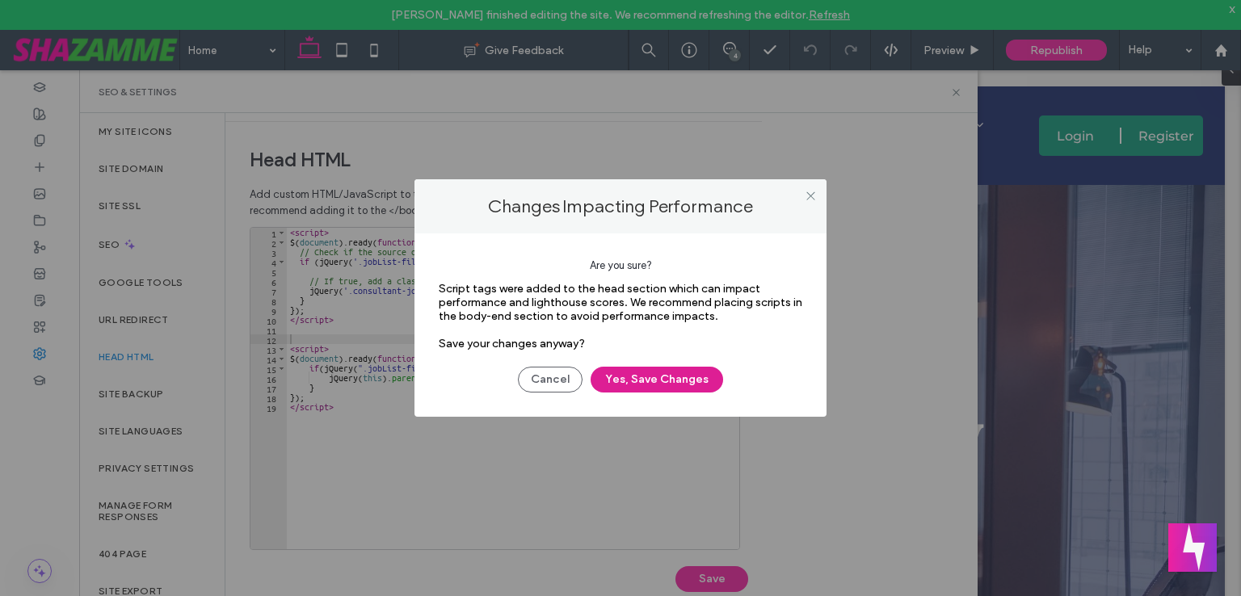
click at [708, 376] on button "Yes, Save Changes" at bounding box center [656, 380] width 132 height 26
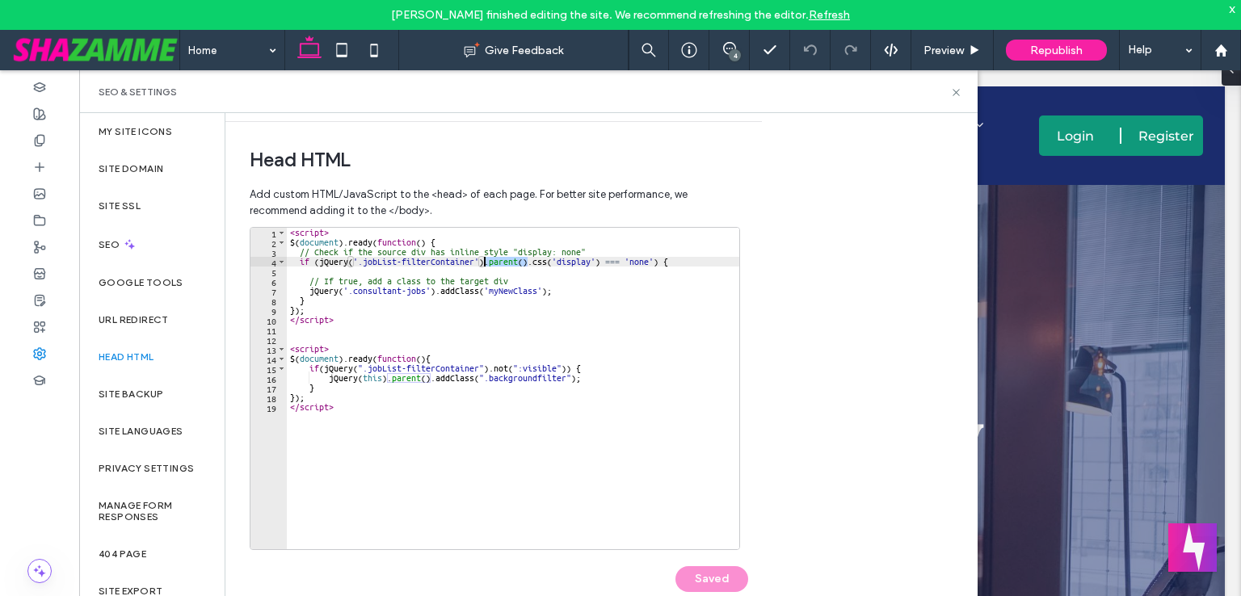
drag, startPoint x: 527, startPoint y: 262, endPoint x: 484, endPoint y: 260, distance: 42.9
click at [484, 260] on div "< script > $ ( document ) . ready ( function ( ) { // Check if the source div h…" at bounding box center [513, 398] width 452 height 341
click at [708, 580] on button "Save" at bounding box center [711, 579] width 73 height 26
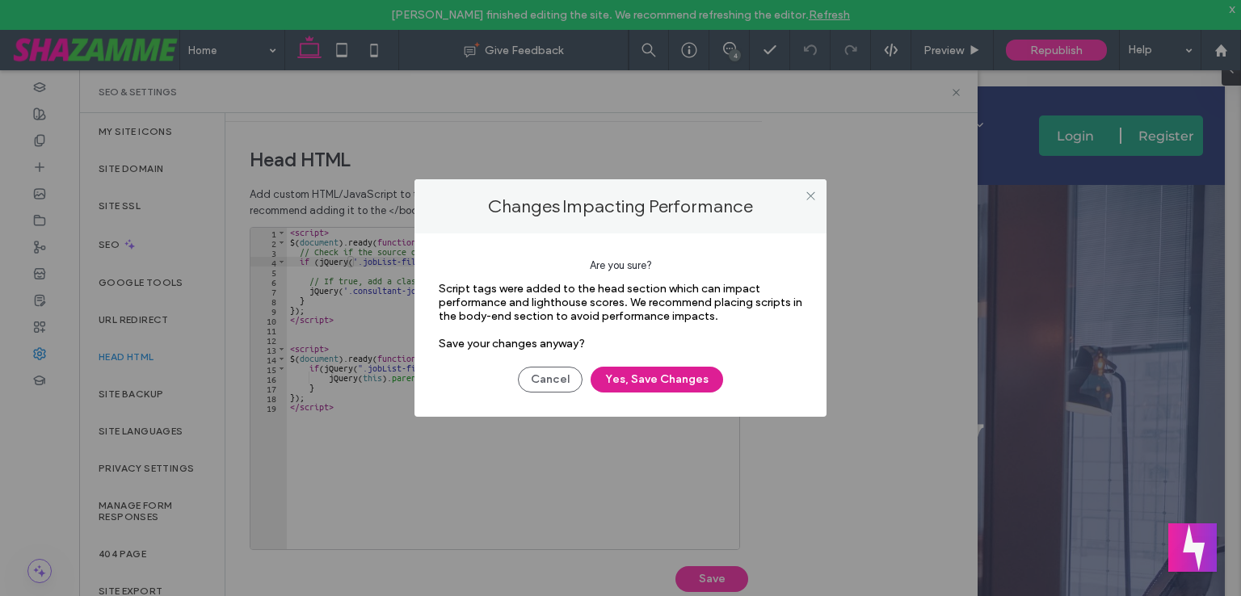
click at [636, 374] on button "Yes, Save Changes" at bounding box center [656, 380] width 132 height 26
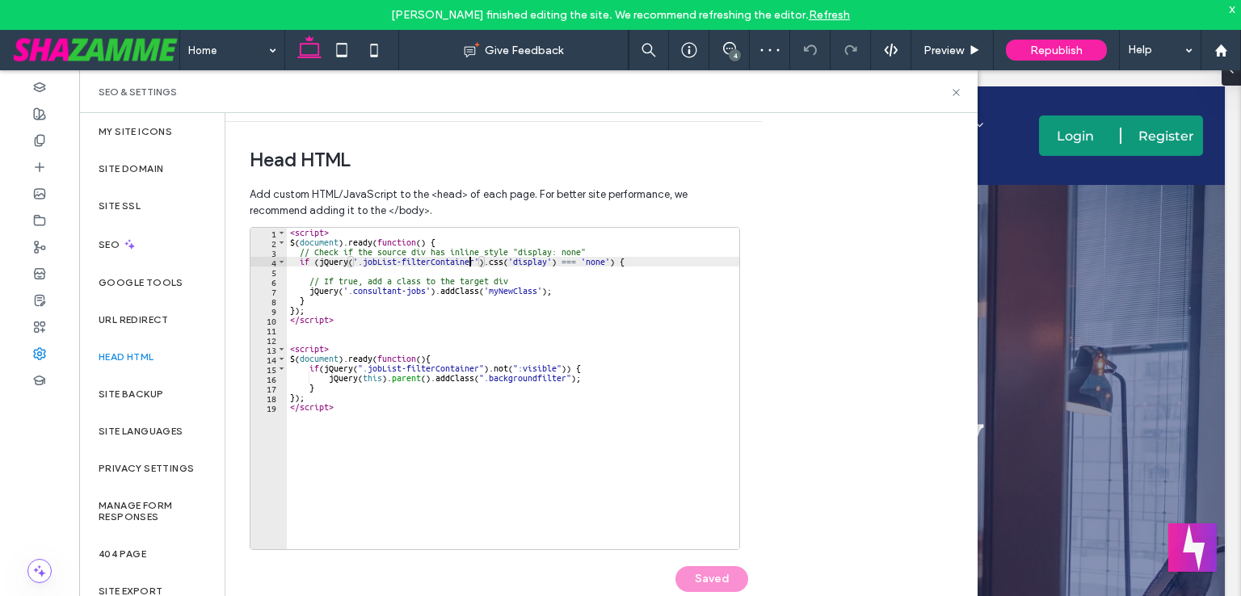
click at [471, 262] on div "< script > $ ( document ) . ready ( function ( ) { // Check if the source div h…" at bounding box center [513, 398] width 452 height 341
click at [472, 263] on div "< script > $ ( document ) . ready ( function ( ) { // Check if the source div h…" at bounding box center [513, 398] width 452 height 341
click at [361, 260] on div "< script > $ ( document ) . ready ( function ( ) { // Check if the source div h…" at bounding box center [513, 398] width 452 height 341
paste textarea "Cursor at row 4"
click at [477, 369] on div "< script > $ ( document ) . ready ( function ( ) { // Check if the source div h…" at bounding box center [513, 398] width 452 height 341
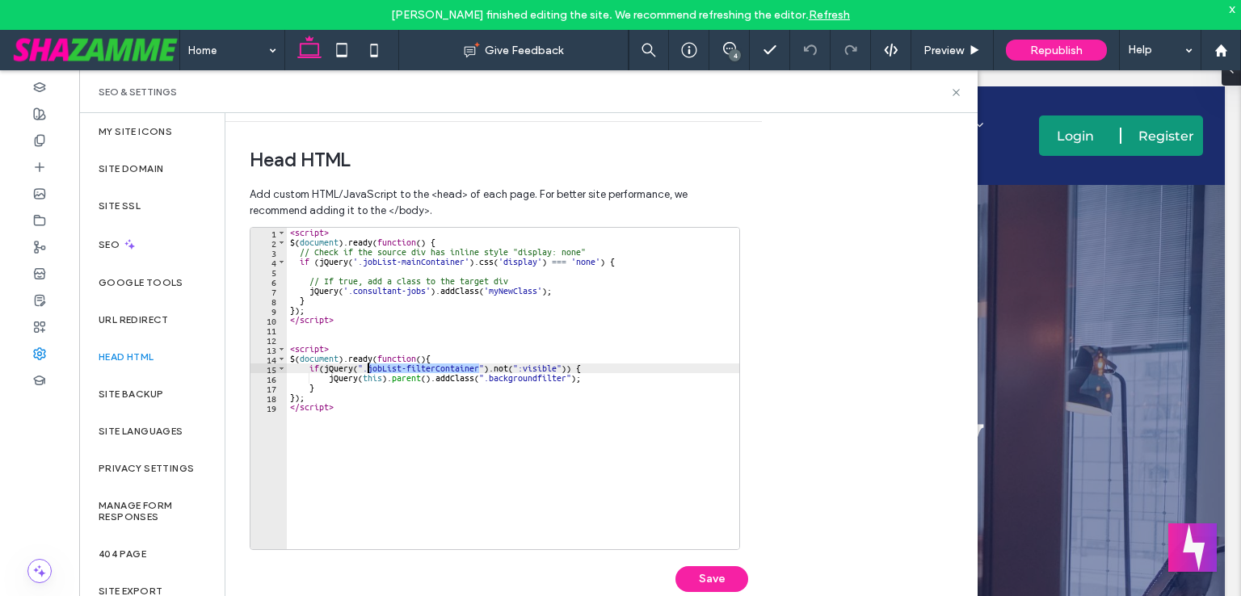
click at [368, 367] on div "< script > $ ( document ) . ready ( function ( ) { // Check if the source div h…" at bounding box center [513, 398] width 452 height 341
paste textarea "Cursor at row 15"
click at [695, 580] on button "Save" at bounding box center [711, 579] width 73 height 26
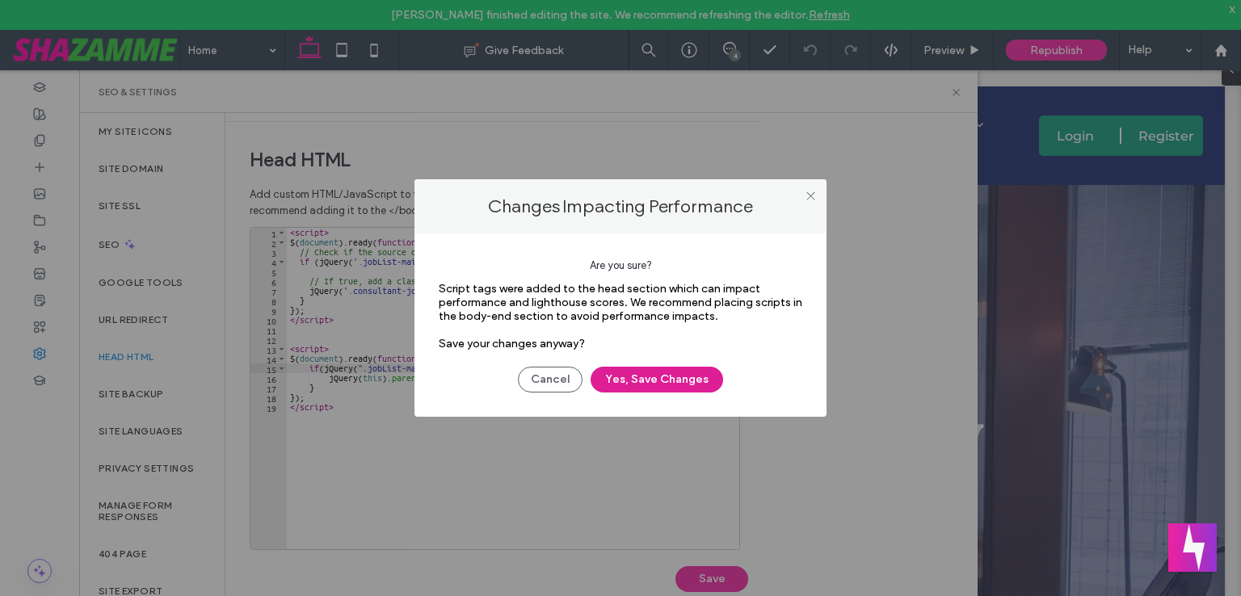
click at [632, 388] on button "Yes, Save Changes" at bounding box center [656, 380] width 132 height 26
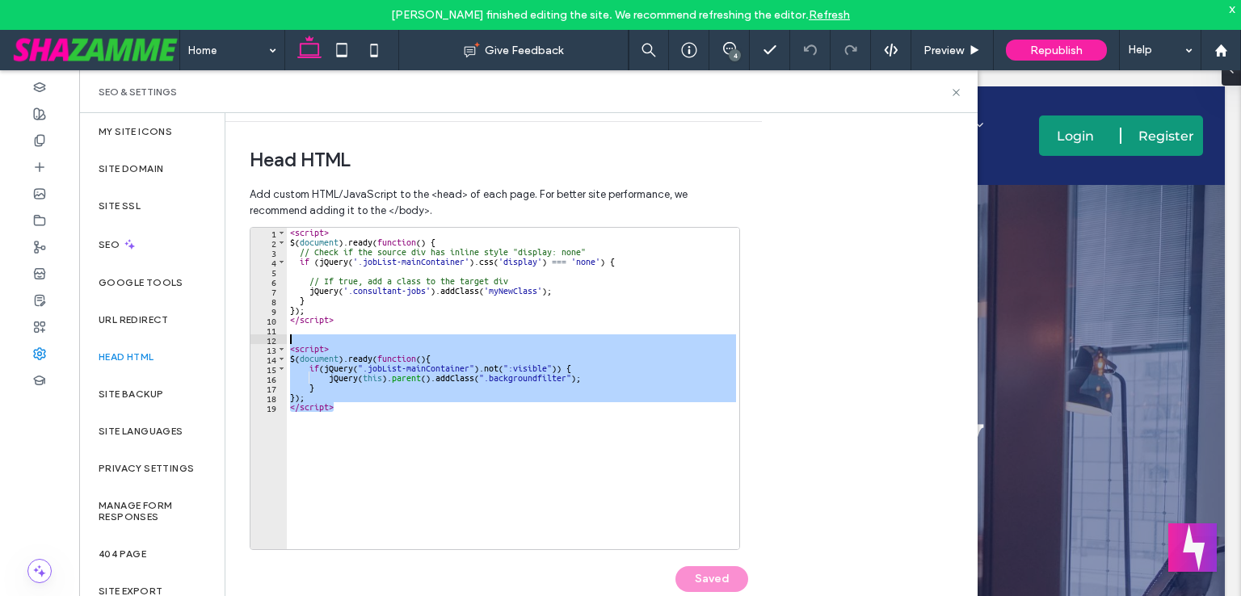
drag, startPoint x: 343, startPoint y: 405, endPoint x: 221, endPoint y: 334, distance: 141.2
click at [221, 334] on div "My Site Icons Site Domain Site SSL SEO Google Tools URL Redirect Head HTML Site…" at bounding box center [528, 369] width 898 height 513
type textarea "********"
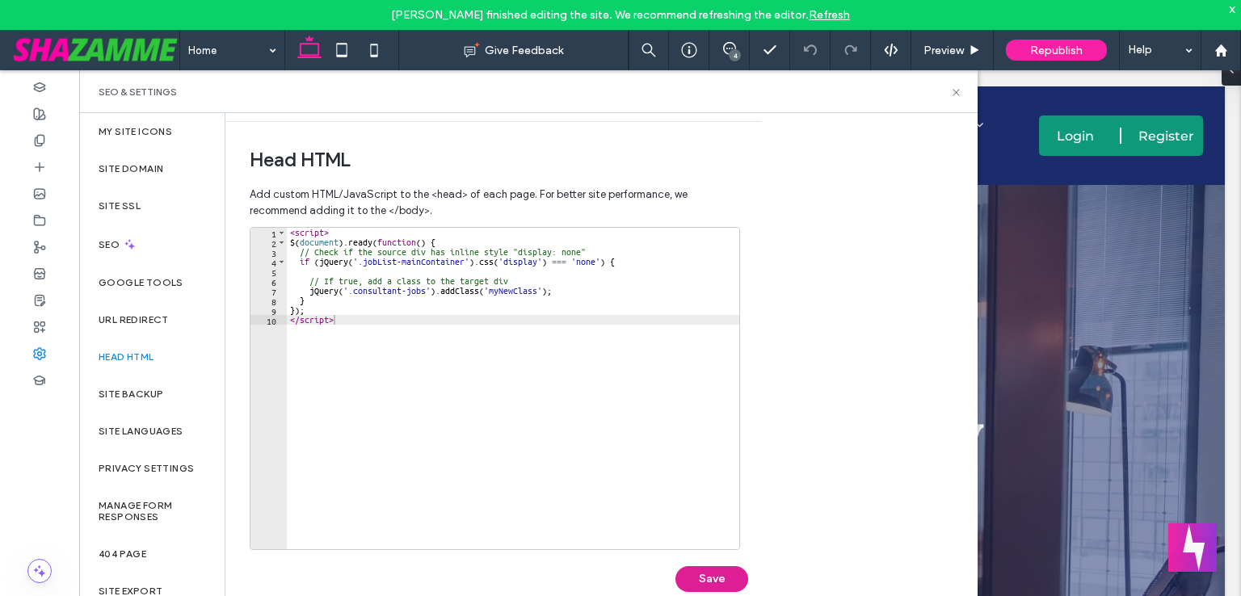
click at [704, 569] on button "Save" at bounding box center [711, 579] width 73 height 26
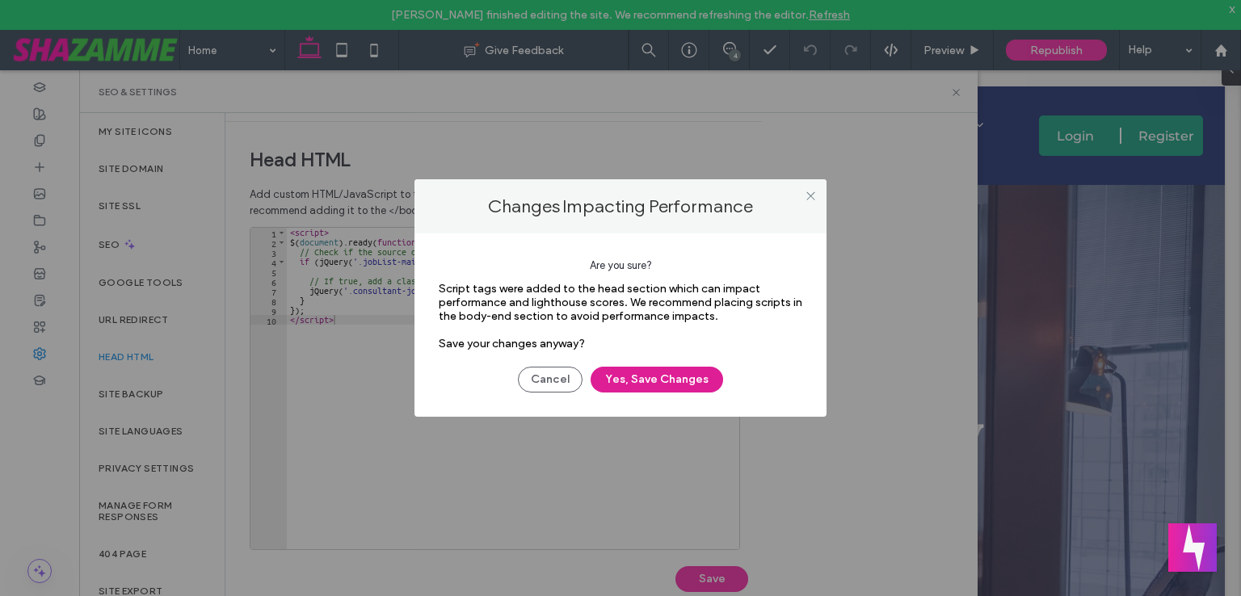
click at [652, 385] on button "Yes, Save Changes" at bounding box center [656, 380] width 132 height 26
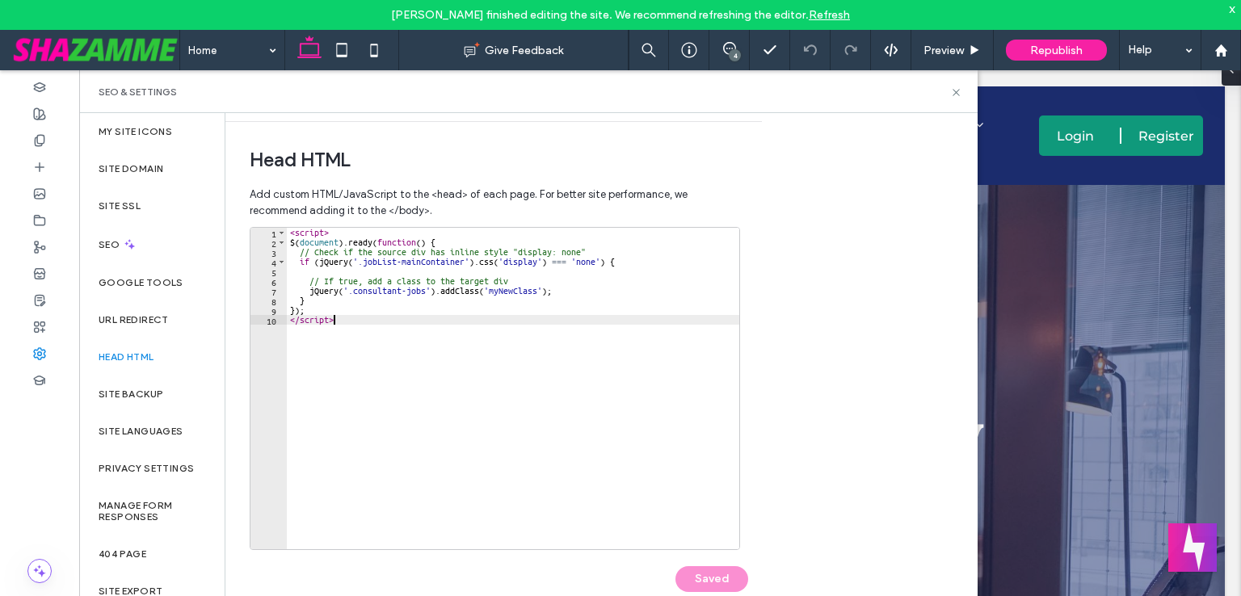
click at [356, 357] on div "< script > $ ( document ) . ready ( function ( ) { // Check if the source div h…" at bounding box center [513, 398] width 452 height 341
type textarea "***"
paste textarea "***"
type textarea "***"
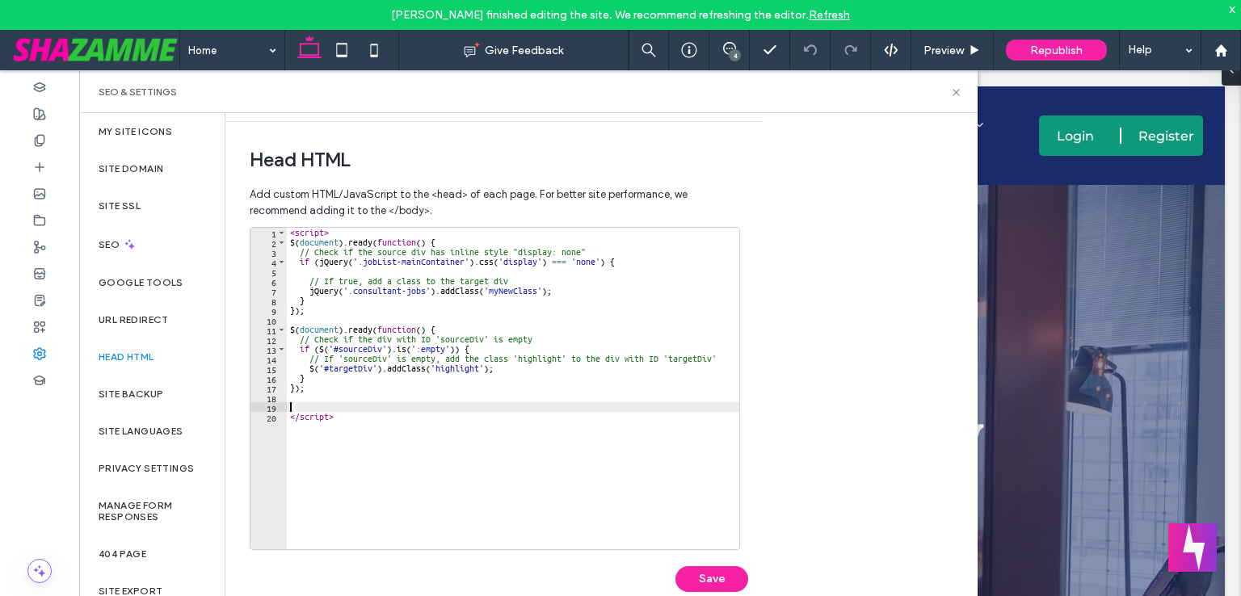
click at [328, 262] on div "< script > $ ( document ) . ready ( function ( ) { // Check if the source div h…" at bounding box center [513, 398] width 452 height 341
click at [319, 346] on div "< script > $ ( document ) . ready ( function ( ) { // Check if the source div h…" at bounding box center [513, 398] width 452 height 341
paste textarea "*****"
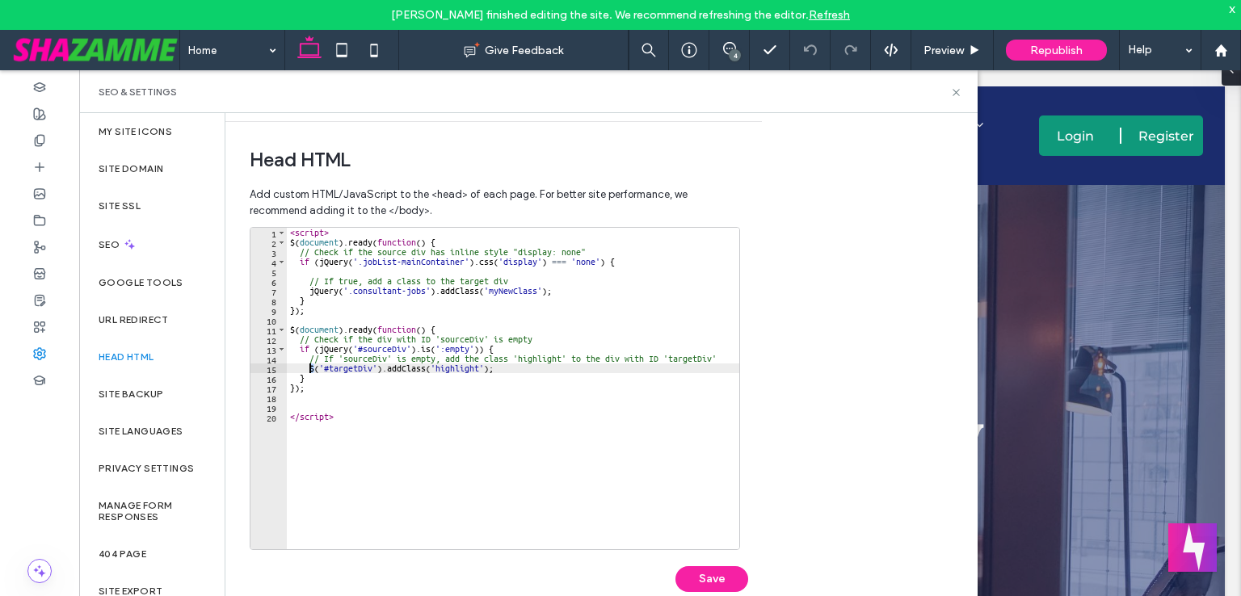
click at [310, 368] on div "< script > $ ( document ) . ready ( function ( ) { // Check if the source div h…" at bounding box center [513, 398] width 452 height 341
paste textarea "*****"
click at [410, 417] on div "< script > $ ( document ) . ready ( function ( ) { // Check if the source div h…" at bounding box center [513, 398] width 452 height 341
click at [464, 259] on div "< script > $ ( document ) . ready ( function ( ) { // Check if the source div h…" at bounding box center [513, 398] width 452 height 341
click at [358, 260] on div "< script > $ ( document ) . ready ( function ( ) { // Check if the source div h…" at bounding box center [513, 398] width 452 height 341
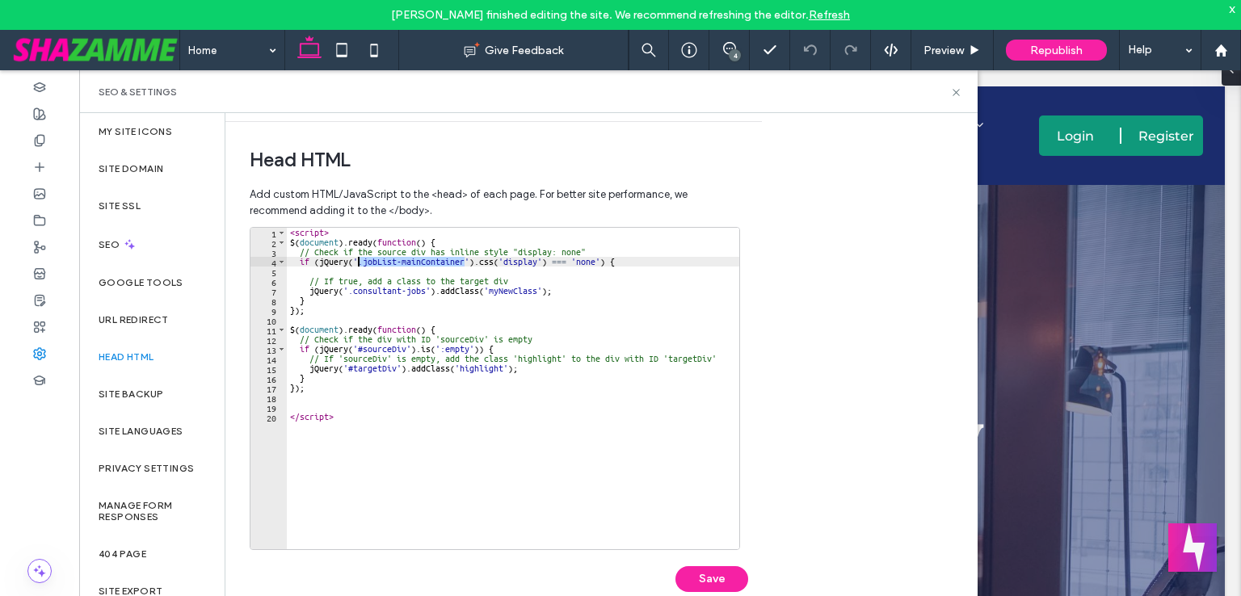
click at [401, 349] on div "< script > $ ( document ) . ready ( function ( ) { // Check if the source div h…" at bounding box center [513, 398] width 452 height 341
click at [405, 349] on div "< script > $ ( document ) . ready ( function ( ) { // Check if the source div h…" at bounding box center [513, 398] width 452 height 341
click at [358, 348] on div "< script > $ ( document ) . ready ( function ( ) { // Check if the source div h…" at bounding box center [513, 398] width 452 height 341
paste textarea "**********"
click at [427, 294] on div "< script > $ ( document ) . ready ( function ( ) { // Check if the source div h…" at bounding box center [513, 398] width 452 height 341
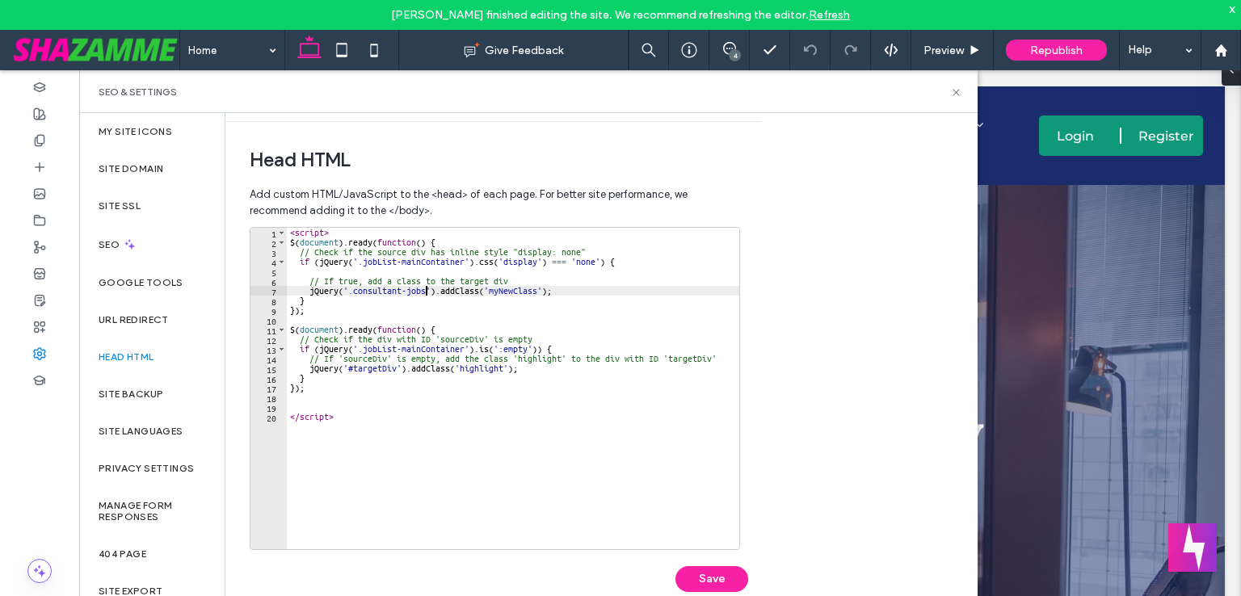
click at [348, 293] on div "< script > $ ( document ) . ready ( function ( ) { // Check if the source div h…" at bounding box center [513, 398] width 452 height 341
click at [395, 363] on div "< script > $ ( document ) . ready ( function ( ) { // Check if the source div h…" at bounding box center [513, 398] width 452 height 341
click at [346, 368] on div "< script > $ ( document ) . ready ( function ( ) { // Check if the source div h…" at bounding box center [513, 398] width 452 height 341
paste textarea "******"
click at [464, 351] on div "< script > $ ( document ) . ready ( function ( ) { // Check if the source div h…" at bounding box center [513, 398] width 452 height 341
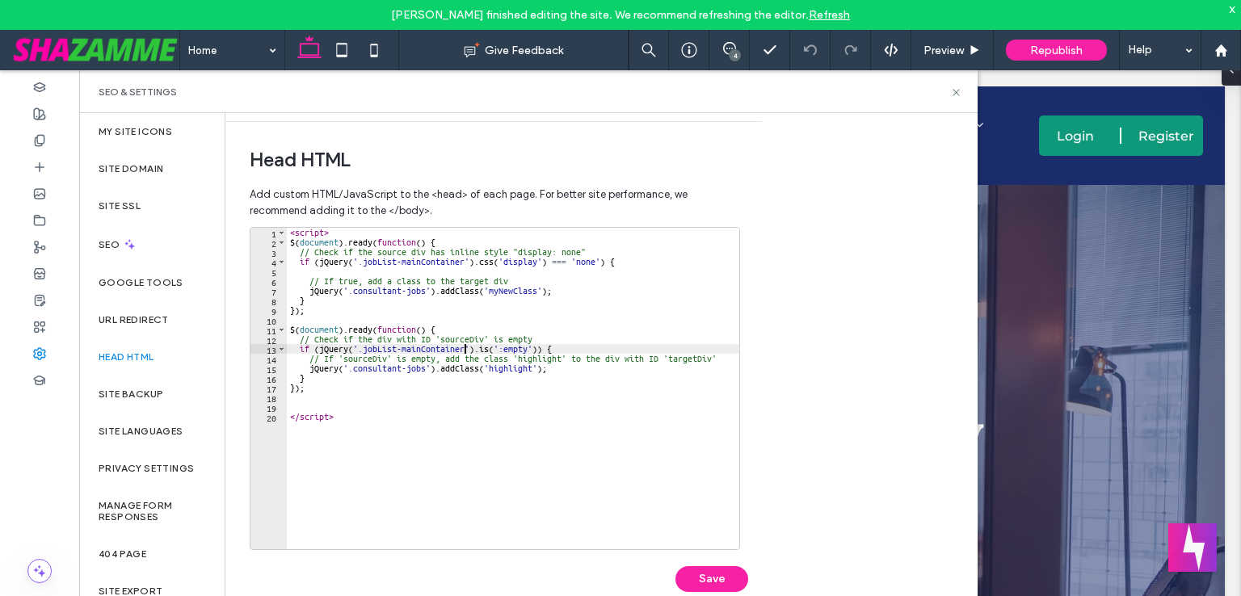
scroll to position [0, 15]
paste textarea "**********"
type textarea "**********"
click at [709, 573] on button "Save" at bounding box center [711, 579] width 73 height 26
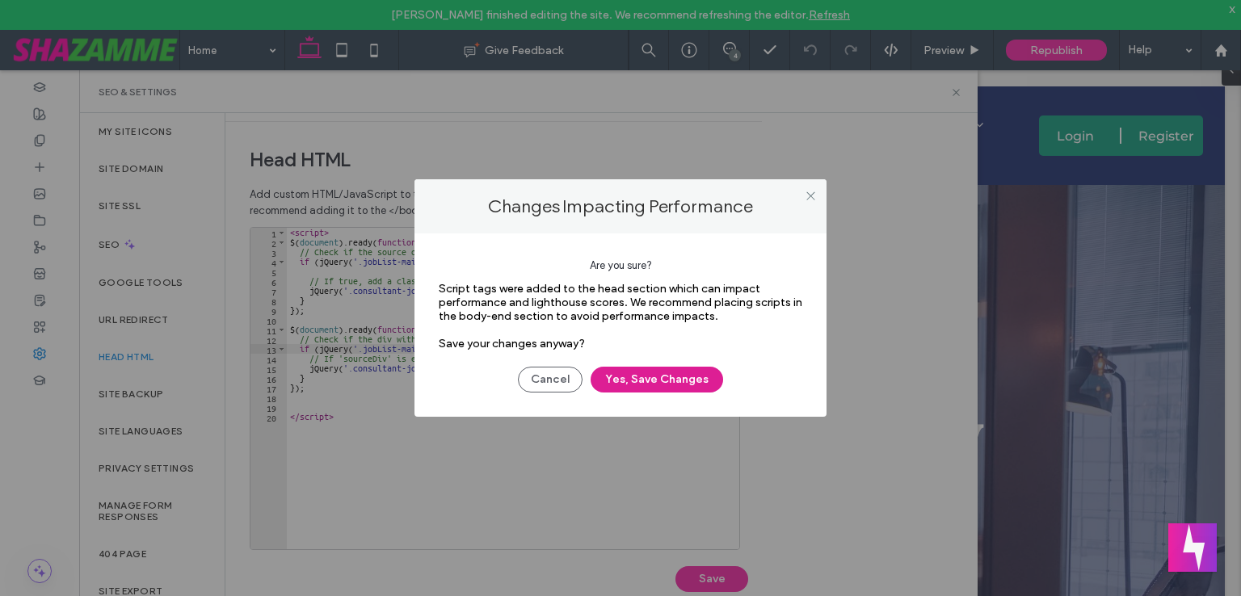
click at [607, 376] on button "Yes, Save Changes" at bounding box center [656, 380] width 132 height 26
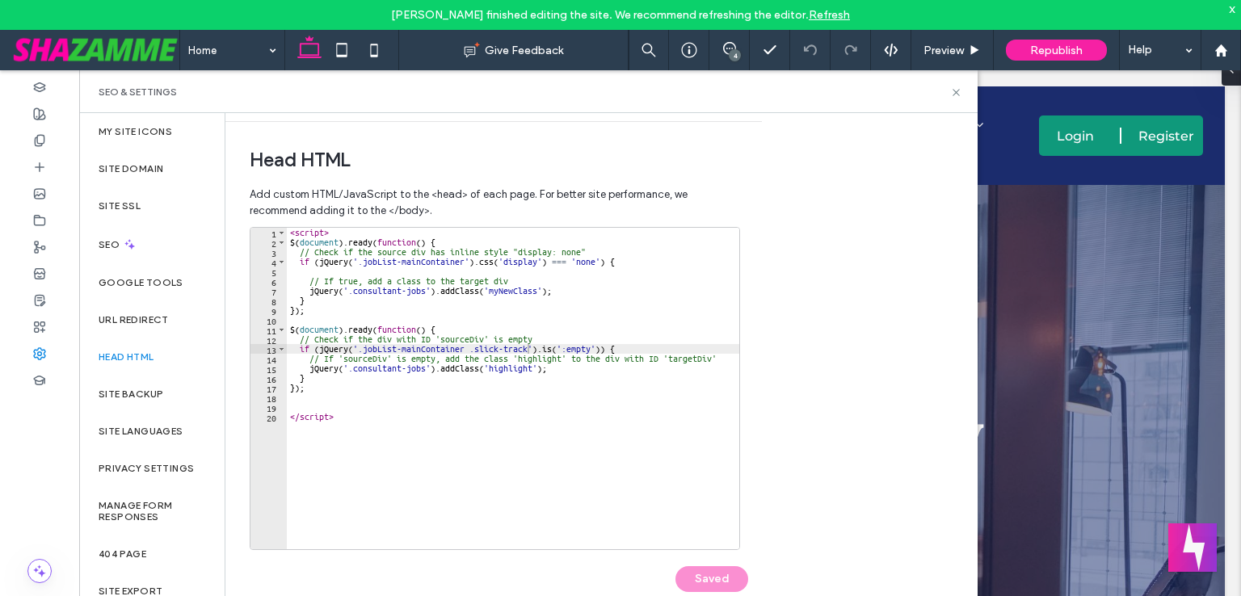
click at [448, 394] on div "< script > $ ( document ) . ready ( function ( ) { // Check if the source div h…" at bounding box center [513, 398] width 452 height 341
drag, startPoint x: 468, startPoint y: 352, endPoint x: 359, endPoint y: 351, distance: 109.9
click at [359, 351] on div "< script > $ ( document ) . ready ( function ( ) { // Check if the source div h…" at bounding box center [513, 398] width 452 height 341
type textarea "**********"
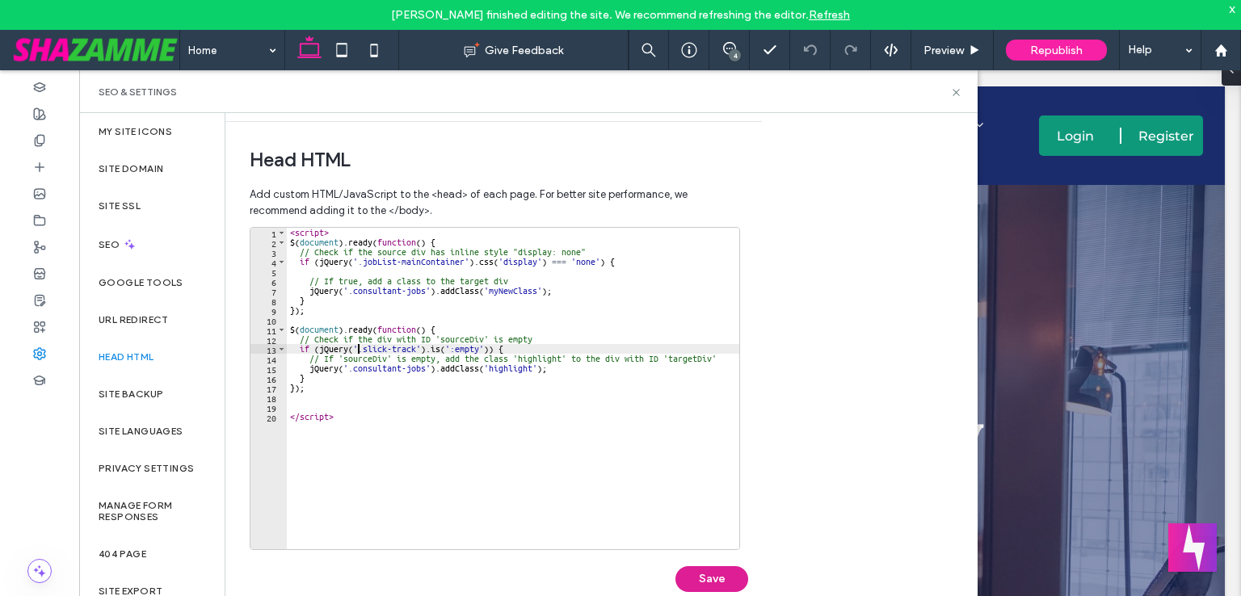
click at [731, 568] on button "Save" at bounding box center [711, 579] width 73 height 26
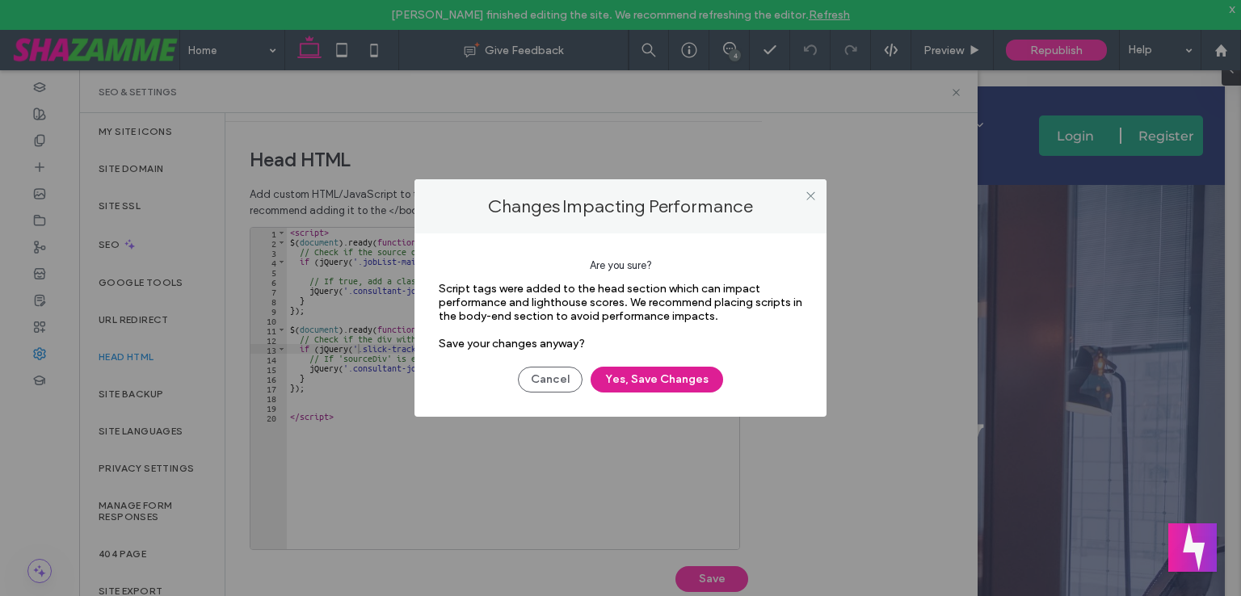
click at [703, 374] on button "Yes, Save Changes" at bounding box center [656, 380] width 132 height 26
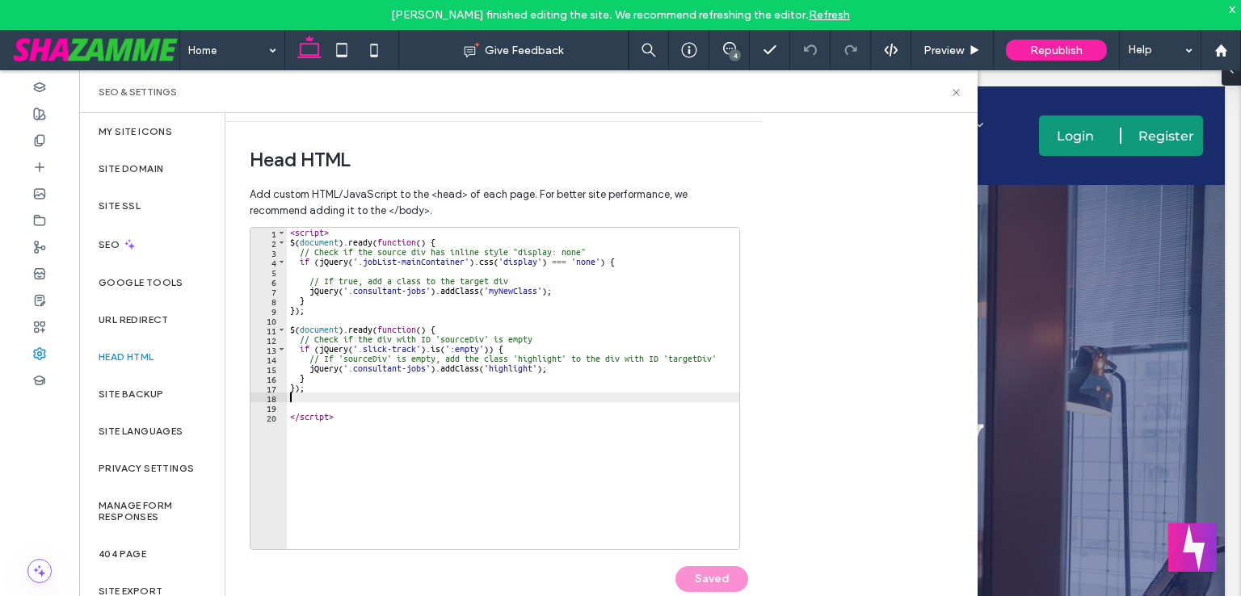
click at [369, 401] on div "< script > $ ( document ) . ready ( function ( ) { // Check if the source div h…" at bounding box center [513, 398] width 452 height 341
click at [519, 347] on div "< script > $ ( document ) . ready ( function ( ) { // Check if the source div h…" at bounding box center [513, 398] width 452 height 341
click at [447, 327] on div "< script > $ ( document ) . ready ( function ( ) { // Check if the source div h…" at bounding box center [513, 398] width 452 height 341
type textarea "**********"
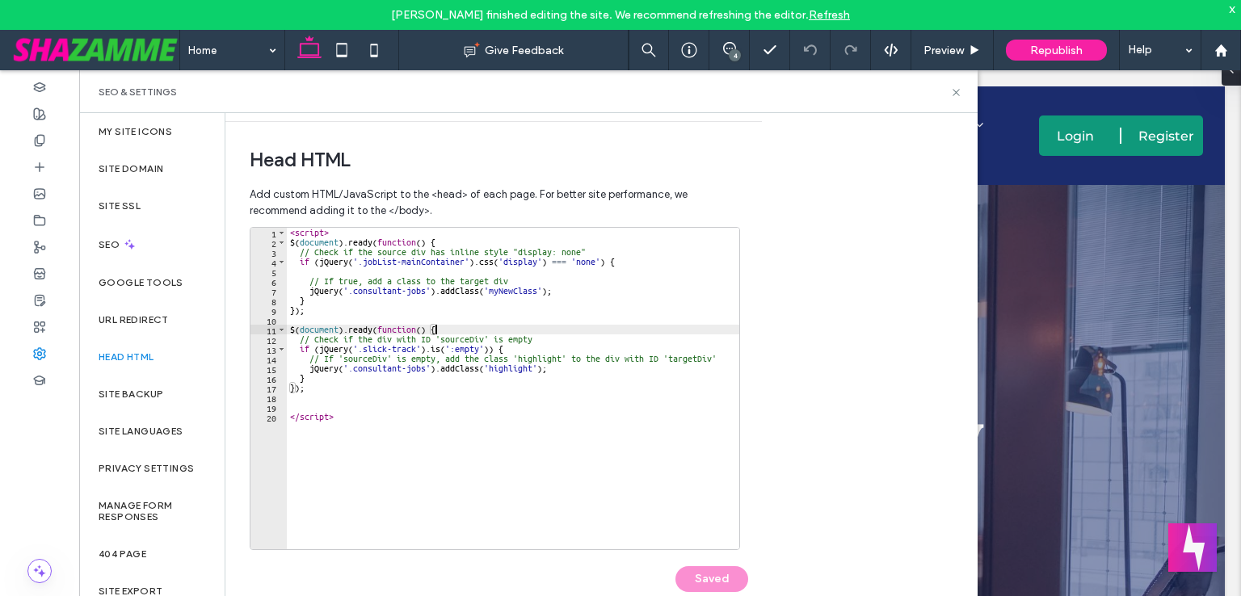
click at [556, 405] on div "< script > $ ( document ) . ready ( function ( ) { // Check if the source div h…" at bounding box center [513, 398] width 452 height 341
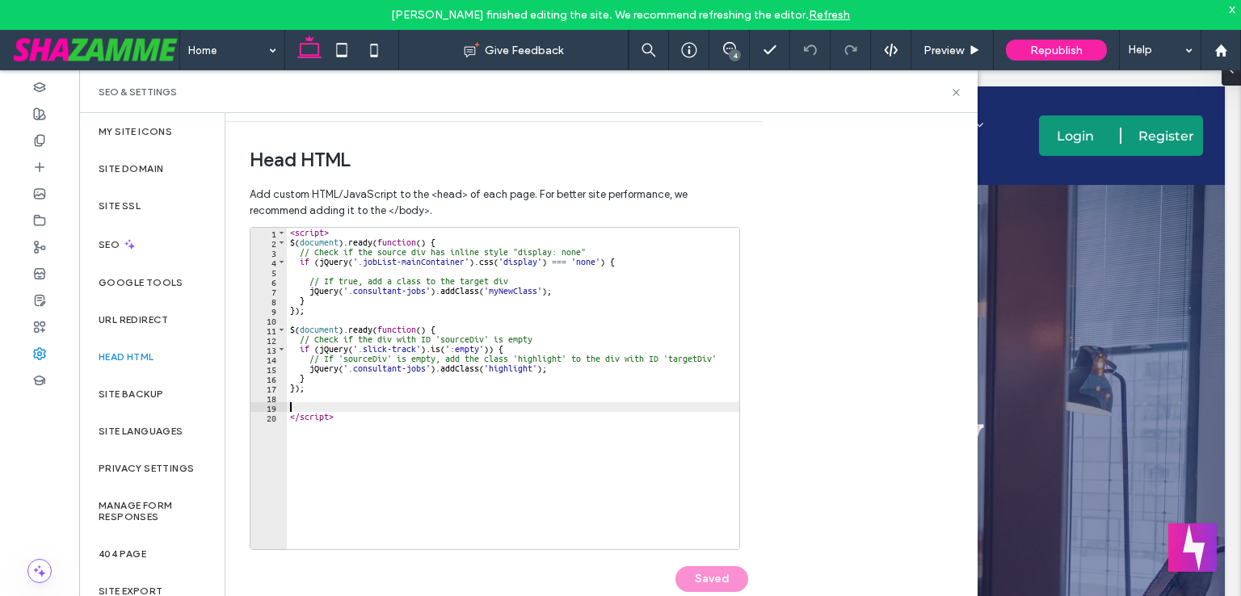
click at [438, 465] on div "< script > $ ( document ) . ready ( function ( ) { // Check if the source div h…" at bounding box center [513, 398] width 452 height 341
type textarea "*********"
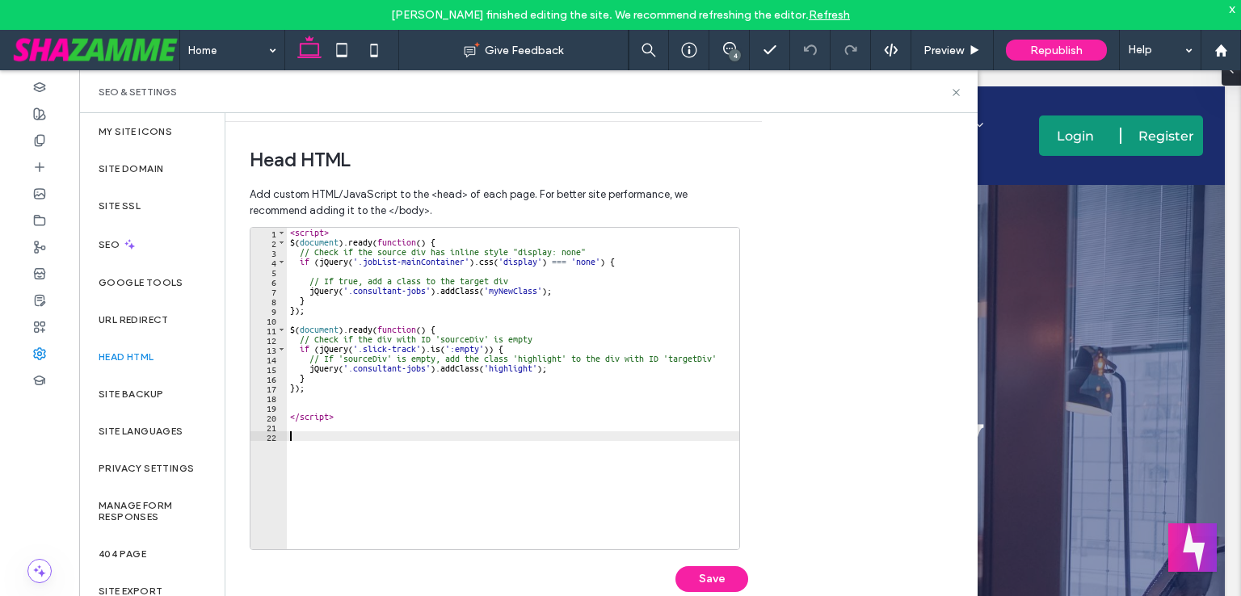
paste textarea "*********"
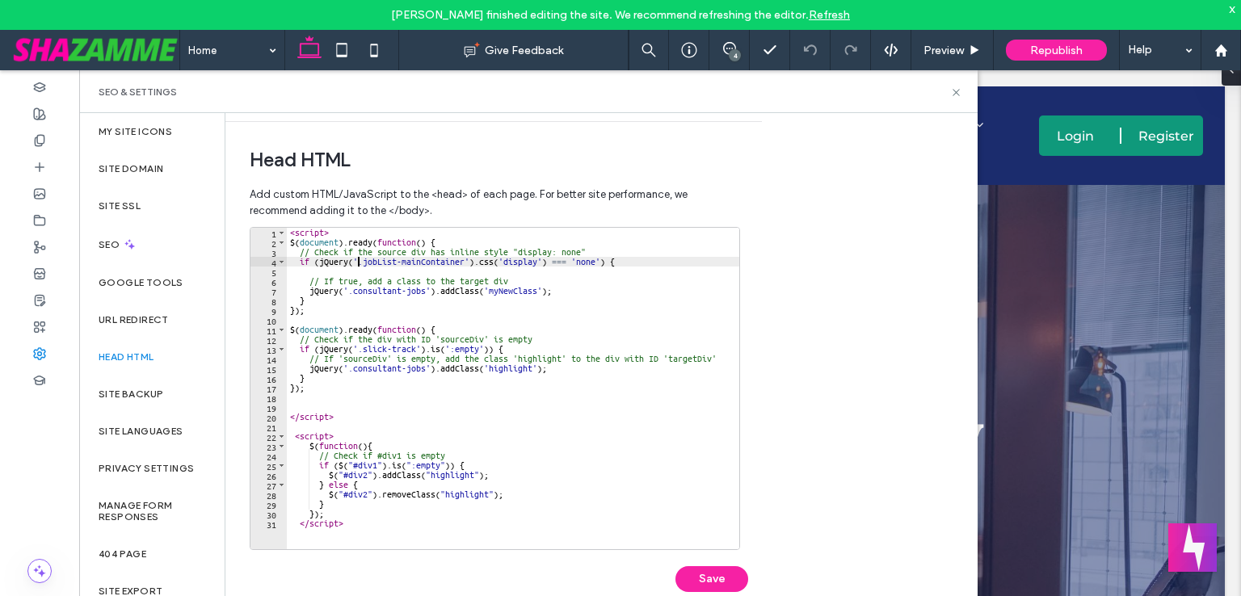
click at [359, 264] on div "< script > $ ( document ) . ready ( function ( ) { // Check if the source div h…" at bounding box center [513, 398] width 452 height 341
click at [464, 266] on div "< script > $ ( document ) . ready ( function ( ) { // Check if the source div h…" at bounding box center [513, 398] width 452 height 341
click at [377, 464] on div "< script > $ ( document ) . ready ( function ( ) { // Check if the source div h…" at bounding box center [513, 398] width 452 height 341
click at [352, 464] on div "< script > $ ( document ) . ready ( function ( ) { // Check if the source div h…" at bounding box center [513, 398] width 452 height 341
paste textarea "**********"
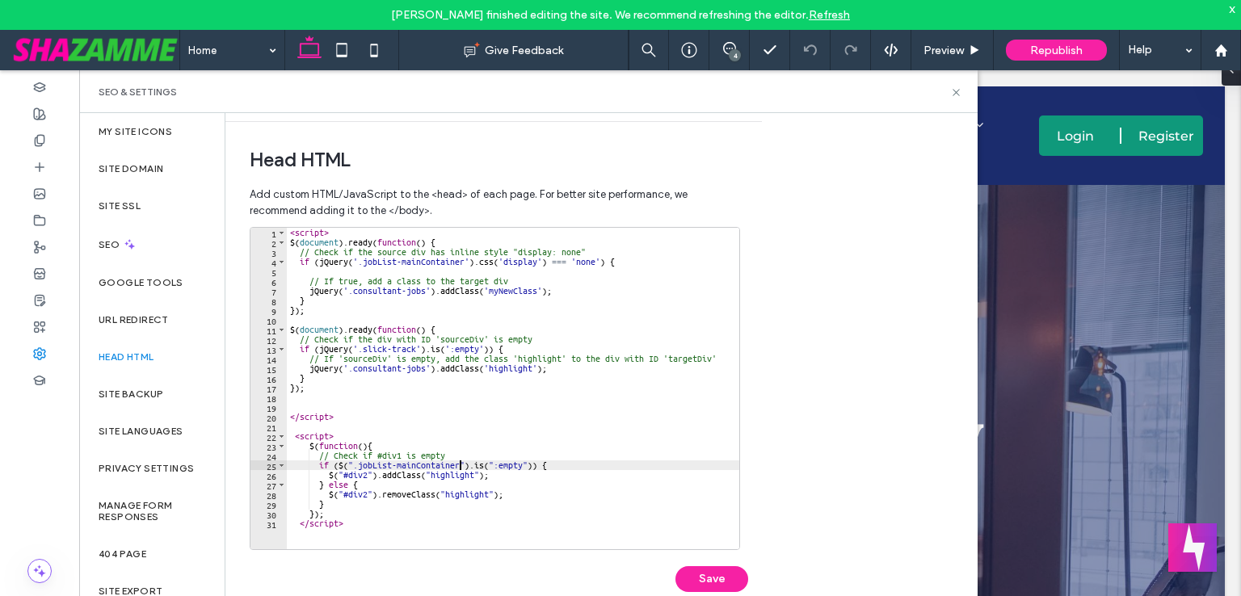
click at [425, 369] on div "< script > $ ( document ) . ready ( function ( ) { // Check if the source div h…" at bounding box center [513, 398] width 452 height 341
click at [348, 369] on div "< script > $ ( document ) . ready ( function ( ) { // Check if the source div h…" at bounding box center [513, 398] width 452 height 341
click at [365, 475] on div "< script > $ ( document ) . ready ( function ( ) { // Check if the source div h…" at bounding box center [513, 398] width 452 height 341
click at [341, 477] on div "< script > $ ( document ) . ready ( function ( ) { // Check if the source div h…" at bounding box center [513, 398] width 452 height 341
paste textarea "**********"
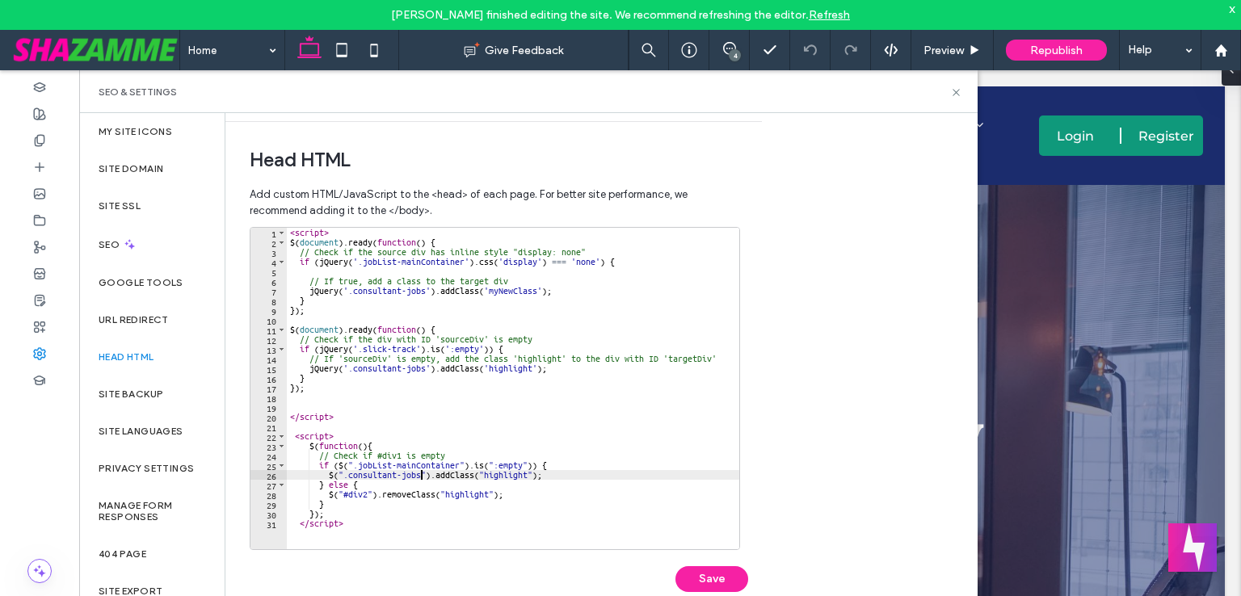
click at [366, 493] on div "< script > $ ( document ) . ready ( function ( ) { // Check if the source div h…" at bounding box center [513, 398] width 452 height 341
click at [342, 493] on div "< script > $ ( document ) . ready ( function ( ) { // Check if the source div h…" at bounding box center [513, 398] width 452 height 341
paste textarea "**********"
click at [698, 569] on button "Save" at bounding box center [711, 579] width 73 height 26
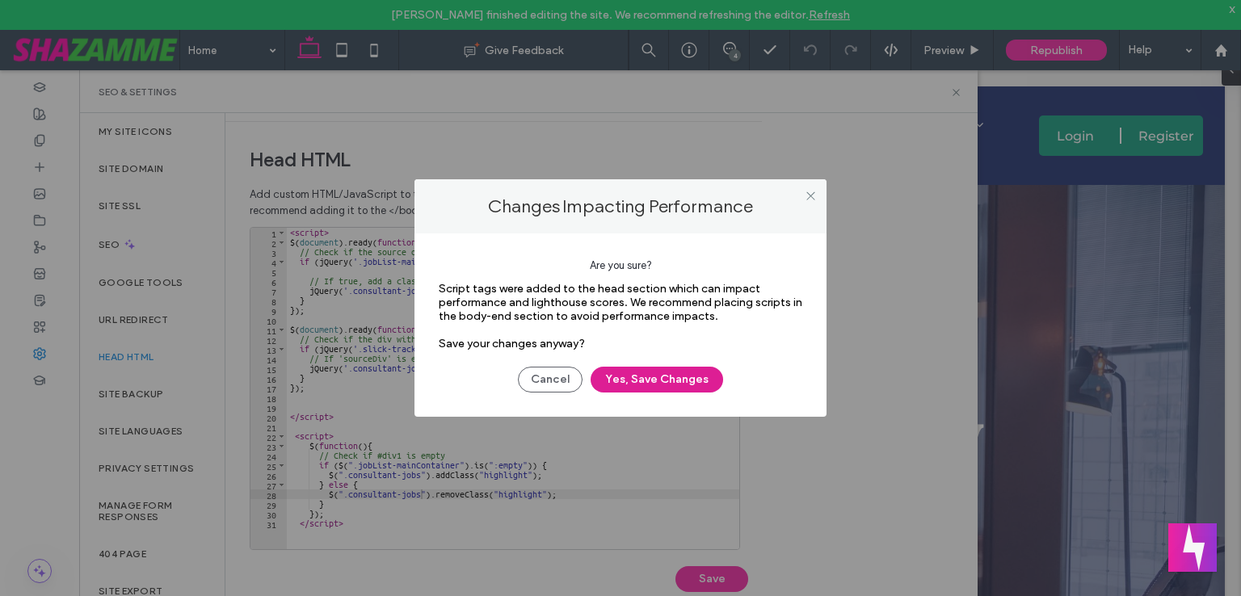
click at [656, 367] on button "Yes, Save Changes" at bounding box center [656, 380] width 132 height 26
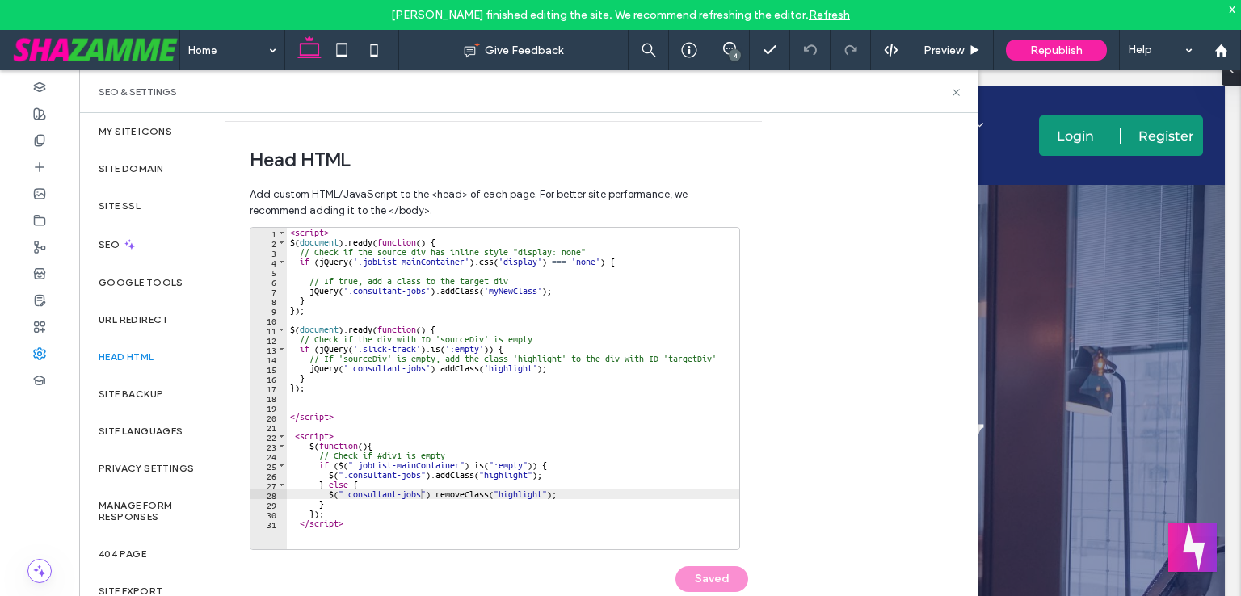
click at [416, 346] on div "< script > $ ( document ) . ready ( function ( ) { // Check if the source div h…" at bounding box center [513, 398] width 452 height 341
click at [358, 347] on div "< script > $ ( document ) . ready ( function ( ) { // Check if the source div h…" at bounding box center [513, 398] width 452 height 341
click at [457, 465] on div "< script > $ ( document ) . ready ( function ( ) { // Check if the source div h…" at bounding box center [513, 398] width 452 height 341
click at [353, 466] on div "< script > $ ( document ) . ready ( function ( ) { // Check if the source div h…" at bounding box center [513, 398] width 452 height 341
paste textarea "Cursor at row 25"
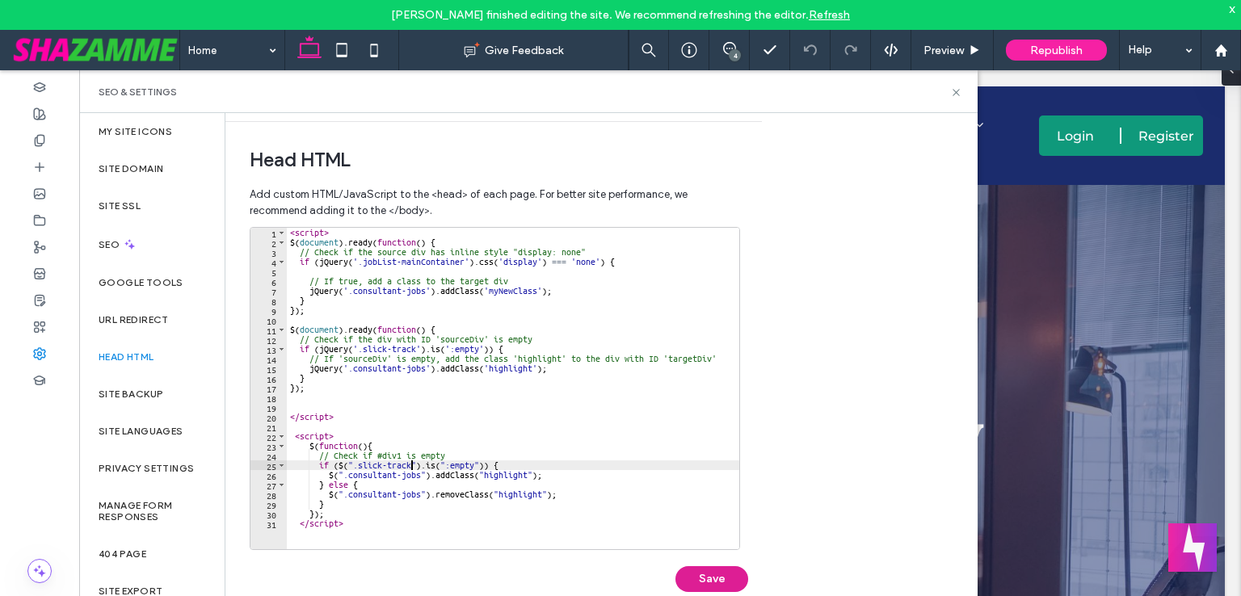
click at [712, 575] on button "Save" at bounding box center [711, 579] width 73 height 26
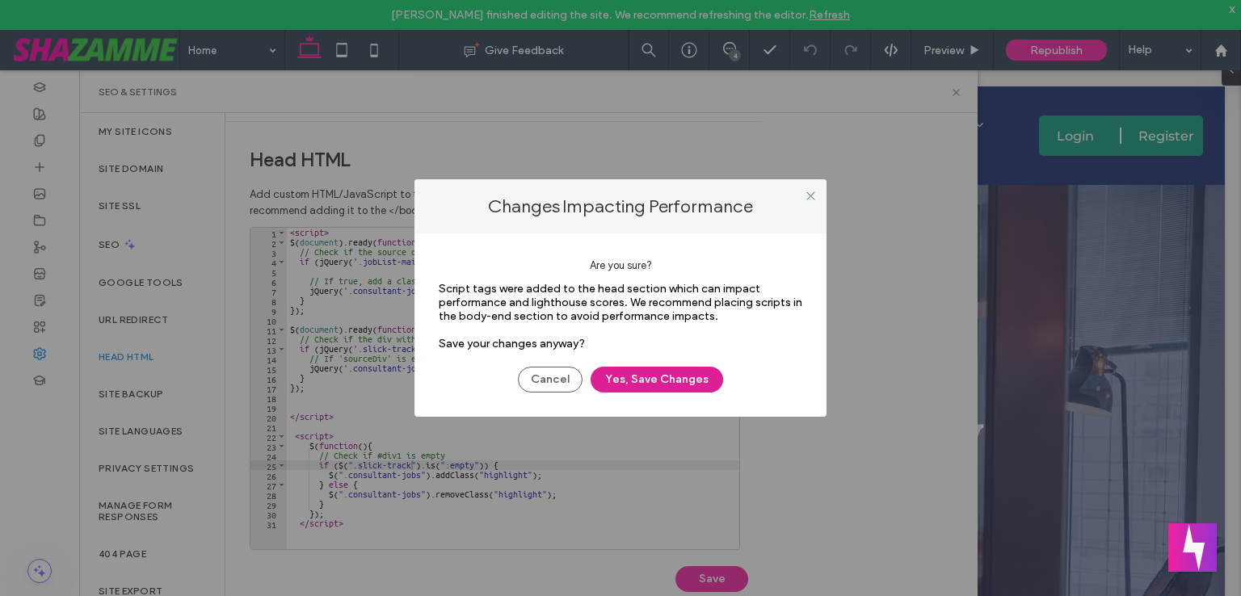
click at [698, 382] on button "Yes, Save Changes" at bounding box center [656, 380] width 132 height 26
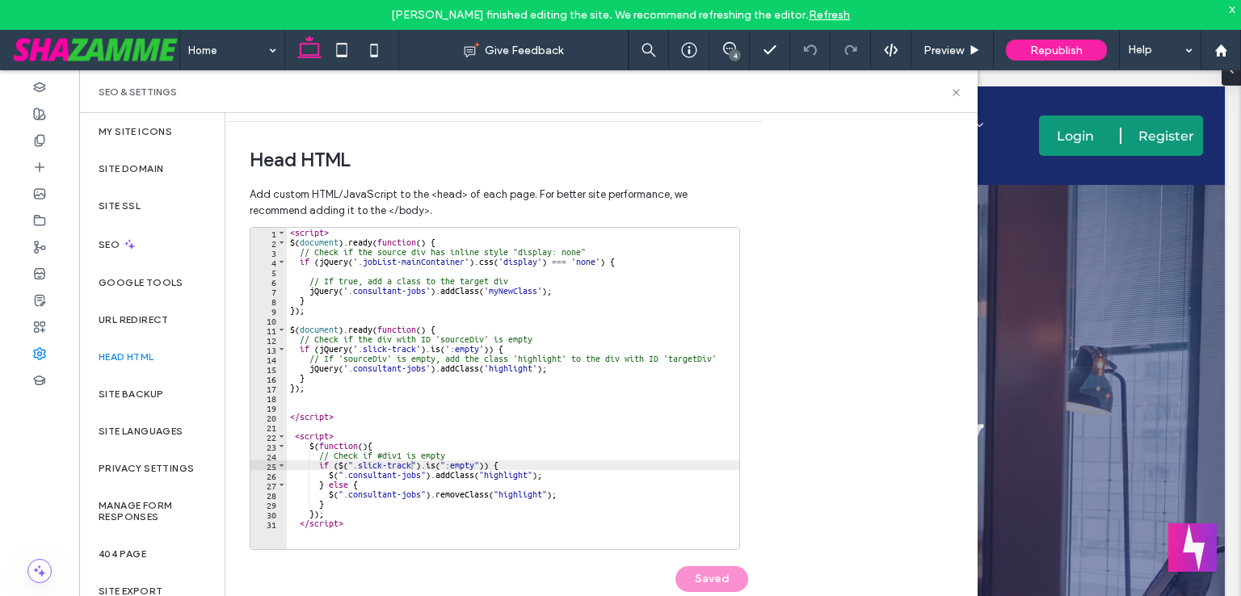
click at [319, 364] on div "< script > $ ( document ) . ready ( function ( ) { // Check if the source div h…" at bounding box center [513, 398] width 452 height 341
click at [342, 463] on div "< script > $ ( document ) . ready ( function ( ) { // Check if the source div h…" at bounding box center [513, 398] width 452 height 341
paste textarea "*****"
click at [329, 477] on div "< script > $ ( document ) . ready ( function ( ) { // Check if the source div h…" at bounding box center [513, 398] width 452 height 341
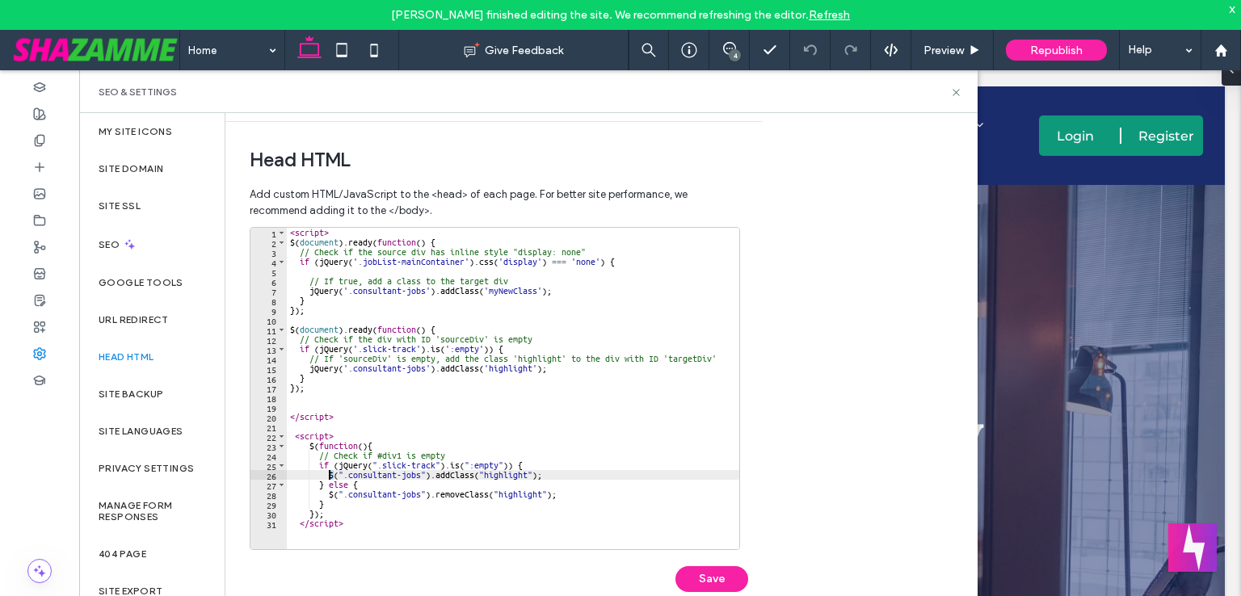
paste textarea "*****"
click at [330, 492] on div "< script > $ ( document ) . ready ( function ( ) { // Check if the source div h…" at bounding box center [513, 398] width 452 height 341
paste textarea "*****"
click at [712, 582] on button "Save" at bounding box center [711, 579] width 73 height 26
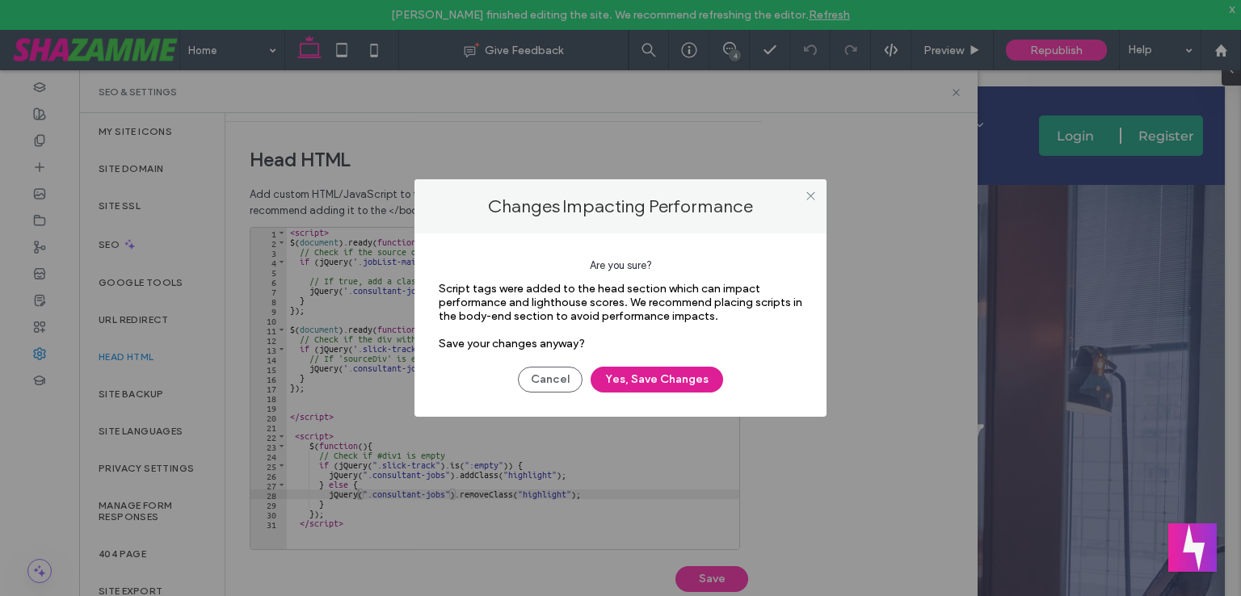
click at [651, 382] on button "Yes, Save Changes" at bounding box center [656, 380] width 132 height 26
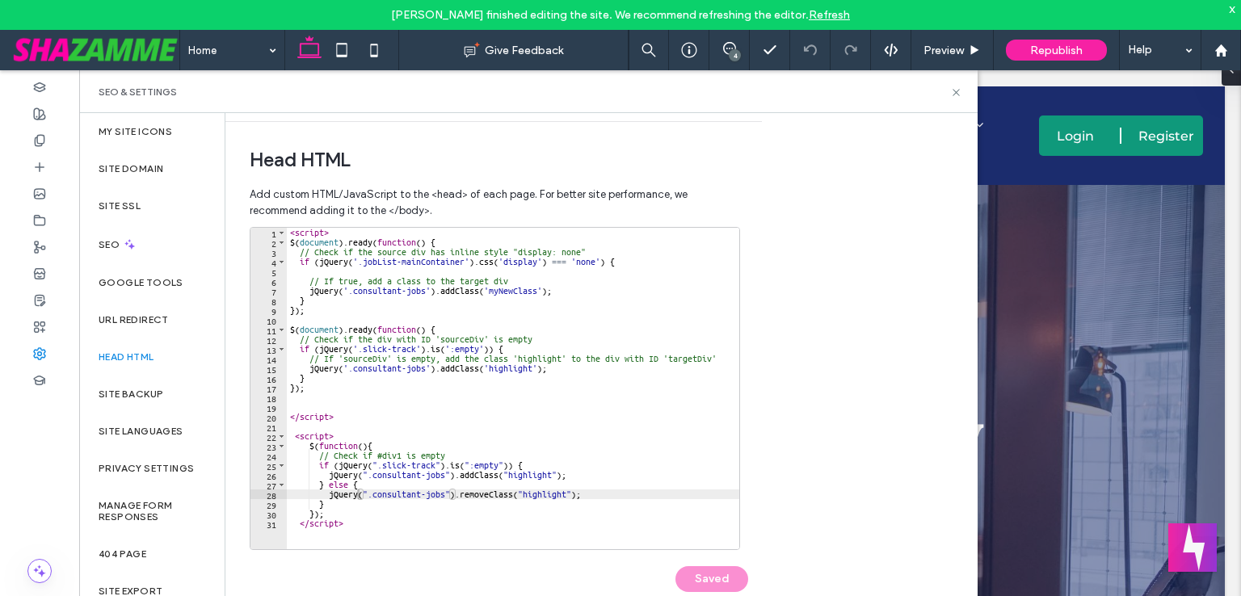
click at [476, 519] on div "< script > $ ( document ) . ready ( function ( ) { // Check if the source div h…" at bounding box center [513, 398] width 452 height 341
click at [708, 579] on button "Save" at bounding box center [711, 579] width 73 height 26
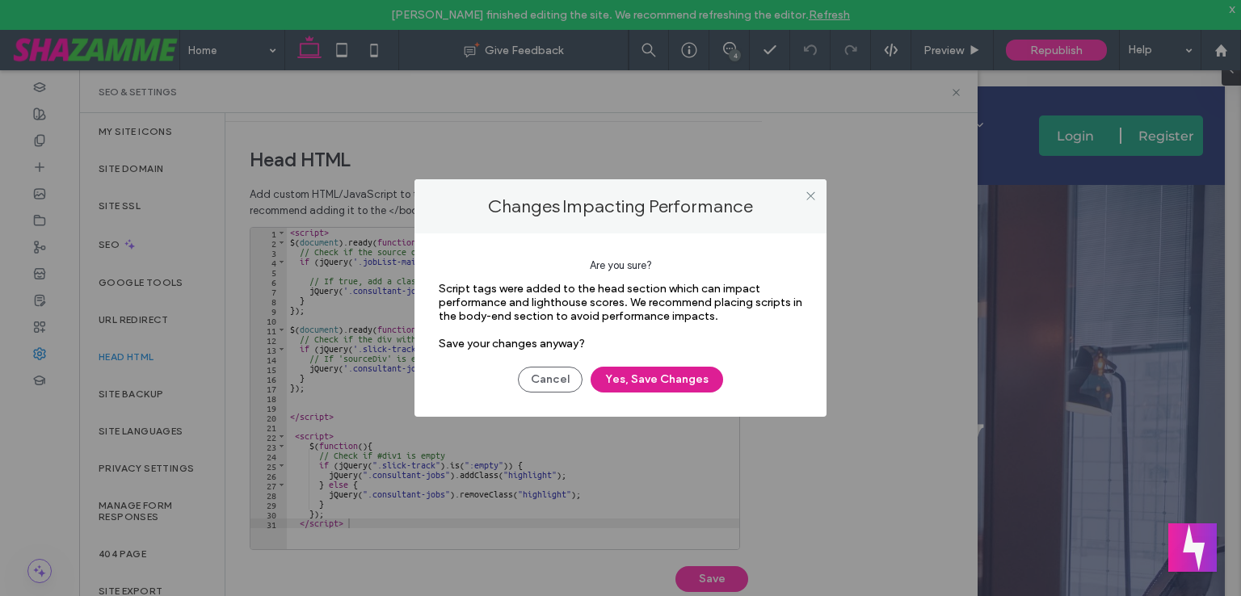
click at [669, 385] on button "Yes, Save Changes" at bounding box center [656, 380] width 132 height 26
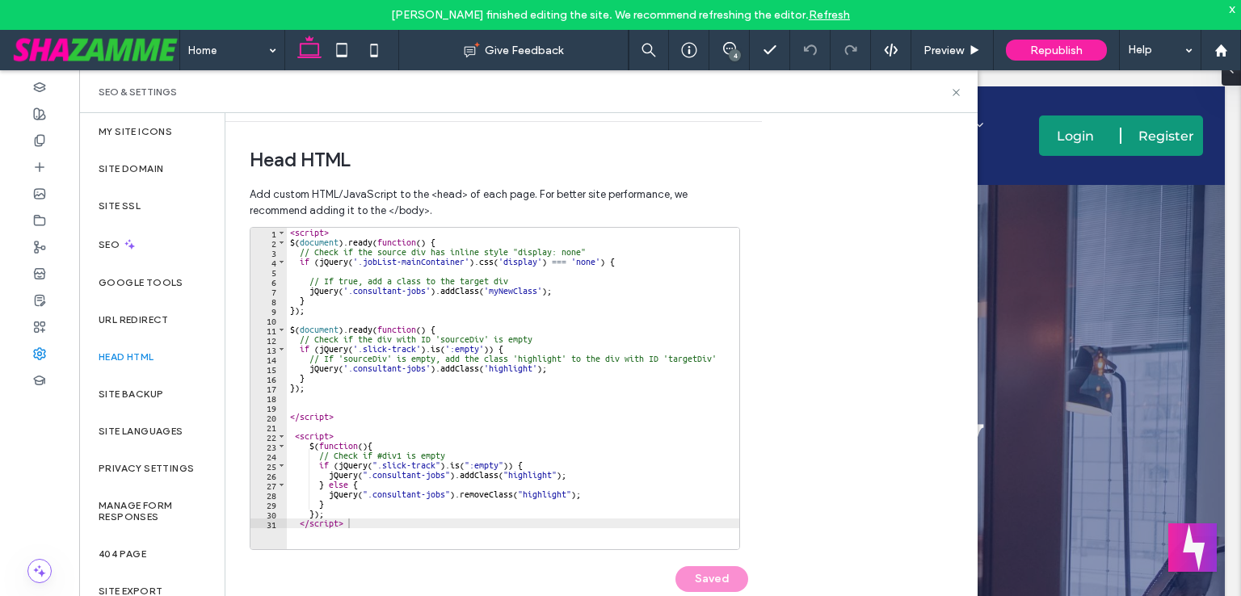
type textarea "**********"
click at [498, 444] on div "< script > $ ( document ) . ready ( function ( ) { // Check if the source div h…" at bounding box center [513, 398] width 452 height 341
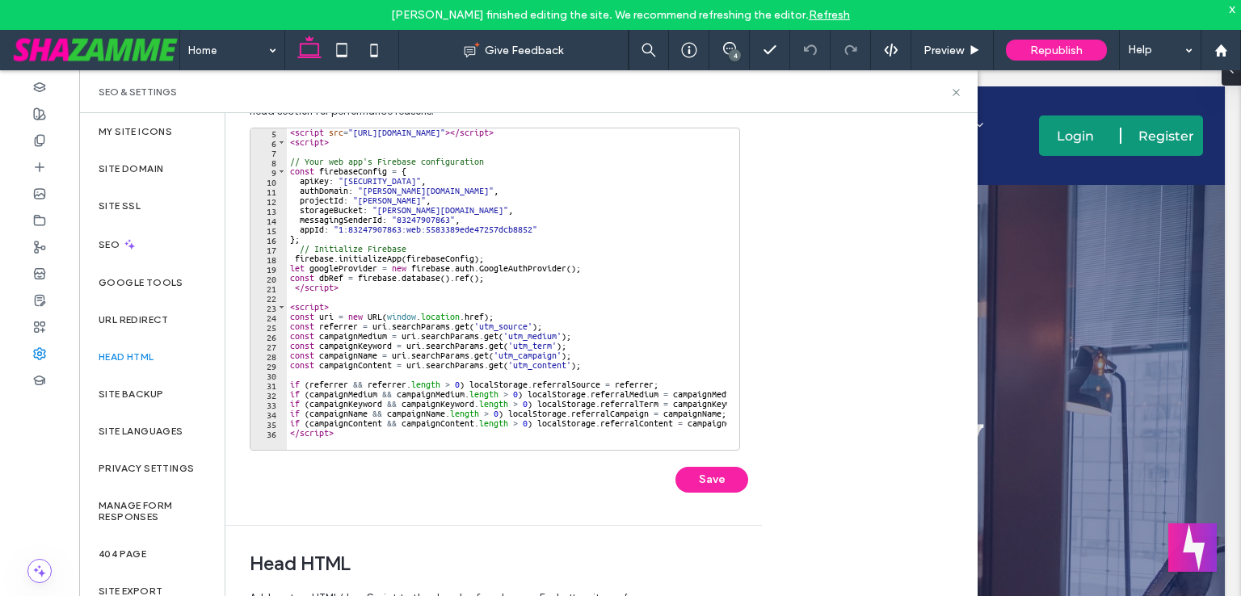
scroll to position [510, 0]
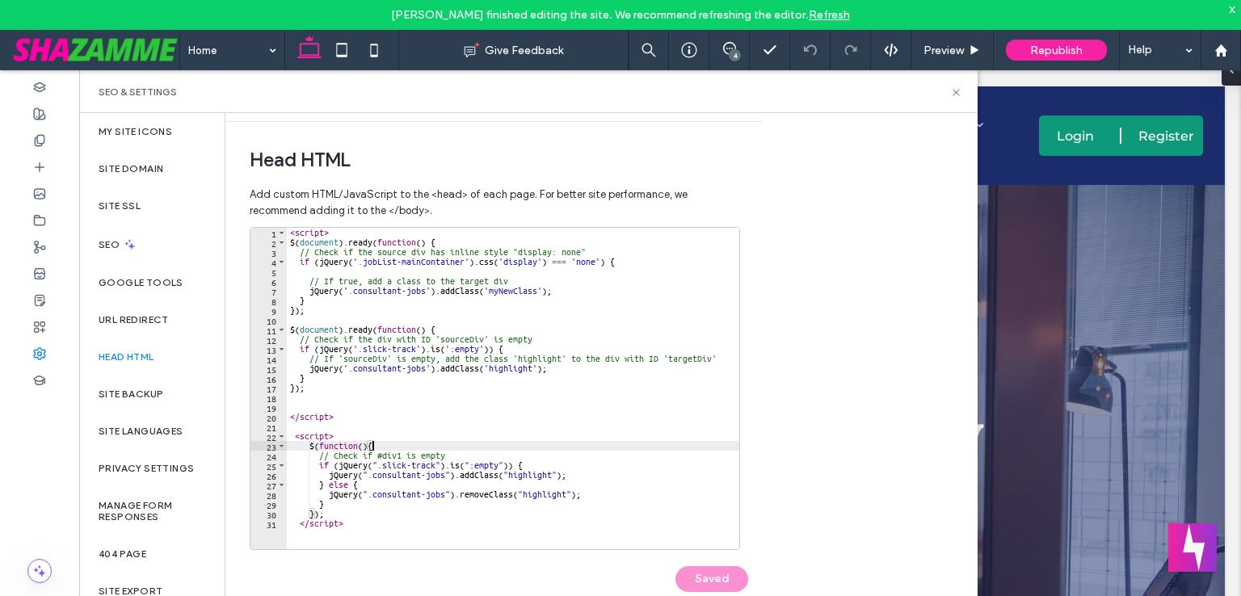
click at [642, 426] on div "< script > $ ( document ) . ready ( function ( ) { // Check if the source div h…" at bounding box center [513, 398] width 452 height 341
type textarea "**********"
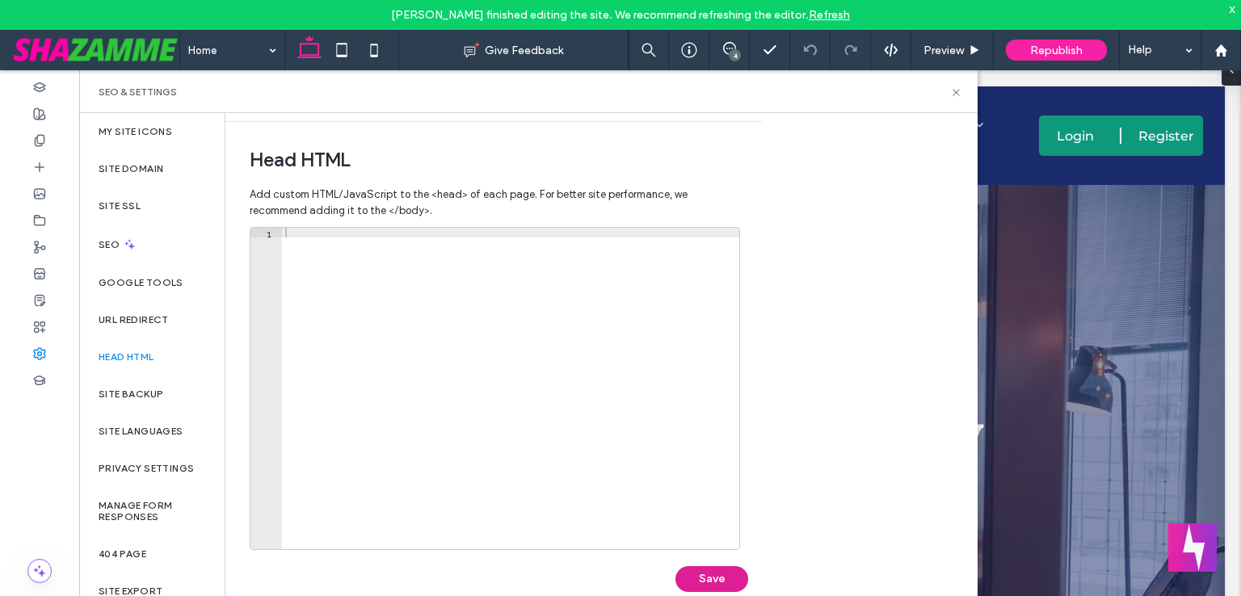
click at [694, 582] on button "Save" at bounding box center [711, 579] width 73 height 26
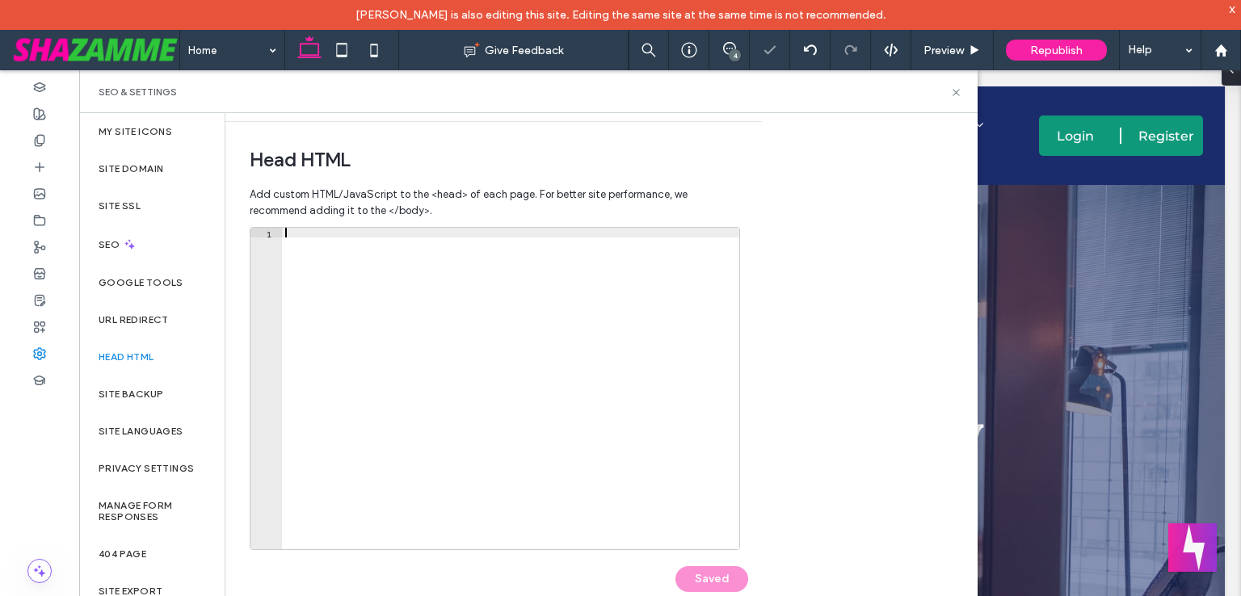
click at [485, 396] on div at bounding box center [510, 398] width 457 height 341
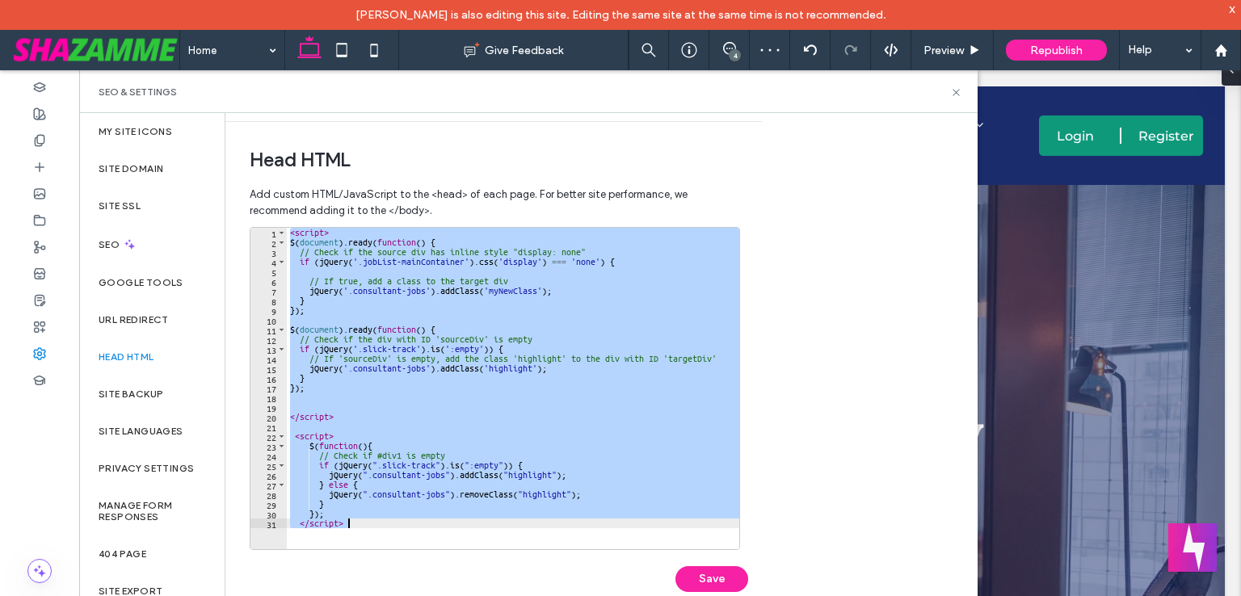
click at [460, 372] on div "< script > $ ( document ) . ready ( function ( ) { // Check if the source div h…" at bounding box center [513, 388] width 452 height 321
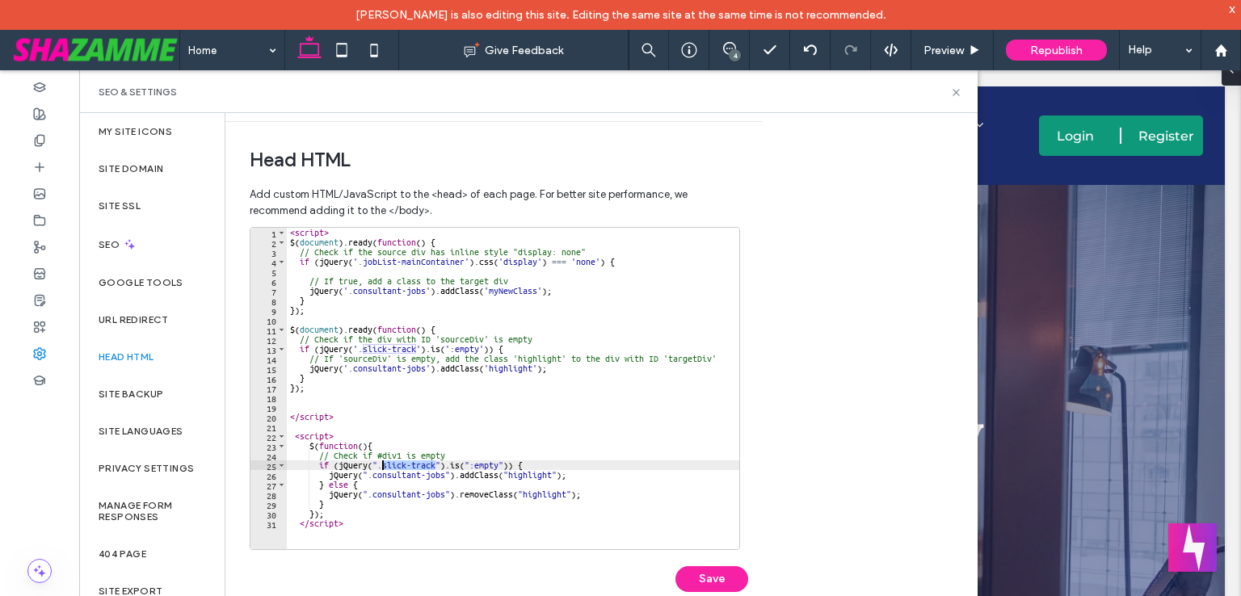
drag, startPoint x: 434, startPoint y: 464, endPoint x: 383, endPoint y: 463, distance: 50.9
click at [383, 463] on div "< script > $ ( document ) . ready ( function ( ) { // Check if the source div h…" at bounding box center [513, 398] width 452 height 341
paste textarea "**********"
click at [729, 575] on button "Save" at bounding box center [711, 579] width 73 height 26
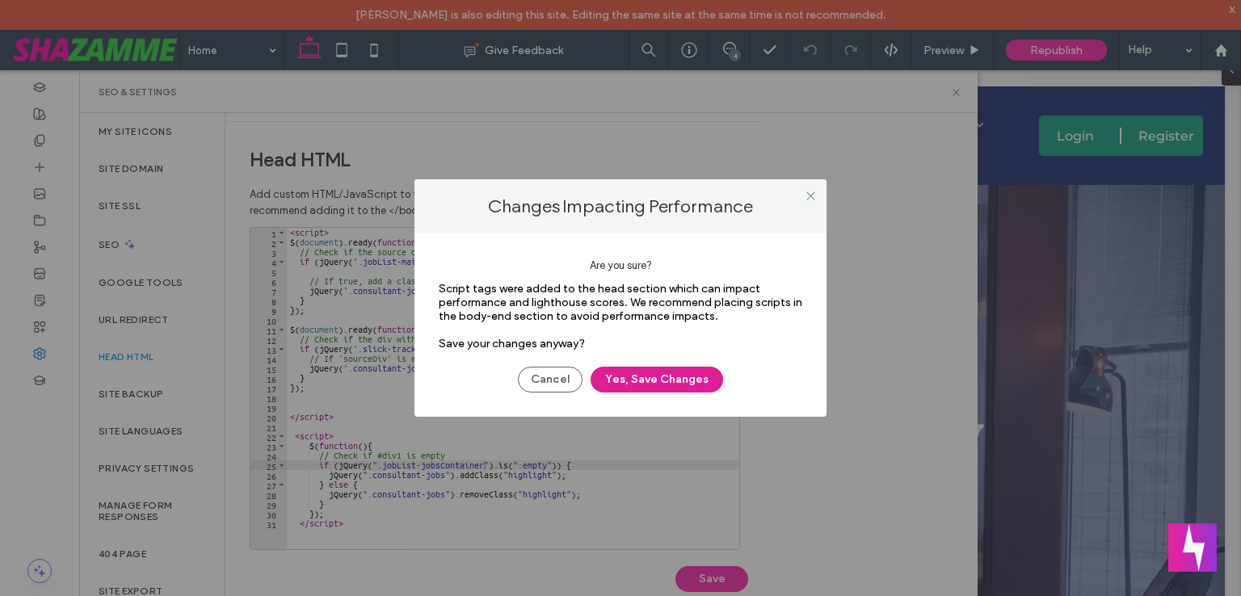
click at [632, 372] on button "Yes, Save Changes" at bounding box center [656, 380] width 132 height 26
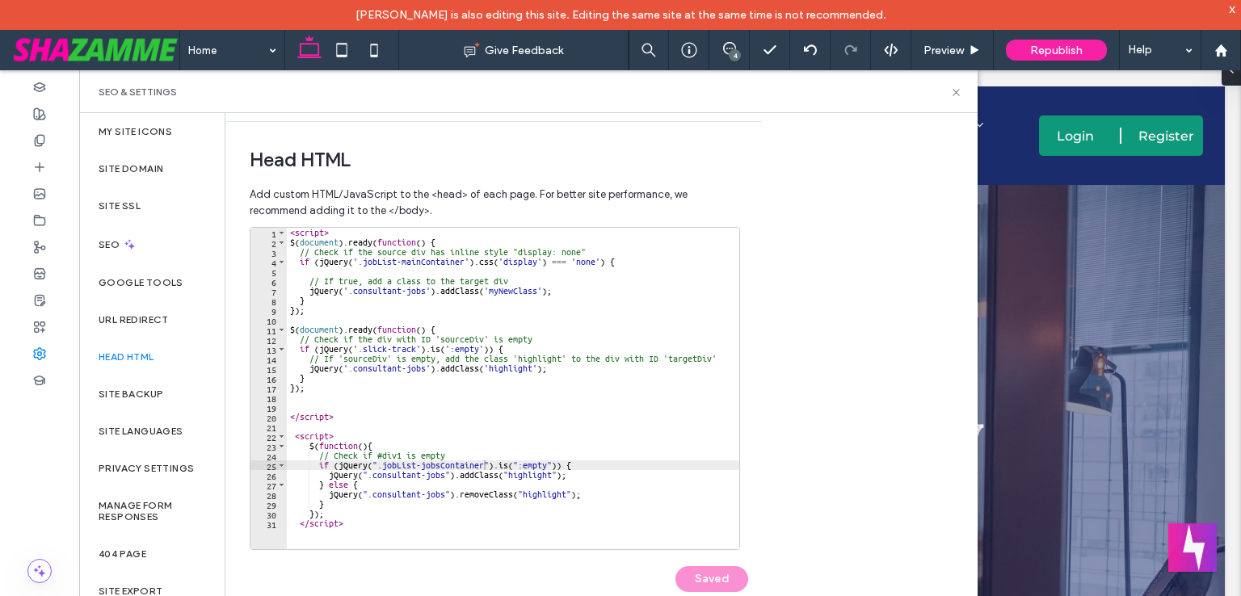
click at [460, 473] on div "< script > $ ( document ) . ready ( function ( ) { // Check if the source div h…" at bounding box center [513, 398] width 452 height 341
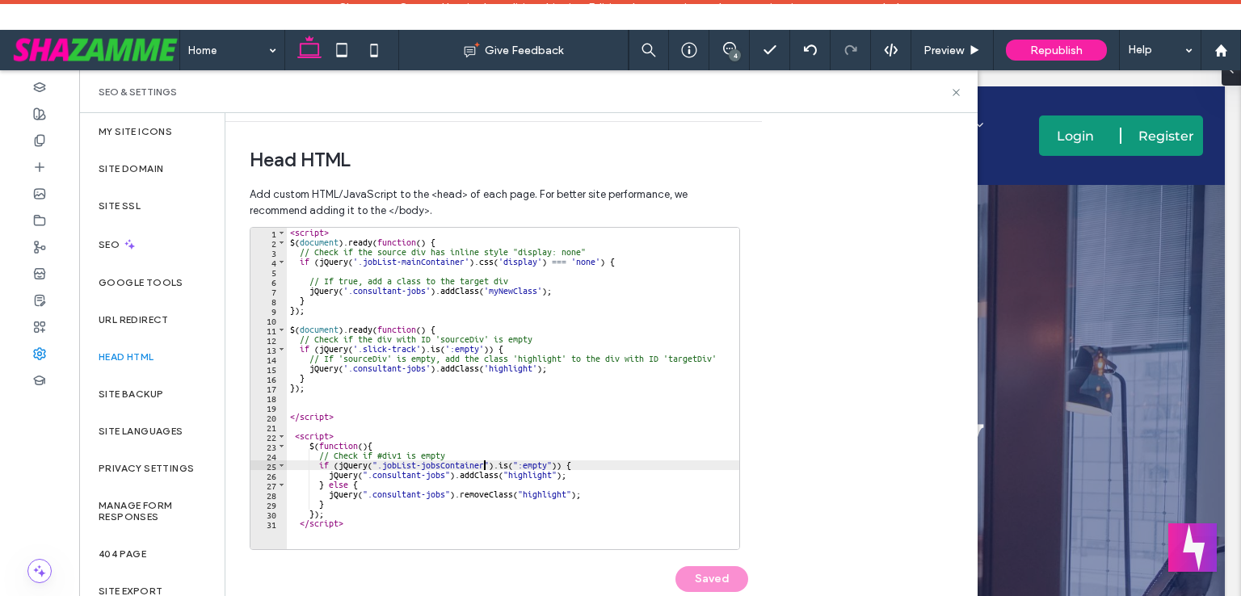
click at [484, 466] on div "< script > $ ( document ) . ready ( function ( ) { // Check if the source div h…" at bounding box center [513, 398] width 452 height 341
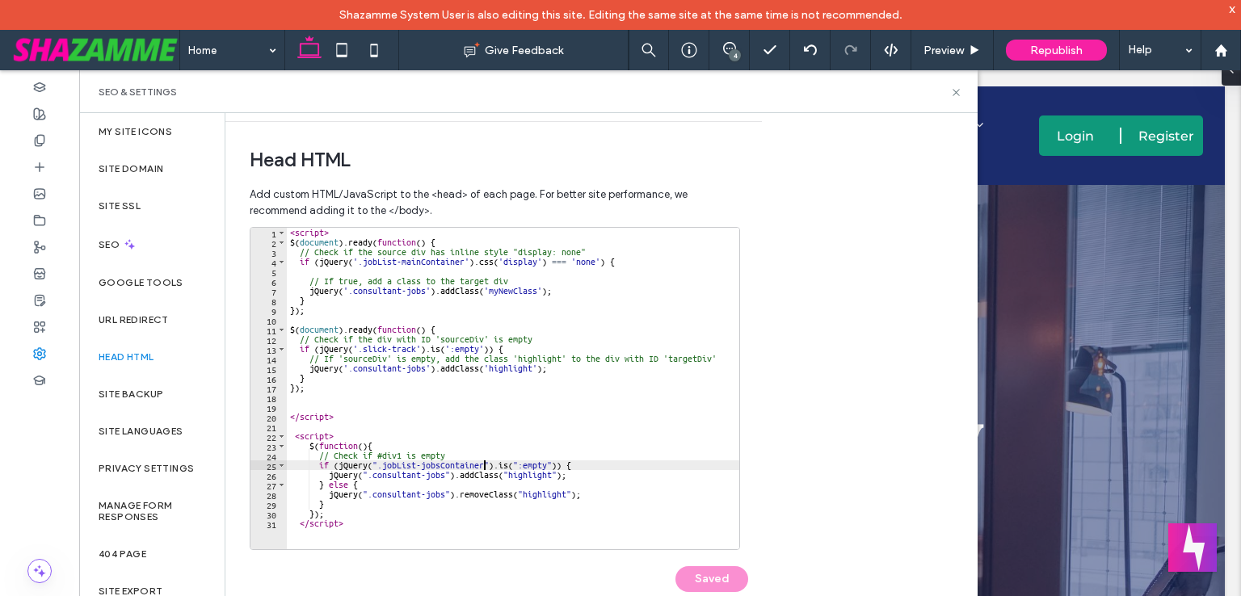
click at [378, 469] on div "< script > $ ( document ) . ready ( function ( ) { // Check if the source div h…" at bounding box center [513, 398] width 452 height 341
click at [414, 346] on div "< script > $ ( document ) . ready ( function ( ) { // Check if the source div h…" at bounding box center [513, 398] width 452 height 341
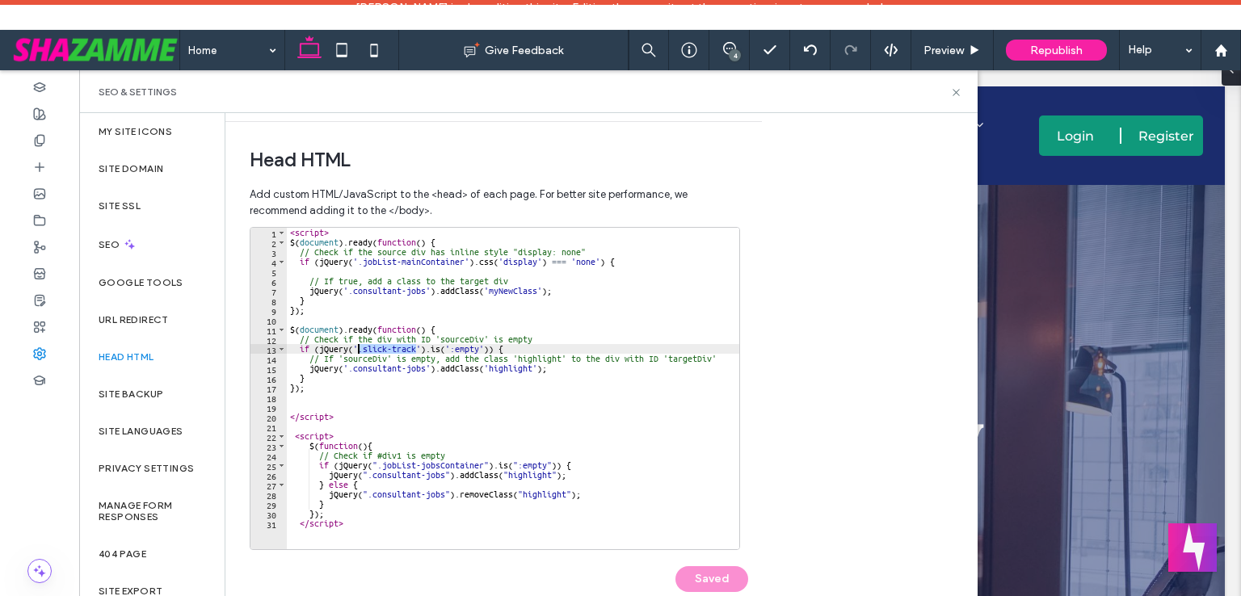
click at [359, 351] on div "< script > $ ( document ) . ready ( function ( ) { // Check if the source div h…" at bounding box center [513, 398] width 452 height 341
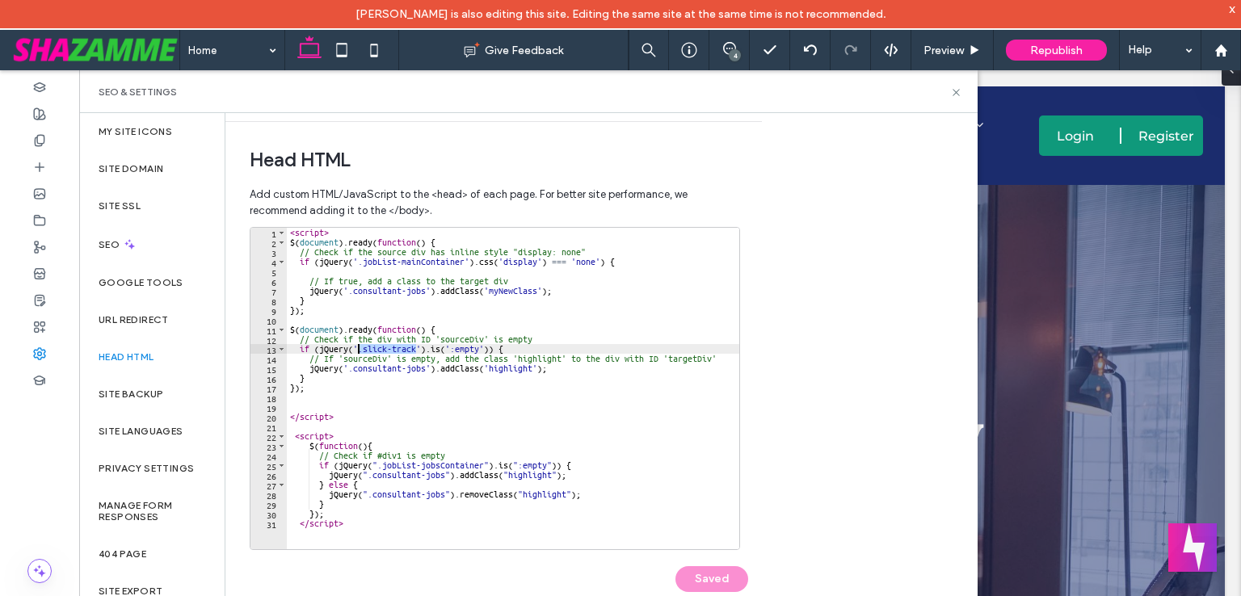
paste textarea "**********"
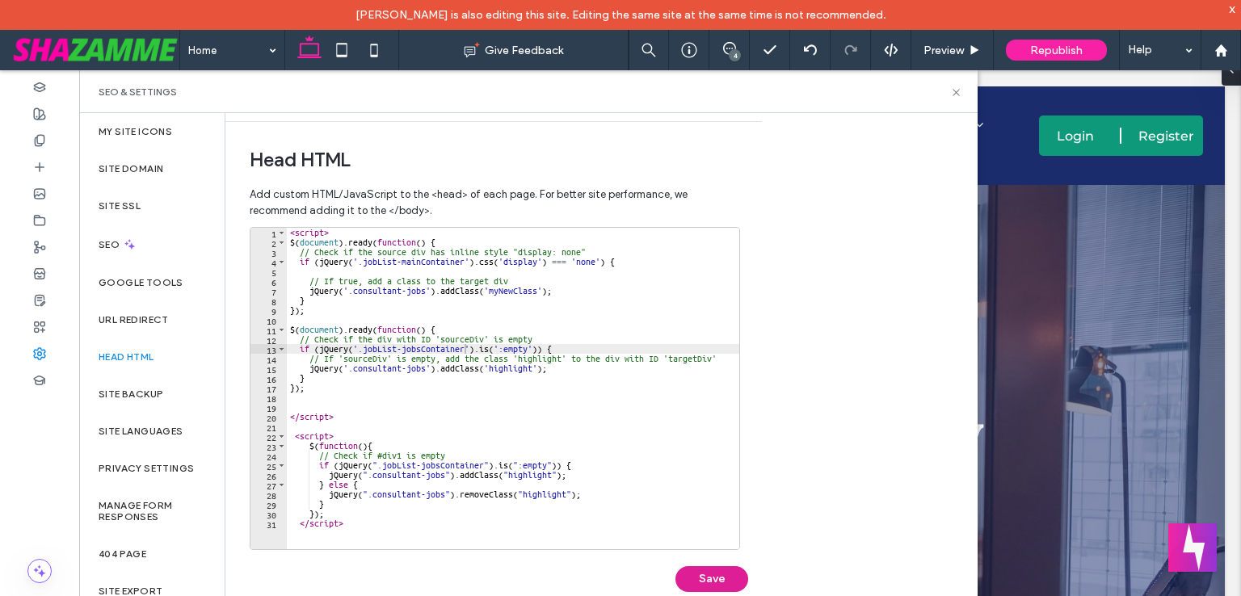
click at [724, 571] on button "Save" at bounding box center [711, 579] width 73 height 26
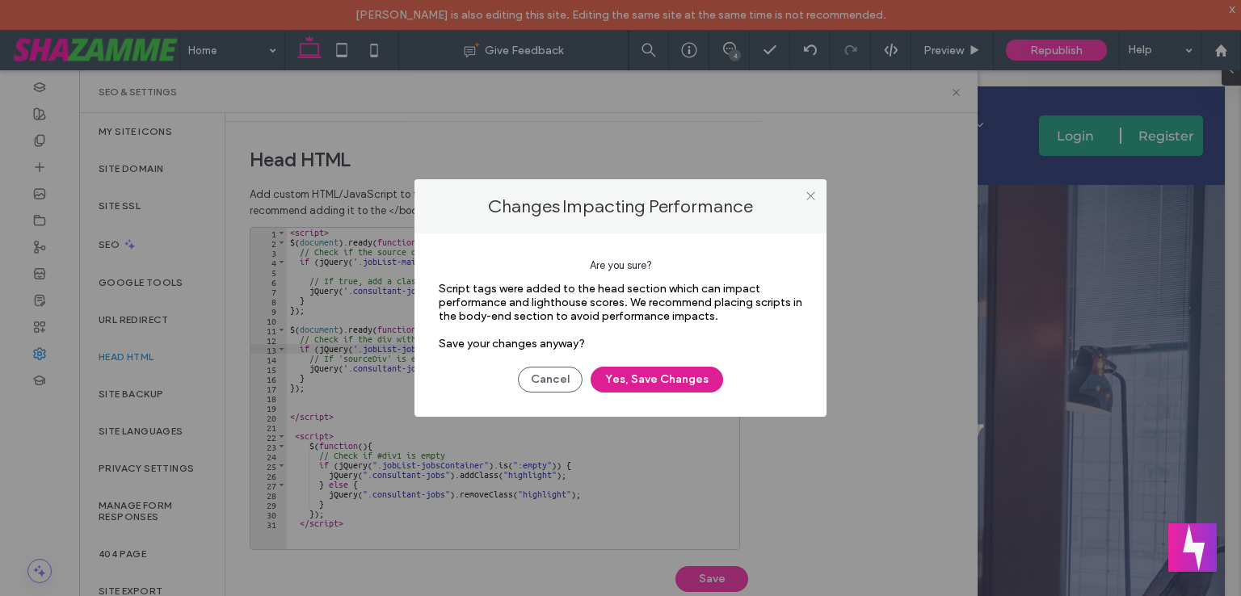
click at [636, 367] on button "Yes, Save Changes" at bounding box center [656, 380] width 132 height 26
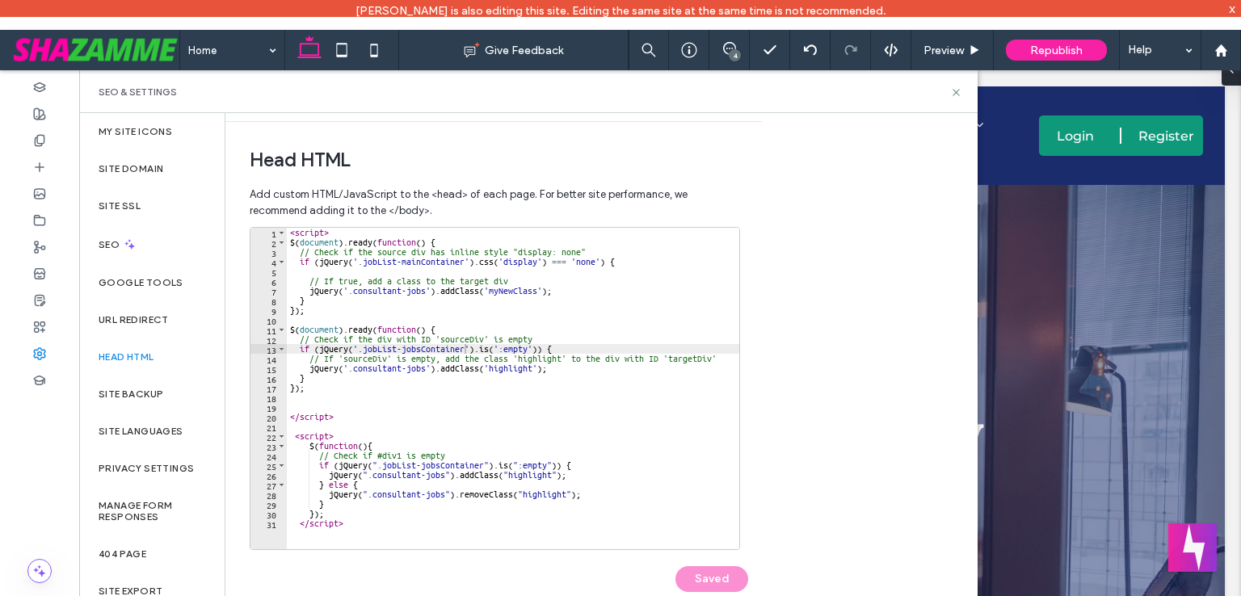
click at [464, 350] on div "< script > $ ( document ) . ready ( function ( ) { // Check if the source div h…" at bounding box center [513, 398] width 452 height 341
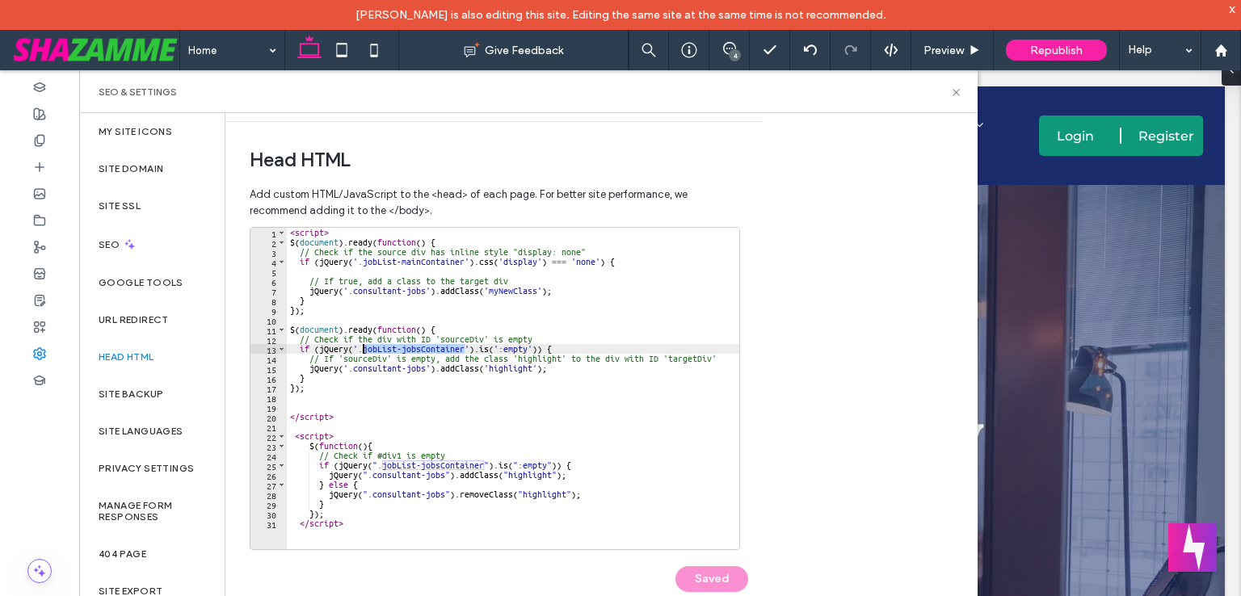
click at [361, 352] on div "< script > $ ( document ) . ready ( function ( ) { // Check if the source div h…" at bounding box center [513, 398] width 452 height 341
paste textarea "Cursor at row 13"
click at [484, 466] on div "< script > $ ( document ) . ready ( function ( ) { // Check if the source div h…" at bounding box center [513, 398] width 452 height 341
click at [383, 462] on div "< script > $ ( document ) . ready ( function ( ) { // Check if the source div h…" at bounding box center [513, 398] width 452 height 341
paste textarea "Cursor at row 25"
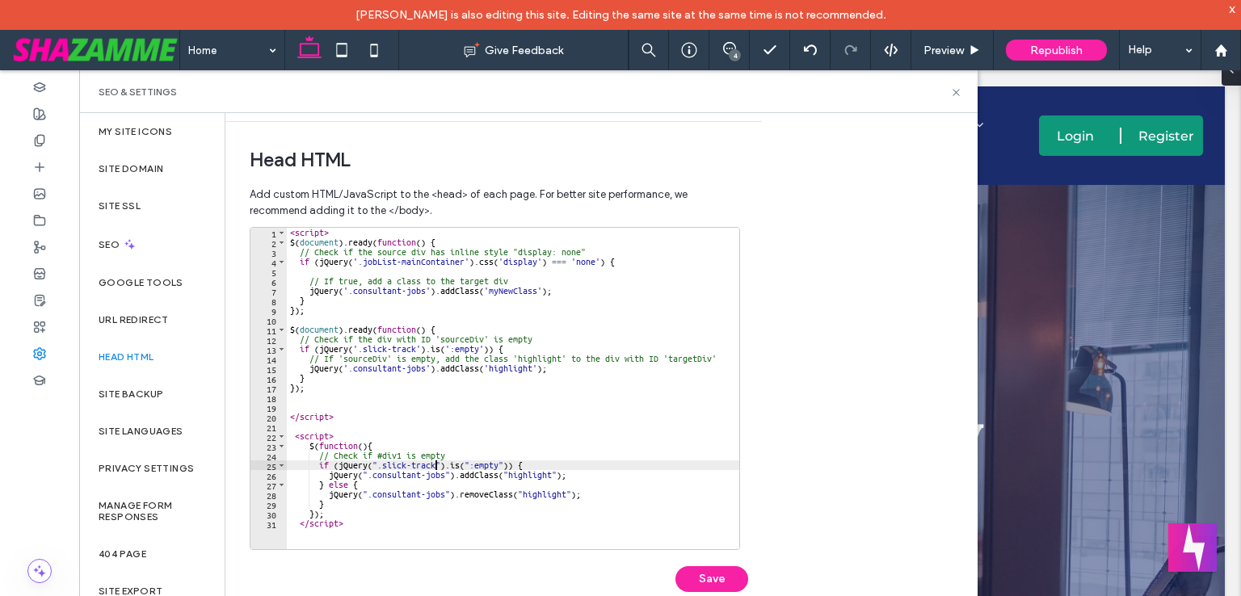
click at [435, 467] on div "< script > $ ( document ) . ready ( function ( ) { // Check if the source div h…" at bounding box center [513, 398] width 452 height 341
click at [378, 466] on div "< script > $ ( document ) . ready ( function ( ) { // Check if the source div h…" at bounding box center [513, 398] width 452 height 341
paste textarea "**********"
click at [726, 574] on button "Save" at bounding box center [711, 579] width 73 height 26
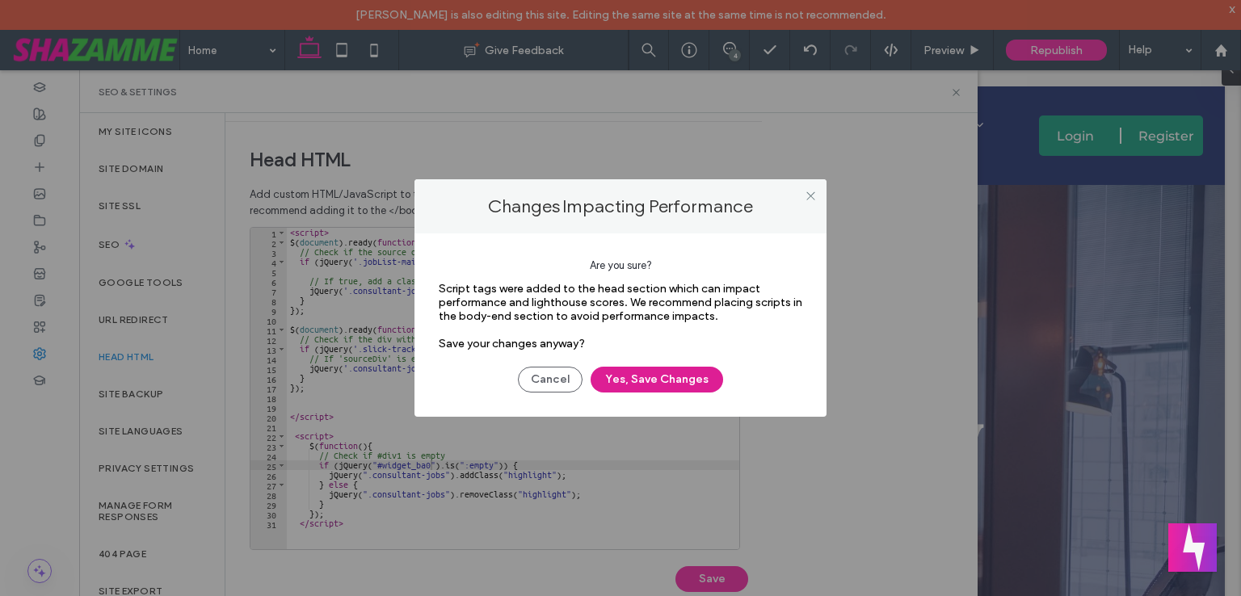
click at [667, 376] on button "Yes, Save Changes" at bounding box center [656, 380] width 132 height 26
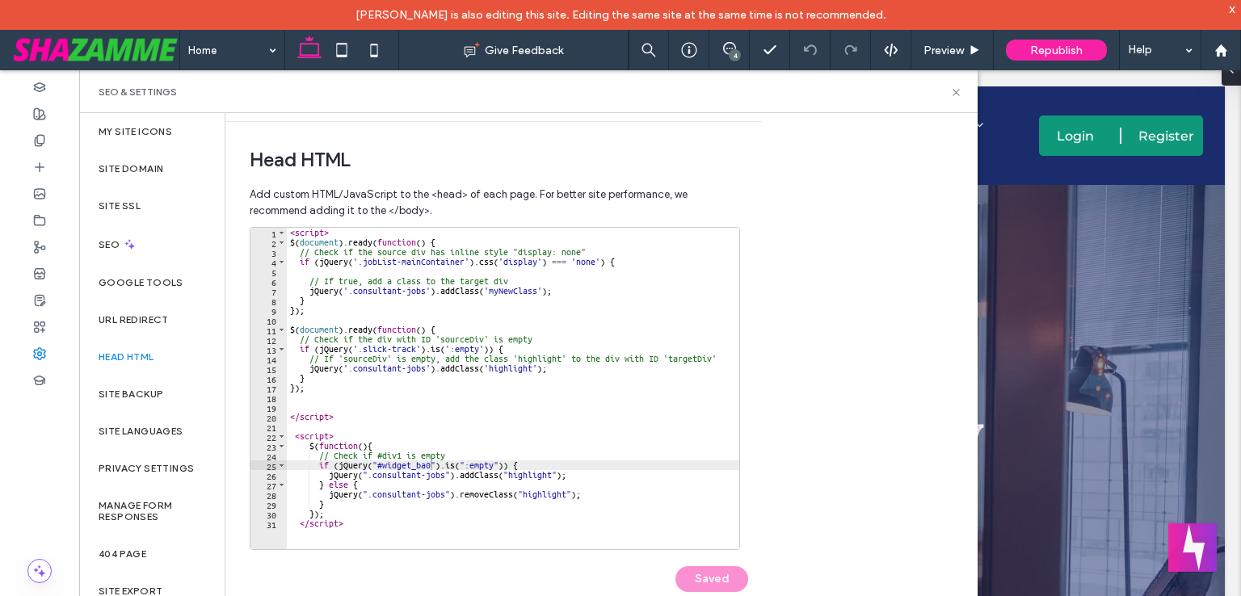
click at [460, 449] on div "< script > $ ( document ) . ready ( function ( ) { // Check if the source div h…" at bounding box center [513, 398] width 452 height 341
drag, startPoint x: 418, startPoint y: 350, endPoint x: 359, endPoint y: 348, distance: 58.2
click at [359, 348] on div "< script > $ ( document ) . ready ( function ( ) { // Check if the source div h…" at bounding box center [513, 398] width 452 height 341
paste textarea "Cursor at row 13"
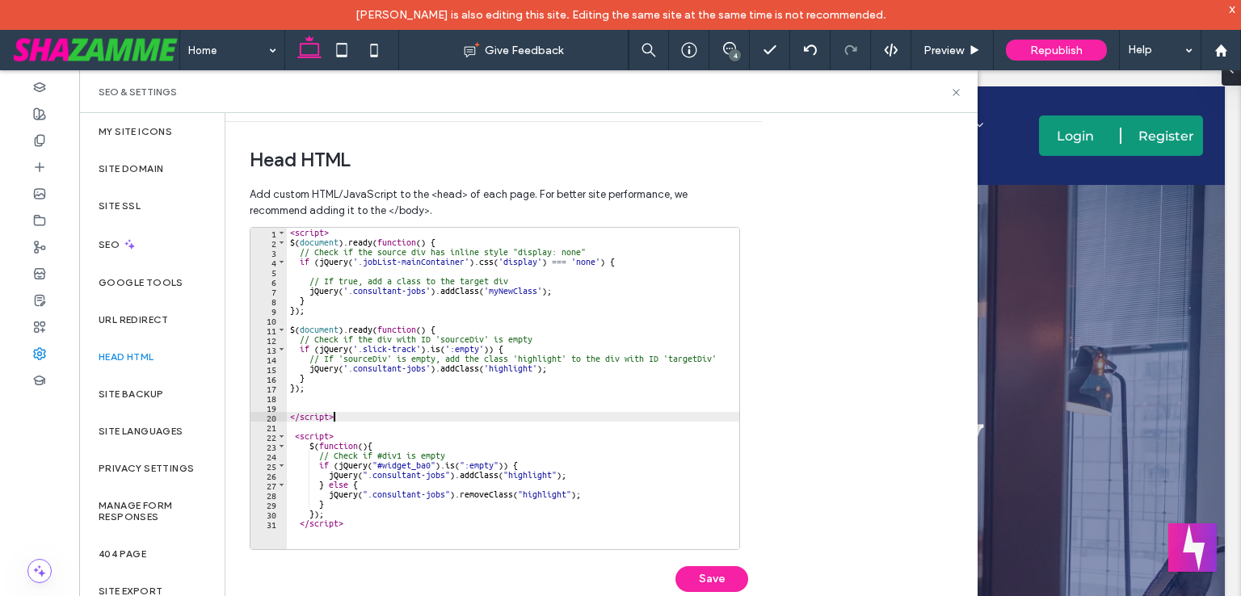
click at [414, 418] on div "< script > $ ( document ) . ready ( function ( ) { // Check if the source div h…" at bounding box center [513, 398] width 452 height 341
drag, startPoint x: 417, startPoint y: 349, endPoint x: 359, endPoint y: 348, distance: 58.2
click at [359, 348] on div "< script > $ ( document ) . ready ( function ( ) { // Check if the source div h…" at bounding box center [513, 398] width 452 height 341
paste textarea "Cursor at row 13"
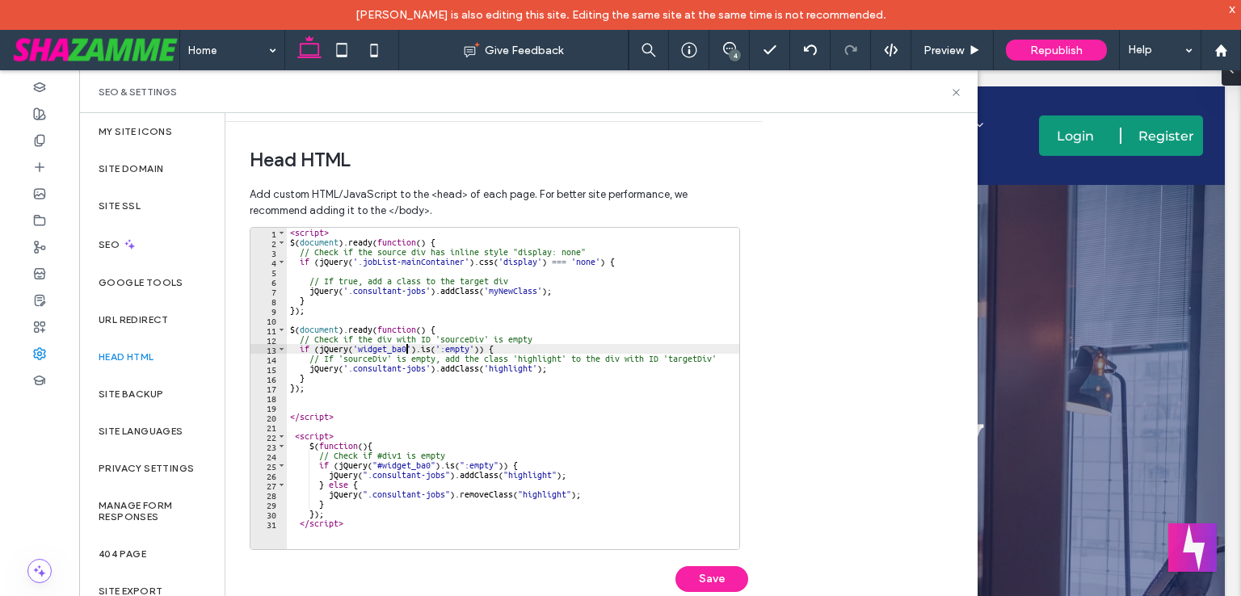
click at [359, 353] on div "< script > $ ( document ) . ready ( function ( ) { // Check if the source div h…" at bounding box center [513, 398] width 452 height 341
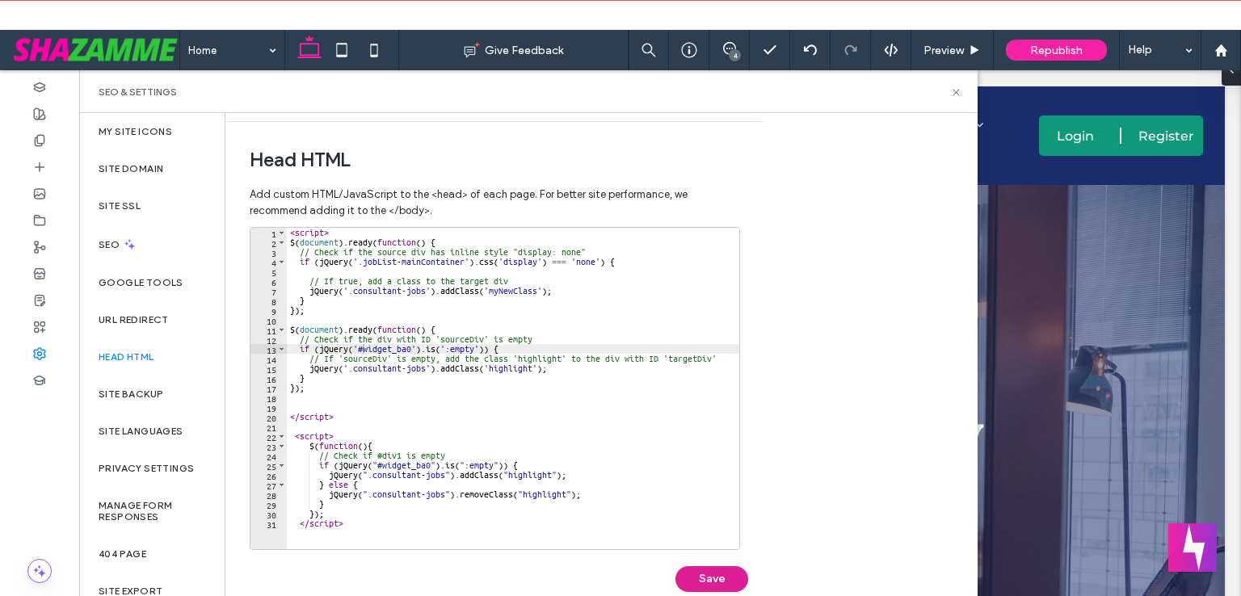
click at [691, 576] on button "Save" at bounding box center [711, 579] width 73 height 26
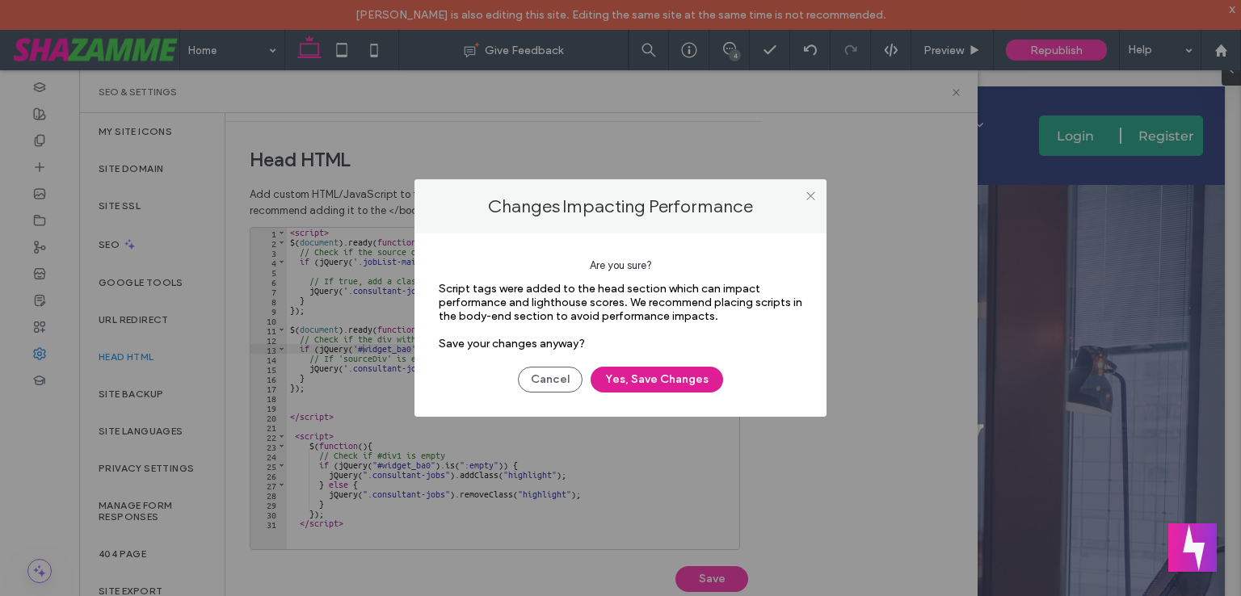
drag, startPoint x: 691, startPoint y: 372, endPoint x: 462, endPoint y: 207, distance: 282.2
click at [690, 372] on button "Yes, Save Changes" at bounding box center [656, 380] width 132 height 26
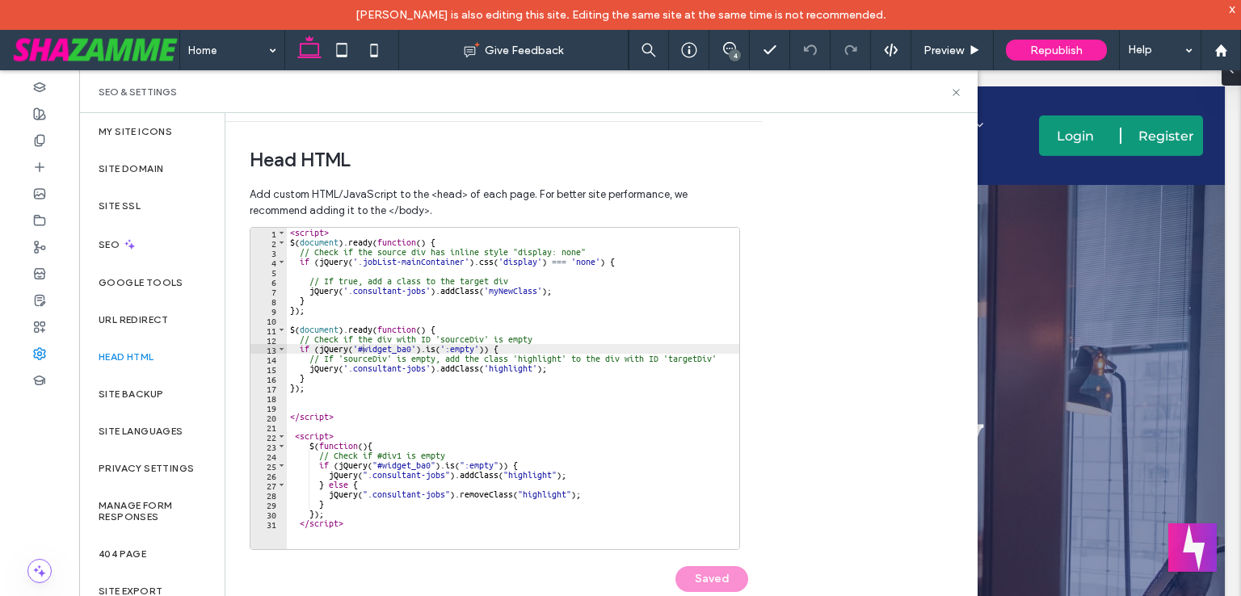
scroll to position [0, 0]
click at [314, 310] on div "< script > $ ( document ) . ready ( function ( ) { // Check if the source div h…" at bounding box center [513, 398] width 452 height 341
click at [300, 233] on div "< script > $ ( document ) . ready ( function ( ) { // Check if the source div h…" at bounding box center [513, 398] width 452 height 341
click at [319, 326] on div "< script > $ ( document ) . ready ( function ( ) { // Check if the source div h…" at bounding box center [513, 398] width 452 height 341
type textarea "**********"
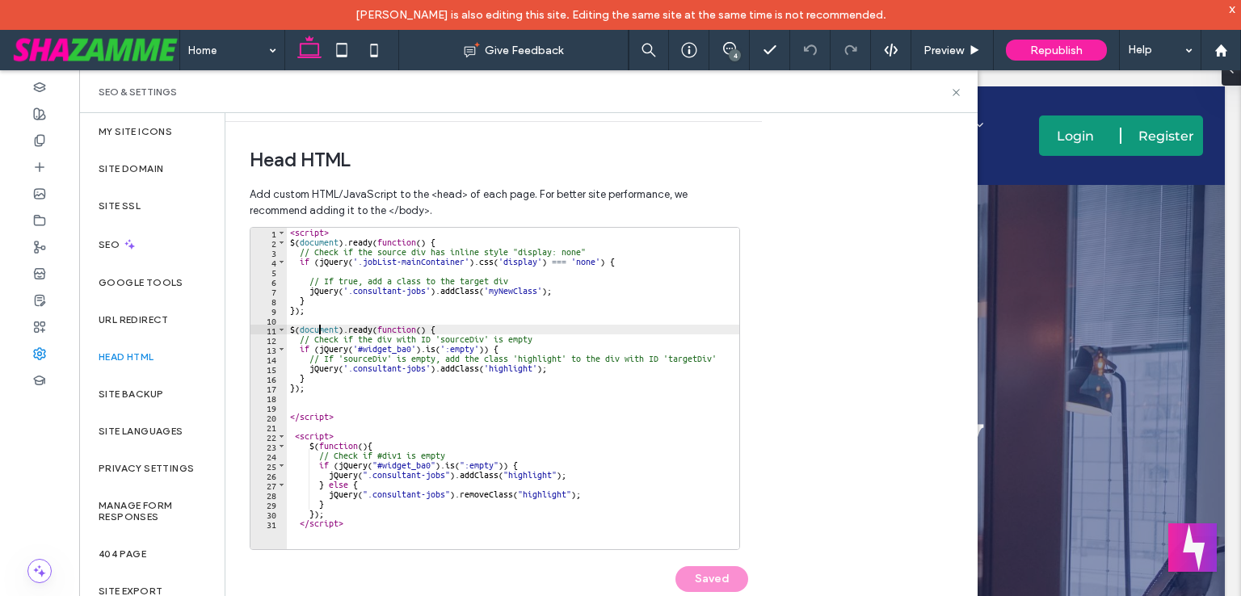
click at [309, 316] on div "< script > $ ( document ) . ready ( function ( ) { // Check if the source div h…" at bounding box center [513, 398] width 452 height 341
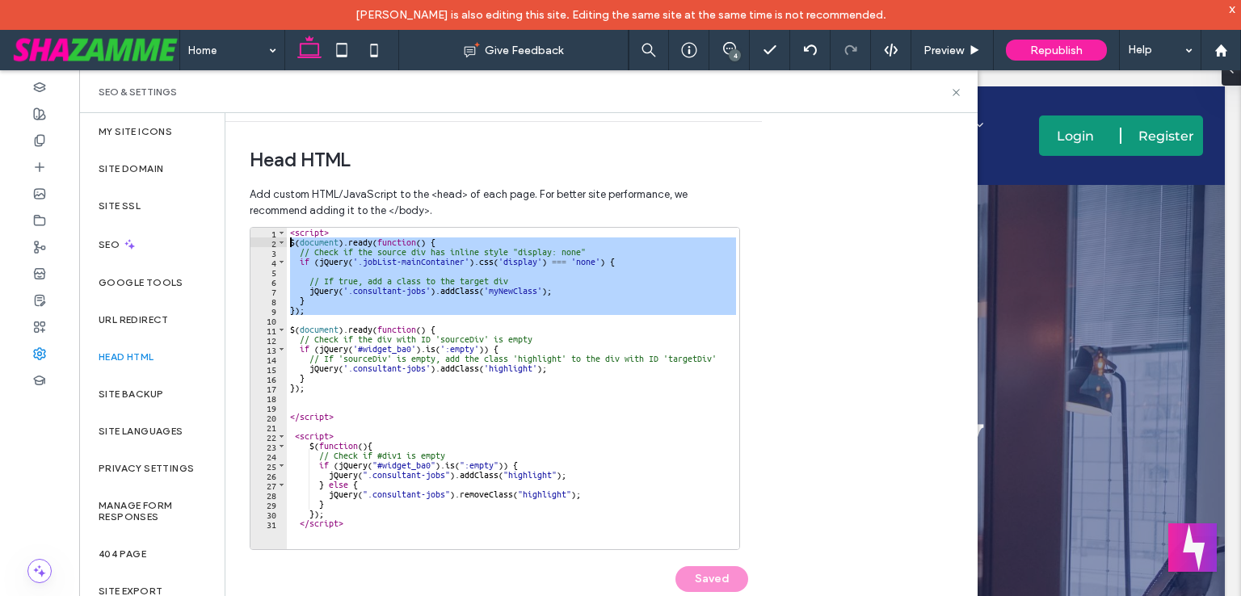
drag, startPoint x: 316, startPoint y: 315, endPoint x: 255, endPoint y: 241, distance: 95.2
click at [255, 241] on div "1 2 3 4 5 6 7 8 9 10 11 12 13 14 15 16 17 18 19 20 21 22 23 24 25 26 27 28 29 3…" at bounding box center [495, 388] width 490 height 323
type textarea "**********"
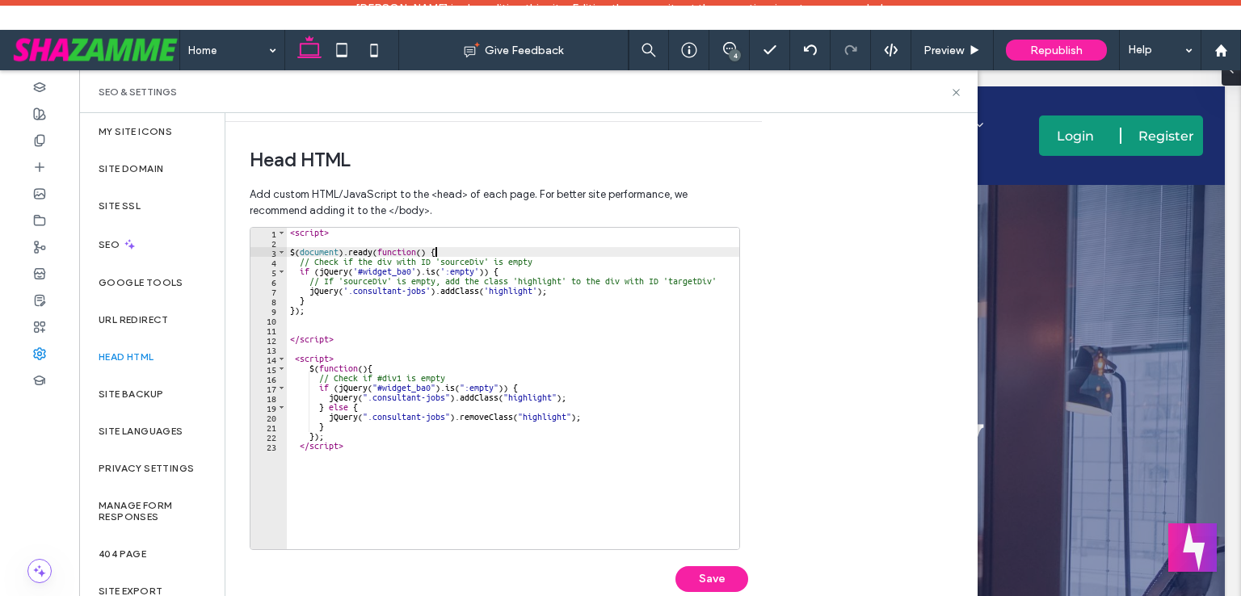
click at [447, 248] on div "< script > $ ( document ) . ready ( function ( ) { // Check if the div with ID …" at bounding box center [513, 398] width 452 height 341
type textarea "**********"
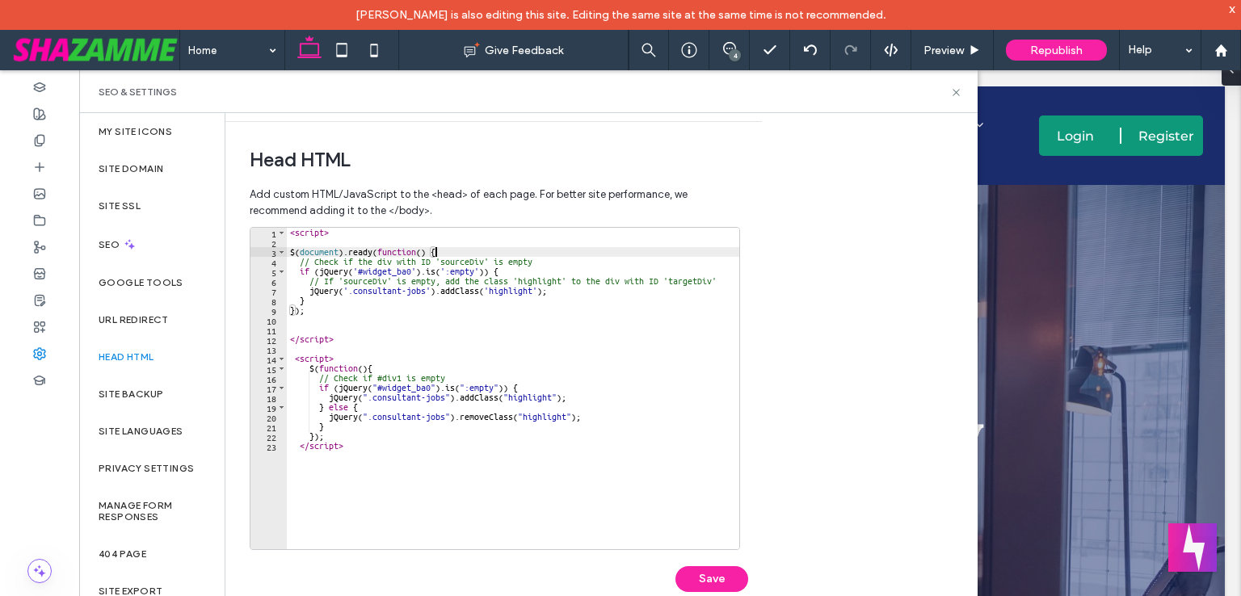
click at [297, 334] on div "< script > $ ( document ) . ready ( function ( ) { // Check if the div with ID …" at bounding box center [513, 398] width 452 height 341
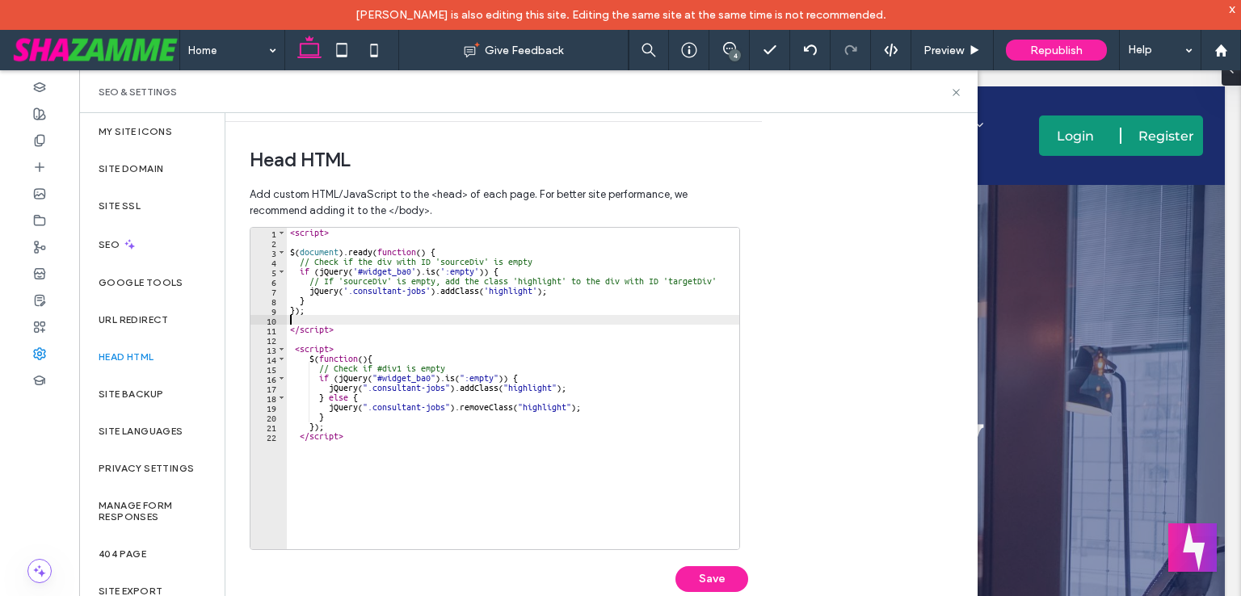
click at [295, 244] on div "< script > $ ( document ) . ready ( function ( ) { // Check if the div with ID …" at bounding box center [513, 398] width 452 height 341
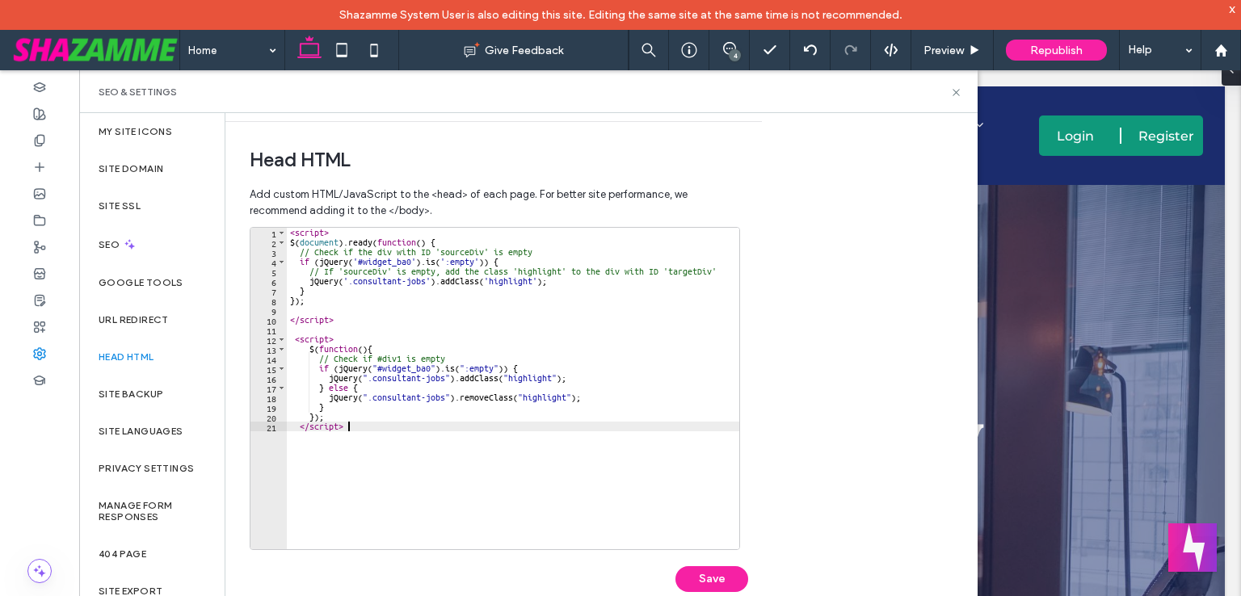
drag, startPoint x: 372, startPoint y: 456, endPoint x: 320, endPoint y: 293, distance: 170.4
click at [372, 454] on div "< script > $ ( document ) . ready ( function ( ) { // Check if the div with ID …" at bounding box center [513, 398] width 452 height 341
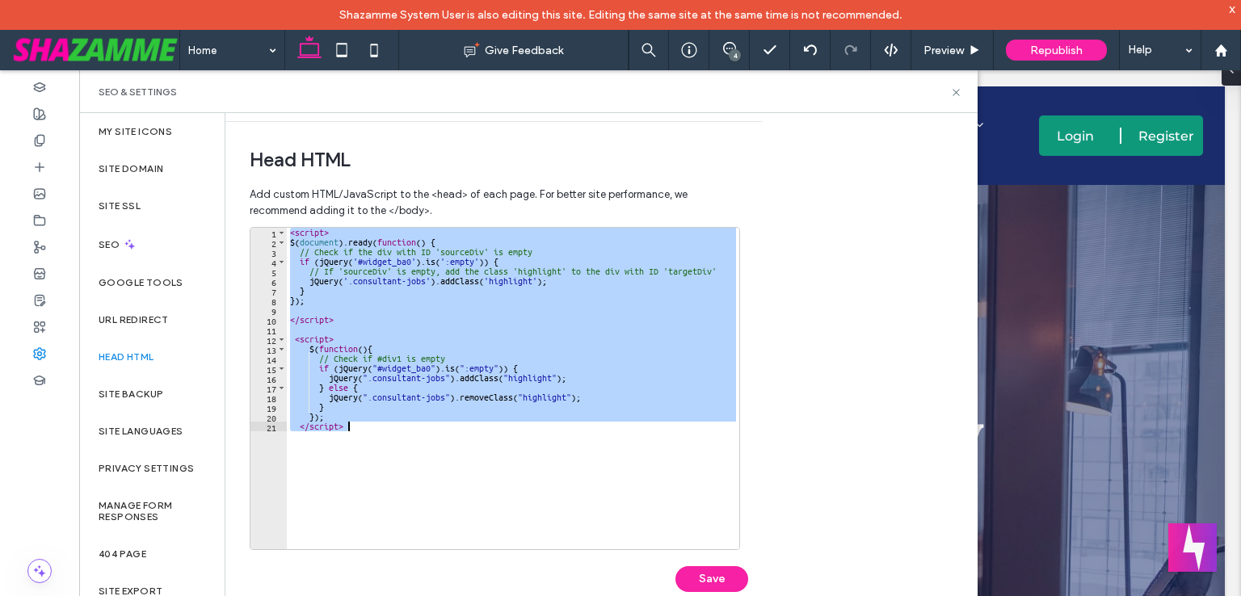
drag, startPoint x: 288, startPoint y: 232, endPoint x: 387, endPoint y: 434, distance: 225.0
click at [387, 434] on div "< script > $ ( document ) . ready ( function ( ) { // Check if the div with ID …" at bounding box center [513, 398] width 452 height 341
type textarea "**********"
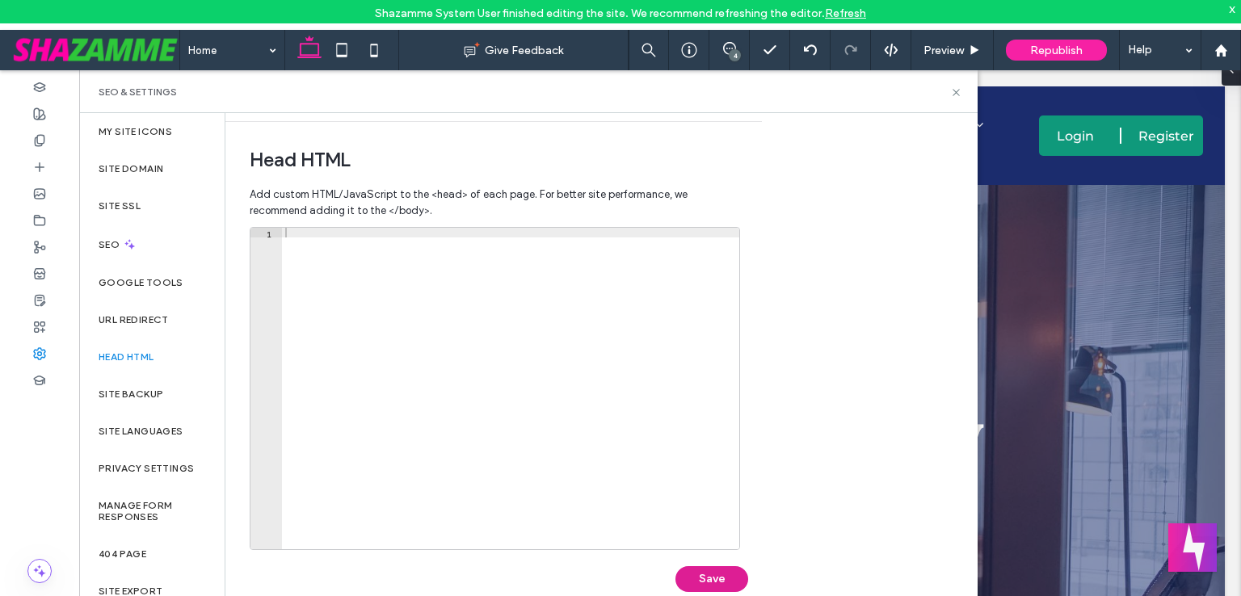
click at [705, 585] on button "Save" at bounding box center [711, 579] width 73 height 26
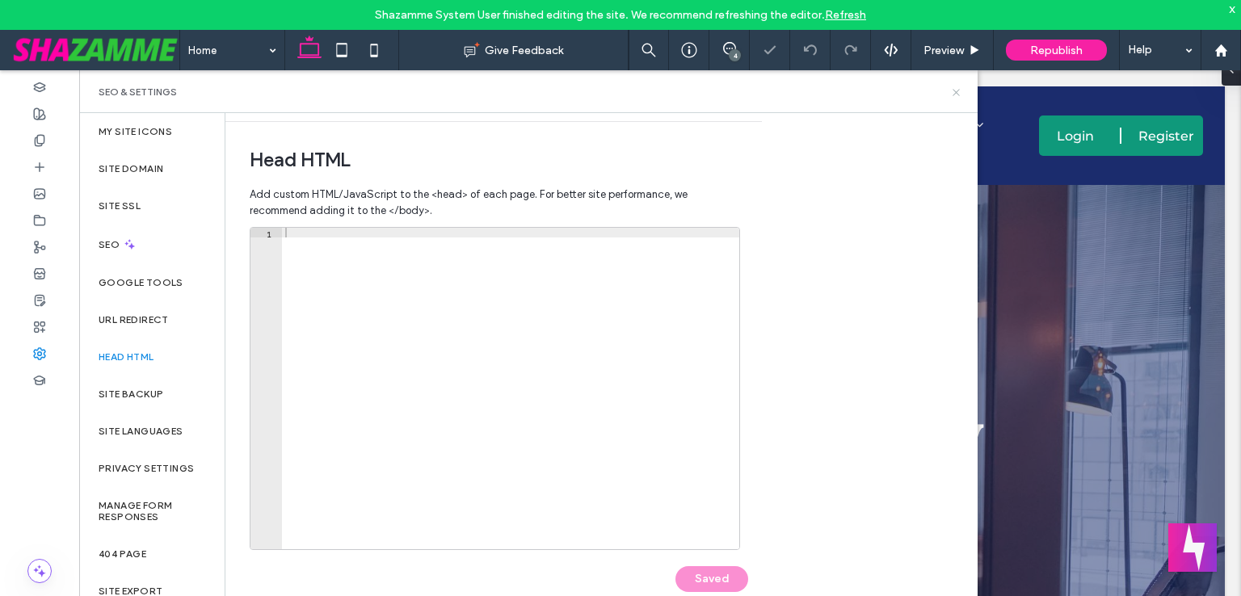
click at [955, 94] on icon at bounding box center [956, 92] width 12 height 12
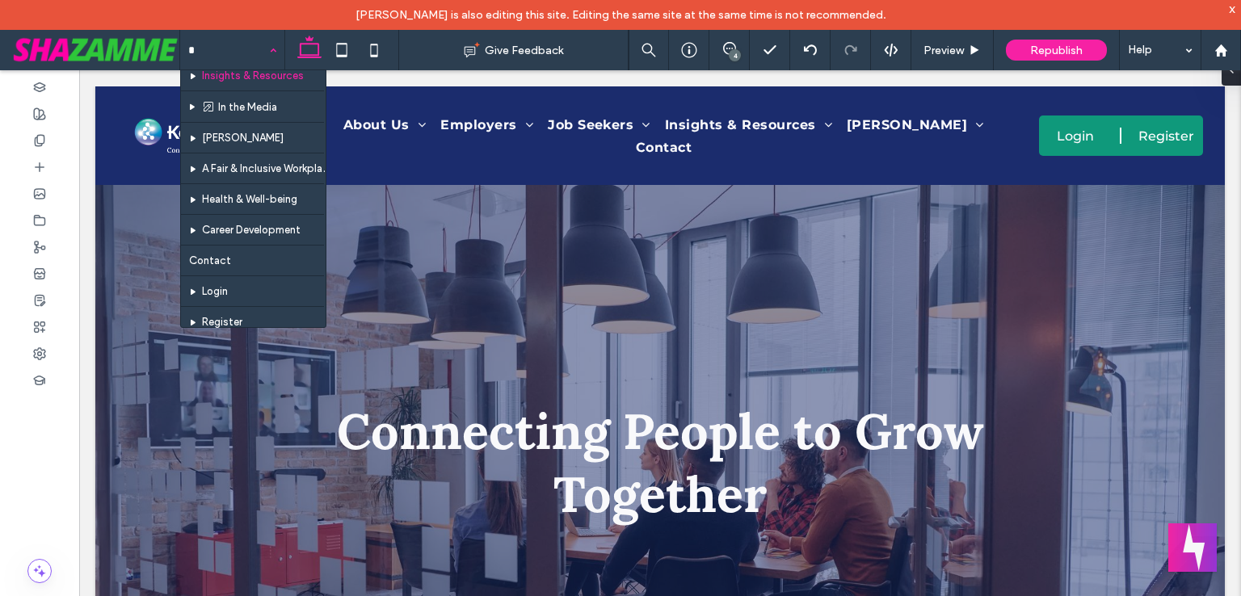
scroll to position [1056, 0]
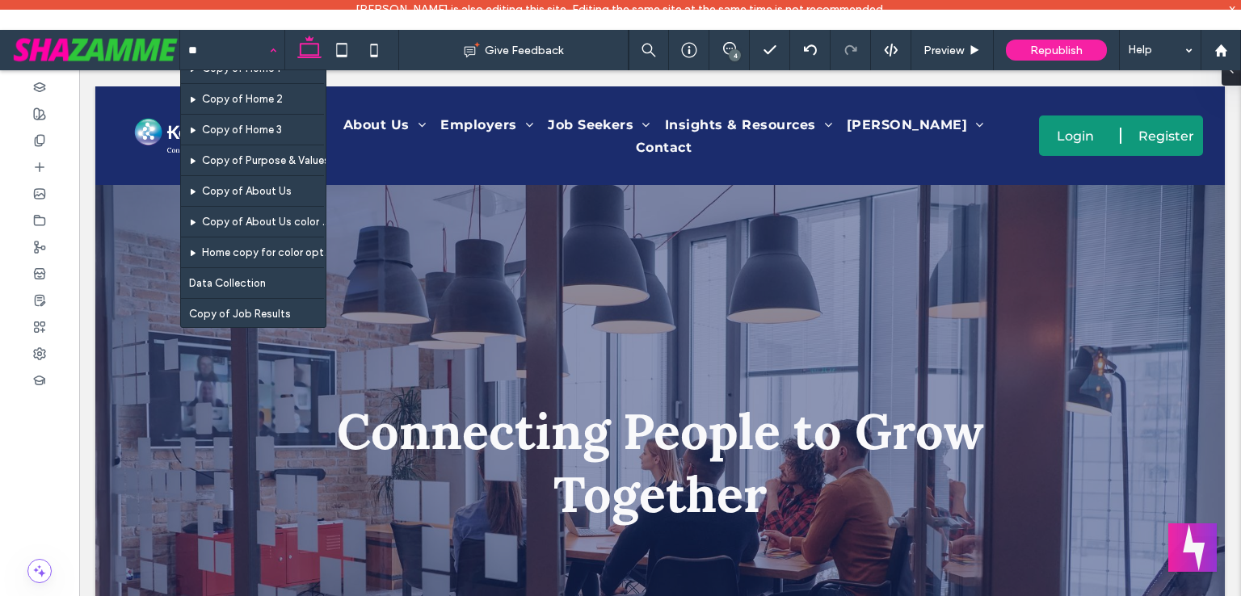
type input "***"
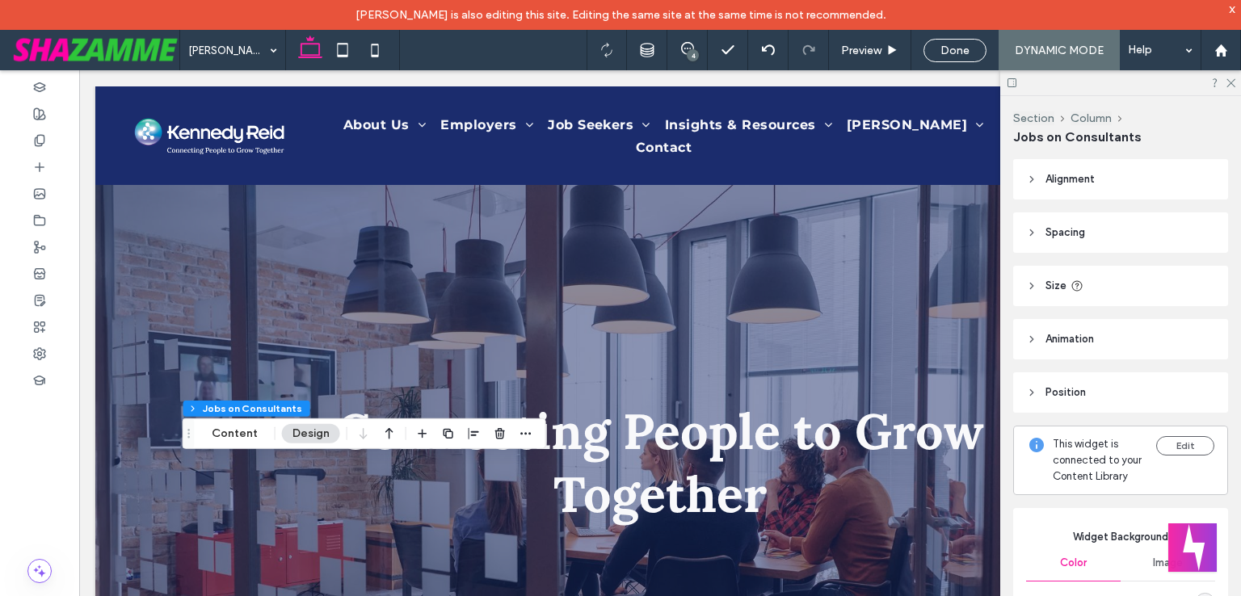
type input "*"
click at [242, 446] on div "Section Column Jobs on Consultants Content Design" at bounding box center [364, 433] width 363 height 31
click at [241, 439] on button "Content" at bounding box center [234, 433] width 67 height 19
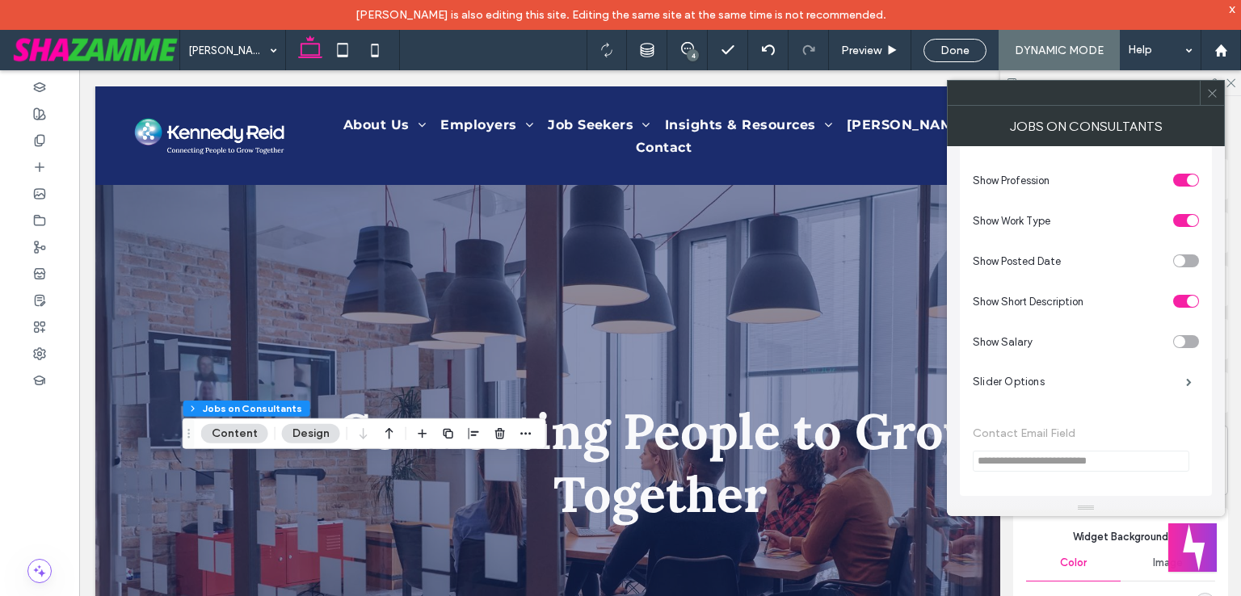
scroll to position [415, 0]
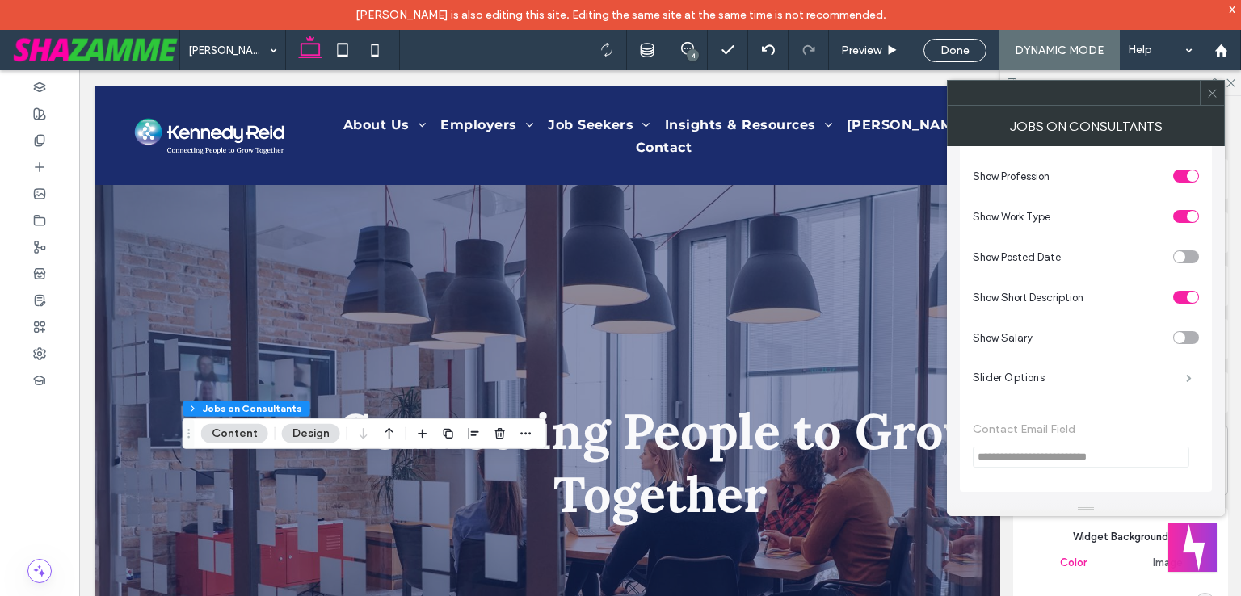
click at [1187, 374] on span at bounding box center [1189, 378] width 6 height 8
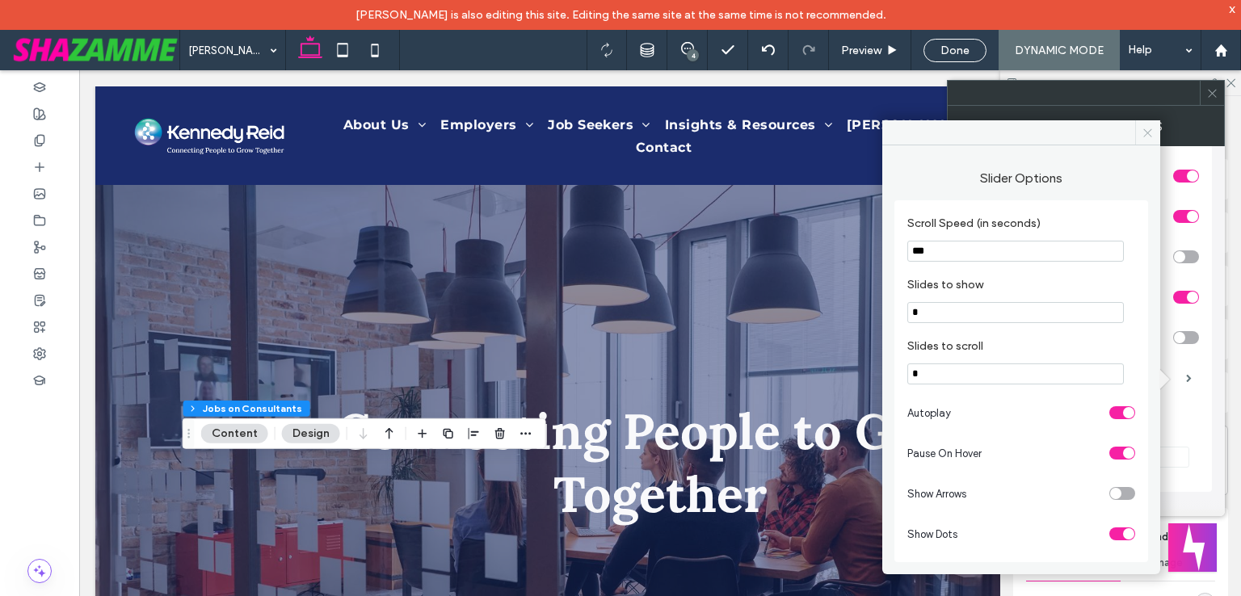
click at [1153, 133] on icon at bounding box center [1147, 133] width 12 height 12
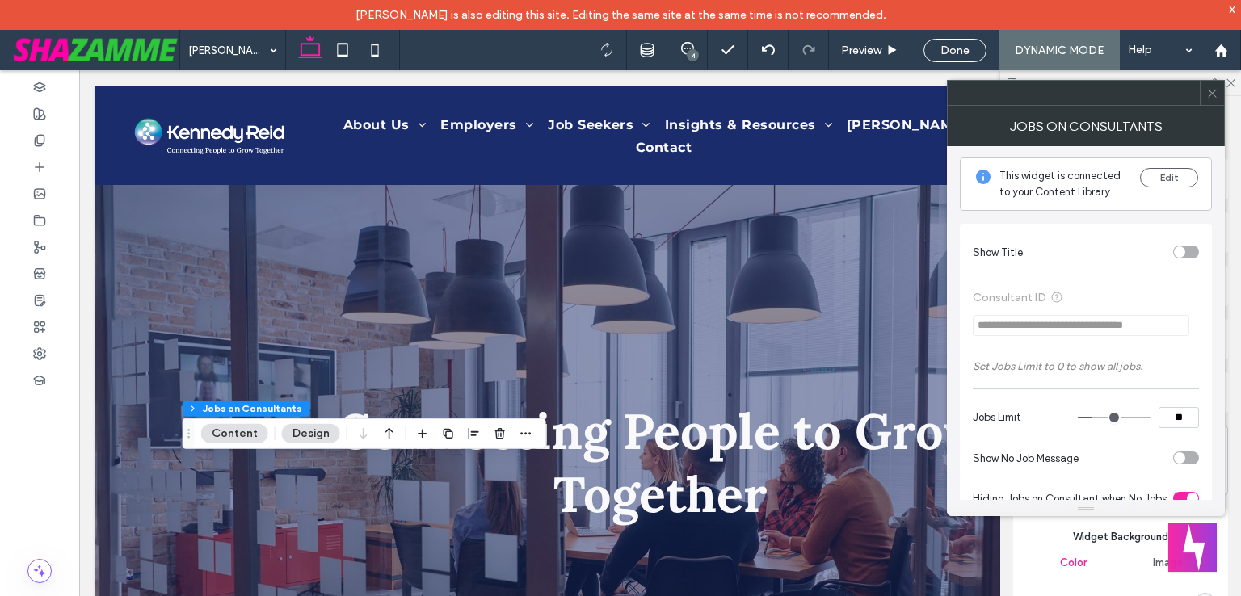
scroll to position [0, 0]
click at [1186, 253] on div "toggle" at bounding box center [1186, 253] width 26 height 13
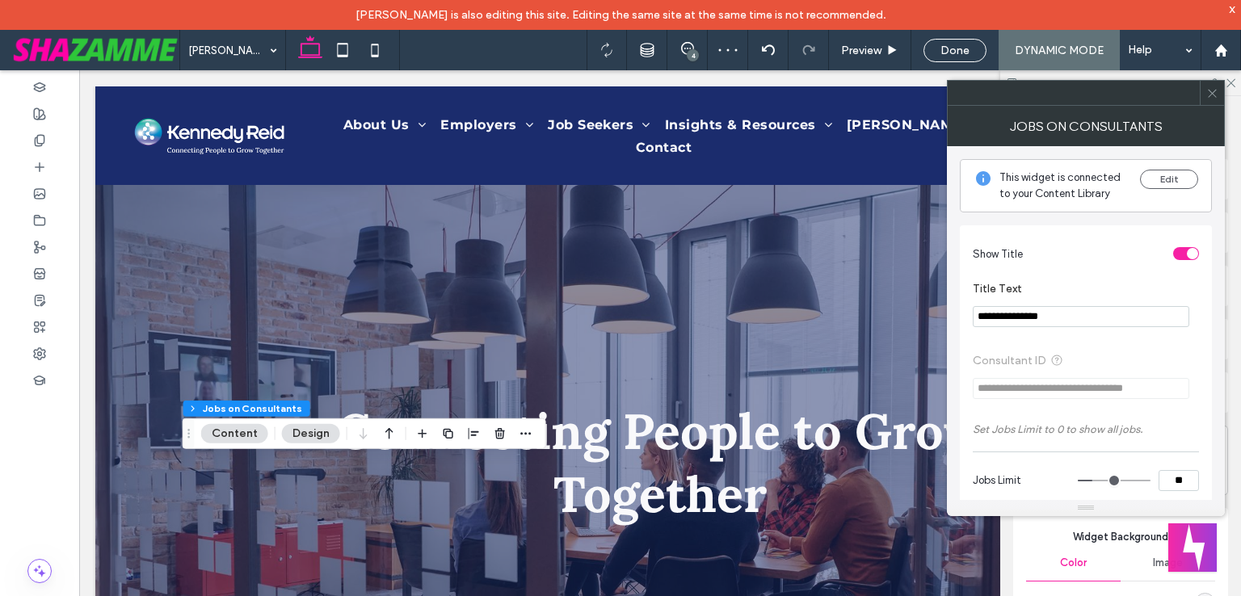
click at [1206, 100] on span at bounding box center [1212, 93] width 12 height 24
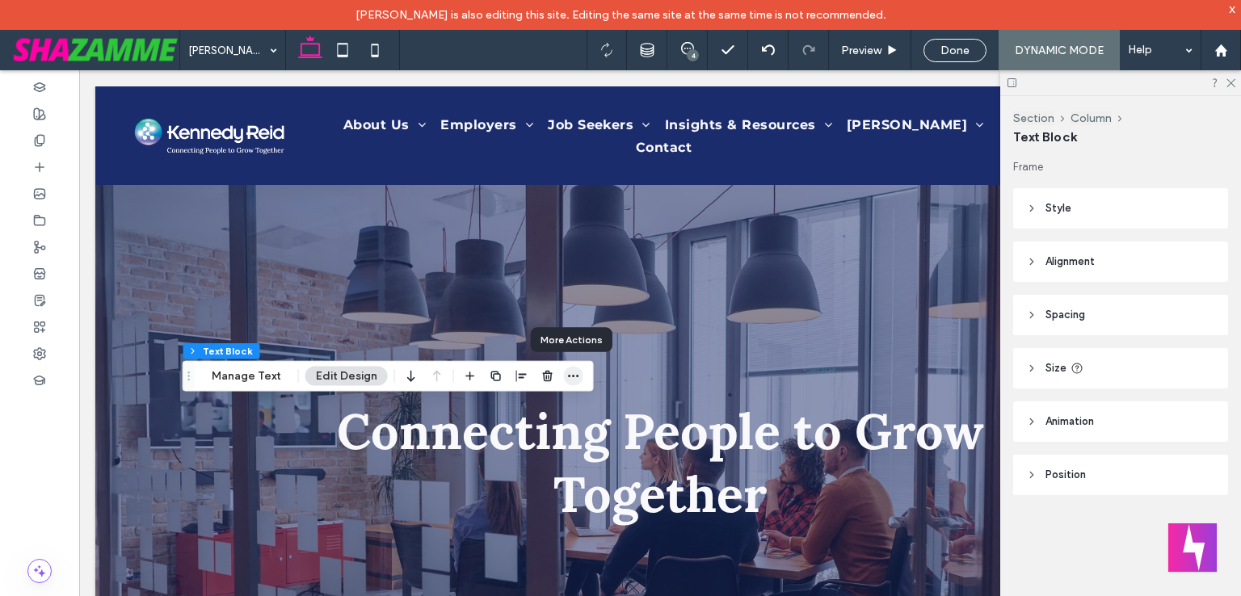
click at [572, 376] on icon "button" at bounding box center [573, 376] width 13 height 13
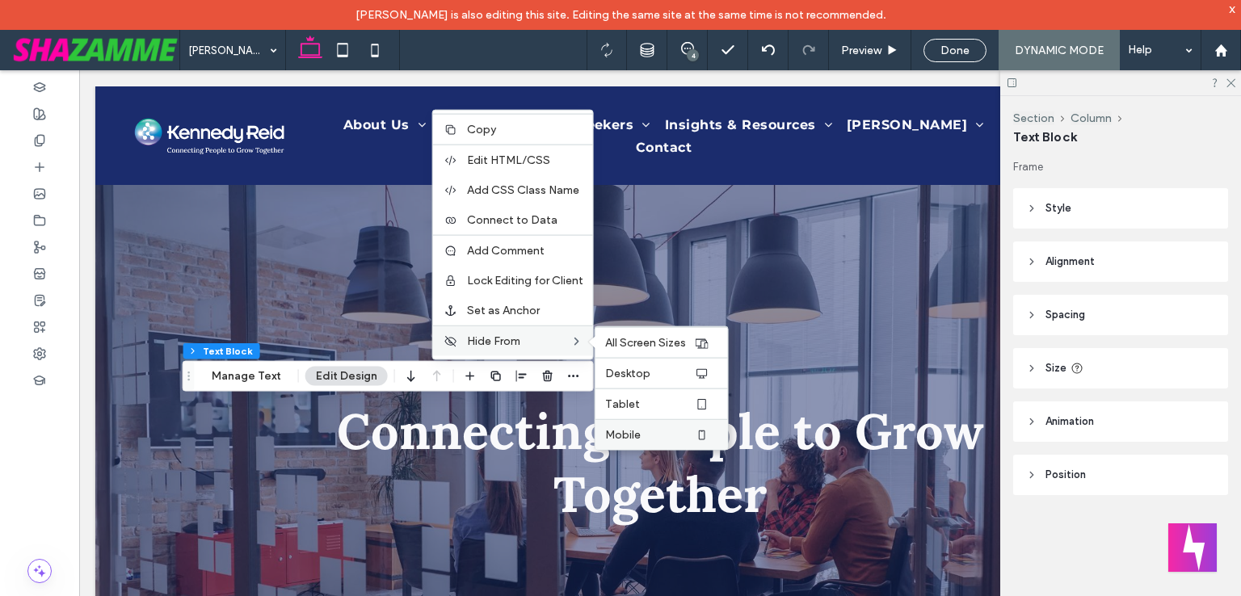
click at [653, 430] on label "Mobile" at bounding box center [649, 435] width 89 height 14
click at [643, 404] on label "Tablet" at bounding box center [649, 404] width 89 height 14
click at [636, 343] on span "All Screen Sizes" at bounding box center [645, 343] width 81 height 14
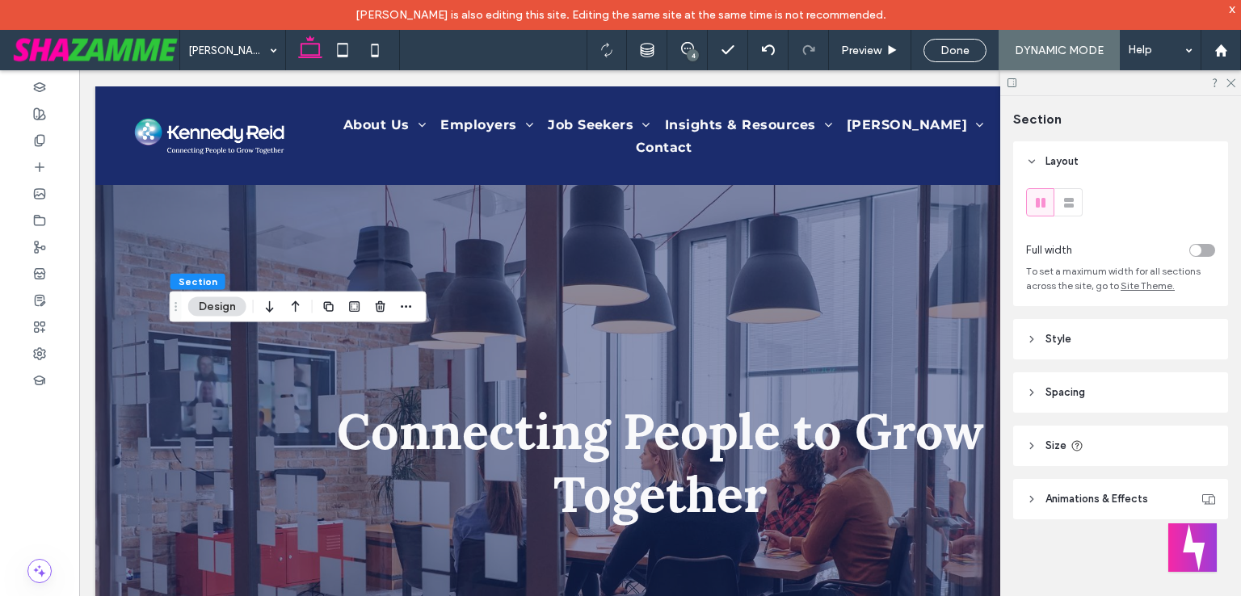
click at [1097, 337] on header "Style" at bounding box center [1120, 339] width 215 height 40
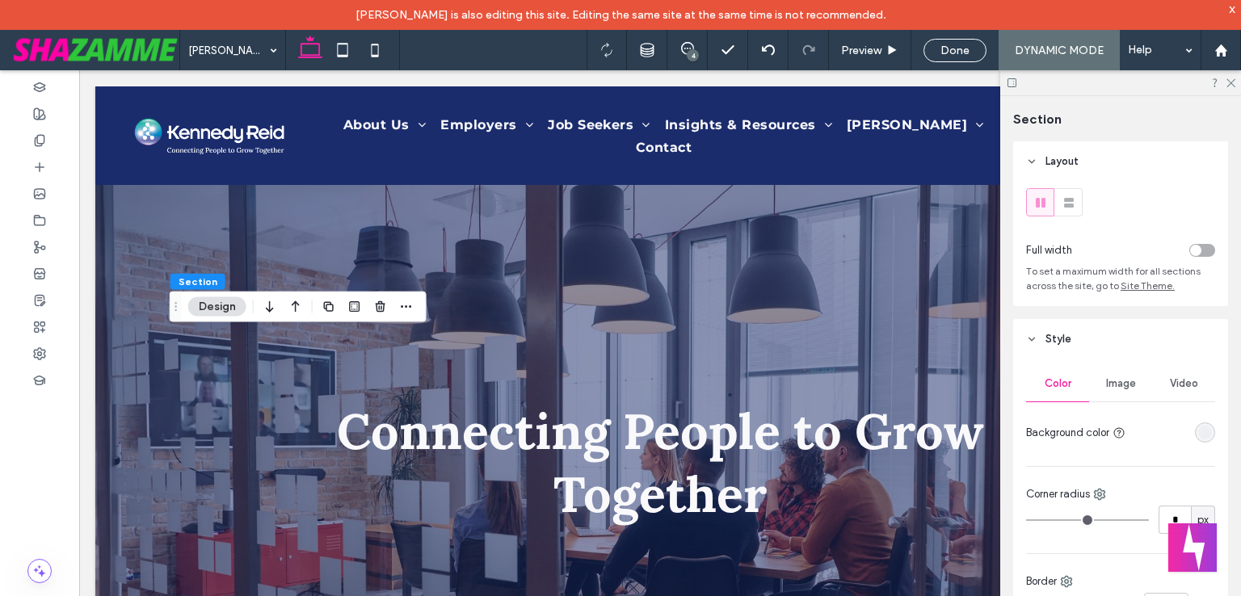
scroll to position [307, 0]
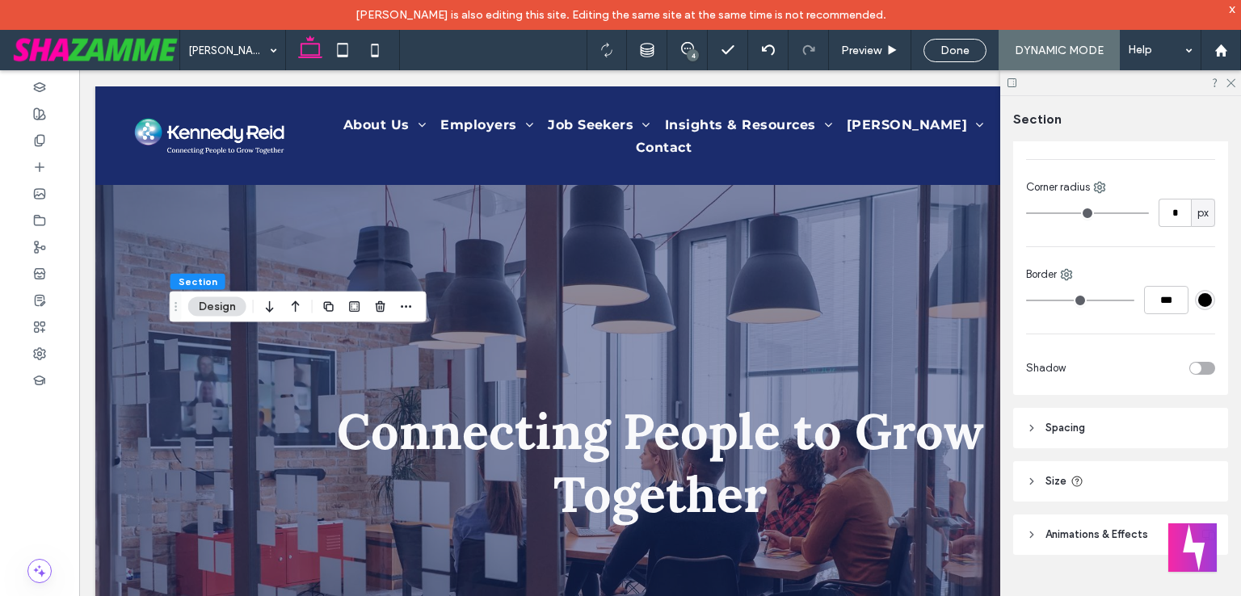
click at [1106, 479] on header "Size" at bounding box center [1120, 481] width 215 height 40
click at [1091, 421] on header "Spacing" at bounding box center [1120, 428] width 215 height 40
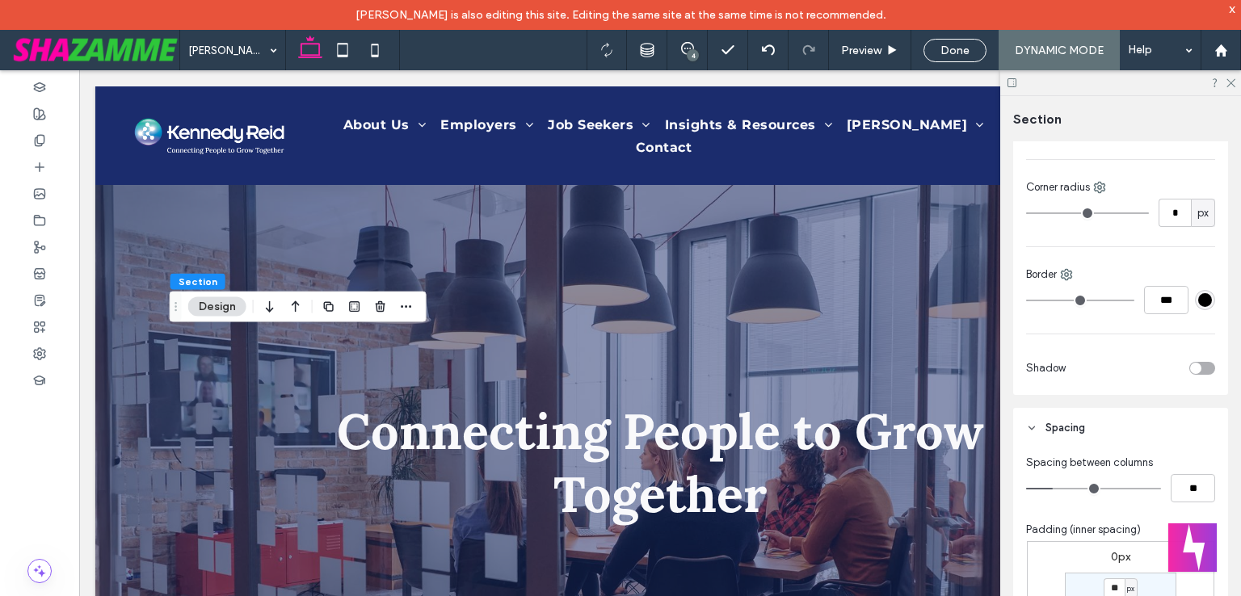
scroll to position [662, 0]
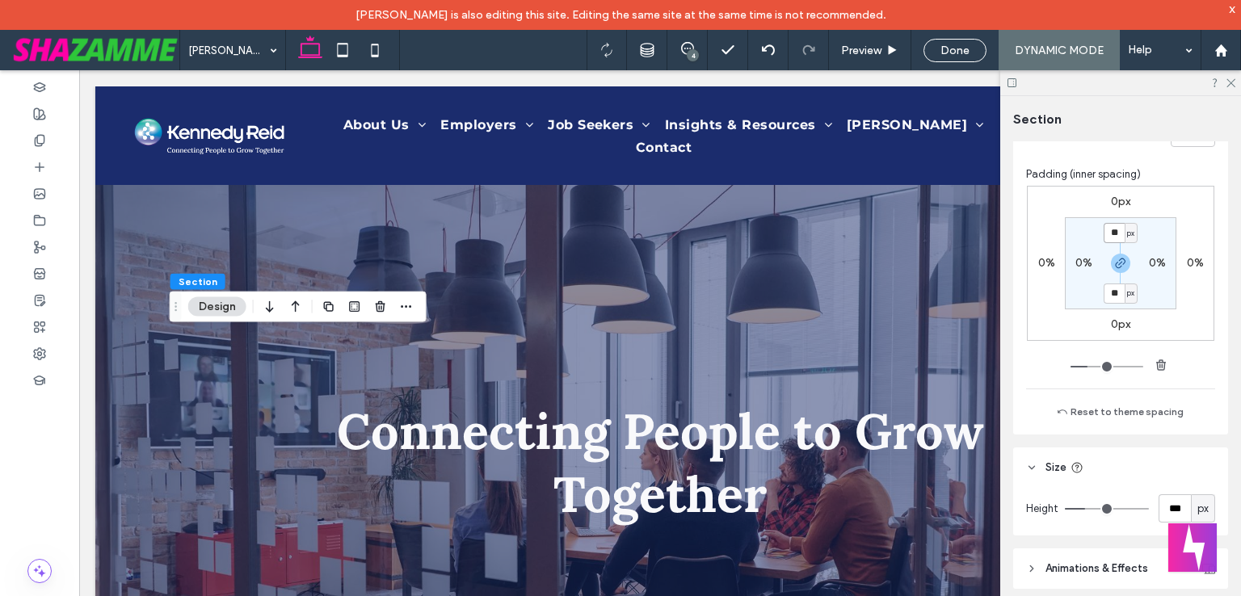
click at [1106, 233] on input "**" at bounding box center [1113, 233] width 21 height 20
click at [1114, 258] on icon "button" at bounding box center [1120, 263] width 13 height 13
click at [1109, 226] on input "**" at bounding box center [1113, 233] width 21 height 20
click at [1107, 233] on input "**" at bounding box center [1113, 233] width 21 height 20
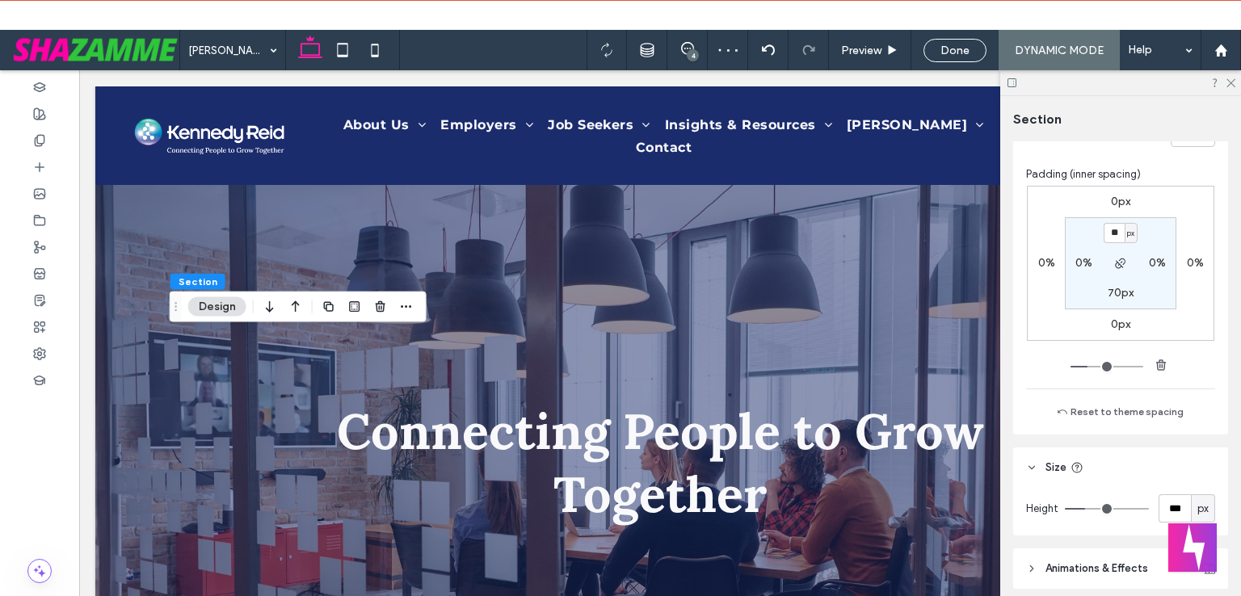
click at [1173, 232] on div "0px 0% 0px 0% ** px 0% 70px 0%" at bounding box center [1120, 263] width 187 height 155
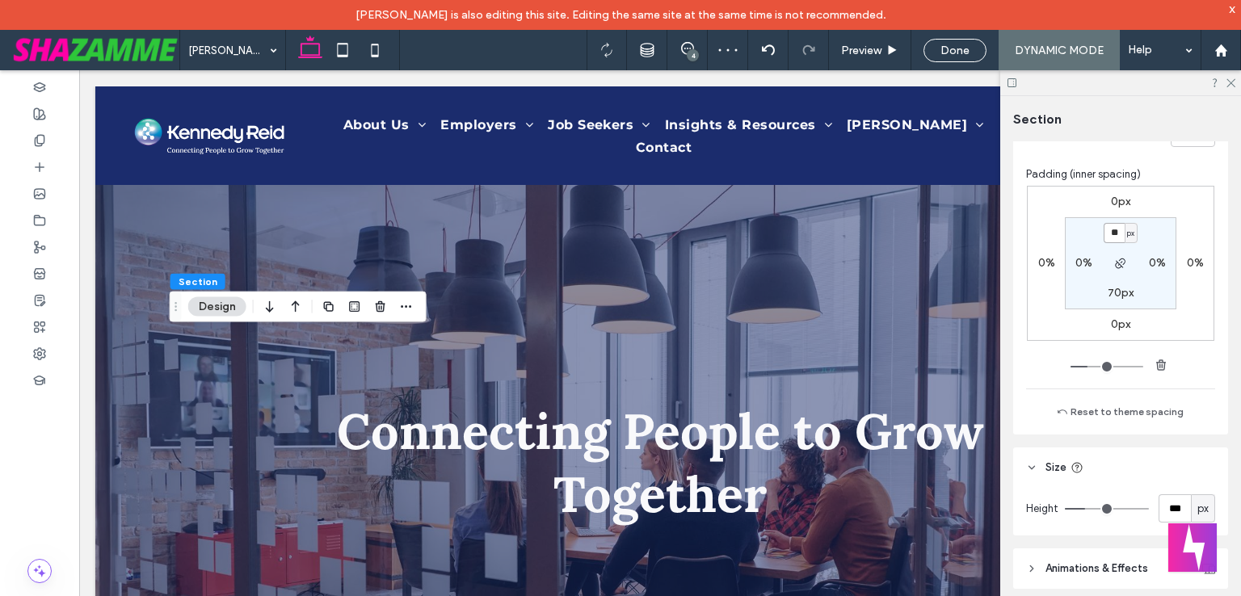
click at [1113, 233] on input "**" at bounding box center [1113, 233] width 21 height 20
type input "*"
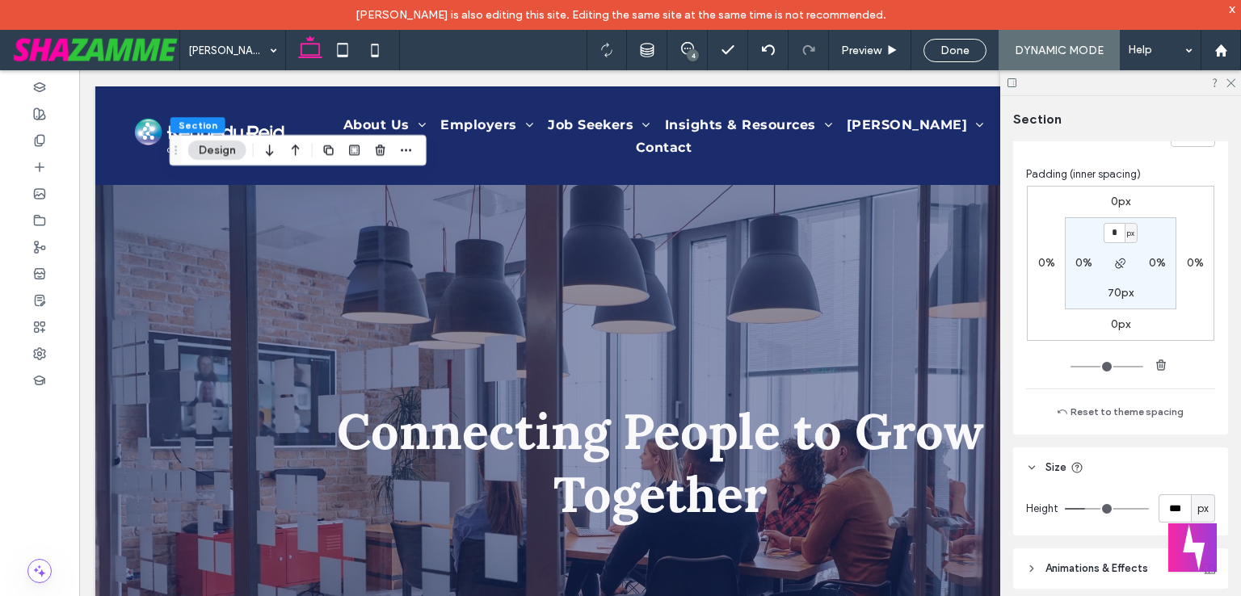
click at [1111, 295] on label "70px" at bounding box center [1120, 293] width 26 height 14
type input "**"
drag, startPoint x: 1231, startPoint y: 82, endPoint x: 1205, endPoint y: 81, distance: 25.9
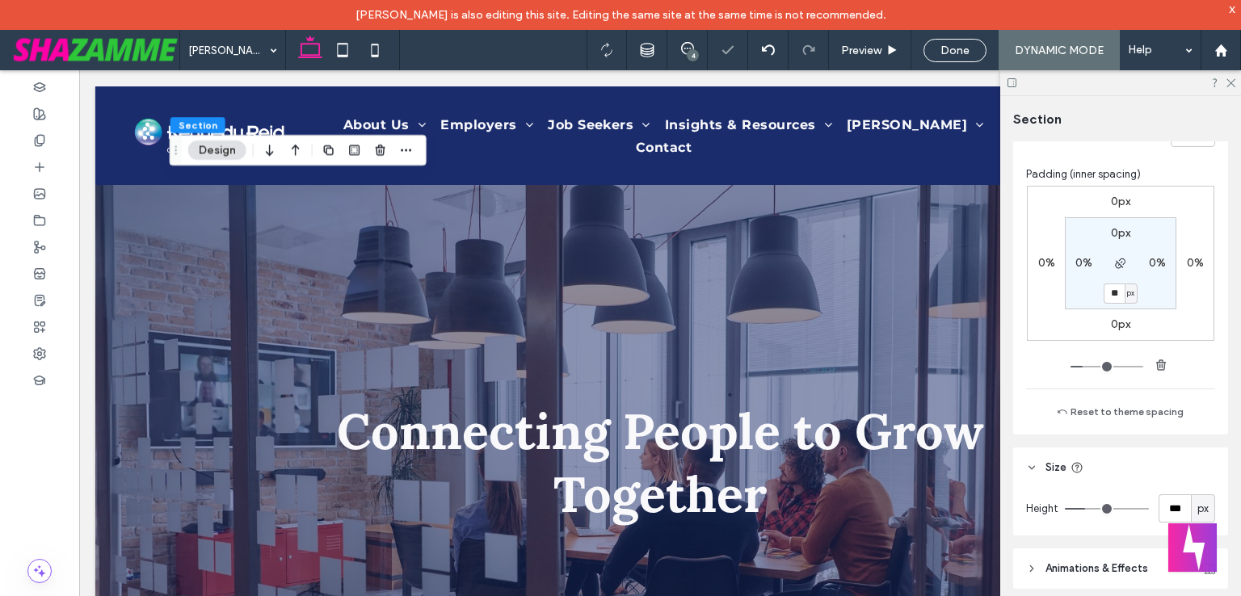
click at [1231, 82] on icon at bounding box center [1229, 82] width 10 height 10
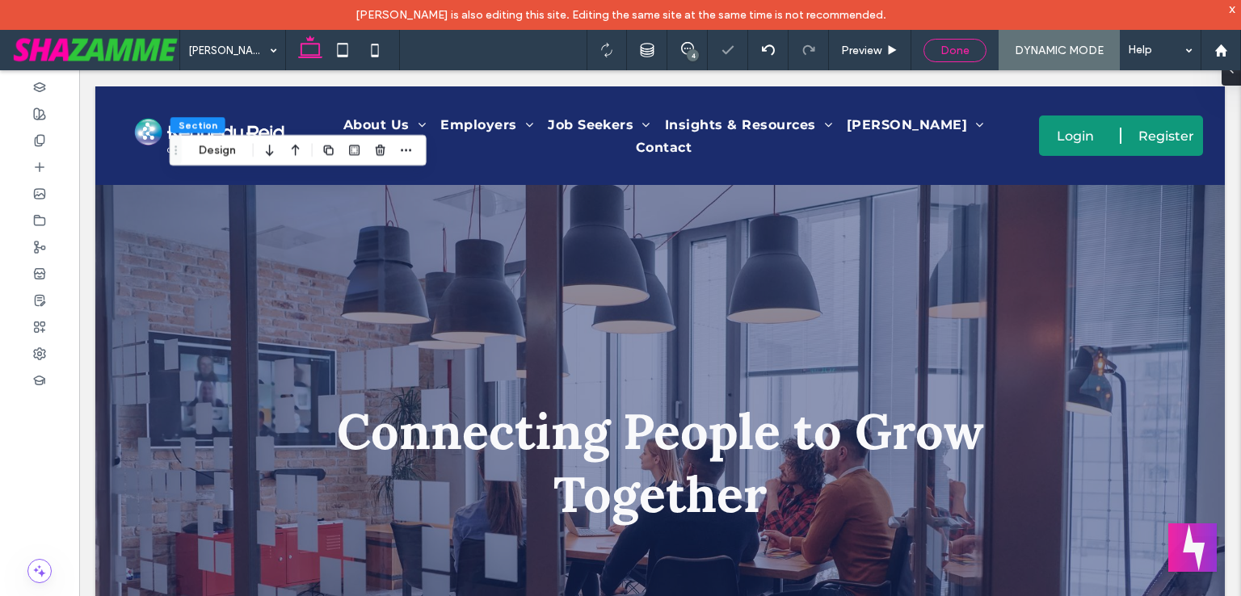
drag, startPoint x: 962, startPoint y: 44, endPoint x: 1150, endPoint y: 341, distance: 351.1
click at [963, 44] on span "Done" at bounding box center [954, 51] width 29 height 14
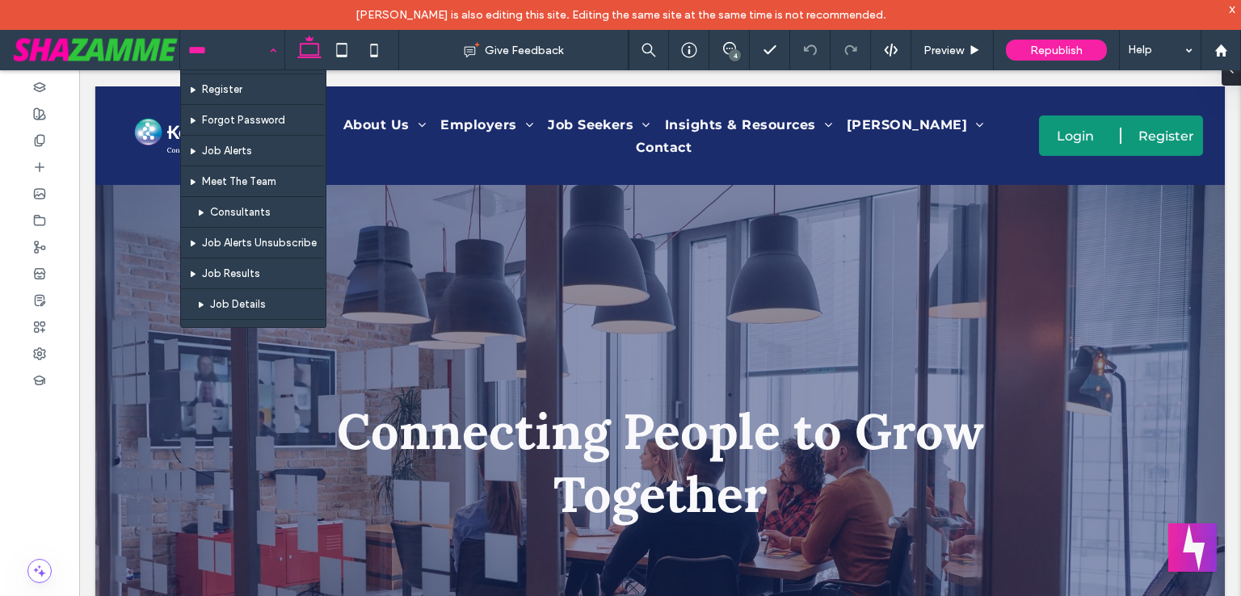
scroll to position [1282, 0]
